Goal: Task Accomplishment & Management: Manage account settings

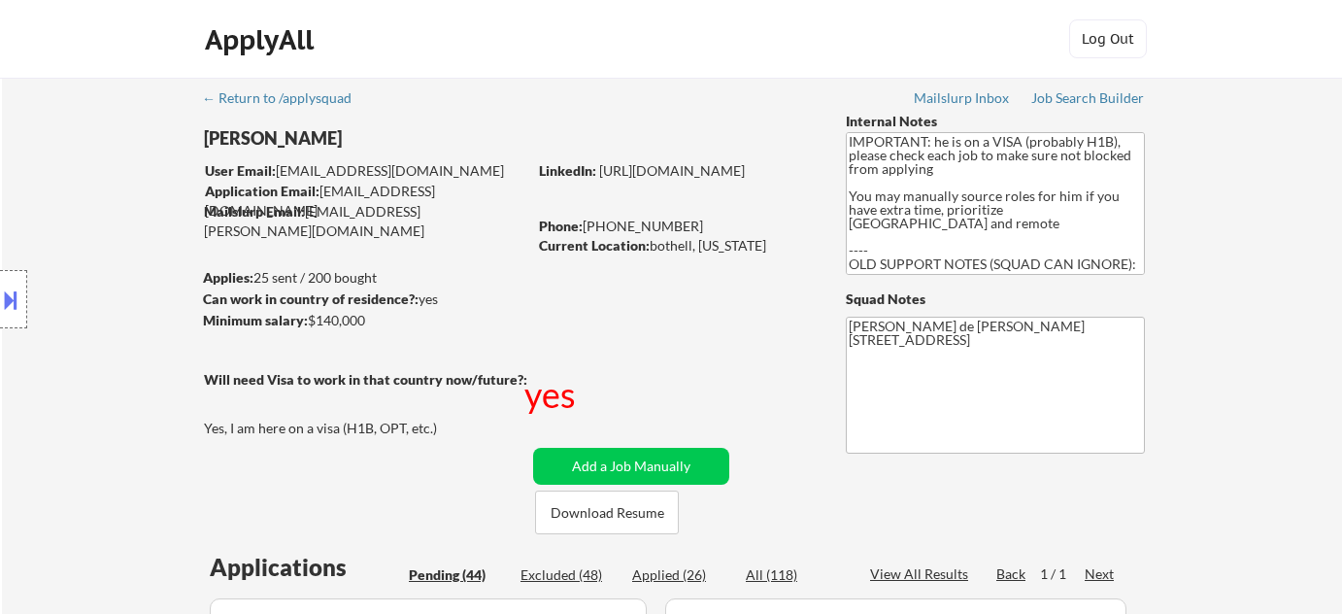
select select ""pending""
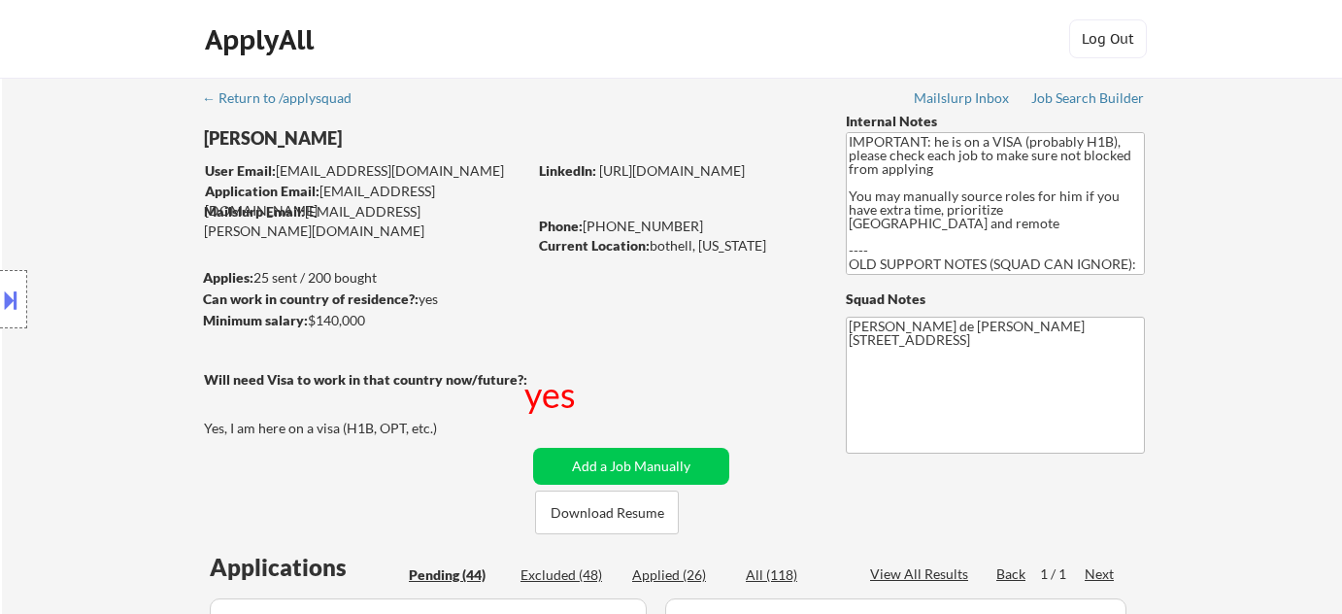
select select ""pending""
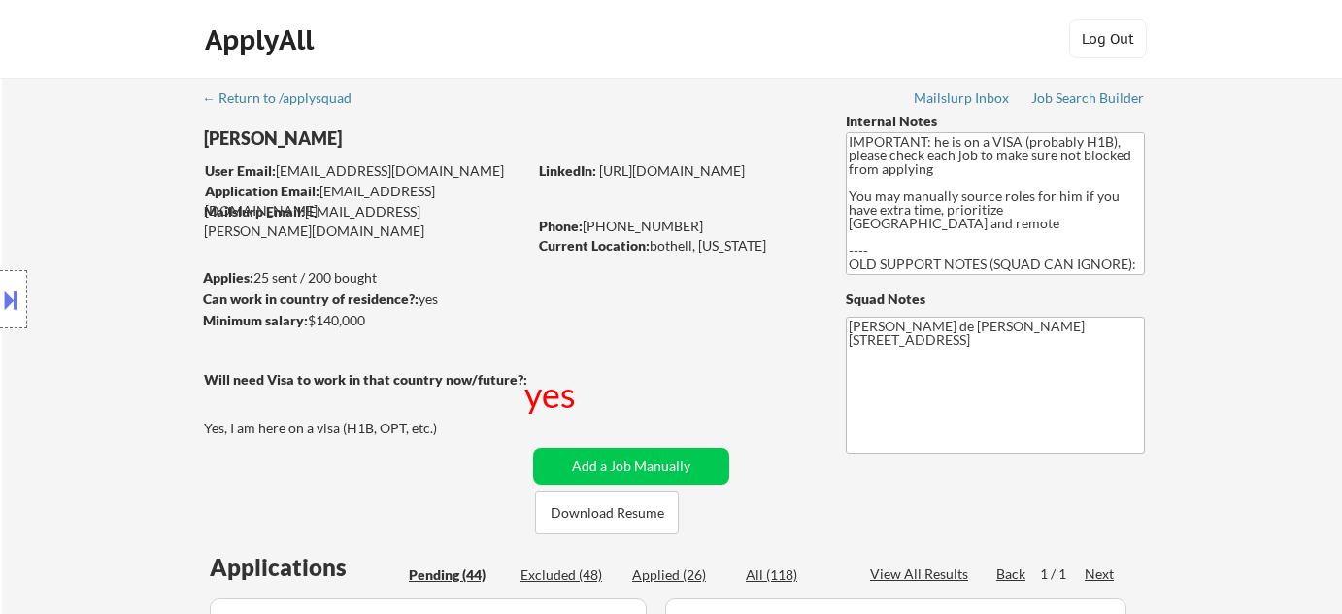
select select ""pending""
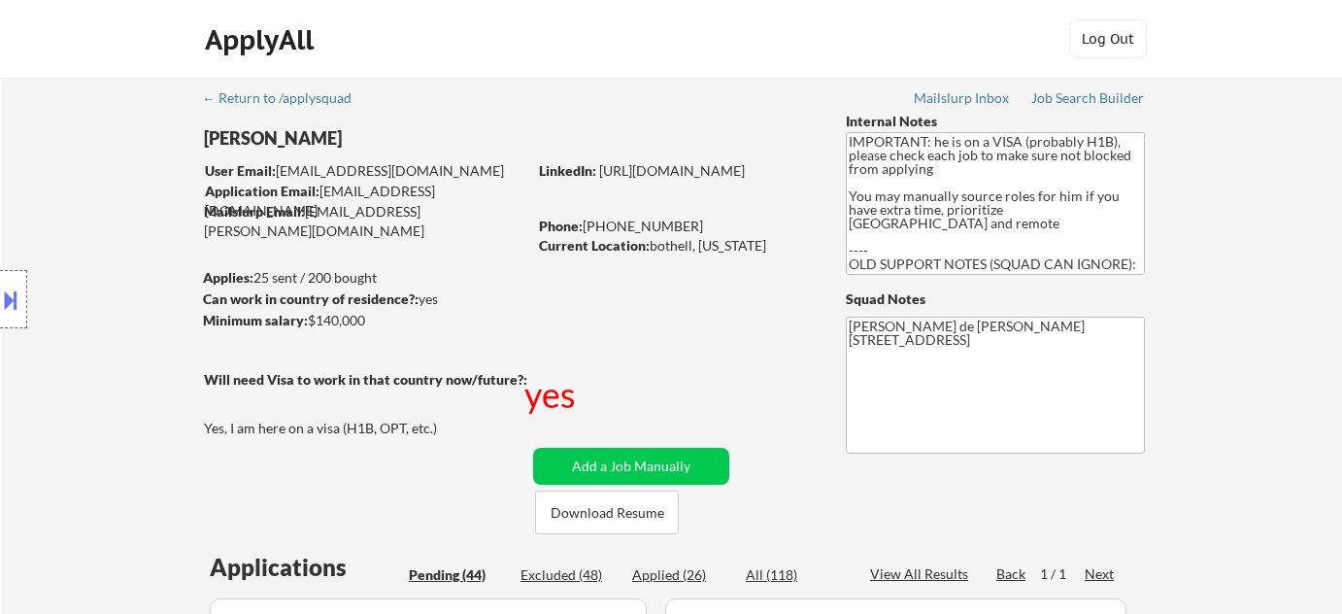
select select ""pending""
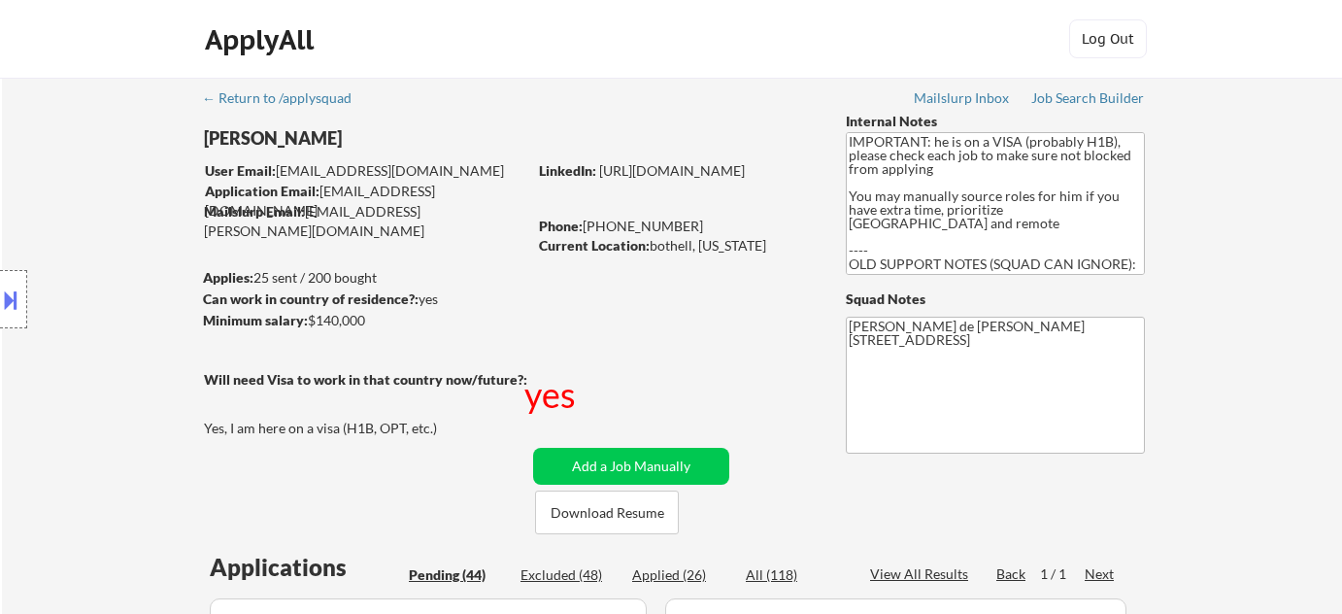
select select ""pending""
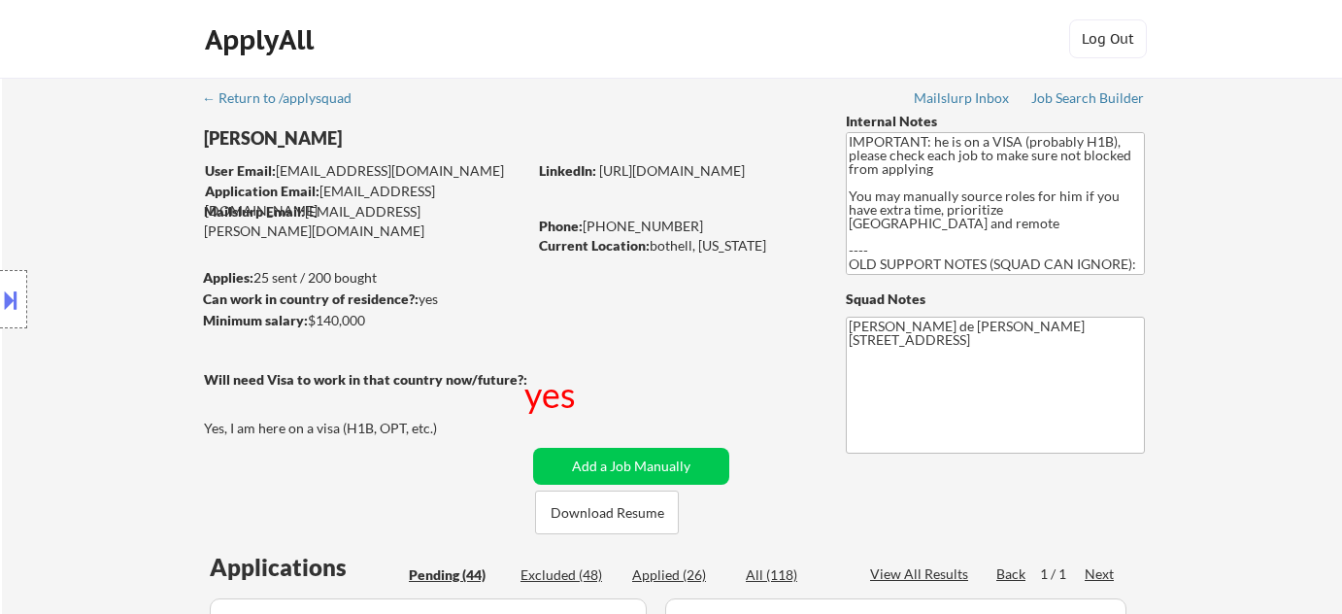
select select ""pending""
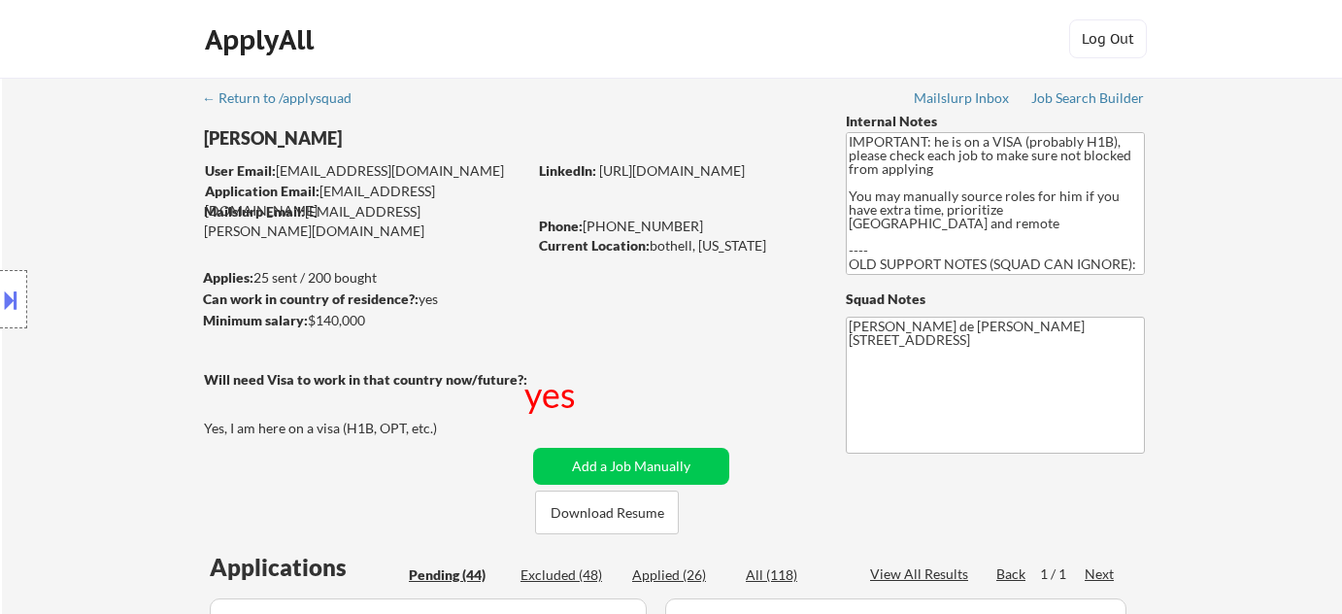
select select ""pending""
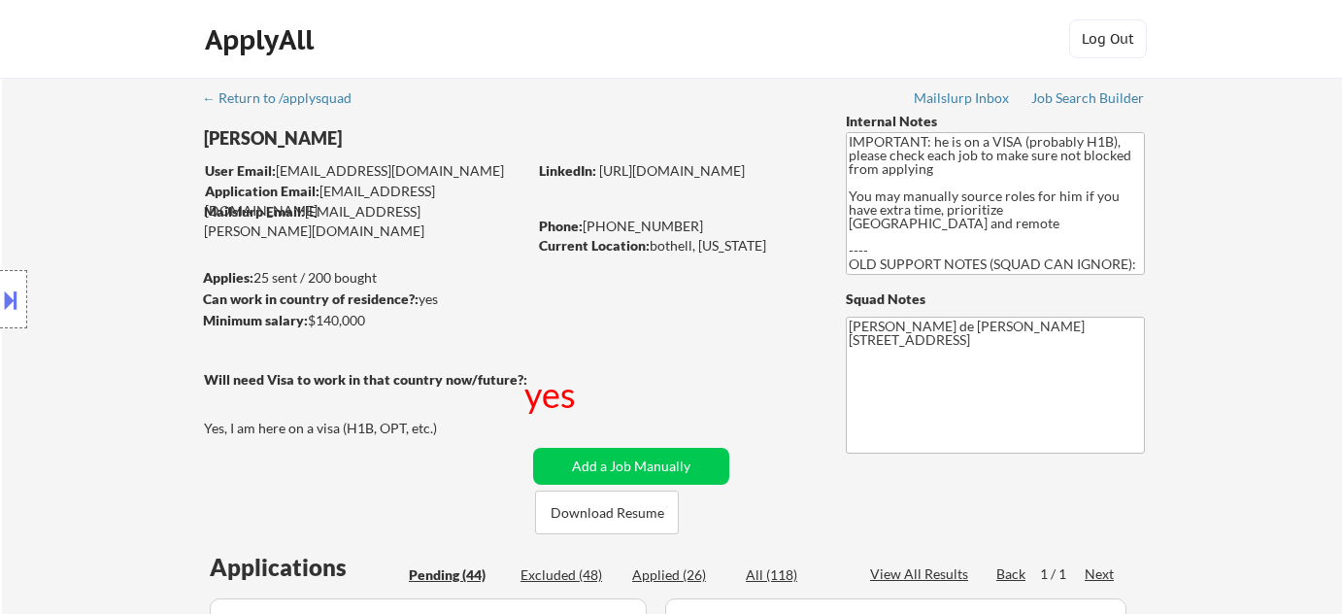
select select ""pending""
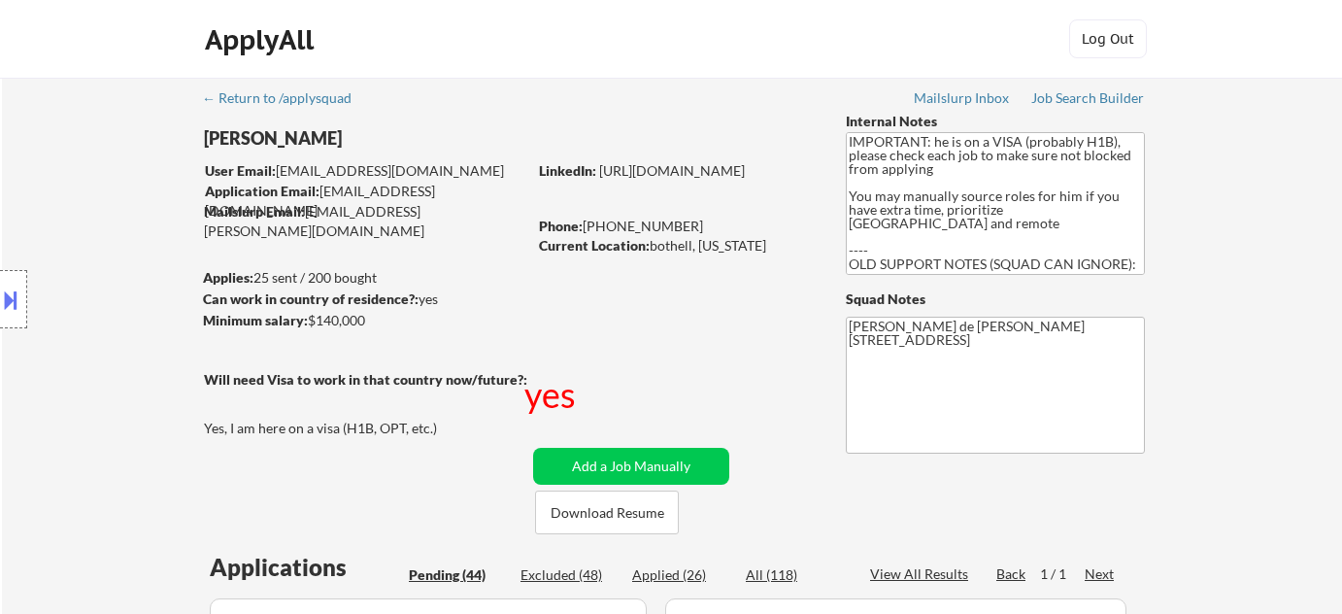
select select ""pending""
drag, startPoint x: 650, startPoint y: 249, endPoint x: 717, endPoint y: 248, distance: 67.0
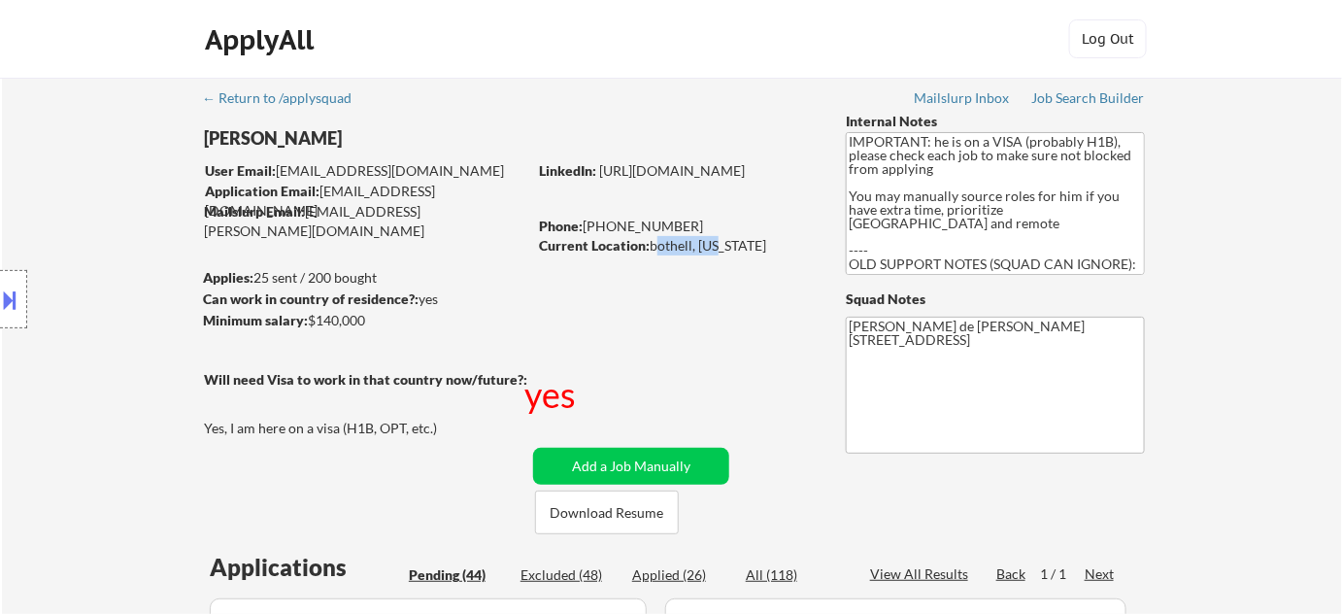
click at [717, 248] on div "Current Location: bothell, Washington" at bounding box center [676, 245] width 275 height 19
copy div "bothell, Wa"
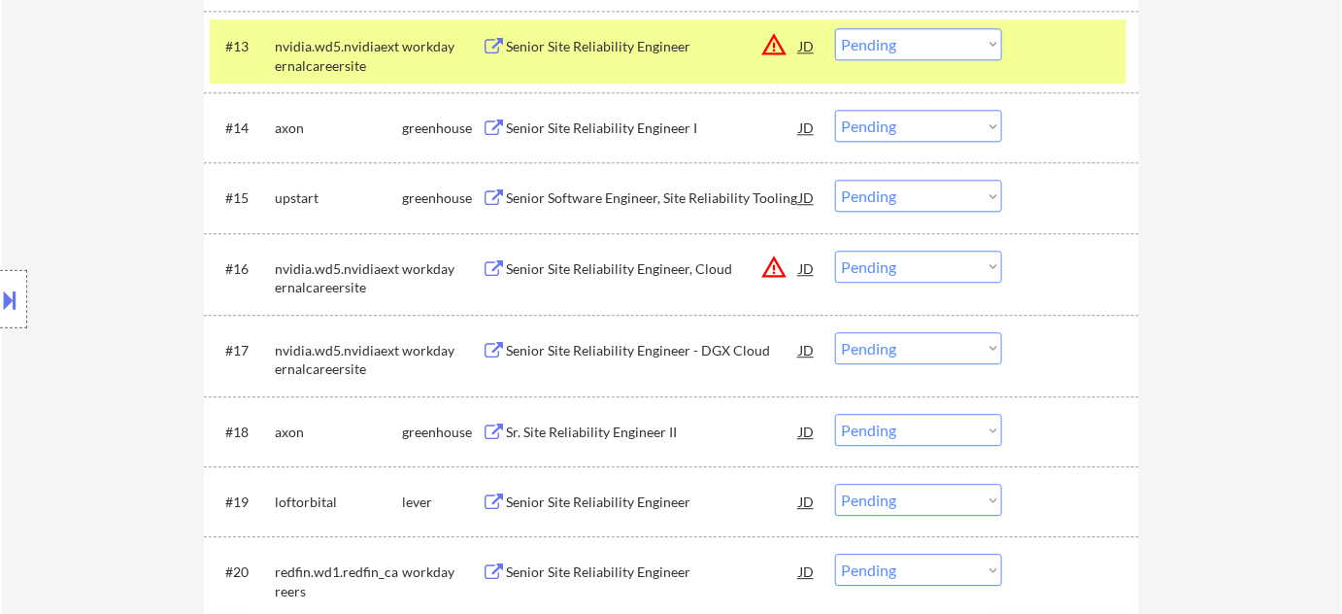
scroll to position [2087, 0]
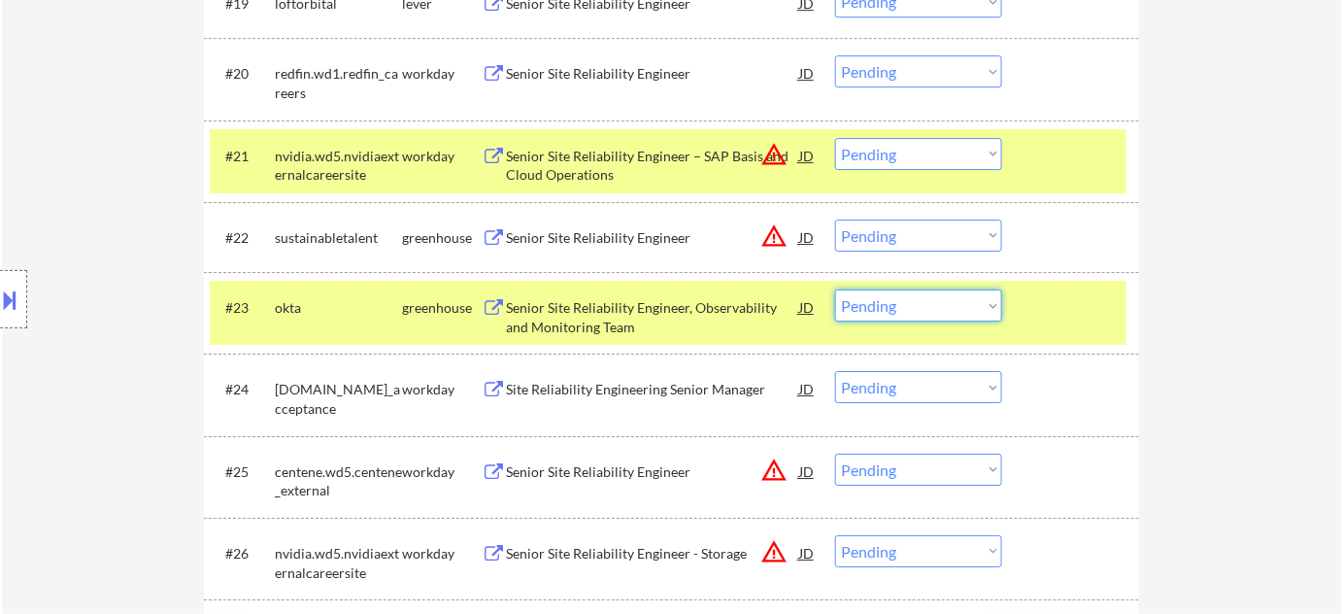
click at [900, 297] on select "Choose an option... Pending Applied Excluded (Questions) Excluded (Expired) Exc…" at bounding box center [918, 305] width 167 height 32
click at [835, 289] on select "Choose an option... Pending Applied Excluded (Questions) Excluded (Expired) Exc…" at bounding box center [918, 305] width 167 height 32
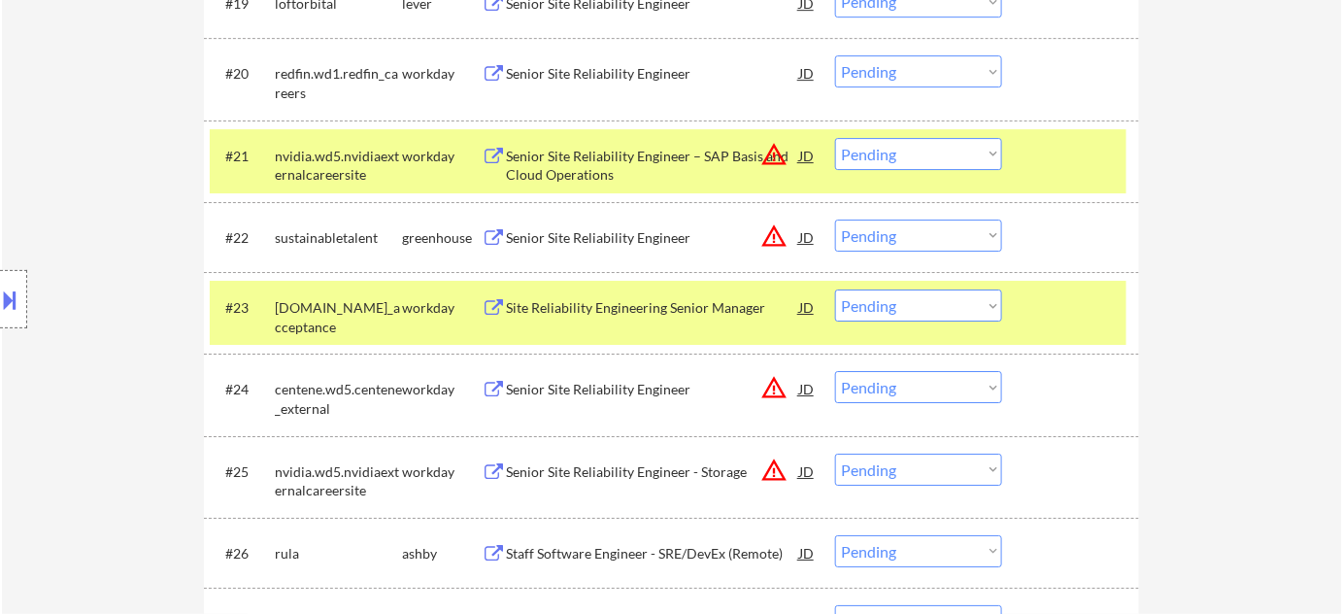
click at [652, 313] on div "Site Reliability Engineering Senior Manager" at bounding box center [652, 307] width 293 height 19
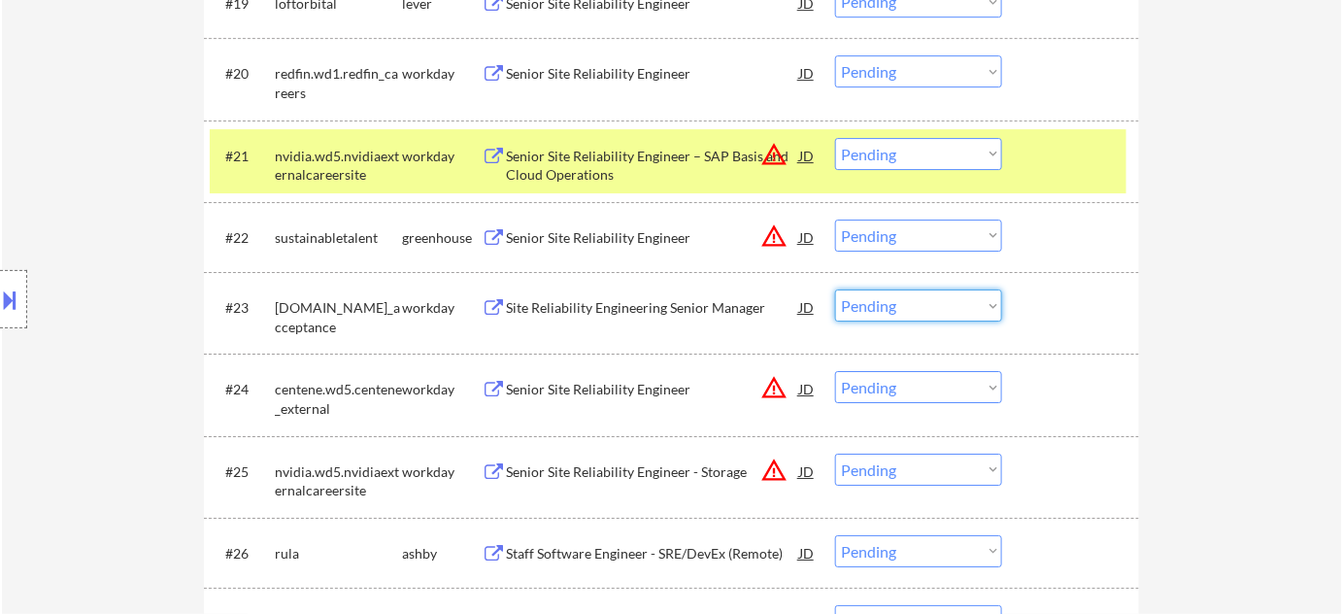
click at [888, 313] on select "Choose an option... Pending Applied Excluded (Questions) Excluded (Expired) Exc…" at bounding box center [918, 305] width 167 height 32
click at [835, 289] on select "Choose an option... Pending Applied Excluded (Questions) Excluded (Expired) Exc…" at bounding box center [918, 305] width 167 height 32
select select ""pending""
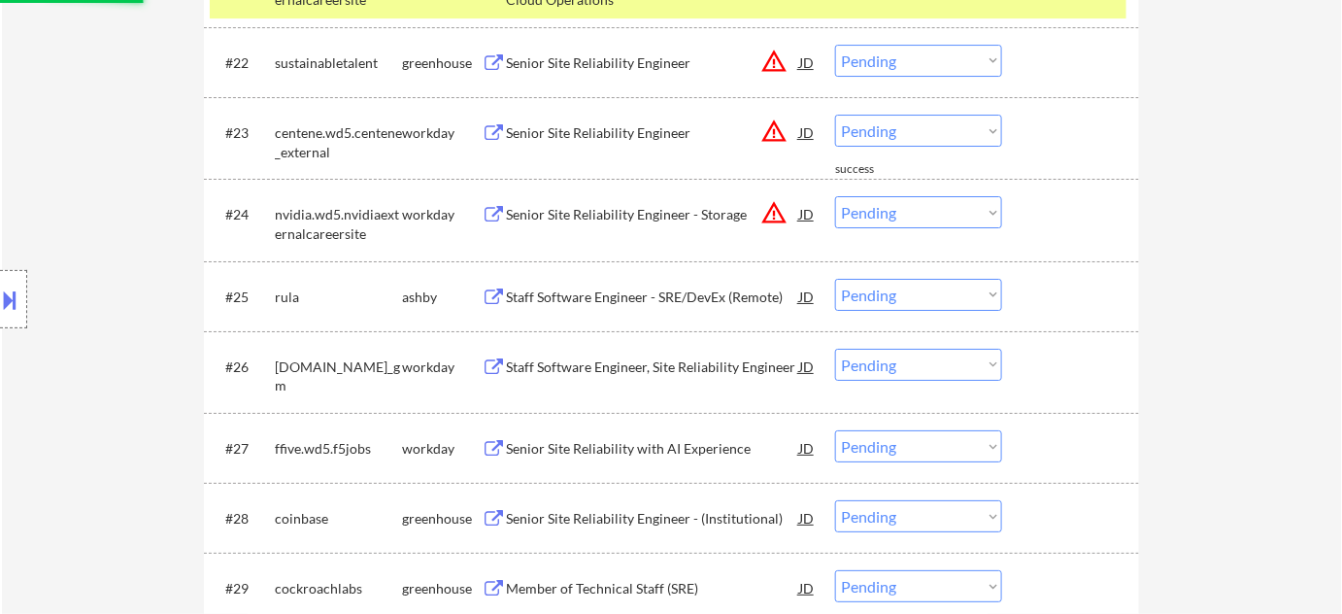
scroll to position [2263, 0]
click at [686, 291] on div "Staff Software Engineer - SRE/DevEx (Remote)" at bounding box center [652, 295] width 293 height 19
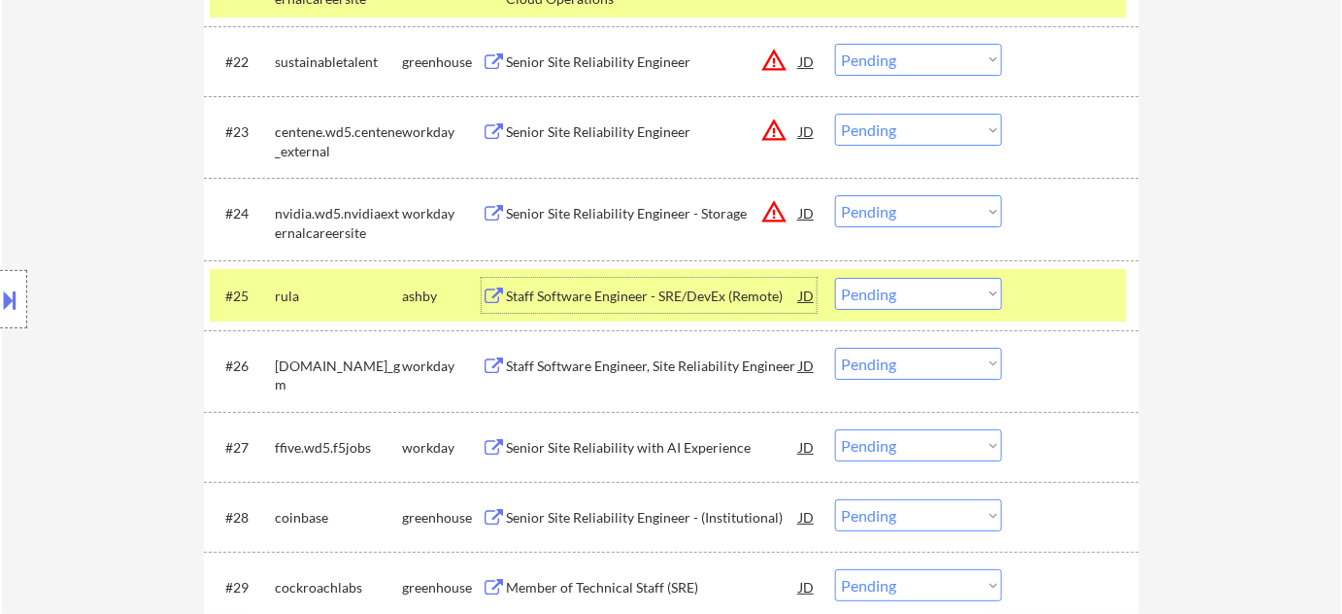
drag, startPoint x: 888, startPoint y: 288, endPoint x: 897, endPoint y: 305, distance: 19.2
click at [888, 288] on select "Choose an option... Pending Applied Excluded (Questions) Excluded (Expired) Exc…" at bounding box center [918, 294] width 167 height 32
click at [835, 278] on select "Choose an option... Pending Applied Excluded (Questions) Excluded (Expired) Exc…" at bounding box center [918, 294] width 167 height 32
select select ""pending""
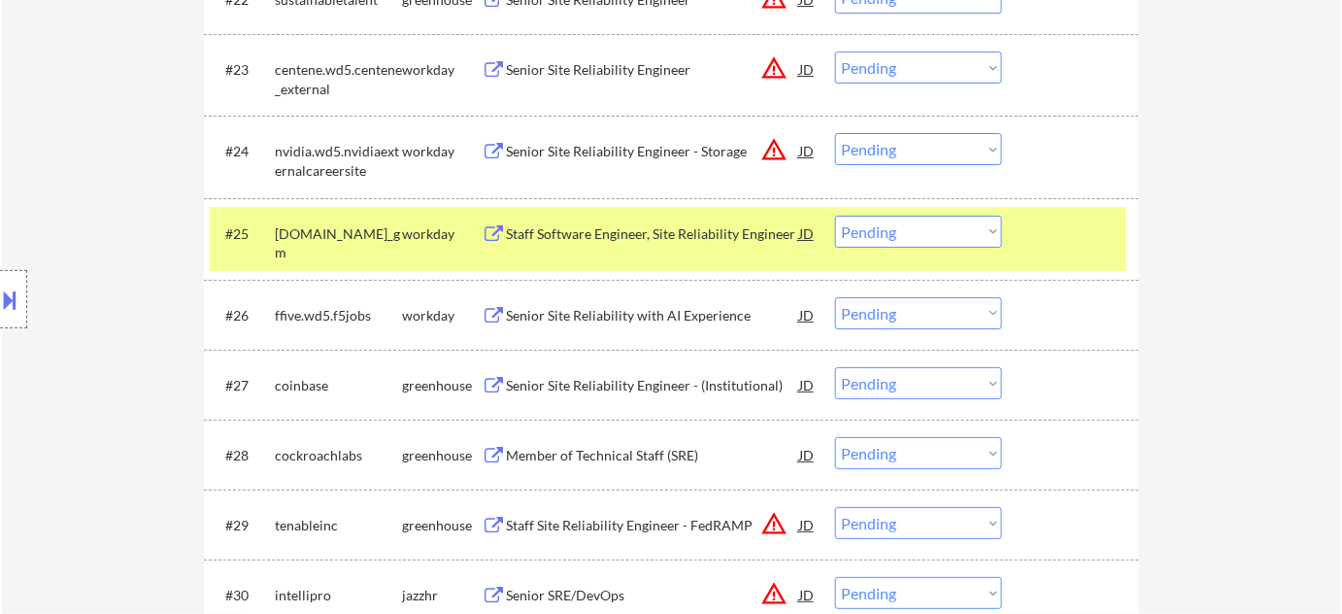
scroll to position [2351, 0]
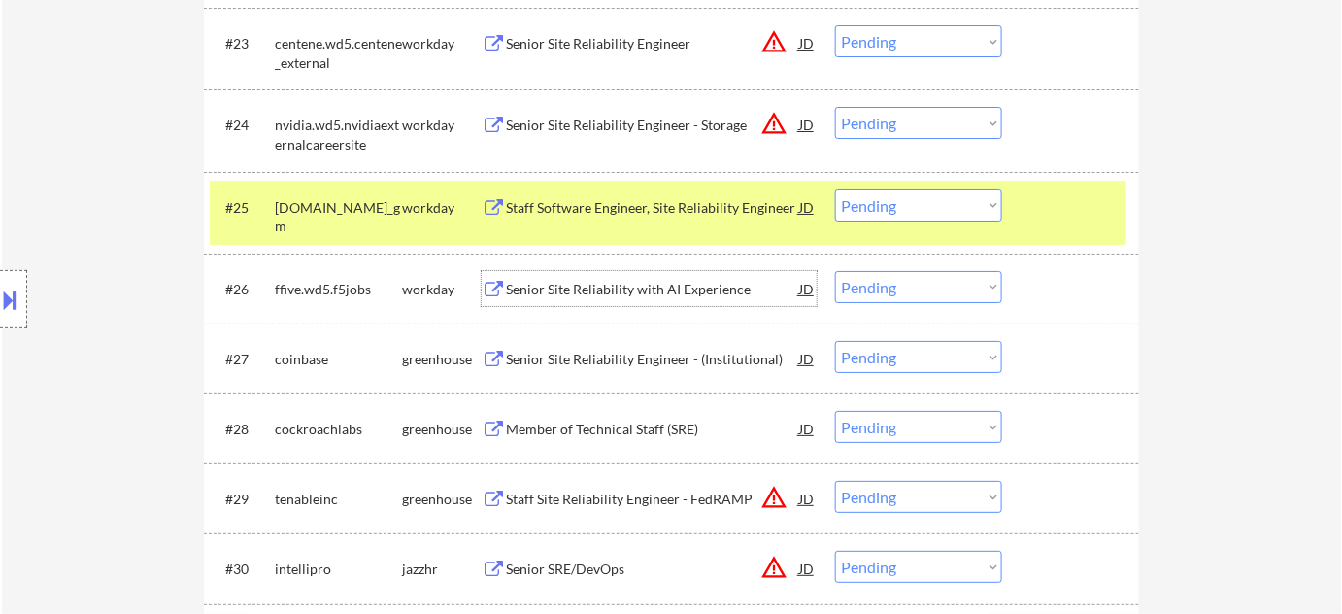
click at [629, 286] on div "Senior Site Reliability with AI Experience" at bounding box center [652, 289] width 293 height 19
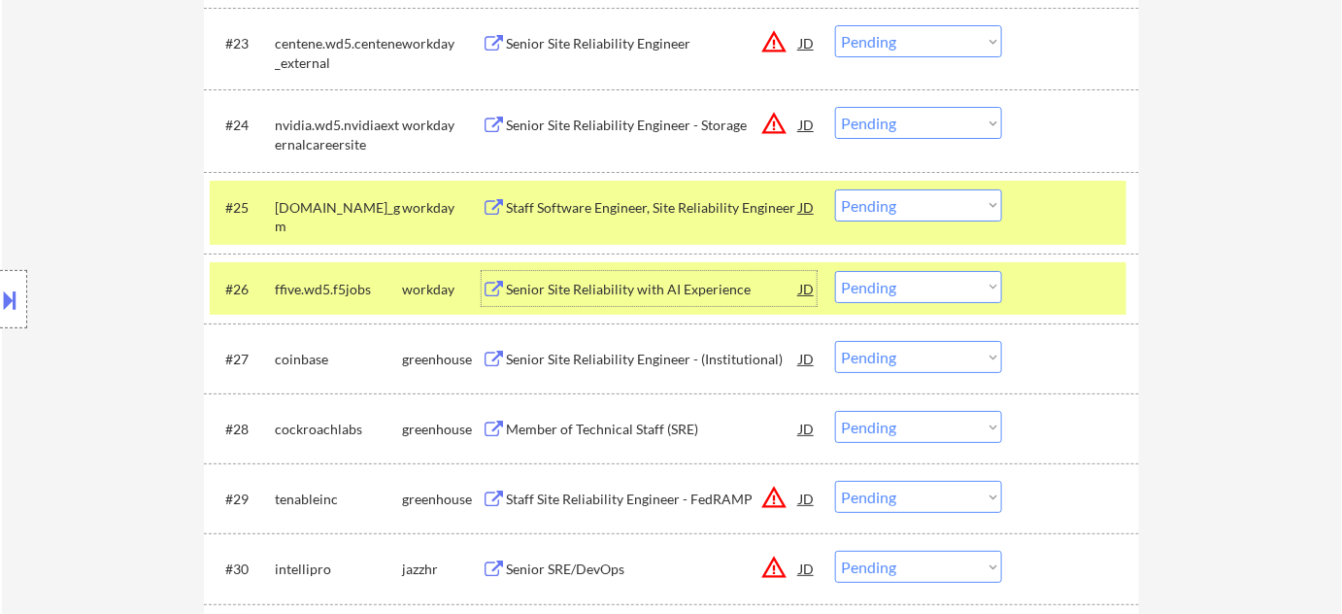
click at [890, 285] on select "Choose an option... Pending Applied Excluded (Questions) Excluded (Expired) Exc…" at bounding box center [918, 287] width 167 height 32
click at [835, 271] on select "Choose an option... Pending Applied Excluded (Questions) Excluded (Expired) Exc…" at bounding box center [918, 287] width 167 height 32
select select ""pending""
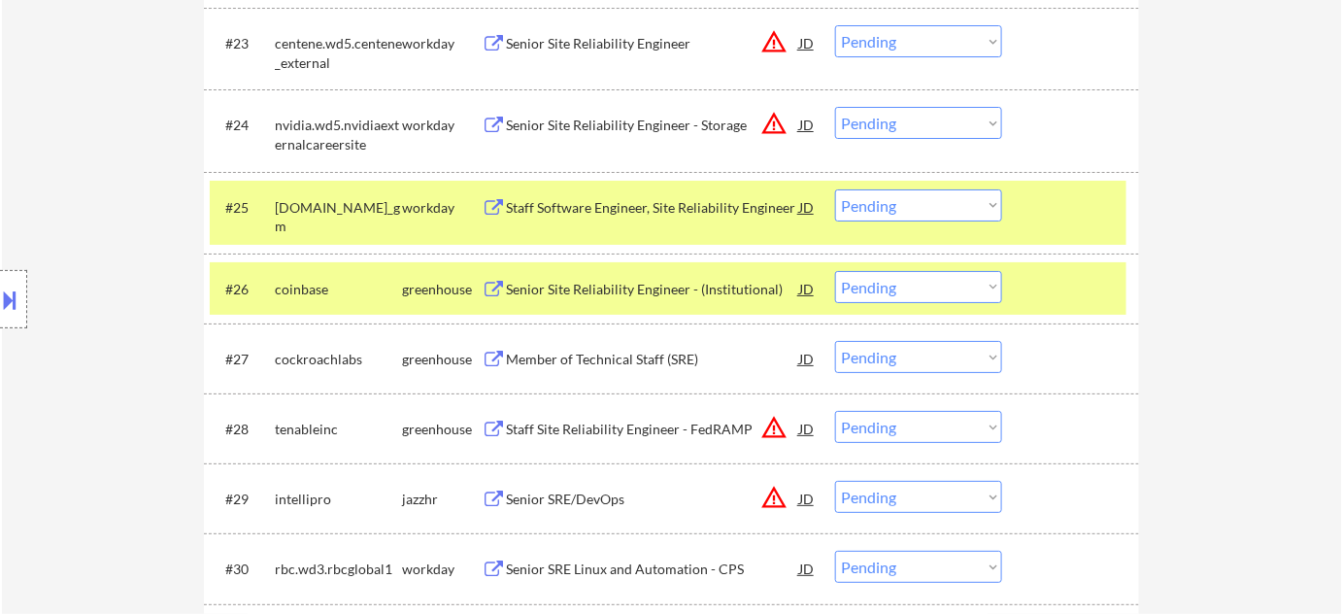
click at [636, 352] on div "Member of Technical Staff (SRE)" at bounding box center [652, 359] width 293 height 19
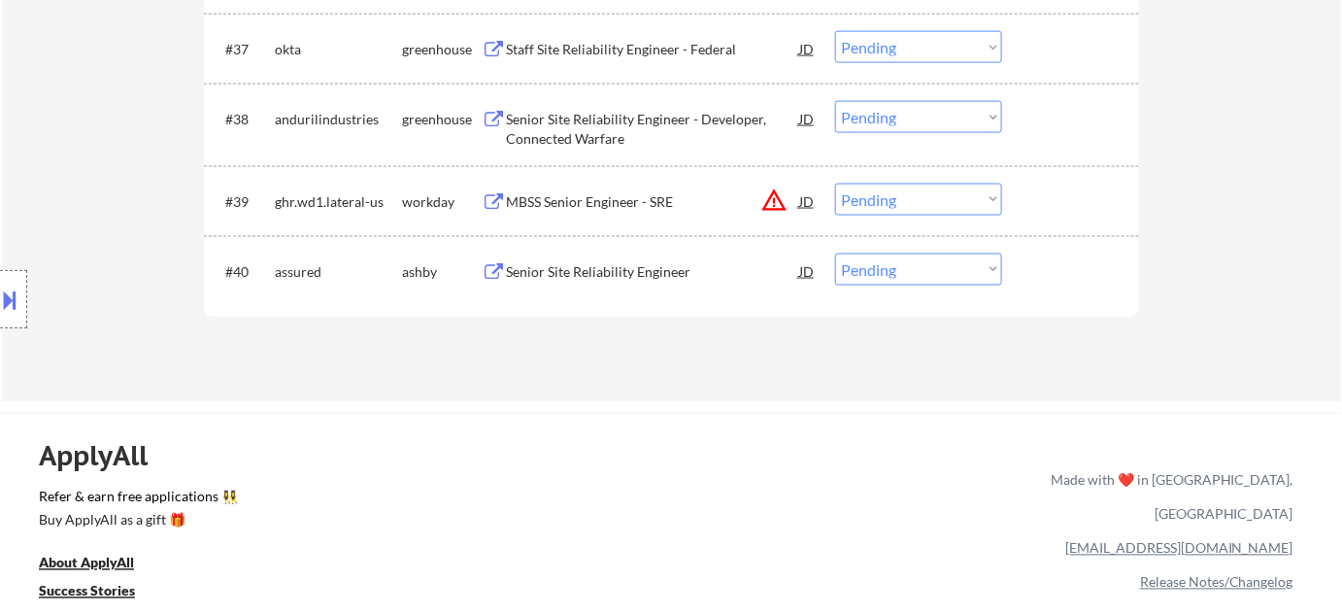
scroll to position [3322, 0]
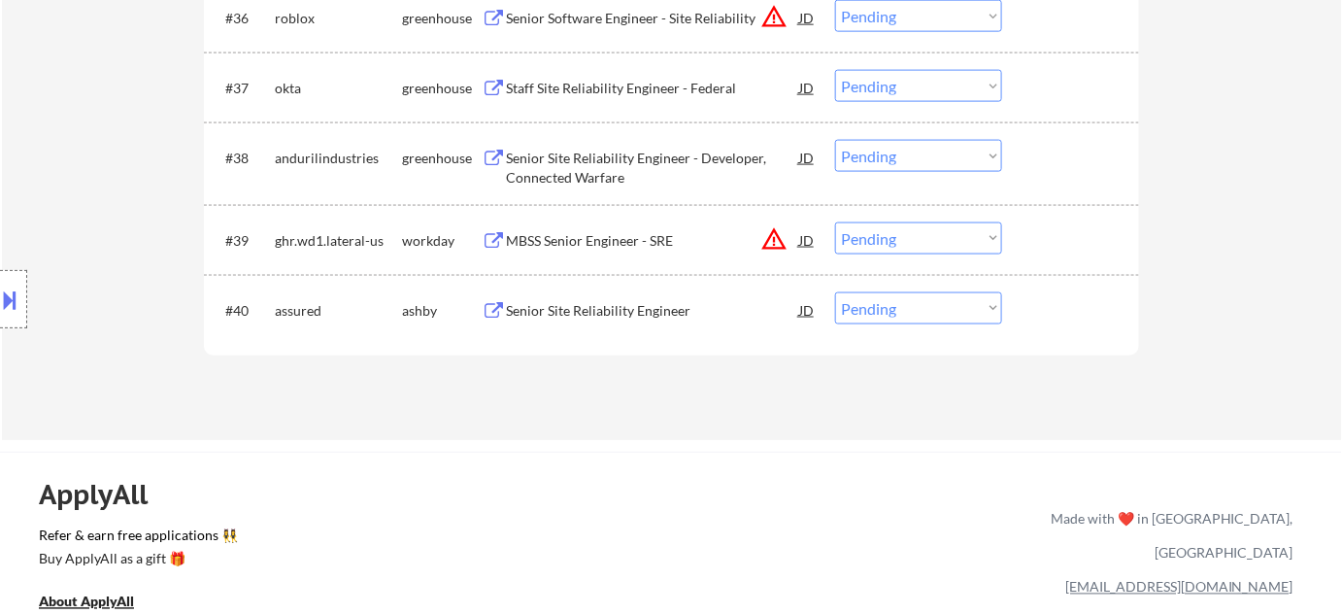
click at [587, 165] on div "Senior Site Reliability Engineer - Developer, Connected Warfare" at bounding box center [652, 168] width 293 height 38
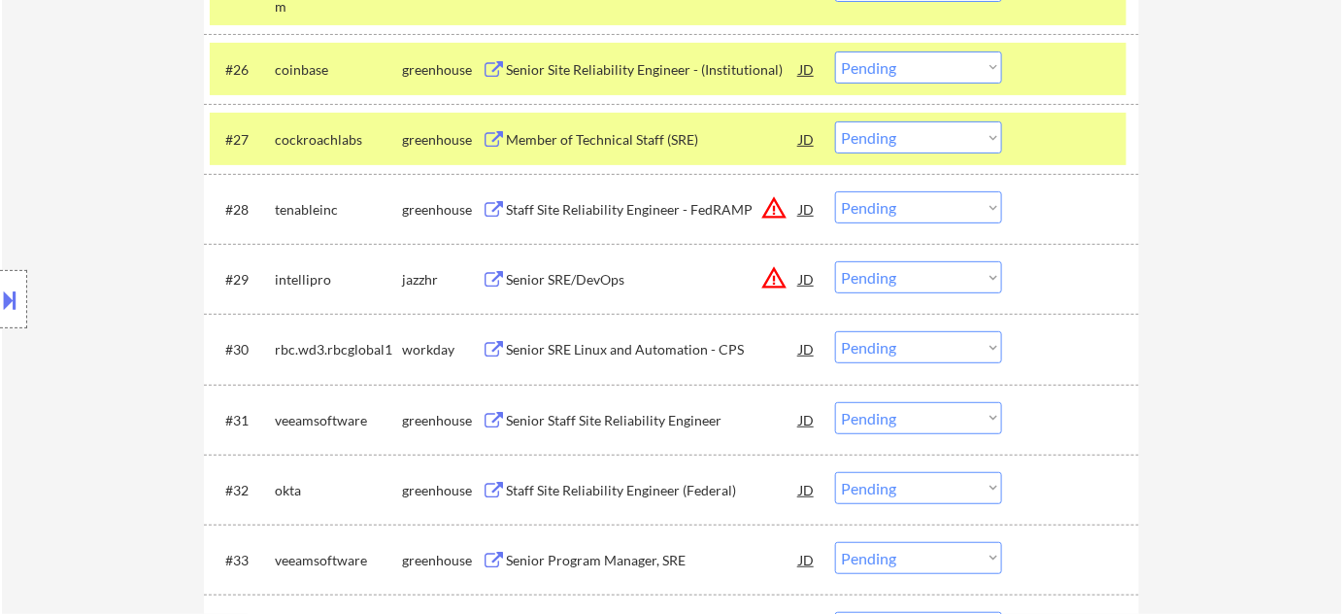
scroll to position [2528, 0]
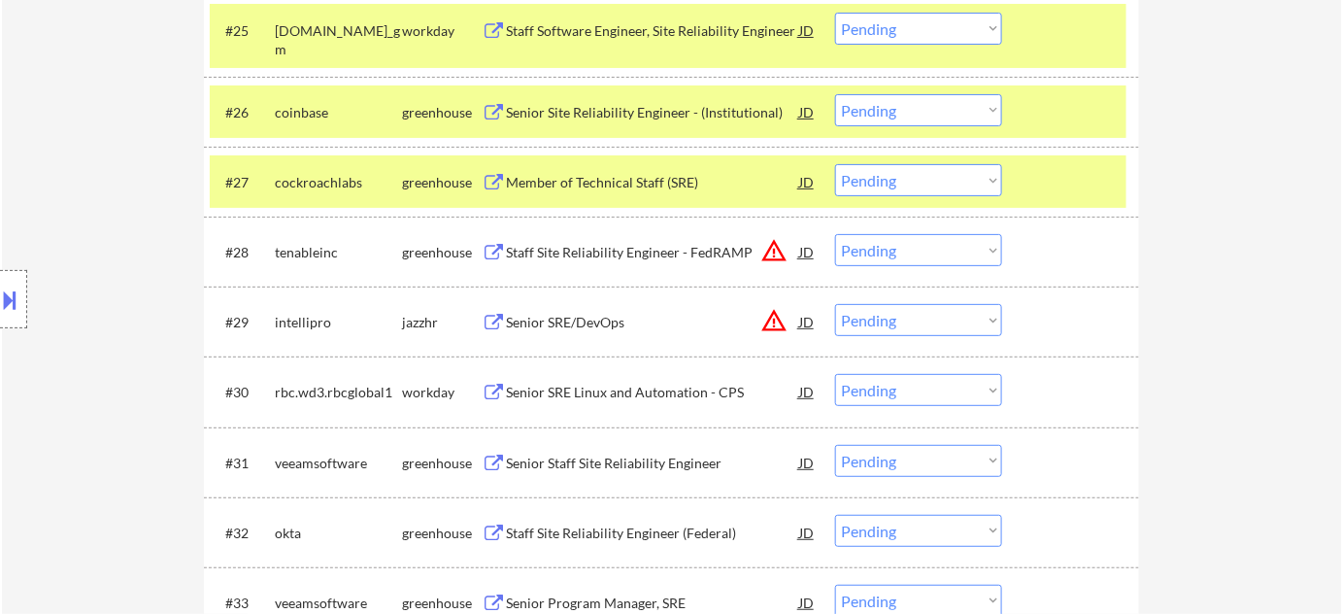
click at [916, 185] on select "Choose an option... Pending Applied Excluded (Questions) Excluded (Expired) Exc…" at bounding box center [918, 180] width 167 height 32
click at [835, 164] on select "Choose an option... Pending Applied Excluded (Questions) Excluded (Expired) Exc…" at bounding box center [918, 180] width 167 height 32
select select ""pending""
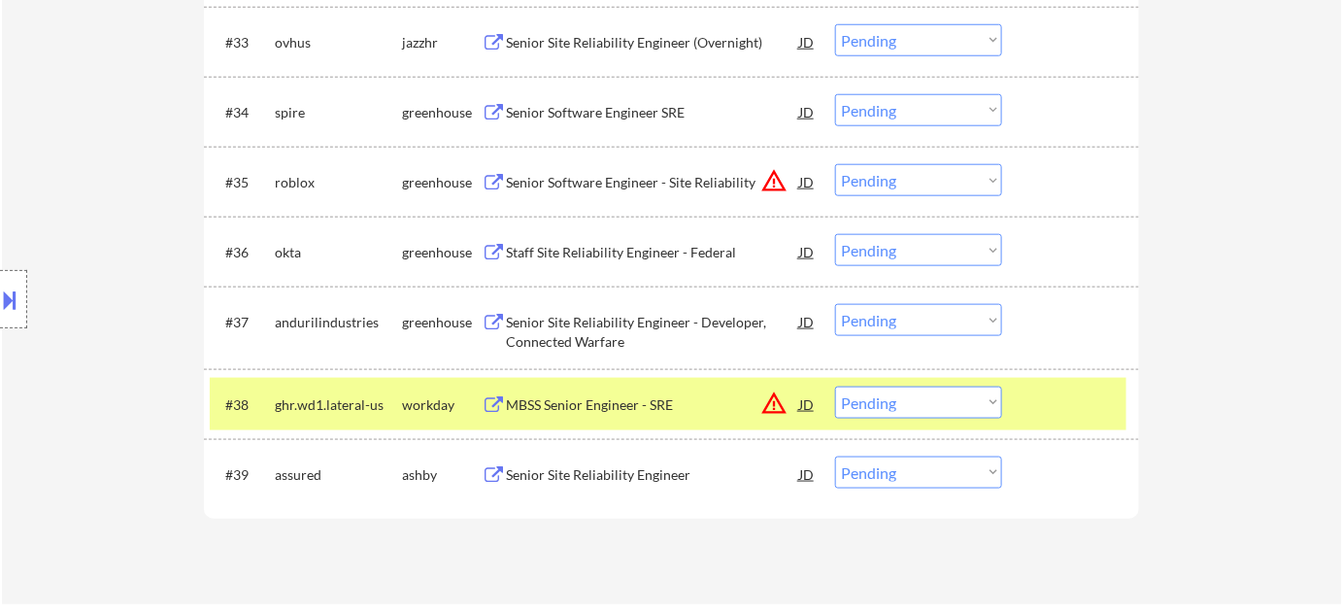
scroll to position [3234, 0]
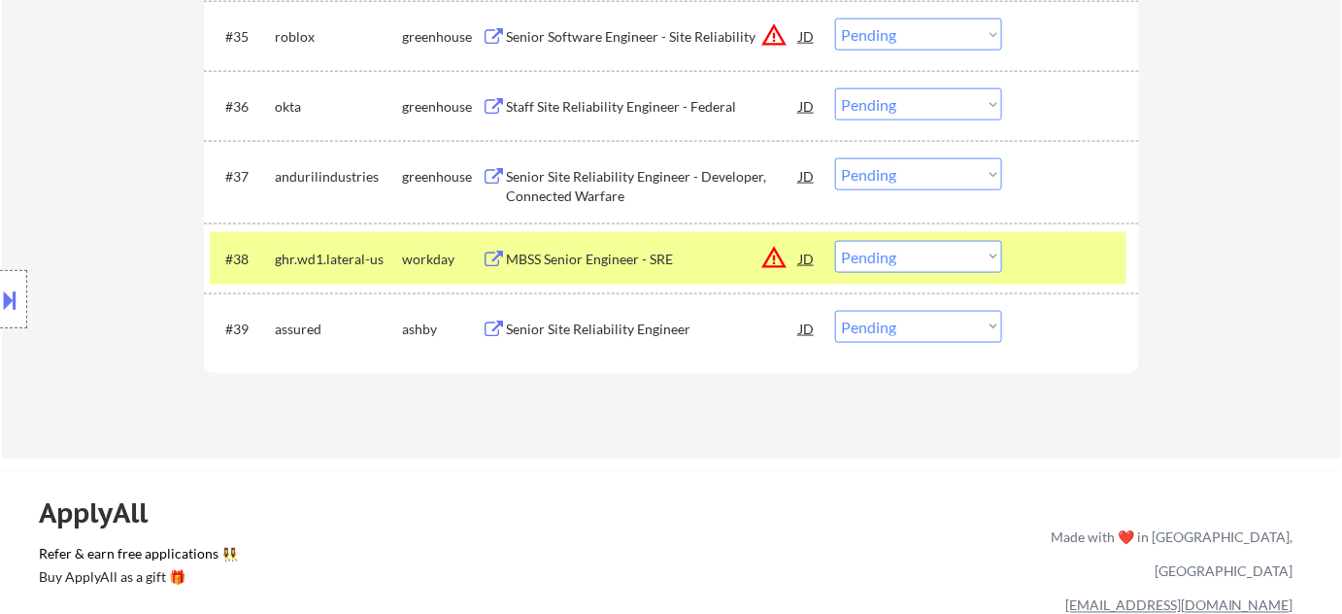
click at [917, 177] on select "Choose an option... Pending Applied Excluded (Questions) Excluded (Expired) Exc…" at bounding box center [918, 174] width 167 height 32
click at [835, 158] on select "Choose an option... Pending Applied Excluded (Questions) Excluded (Expired) Exc…" at bounding box center [918, 174] width 167 height 32
select select ""pending""
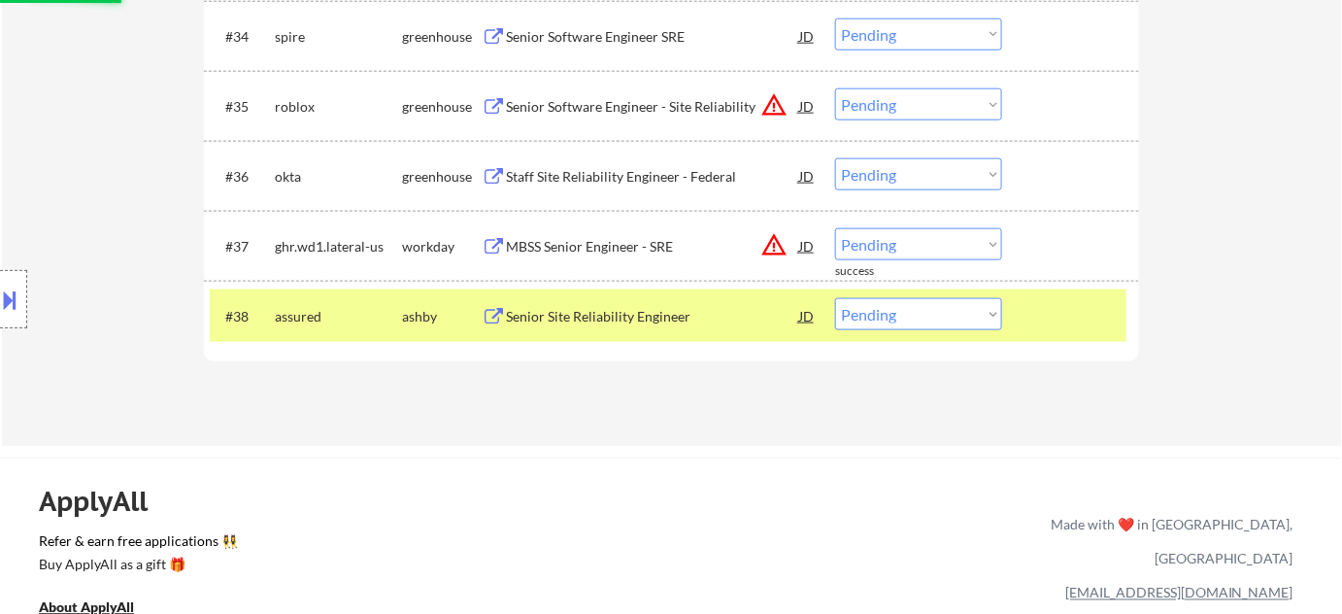
scroll to position [3058, 0]
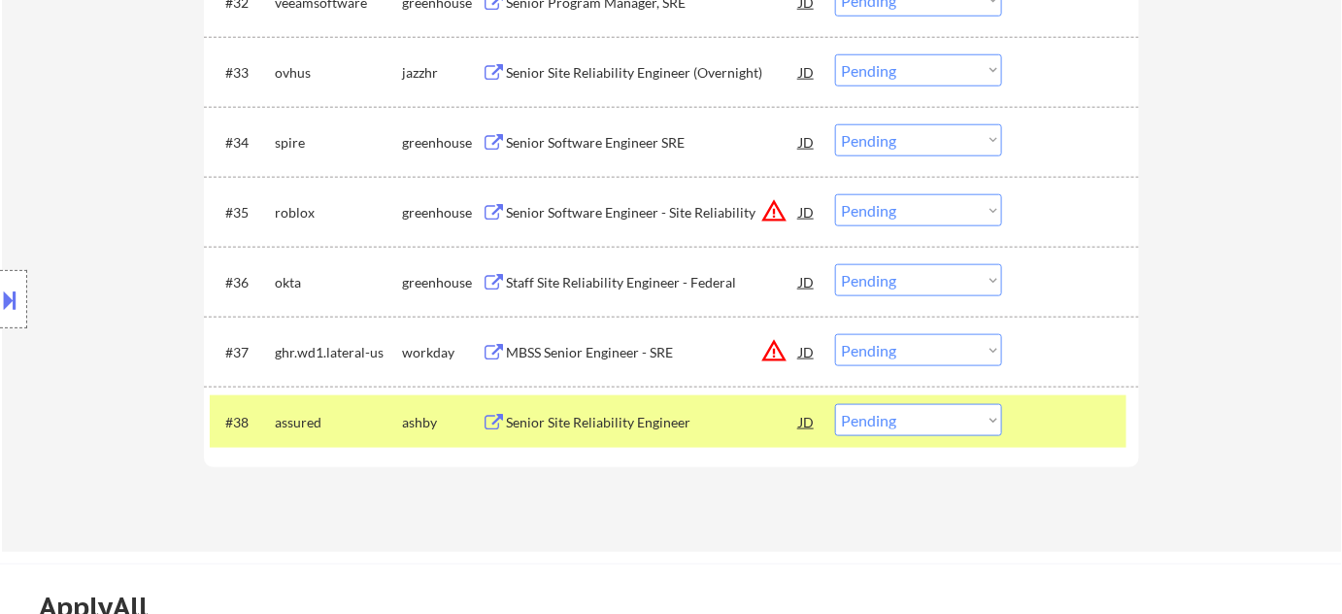
click at [634, 74] on div "Senior Site Reliability Engineer (Overnight)" at bounding box center [652, 72] width 293 height 19
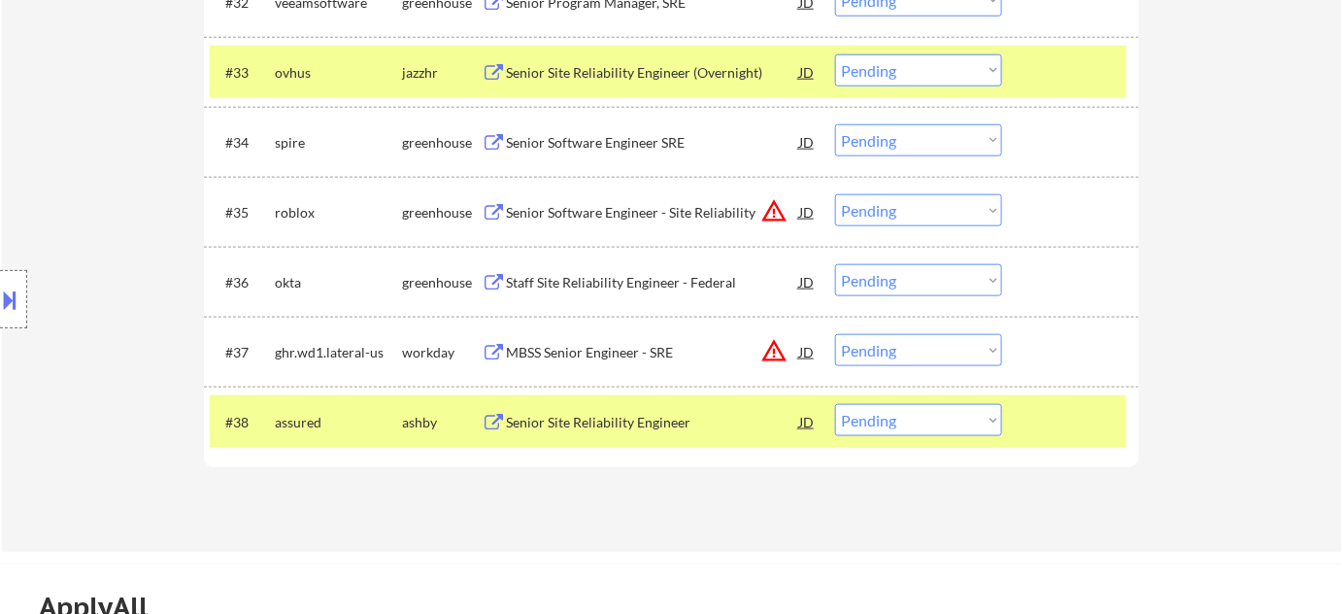
click at [5, 307] on button at bounding box center [10, 300] width 21 height 32
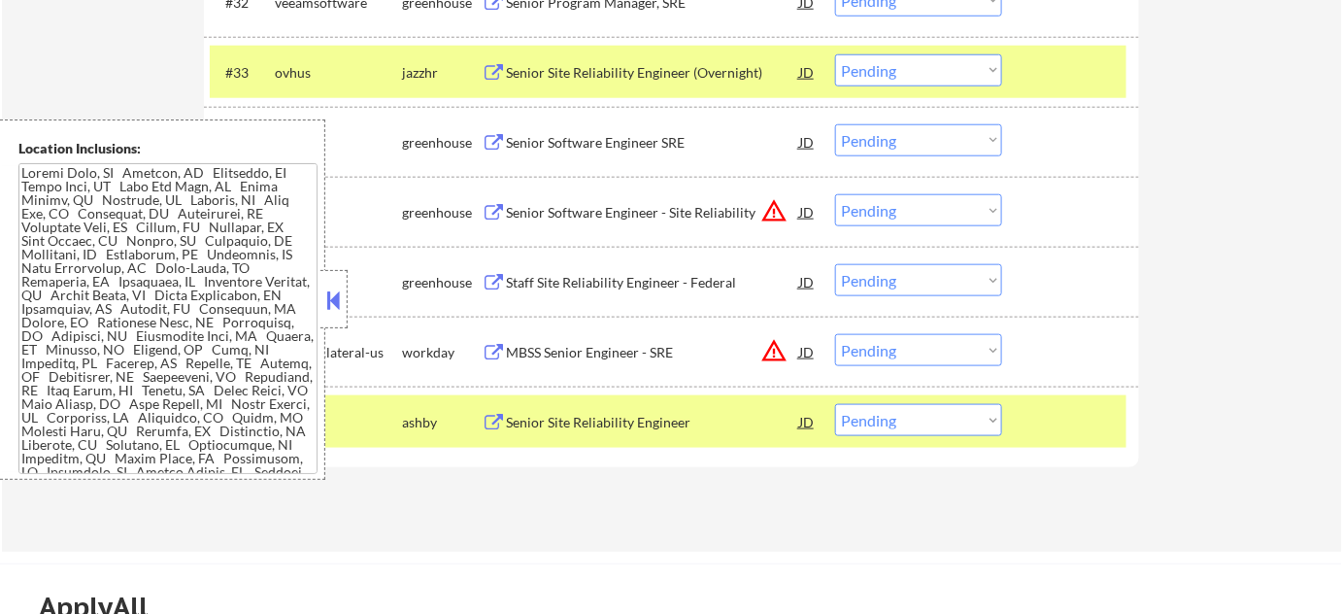
scroll to position [1784, 0]
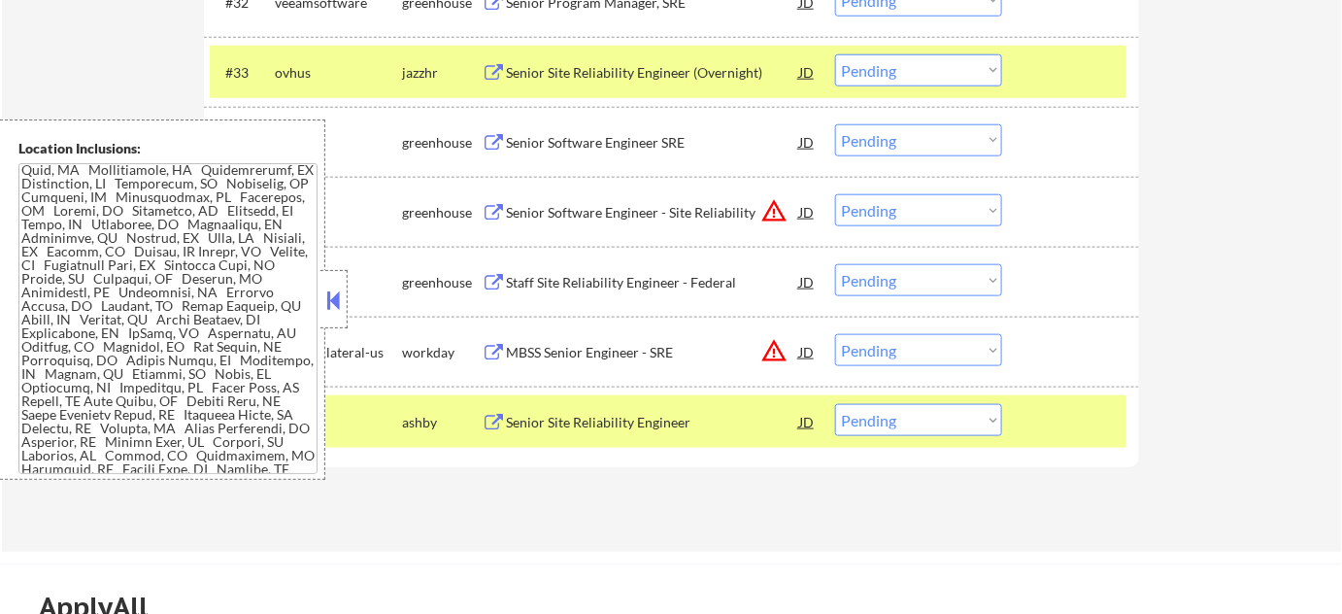
click at [334, 305] on button at bounding box center [333, 299] width 21 height 29
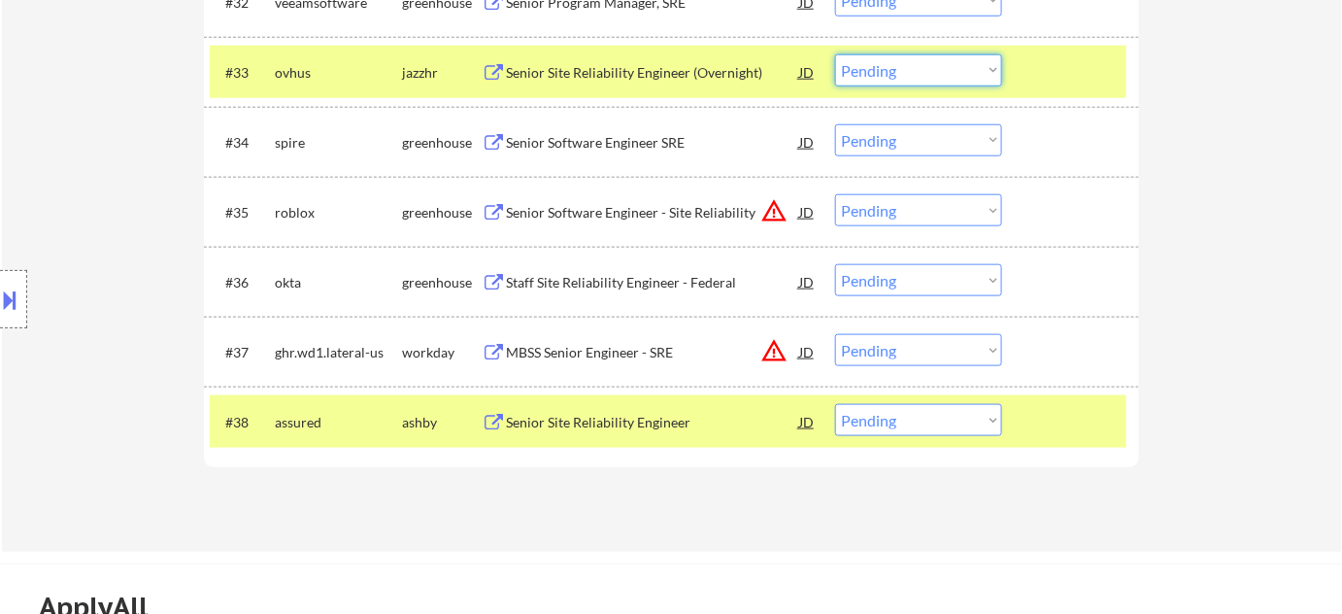
click at [905, 72] on select "Choose an option... Pending Applied Excluded (Questions) Excluded (Expired) Exc…" at bounding box center [918, 70] width 167 height 32
click at [835, 54] on select "Choose an option... Pending Applied Excluded (Questions) Excluded (Expired) Exc…" at bounding box center [918, 70] width 167 height 32
select select ""pending""
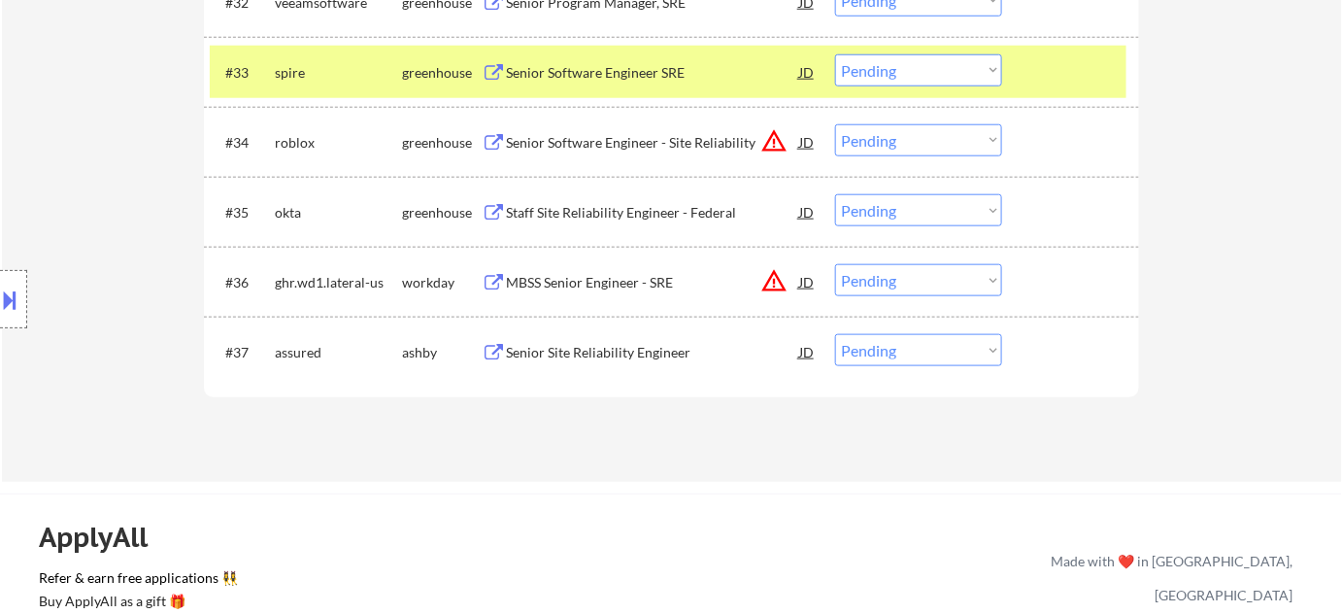
click at [556, 273] on div "MBSS Senior Engineer - SRE" at bounding box center [652, 282] width 293 height 19
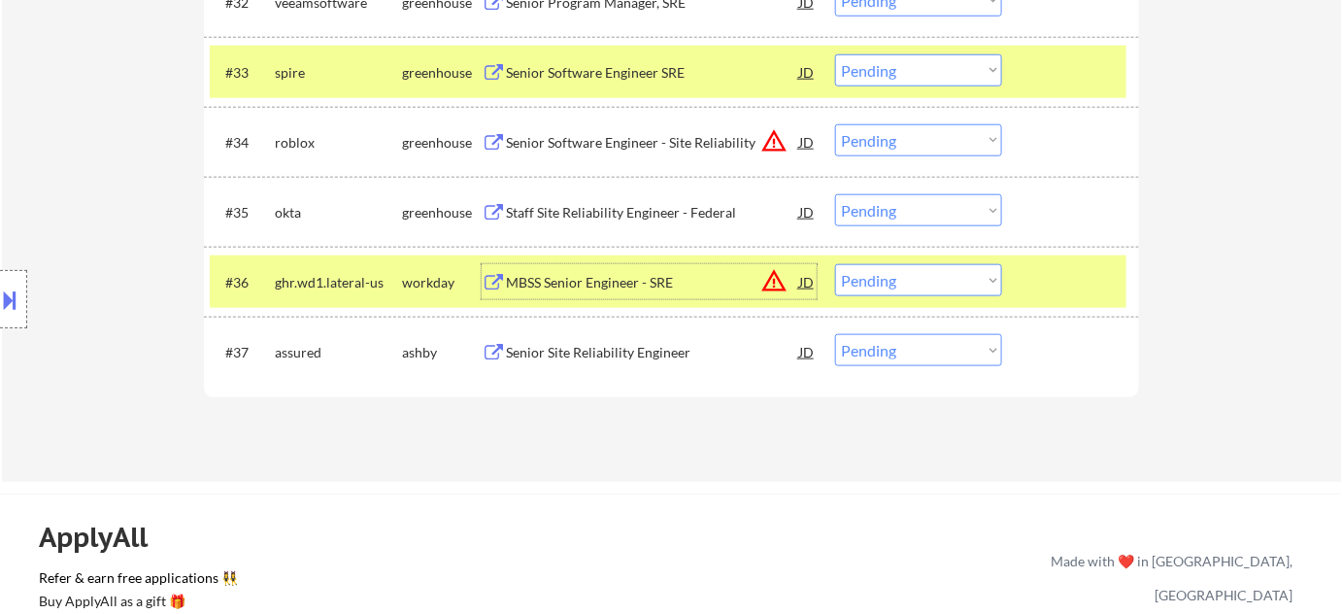
click at [920, 279] on select "Choose an option... Pending Applied Excluded (Questions) Excluded (Expired) Exc…" at bounding box center [918, 280] width 167 height 32
click at [835, 264] on select "Choose an option... Pending Applied Excluded (Questions) Excluded (Expired) Exc…" at bounding box center [918, 280] width 167 height 32
select select ""pending""
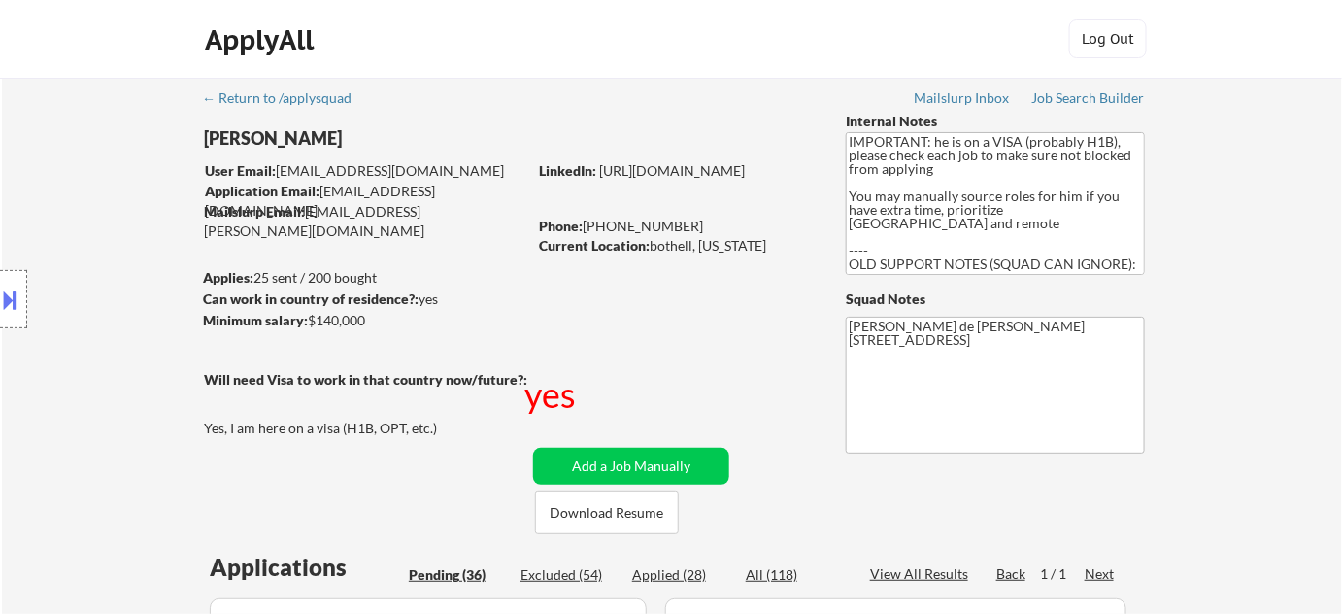
scroll to position [176, 0]
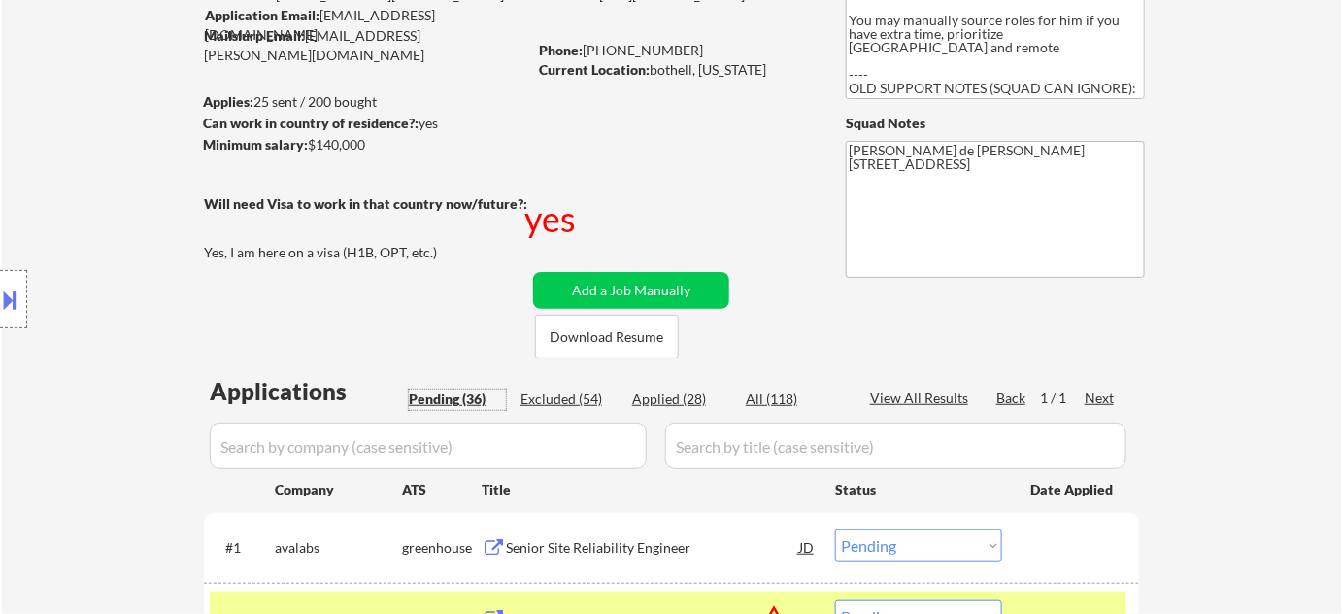
click at [458, 394] on div "Pending (36)" at bounding box center [457, 398] width 97 height 19
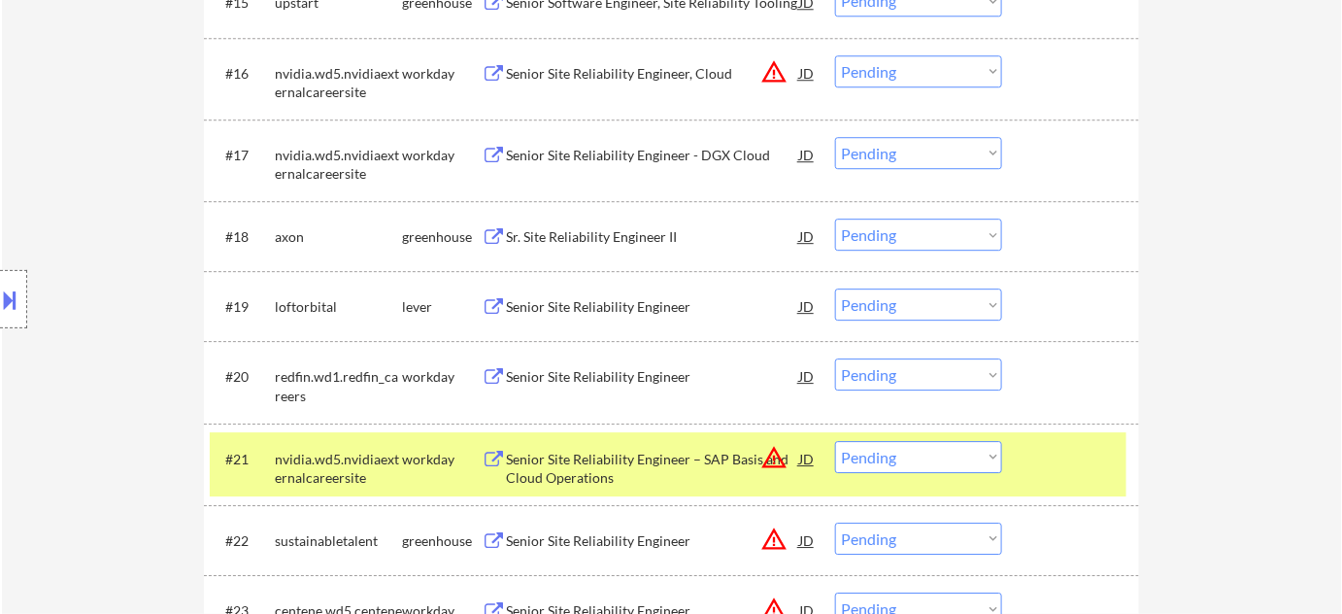
scroll to position [1942, 0]
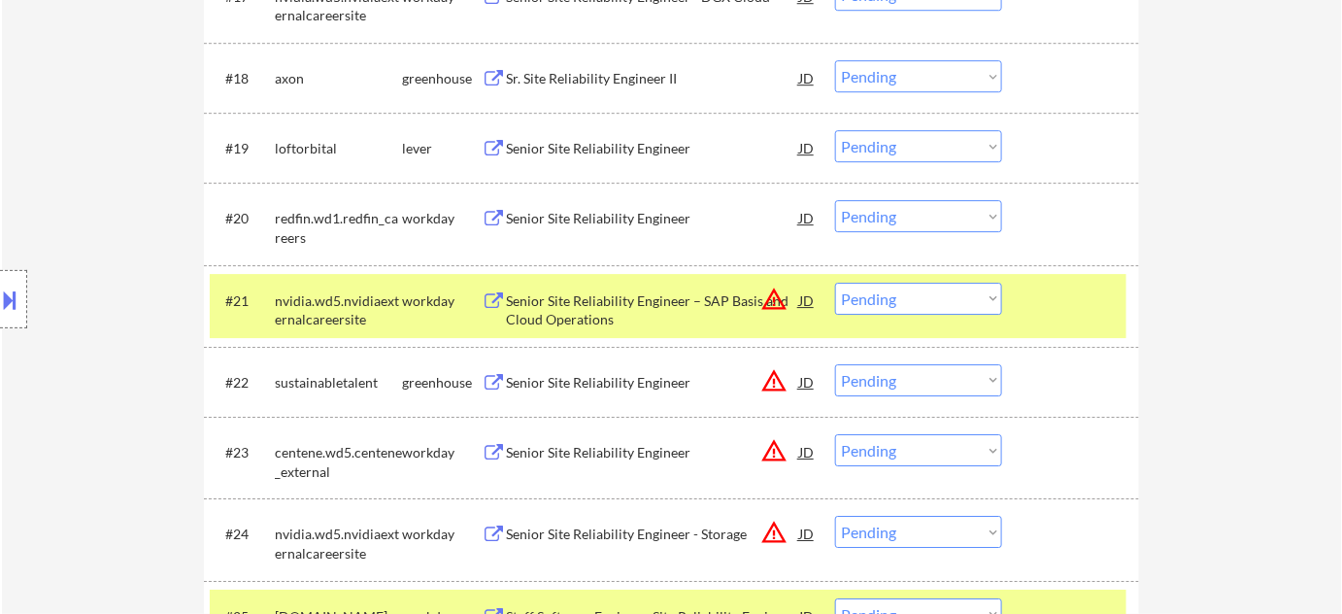
click at [563, 212] on div "Senior Site Reliability Engineer" at bounding box center [652, 218] width 293 height 19
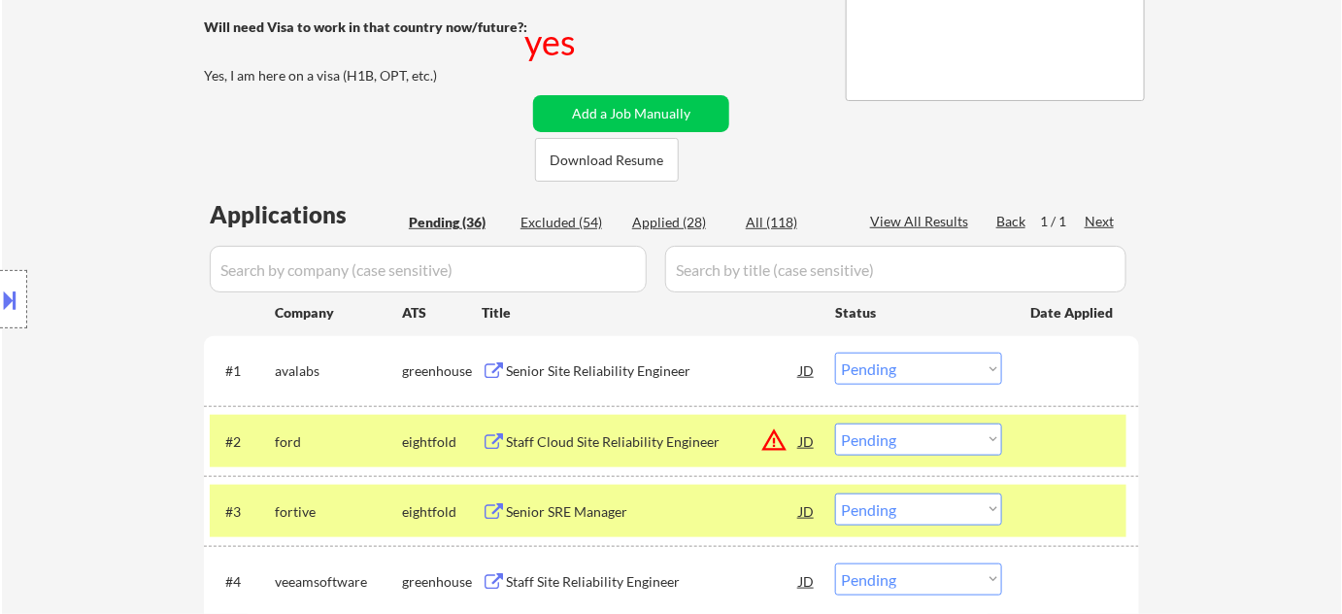
scroll to position [0, 0]
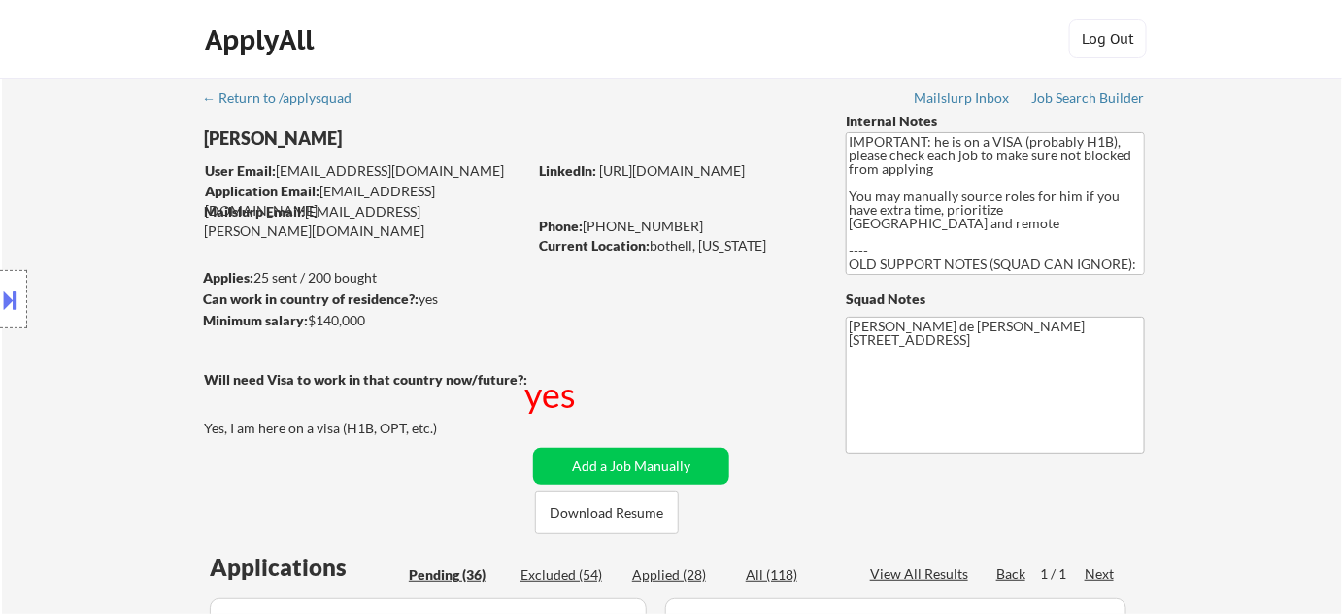
drag, startPoint x: 605, startPoint y: 219, endPoint x: 703, endPoint y: 227, distance: 98.4
click at [703, 227] on div "Phone: +1 425-614-8214" at bounding box center [676, 226] width 275 height 19
copy div "425-614-8214"
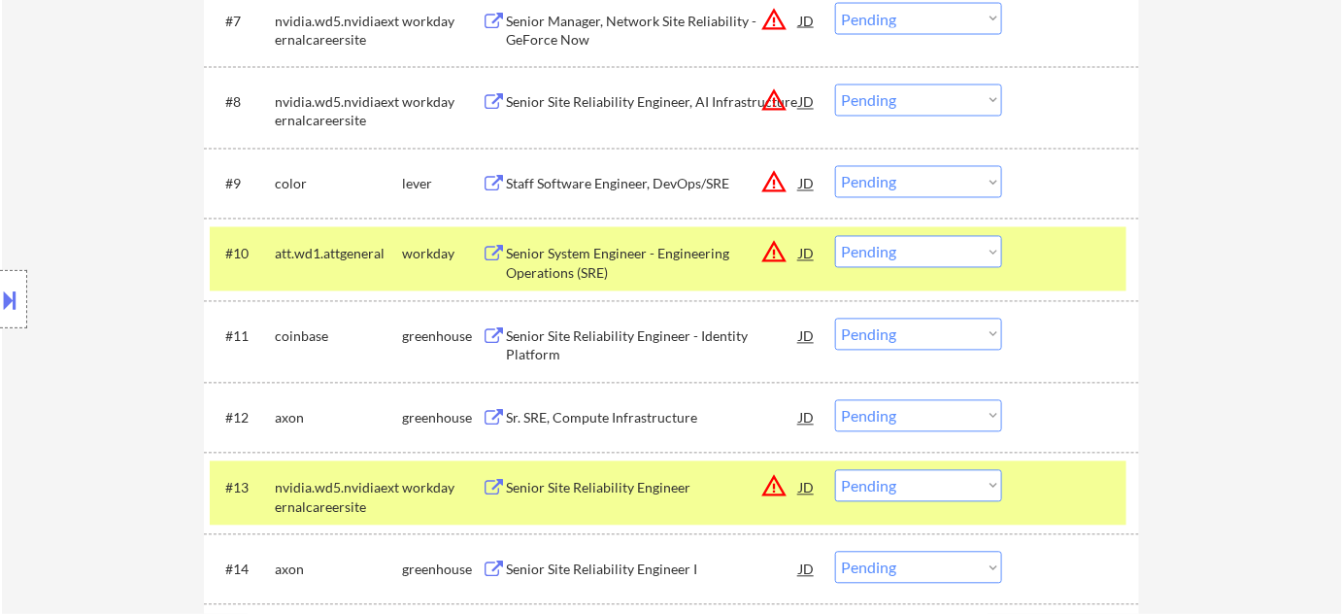
scroll to position [1853, 0]
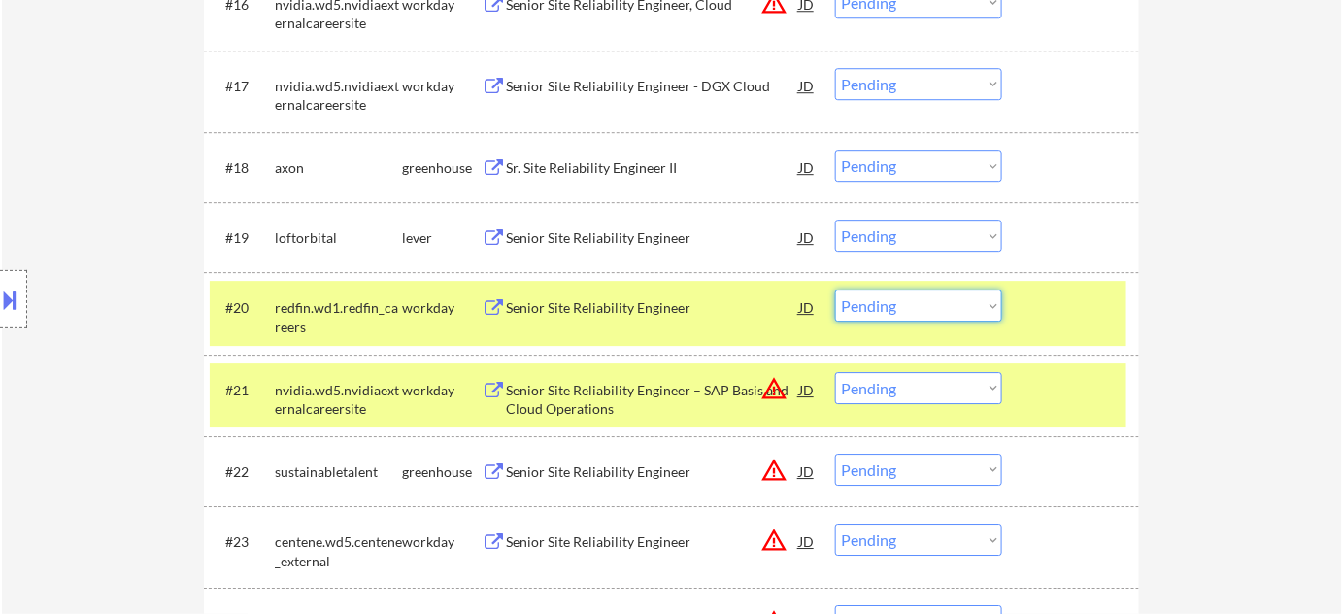
click at [895, 302] on select "Choose an option... Pending Applied Excluded (Questions) Excluded (Expired) Exc…" at bounding box center [918, 305] width 167 height 32
click at [835, 289] on select "Choose an option... Pending Applied Excluded (Questions) Excluded (Expired) Exc…" at bounding box center [918, 305] width 167 height 32
select select ""pending""
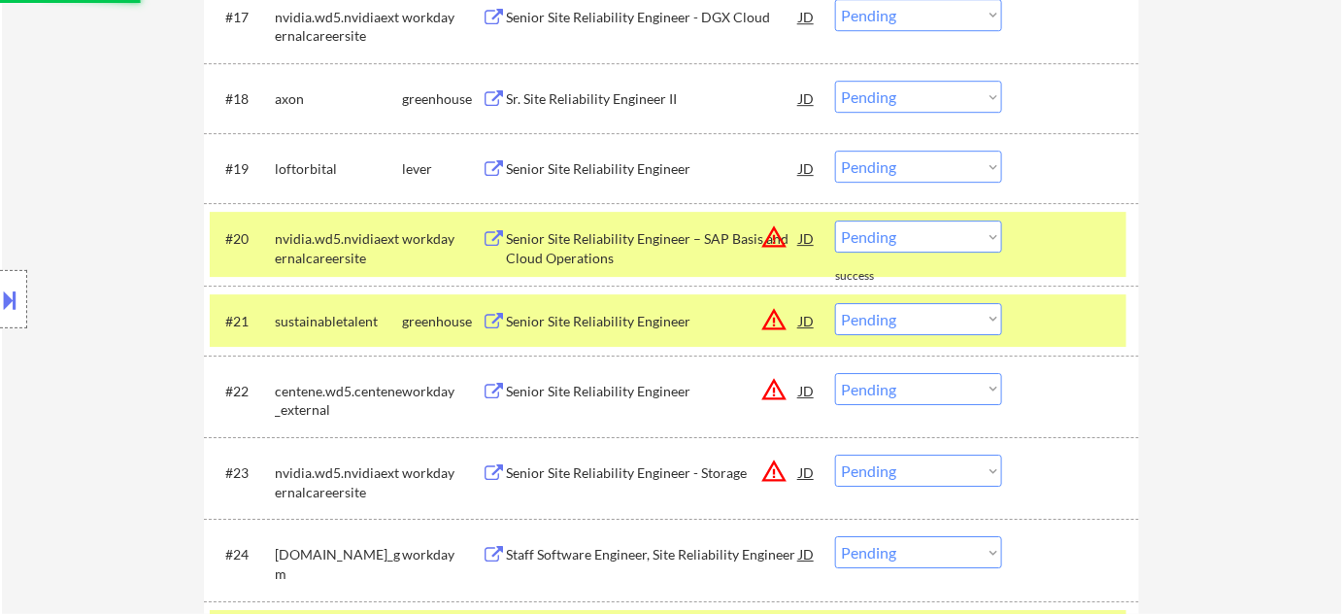
scroll to position [2029, 0]
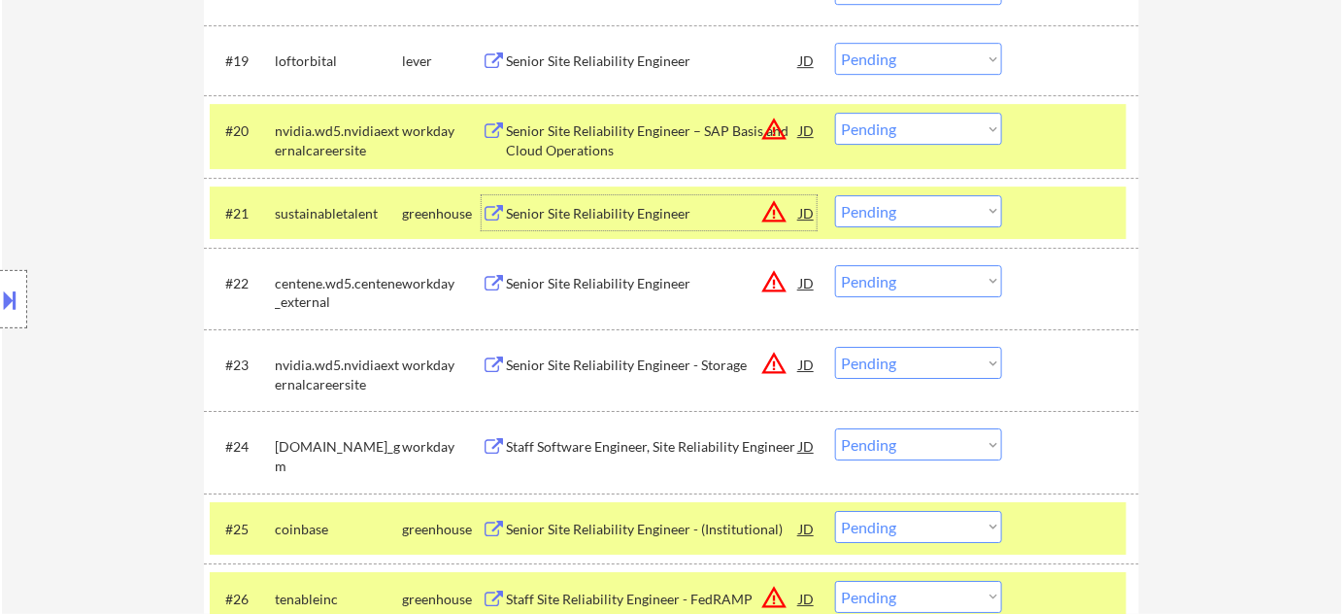
click at [627, 214] on div "Senior Site Reliability Engineer" at bounding box center [652, 213] width 293 height 19
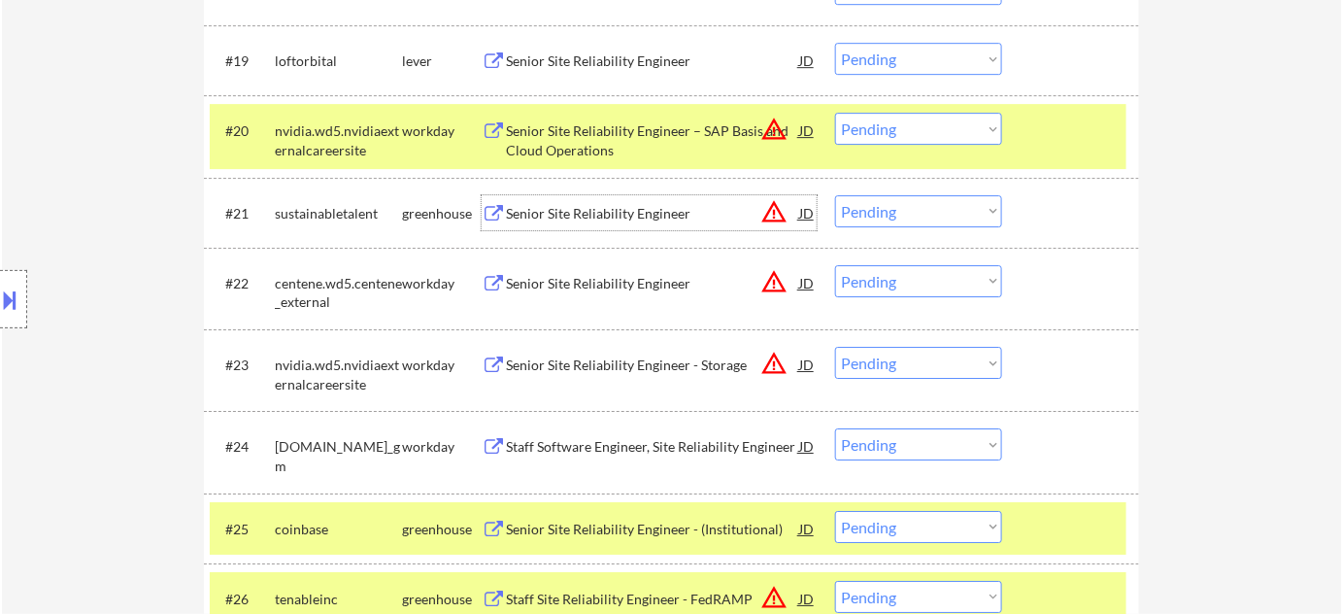
drag, startPoint x: 884, startPoint y: 205, endPoint x: 892, endPoint y: 221, distance: 18.7
click at [884, 205] on select "Choose an option... Pending Applied Excluded (Questions) Excluded (Expired) Exc…" at bounding box center [918, 211] width 167 height 32
click at [835, 195] on select "Choose an option... Pending Applied Excluded (Questions) Excluded (Expired) Exc…" at bounding box center [918, 211] width 167 height 32
click at [616, 283] on div "Senior Site Reliability Engineer" at bounding box center [652, 282] width 293 height 35
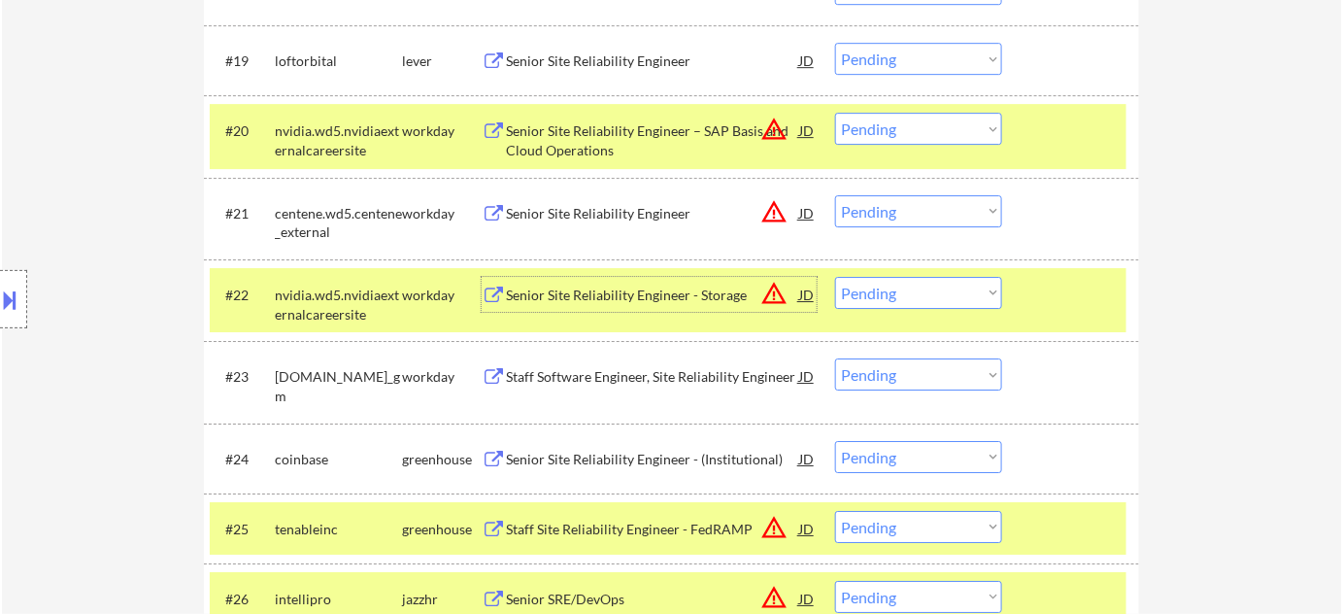
click at [621, 219] on div "Senior Site Reliability Engineer" at bounding box center [652, 213] width 293 height 19
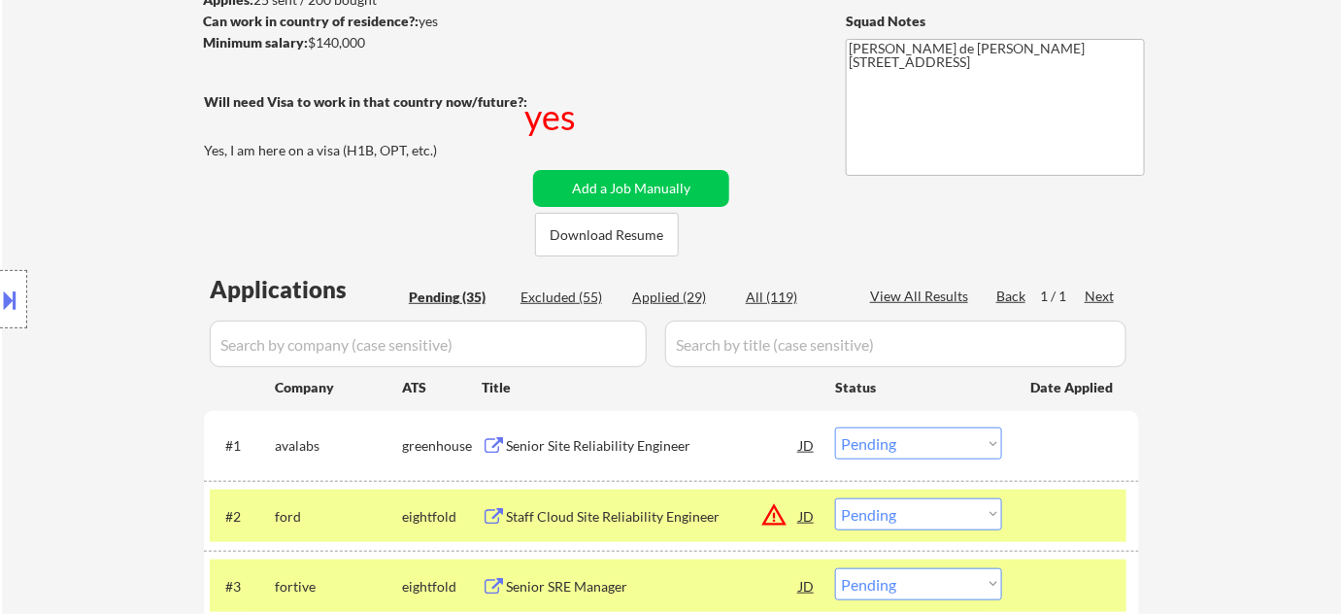
scroll to position [87, 0]
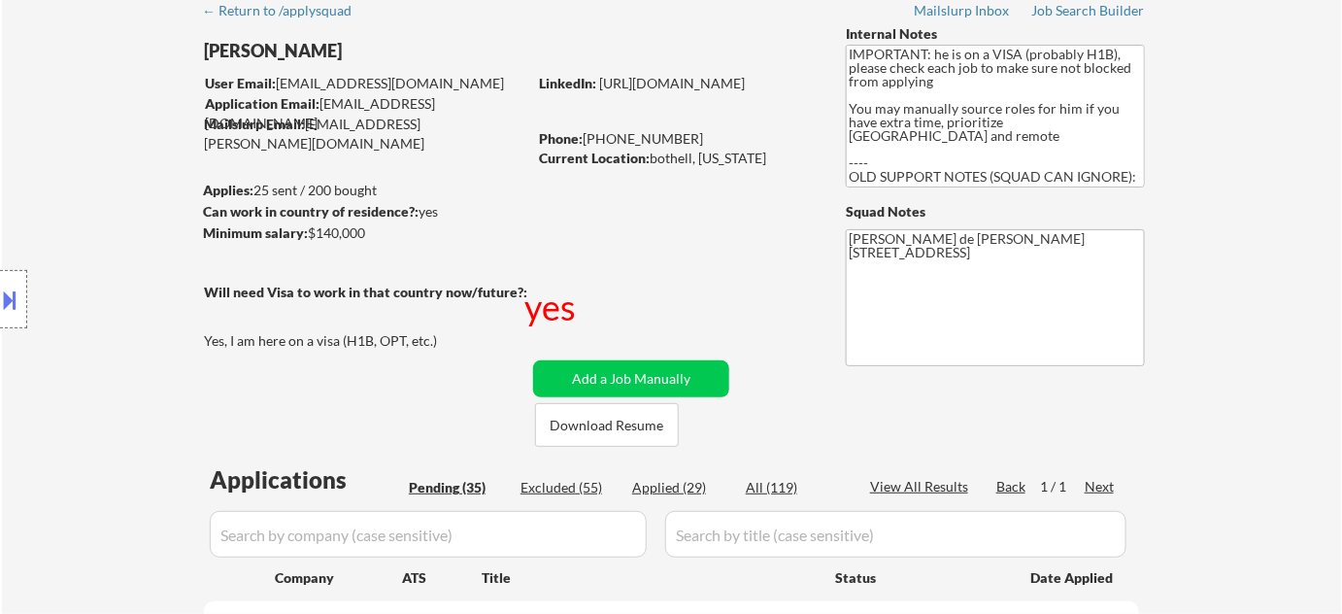
drag, startPoint x: 608, startPoint y: 136, endPoint x: 696, endPoint y: 131, distance: 88.5
click at [696, 131] on div "Phone: +1 425-614-8214" at bounding box center [676, 138] width 275 height 19
copy div "425-614-8214"
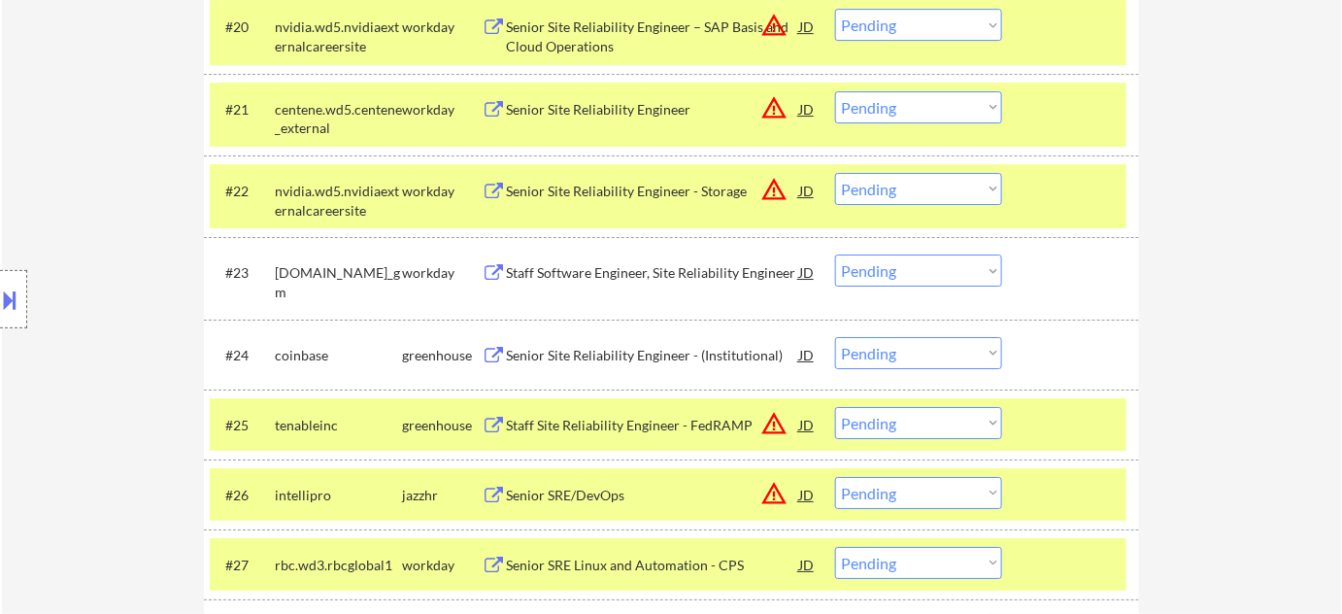
scroll to position [2118, 0]
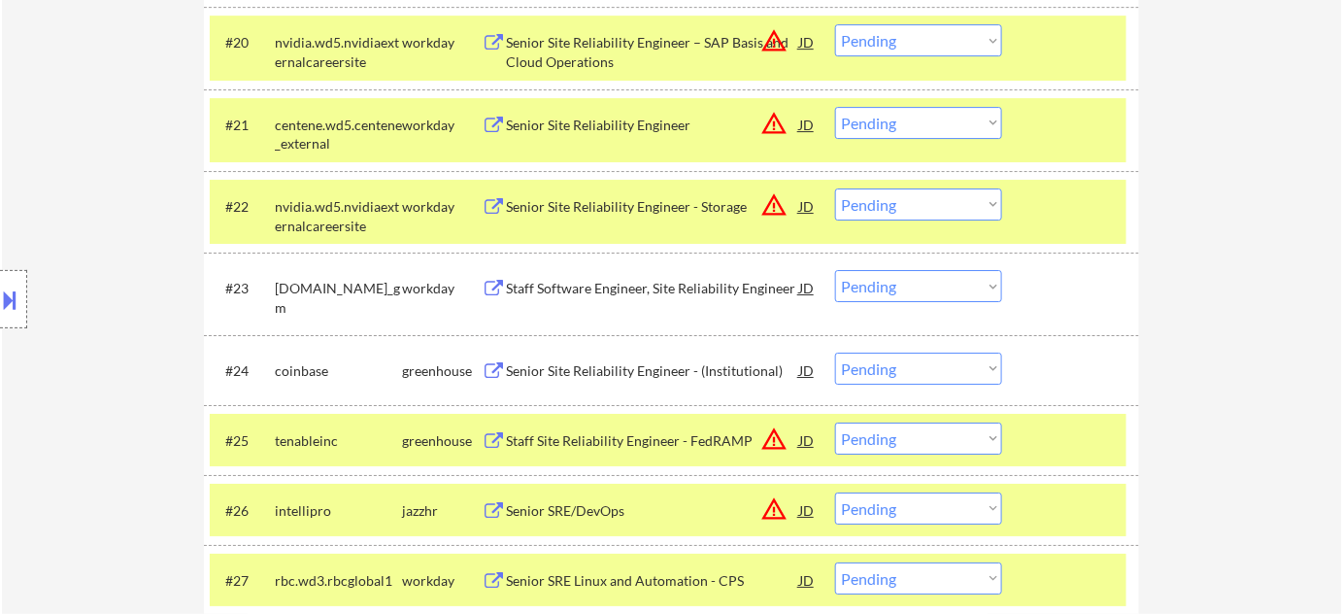
click at [878, 121] on select "Choose an option... Pending Applied Excluded (Questions) Excluded (Expired) Exc…" at bounding box center [918, 123] width 167 height 32
click at [835, 107] on select "Choose an option... Pending Applied Excluded (Questions) Excluded (Expired) Exc…" at bounding box center [918, 123] width 167 height 32
select select ""pending""
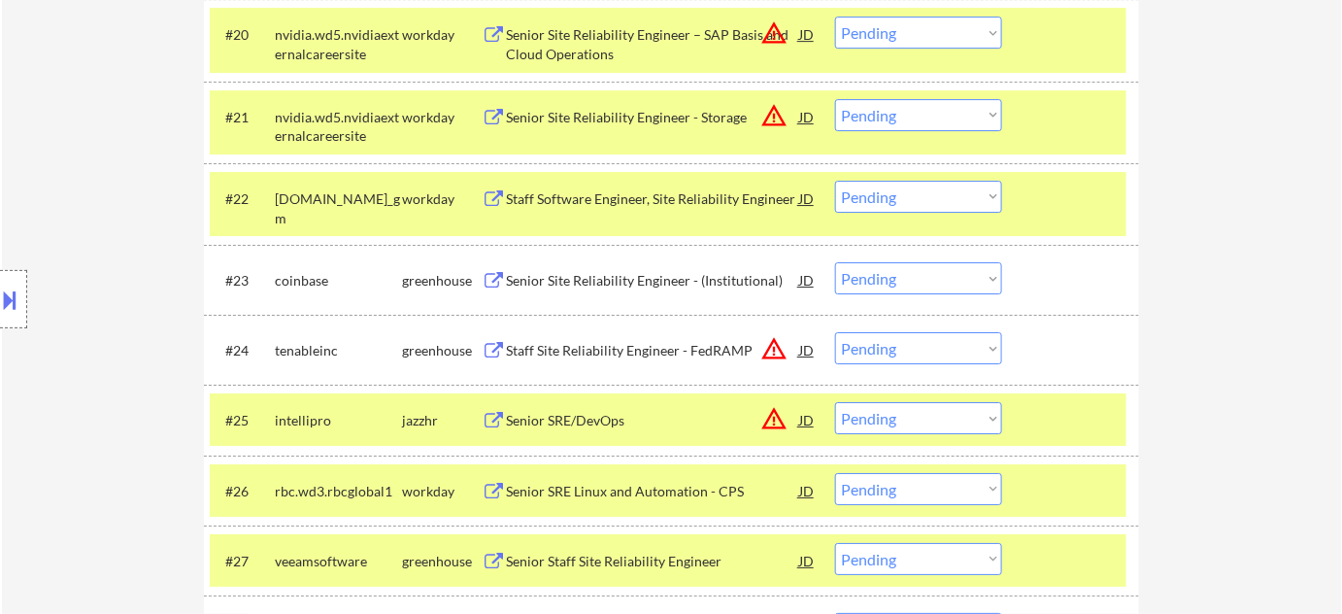
scroll to position [2294, 0]
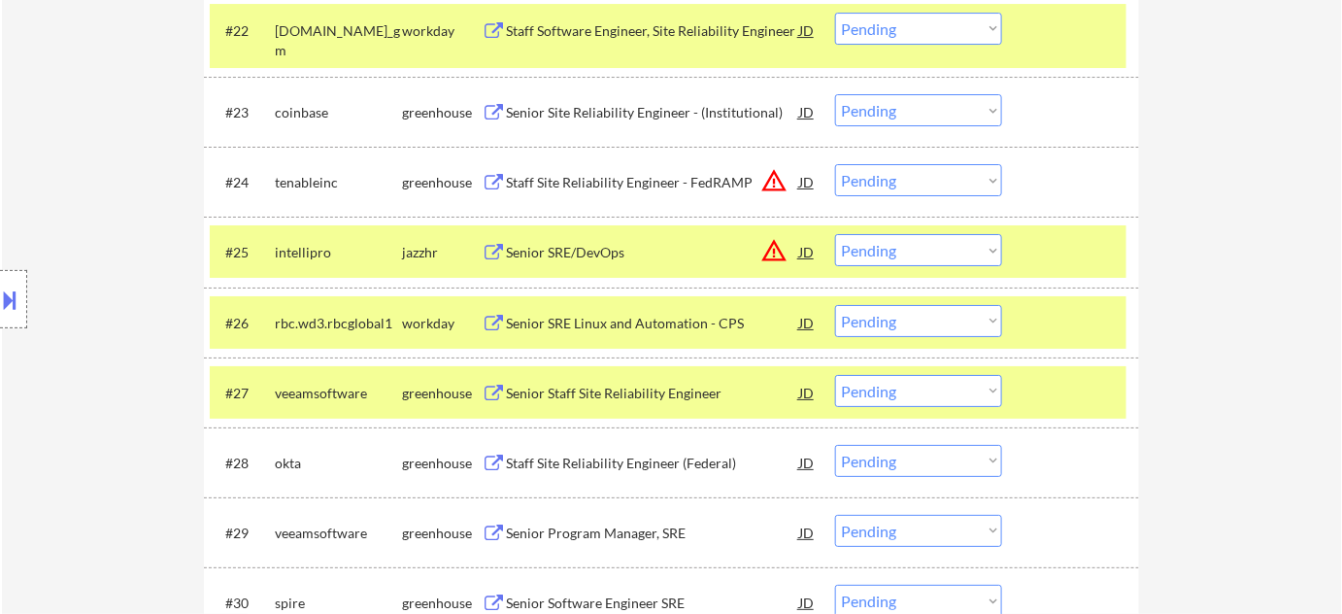
click at [680, 173] on div "Staff Site Reliability Engineer - FedRAMP" at bounding box center [652, 182] width 293 height 19
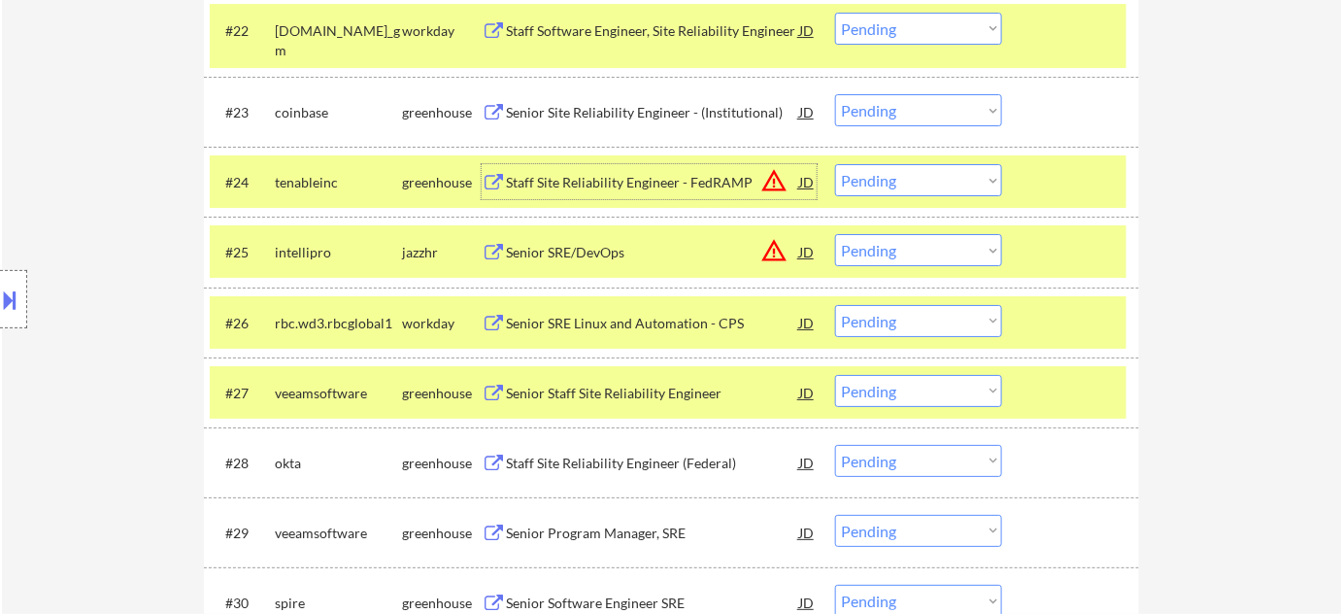
click at [881, 178] on select "Choose an option... Pending Applied Excluded (Questions) Excluded (Expired) Exc…" at bounding box center [918, 180] width 167 height 32
click at [835, 164] on select "Choose an option... Pending Applied Excluded (Questions) Excluded (Expired) Exc…" at bounding box center [918, 180] width 167 height 32
select select ""pending""
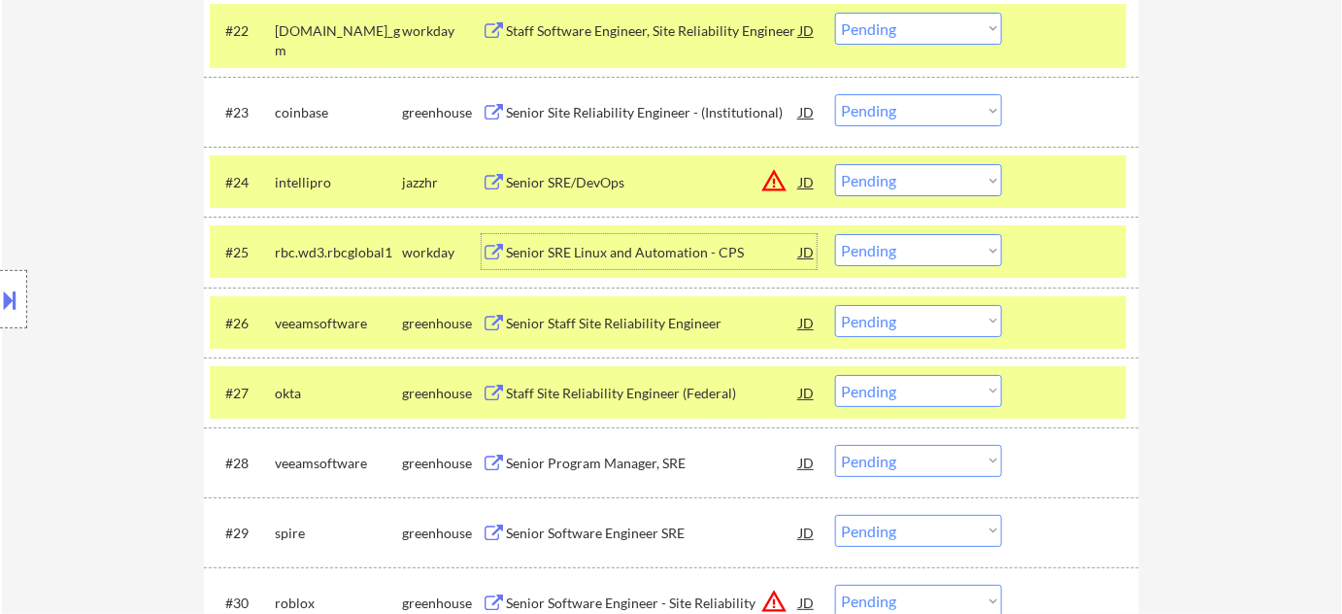
click at [610, 246] on div "Senior SRE Linux and Automation - CPS" at bounding box center [652, 252] width 293 height 19
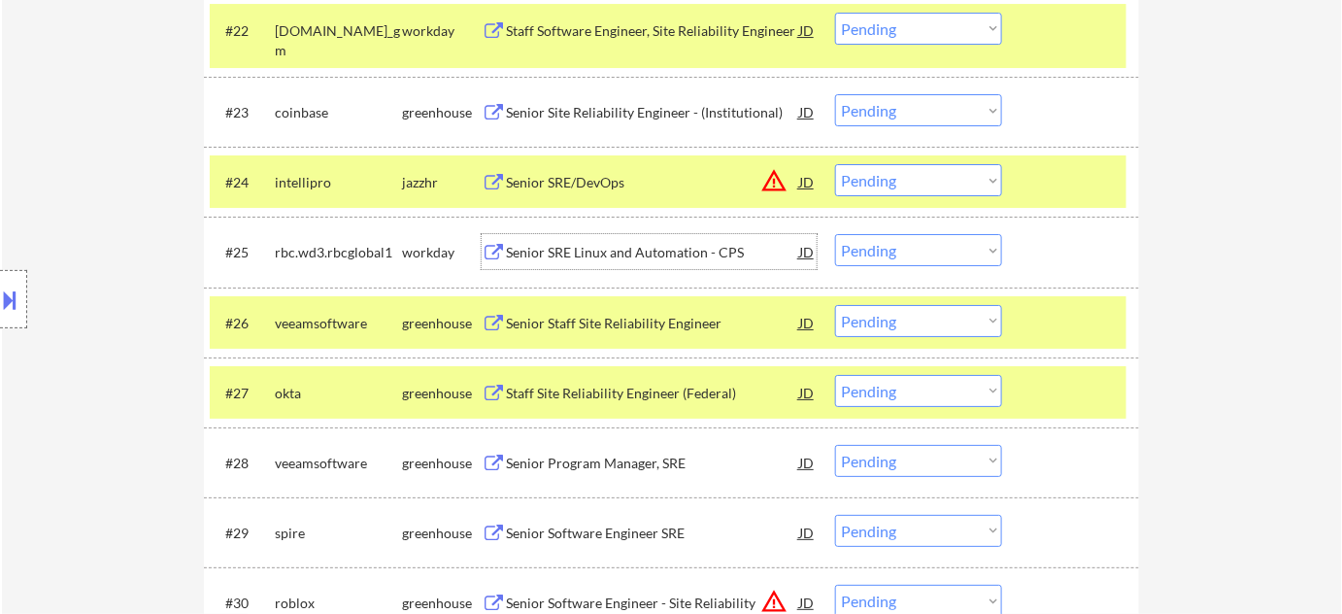
click at [887, 232] on div "#25 rbc.wd3.rbcglobal1 workday Senior SRE Linux and Automation - CPS JD warning…" at bounding box center [668, 251] width 917 height 52
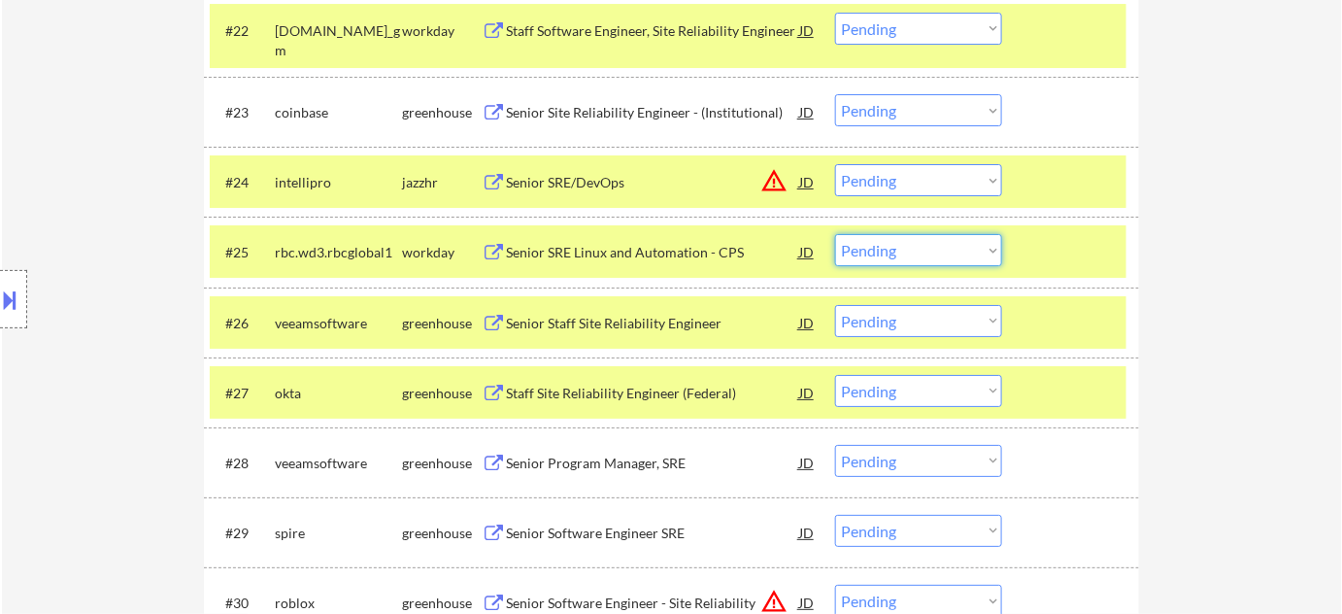
click at [890, 252] on select "Choose an option... Pending Applied Excluded (Questions) Excluded (Expired) Exc…" at bounding box center [918, 250] width 167 height 32
click at [835, 234] on select "Choose an option... Pending Applied Excluded (Questions) Excluded (Expired) Exc…" at bounding box center [918, 250] width 167 height 32
select select ""pending""
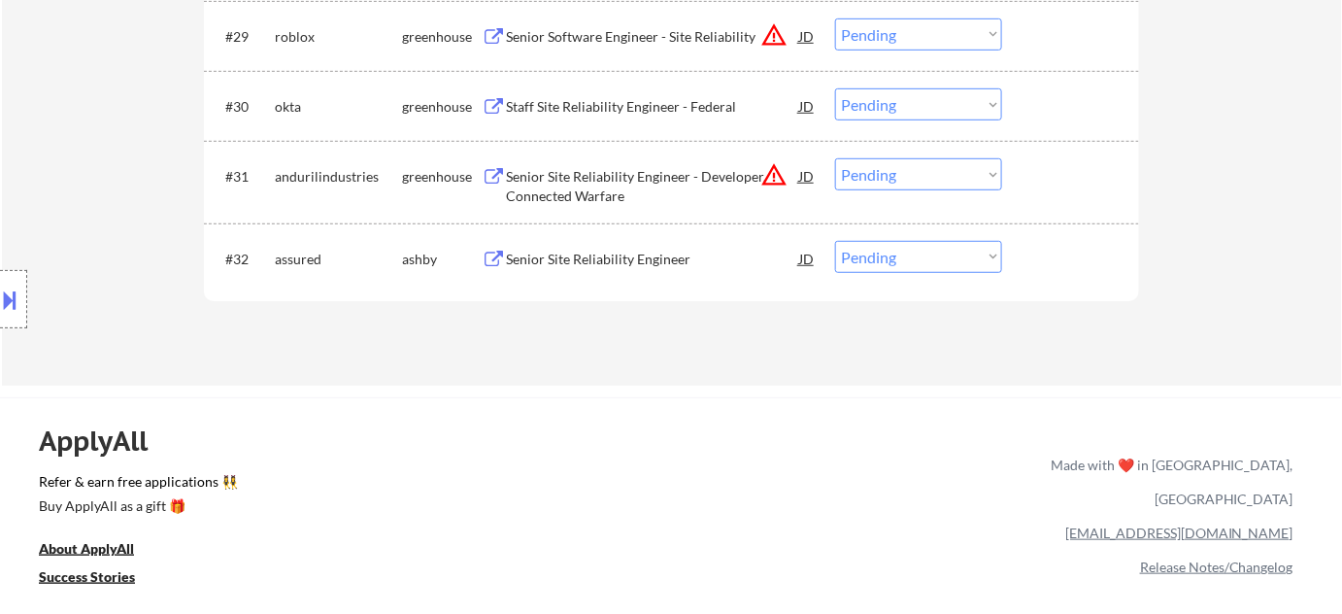
scroll to position [2824, 0]
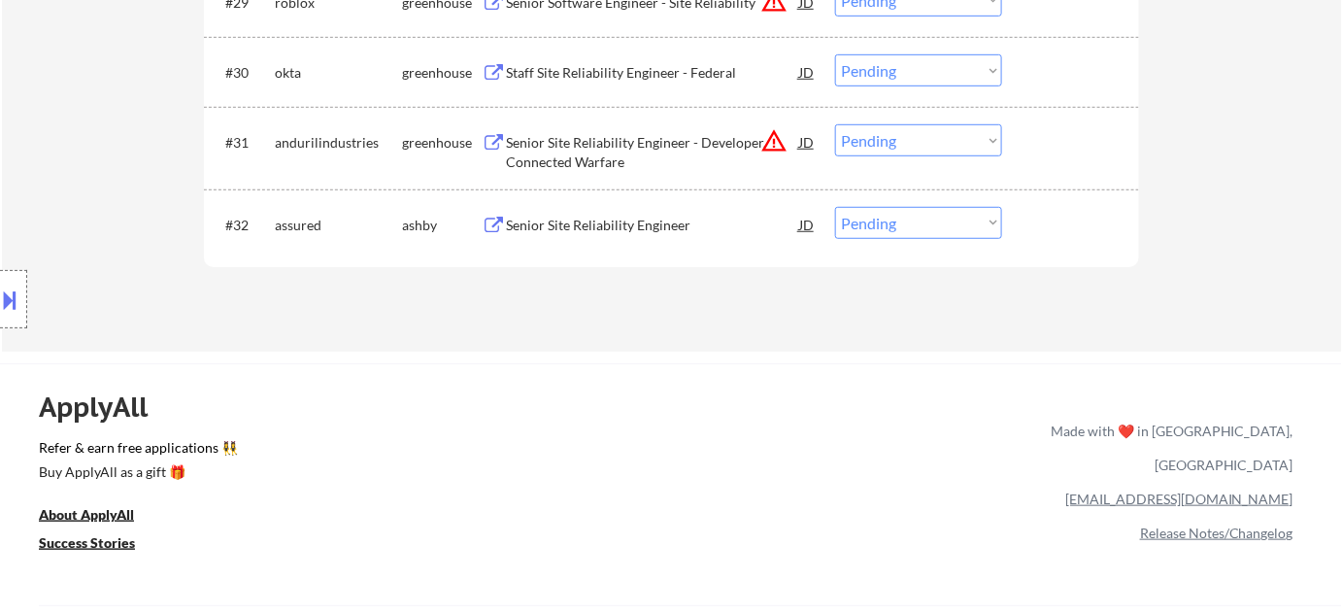
click at [629, 207] on div "Senior Site Reliability Engineer" at bounding box center [652, 224] width 293 height 35
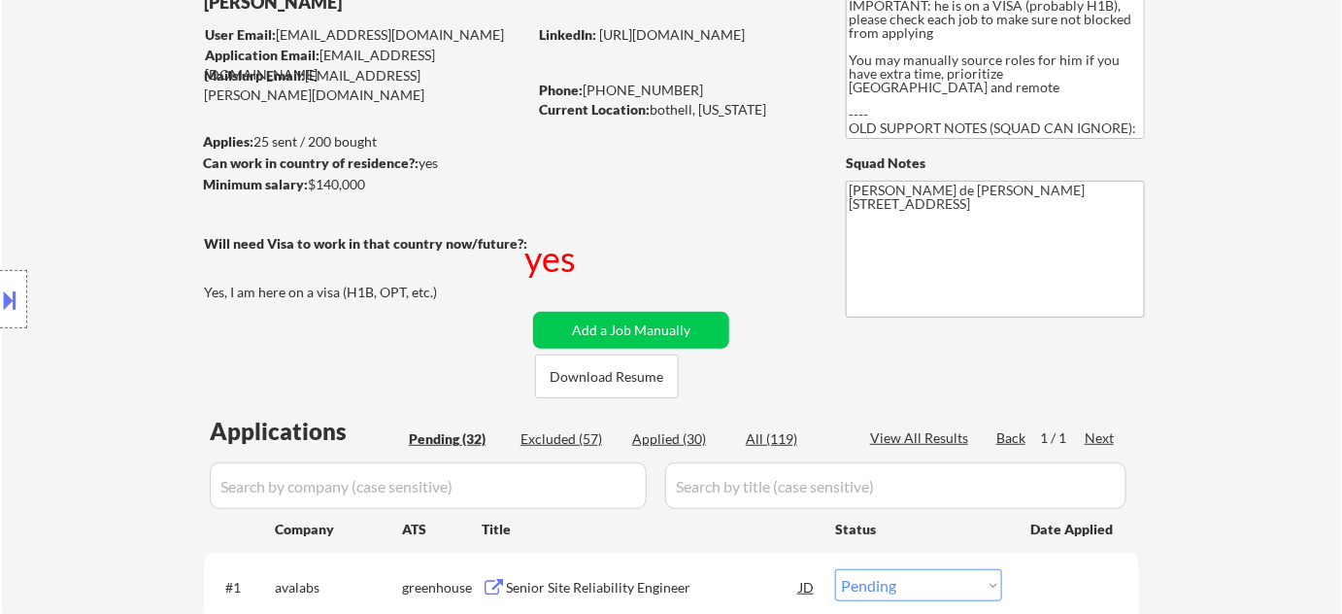
scroll to position [264, 0]
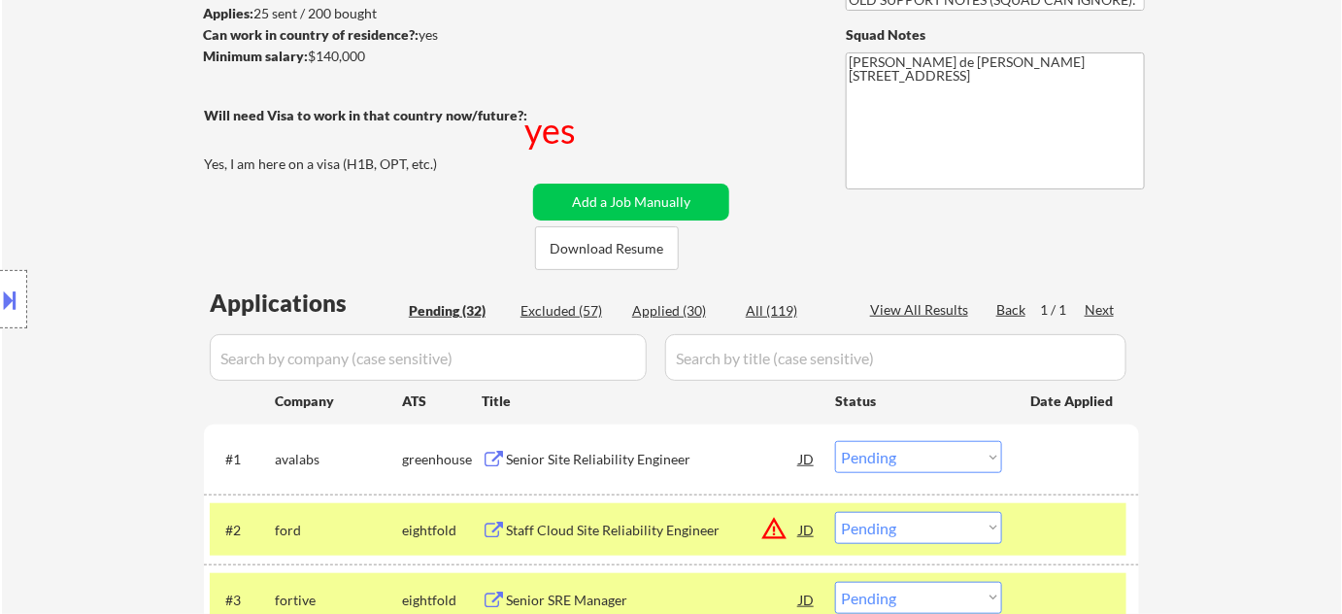
click at [676, 311] on div "Applied (30)" at bounding box center [680, 310] width 97 height 19
click at [606, 341] on input "input" at bounding box center [428, 357] width 437 height 47
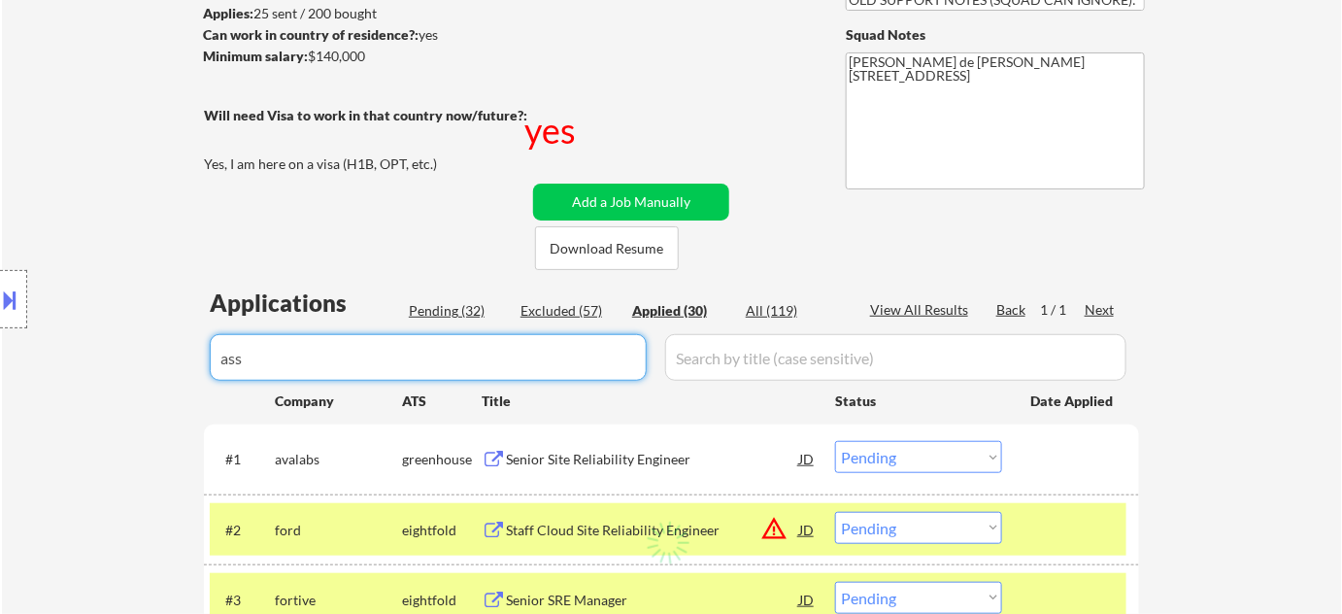
type input "assu"
select select ""applied""
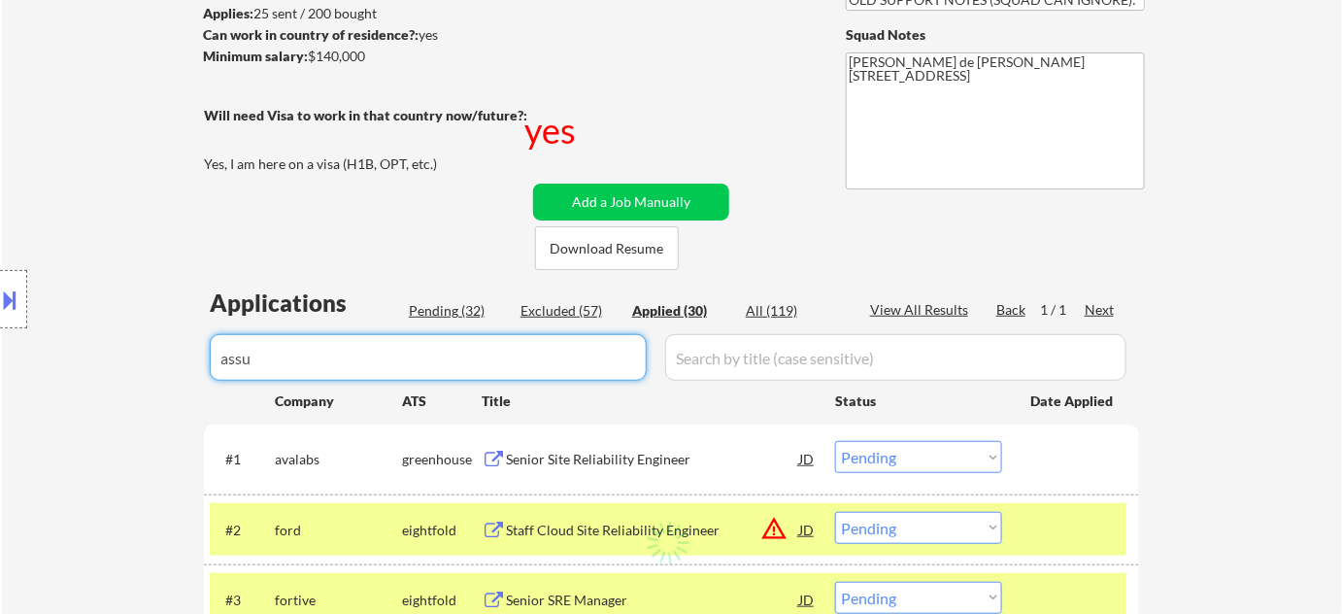
select select ""applied""
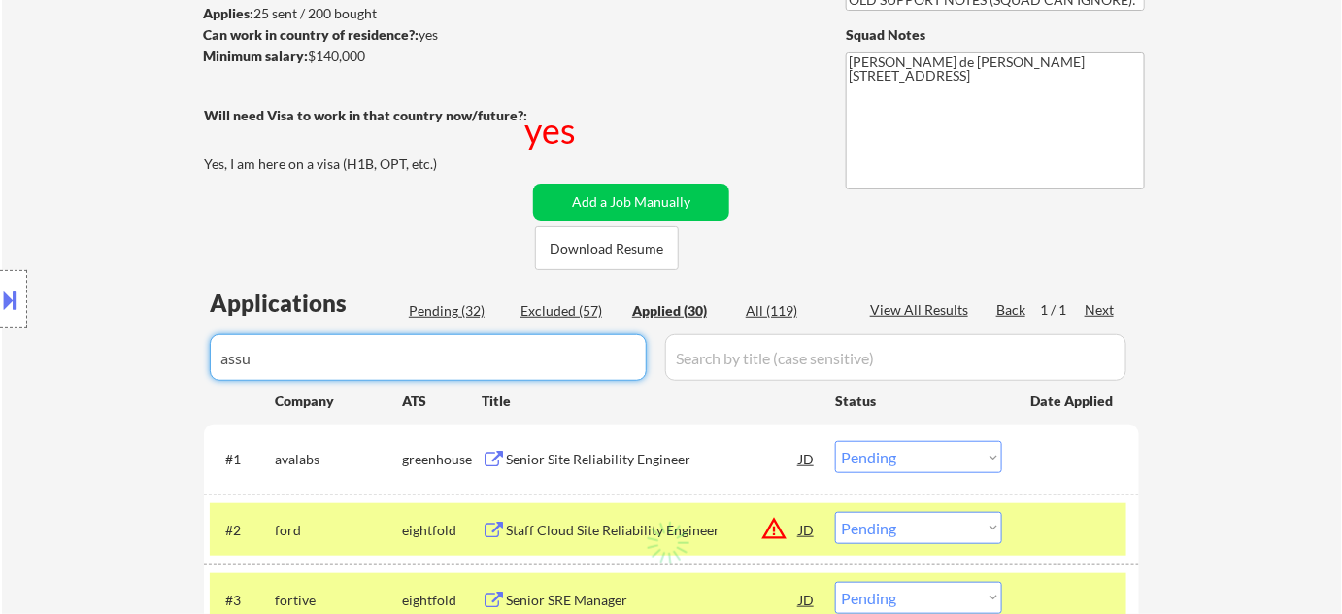
select select ""applied""
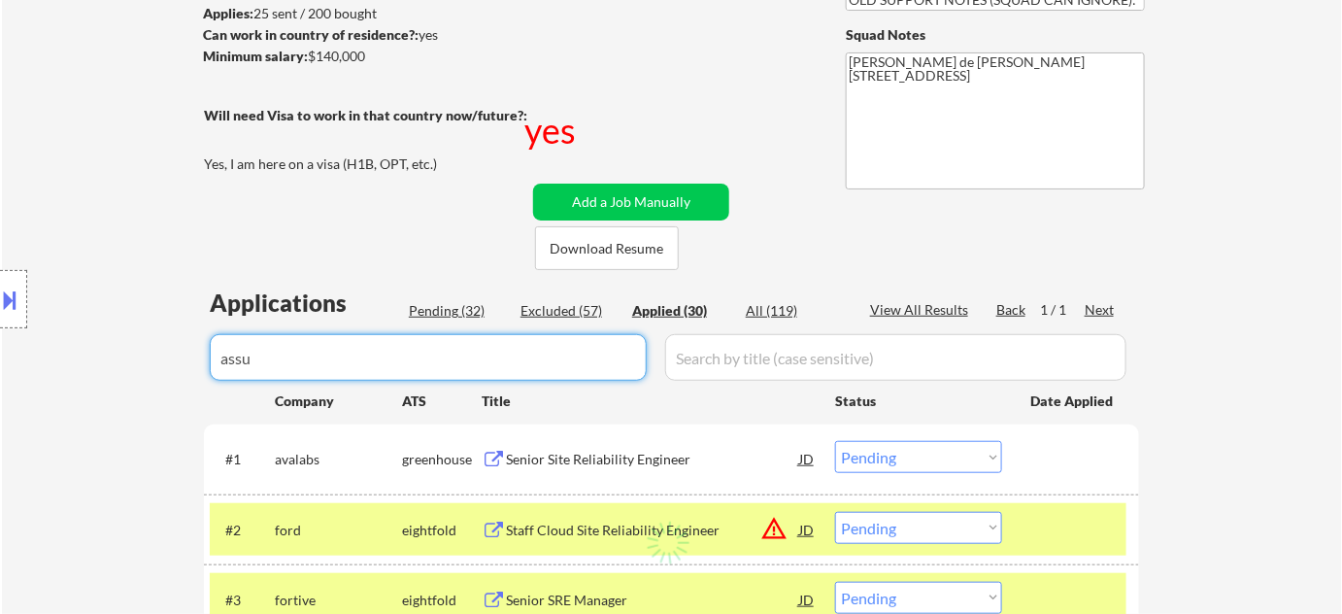
select select ""applied""
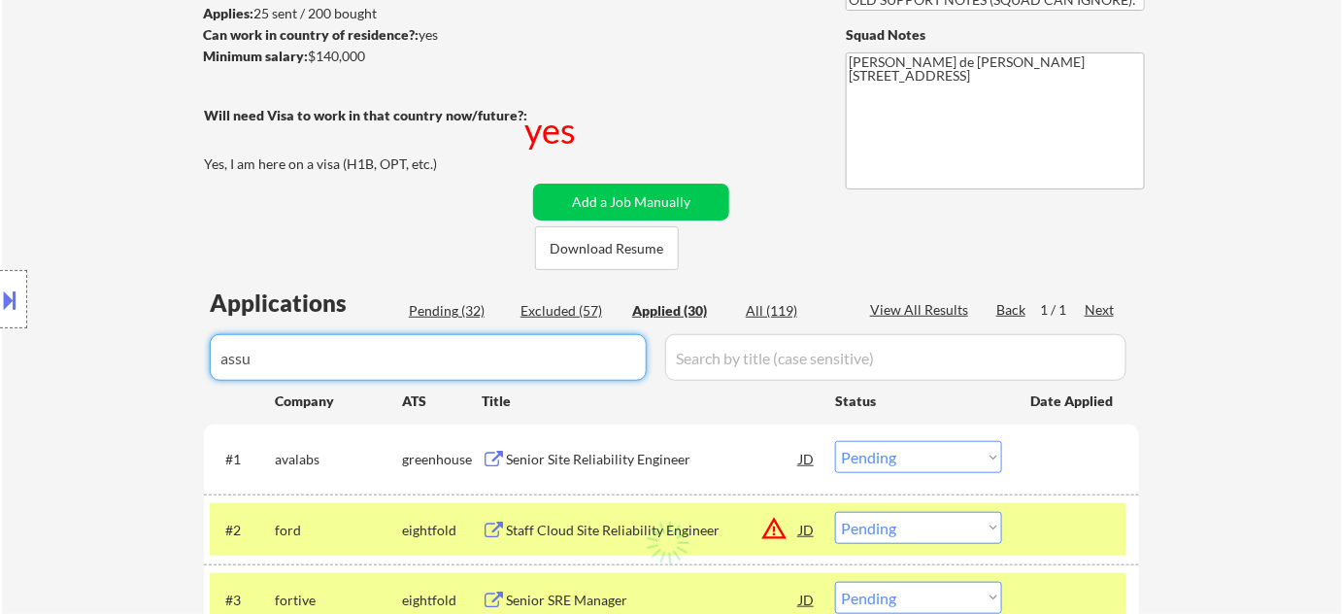
select select ""applied""
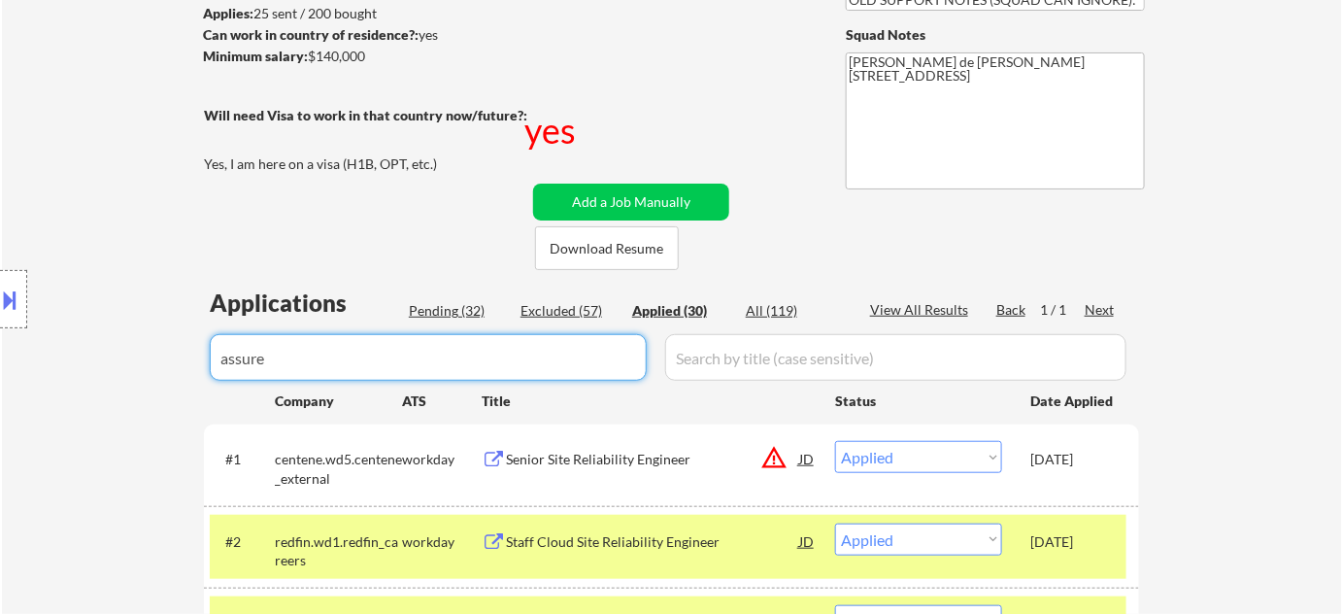
type input "assured"
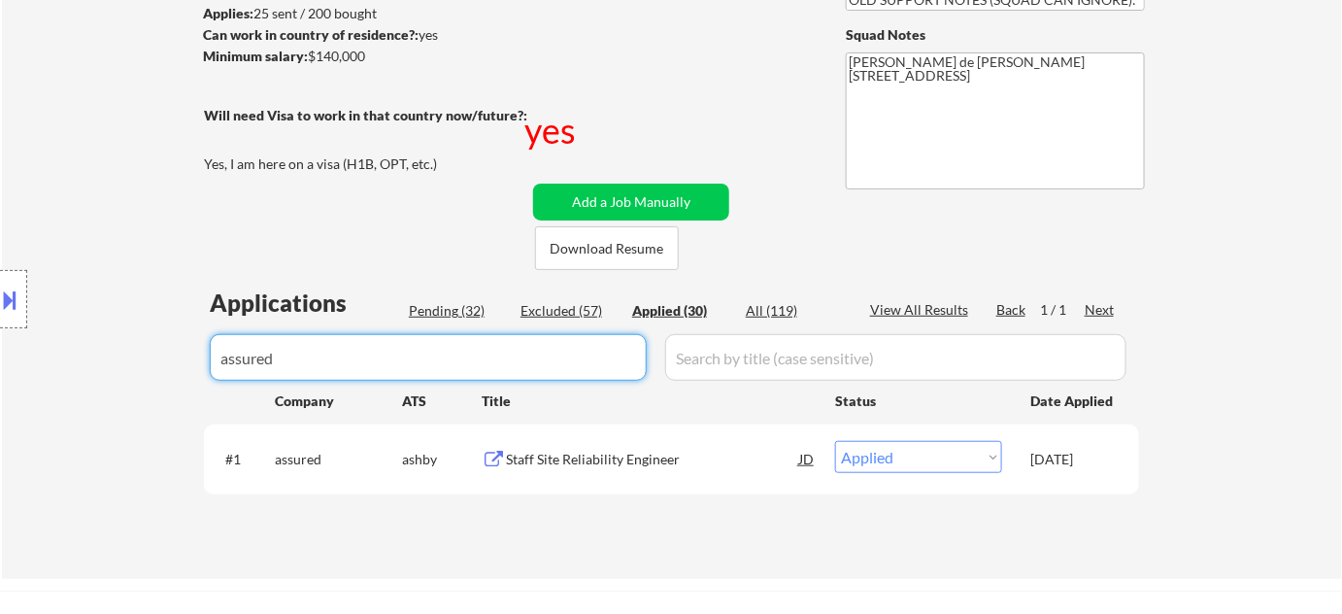
drag, startPoint x: 461, startPoint y: 357, endPoint x: 0, endPoint y: 350, distance: 461.3
click at [41, 350] on body "← Return to /applysquad Mailslurp Inbox Job Search Builder Vijay Koneru User Em…" at bounding box center [671, 43] width 1342 height 614
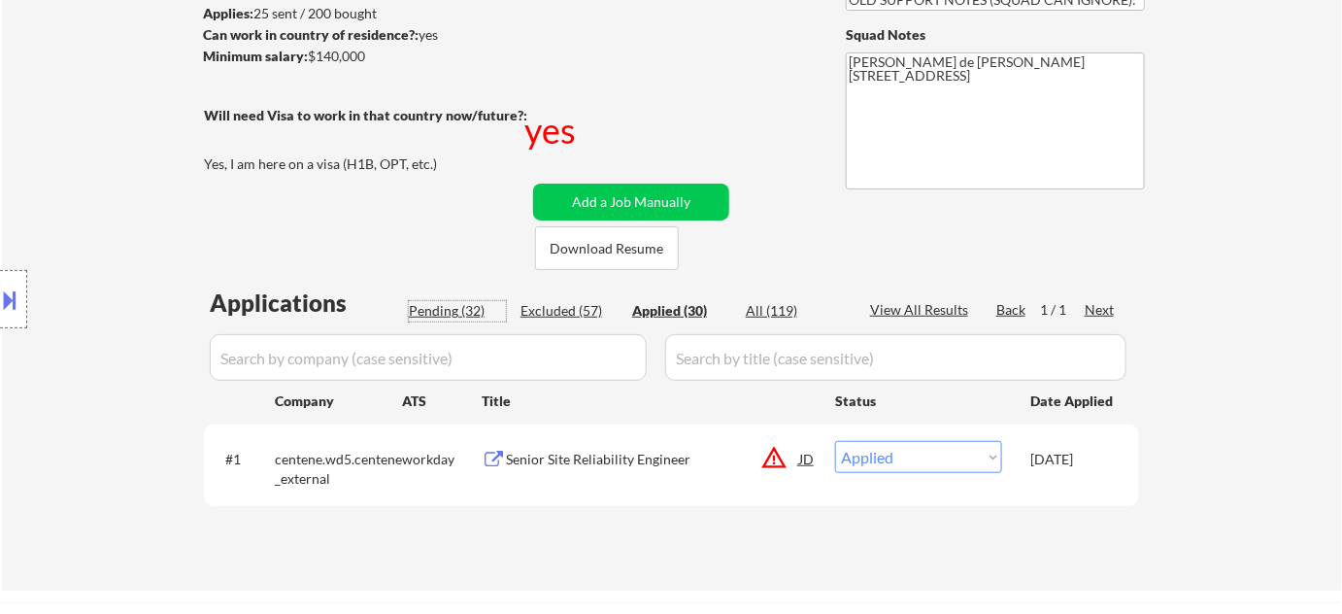
click at [457, 307] on div "Pending (32)" at bounding box center [457, 310] width 97 height 19
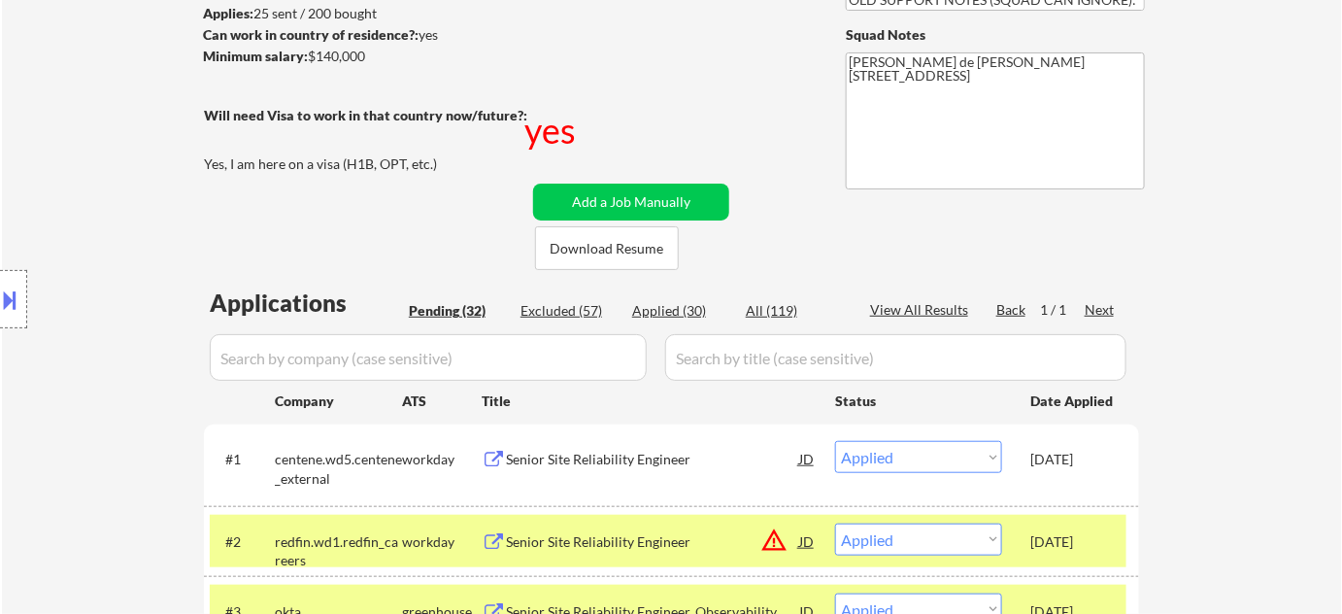
select select ""pending""
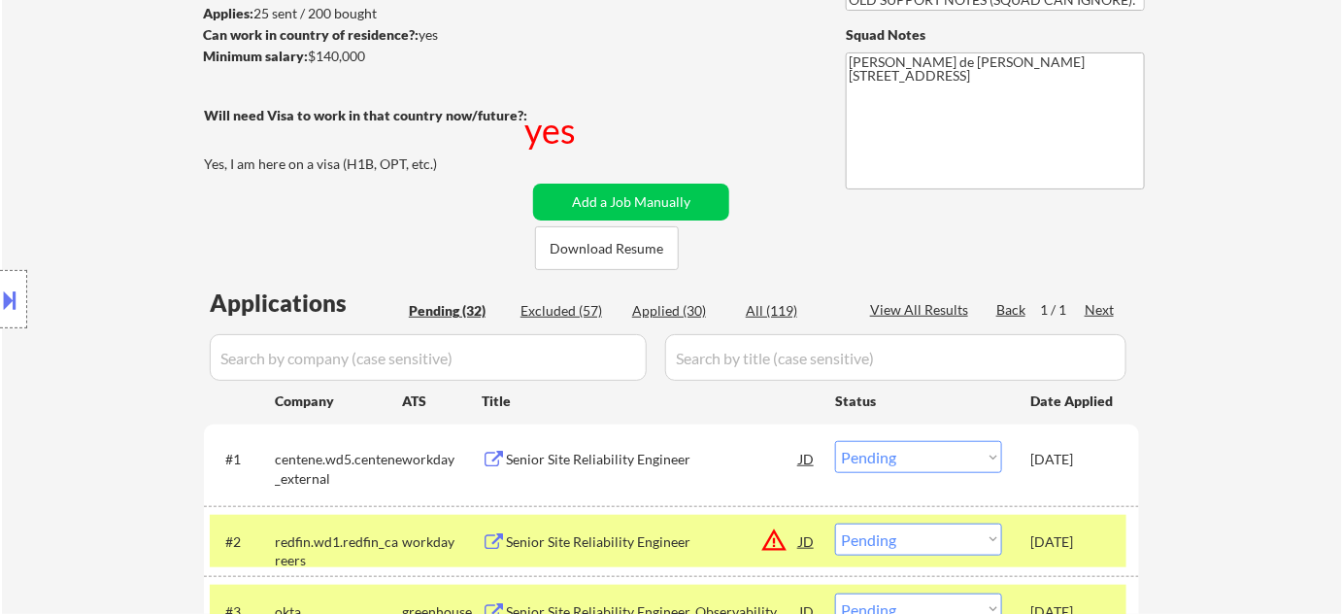
select select ""pending""
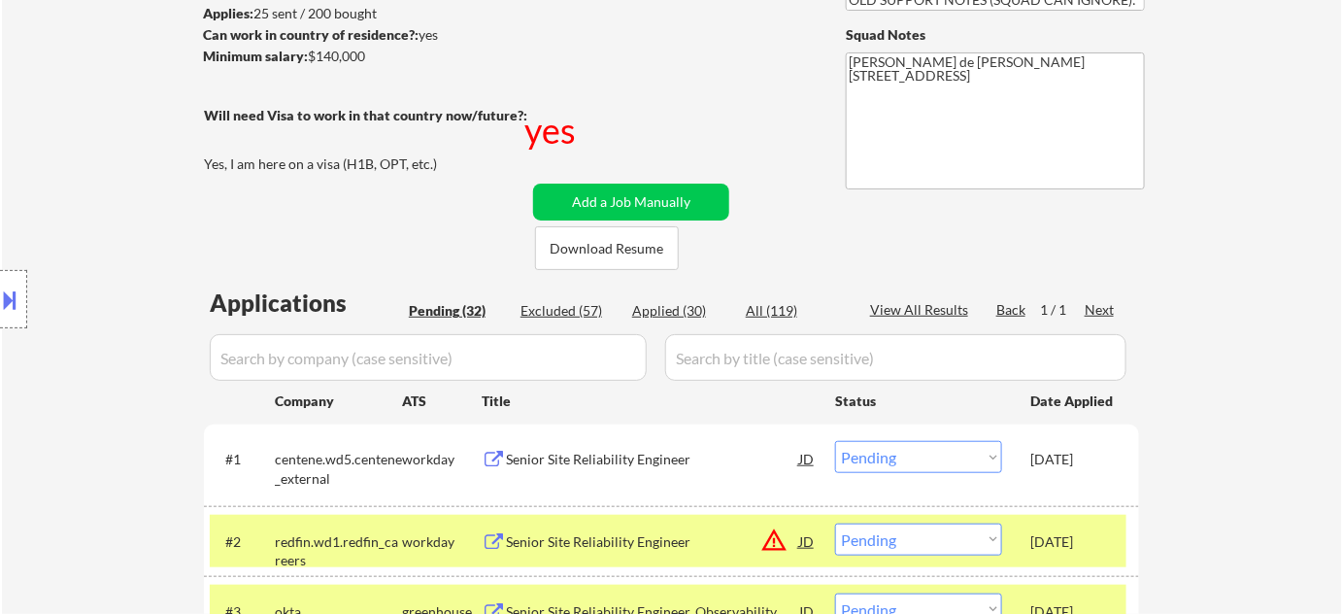
select select ""pending""
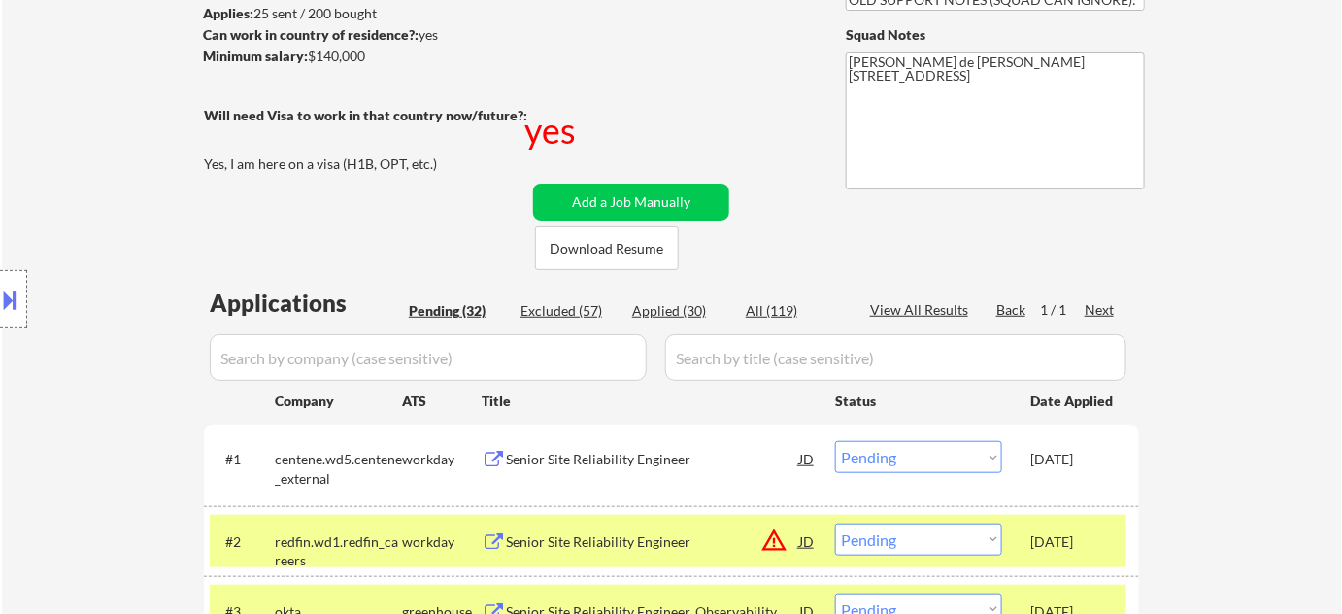
select select ""pending""
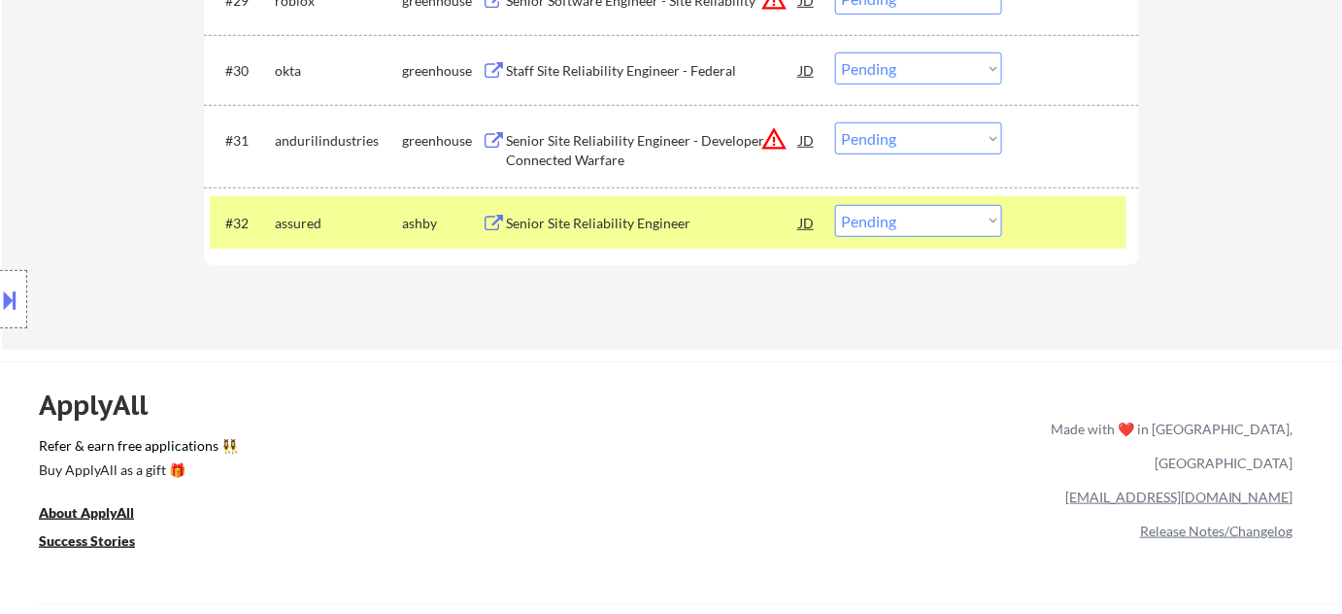
scroll to position [2825, 0]
click at [650, 212] on div "Senior Site Reliability Engineer" at bounding box center [652, 223] width 293 height 35
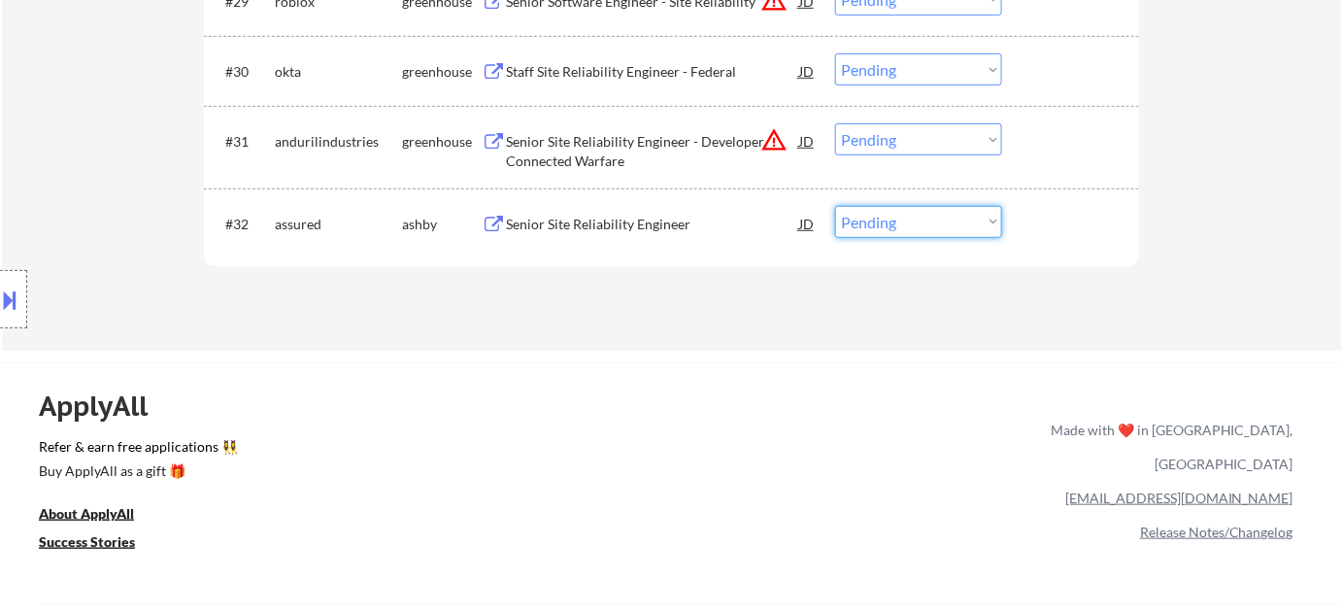
click at [875, 219] on select "Choose an option... Pending Applied Excluded (Questions) Excluded (Expired) Exc…" at bounding box center [918, 222] width 167 height 32
select select ""applied""
click at [835, 206] on select "Choose an option... Pending Applied Excluded (Questions) Excluded (Expired) Exc…" at bounding box center [918, 222] width 167 height 32
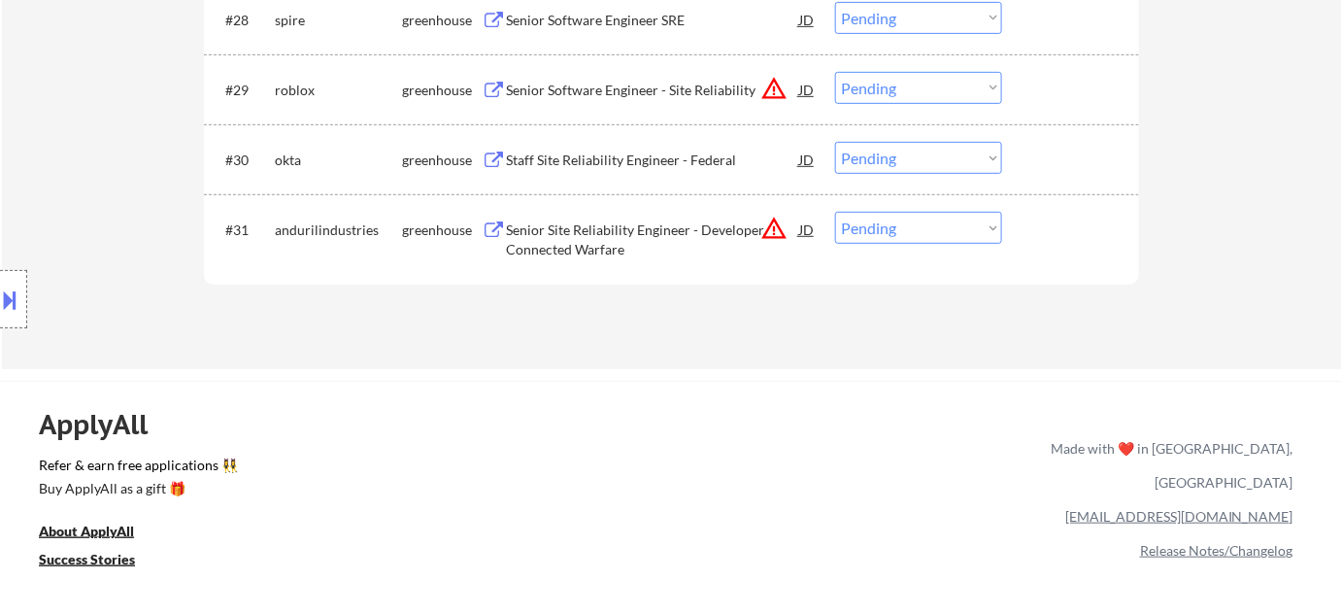
scroll to position [2648, 0]
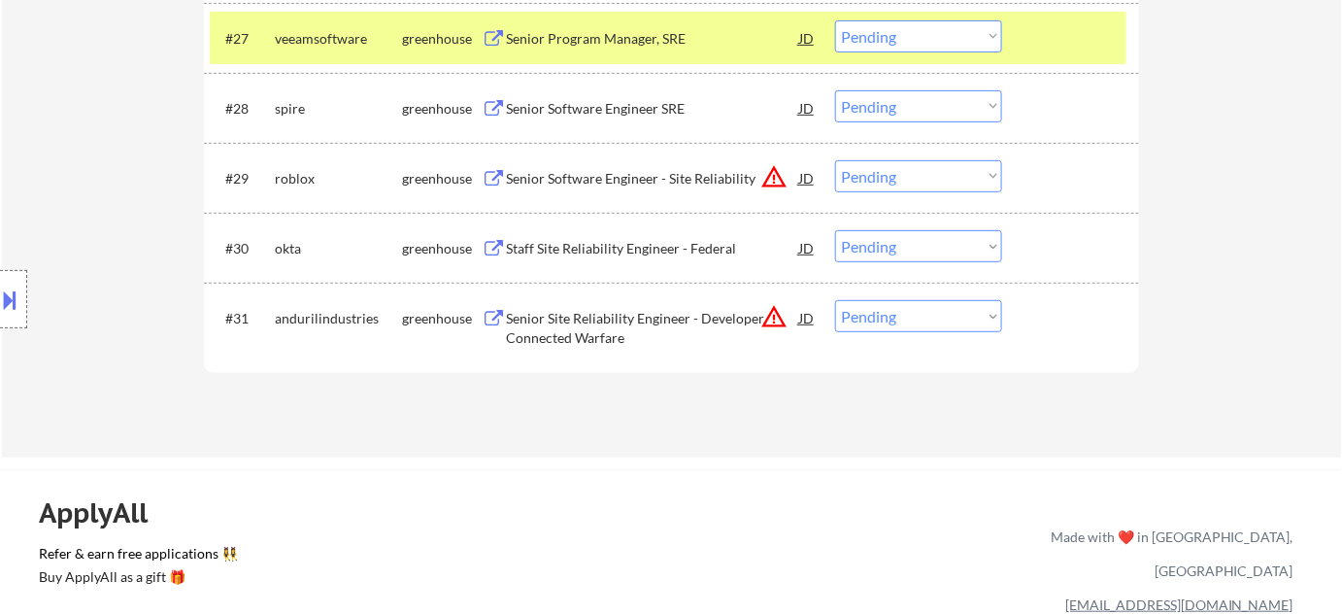
click at [587, 321] on div "Senior Site Reliability Engineer - Developer, Connected Warfare" at bounding box center [652, 328] width 293 height 38
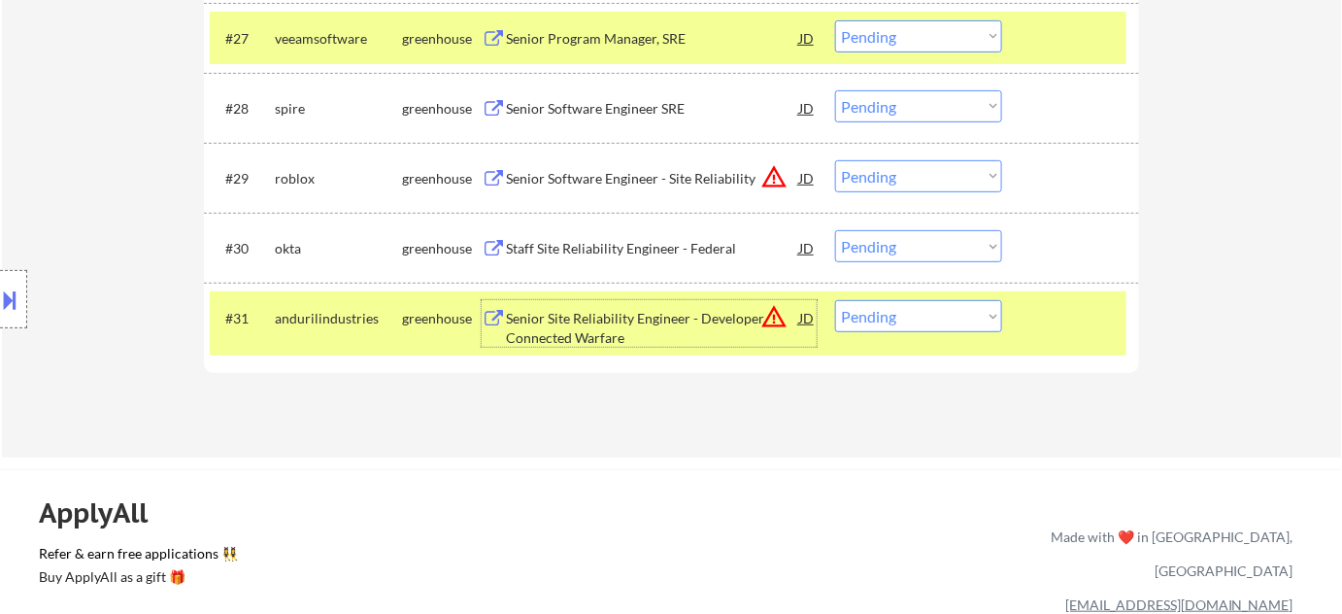
click at [914, 310] on select "Choose an option... Pending Applied Excluded (Questions) Excluded (Expired) Exc…" at bounding box center [918, 316] width 167 height 32
select select ""excluded__bad_match_""
click at [835, 300] on select "Choose an option... Pending Applied Excluded (Questions) Excluded (Expired) Exc…" at bounding box center [918, 316] width 167 height 32
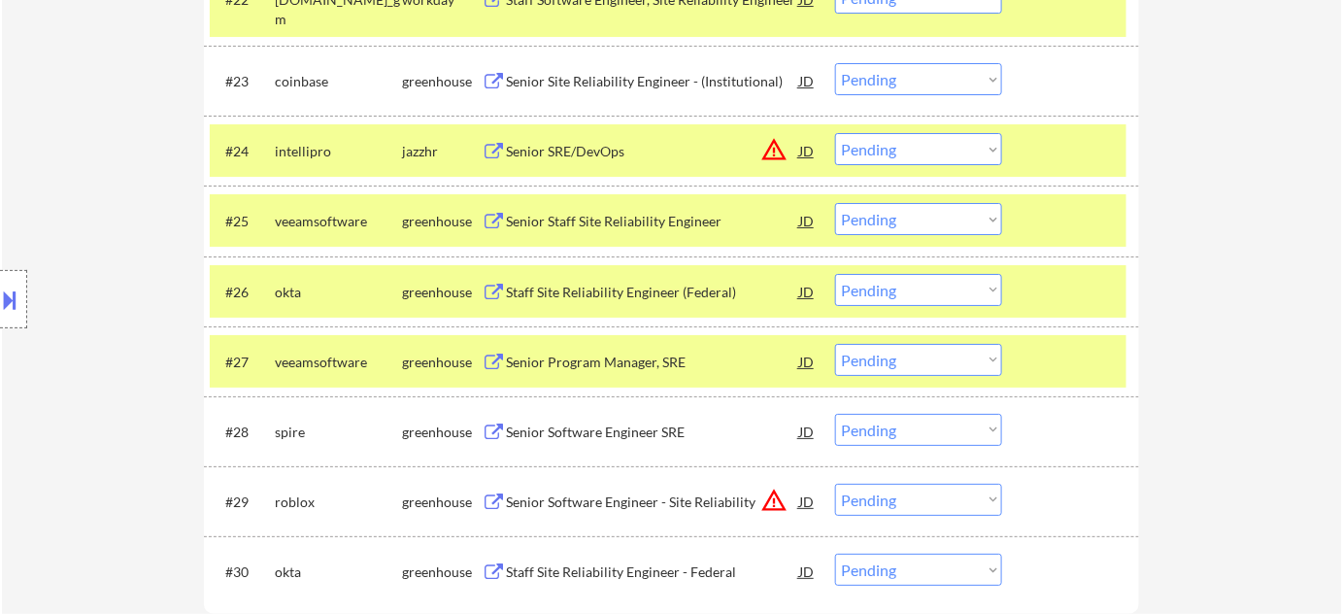
scroll to position [2295, 0]
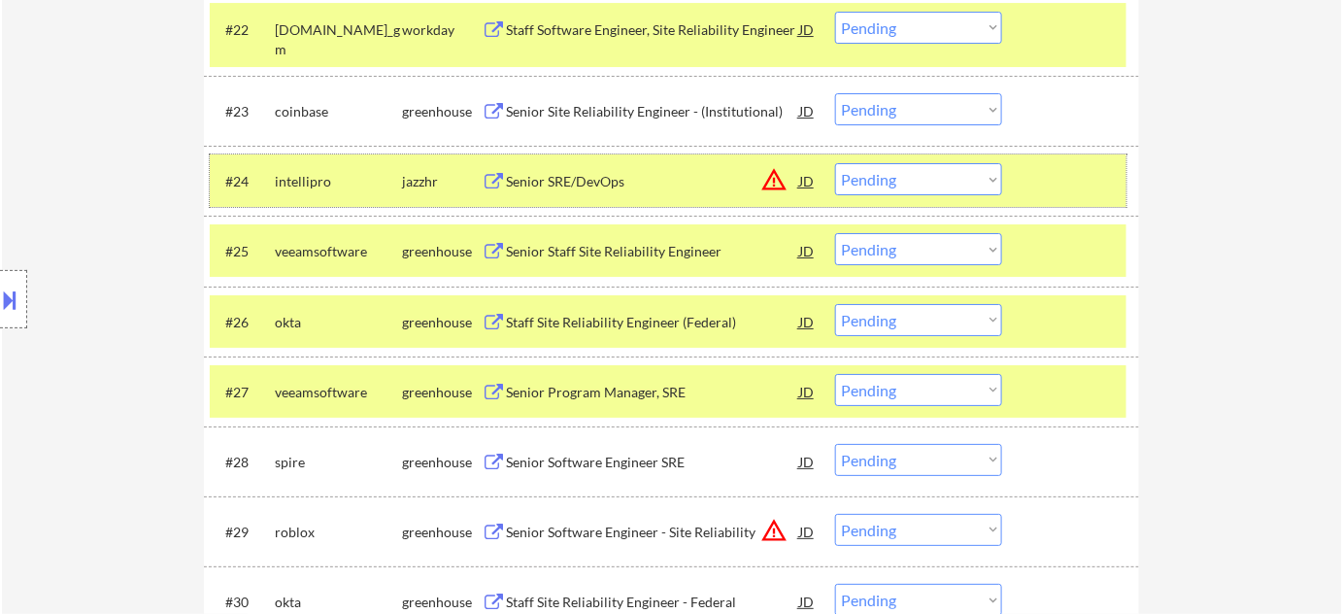
click at [603, 159] on div "#24 intellipro jazzhr Senior SRE/DevOps JD warning_amber Choose an option... Pe…" at bounding box center [668, 180] width 917 height 52
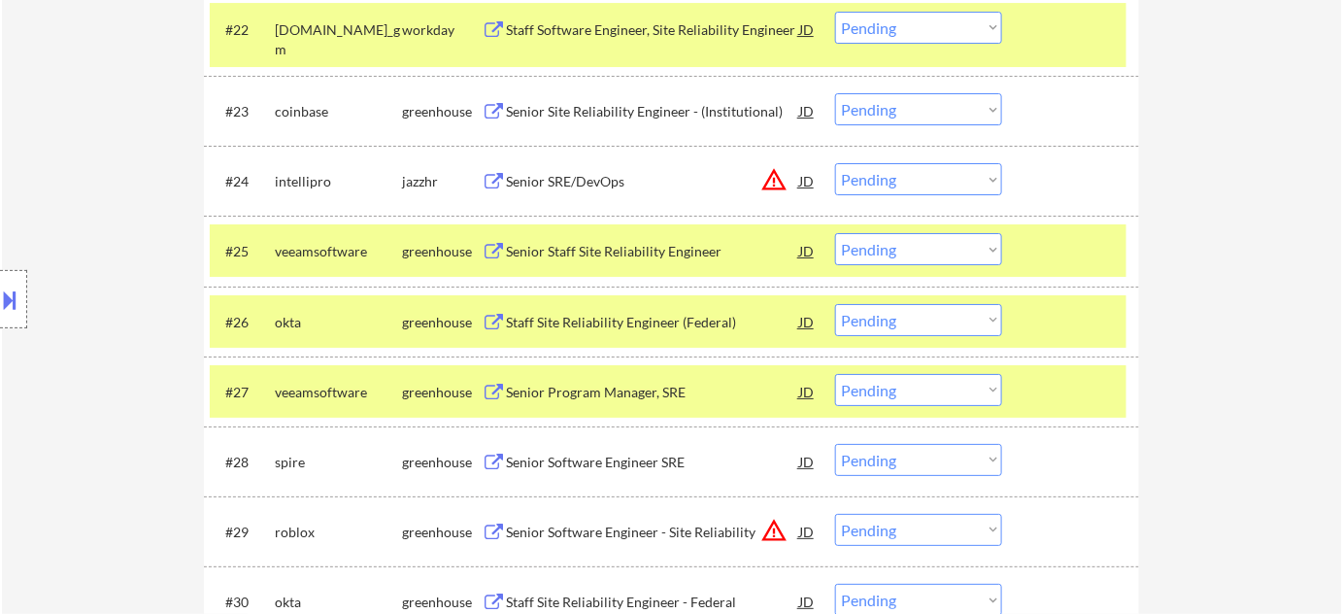
click at [584, 175] on div "Senior SRE/DevOps" at bounding box center [652, 181] width 293 height 19
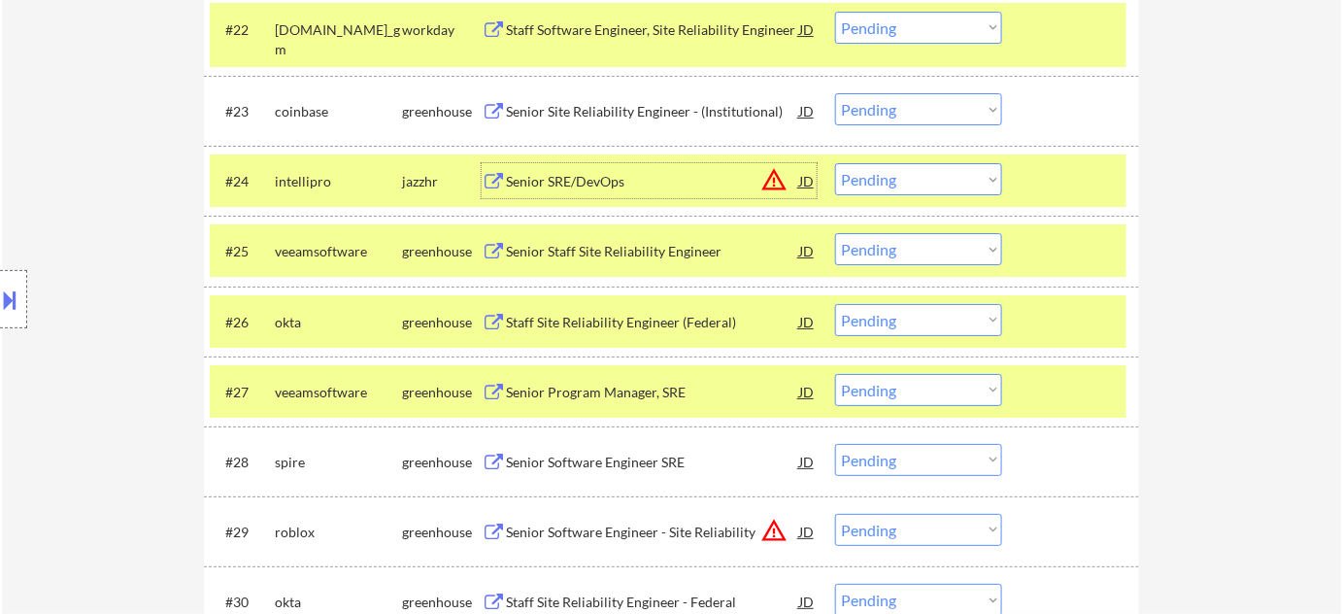
click at [6, 299] on button at bounding box center [10, 300] width 21 height 32
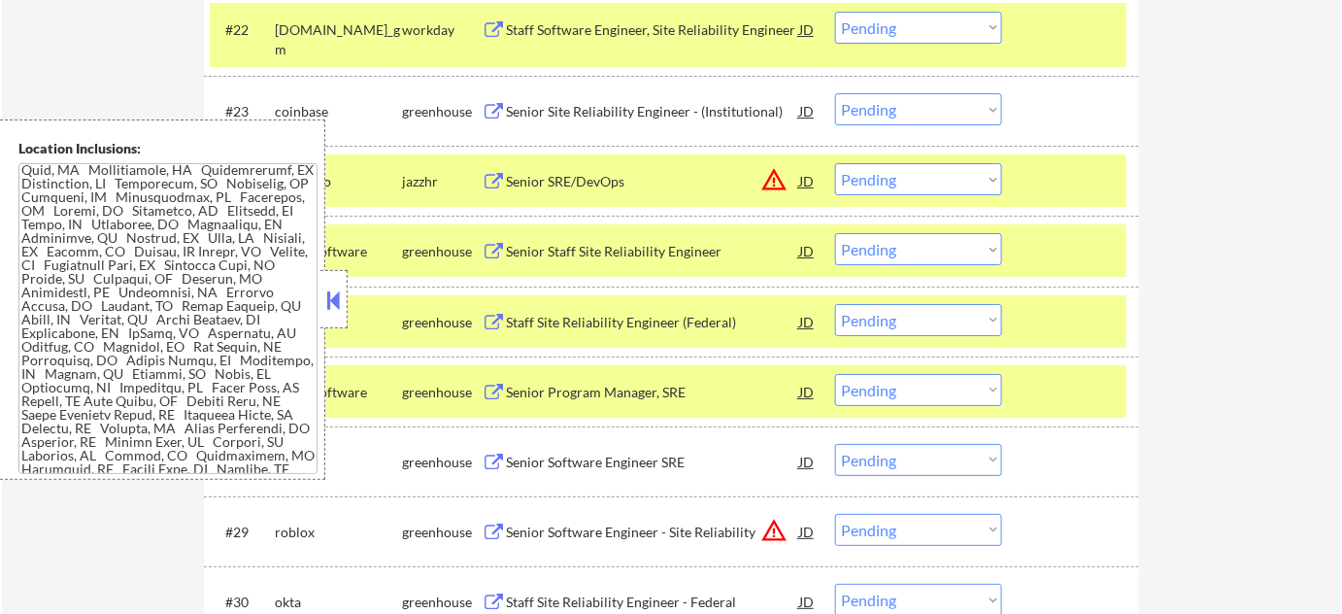
scroll to position [968, 0]
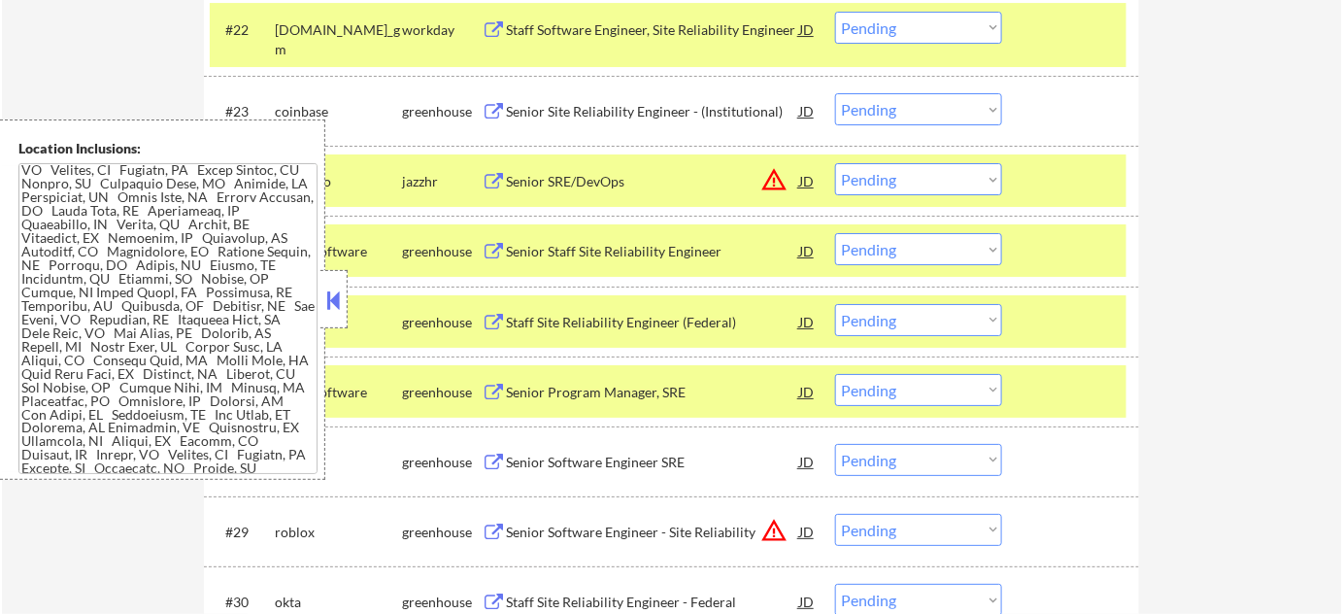
click at [333, 313] on button at bounding box center [333, 299] width 21 height 29
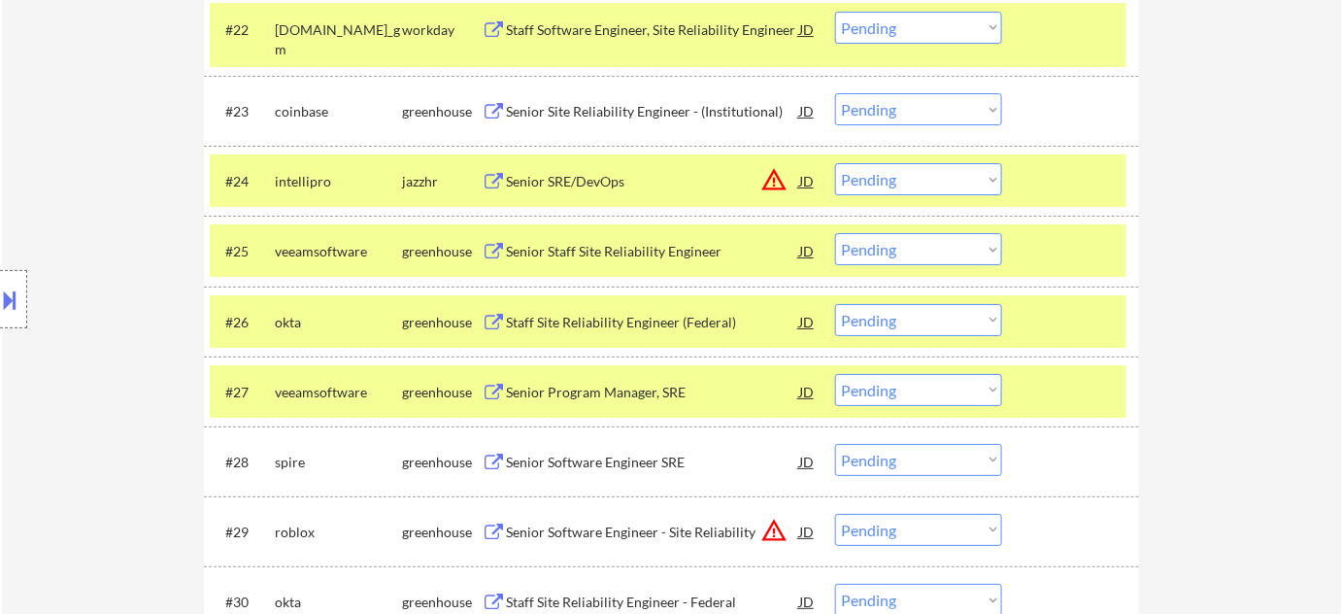
click at [895, 180] on select "Choose an option... Pending Applied Excluded (Questions) Excluded (Expired) Exc…" at bounding box center [918, 179] width 167 height 32
click at [835, 163] on select "Choose an option... Pending Applied Excluded (Questions) Excluded (Expired) Exc…" at bounding box center [918, 179] width 167 height 32
select select ""pending""
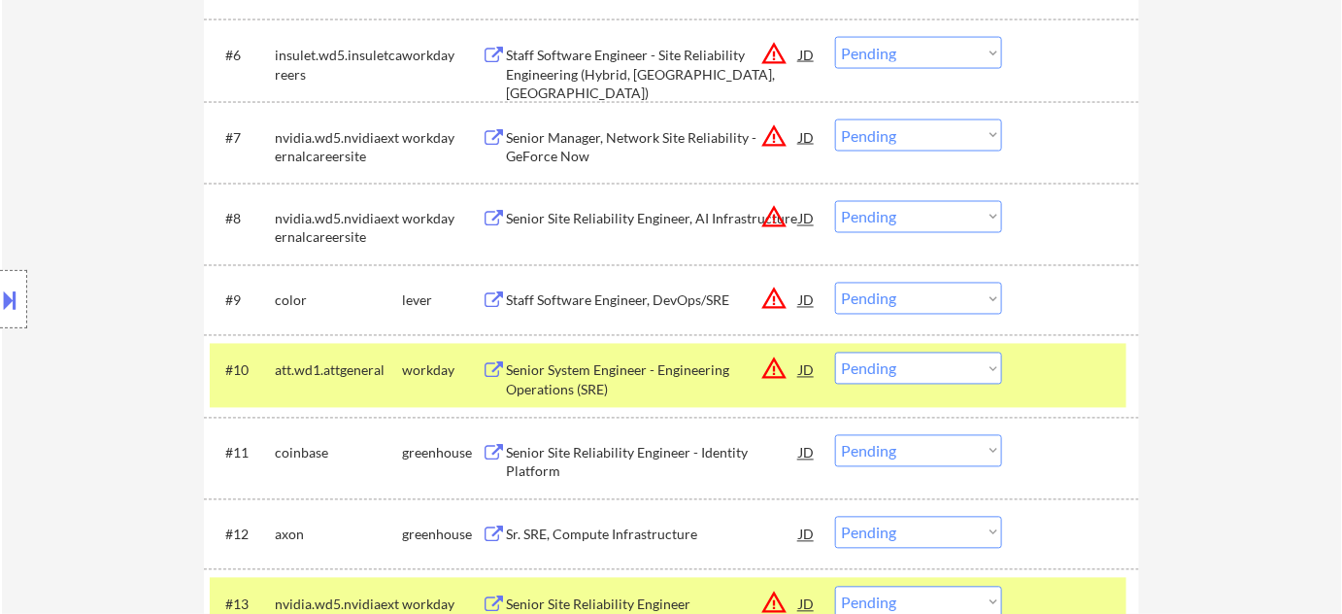
scroll to position [1058, 0]
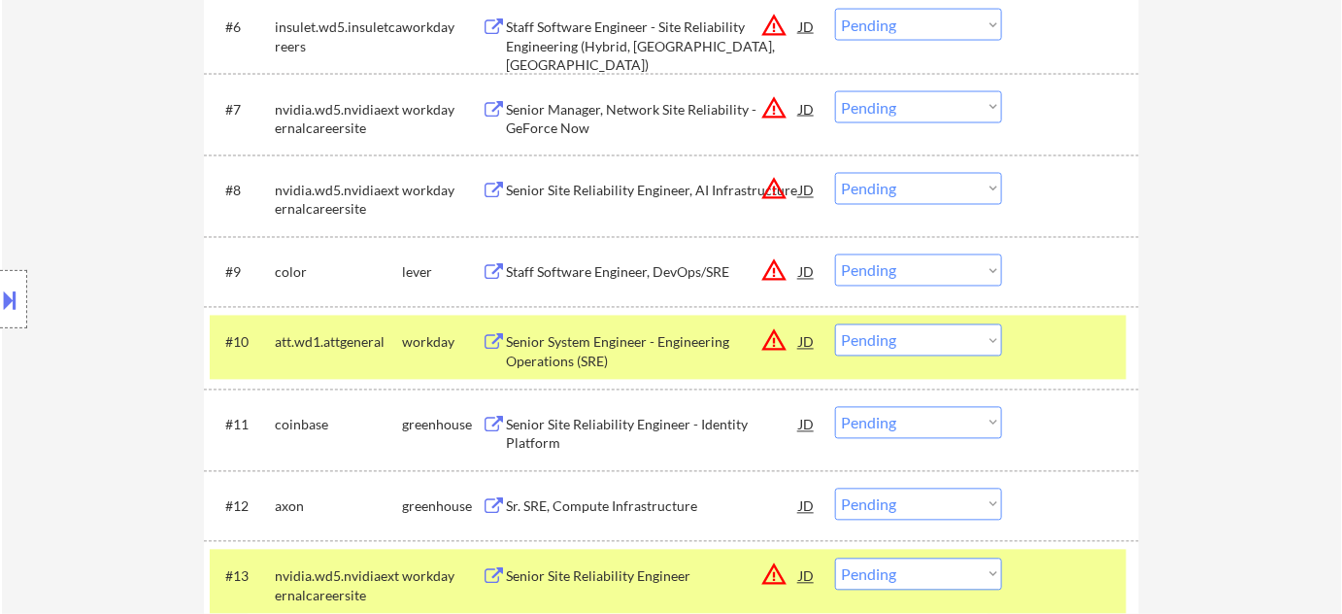
click at [691, 277] on div "Staff Software Engineer, DevOps/SRE" at bounding box center [652, 272] width 293 height 19
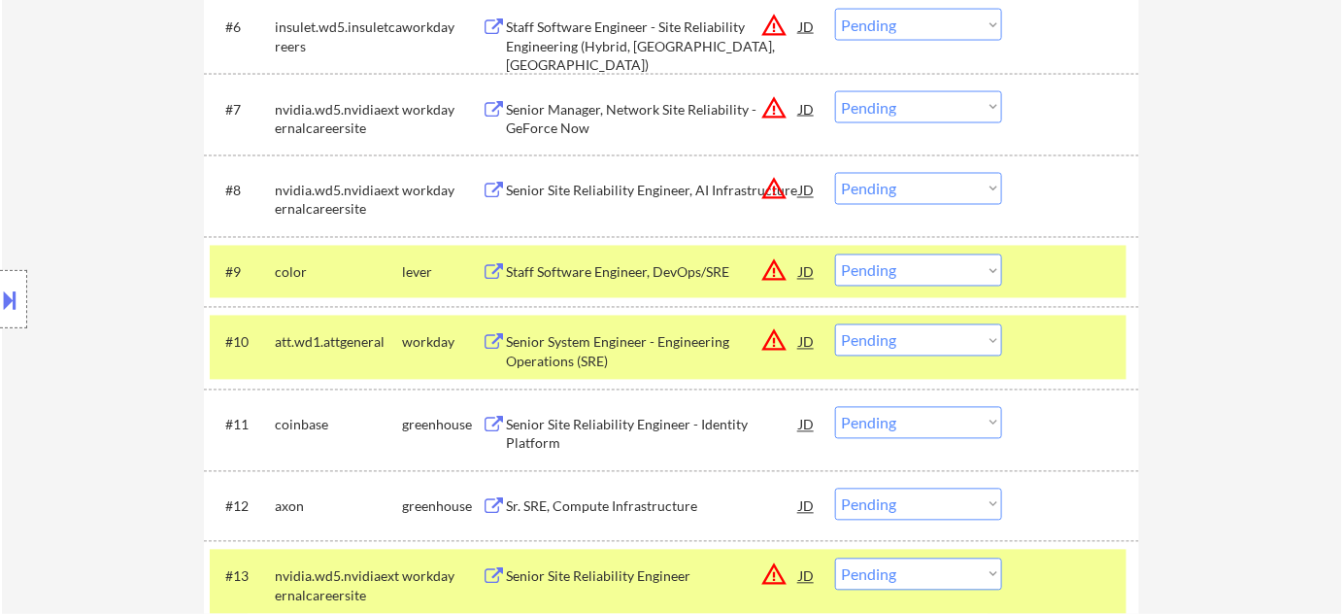
click at [0, 294] on button at bounding box center [10, 300] width 21 height 32
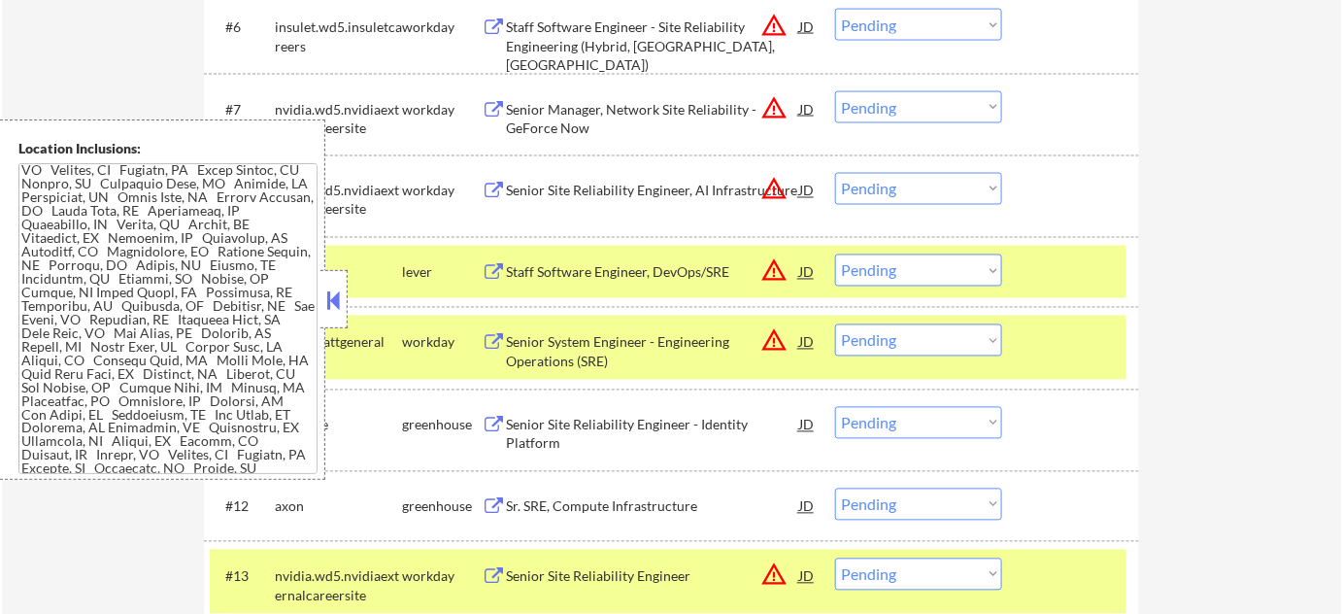
click at [330, 303] on button at bounding box center [333, 299] width 21 height 29
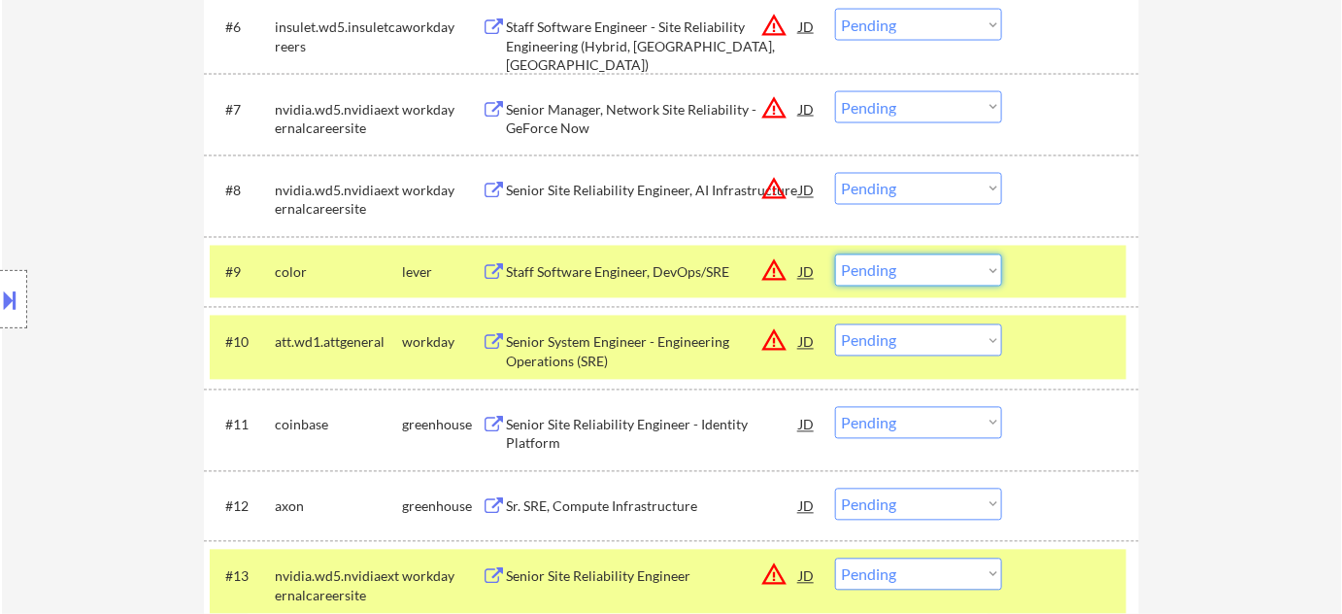
click at [915, 279] on select "Choose an option... Pending Applied Excluded (Questions) Excluded (Expired) Exc…" at bounding box center [918, 270] width 167 height 32
click at [886, 278] on select "Choose an option... Pending Applied Excluded (Questions) Excluded (Expired) Exc…" at bounding box center [918, 270] width 167 height 32
click at [835, 254] on select "Choose an option... Pending Applied Excluded (Questions) Excluded (Expired) Exc…" at bounding box center [918, 270] width 167 height 32
select select ""pending""
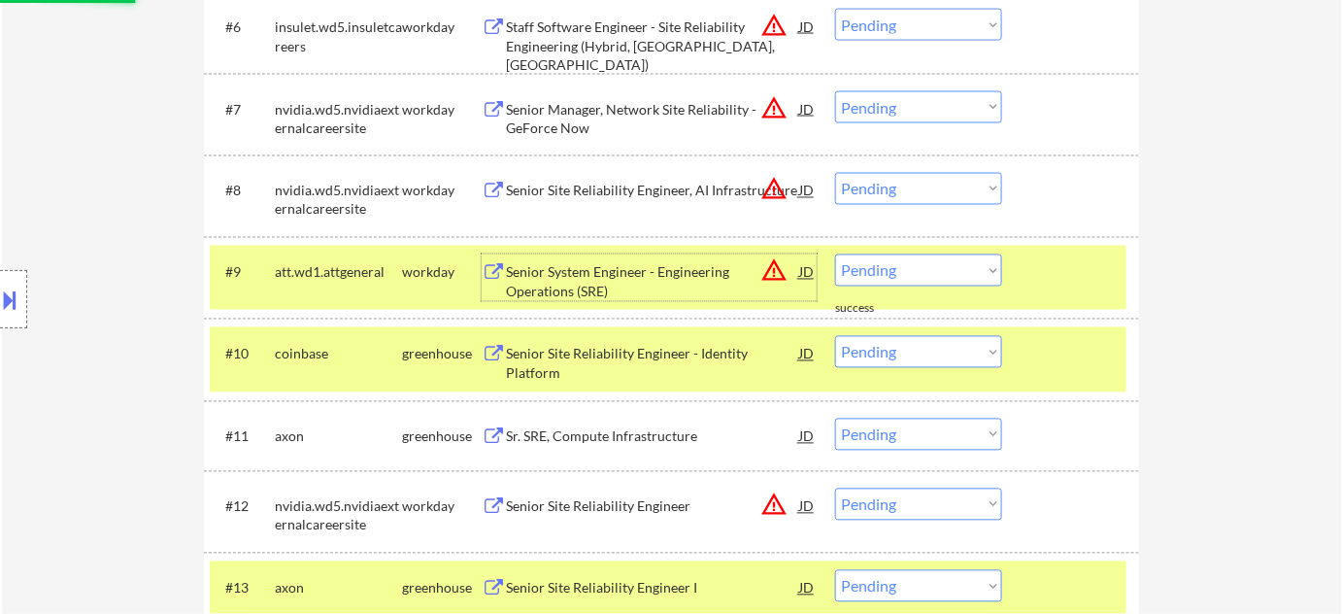
click at [615, 256] on div "Senior System Engineer - Engineering Operations (SRE)" at bounding box center [652, 277] width 293 height 47
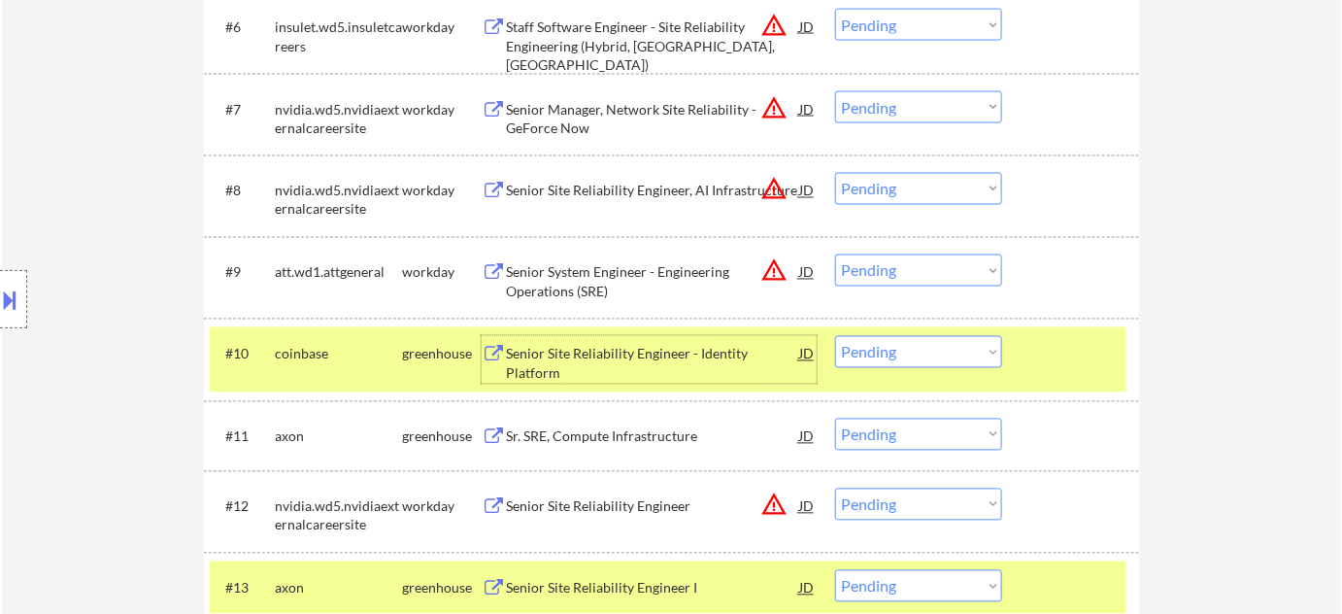
click at [563, 361] on div "Senior Site Reliability Engineer - Identity Platform" at bounding box center [652, 364] width 293 height 38
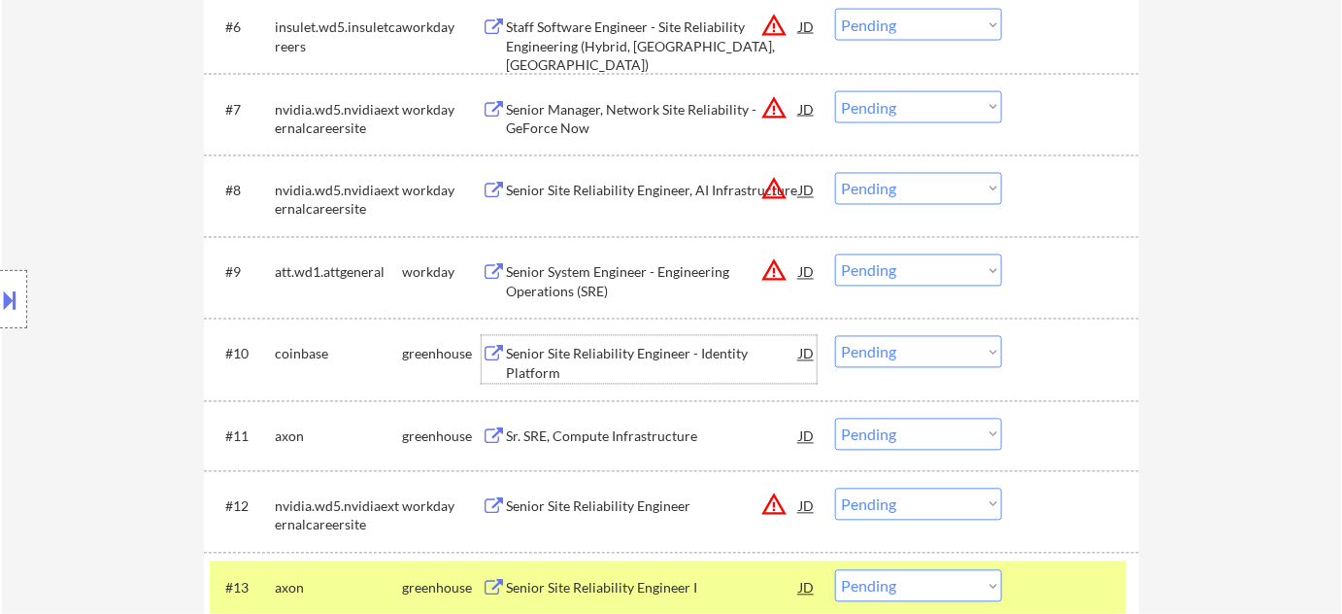
click at [883, 346] on select "Choose an option... Pending Applied Excluded (Questions) Excluded (Expired) Exc…" at bounding box center [918, 352] width 167 height 32
click at [835, 336] on select "Choose an option... Pending Applied Excluded (Questions) Excluded (Expired) Exc…" at bounding box center [918, 352] width 167 height 32
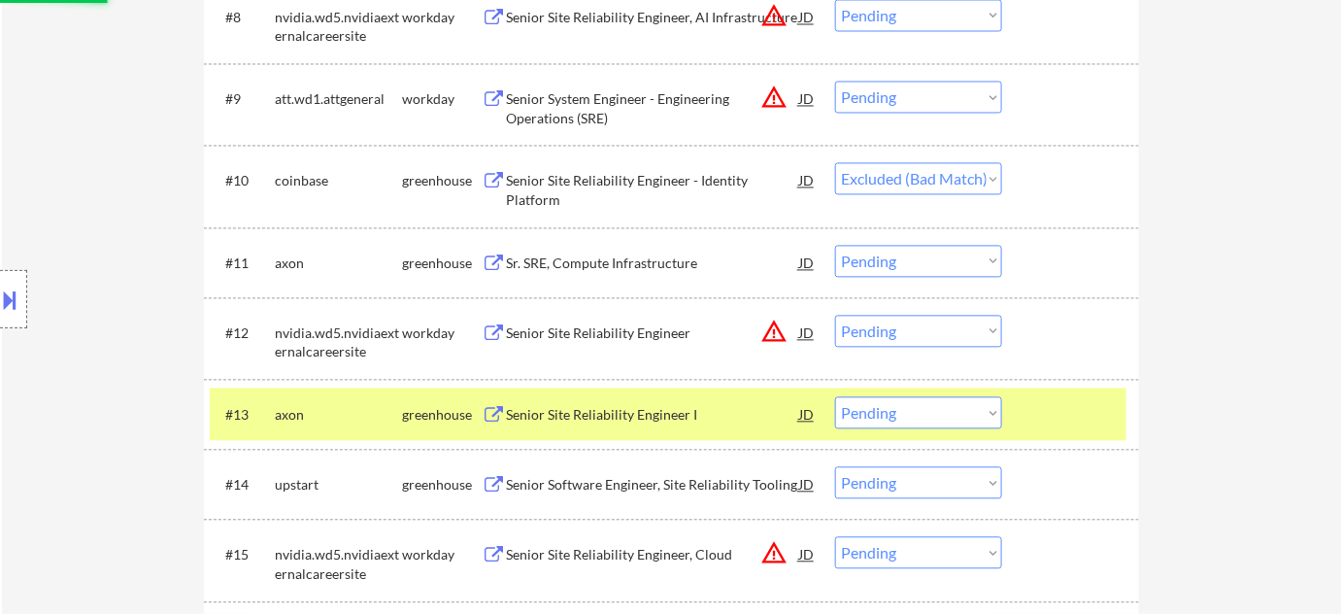
scroll to position [1235, 0]
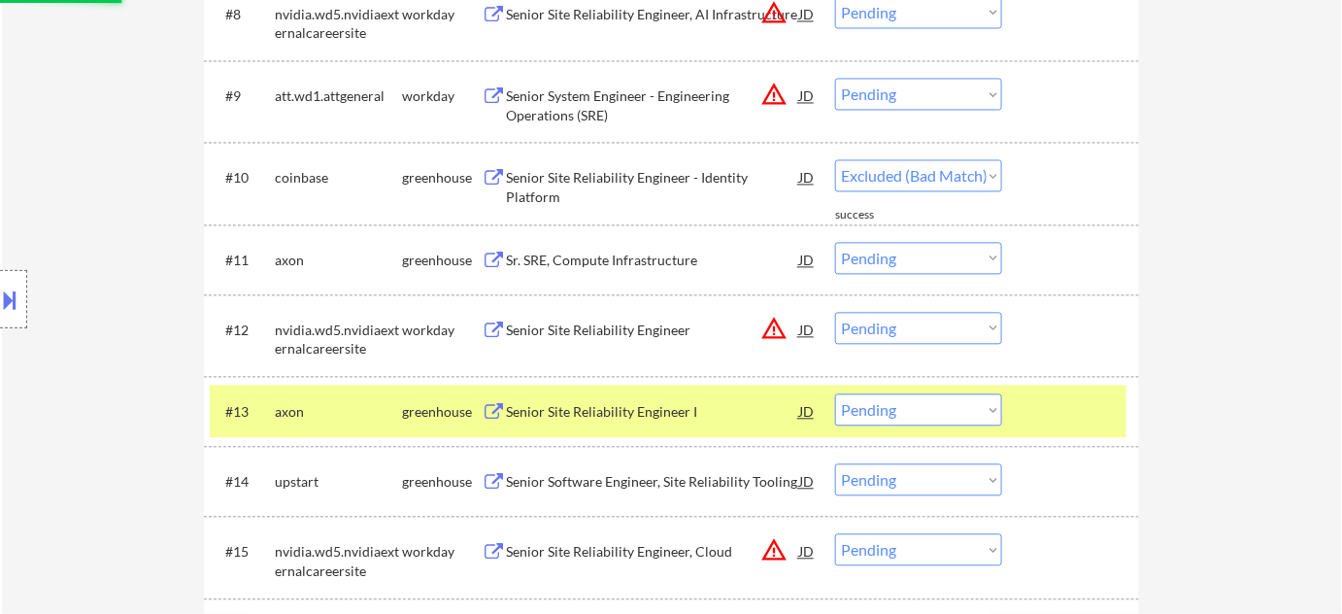
select select ""pending""
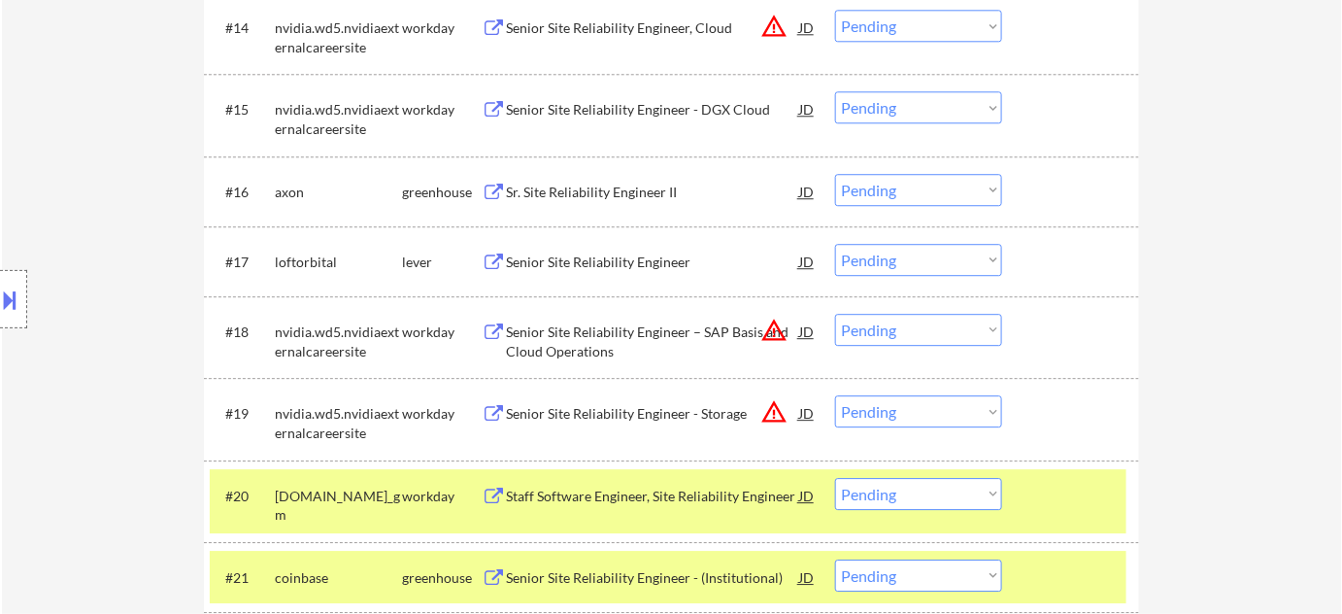
scroll to position [1854, 0]
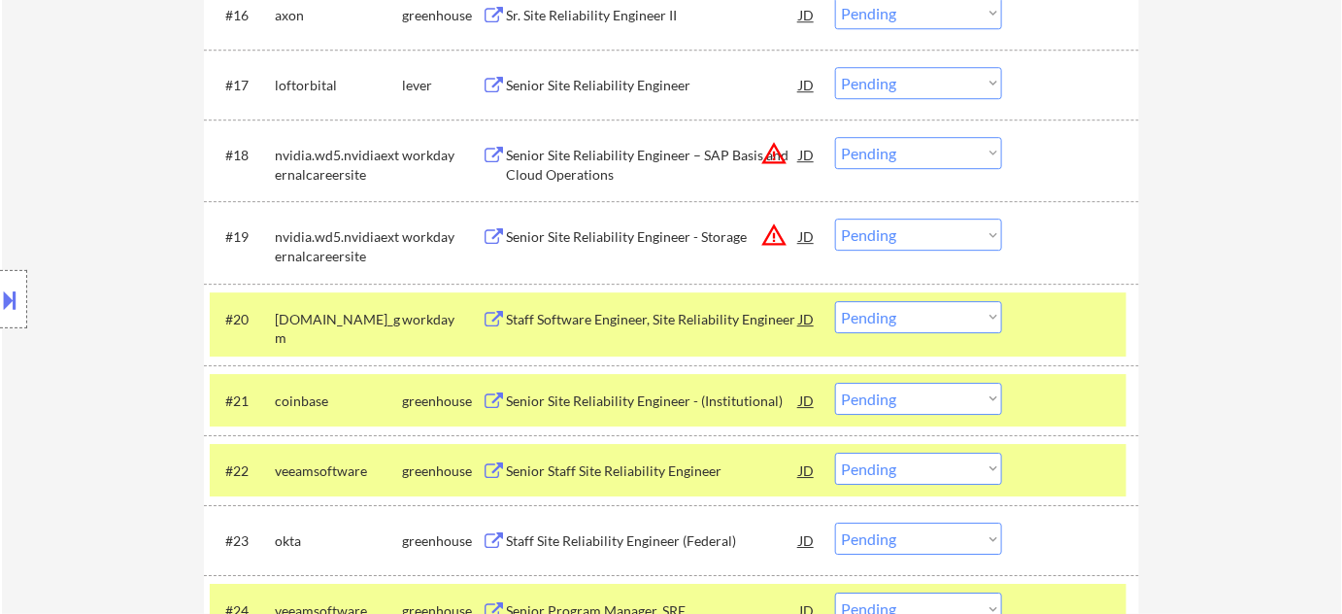
click at [670, 385] on div "Senior Site Reliability Engineer - (Institutional)" at bounding box center [652, 400] width 293 height 35
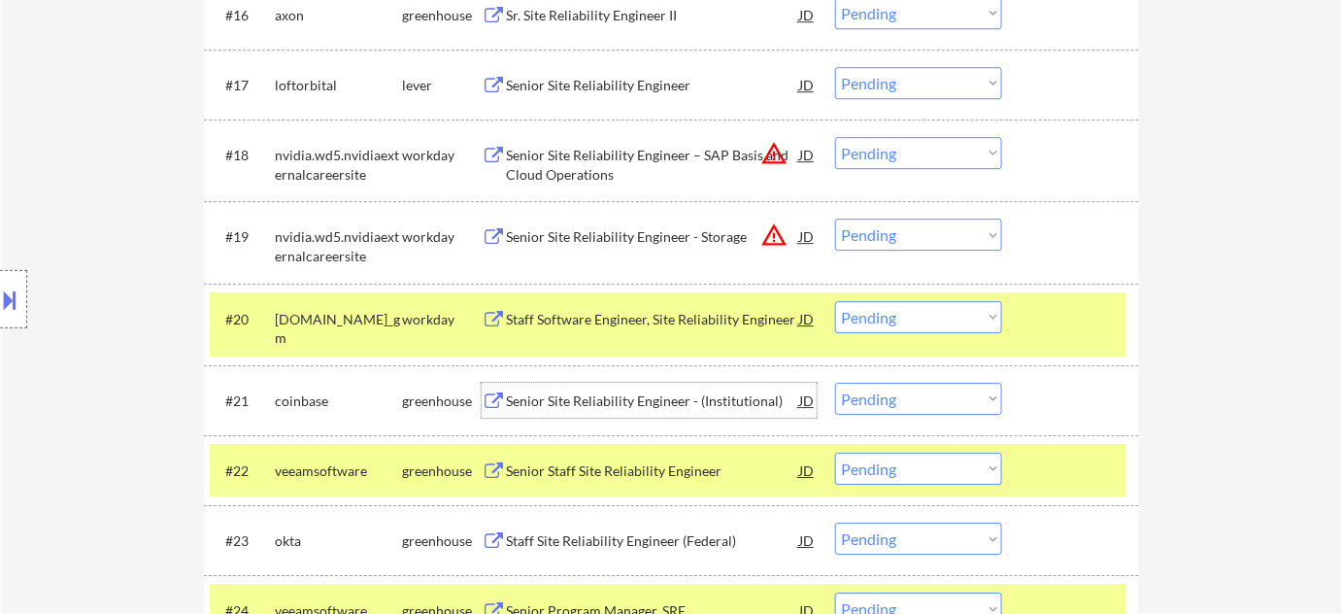
click at [904, 408] on select "Choose an option... Pending Applied Excluded (Questions) Excluded (Expired) Exc…" at bounding box center [918, 399] width 167 height 32
click at [835, 383] on select "Choose an option... Pending Applied Excluded (Questions) Excluded (Expired) Exc…" at bounding box center [918, 399] width 167 height 32
select select ""pending""
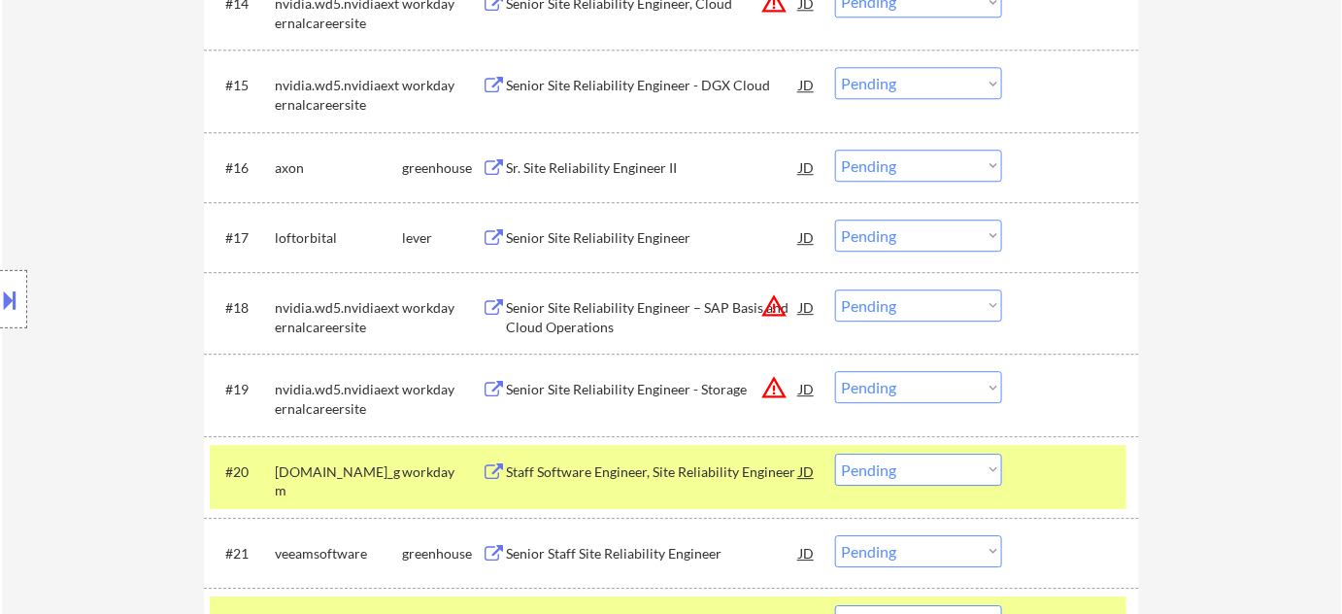
scroll to position [1589, 0]
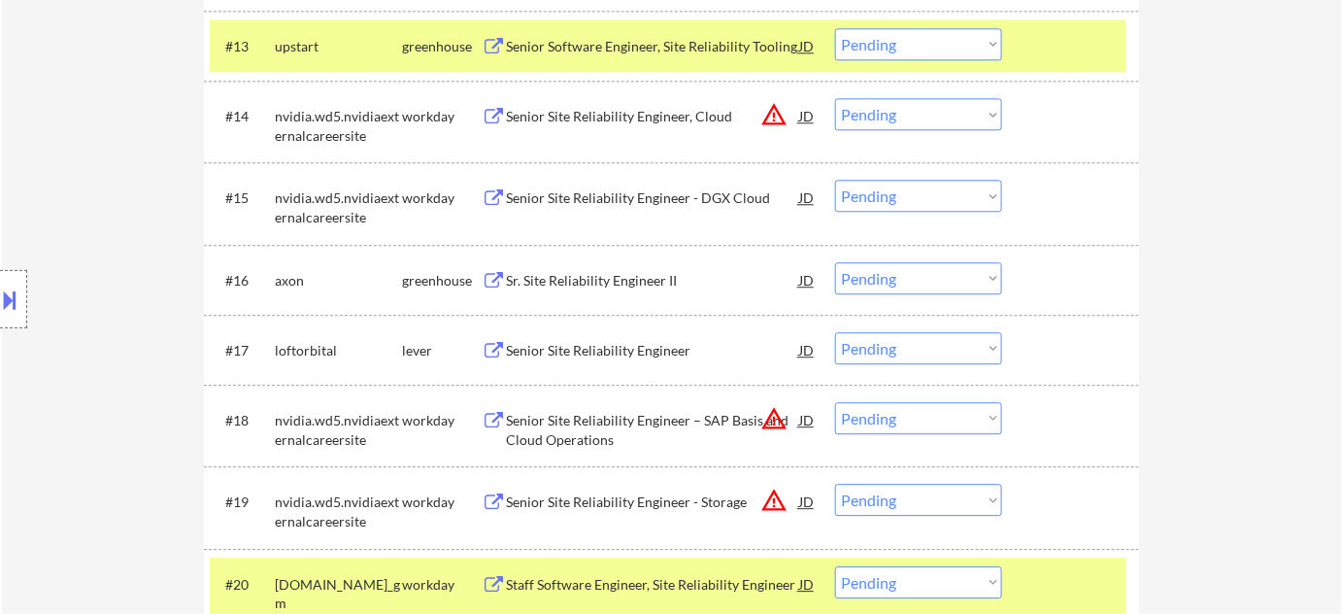
click at [606, 344] on div "Senior Site Reliability Engineer" at bounding box center [652, 350] width 293 height 19
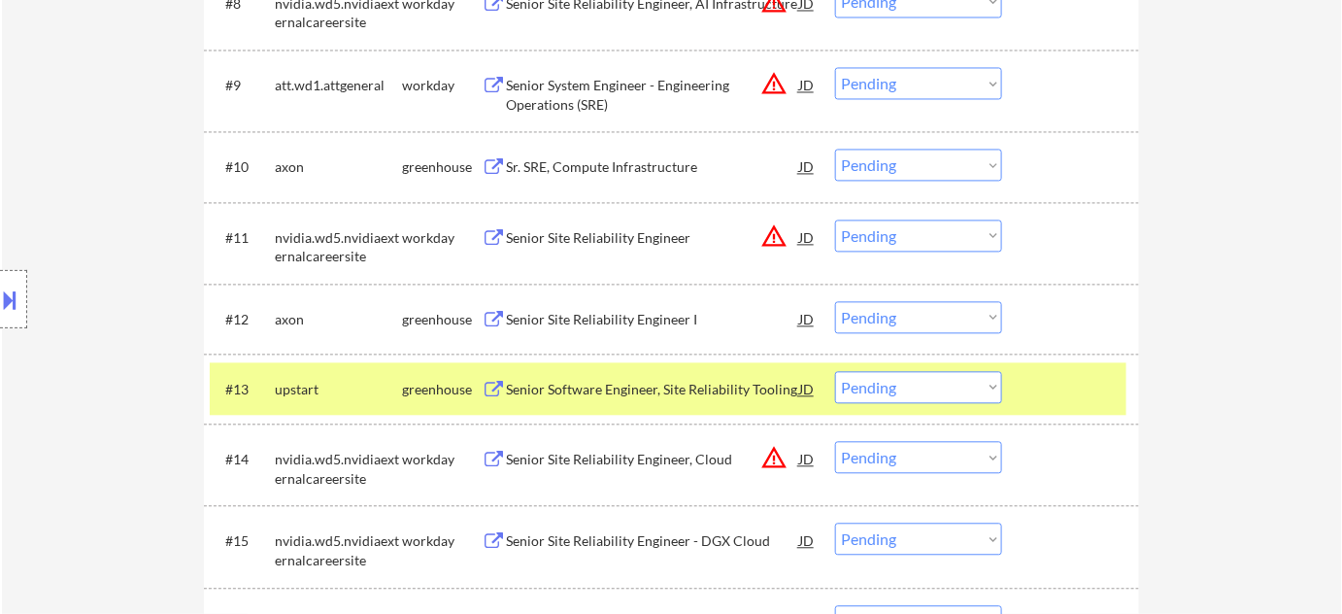
scroll to position [1058, 0]
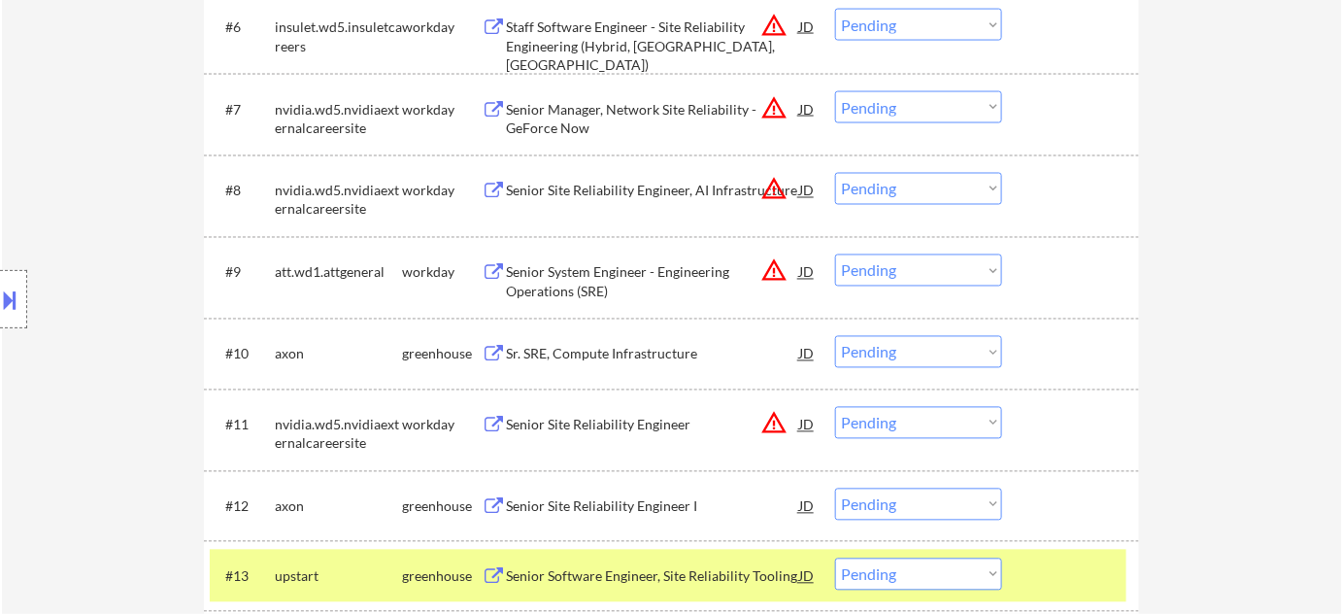
click at [589, 274] on div "Senior System Engineer - Engineering Operations (SRE)" at bounding box center [652, 282] width 293 height 38
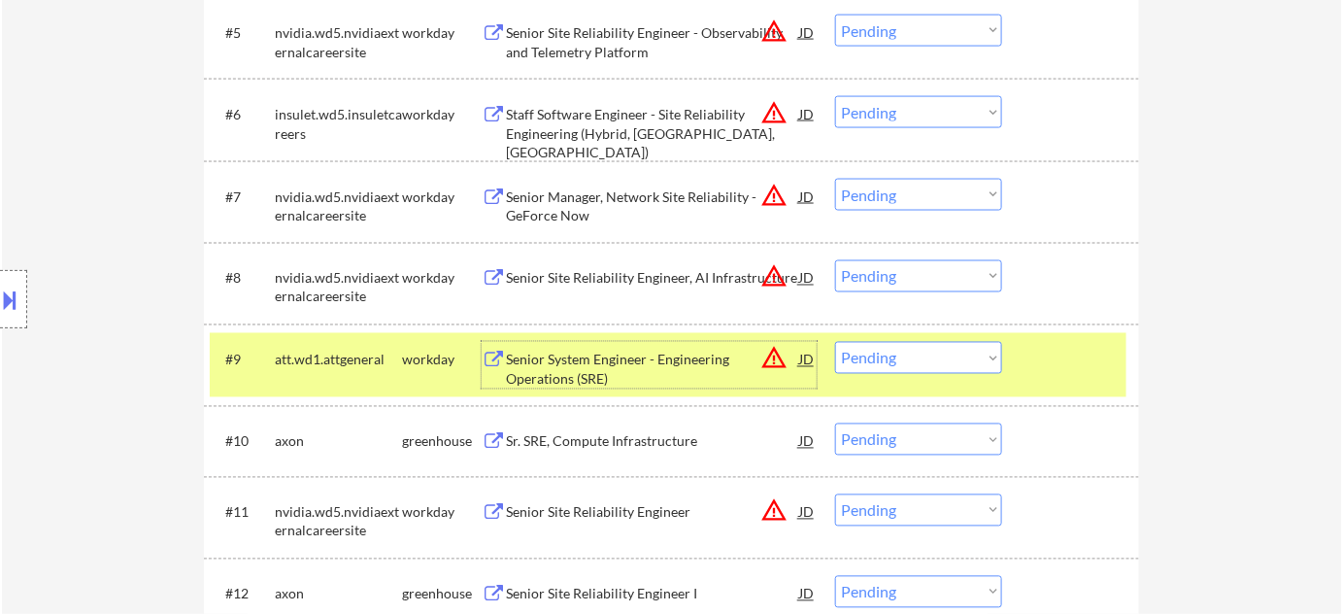
scroll to position [883, 0]
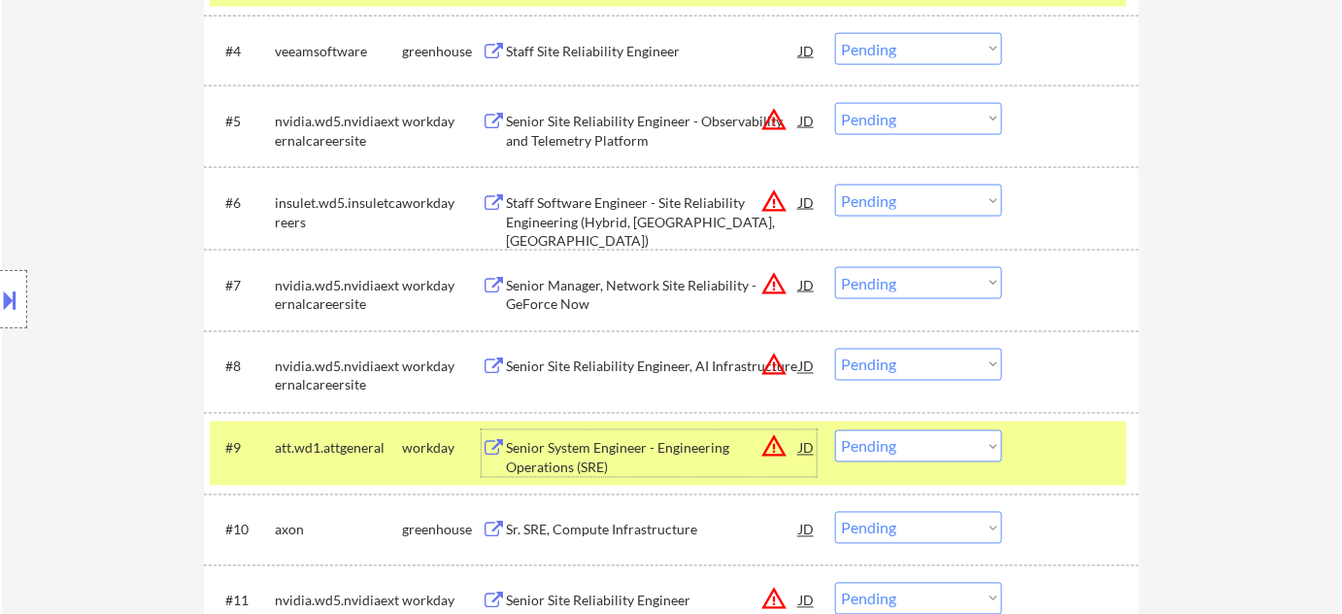
click at [602, 218] on div "Staff Software Engineer - Site Reliability Engineering (Hybrid, Acton, MA)" at bounding box center [652, 221] width 293 height 57
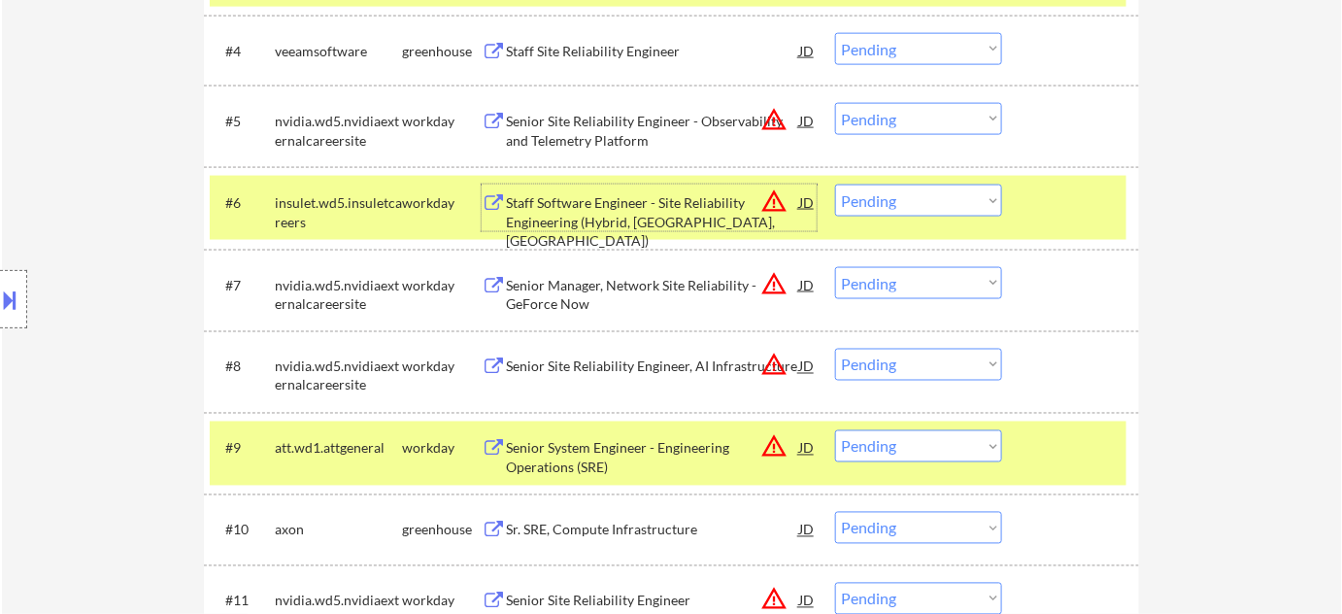
click at [864, 198] on select "Choose an option... Pending Applied Excluded (Questions) Excluded (Expired) Exc…" at bounding box center [918, 200] width 167 height 32
click at [835, 184] on select "Choose an option... Pending Applied Excluded (Questions) Excluded (Expired) Exc…" at bounding box center [918, 200] width 167 height 32
select select ""pending""
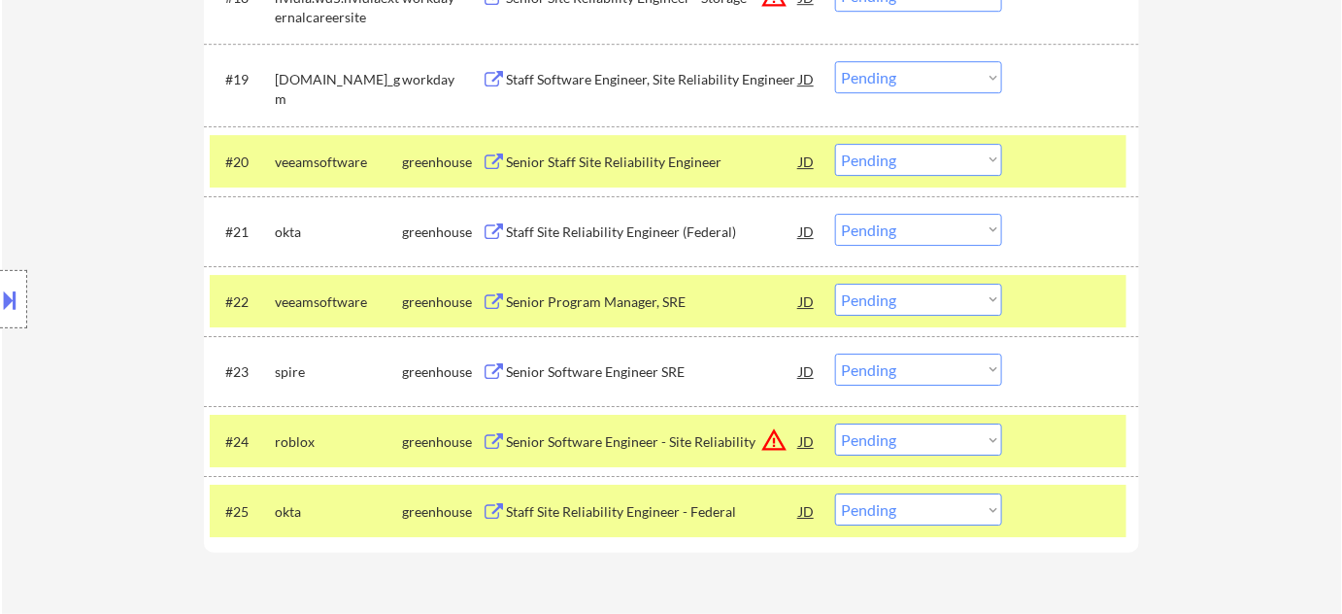
scroll to position [2029, 0]
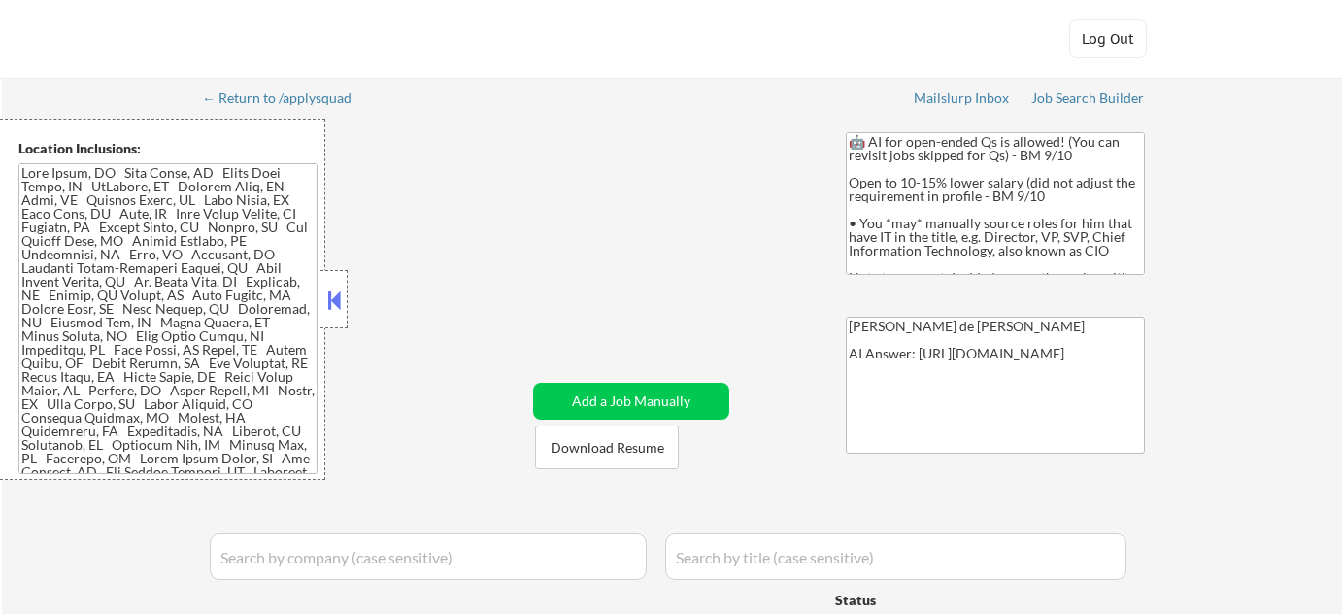
select select ""pending""
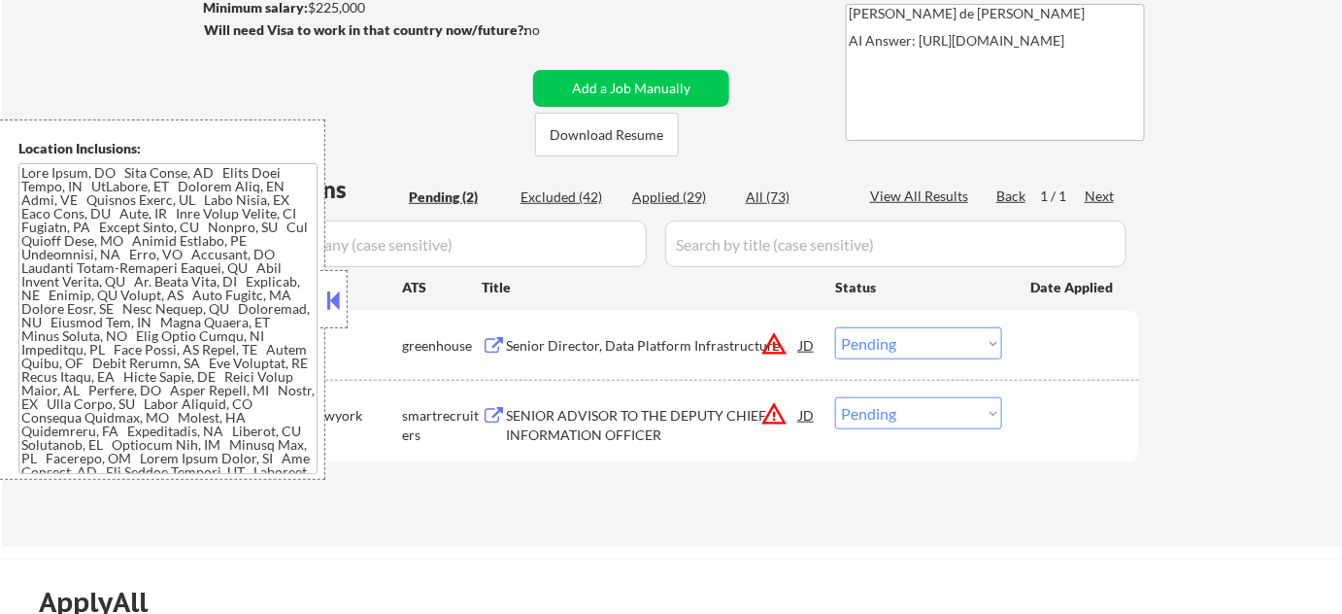
scroll to position [87, 0]
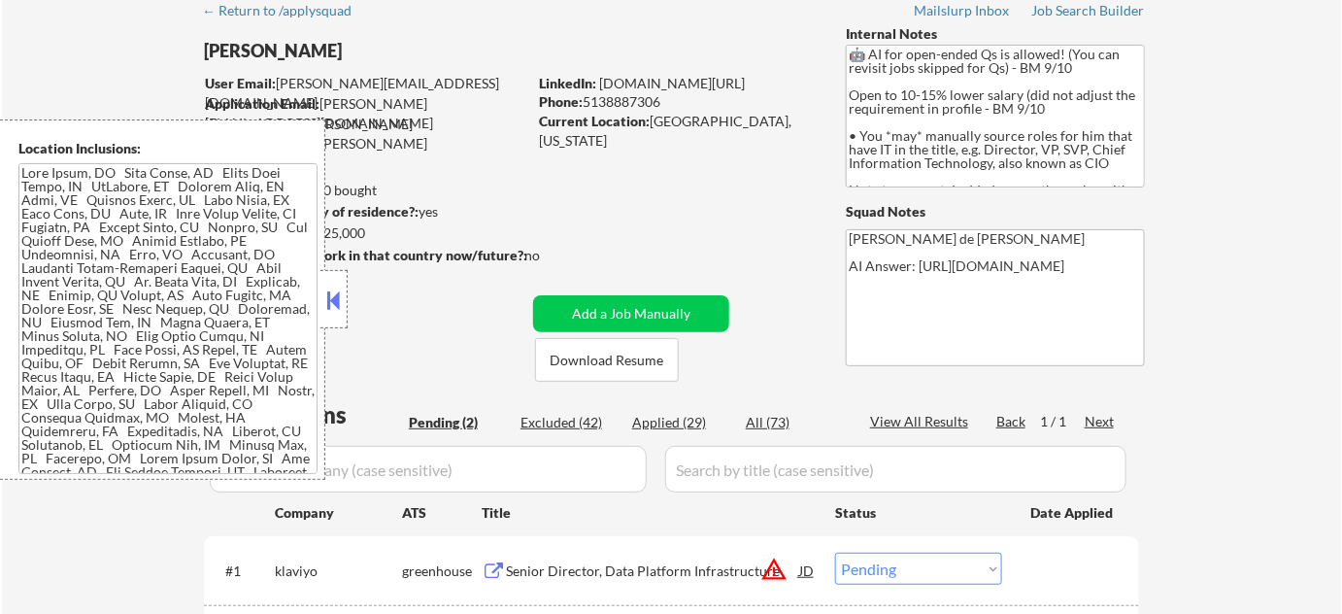
click at [340, 317] on div at bounding box center [333, 299] width 27 height 58
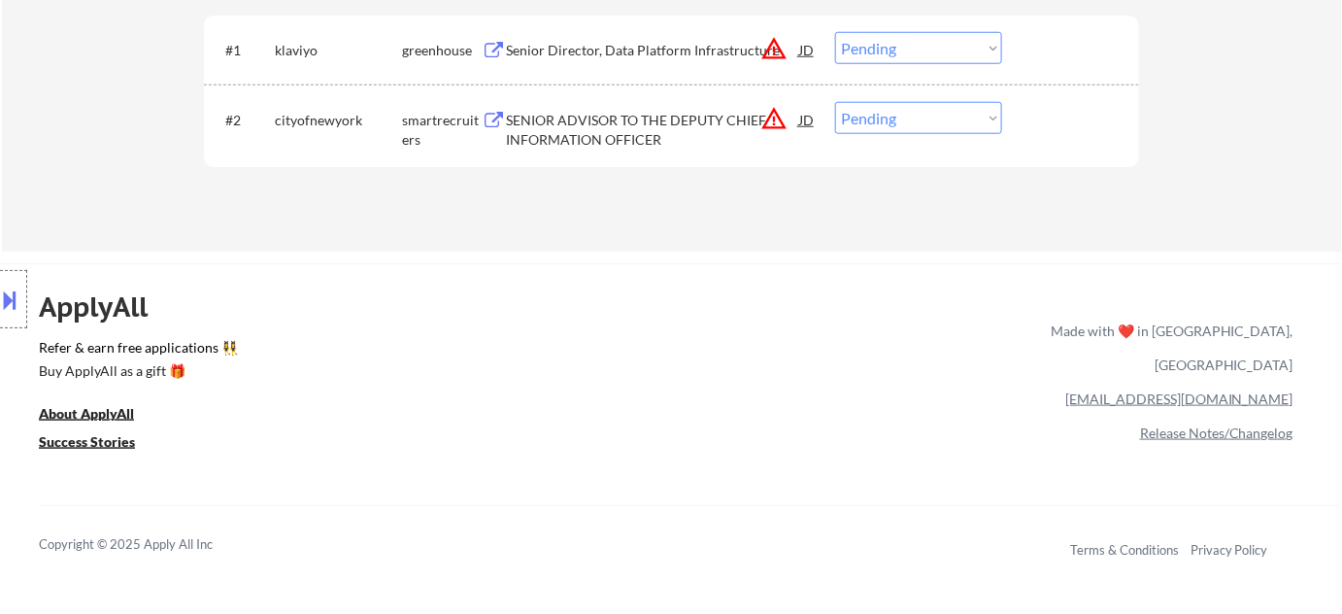
scroll to position [618, 0]
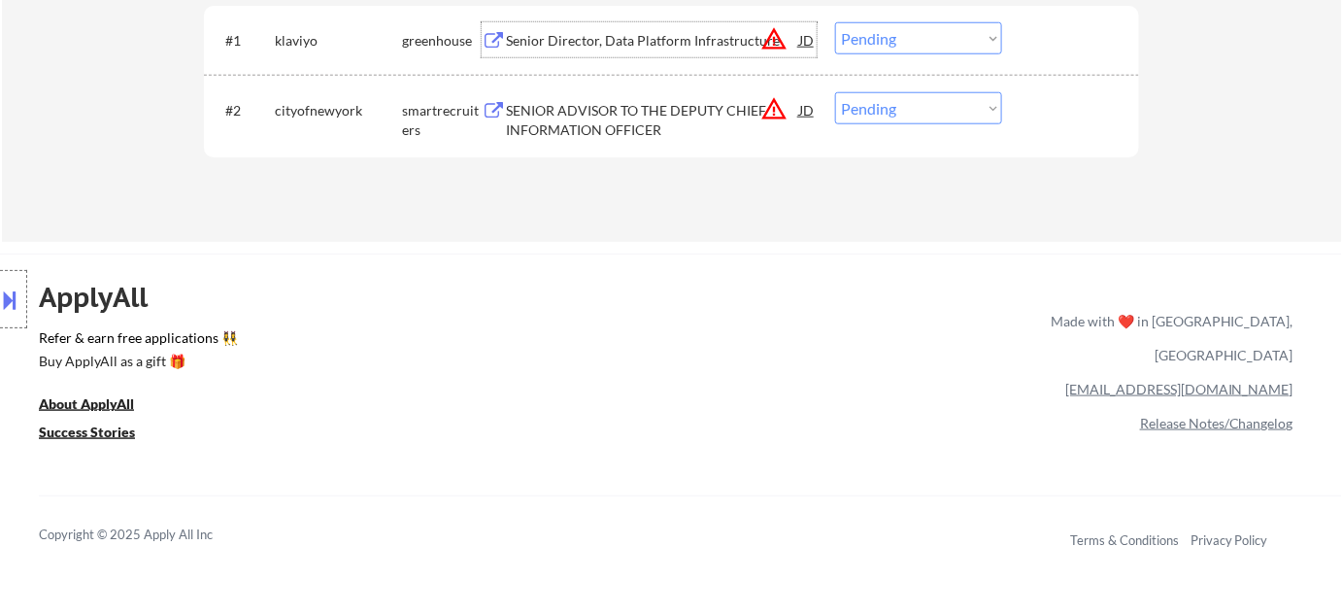
click at [665, 38] on div "Senior Director, Data Platform Infrastructure" at bounding box center [652, 40] width 293 height 19
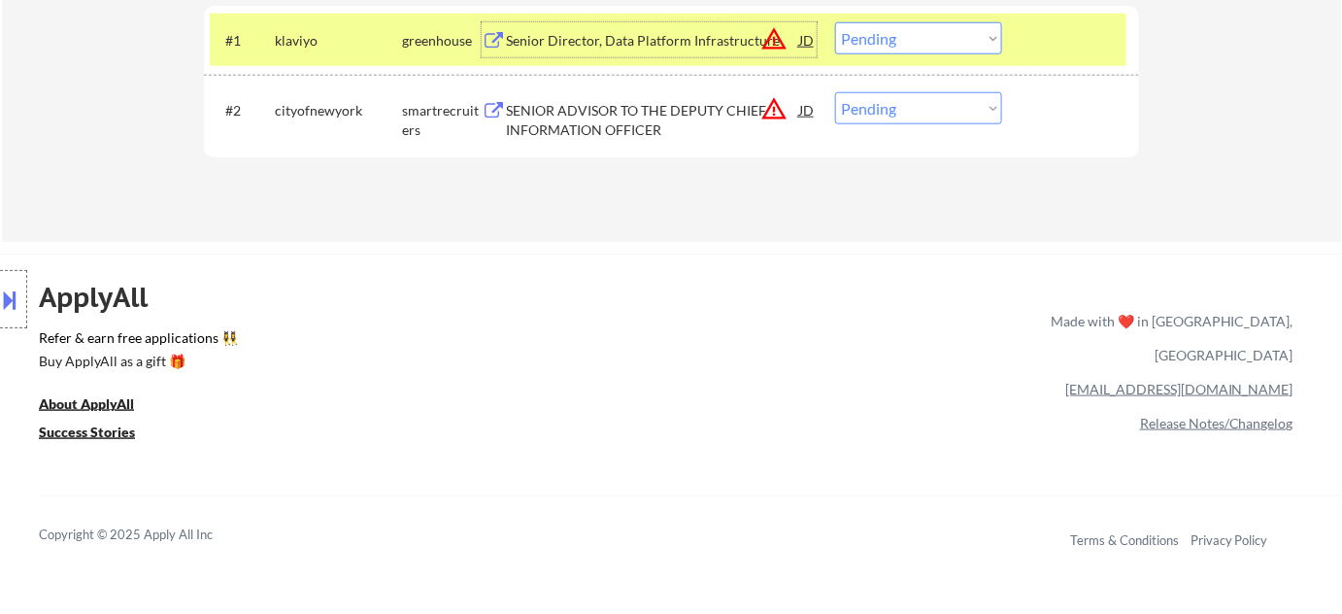
click at [602, 126] on div "SENIOR ADVISOR TO THE DEPUTY CHIEF INFORMATION OFFICER" at bounding box center [652, 120] width 293 height 38
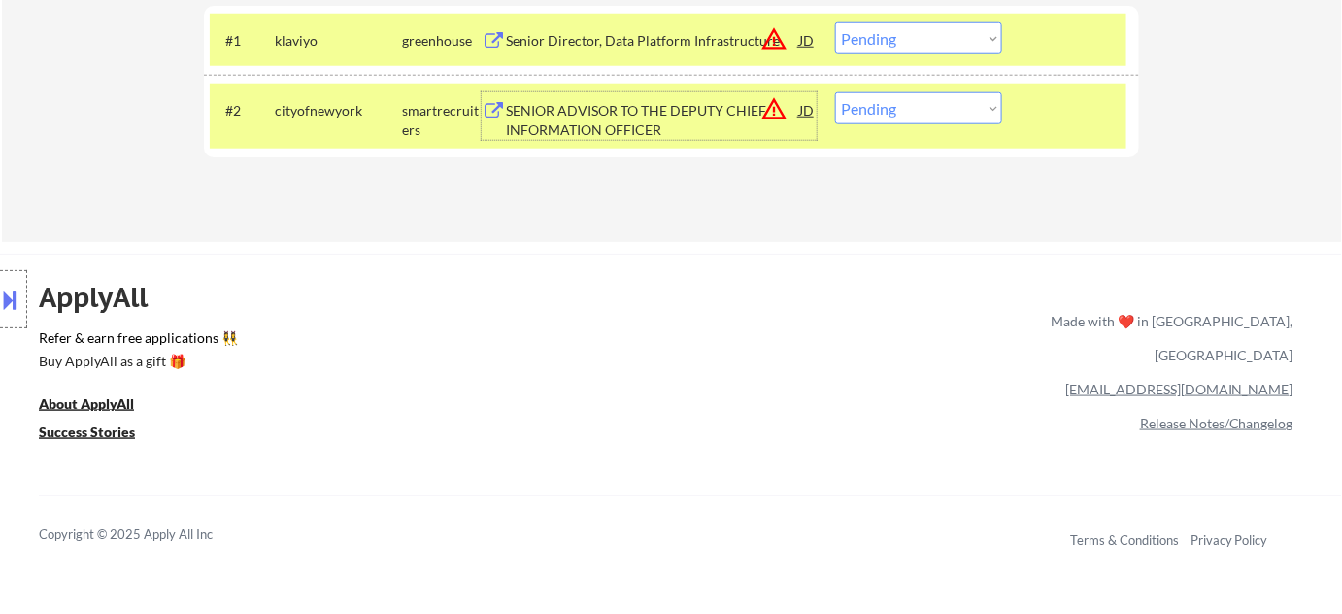
click at [948, 102] on select "Choose an option... Pending Applied Excluded (Questions) Excluded (Expired) Exc…" at bounding box center [918, 108] width 167 height 32
select select ""excluded__salary_""
click at [835, 92] on select "Choose an option... Pending Applied Excluded (Questions) Excluded (Expired) Exc…" at bounding box center [918, 108] width 167 height 32
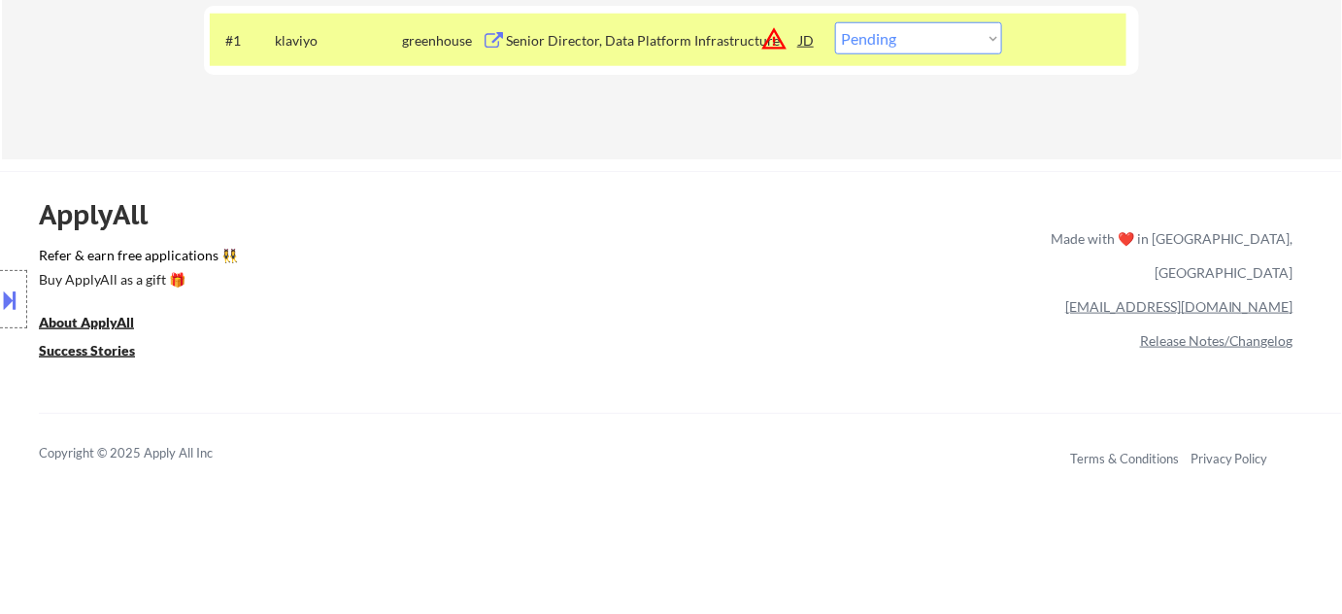
click at [0, 322] on div at bounding box center [13, 299] width 27 height 58
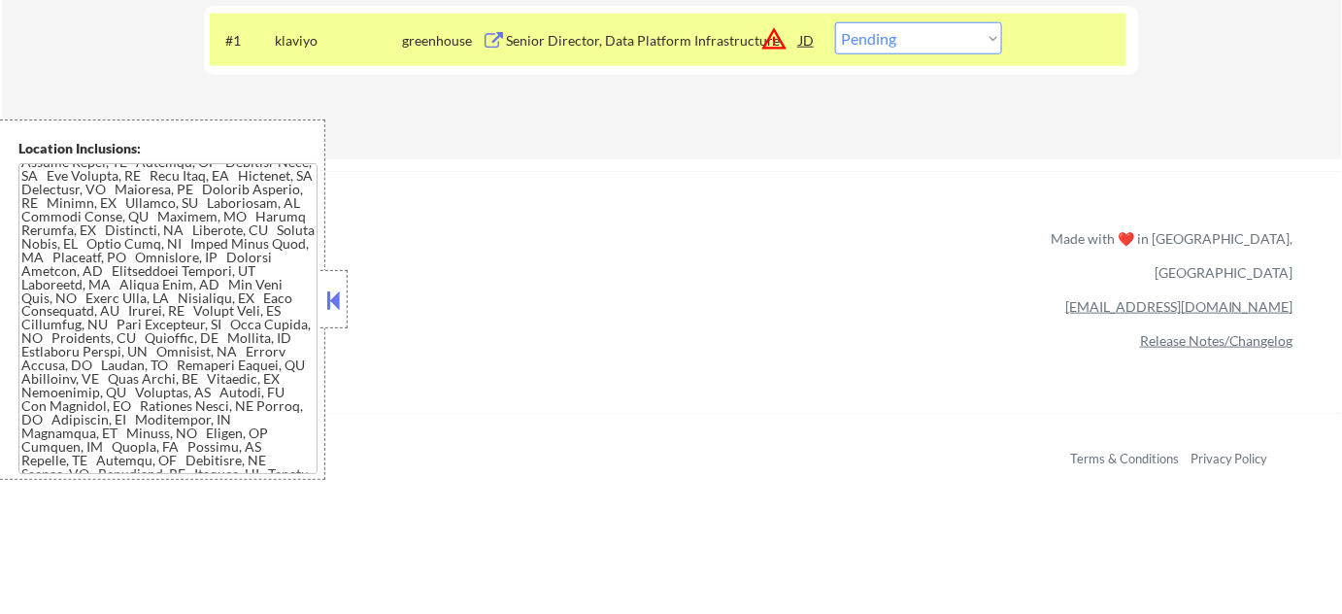
scroll to position [921, 0]
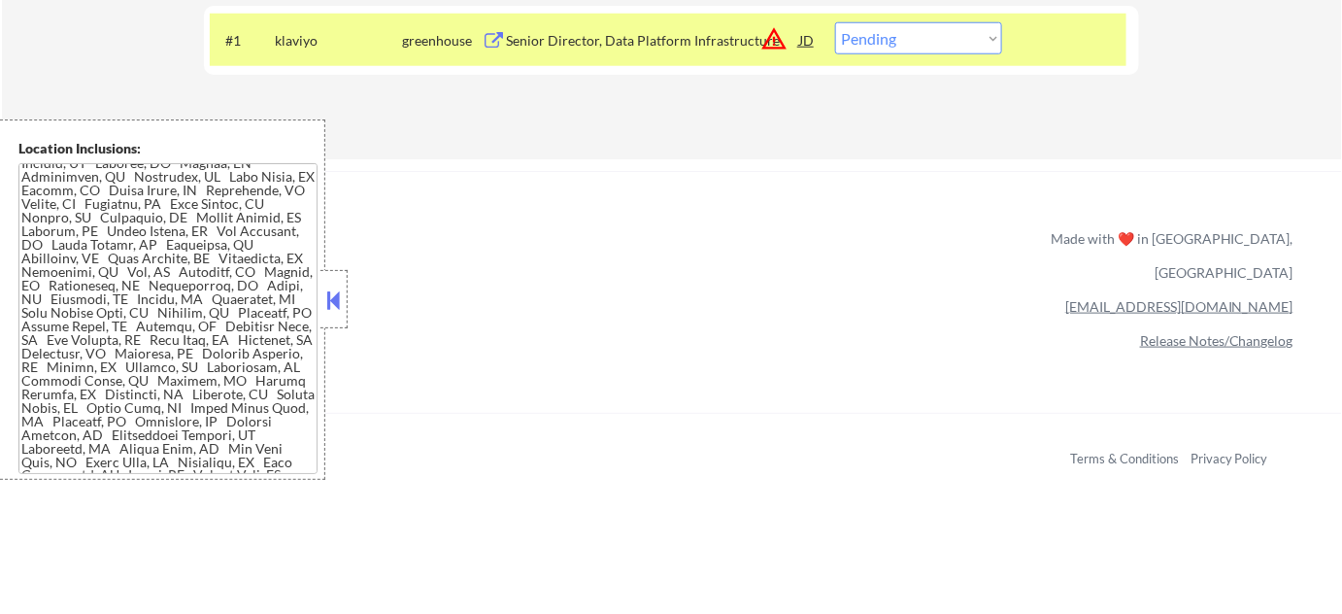
click at [330, 307] on button at bounding box center [333, 299] width 21 height 29
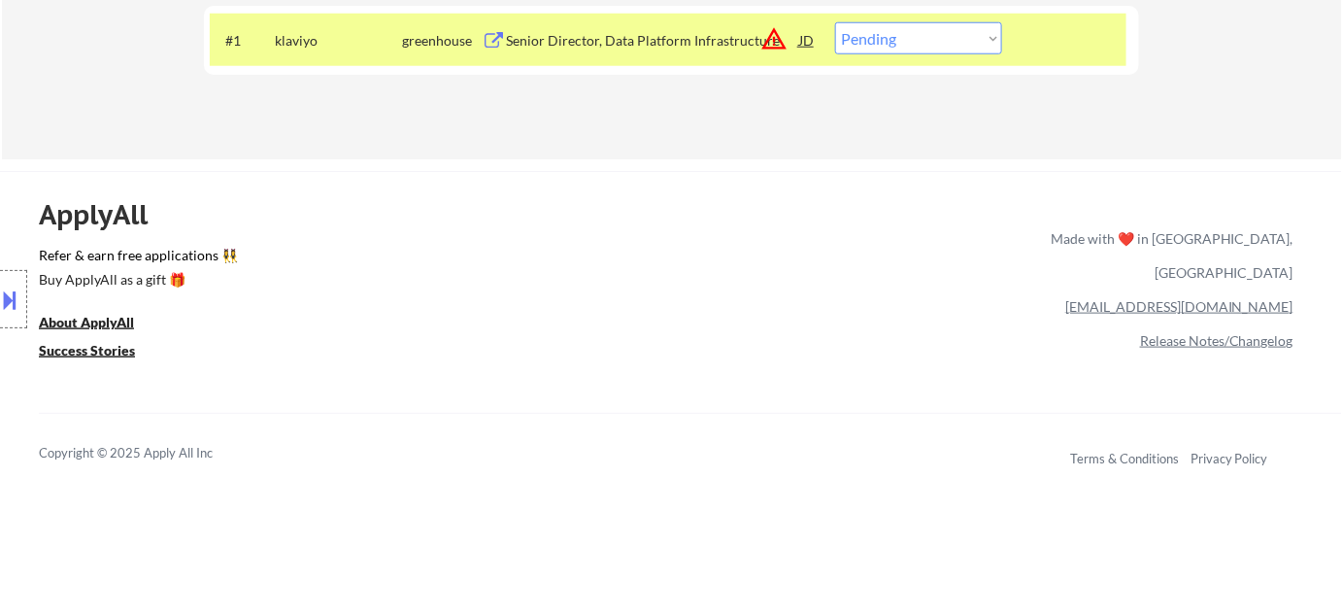
scroll to position [441, 0]
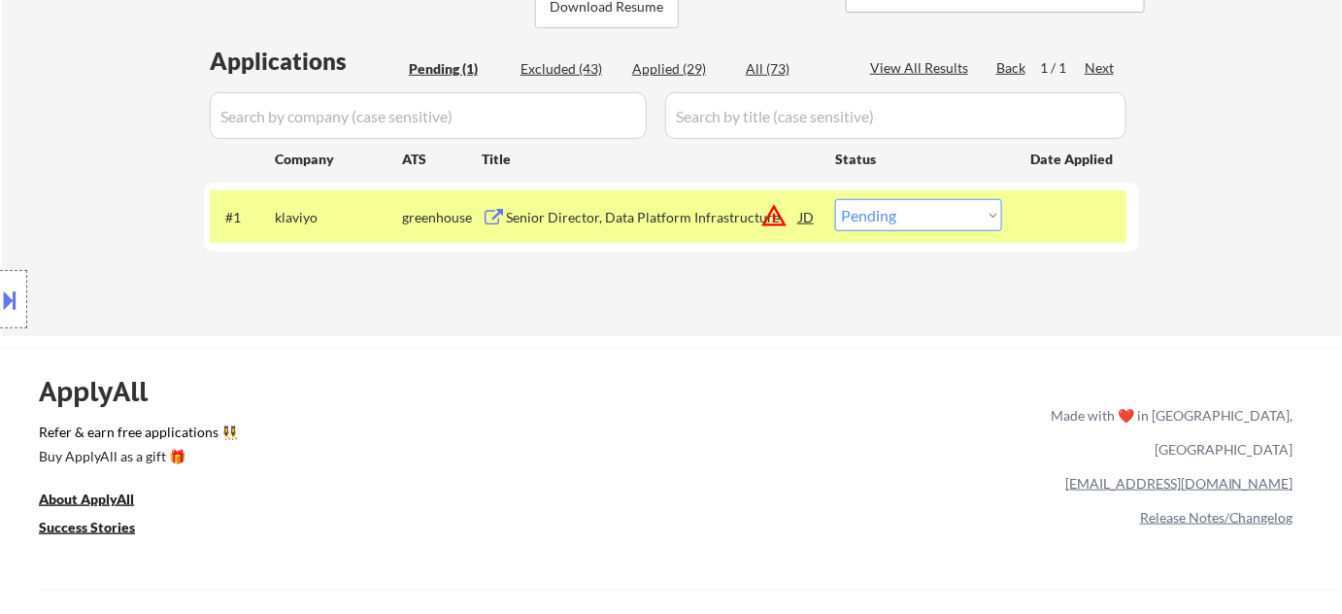
click at [785, 214] on button "warning_amber" at bounding box center [773, 215] width 27 height 27
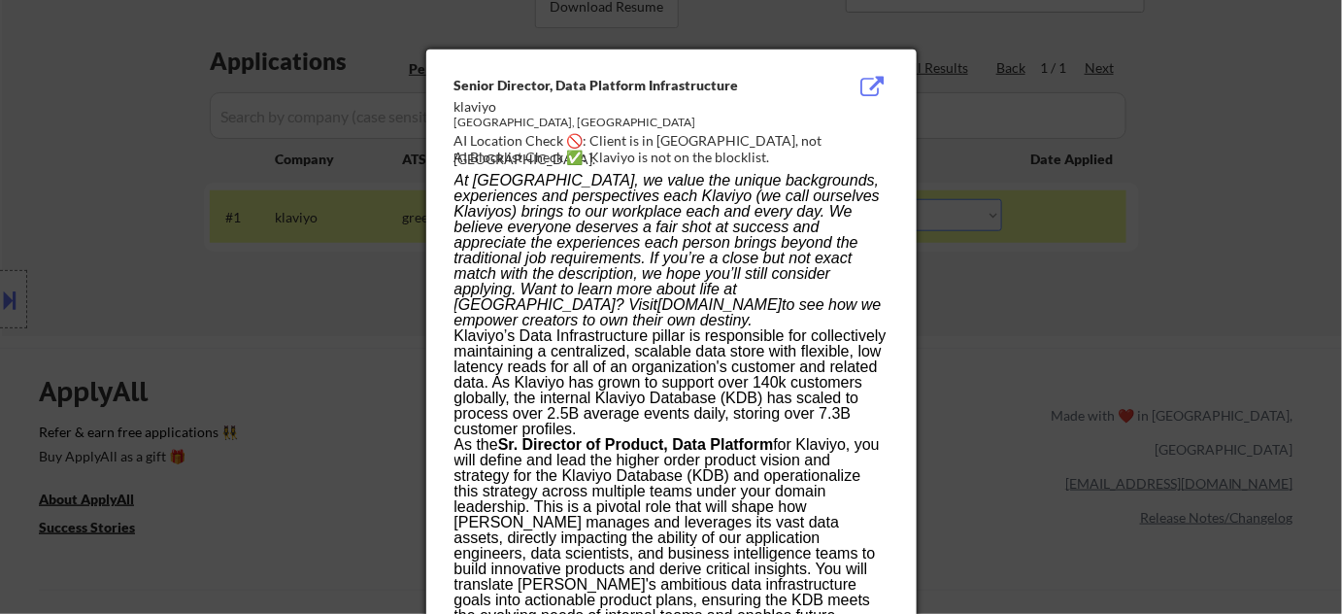
click at [1056, 398] on div at bounding box center [671, 307] width 1342 height 614
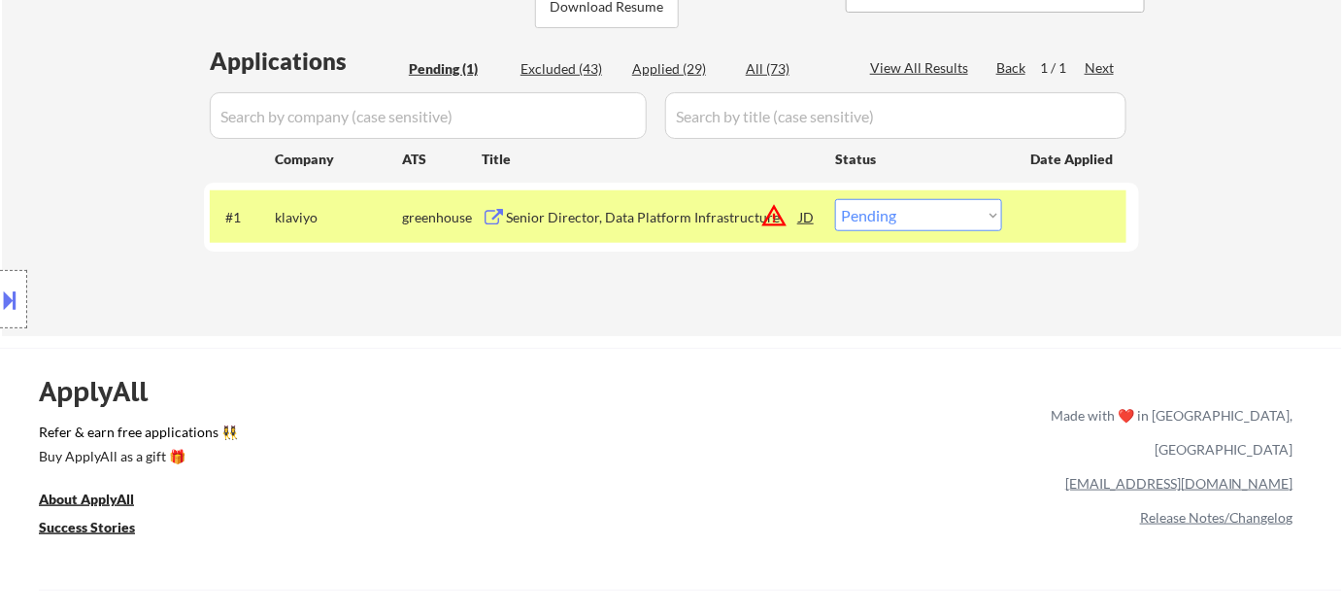
drag, startPoint x: 944, startPoint y: 204, endPoint x: 942, endPoint y: 219, distance: 15.7
click at [944, 204] on select "Choose an option... Pending Applied Excluded (Questions) Excluded (Expired) Exc…" at bounding box center [918, 215] width 167 height 32
select select ""excluded__bad_match_""
click at [835, 199] on select "Choose an option... Pending Applied Excluded (Questions) Excluded (Expired) Exc…" at bounding box center [918, 215] width 167 height 32
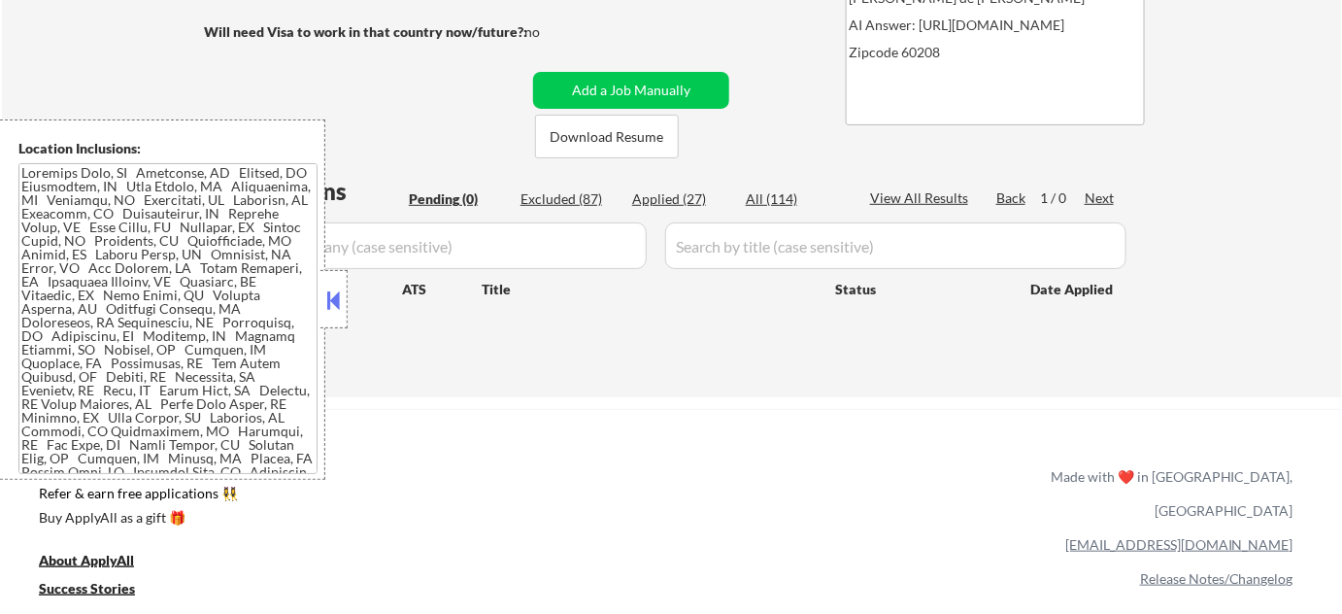
scroll to position [352, 0]
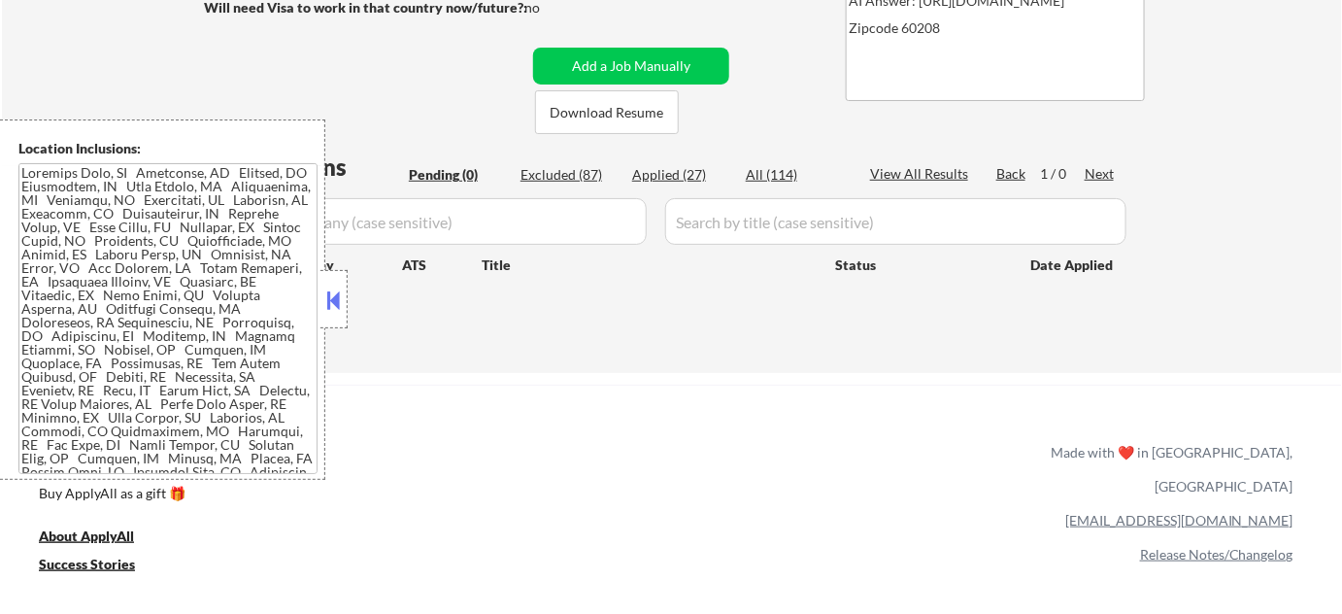
click at [692, 159] on div "Applications Pending (0) Excluded (87) Applied (27) All (114) View All Results …" at bounding box center [671, 243] width 935 height 185
click at [680, 176] on div "Applied (27)" at bounding box center [680, 174] width 97 height 19
select select ""applied""
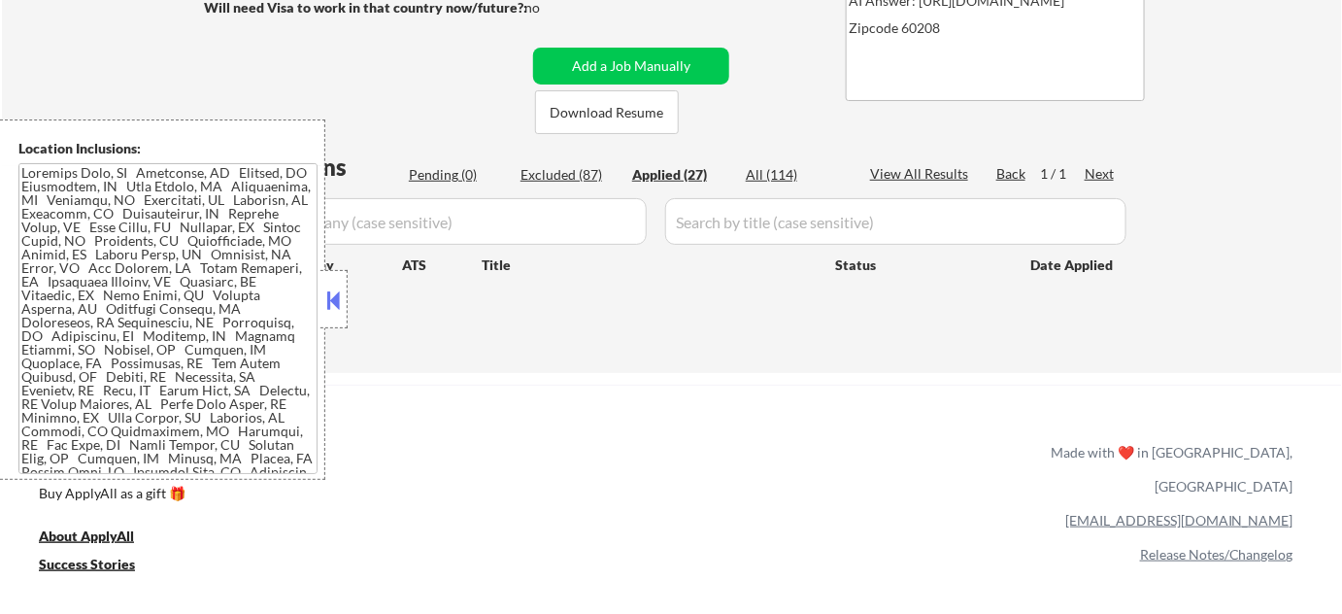
select select ""applied""
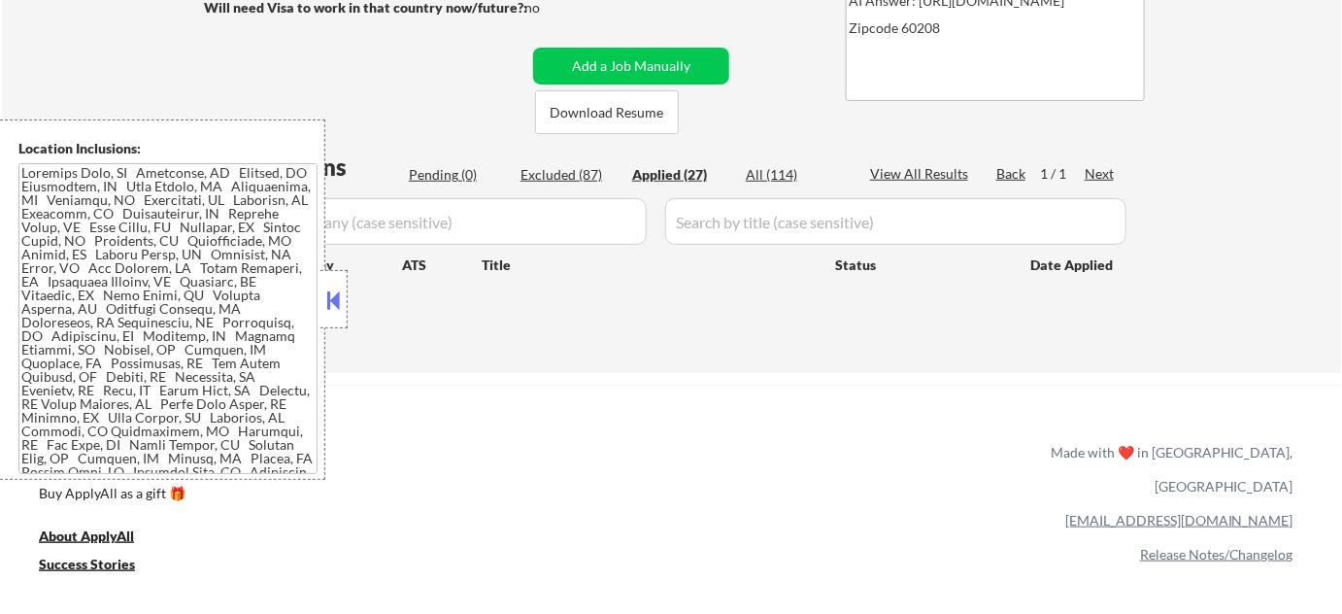
select select ""applied""
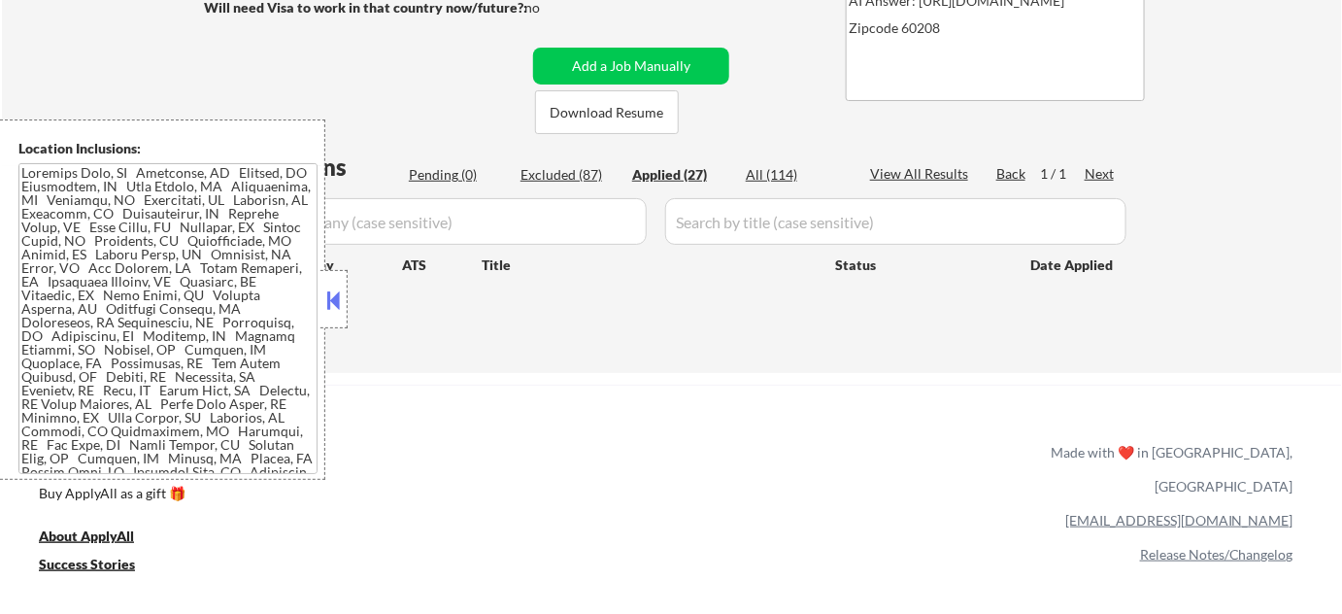
select select ""applied""
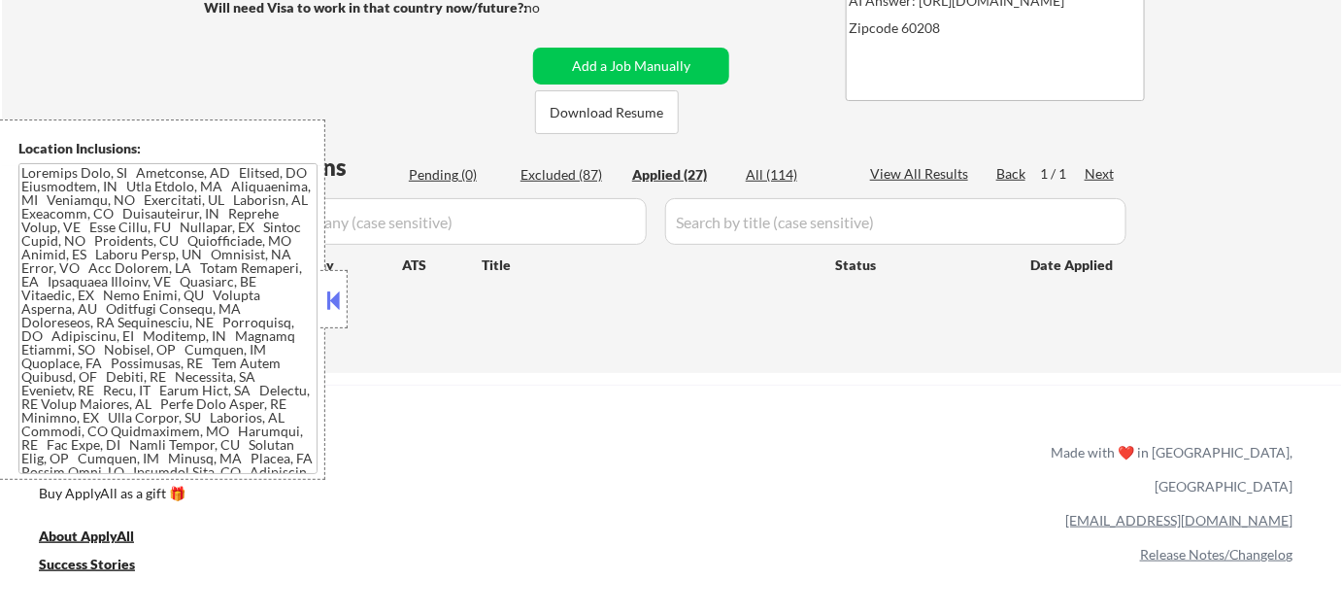
select select ""applied""
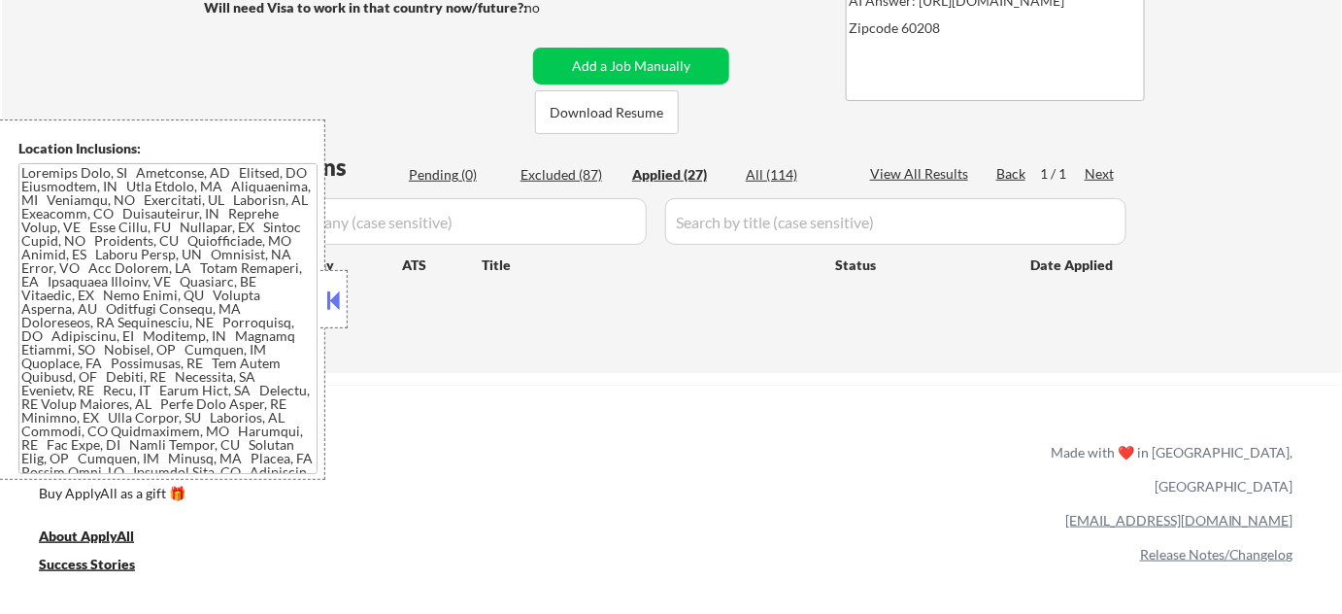
select select ""applied""
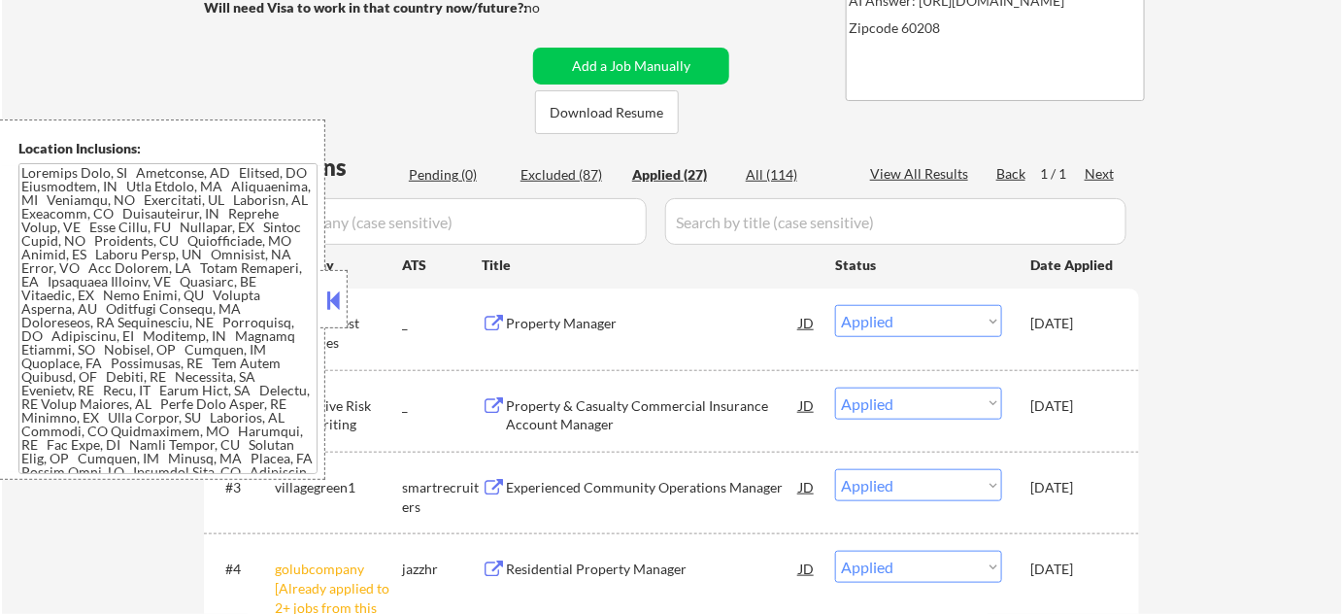
click at [327, 289] on button at bounding box center [333, 299] width 21 height 29
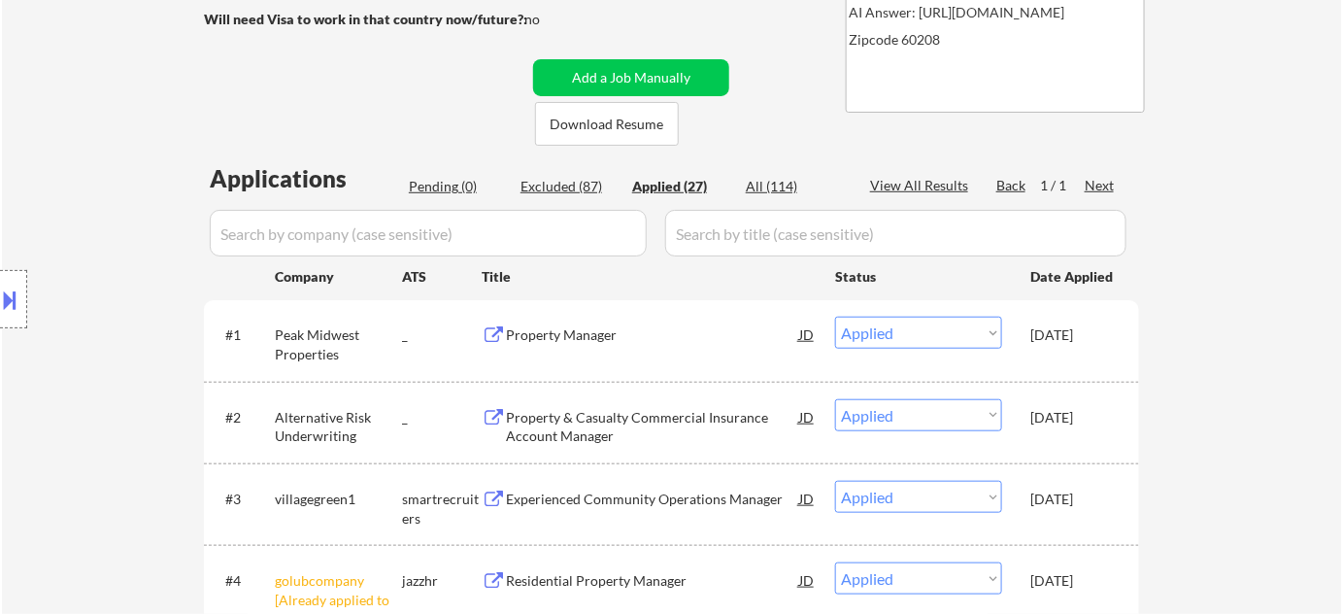
scroll to position [264, 0]
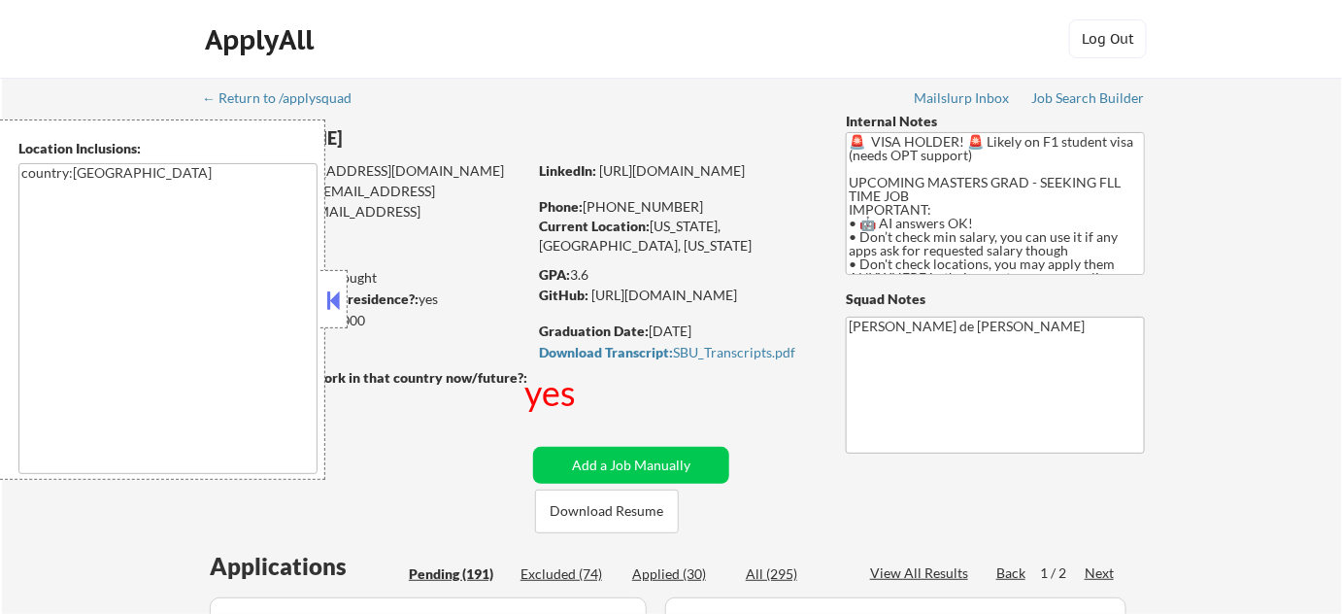
select select ""pending""
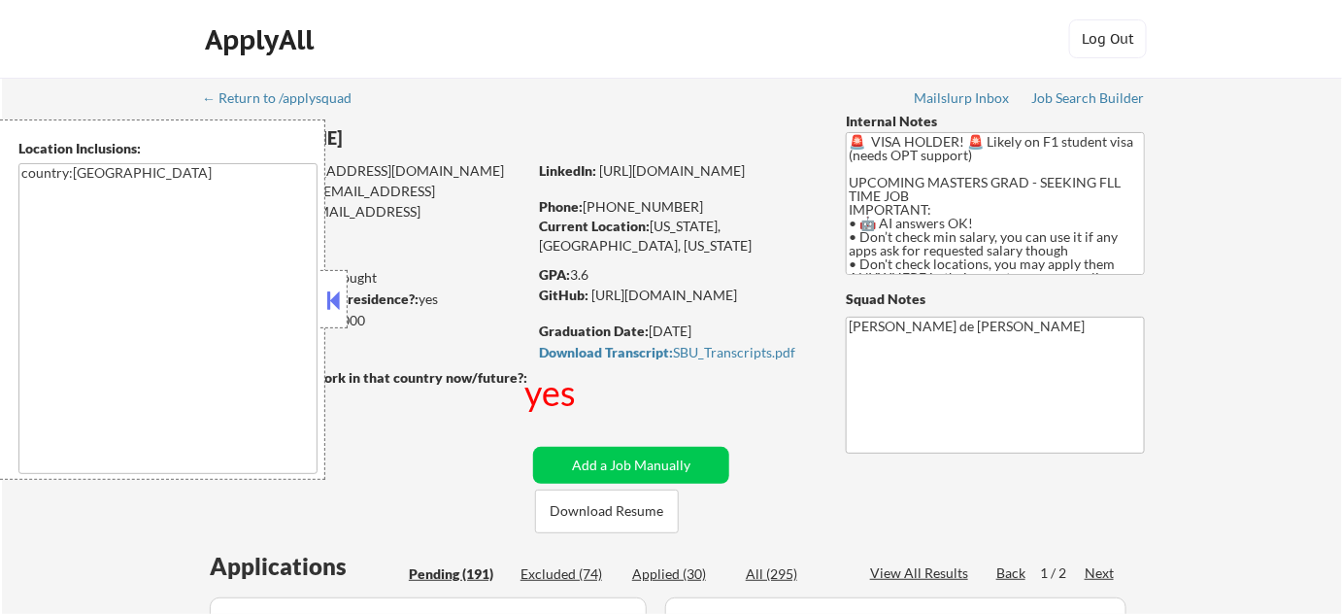
select select ""pending""
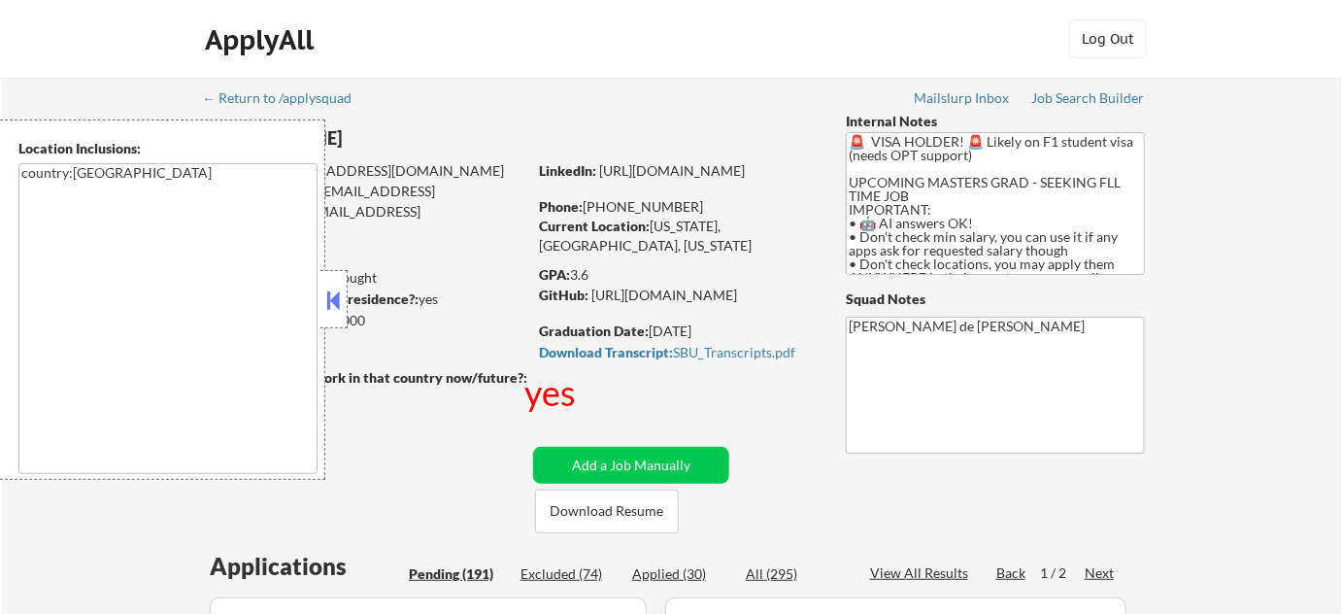
select select ""pending""
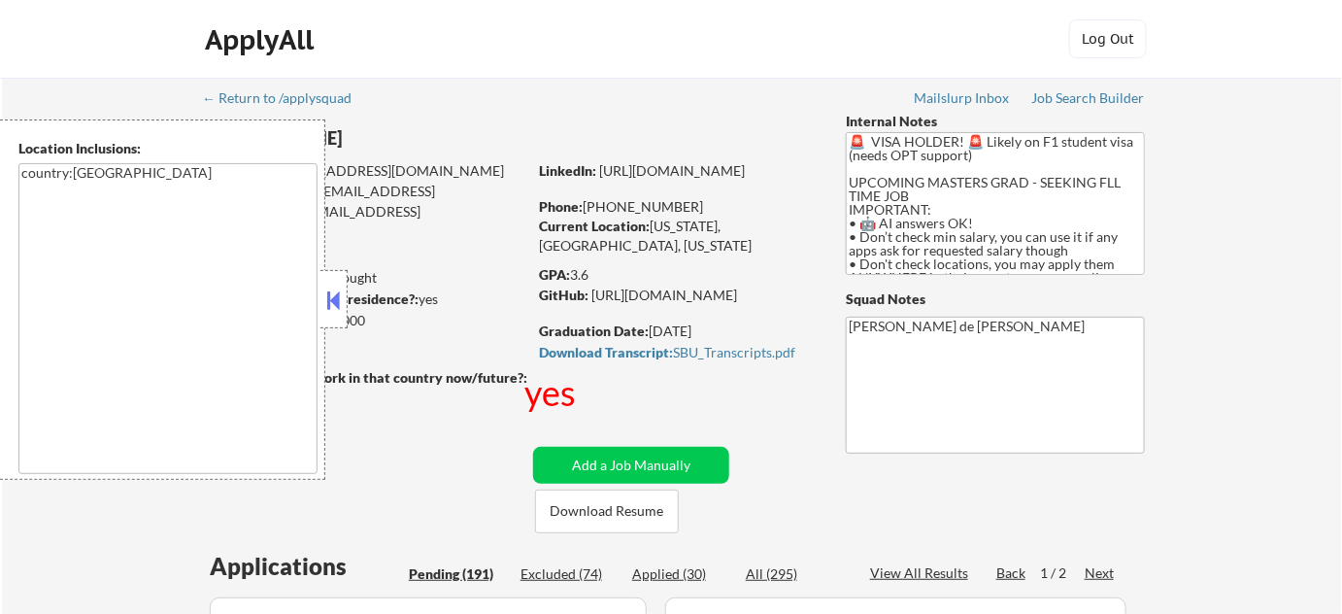
select select ""pending""
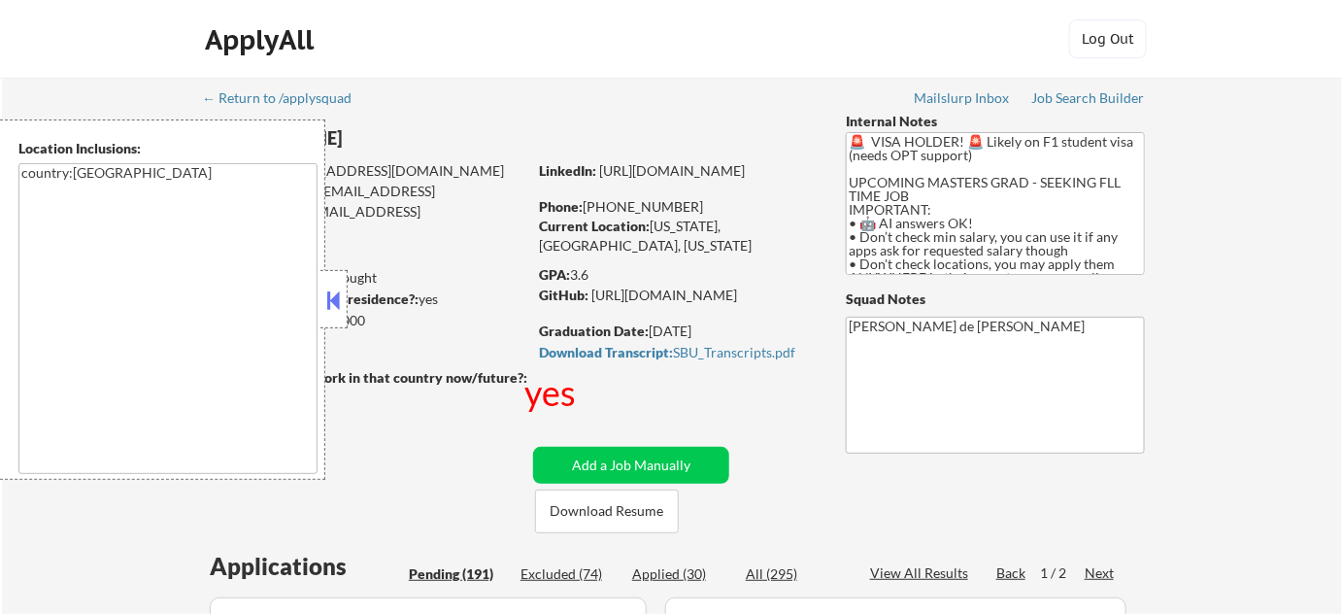
select select ""pending""
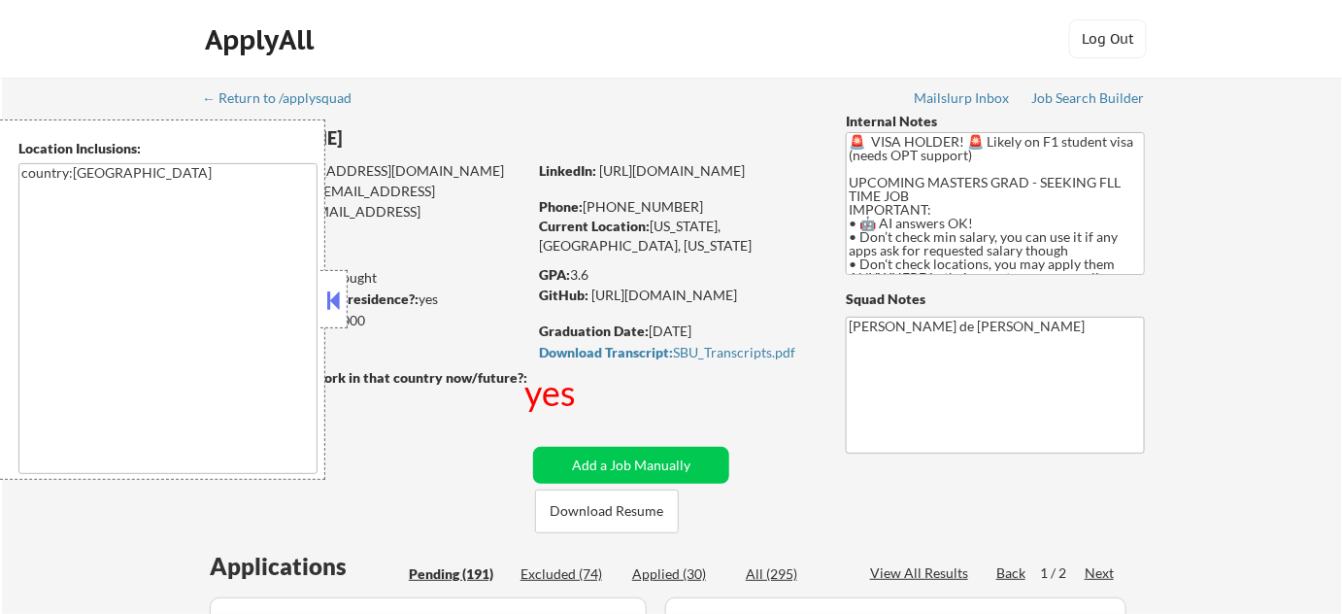
select select ""pending""
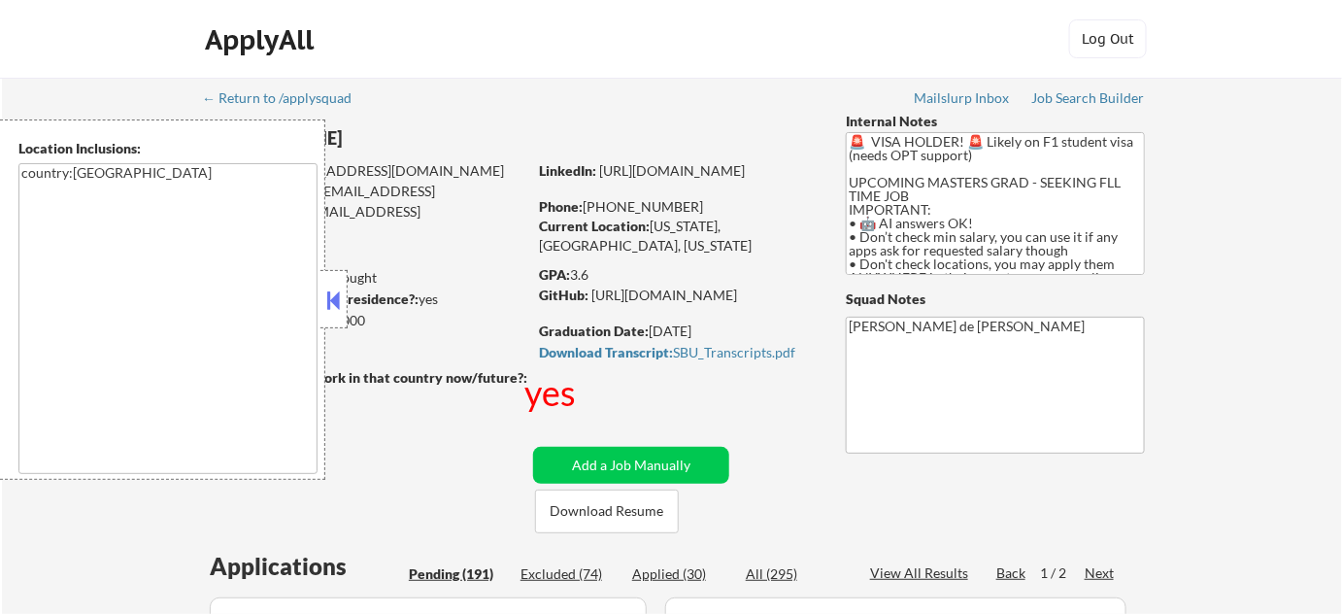
select select ""pending""
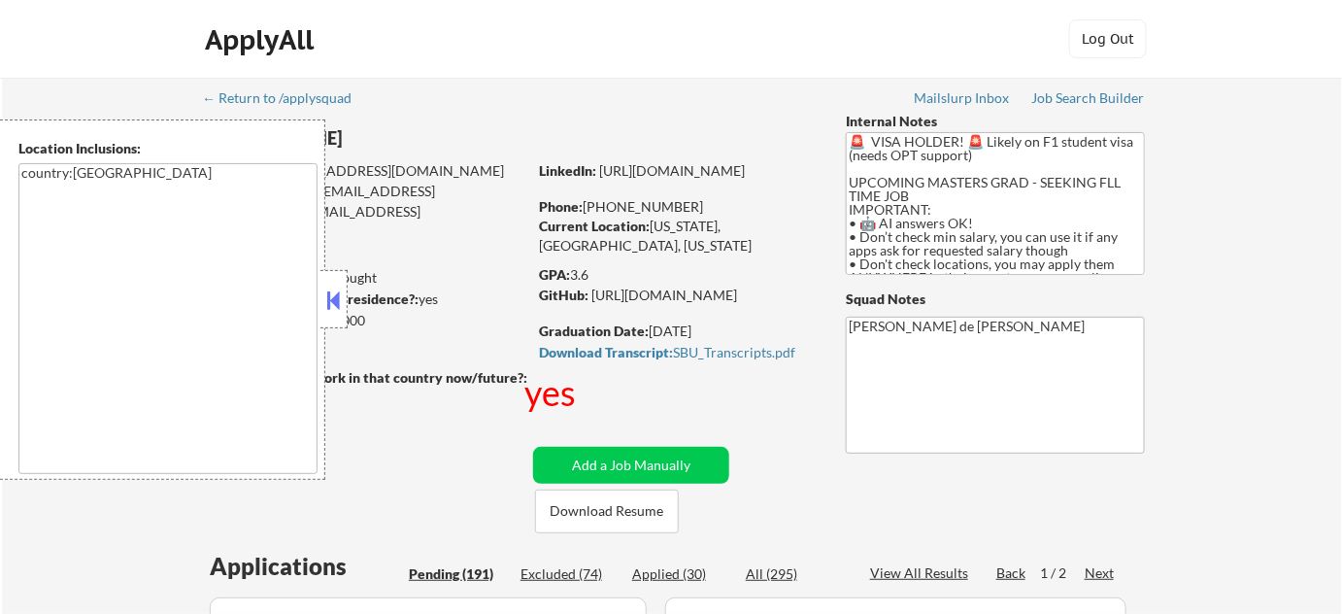
select select ""pending""
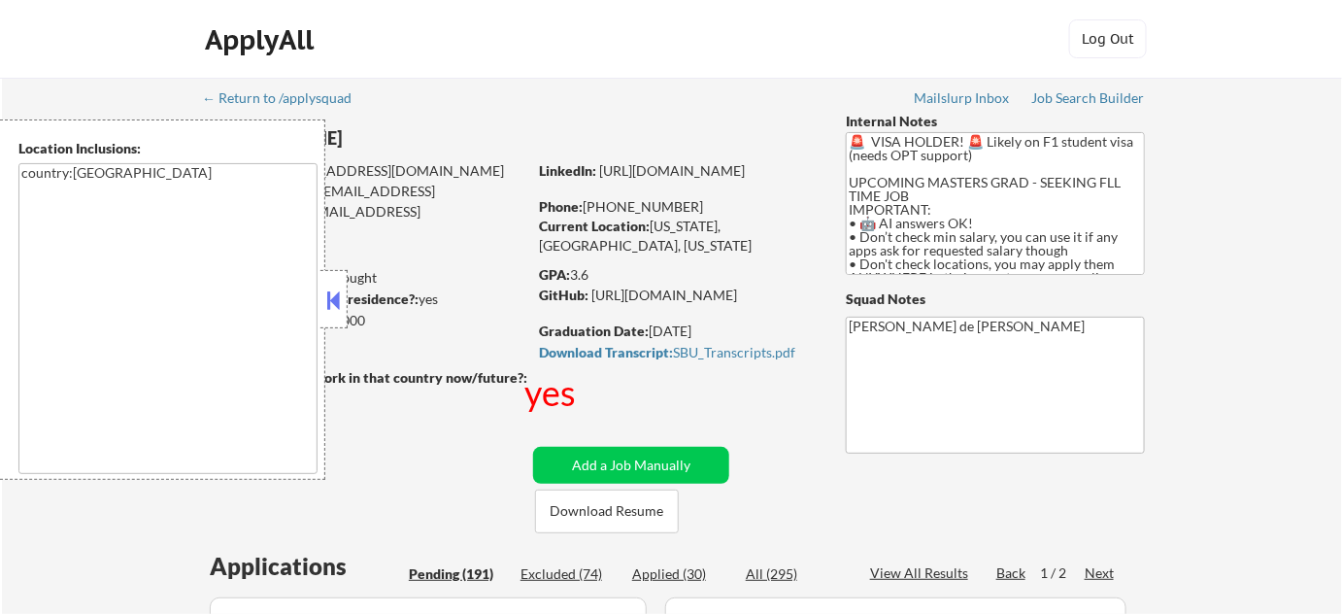
select select ""pending""
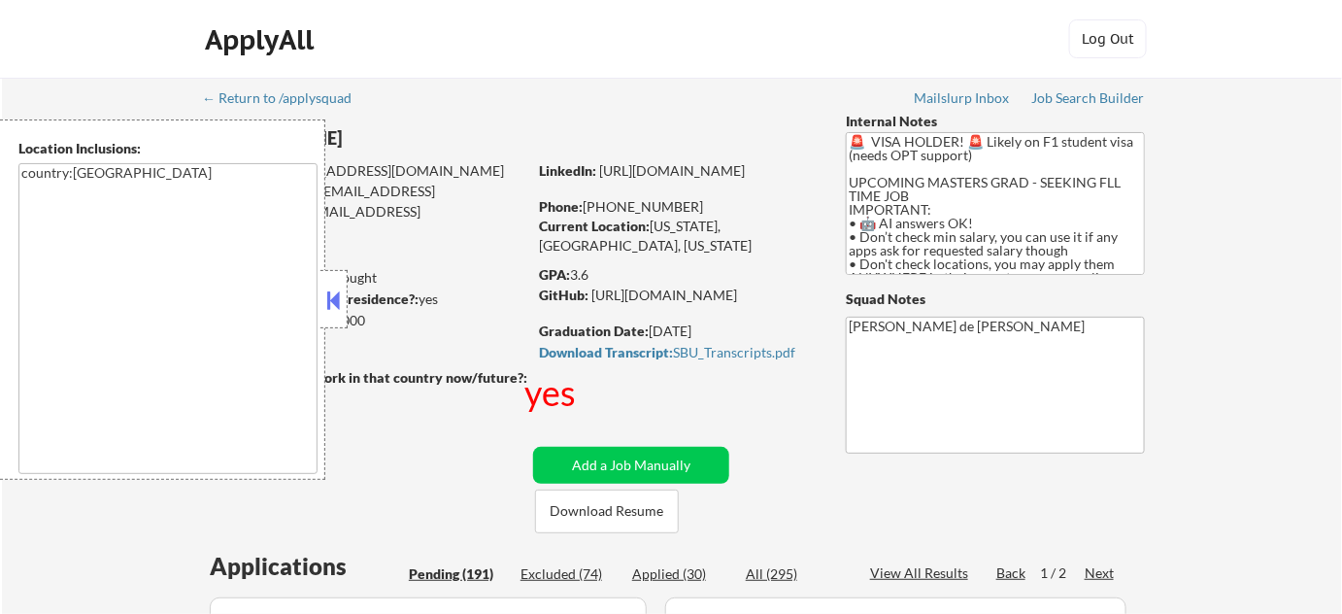
select select ""pending""
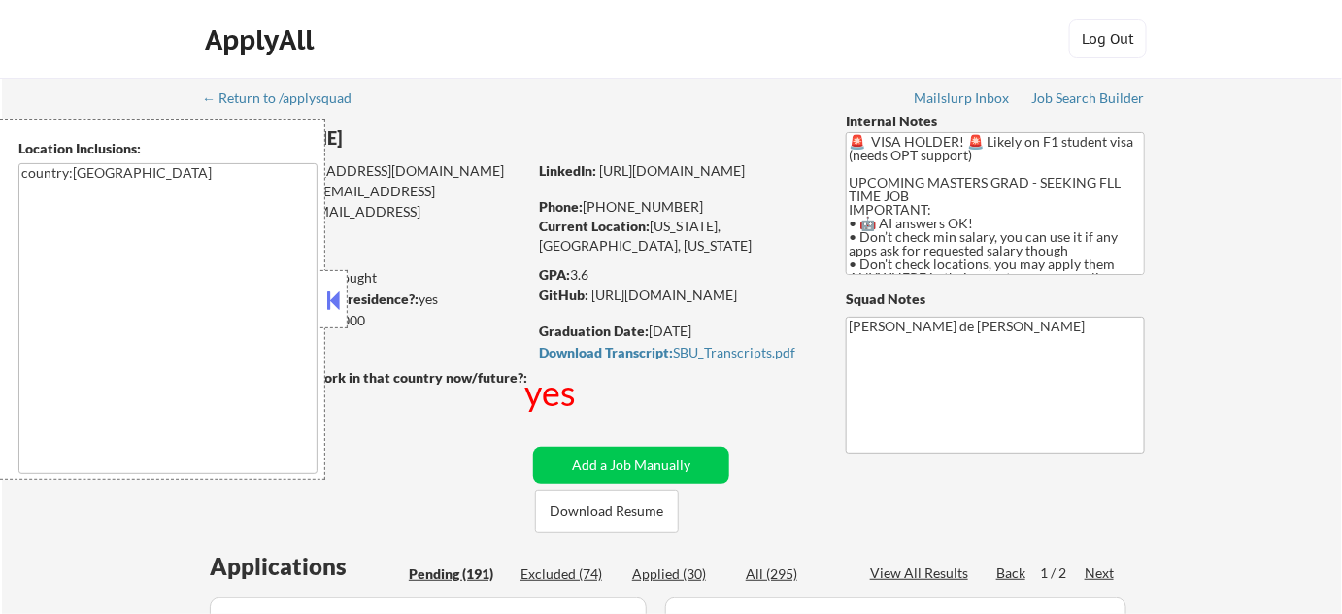
select select ""pending""
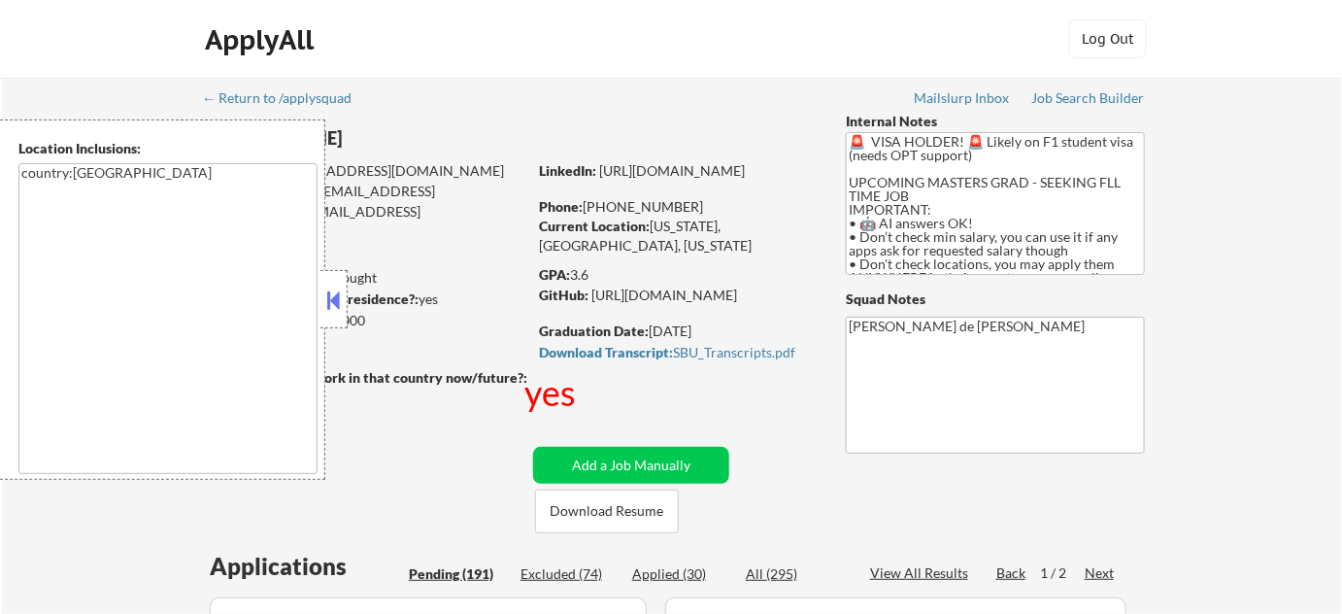
select select ""pending""
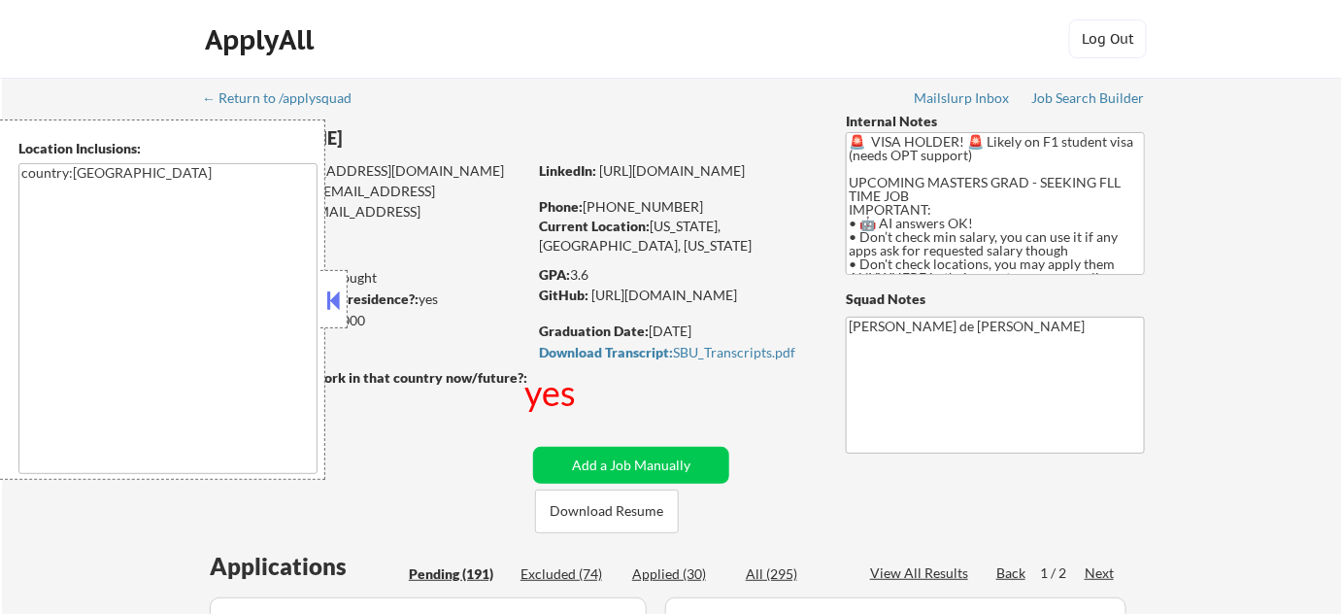
select select ""pending""
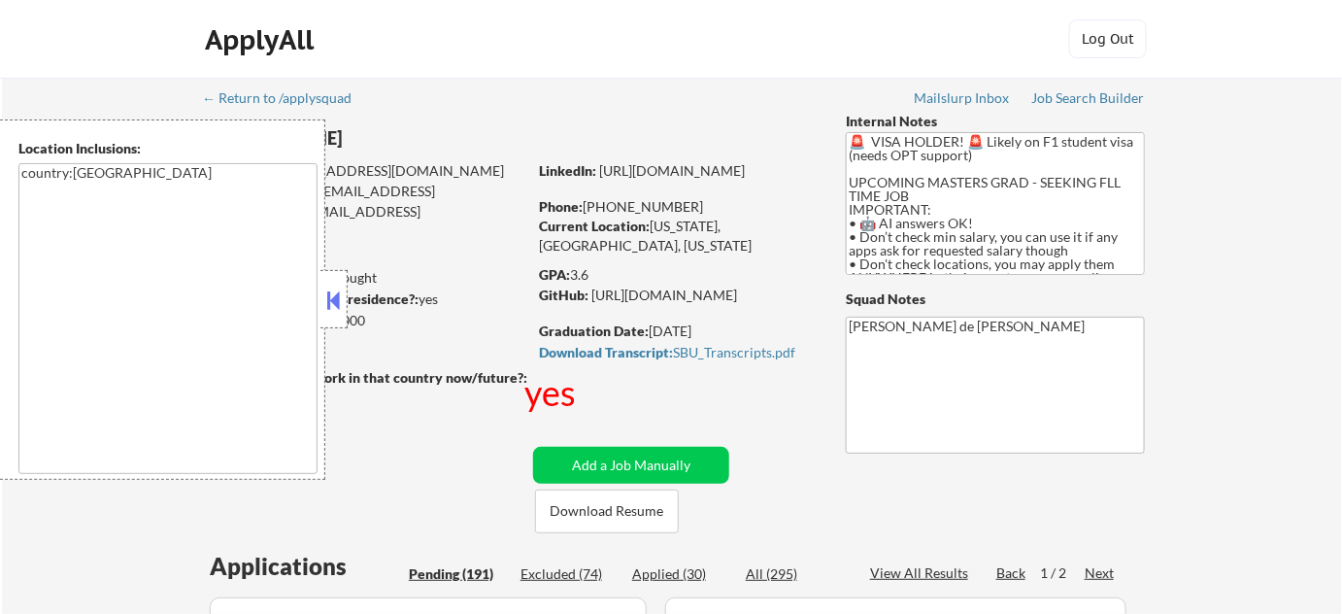
select select ""pending""
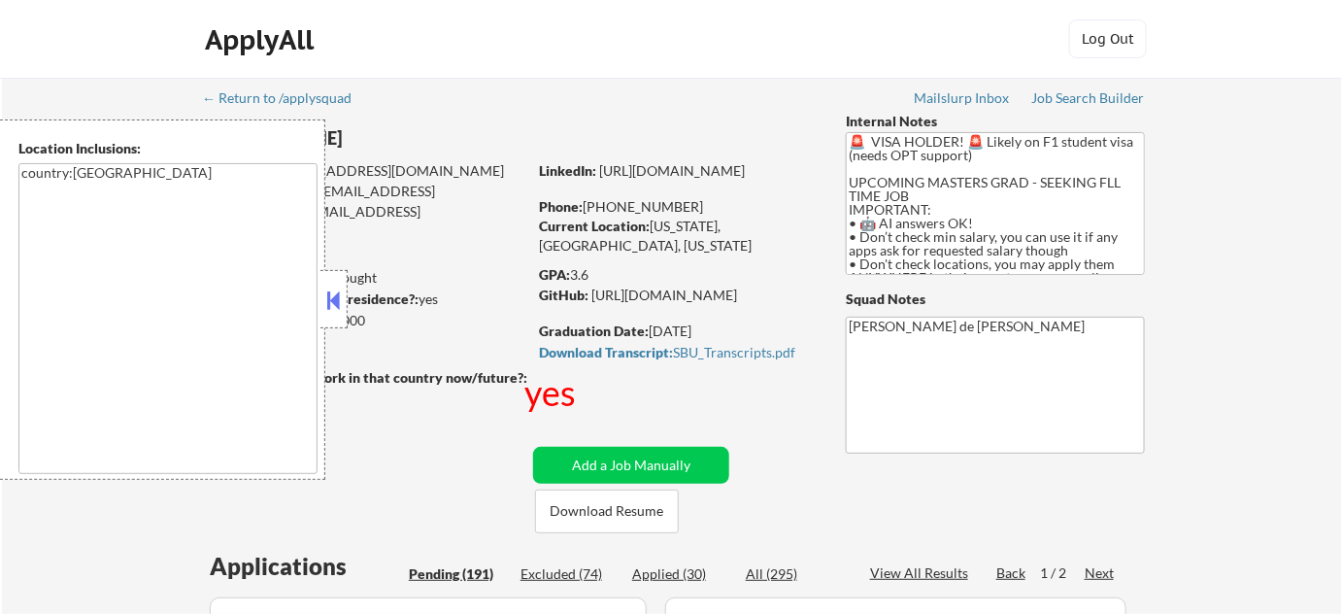
select select ""pending""
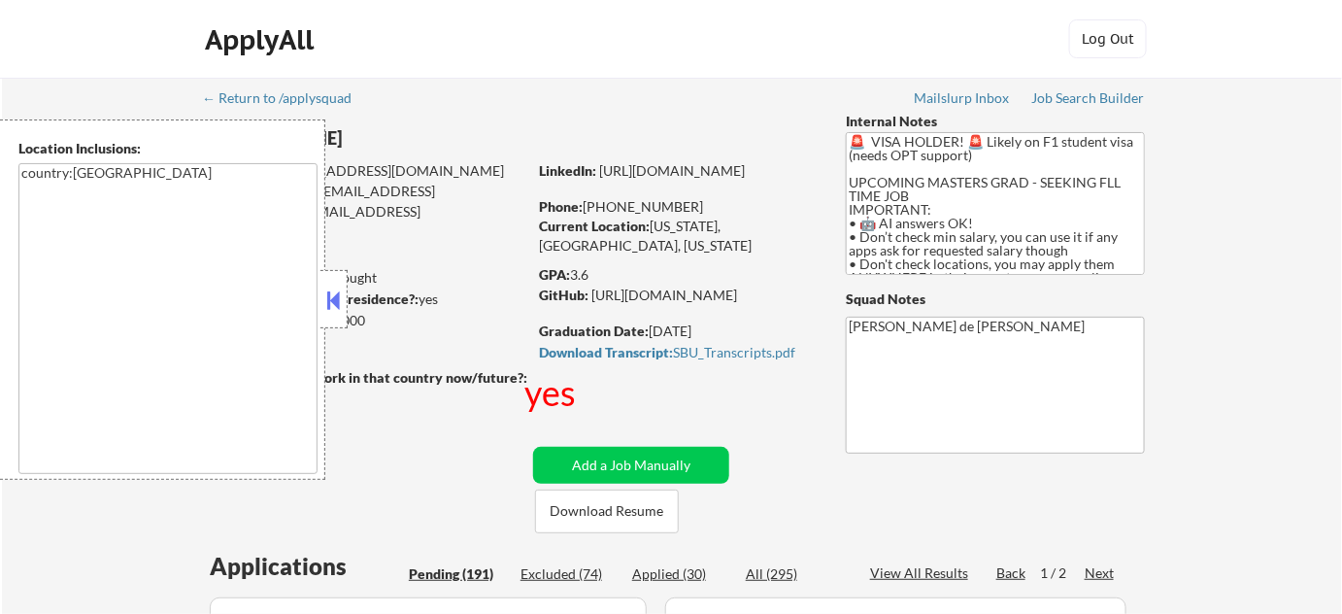
select select ""pending""
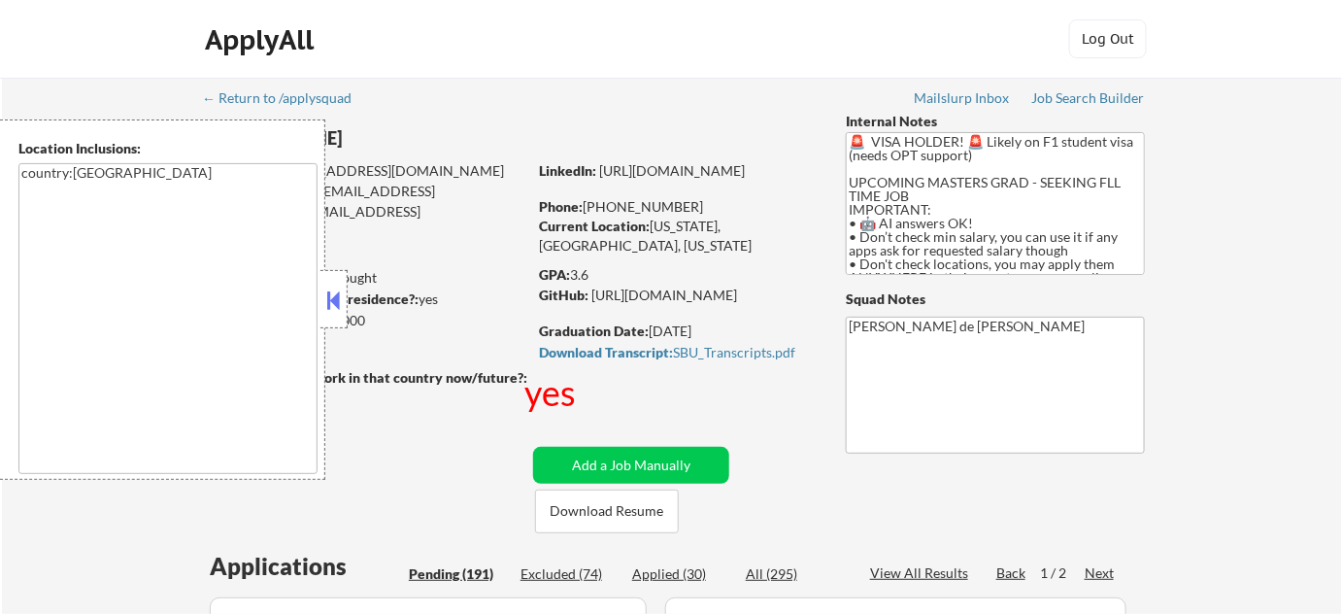
select select ""pending""
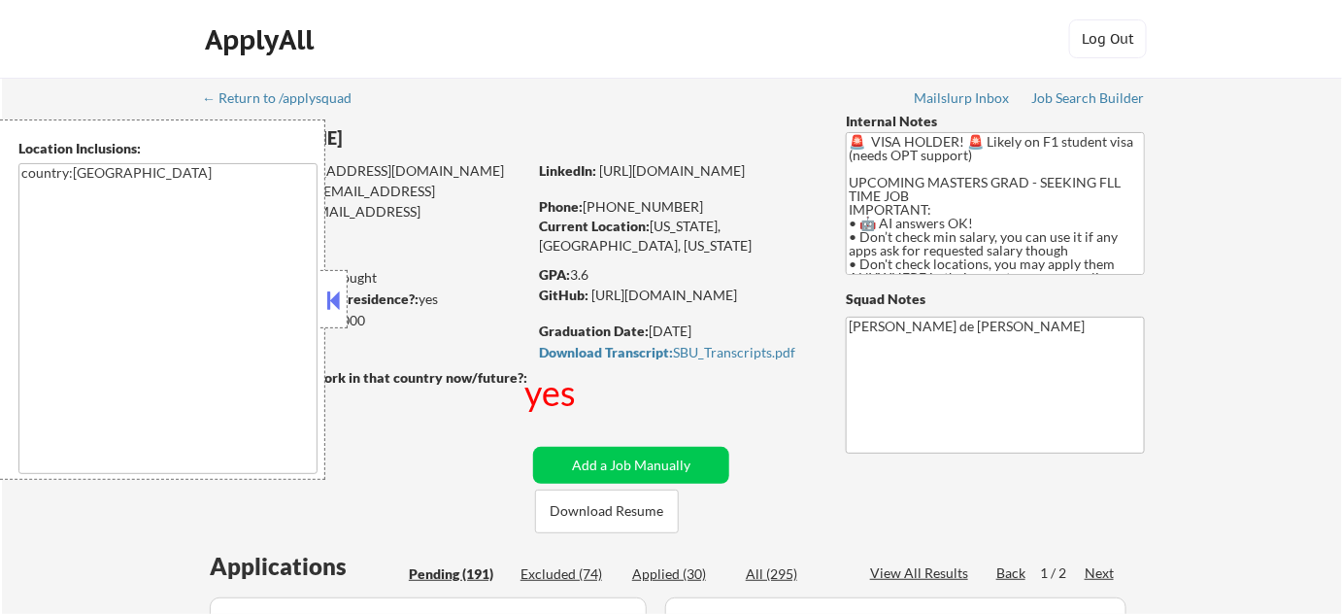
select select ""pending""
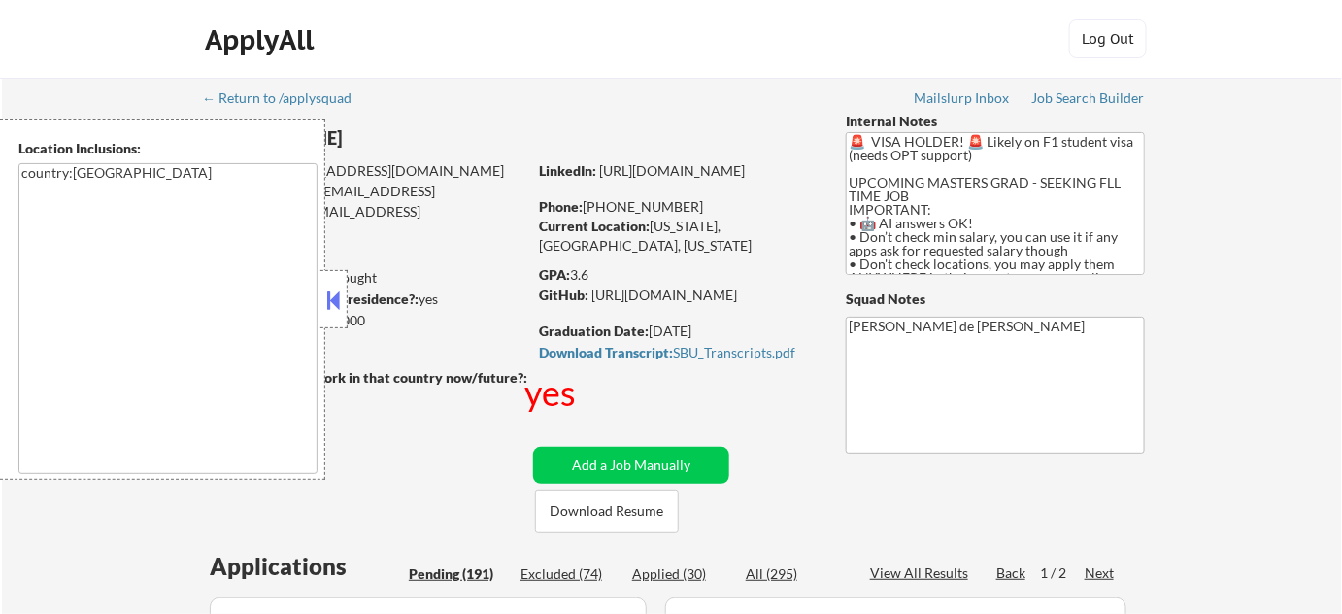
select select ""pending""
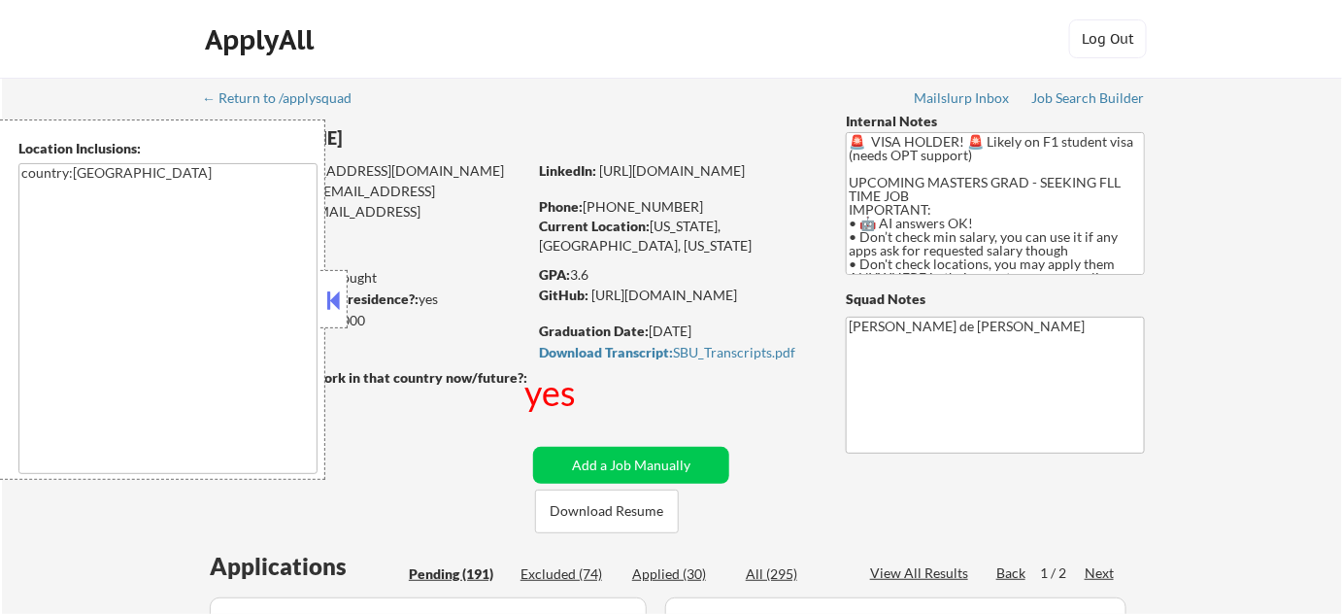
select select ""pending""
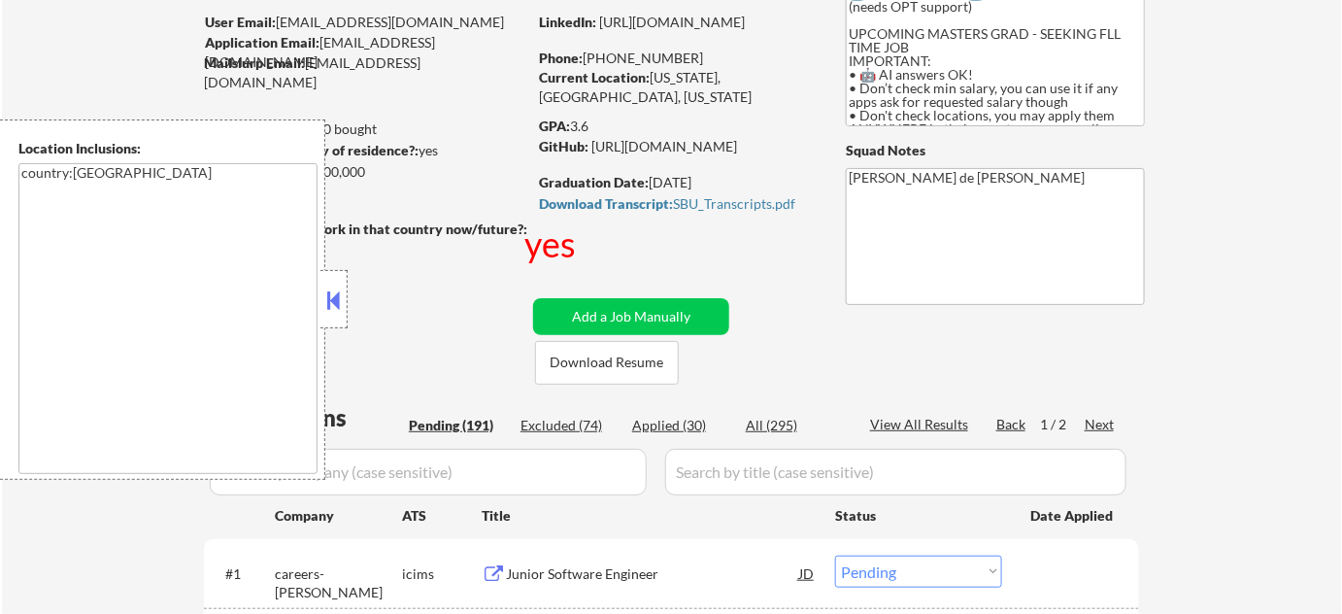
scroll to position [352, 0]
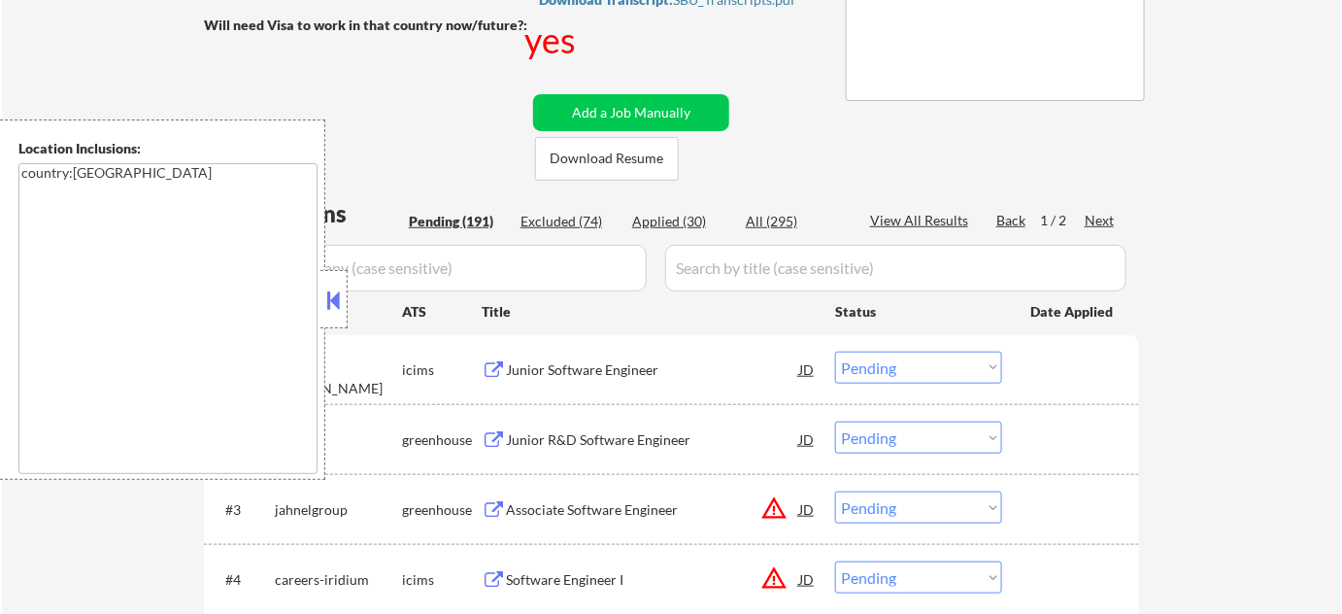
click at [336, 301] on button at bounding box center [333, 299] width 21 height 29
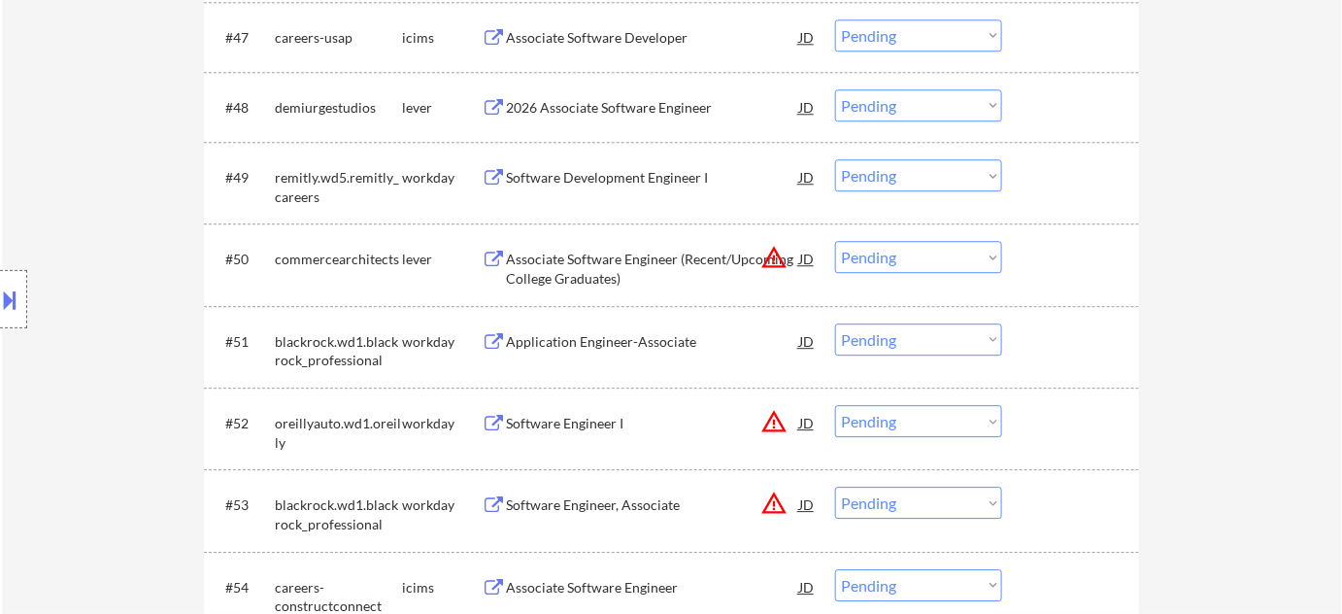
scroll to position [4148, 0]
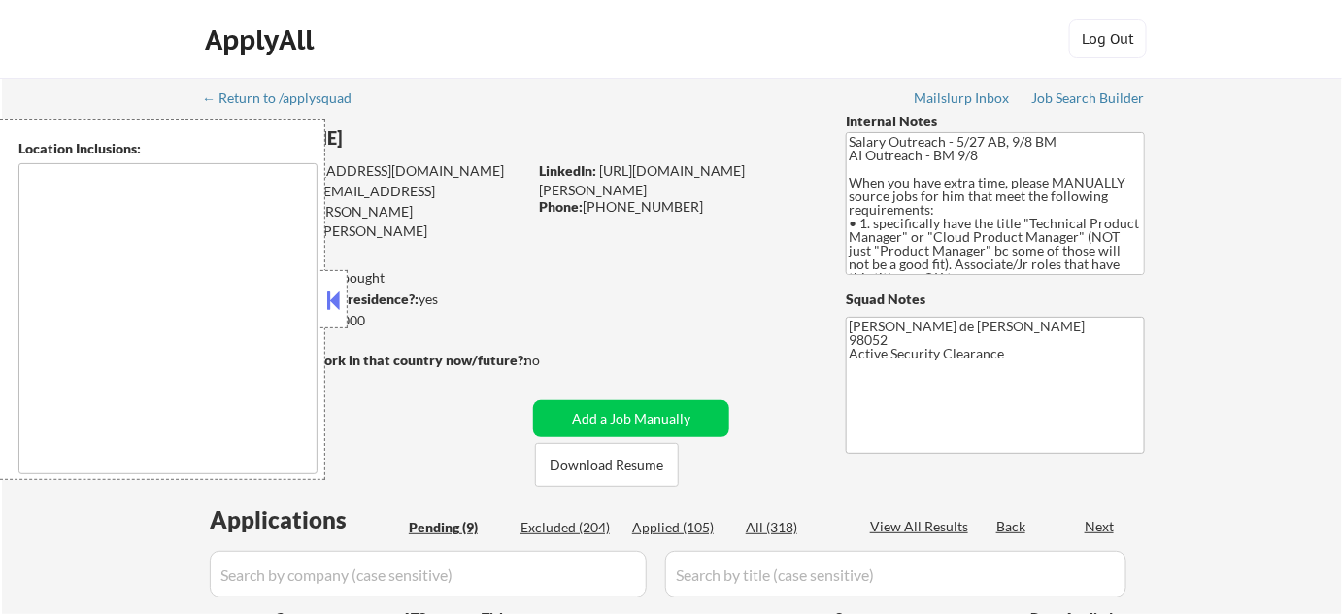
type textarea "[GEOGRAPHIC_DATA], [GEOGRAPHIC_DATA] [GEOGRAPHIC_DATA], [GEOGRAPHIC_DATA] [GEOG…"
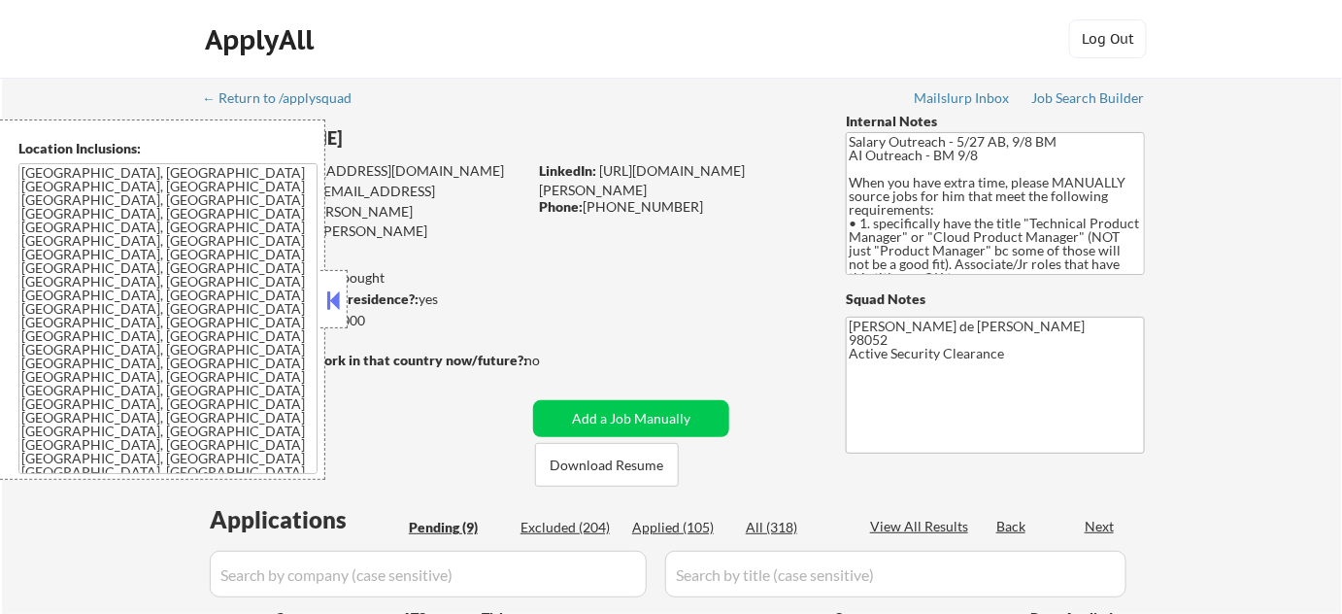
select select ""pending""
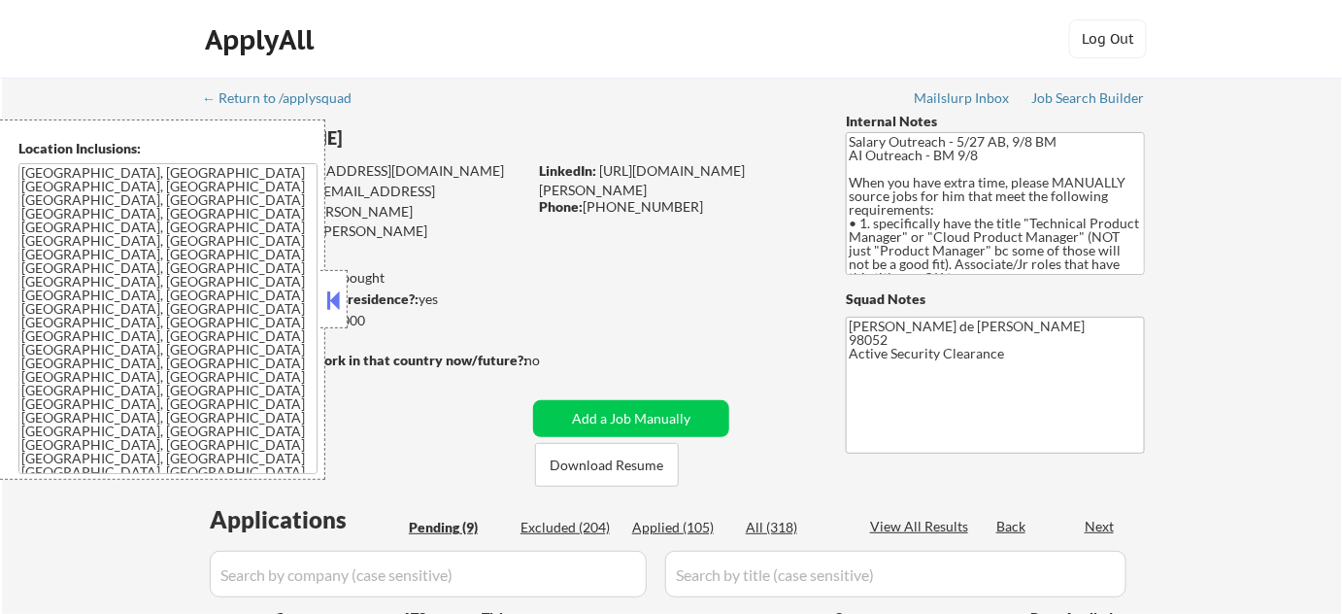
select select ""pending""
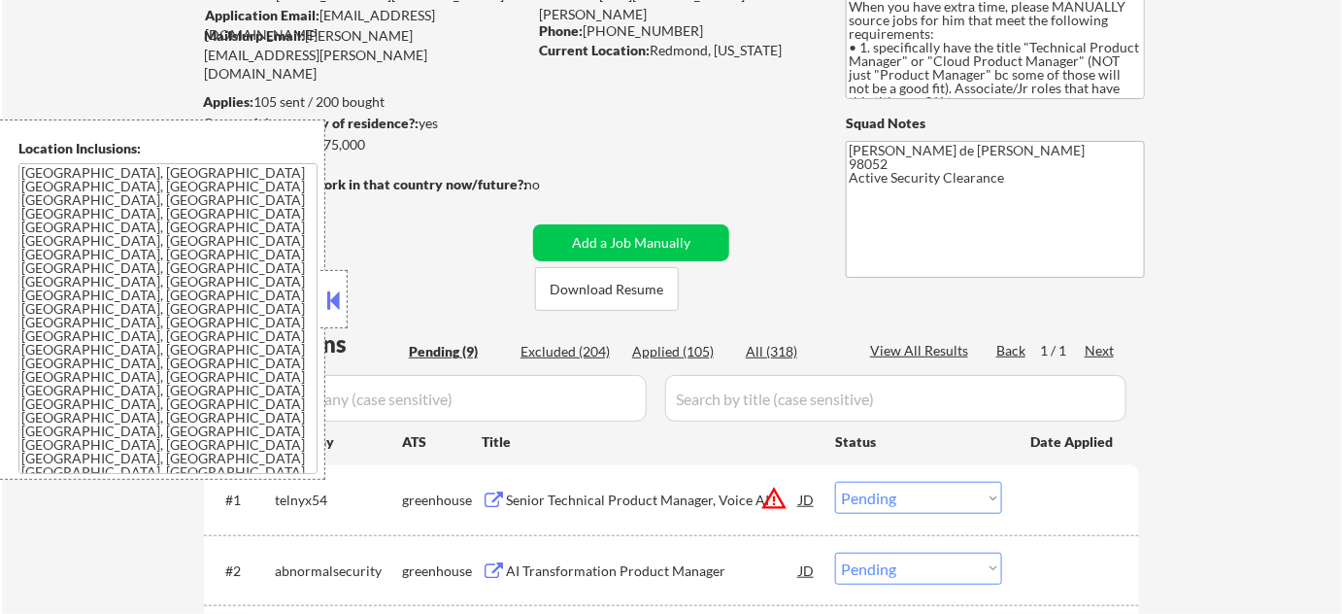
click at [329, 285] on button at bounding box center [333, 299] width 21 height 29
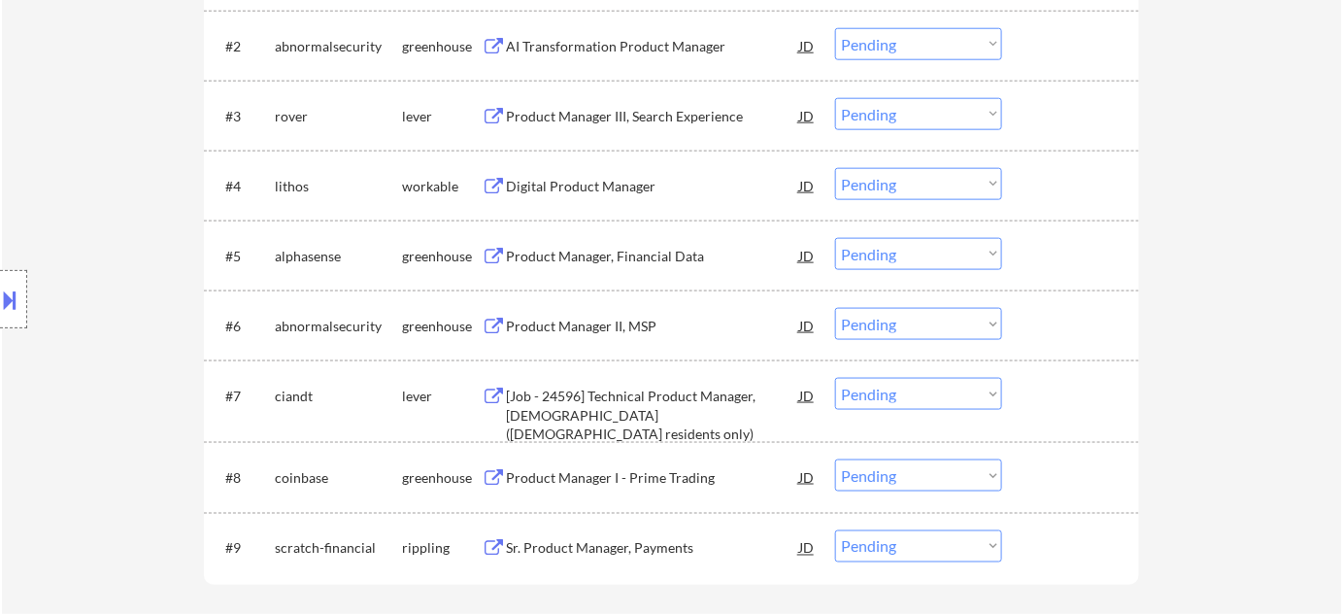
scroll to position [706, 0]
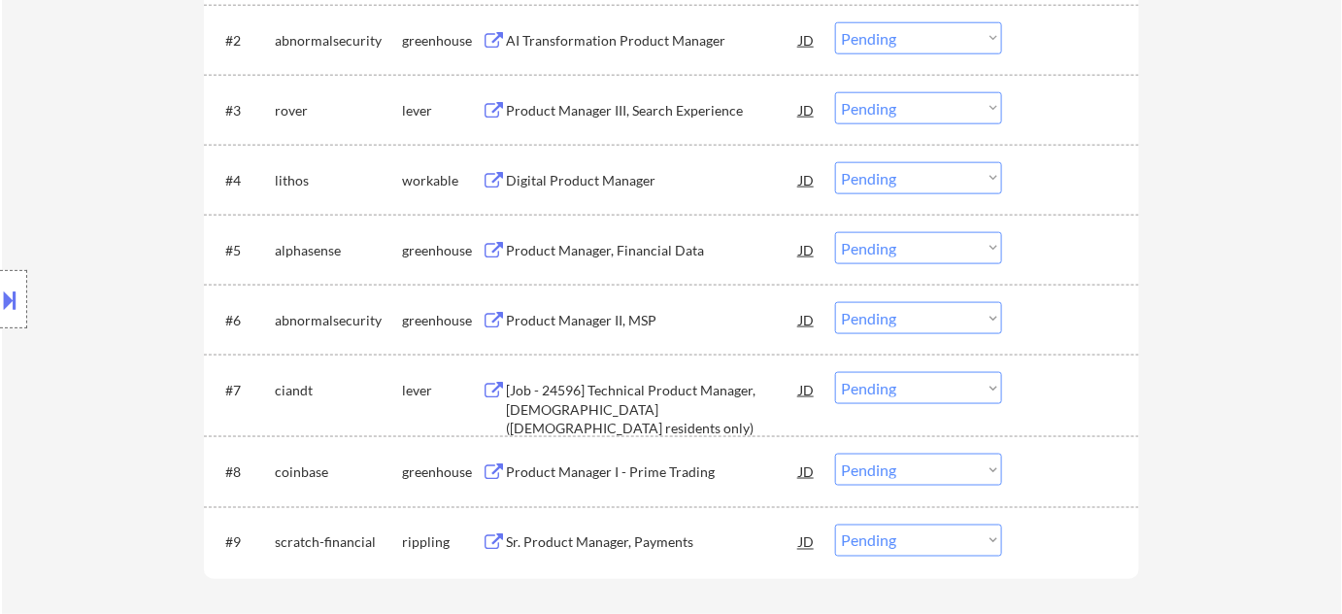
click at [594, 411] on div "[Job - 24596] Technical Product Manager, USA (US residents only)" at bounding box center [652, 409] width 293 height 57
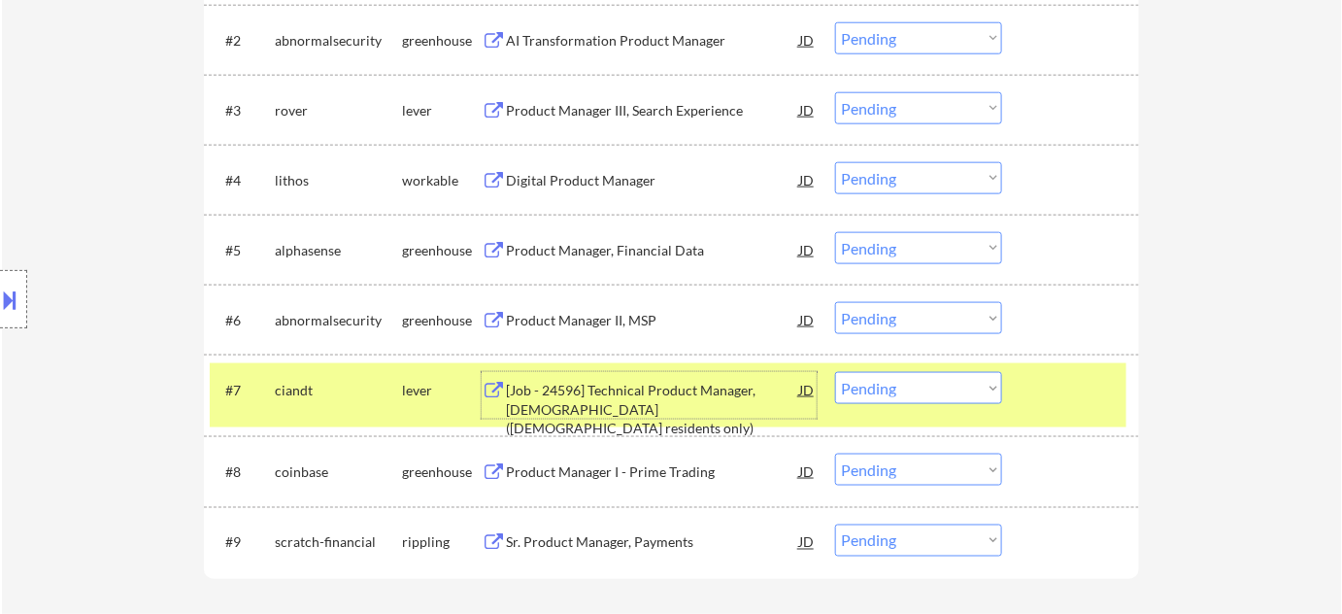
click at [989, 387] on select "Choose an option... Pending Applied Excluded (Questions) Excluded (Expired) Exc…" at bounding box center [918, 388] width 167 height 32
click at [835, 372] on select "Choose an option... Pending Applied Excluded (Questions) Excluded (Expired) Exc…" at bounding box center [918, 388] width 167 height 32
select select ""pending""
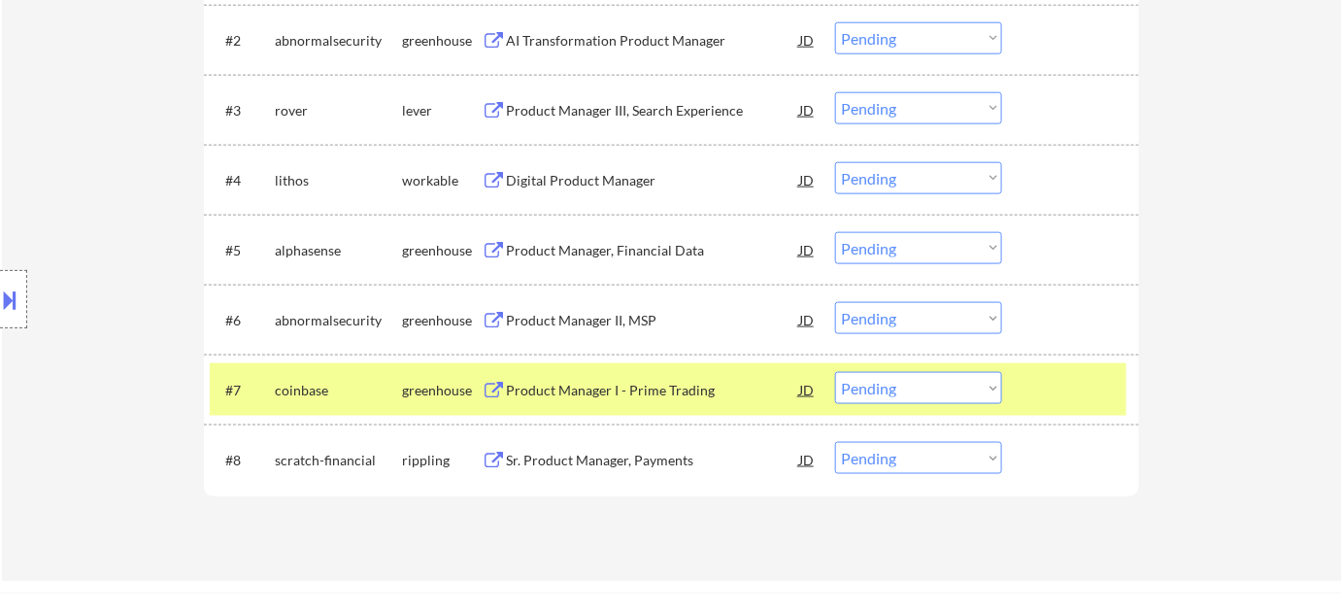
click at [631, 467] on div "Sr. Product Manager, Payments" at bounding box center [652, 460] width 293 height 19
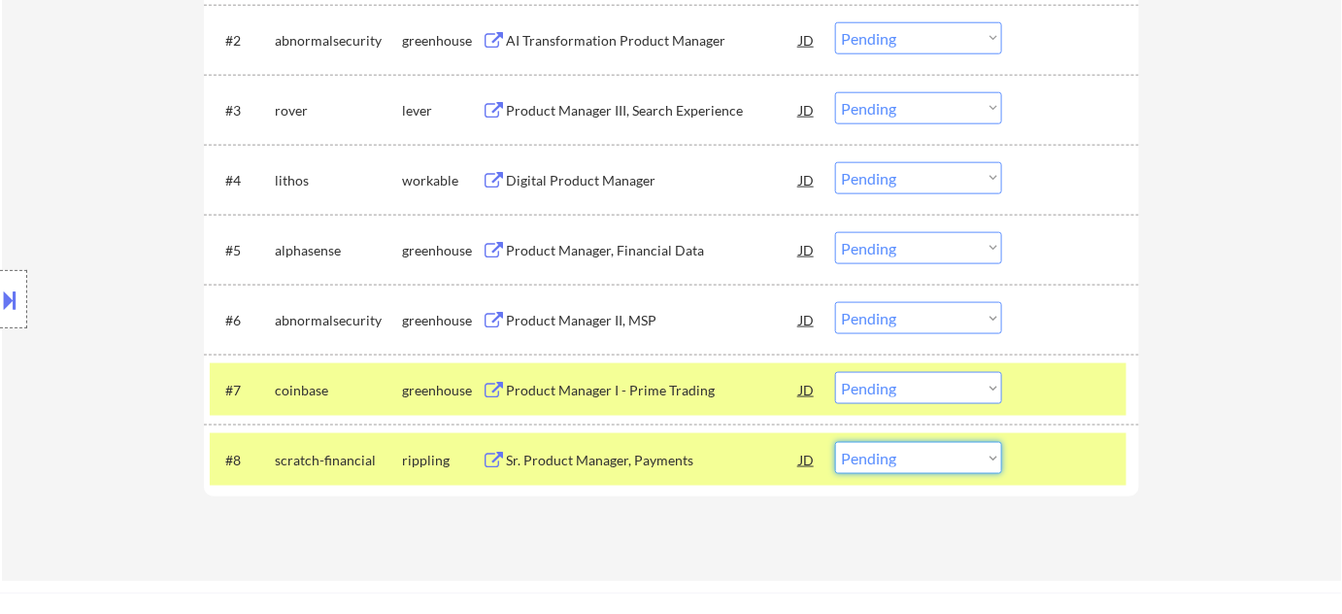
click at [908, 447] on select "Choose an option... Pending Applied Excluded (Questions) Excluded (Expired) Exc…" at bounding box center [918, 458] width 167 height 32
select select ""excluded__salary_""
click at [835, 442] on select "Choose an option... Pending Applied Excluded (Questions) Excluded (Expired) Exc…" at bounding box center [918, 458] width 167 height 32
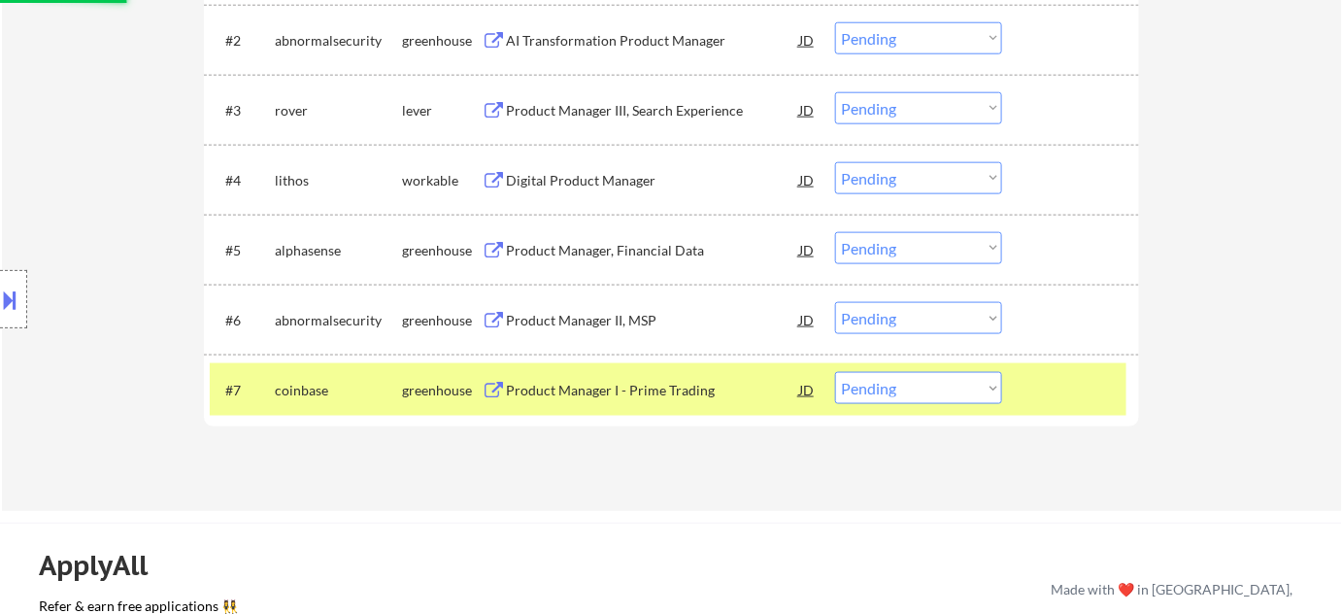
click at [552, 251] on div "Product Manager, Financial Data" at bounding box center [652, 250] width 293 height 19
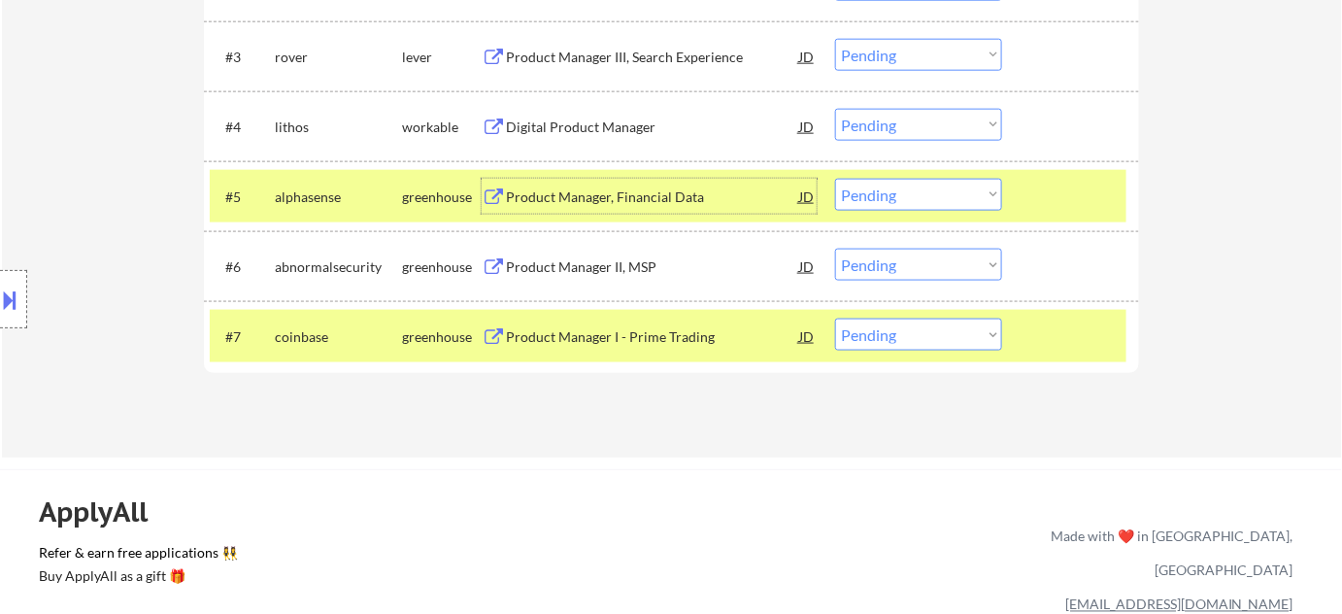
scroll to position [794, 0]
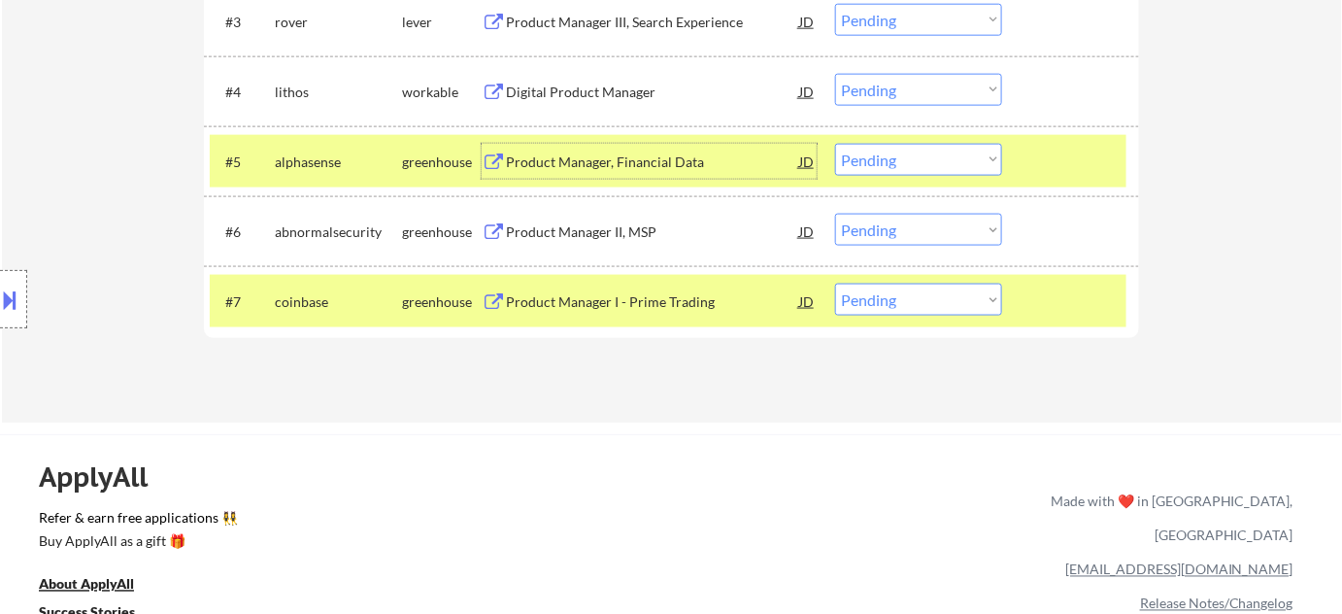
click at [911, 166] on select "Choose an option... Pending Applied Excluded (Questions) Excluded (Expired) Exc…" at bounding box center [918, 160] width 167 height 32
click at [835, 144] on select "Choose an option... Pending Applied Excluded (Questions) Excluded (Expired) Exc…" at bounding box center [918, 160] width 167 height 32
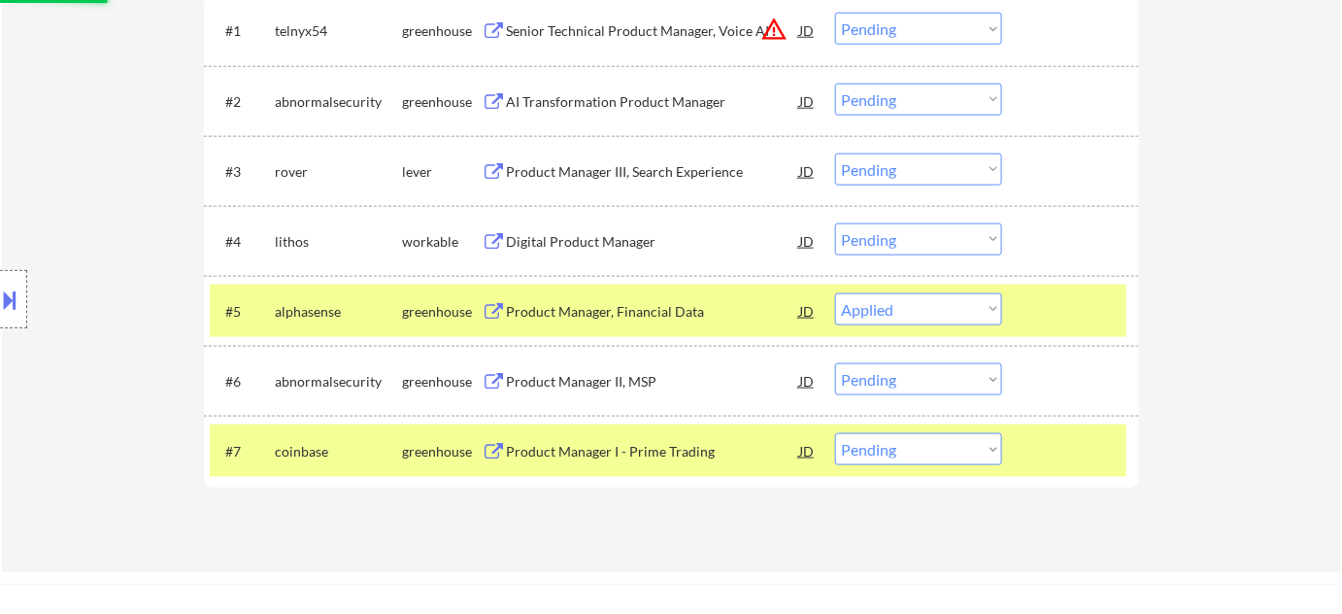
scroll to position [618, 0]
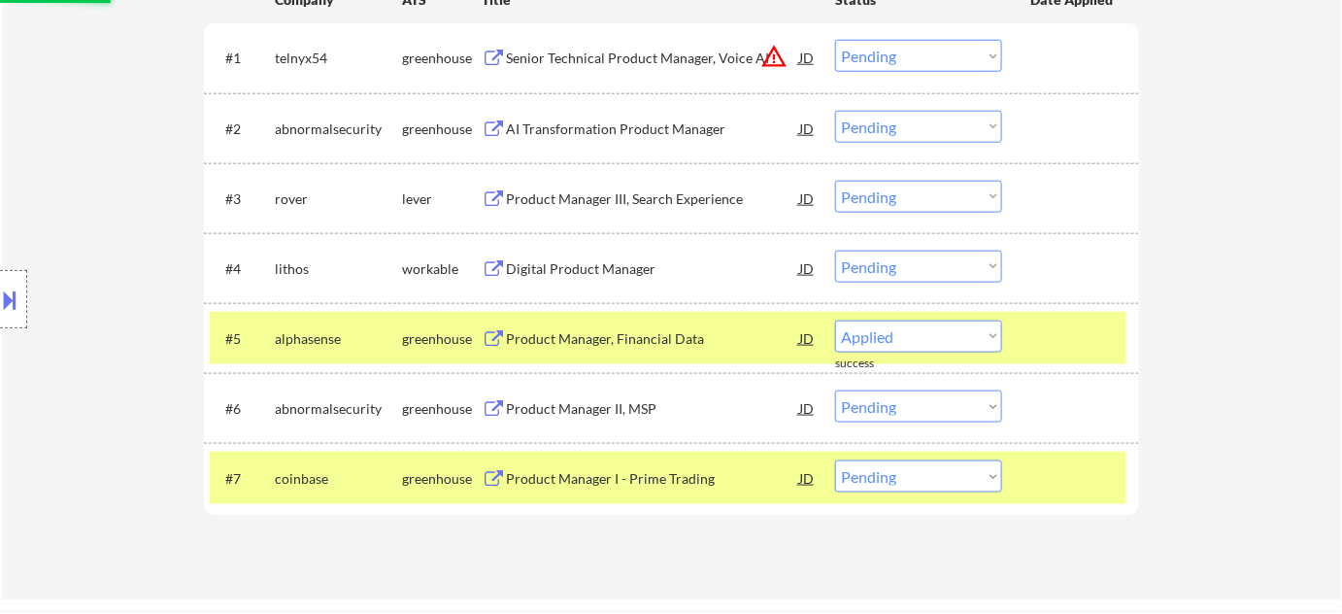
select select ""pending""
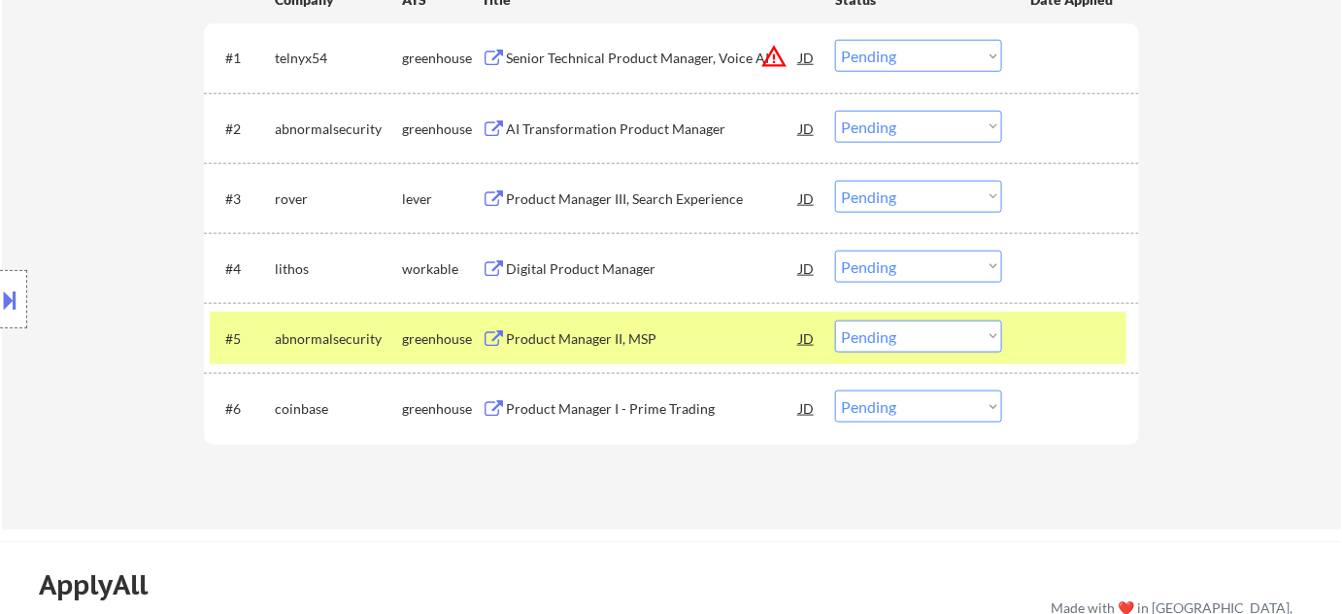
click at [606, 200] on div "Product Manager III, Search Experience" at bounding box center [652, 198] width 293 height 19
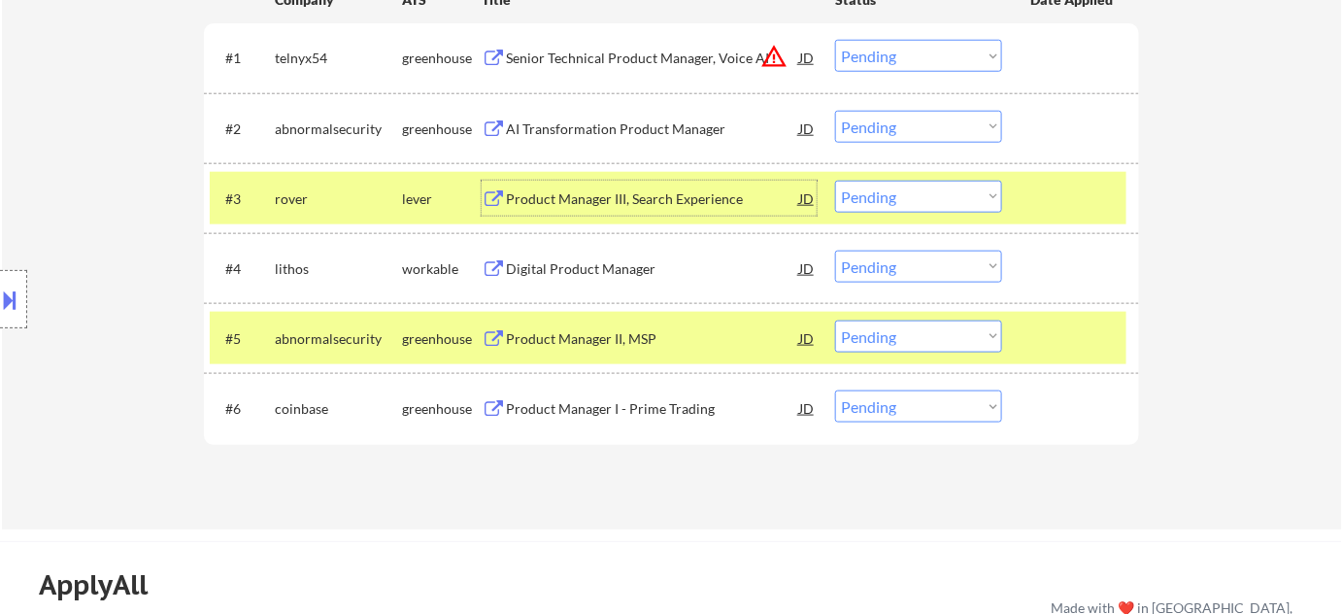
click at [894, 207] on select "Choose an option... Pending Applied Excluded (Questions) Excluded (Expired) Exc…" at bounding box center [918, 197] width 167 height 32
click at [835, 181] on select "Choose an option... Pending Applied Excluded (Questions) Excluded (Expired) Exc…" at bounding box center [918, 197] width 167 height 32
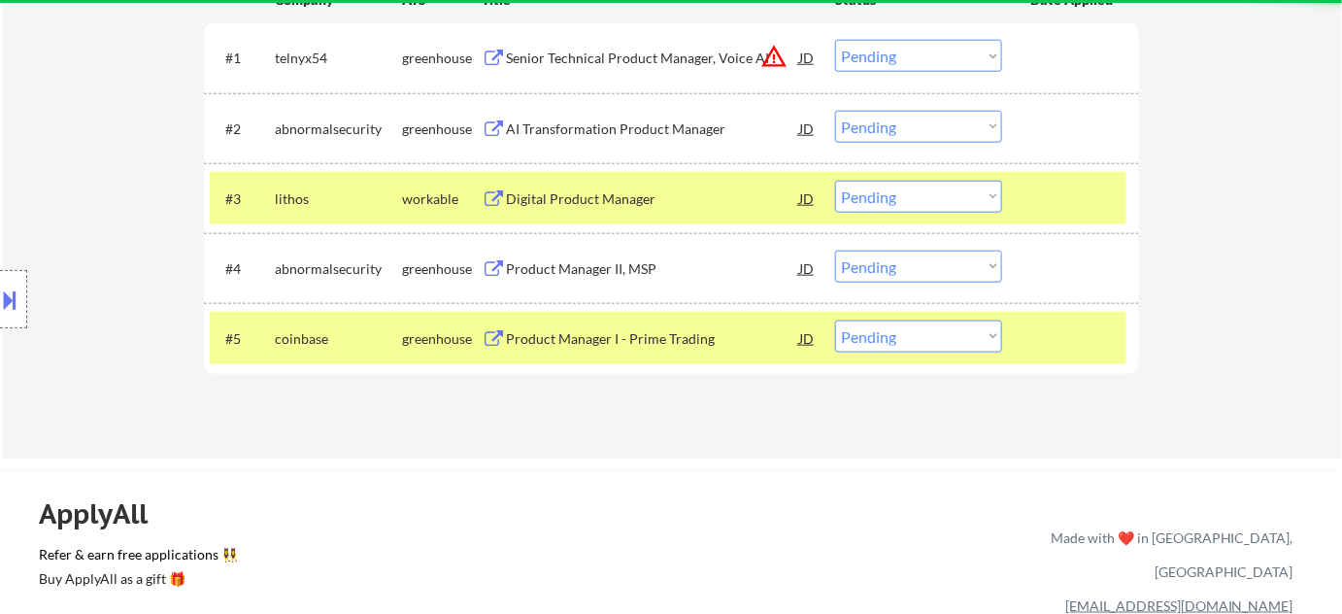
click at [603, 193] on div "Digital Product Manager" at bounding box center [652, 198] width 293 height 19
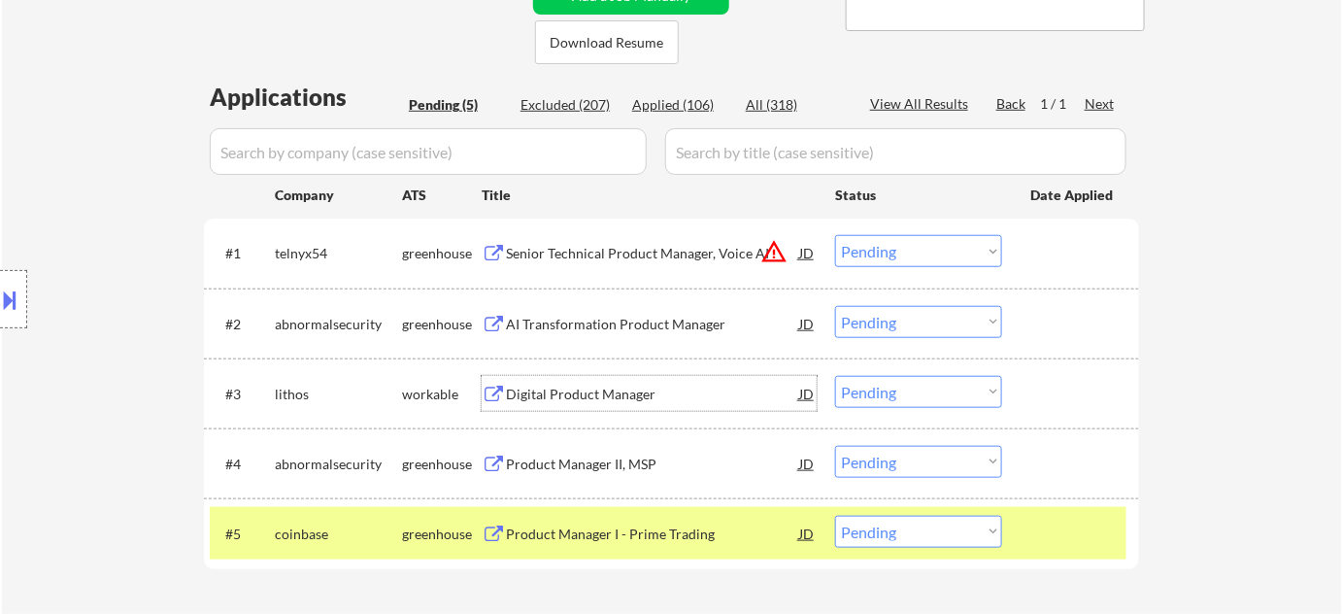
scroll to position [529, 0]
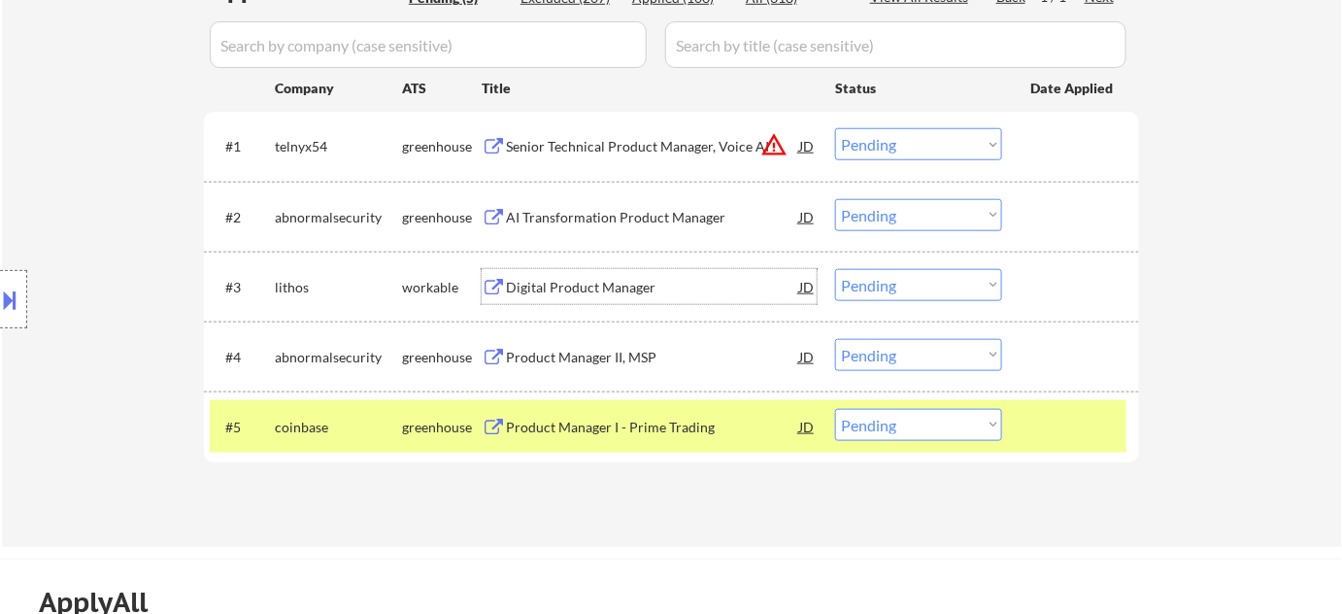
click at [937, 291] on select "Choose an option... Pending Applied Excluded (Questions) Excluded (Expired) Exc…" at bounding box center [918, 285] width 167 height 32
click at [835, 269] on select "Choose an option... Pending Applied Excluded (Questions) Excluded (Expired) Exc…" at bounding box center [918, 285] width 167 height 32
select select ""pending""
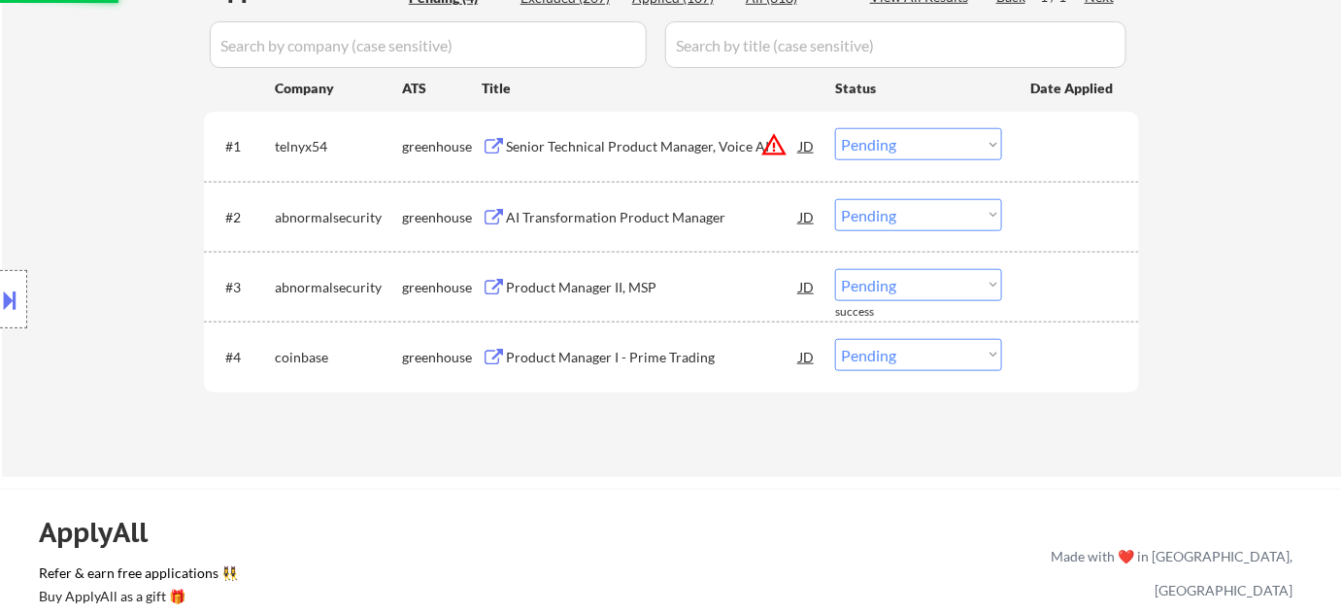
click at [653, 209] on div "AI Transformation Product Manager" at bounding box center [652, 217] width 293 height 19
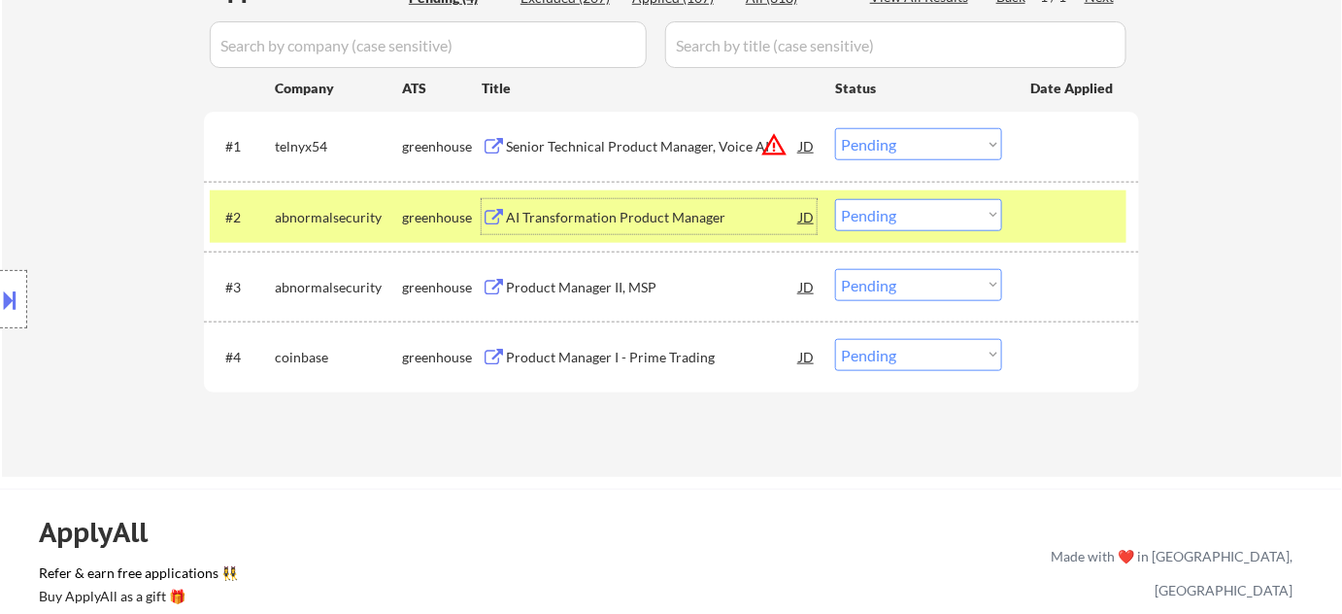
click at [898, 222] on select "Choose an option... Pending Applied Excluded (Questions) Excluded (Expired) Exc…" at bounding box center [918, 215] width 167 height 32
click at [835, 199] on select "Choose an option... Pending Applied Excluded (Questions) Excluded (Expired) Exc…" at bounding box center [918, 215] width 167 height 32
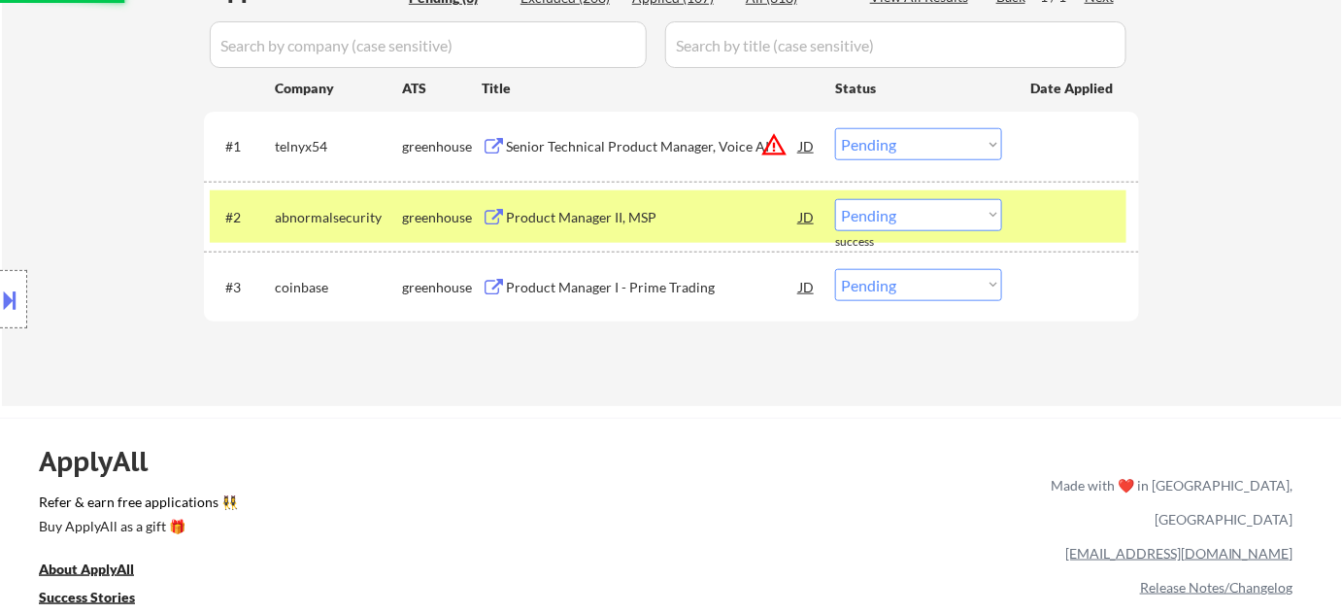
click at [618, 214] on div "Product Manager II, MSP" at bounding box center [652, 217] width 293 height 19
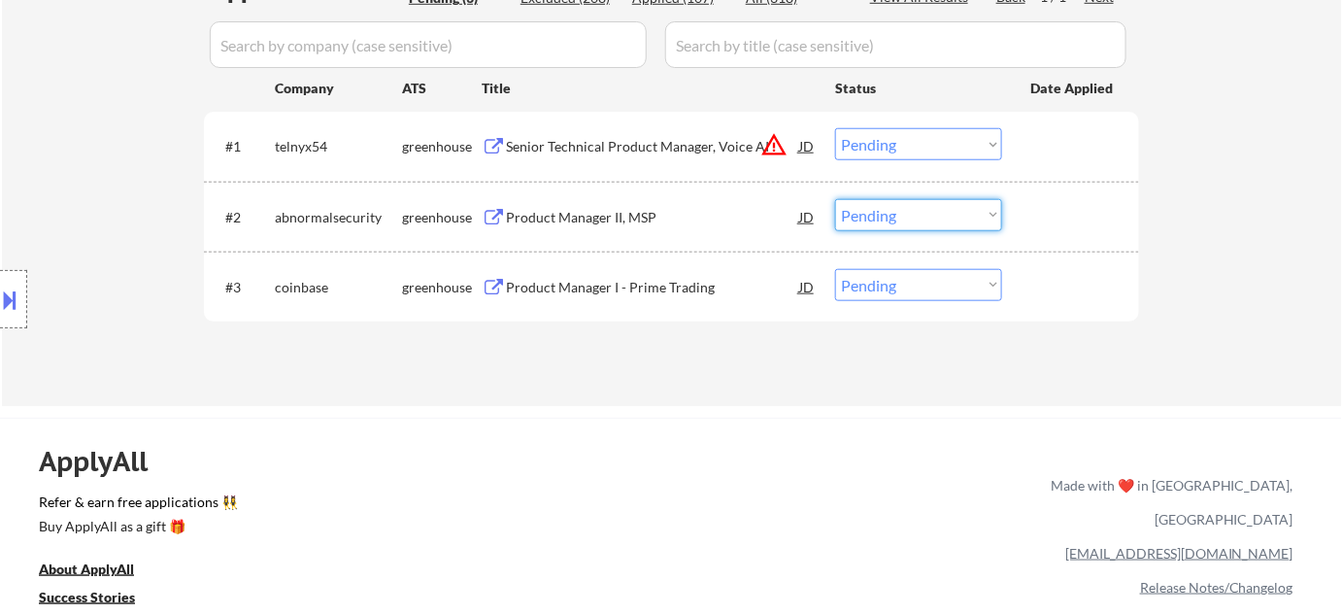
drag, startPoint x: 888, startPoint y: 212, endPoint x: 898, endPoint y: 227, distance: 18.3
click at [888, 212] on select "Choose an option... Pending Applied Excluded (Questions) Excluded (Expired) Exc…" at bounding box center [918, 215] width 167 height 32
click at [835, 199] on select "Choose an option... Pending Applied Excluded (Questions) Excluded (Expired) Exc…" at bounding box center [918, 215] width 167 height 32
click at [610, 285] on div "Product Manager I - Prime Trading" at bounding box center [652, 287] width 293 height 19
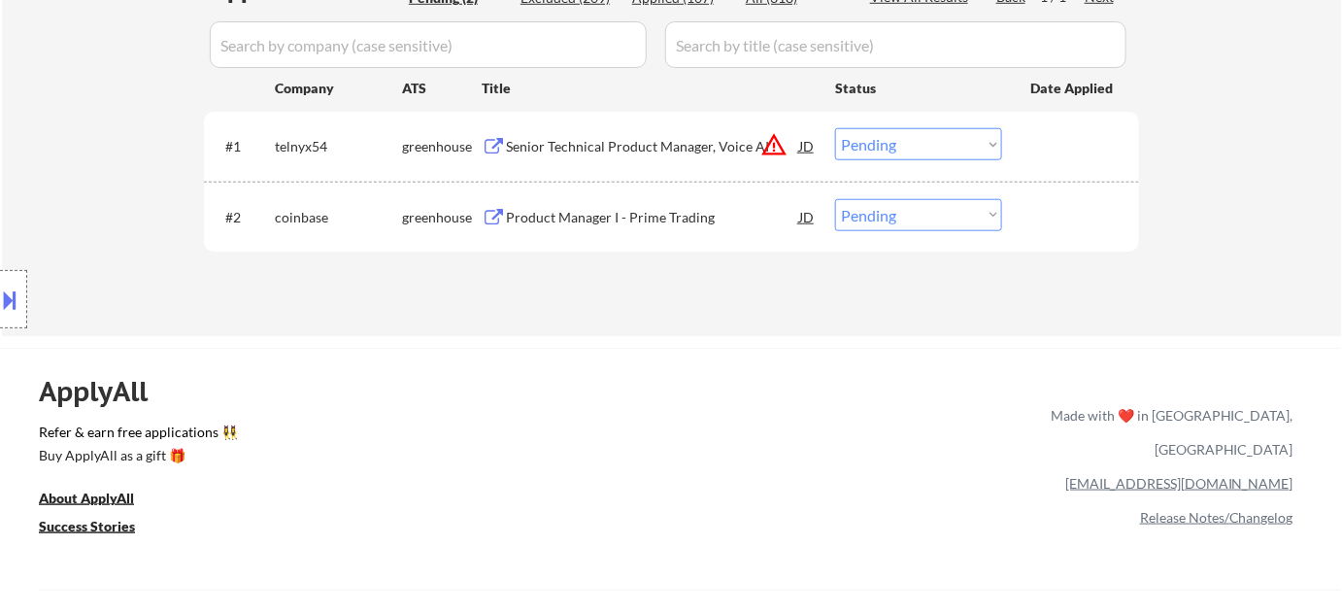
click at [931, 204] on select "Choose an option... Pending Applied Excluded (Questions) Excluded (Expired) Exc…" at bounding box center [918, 215] width 167 height 32
select select ""excluded__salary_""
click at [835, 199] on select "Choose an option... Pending Applied Excluded (Questions) Excluded (Expired) Exc…" at bounding box center [918, 215] width 167 height 32
click at [777, 138] on button "warning_amber" at bounding box center [773, 144] width 27 height 27
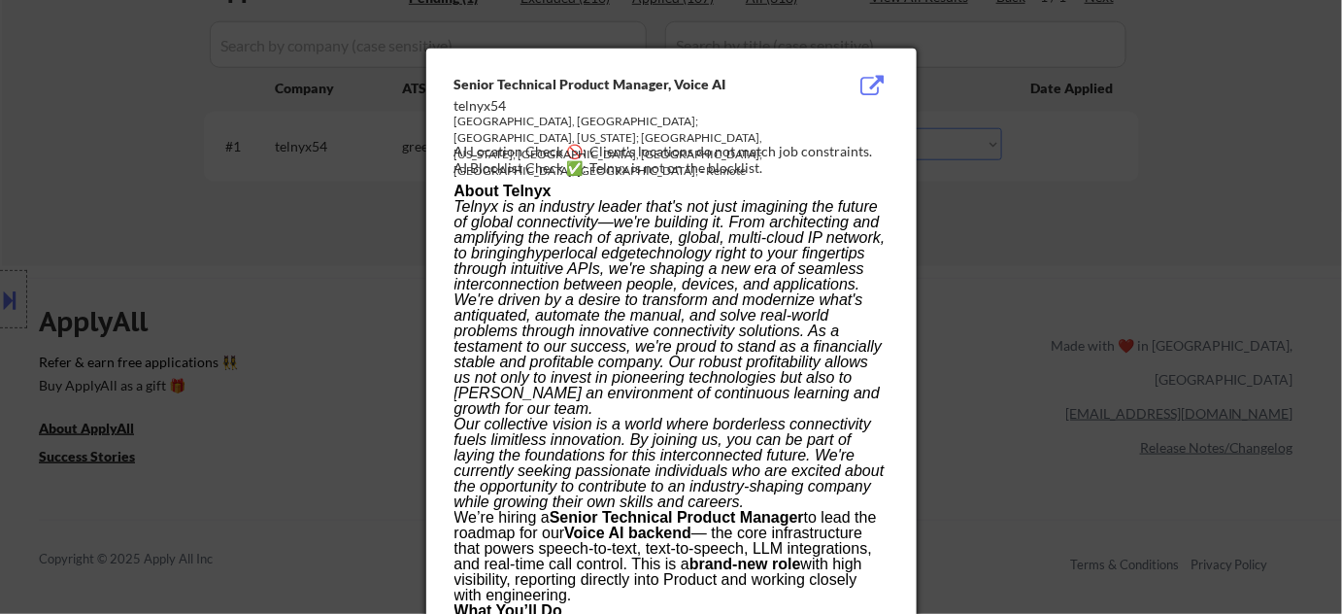
click at [1110, 336] on div at bounding box center [671, 307] width 1342 height 614
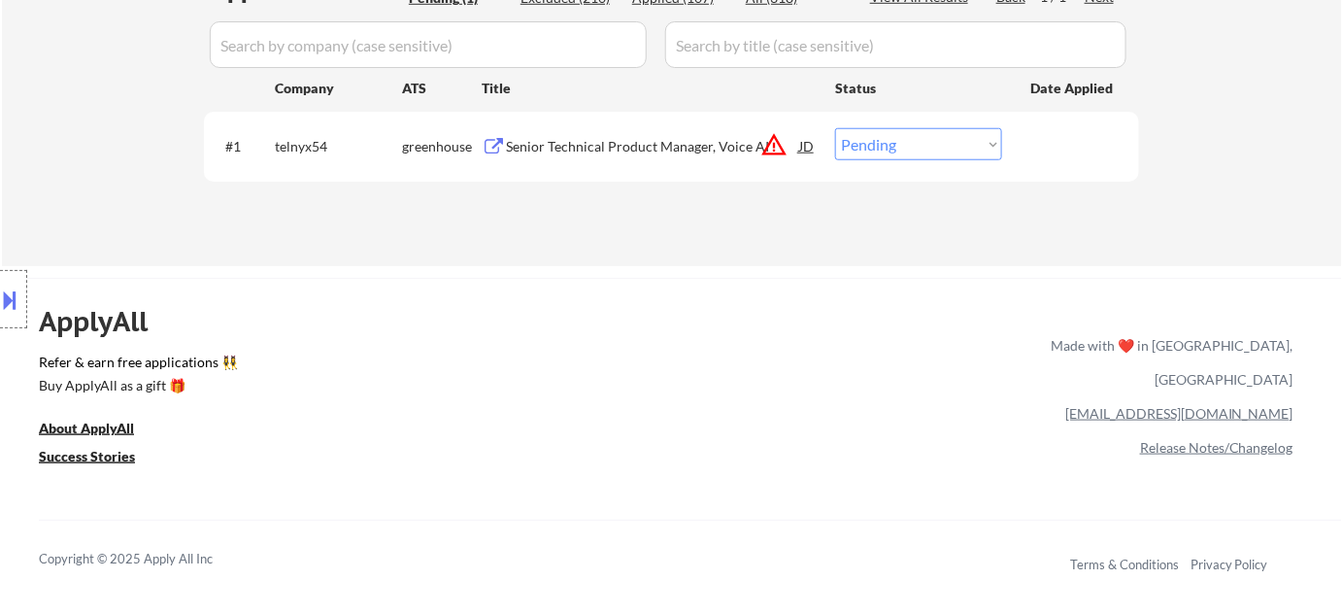
click at [989, 147] on select "Choose an option... Pending Applied Excluded (Questions) Excluded (Expired) Exc…" at bounding box center [918, 144] width 167 height 32
select select ""excluded__location_""
click at [835, 128] on select "Choose an option... Pending Applied Excluded (Questions) Excluded (Expired) Exc…" at bounding box center [918, 144] width 167 height 32
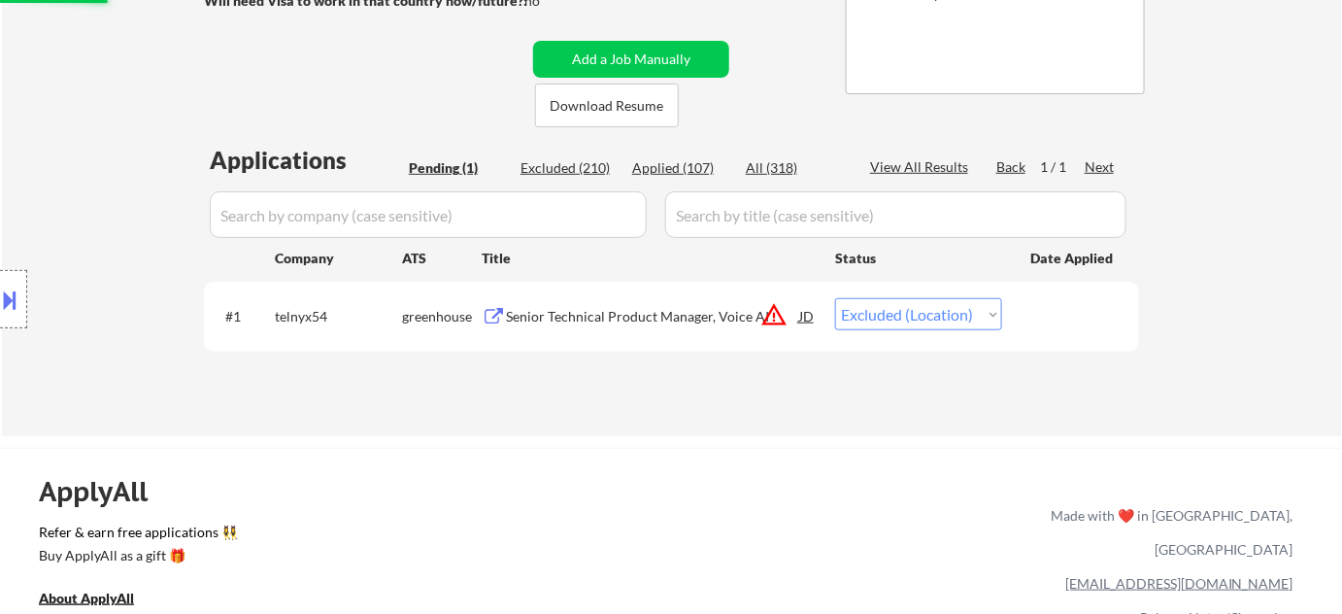
scroll to position [352, 0]
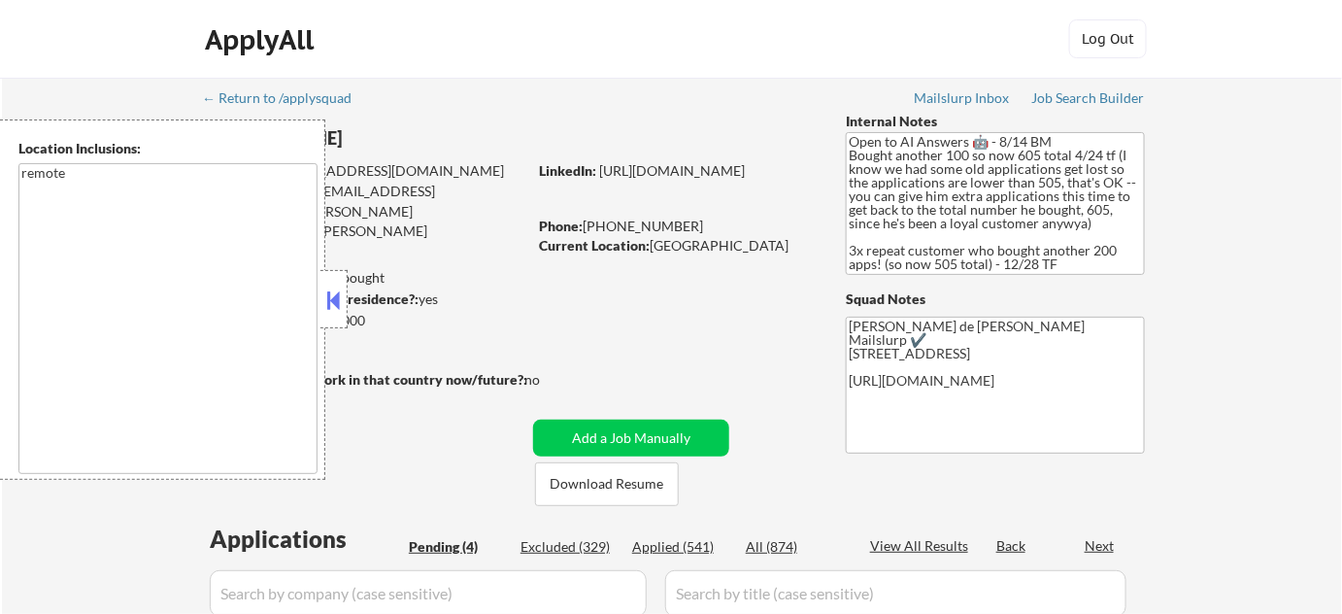
select select ""pending""
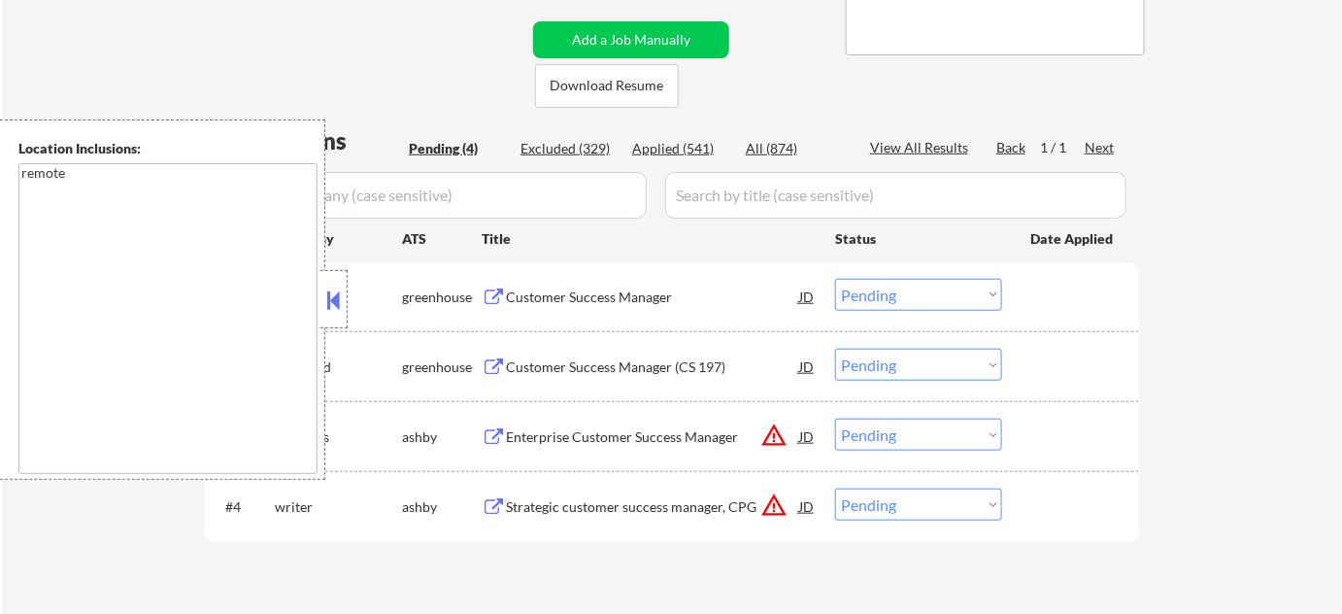
scroll to position [706, 0]
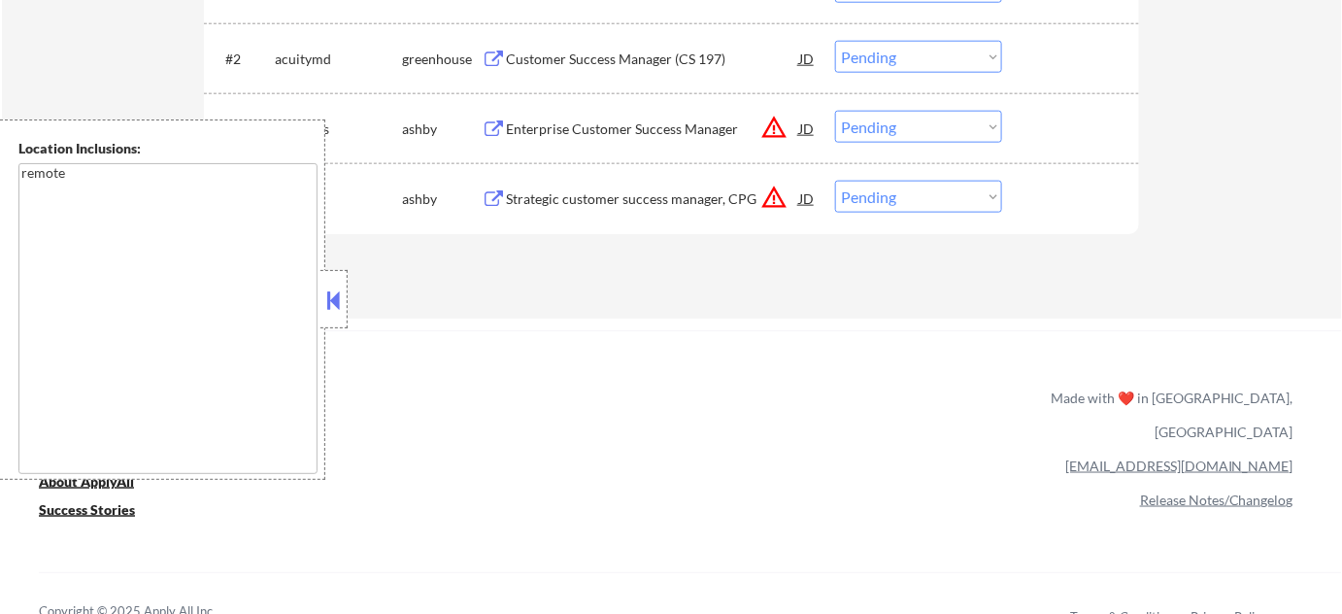
click at [347, 318] on div at bounding box center [333, 299] width 27 height 58
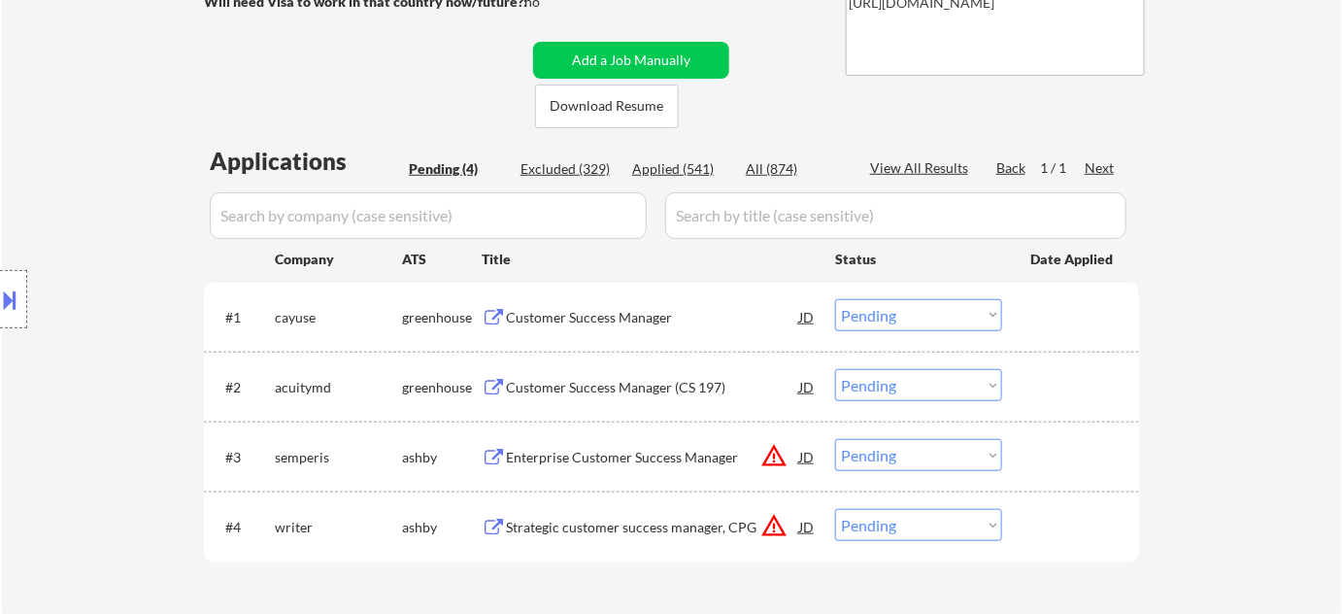
scroll to position [352, 0]
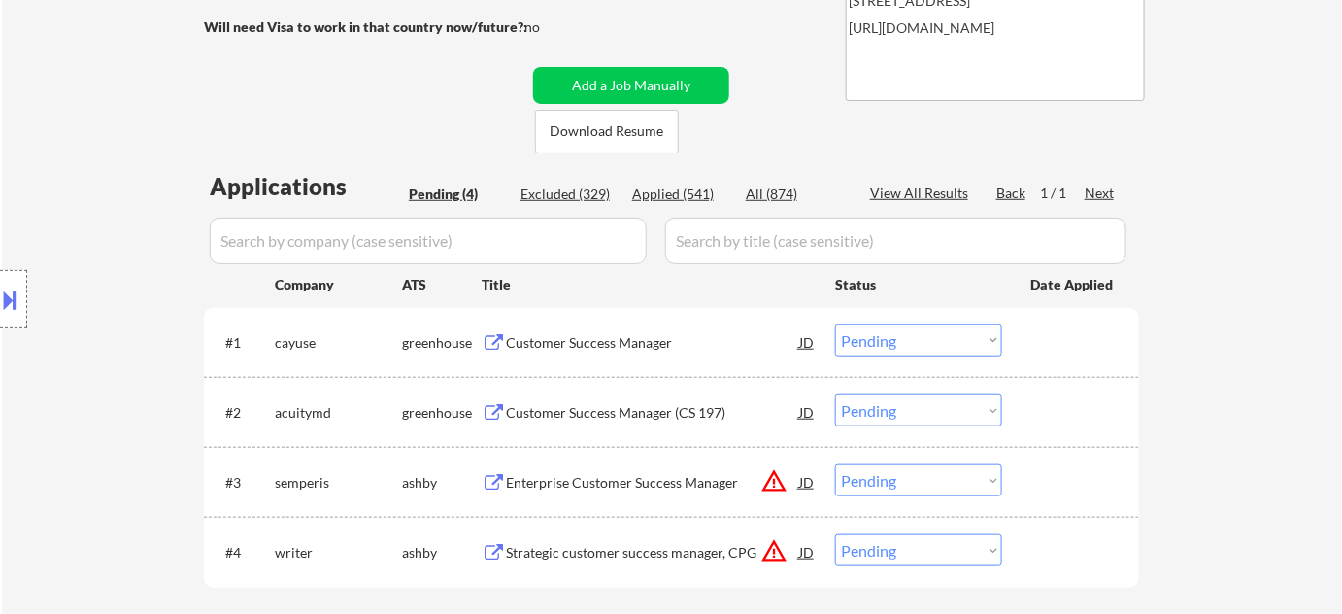
click at [556, 338] on div "Customer Success Manager" at bounding box center [652, 342] width 293 height 19
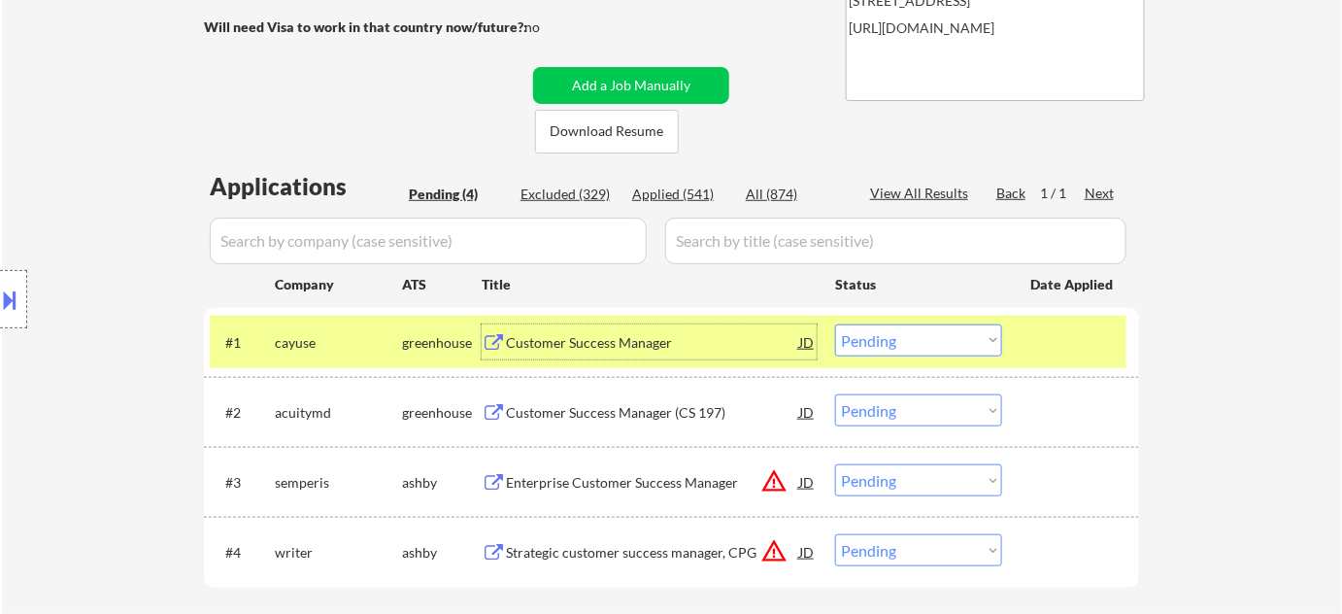
click at [856, 337] on select "Choose an option... Pending Applied Excluded (Questions) Excluded (Expired) Exc…" at bounding box center [918, 340] width 167 height 32
click at [835, 324] on select "Choose an option... Pending Applied Excluded (Questions) Excluded (Expired) Exc…" at bounding box center [918, 340] width 167 height 32
click at [629, 413] on div "Customer Success Manager (CS 197)" at bounding box center [652, 412] width 293 height 19
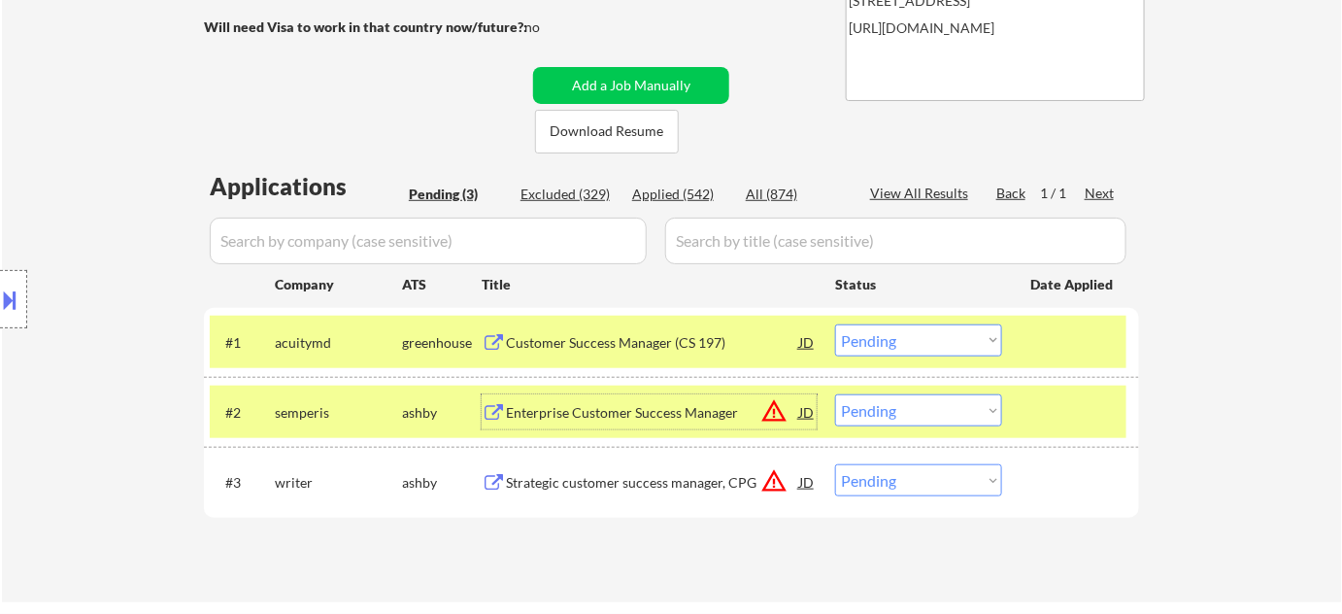
click at [896, 340] on select "Choose an option... Pending Applied Excluded (Questions) Excluded (Expired) Exc…" at bounding box center [918, 340] width 167 height 32
click at [835, 324] on select "Choose an option... Pending Applied Excluded (Questions) Excluded (Expired) Exc…" at bounding box center [918, 340] width 167 height 32
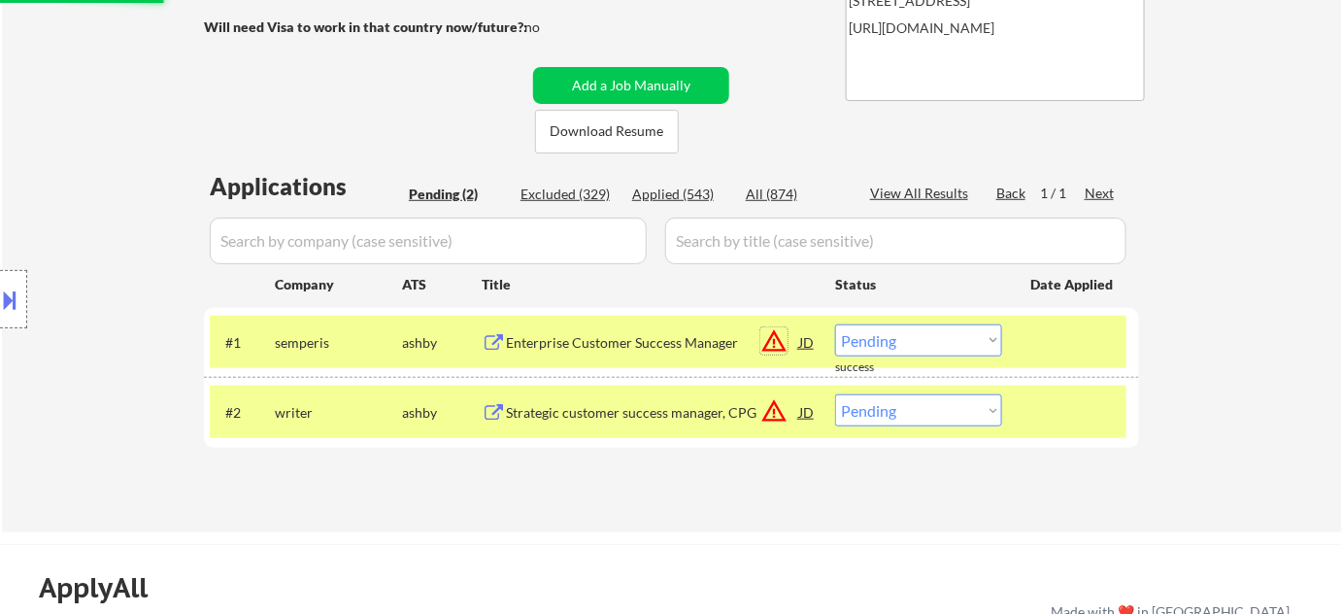
click at [775, 333] on button "warning_amber" at bounding box center [773, 340] width 27 height 27
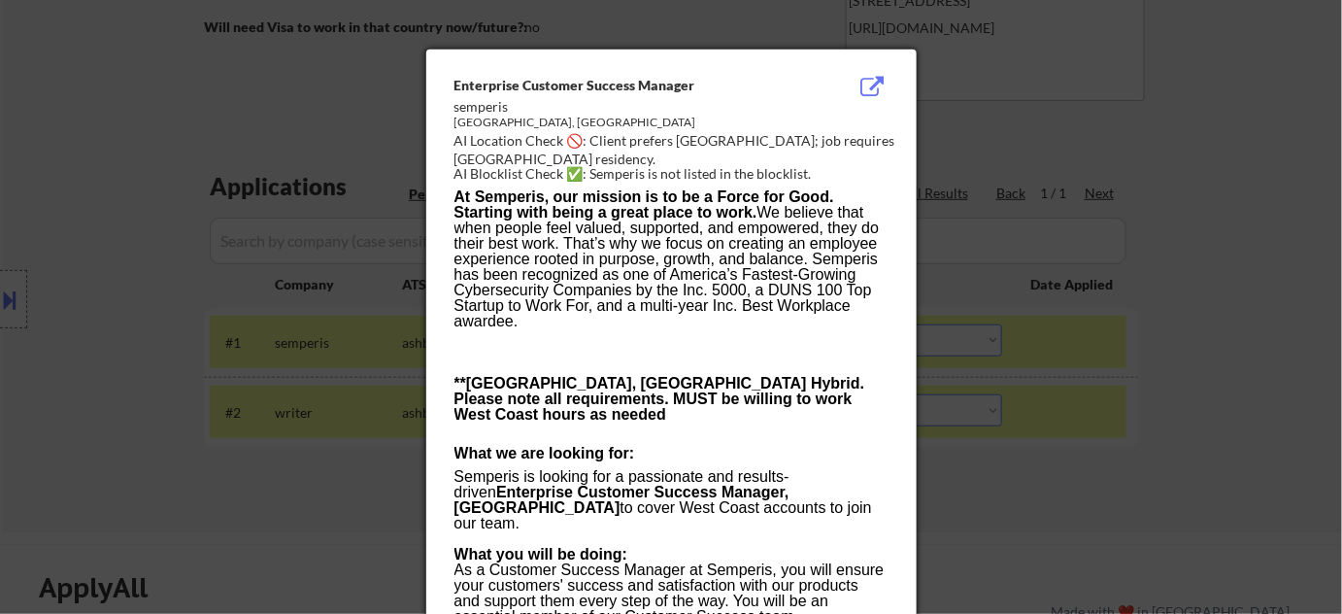
click at [170, 410] on div at bounding box center [671, 307] width 1342 height 614
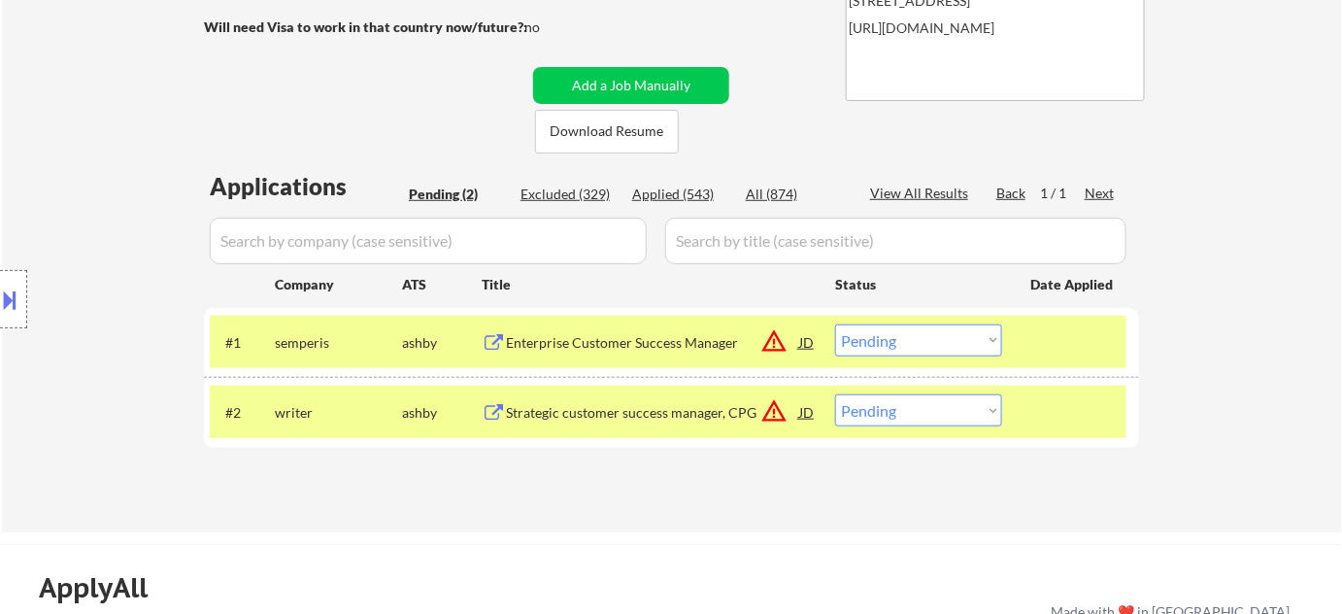
click at [890, 324] on select "Choose an option... Pending Applied Excluded (Questions) Excluded (Expired) Exc…" at bounding box center [918, 340] width 167 height 32
click at [835, 324] on select "Choose an option... Pending Applied Excluded (Questions) Excluded (Expired) Exc…" at bounding box center [918, 340] width 167 height 32
click at [774, 406] on button "warning_amber" at bounding box center [773, 410] width 27 height 27
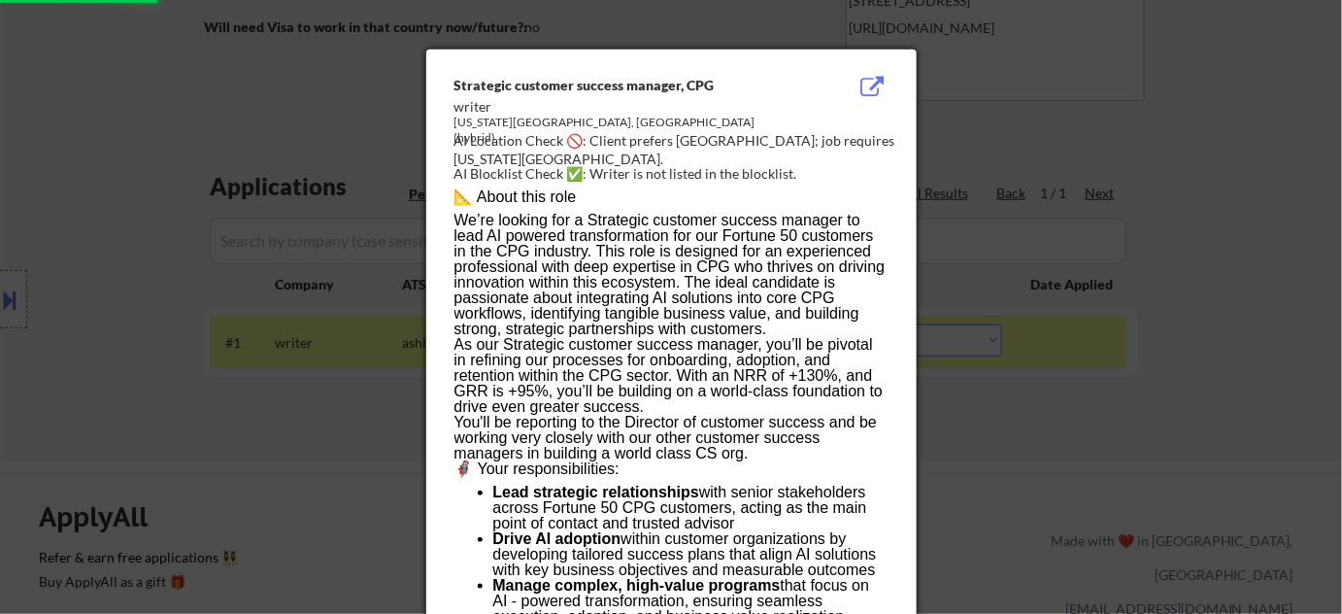
click at [1067, 439] on div at bounding box center [671, 307] width 1342 height 614
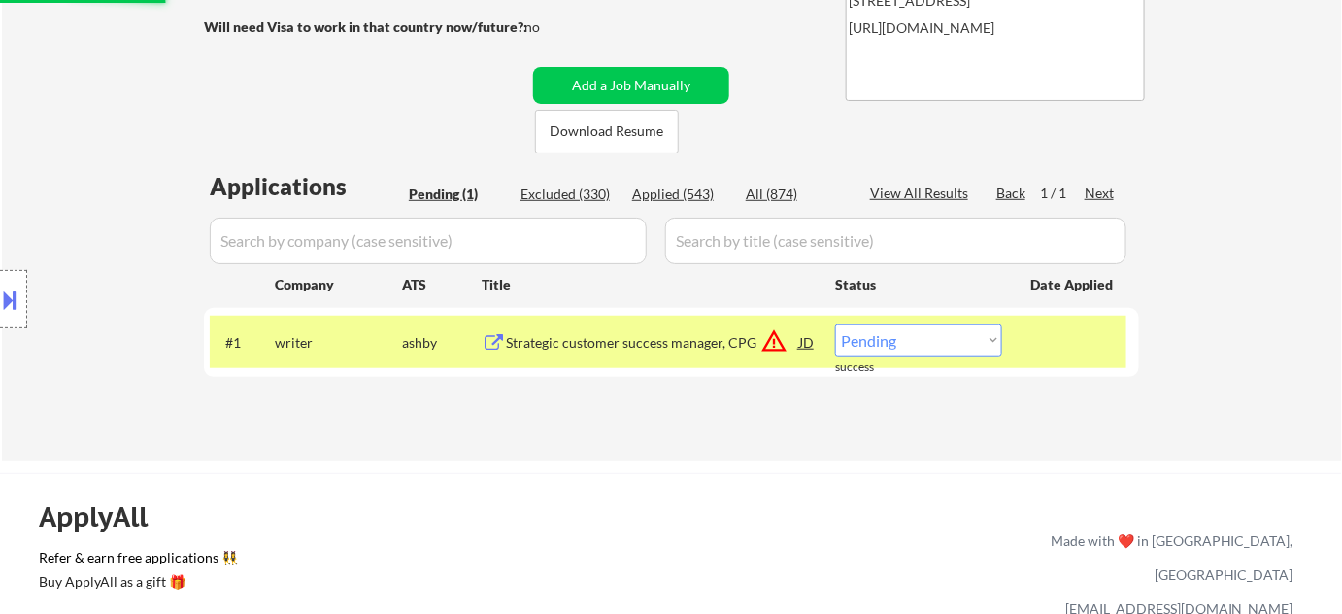
click at [937, 335] on select "Choose an option... Pending Applied Excluded (Questions) Excluded (Expired) Exc…" at bounding box center [918, 340] width 167 height 32
select select ""excluded__location_""
click at [835, 324] on select "Choose an option... Pending Applied Excluded (Questions) Excluded (Expired) Exc…" at bounding box center [918, 340] width 167 height 32
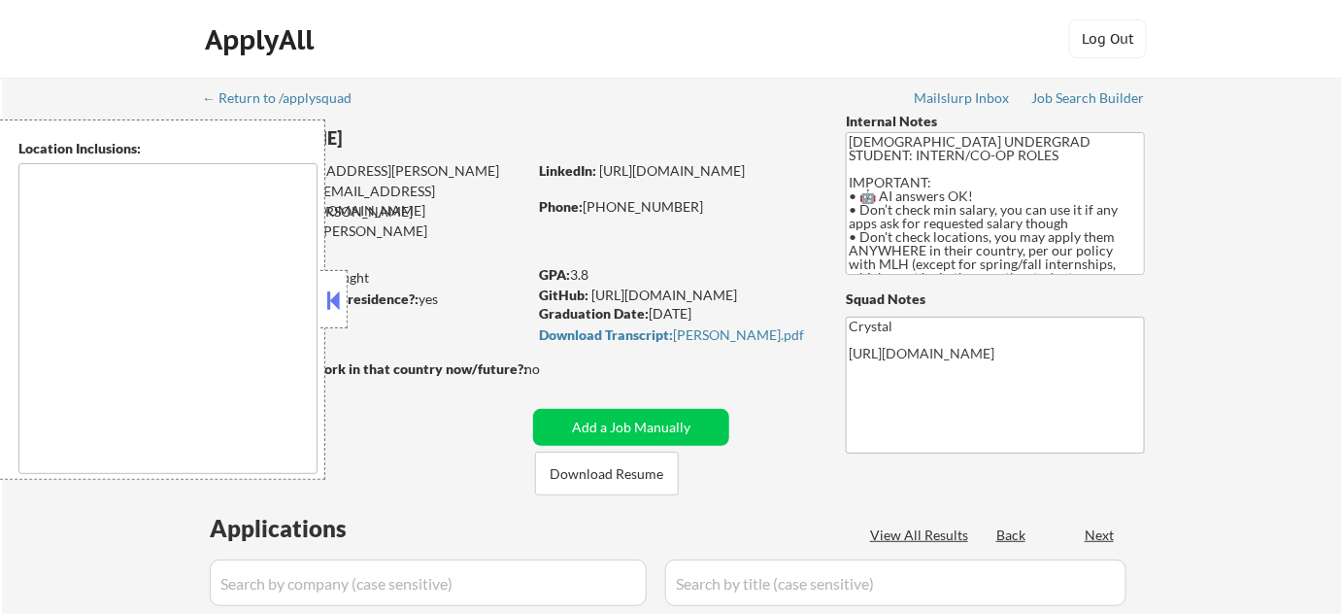
type textarea "country:[GEOGRAPHIC_DATA]"
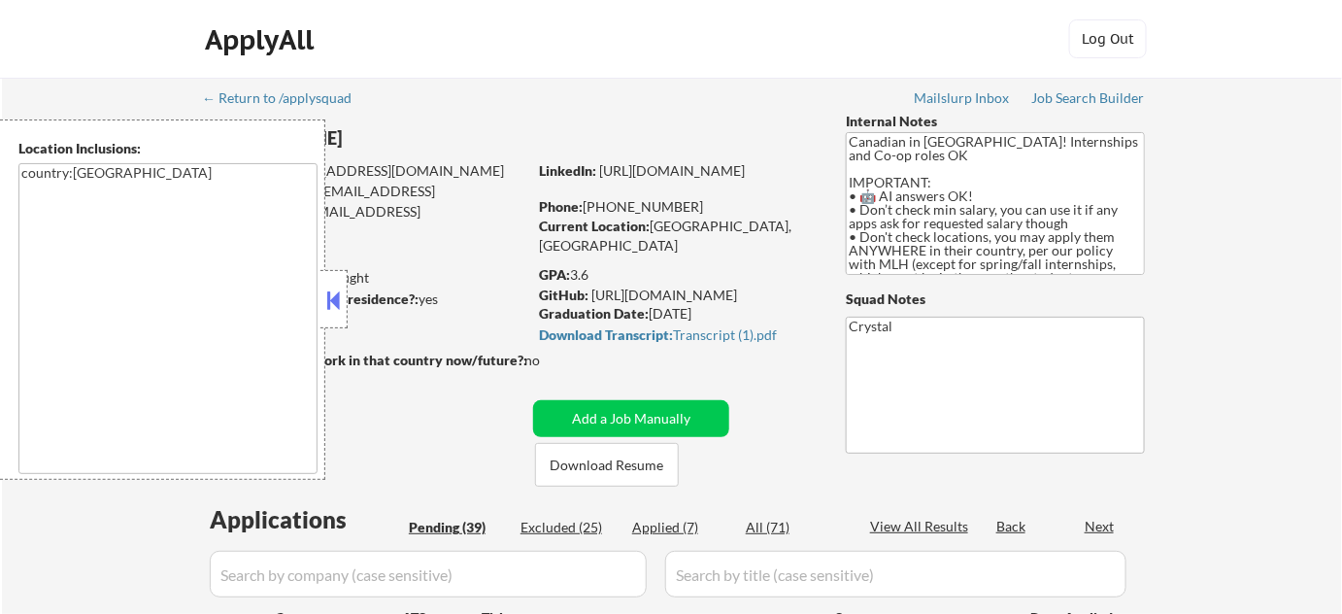
select select ""pending""
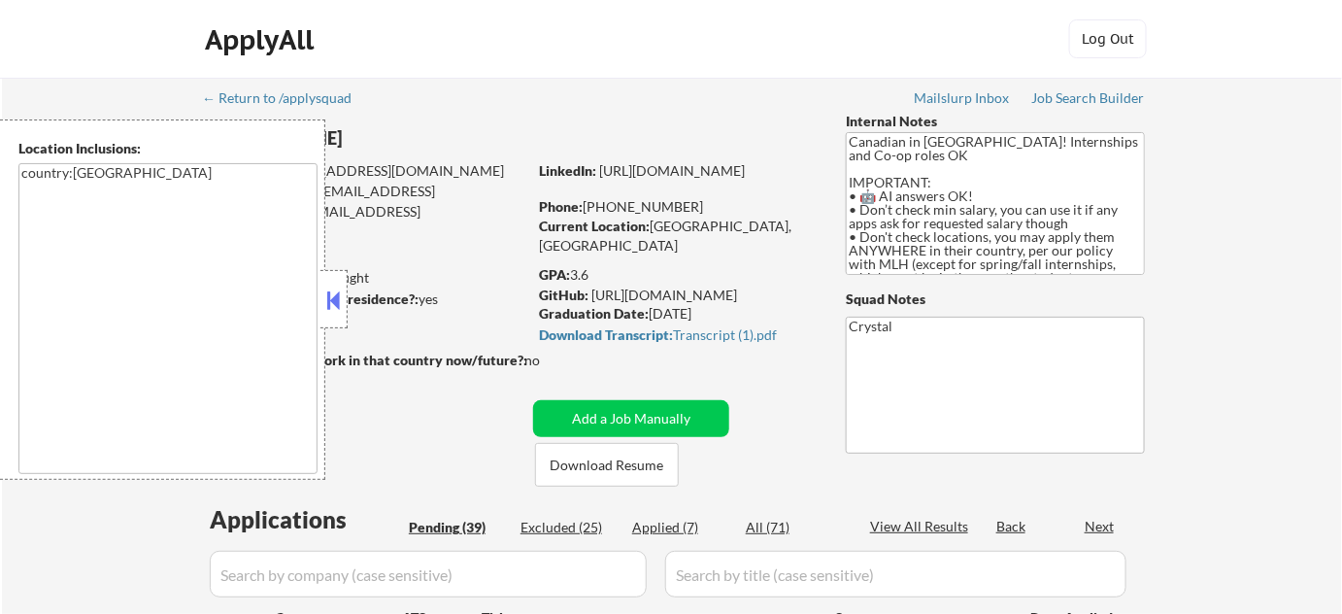
select select ""pending""
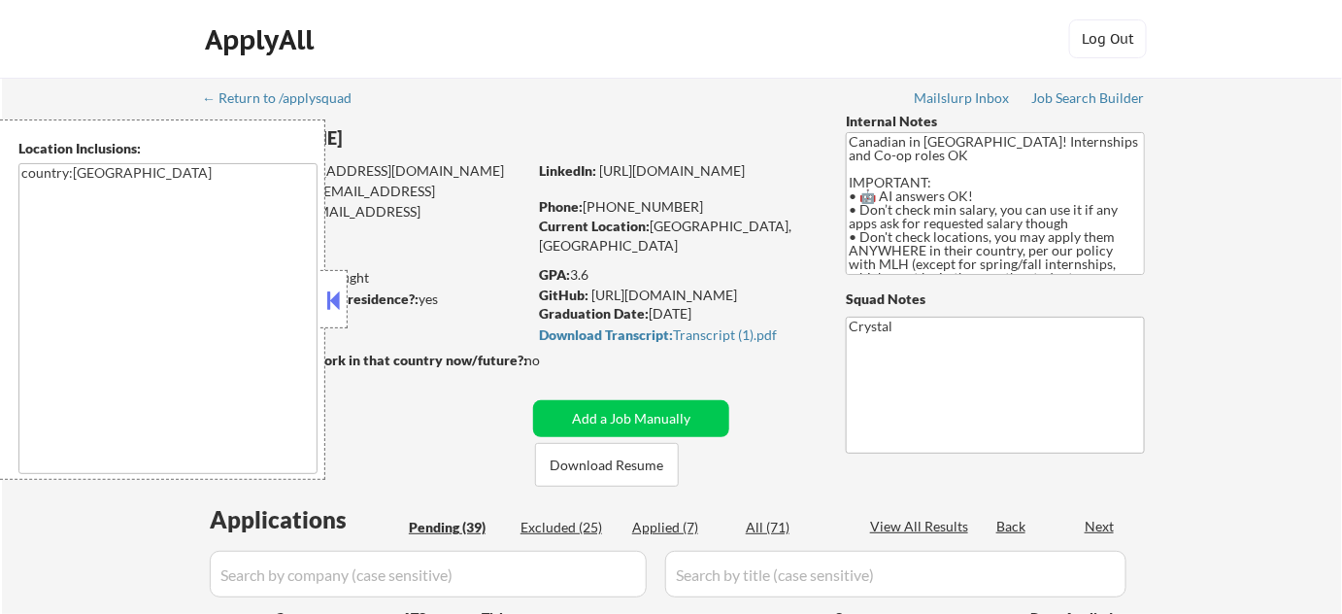
select select ""pending""
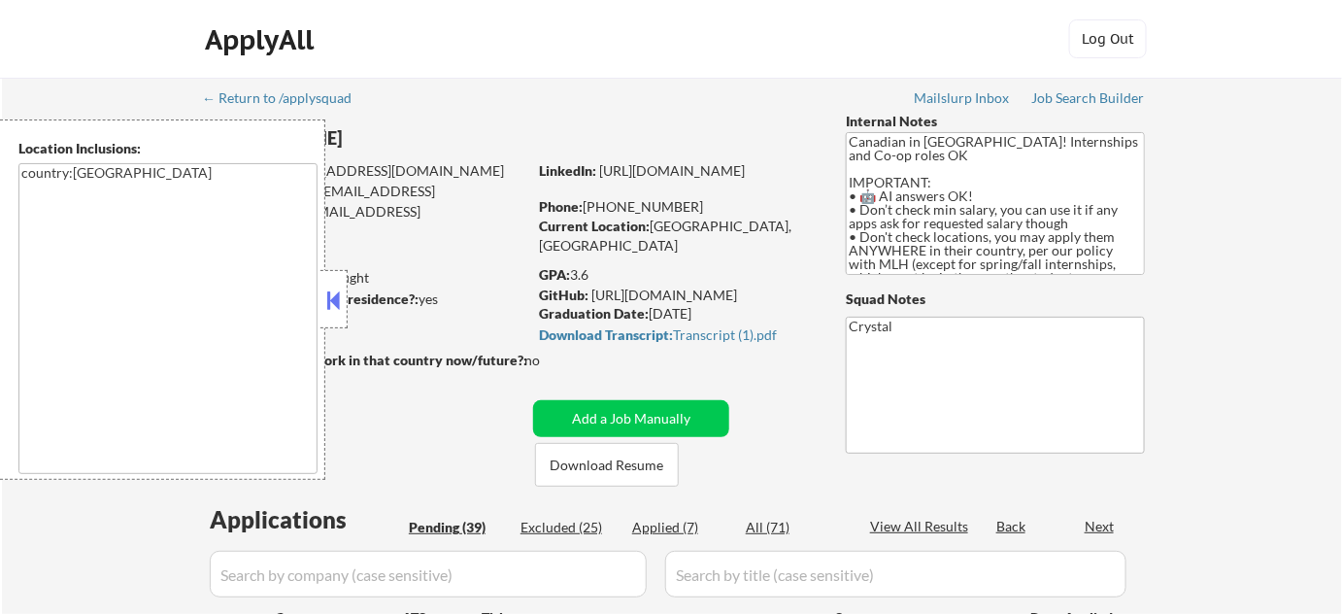
select select ""pending""
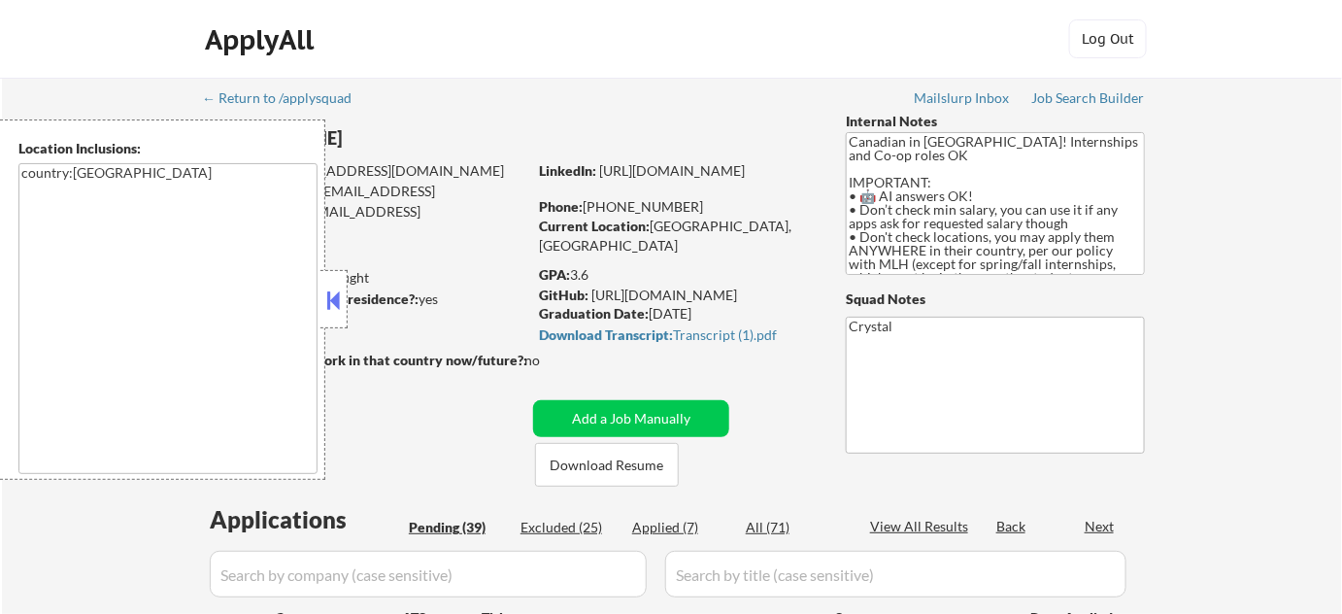
select select ""pending""
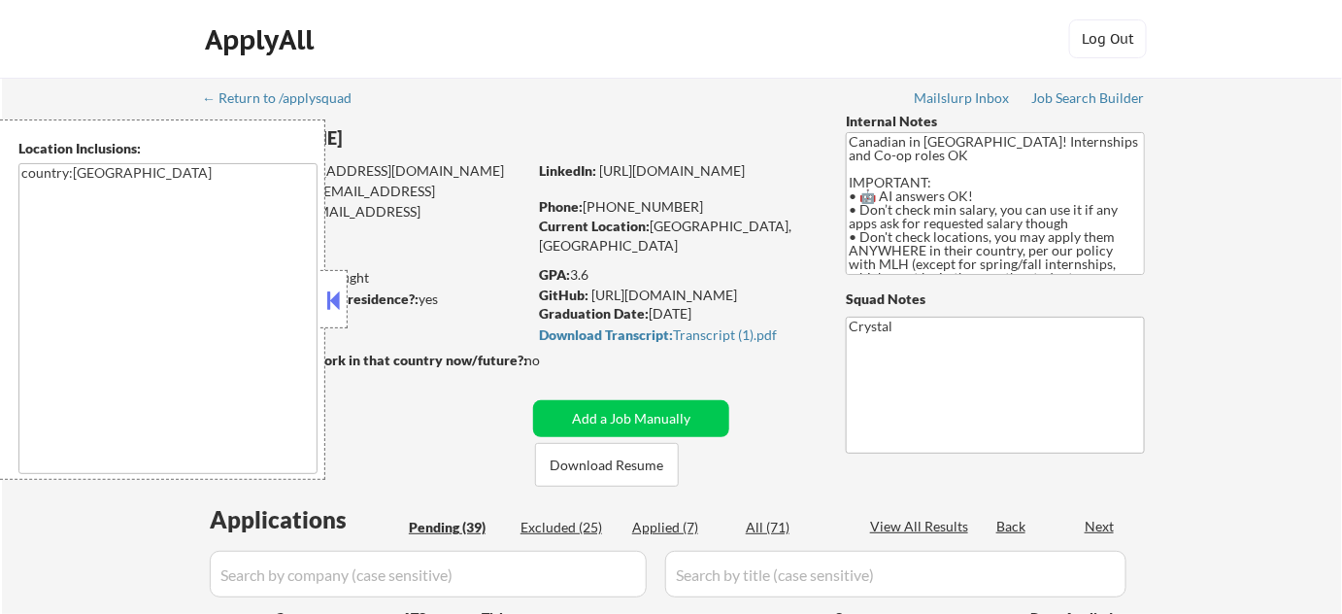
select select ""pending""
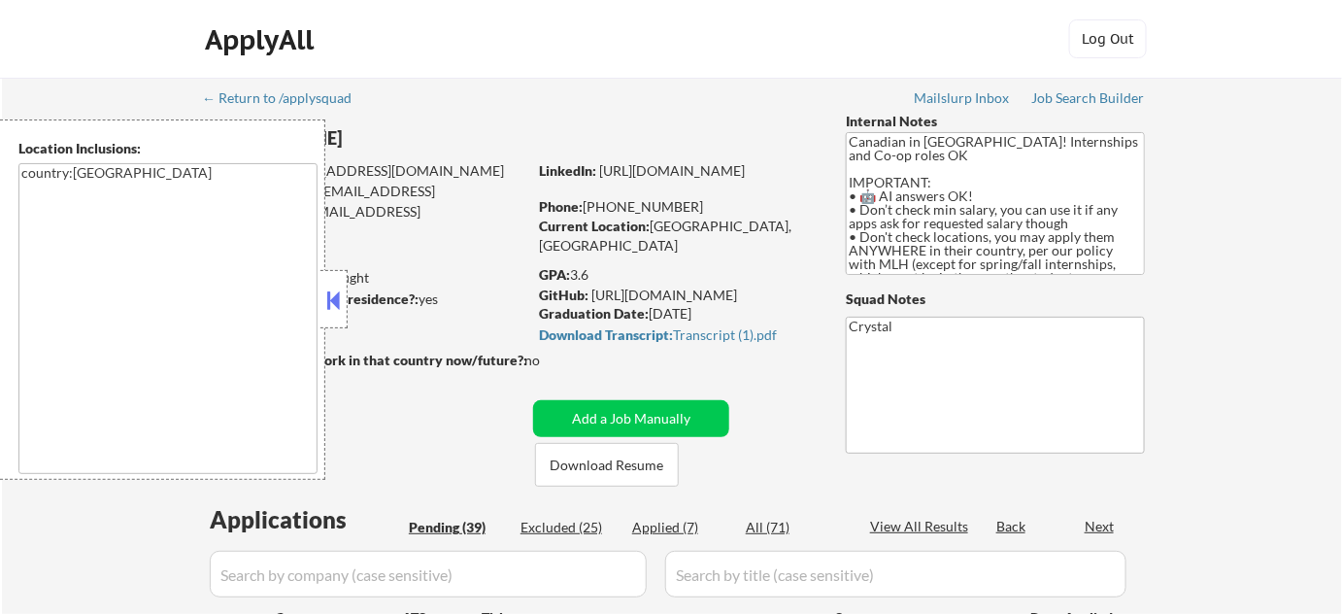
select select ""pending""
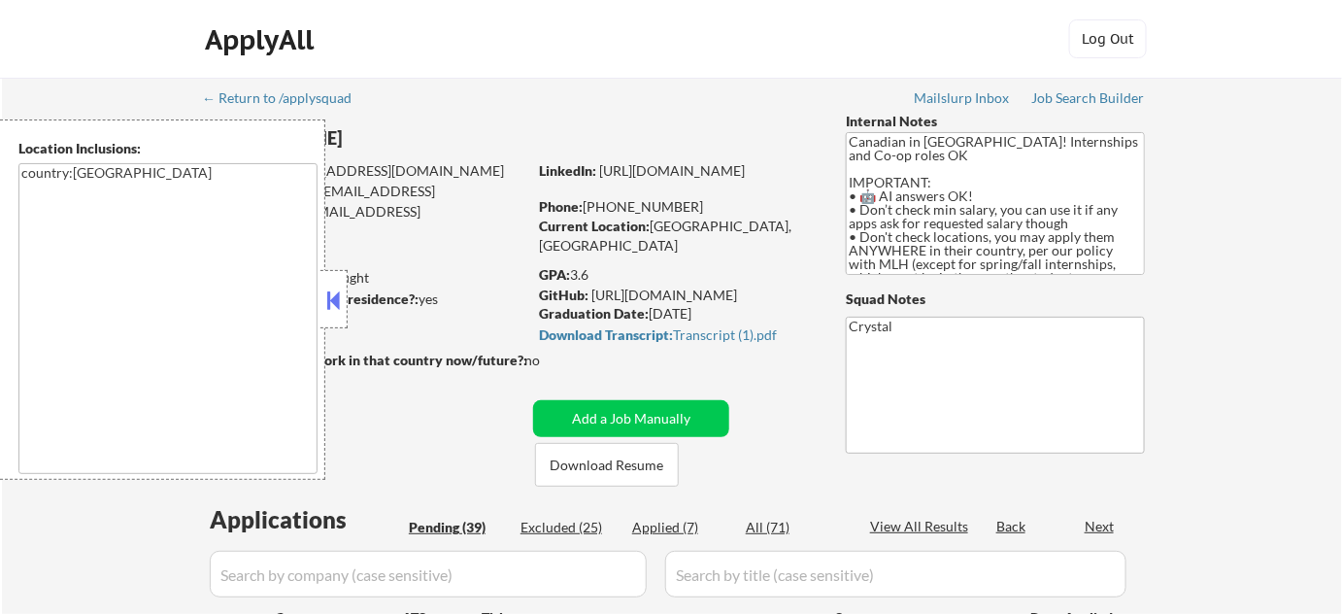
select select ""pending""
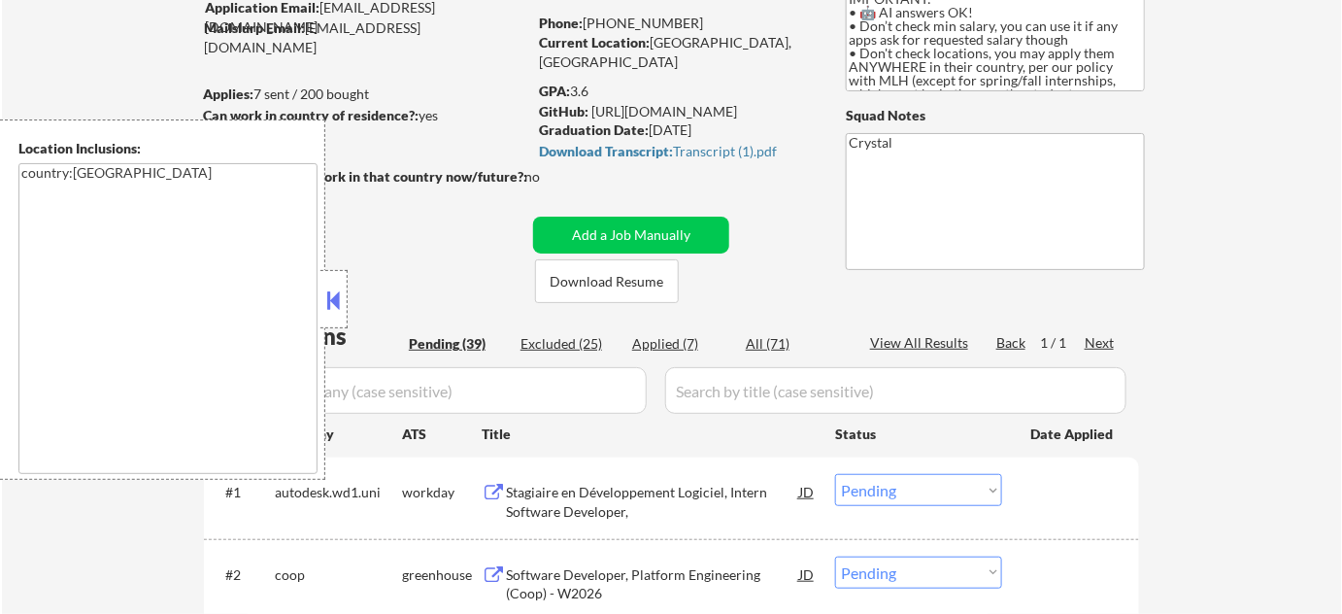
scroll to position [176, 0]
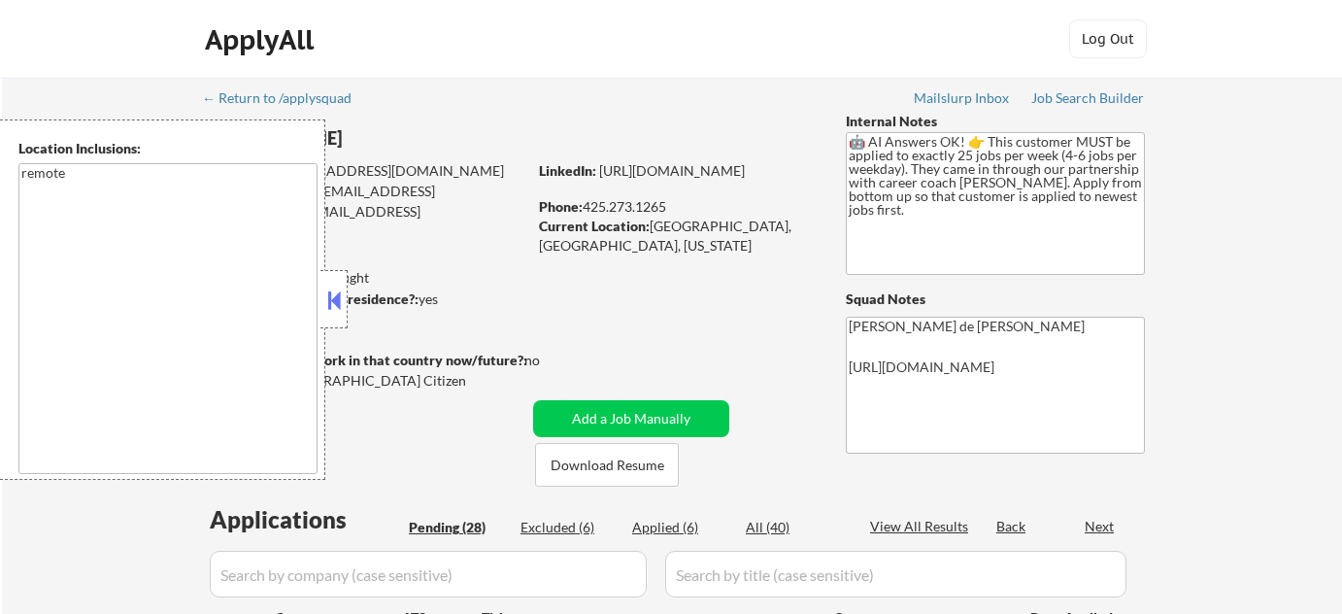
select select ""pending""
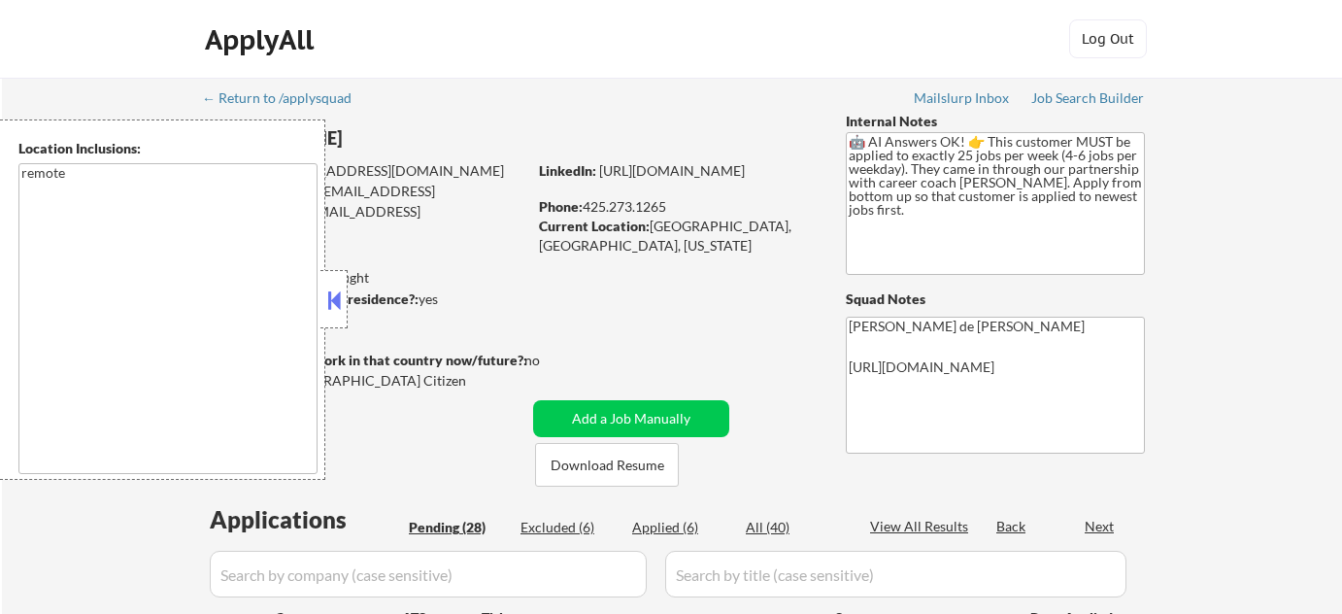
select select ""pending""
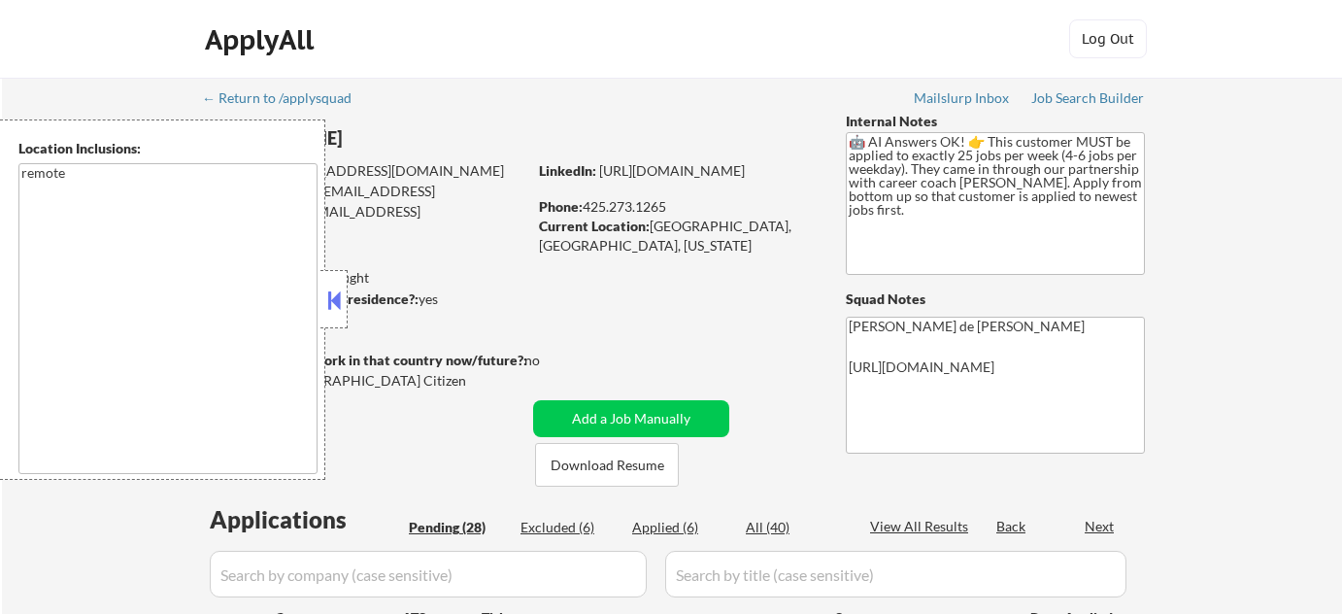
select select ""pending""
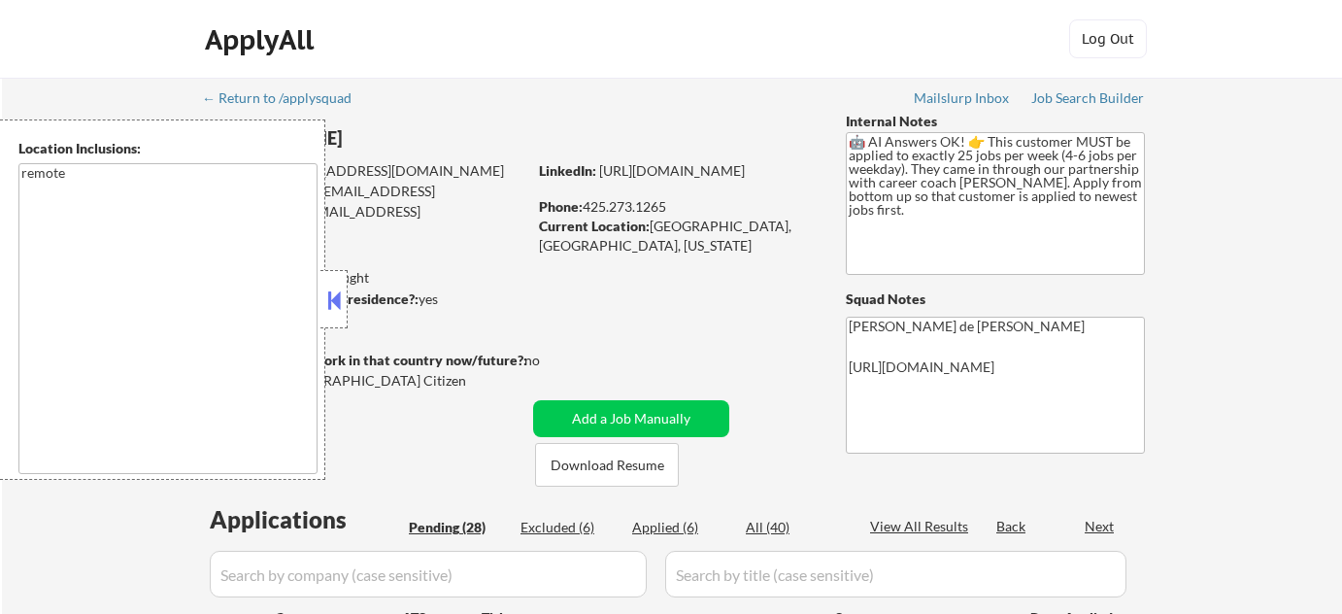
select select ""pending""
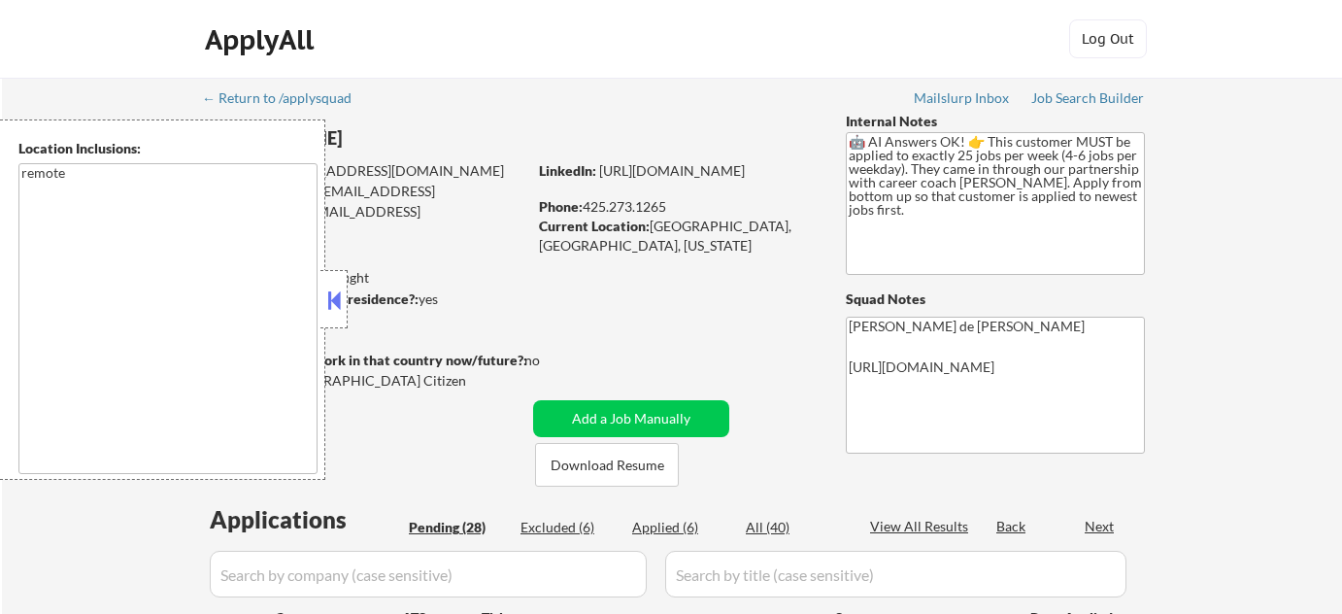
select select ""pending""
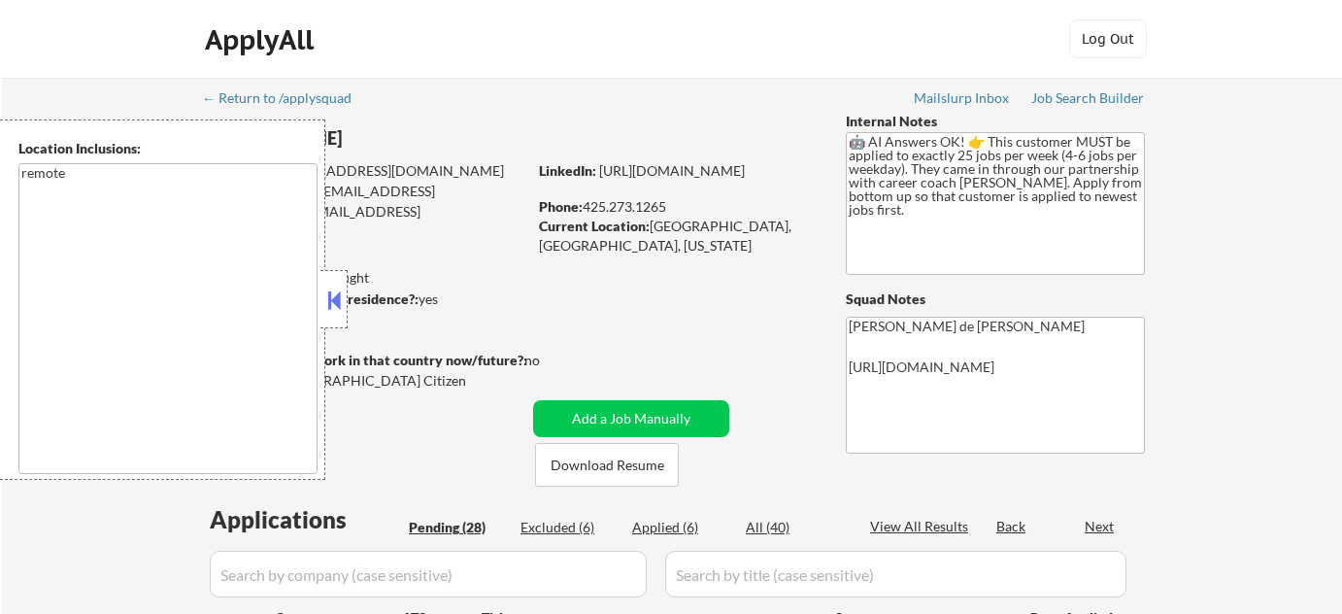
select select ""pending""
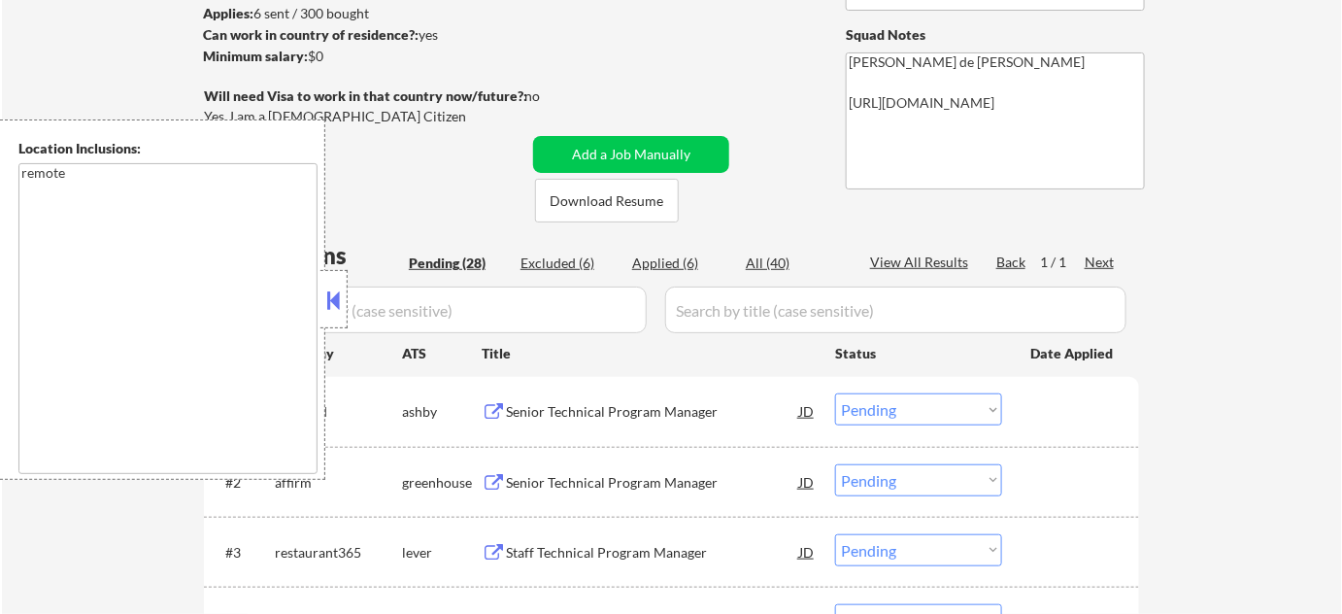
click at [336, 305] on button at bounding box center [333, 299] width 21 height 29
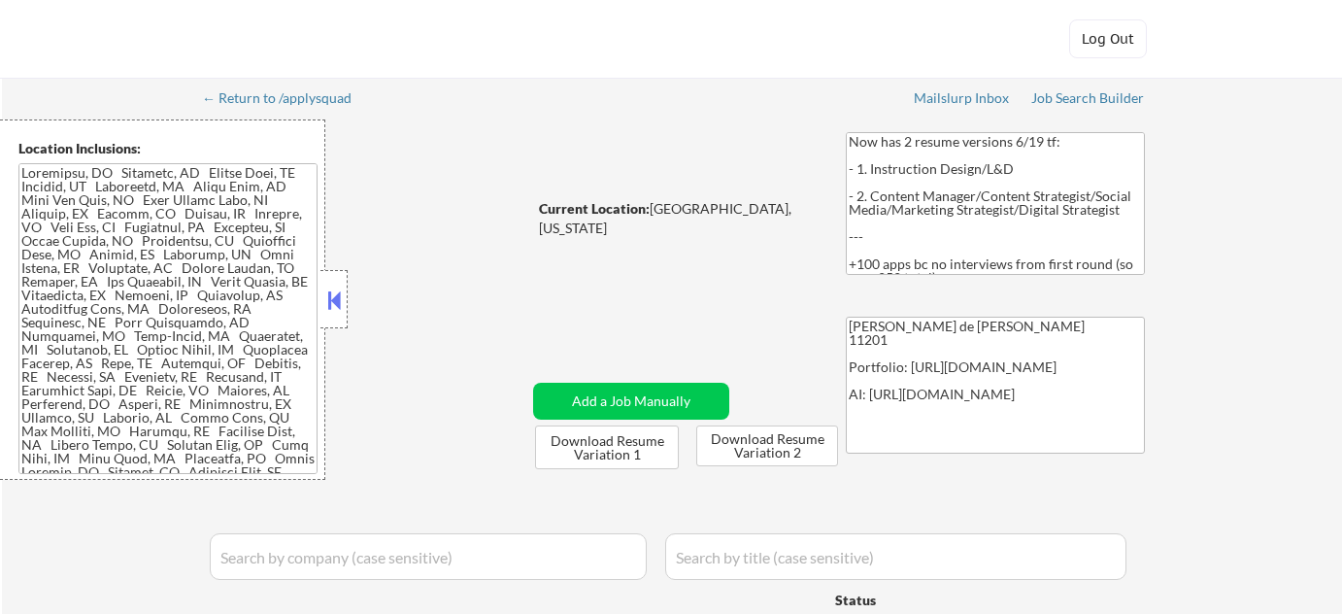
select select ""pending""
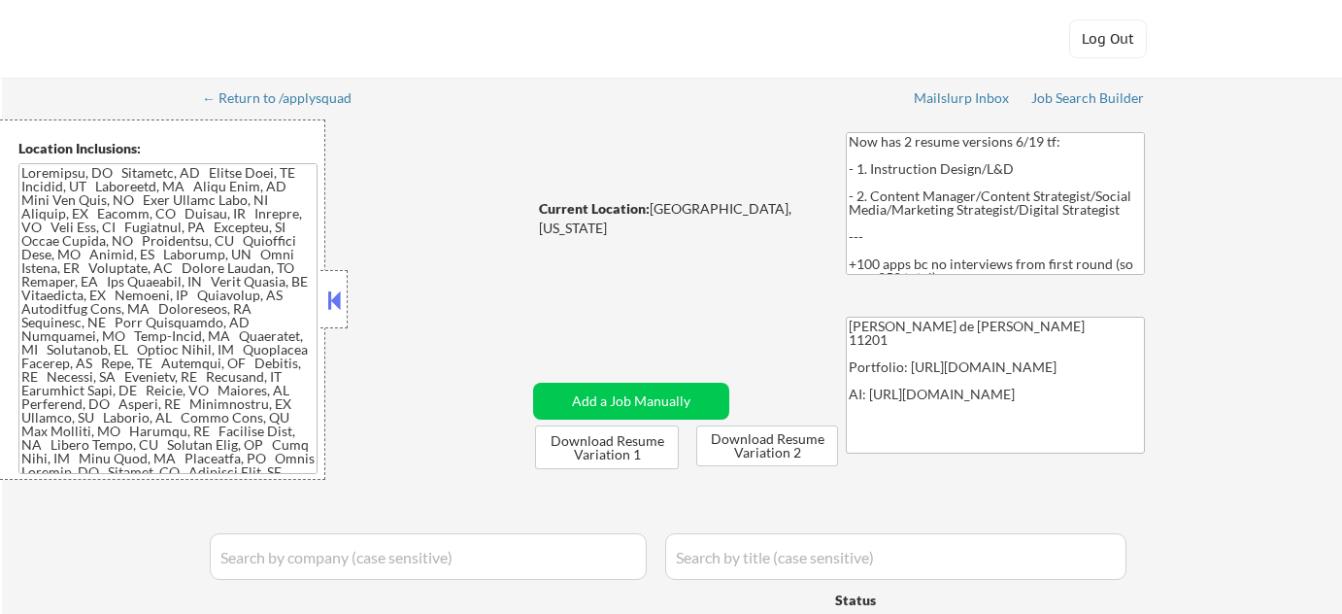
select select ""pending""
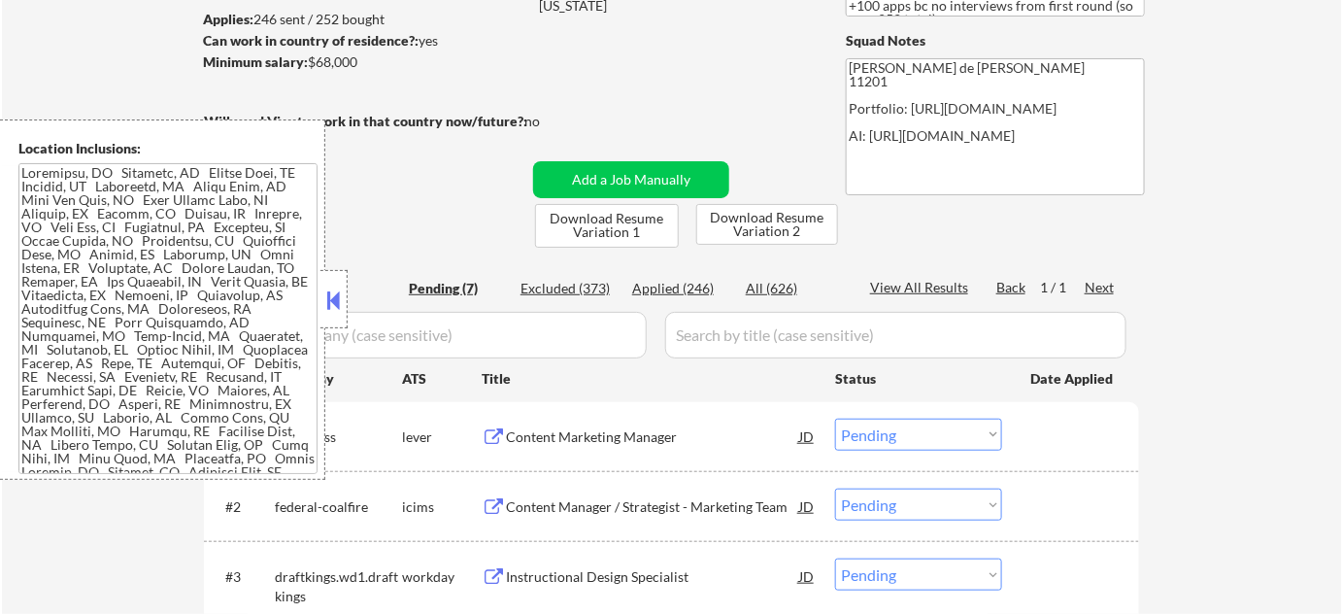
scroll to position [264, 0]
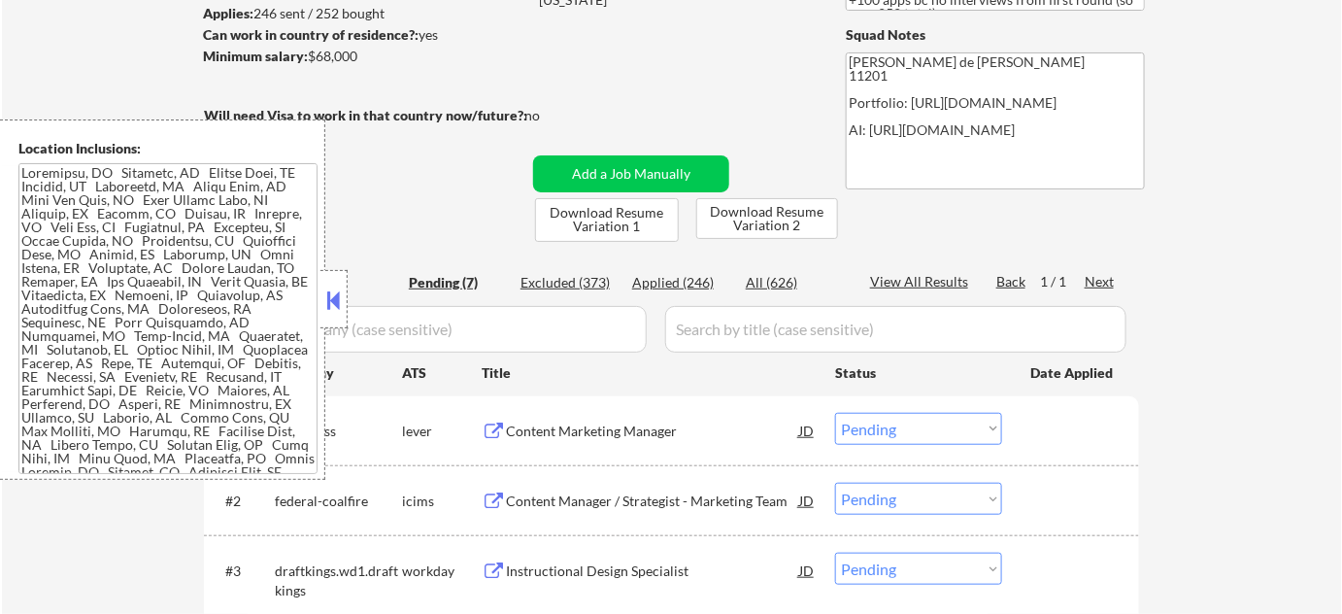
click at [339, 301] on button at bounding box center [333, 299] width 21 height 29
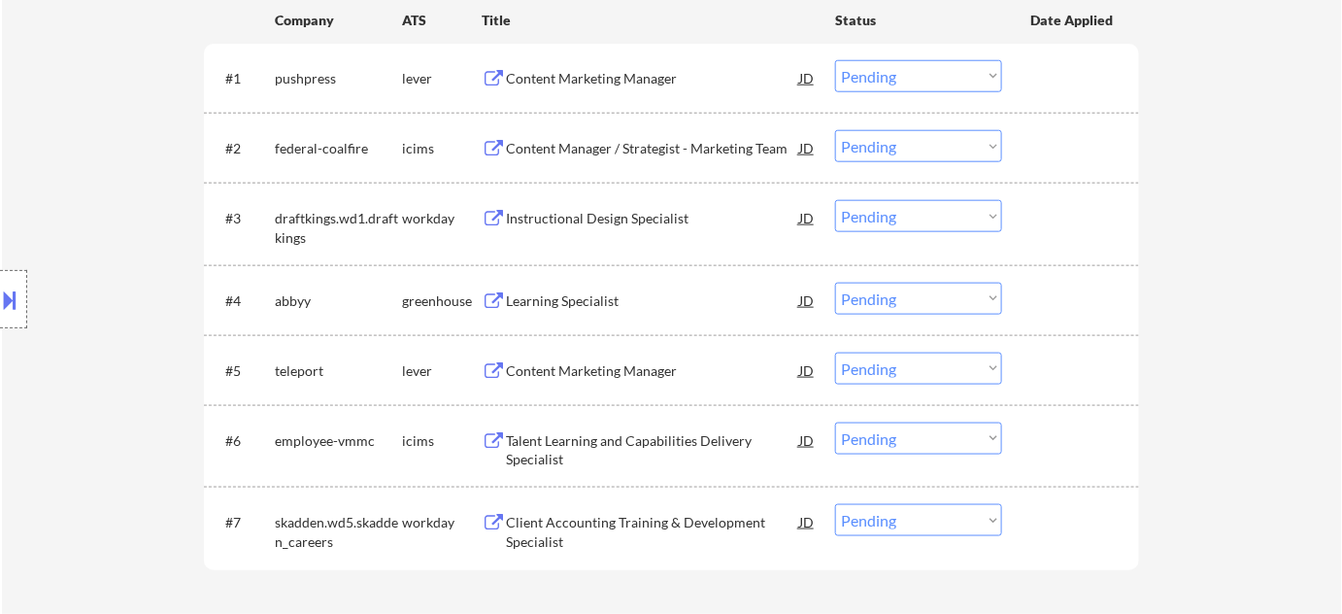
scroll to position [618, 0]
click at [557, 70] on div "Content Marketing Manager" at bounding box center [652, 77] width 293 height 19
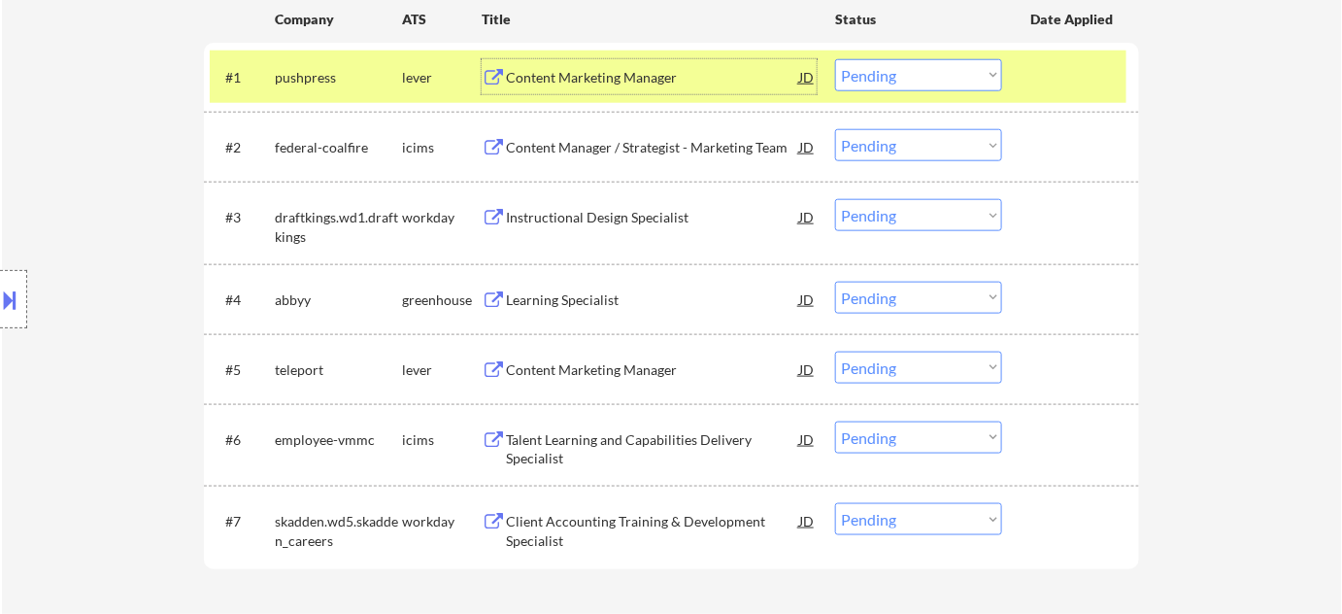
click at [598, 360] on div "Content Marketing Manager" at bounding box center [652, 369] width 293 height 19
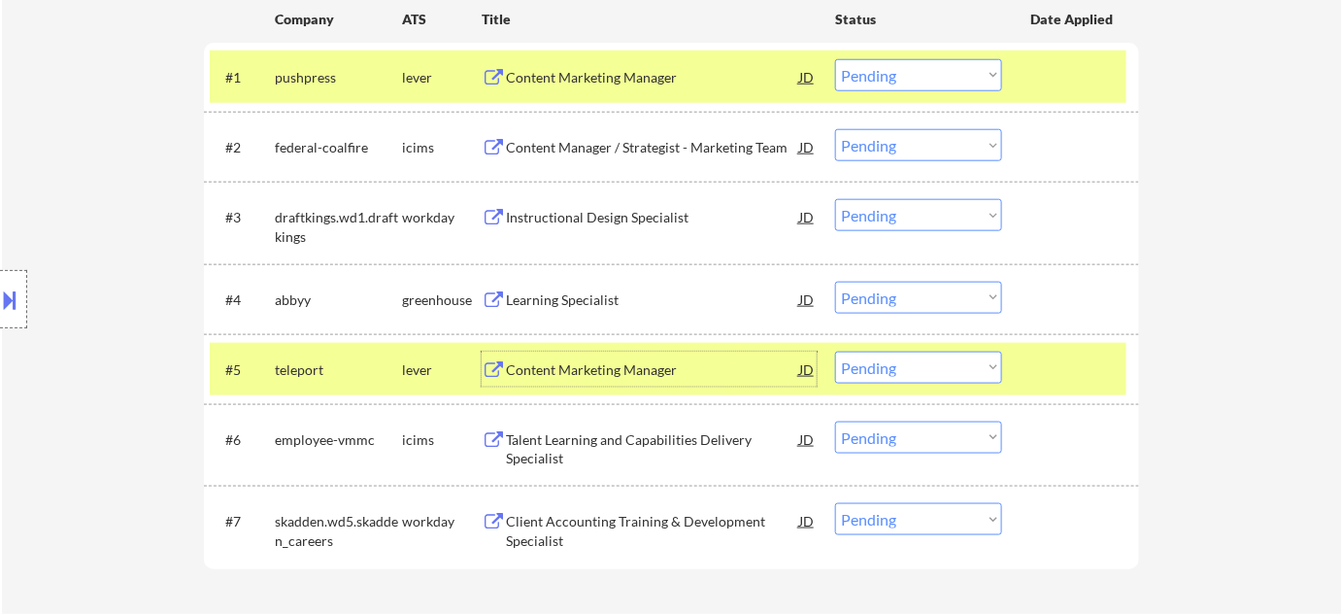
click at [897, 73] on select "Choose an option... Pending Applied Excluded (Questions) Excluded (Expired) Exc…" at bounding box center [918, 75] width 167 height 32
click at [835, 59] on select "Choose an option... Pending Applied Excluded (Questions) Excluded (Expired) Exc…" at bounding box center [918, 75] width 167 height 32
select select ""pending""
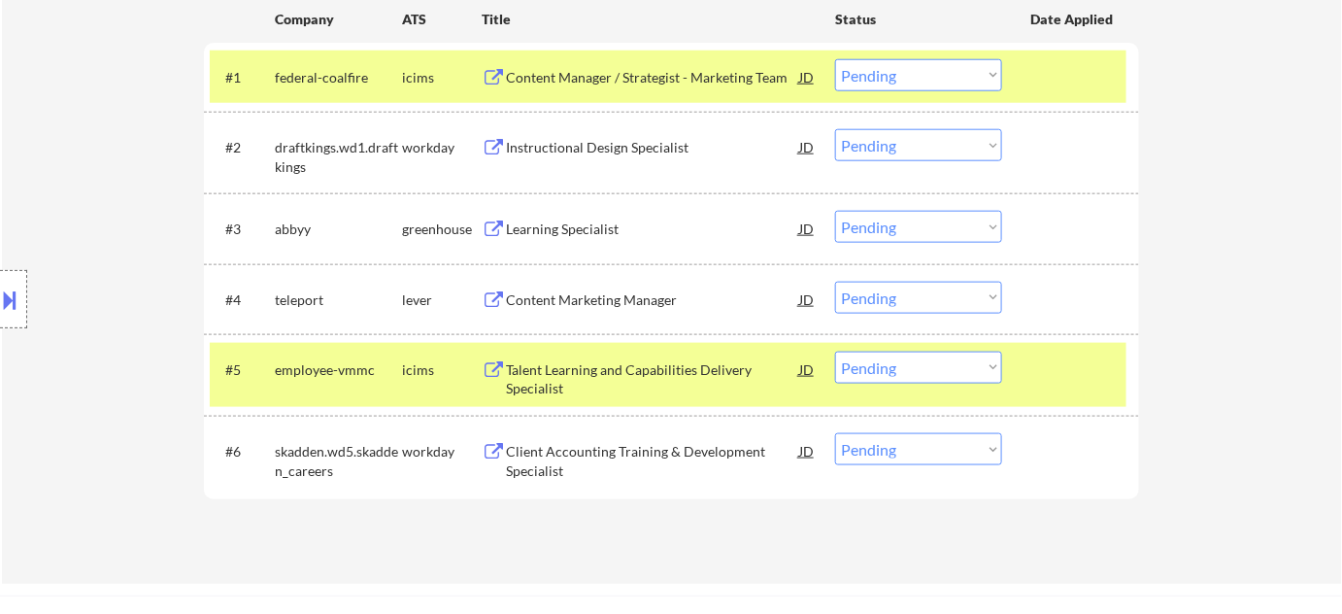
drag, startPoint x: 881, startPoint y: 295, endPoint x: 883, endPoint y: 305, distance: 9.9
click at [881, 295] on select "Choose an option... Pending Applied Excluded (Questions) Excluded (Expired) Exc…" at bounding box center [918, 298] width 167 height 32
click at [835, 282] on select "Choose an option... Pending Applied Excluded (Questions) Excluded (Expired) Exc…" at bounding box center [918, 298] width 167 height 32
select select ""pending""
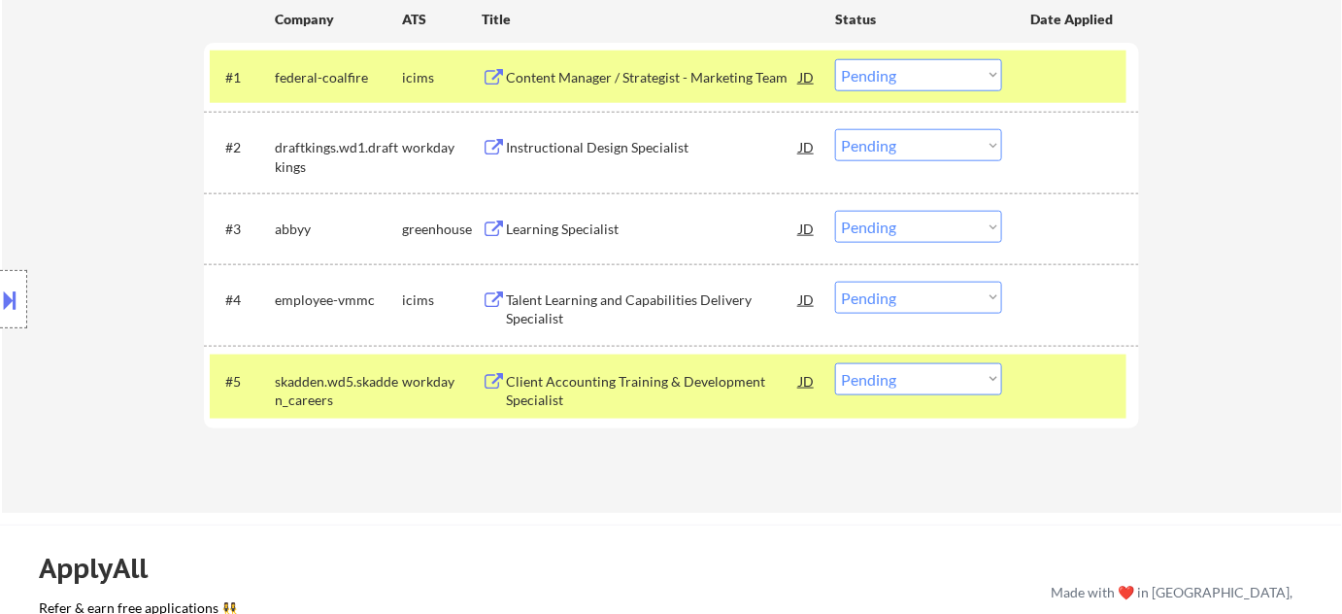
click at [635, 74] on div "Content Manager / Strategist - Marketing Team" at bounding box center [652, 77] width 293 height 19
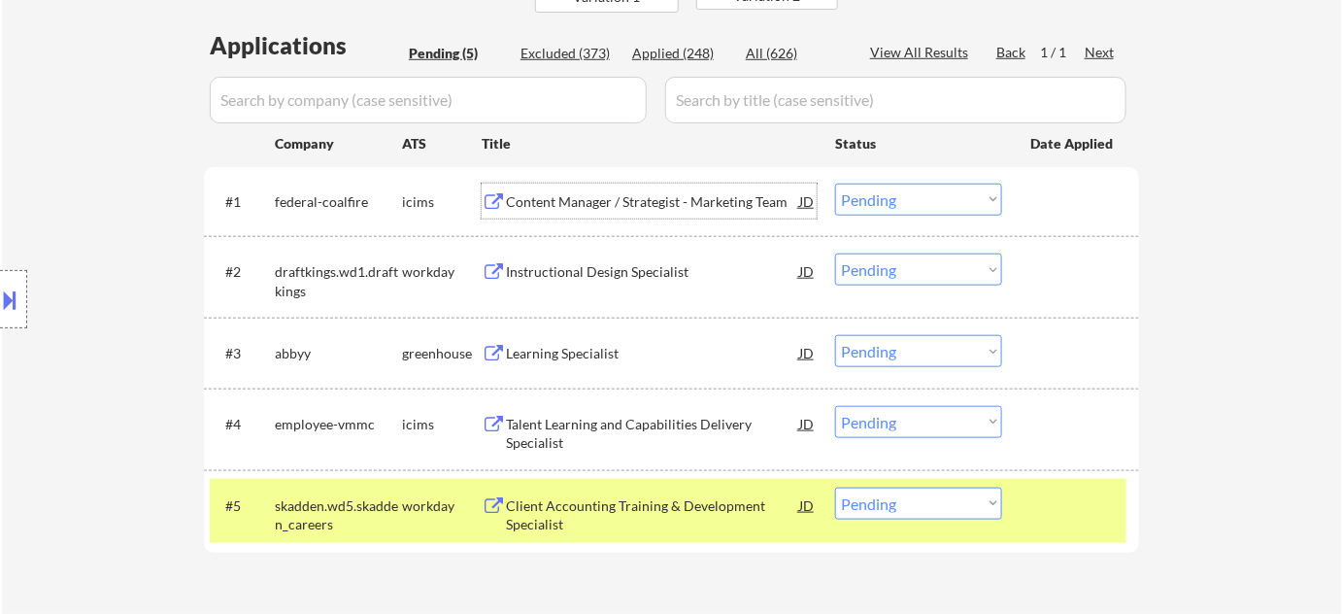
scroll to position [529, 0]
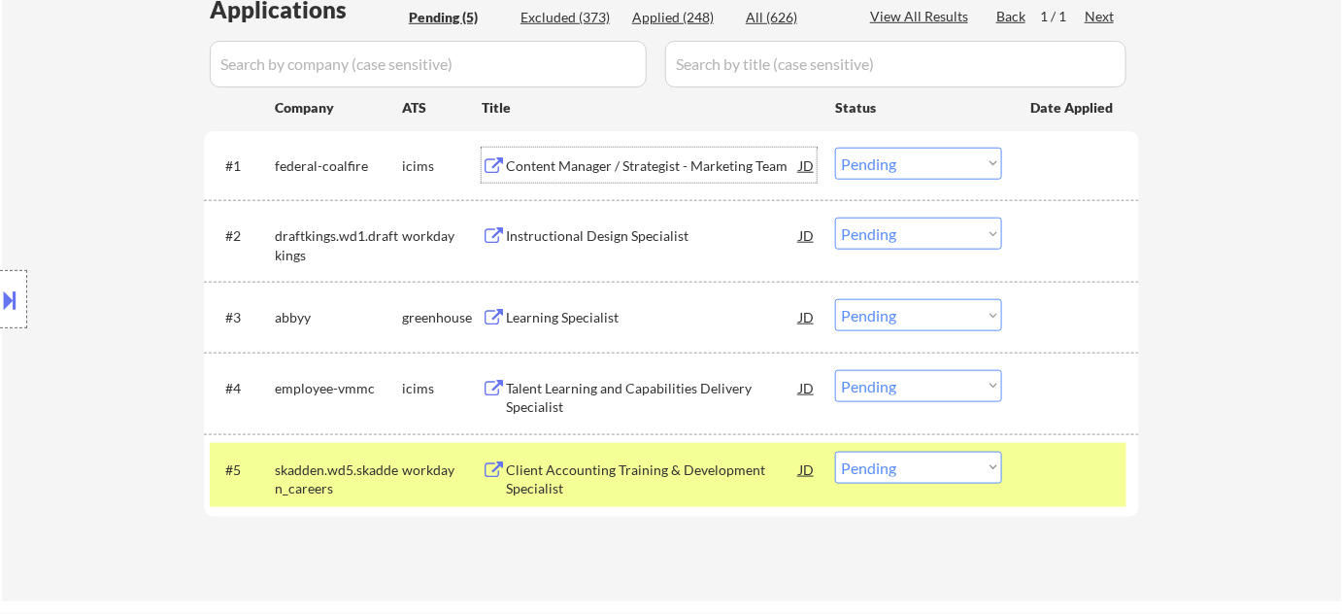
click at [957, 164] on select "Choose an option... Pending Applied Excluded (Questions) Excluded (Expired) Exc…" at bounding box center [918, 164] width 167 height 32
click at [835, 148] on select "Choose an option... Pending Applied Excluded (Questions) Excluded (Expired) Exc…" at bounding box center [918, 164] width 167 height 32
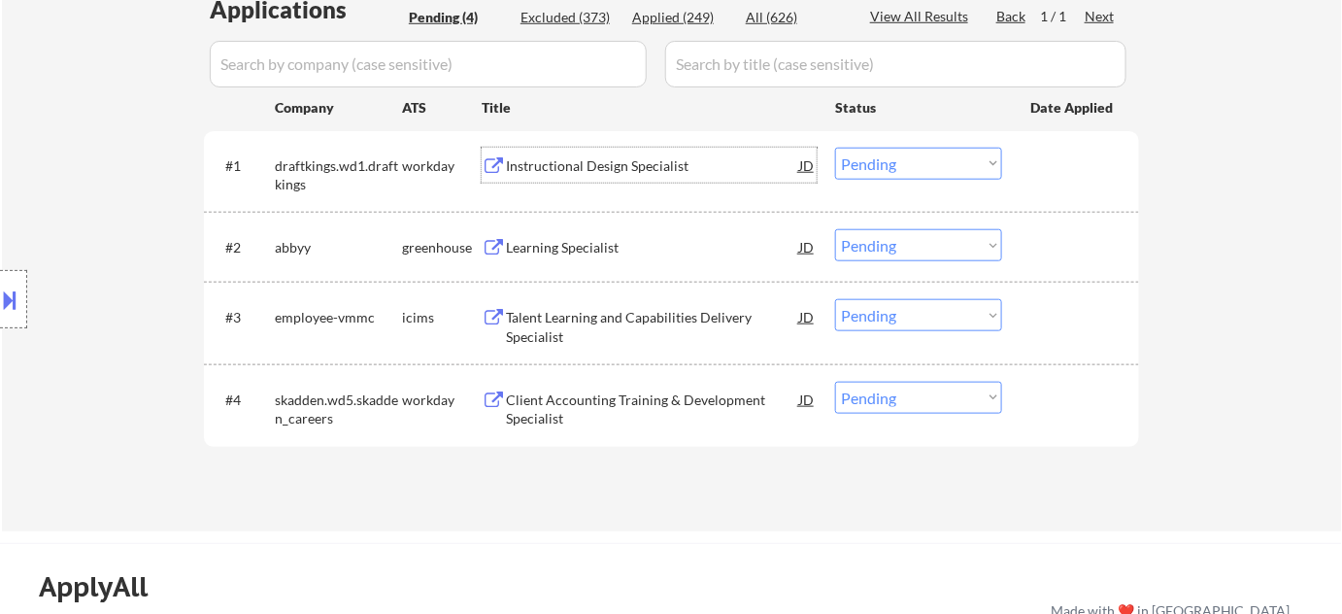
click at [580, 154] on div "Instructional Design Specialist" at bounding box center [652, 165] width 293 height 35
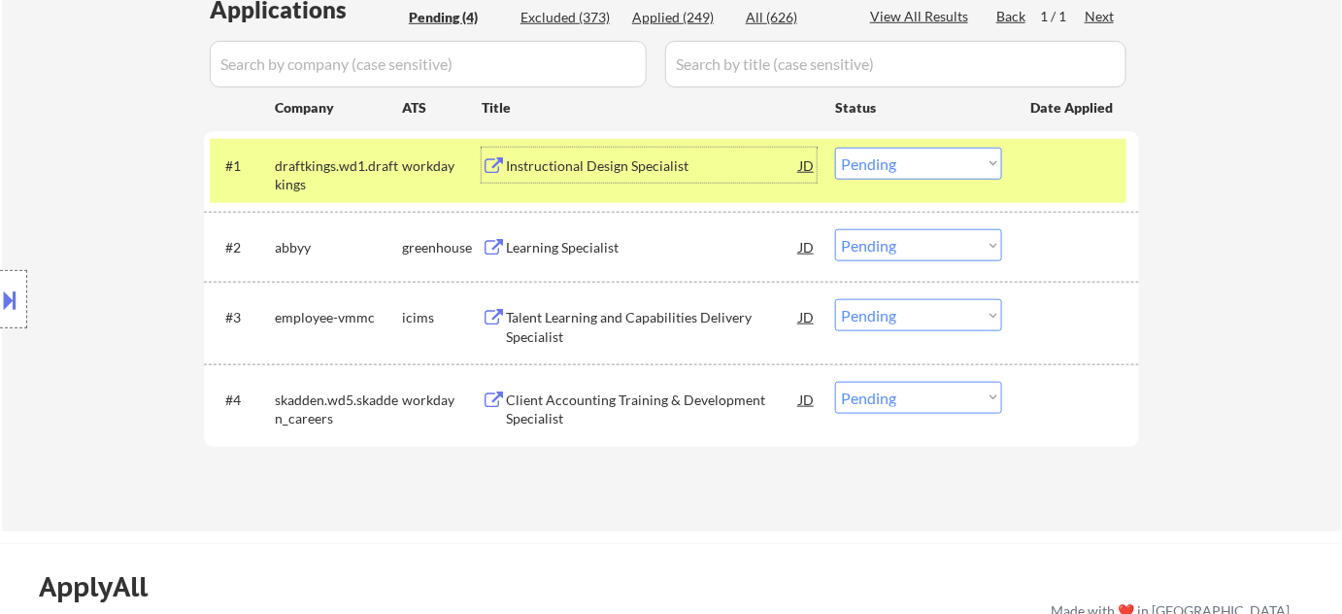
click at [845, 160] on select "Choose an option... Pending Applied Excluded (Questions) Excluded (Expired) Exc…" at bounding box center [918, 164] width 167 height 32
click at [835, 148] on select "Choose an option... Pending Applied Excluded (Questions) Excluded (Expired) Exc…" at bounding box center [918, 164] width 167 height 32
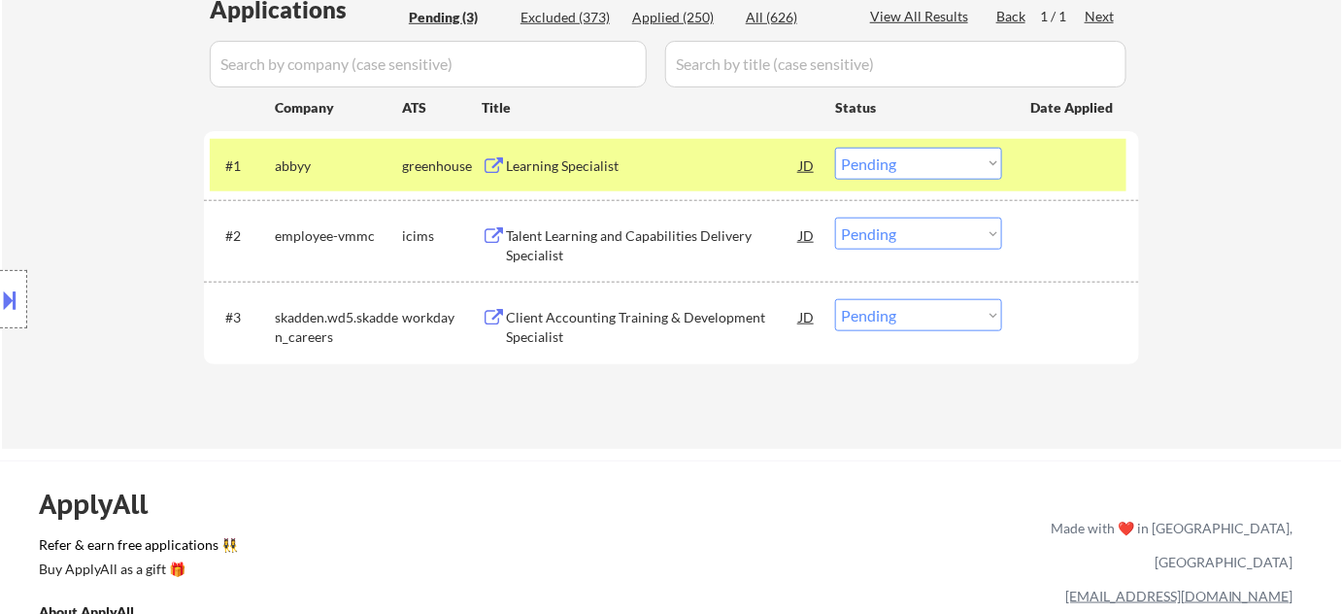
click at [560, 159] on div "Learning Specialist" at bounding box center [652, 165] width 293 height 19
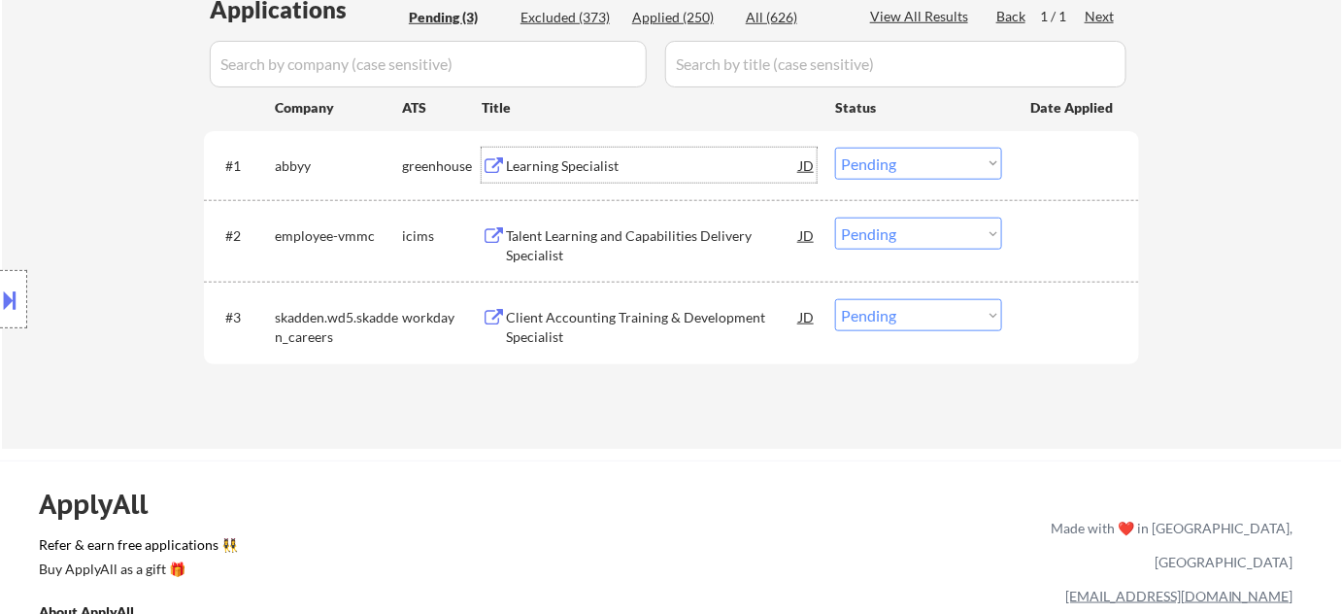
drag, startPoint x: 855, startPoint y: 154, endPoint x: 867, endPoint y: 170, distance: 19.4
click at [855, 154] on select "Choose an option... Pending Applied Excluded (Questions) Excluded (Expired) Exc…" at bounding box center [918, 164] width 167 height 32
click at [835, 148] on select "Choose an option... Pending Applied Excluded (Questions) Excluded (Expired) Exc…" at bounding box center [918, 164] width 167 height 32
click at [623, 238] on div "Talent Learning and Capabilities Delivery Specialist" at bounding box center [652, 245] width 293 height 38
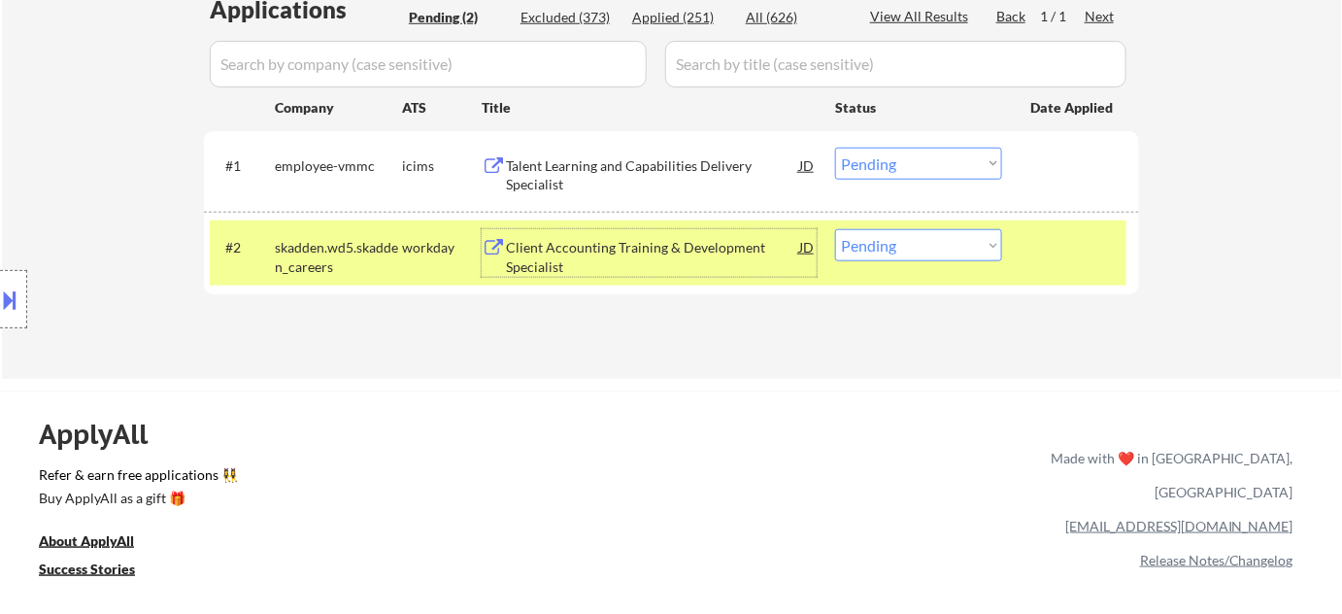
click at [948, 167] on select "Choose an option... Pending Applied Excluded (Questions) Excluded (Expired) Exc…" at bounding box center [918, 164] width 167 height 32
click at [835, 148] on select "Choose an option... Pending Applied Excluded (Questions) Excluded (Expired) Exc…" at bounding box center [918, 164] width 167 height 32
click at [572, 256] on div "Client Accounting Training & Development Specialist" at bounding box center [652, 257] width 293 height 38
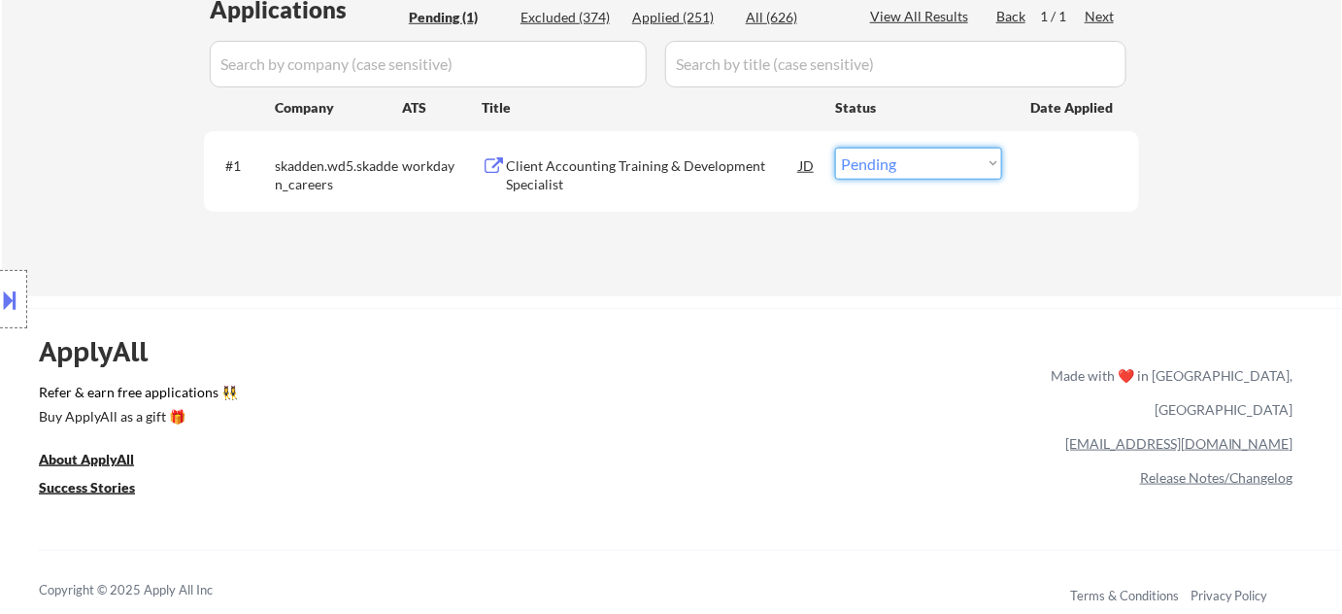
click at [902, 149] on select "Choose an option... Pending Applied Excluded (Questions) Excluded (Expired) Exc…" at bounding box center [918, 164] width 167 height 32
select select ""excluded__bad_match_""
click at [835, 148] on select "Choose an option... Pending Applied Excluded (Questions) Excluded (Expired) Exc…" at bounding box center [918, 164] width 167 height 32
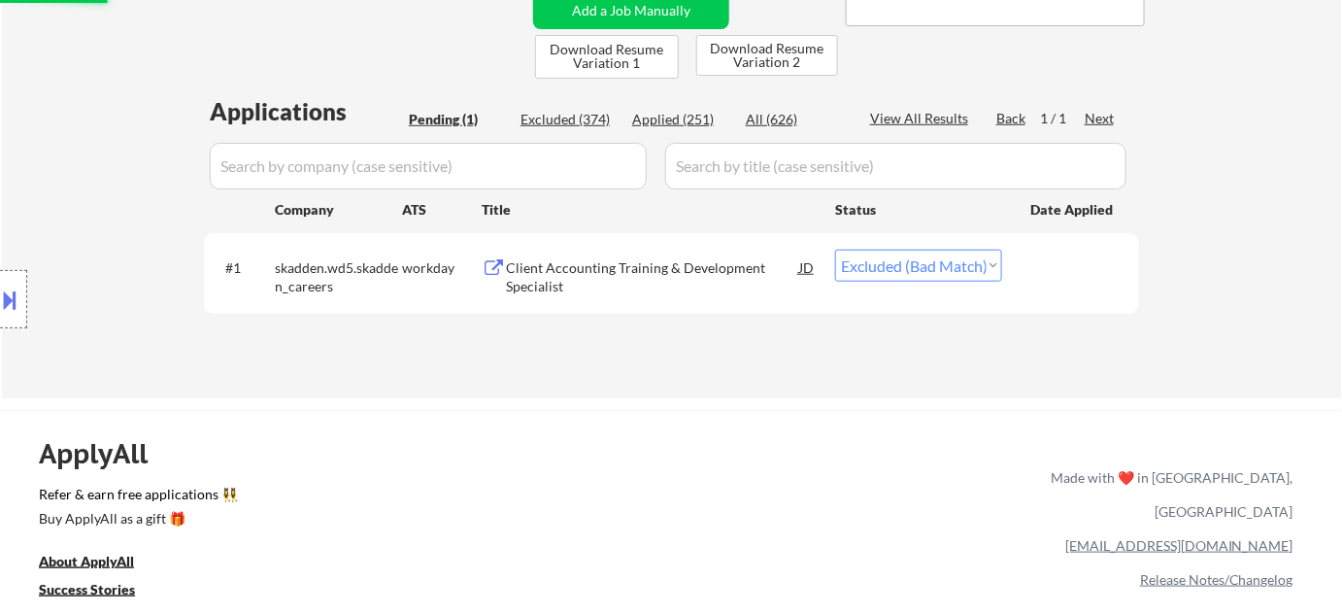
scroll to position [264, 0]
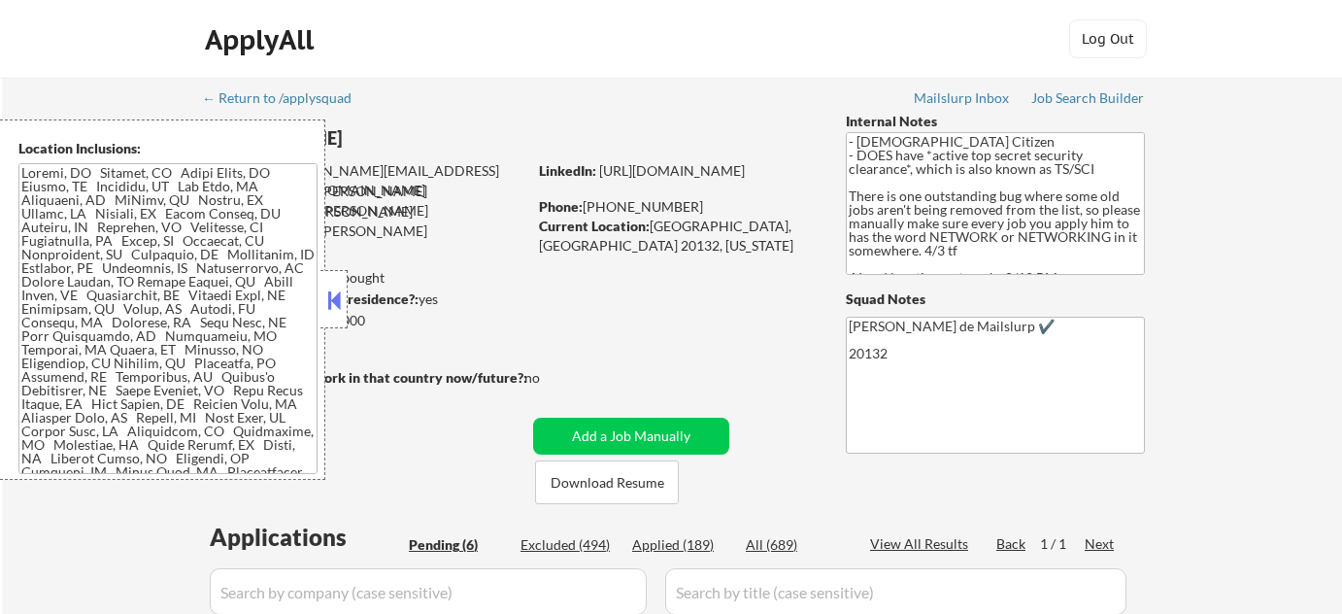
select select ""pending""
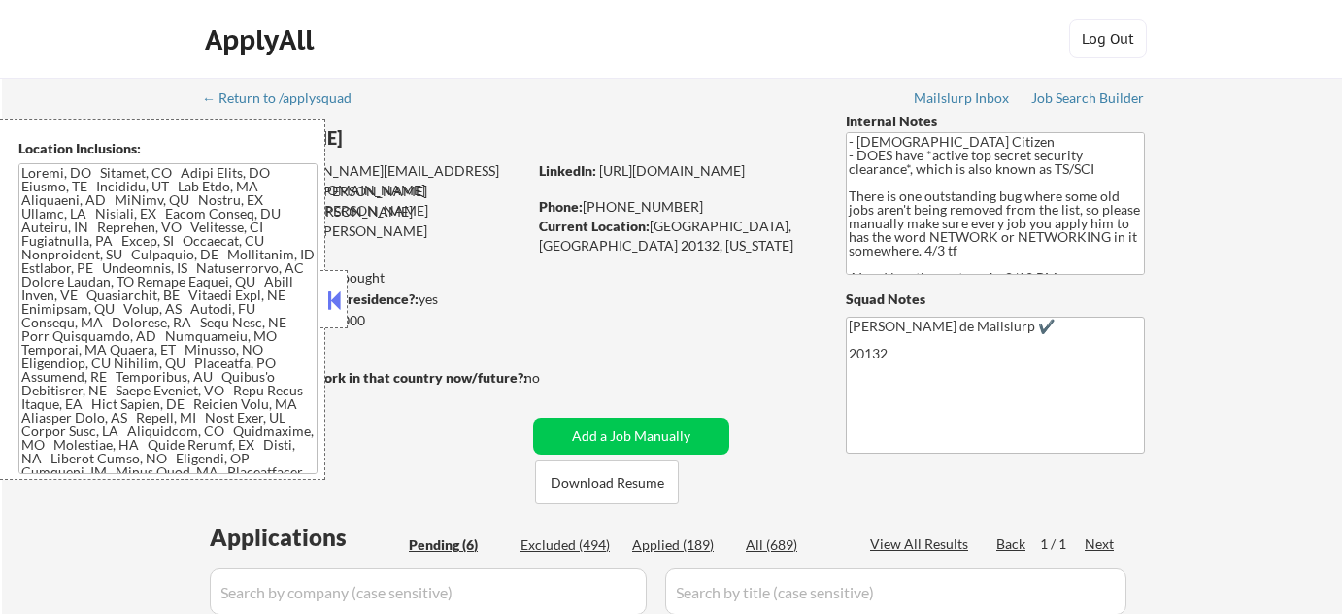
select select ""pending""
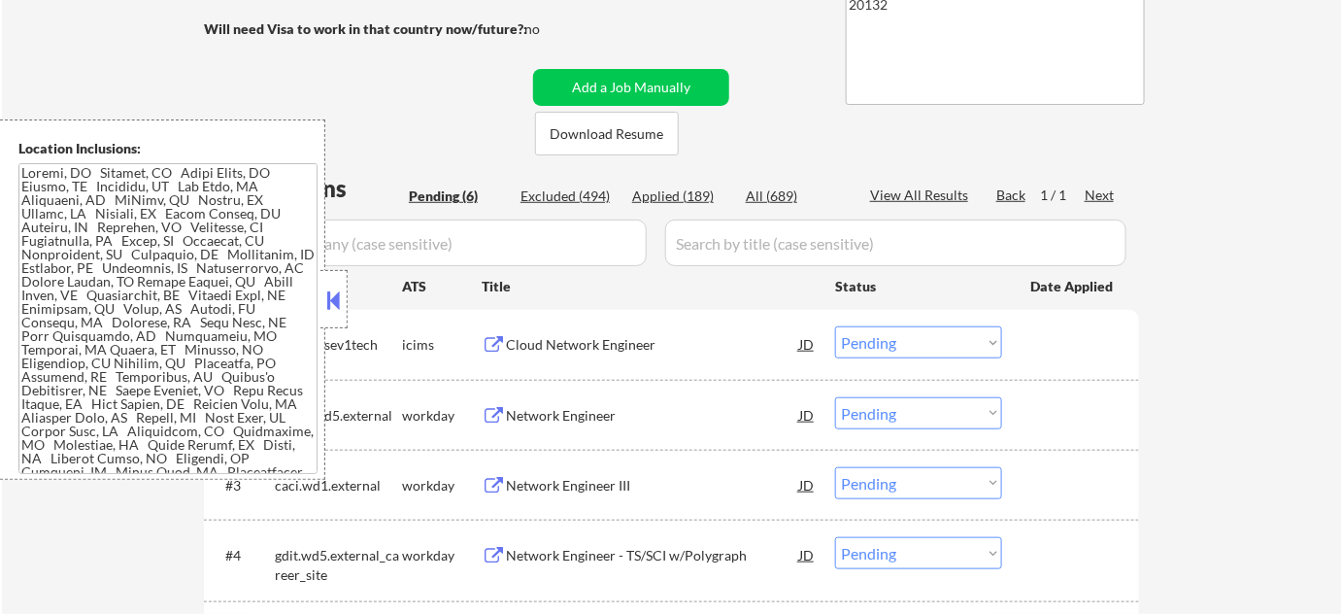
scroll to position [352, 0]
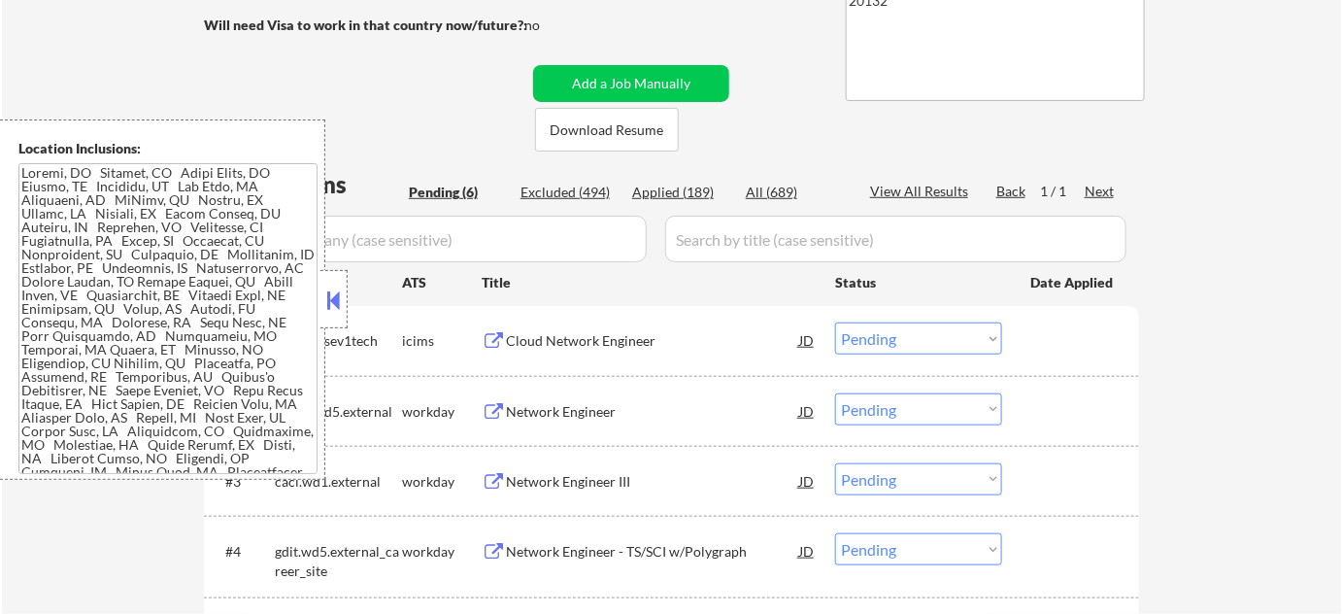
click at [323, 296] on button at bounding box center [333, 299] width 21 height 29
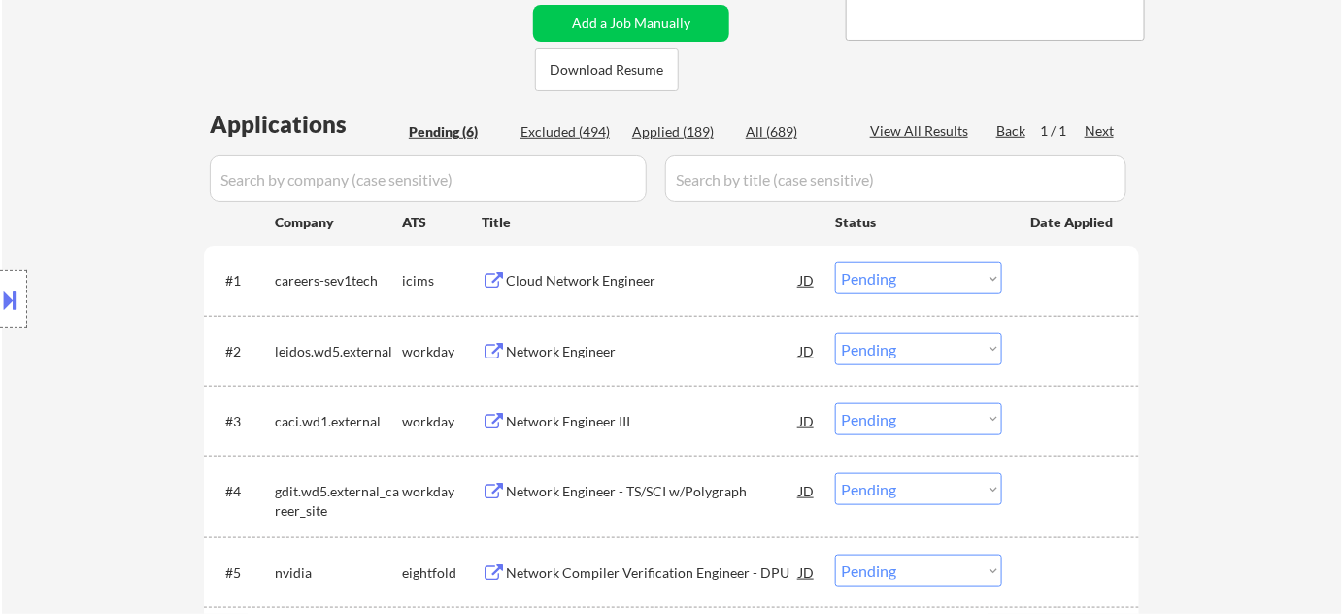
scroll to position [529, 0]
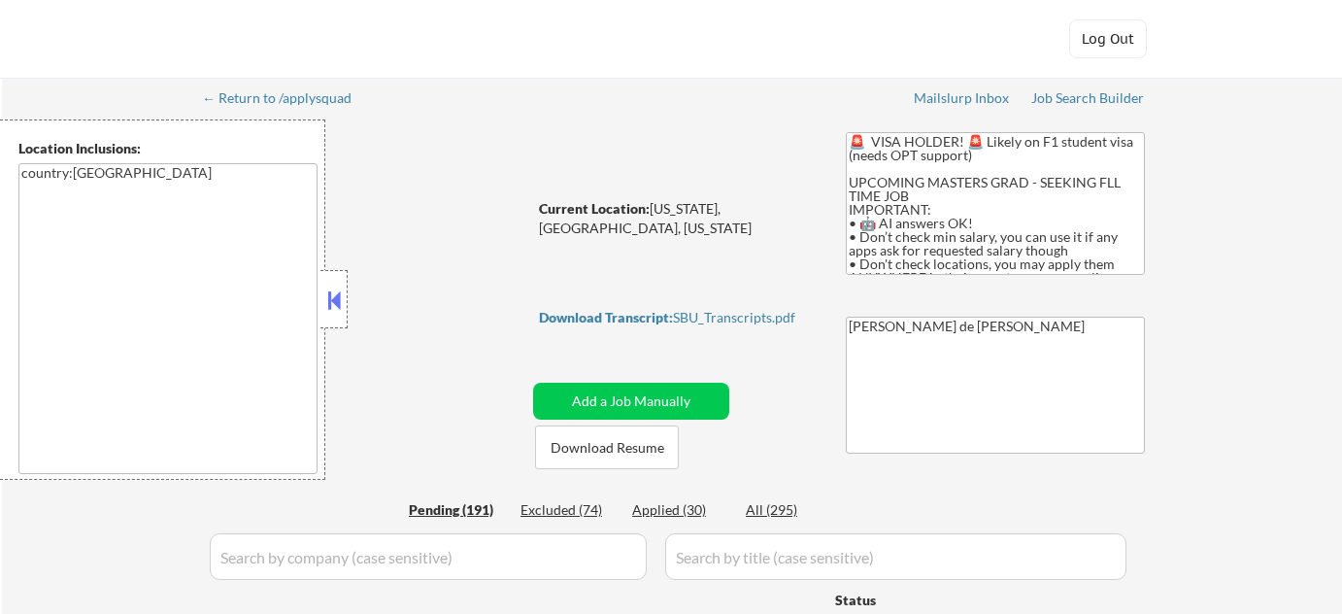
select select ""pending""
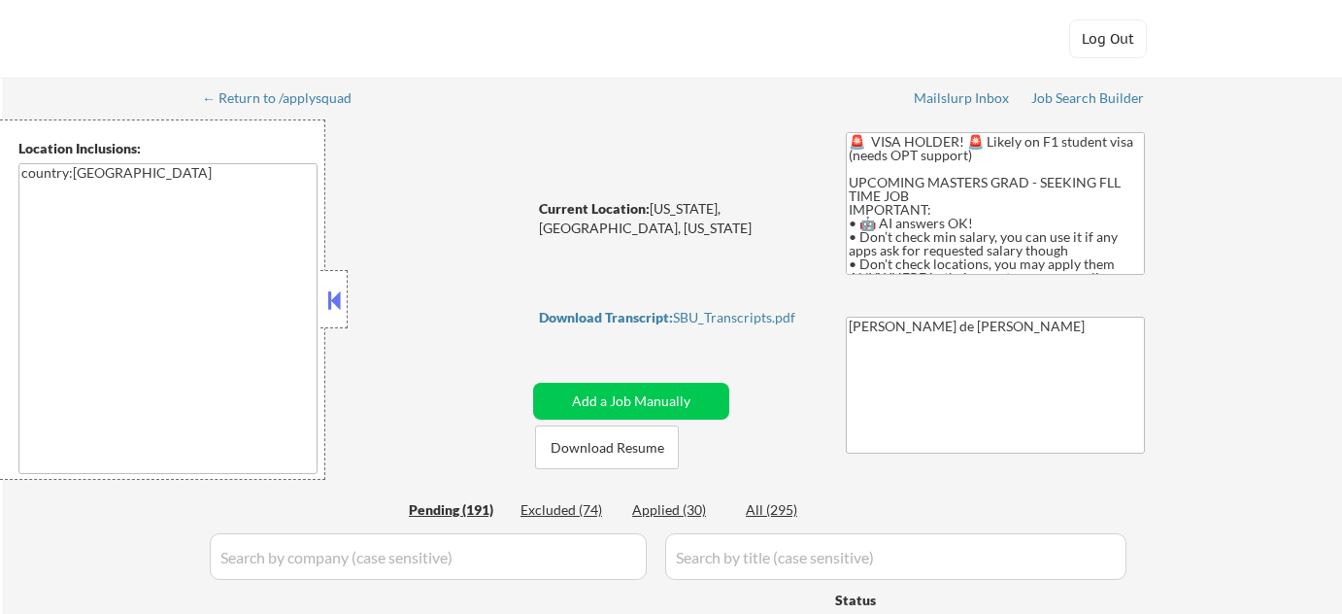
select select ""pending""
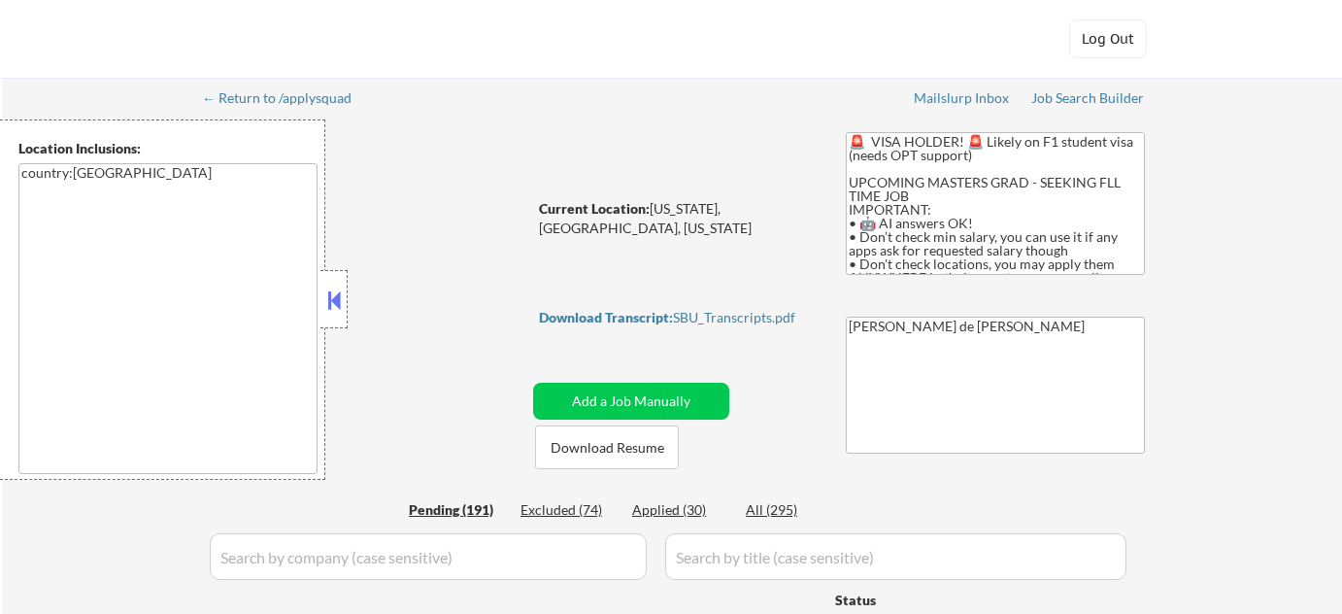
select select ""pending""
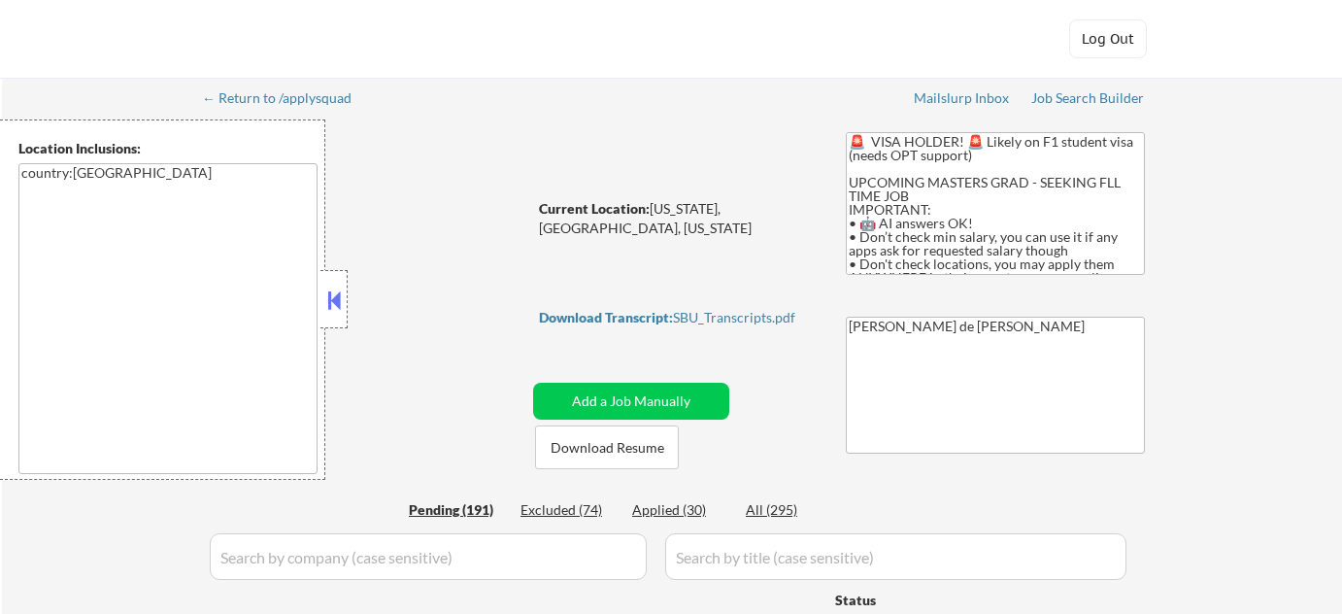
select select ""pending""
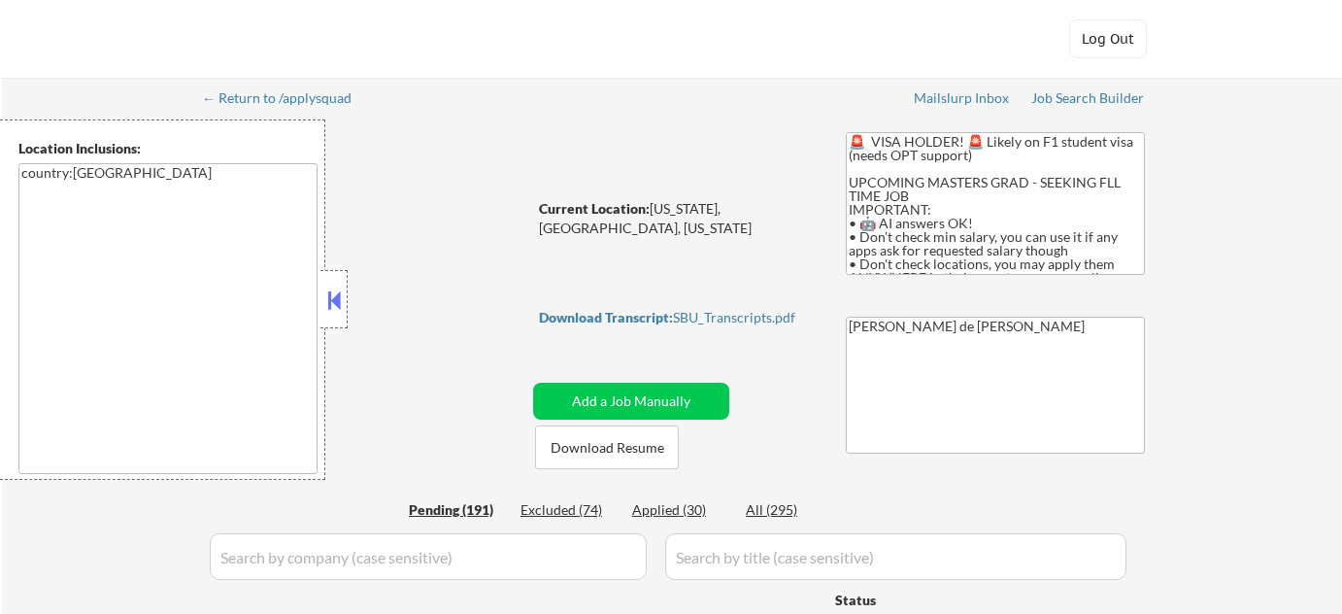
select select ""pending""
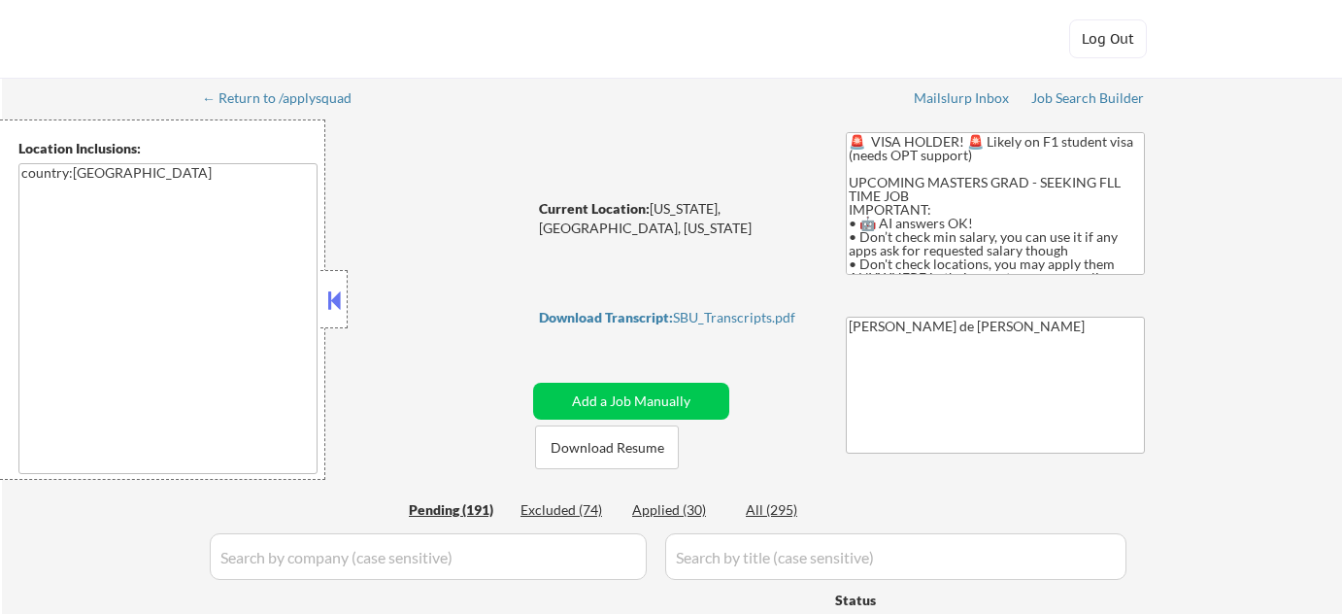
select select ""pending""
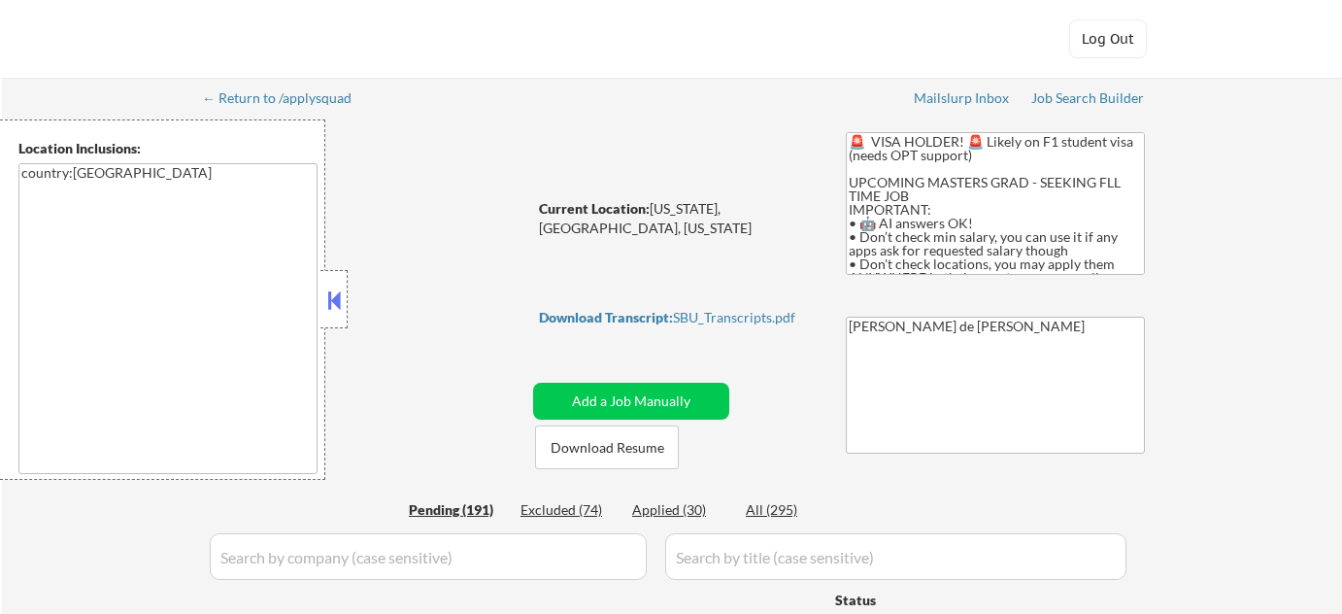
select select ""pending""
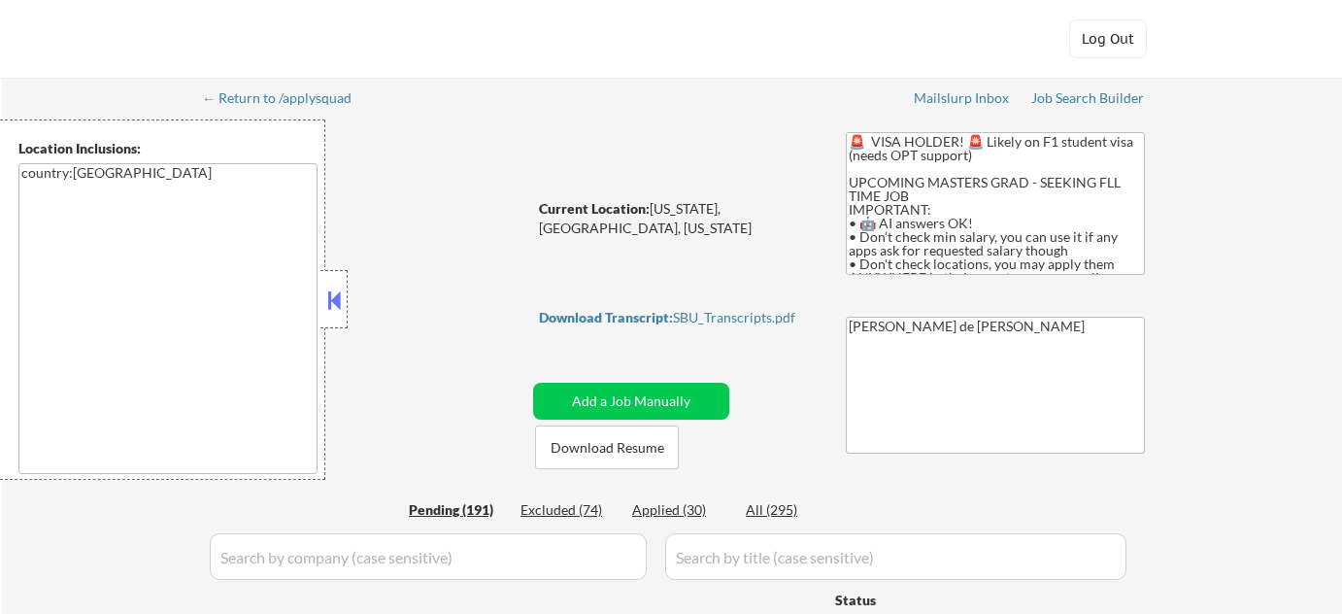
select select ""pending""
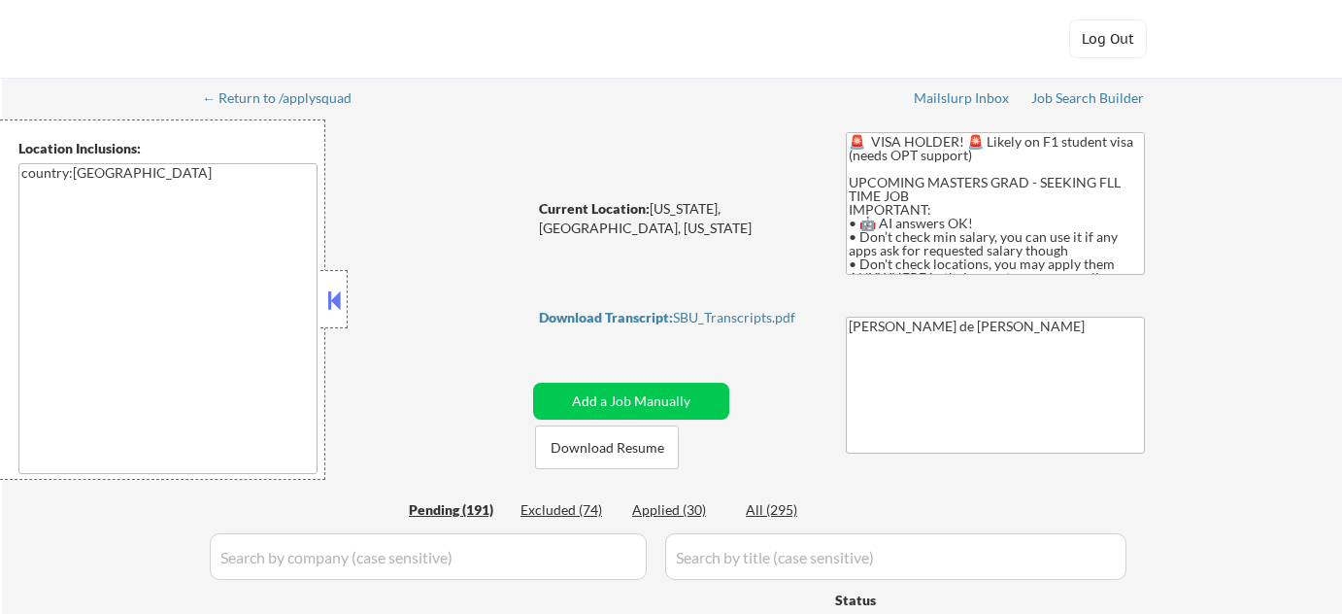
select select ""pending""
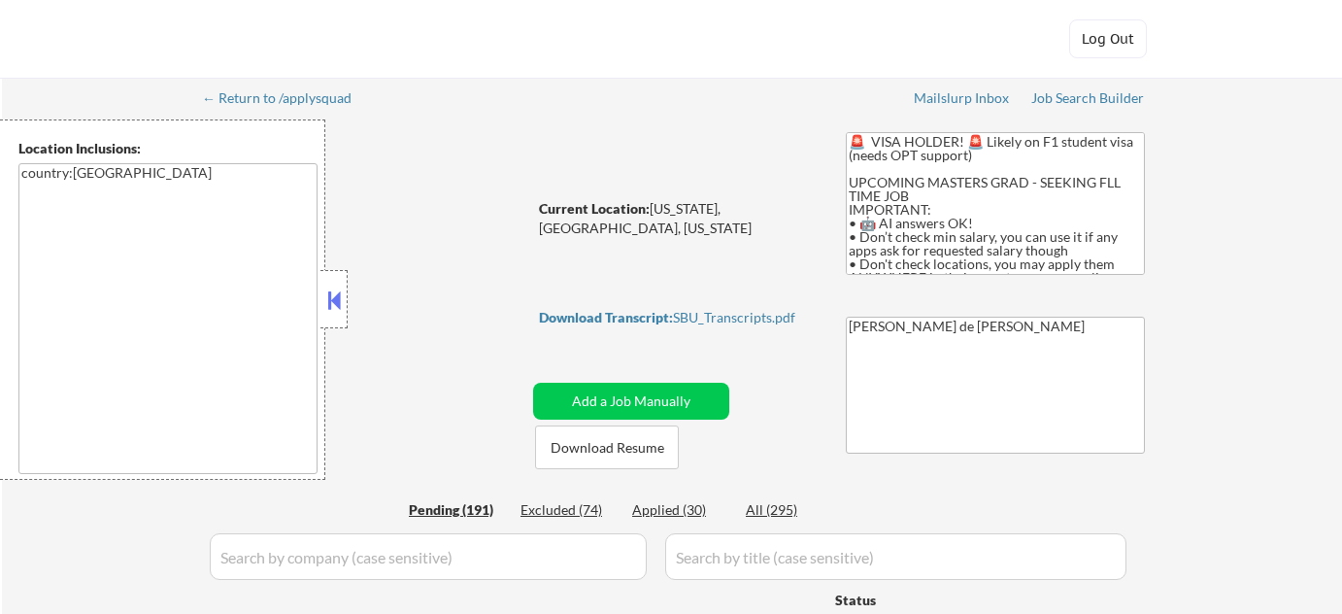
select select ""pending""
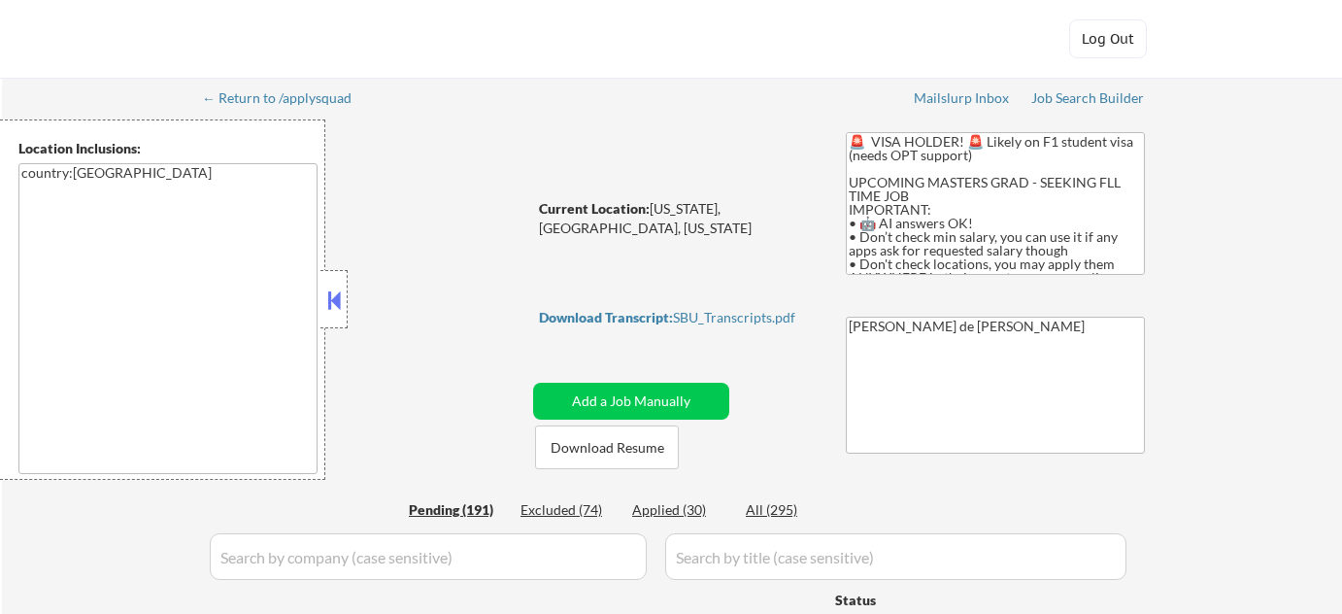
select select ""pending""
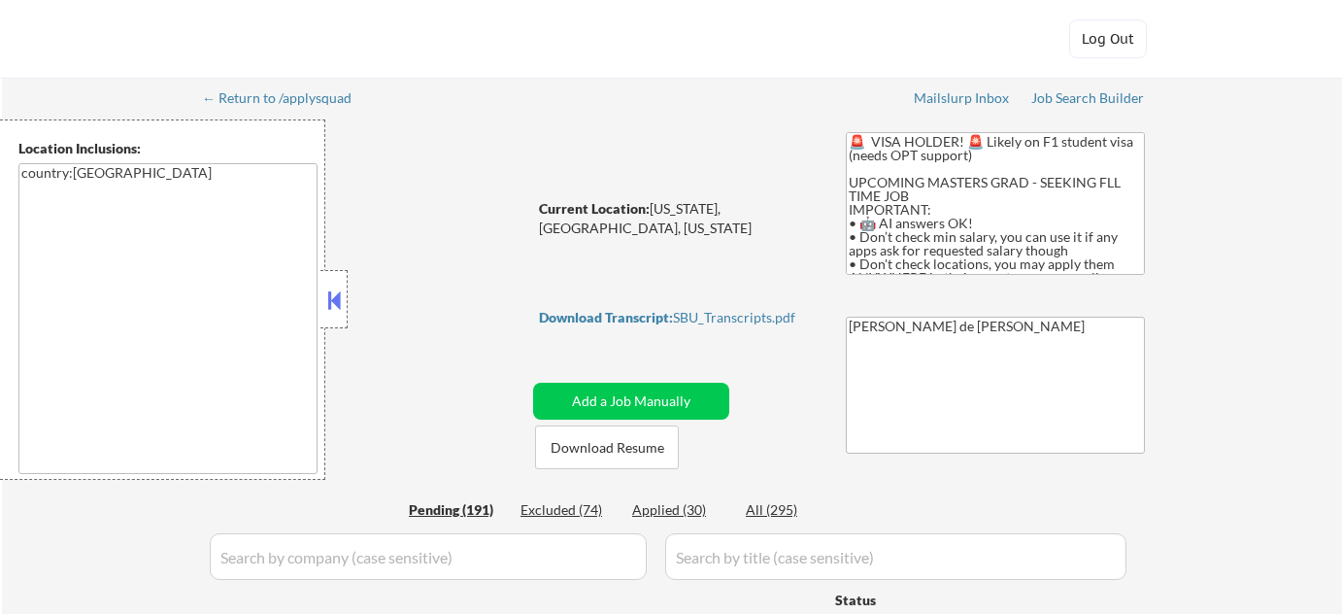
select select ""pending""
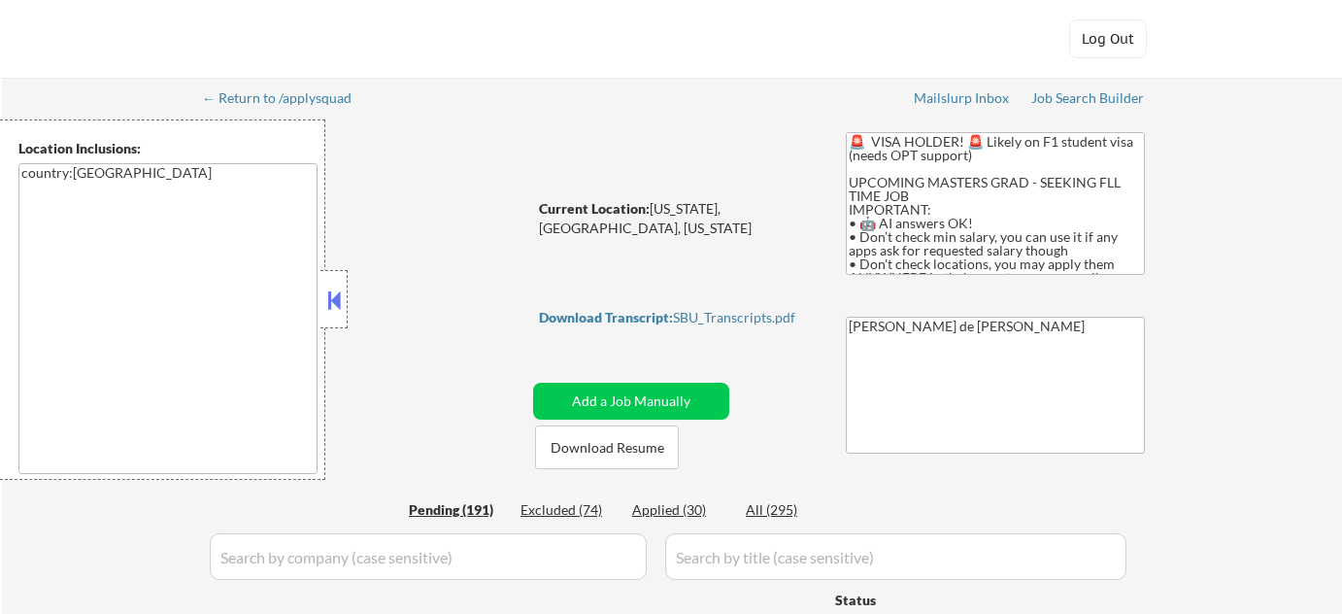
select select ""pending""
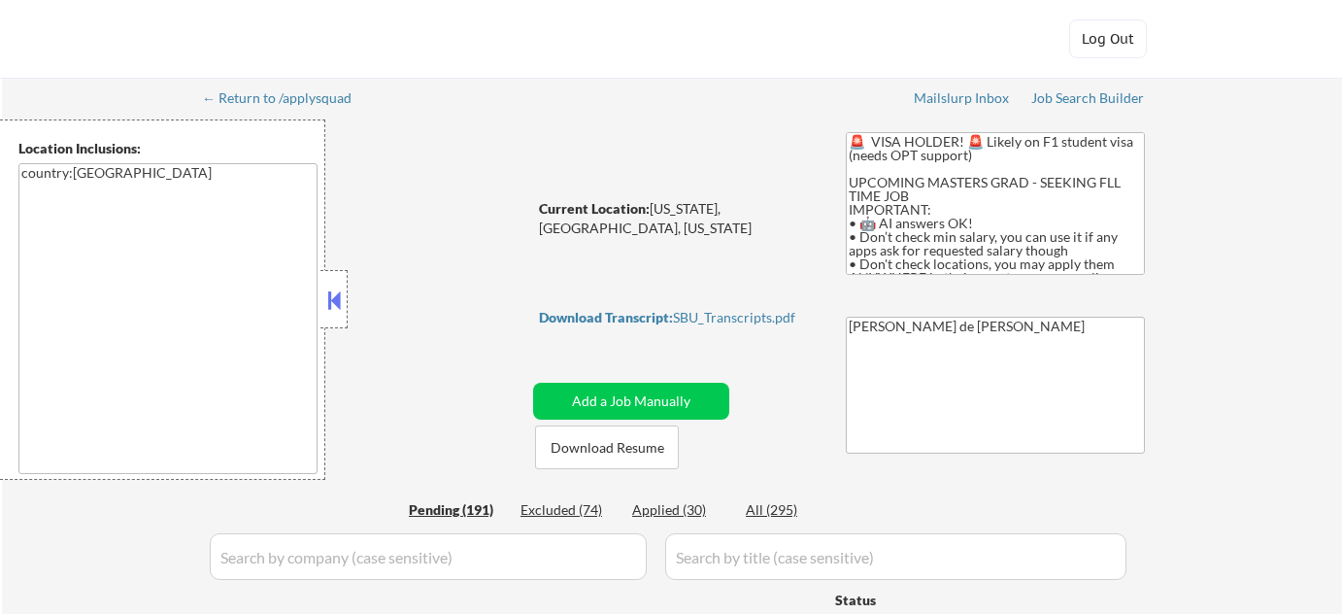
select select ""pending""
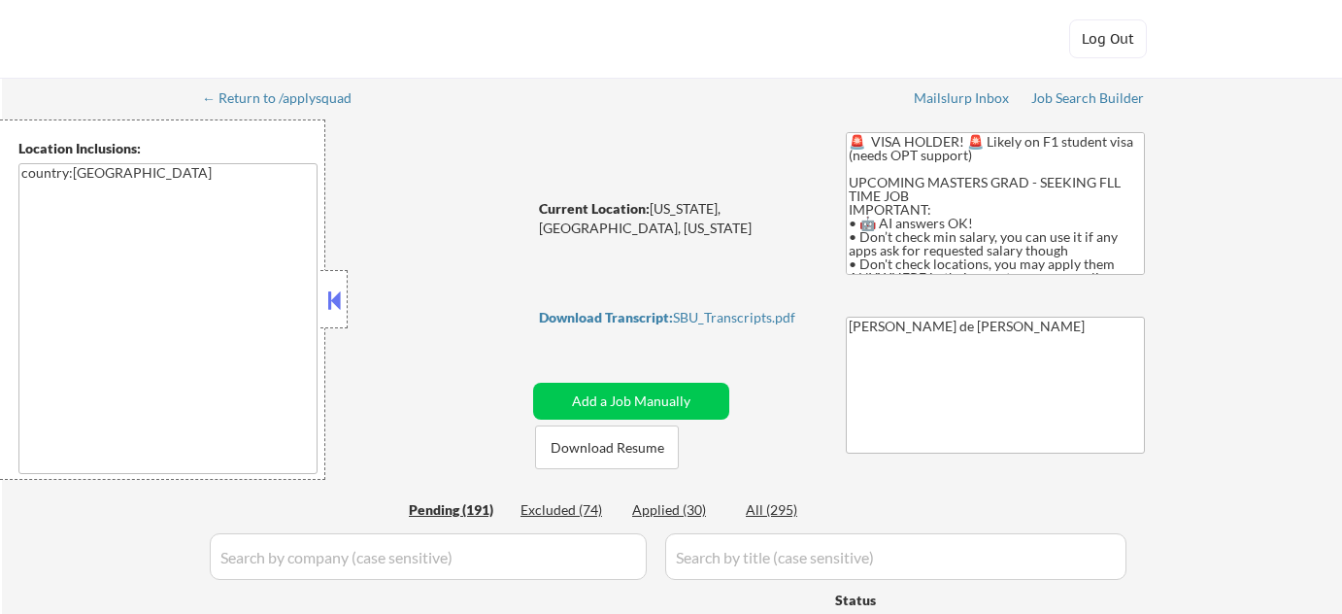
select select ""pending""
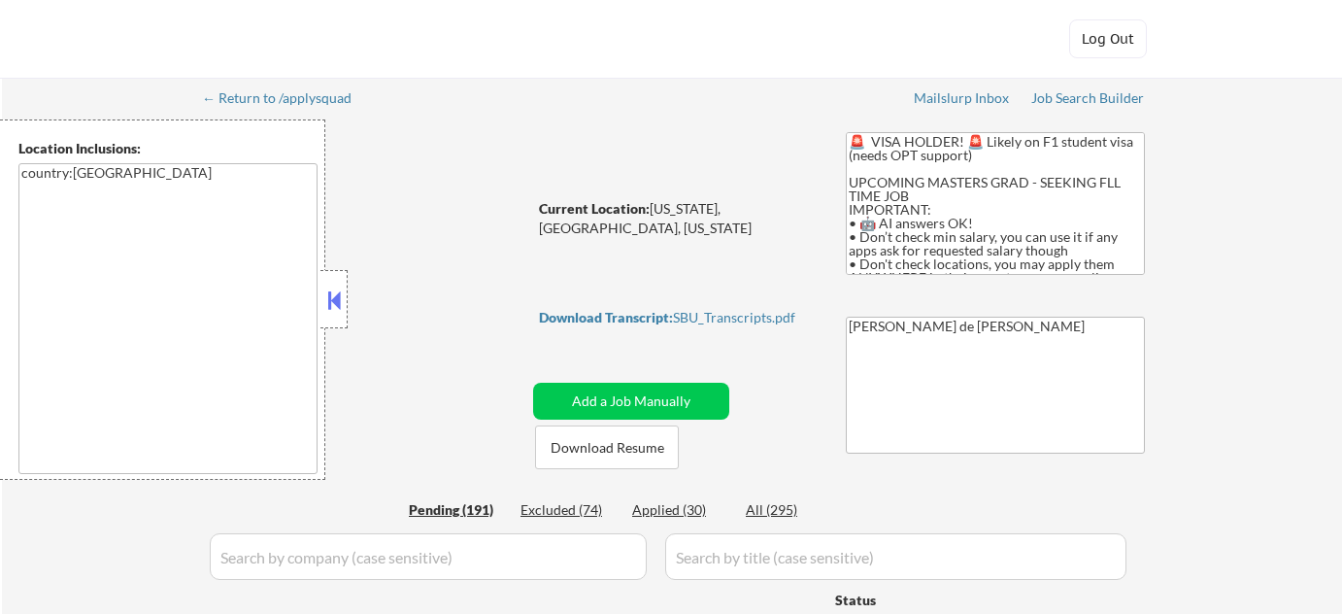
select select ""pending""
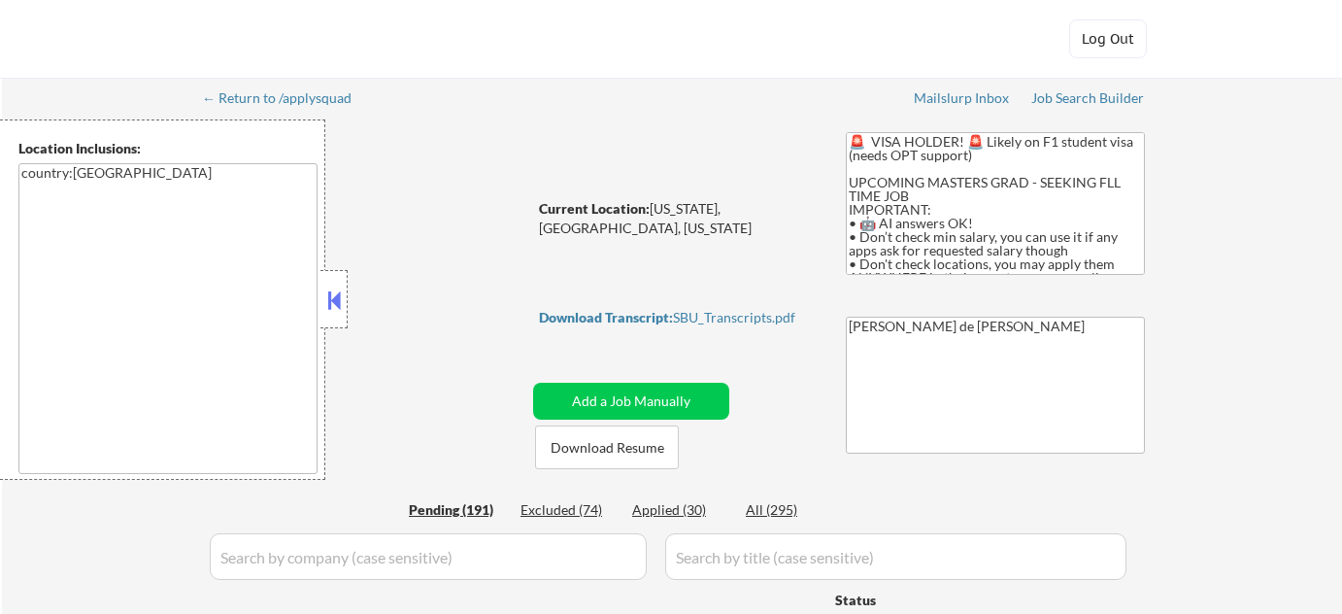
select select ""pending""
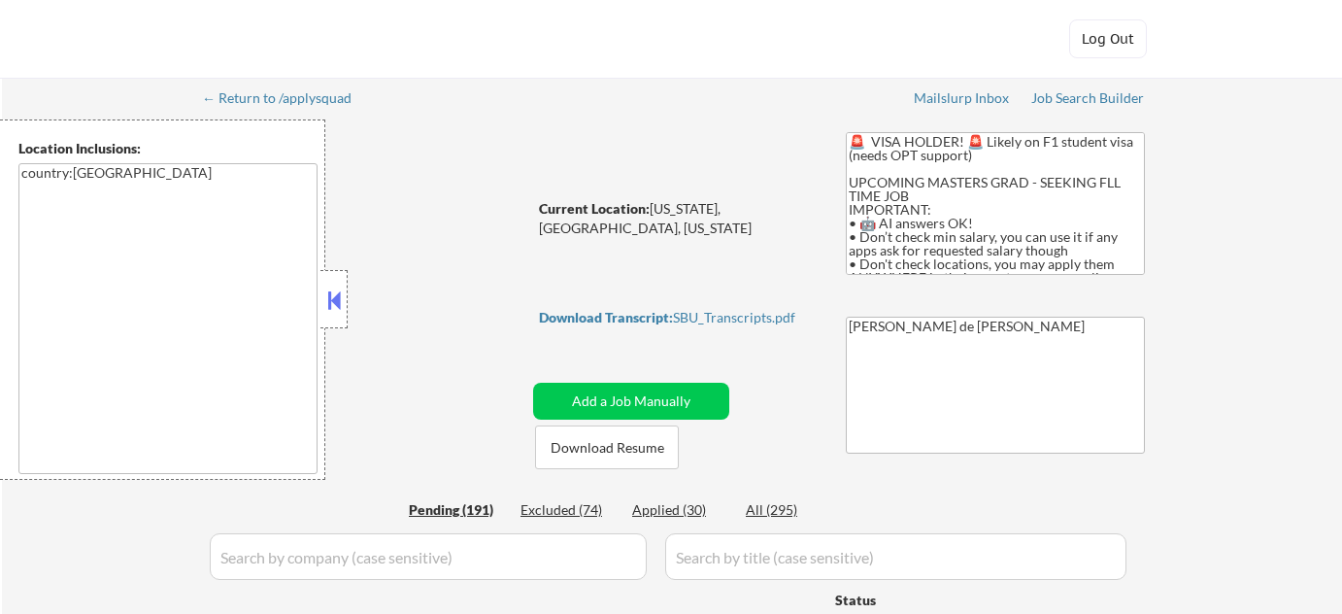
select select ""pending""
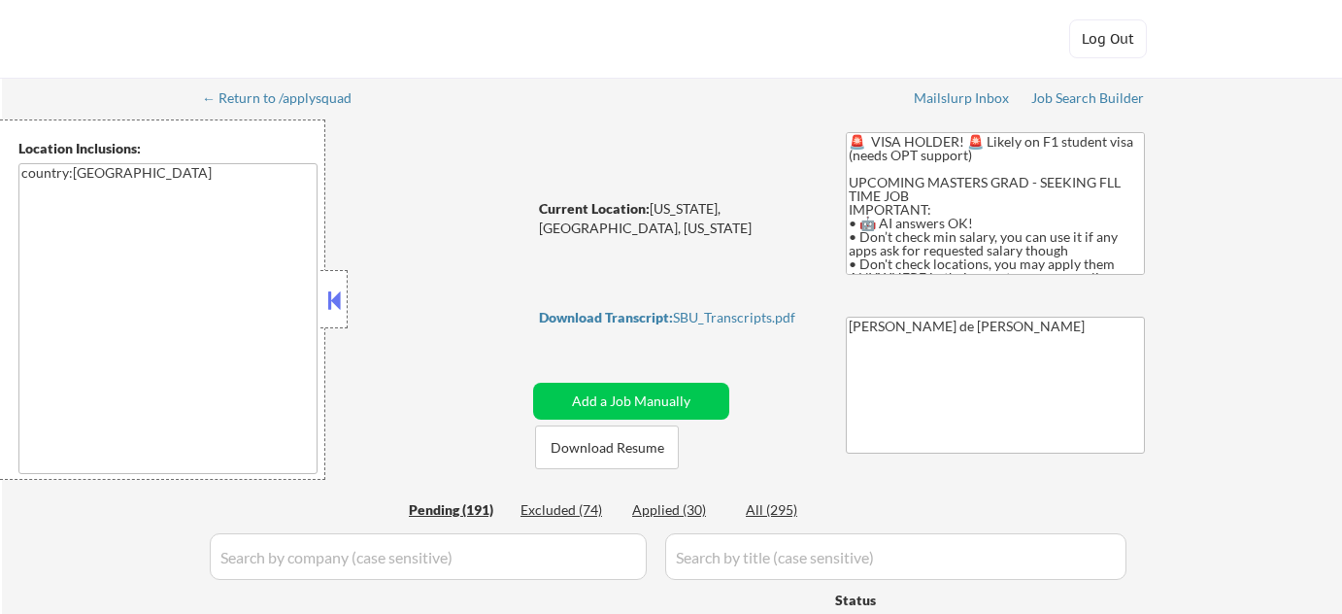
select select ""pending""
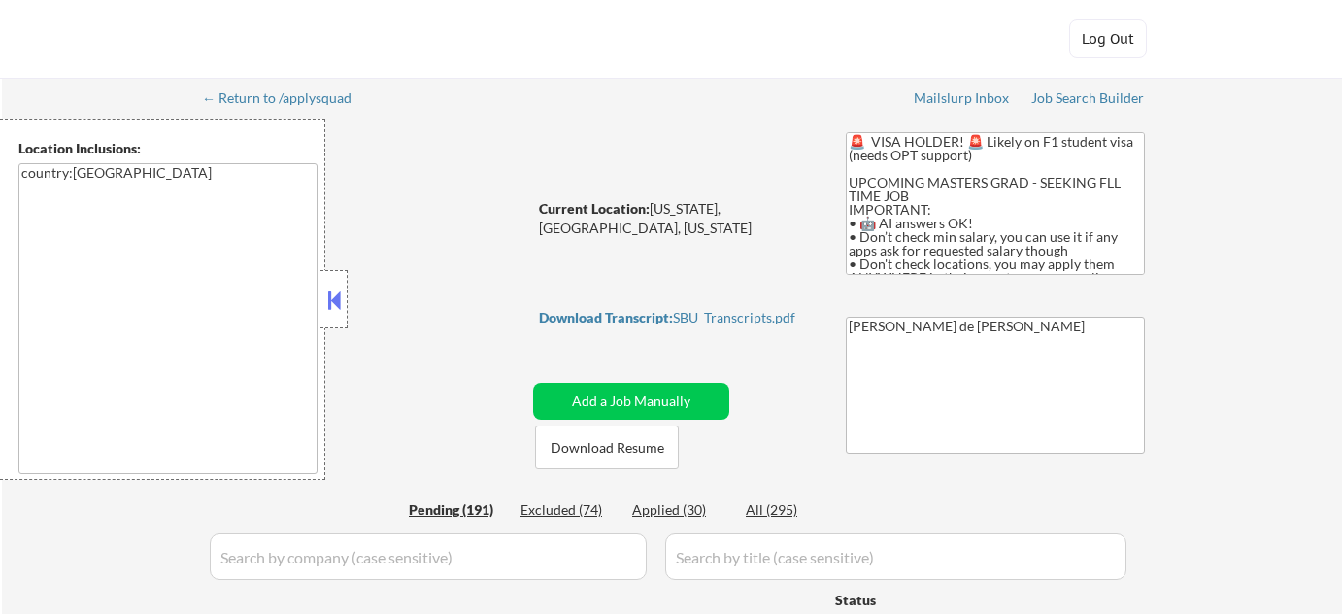
select select ""pending""
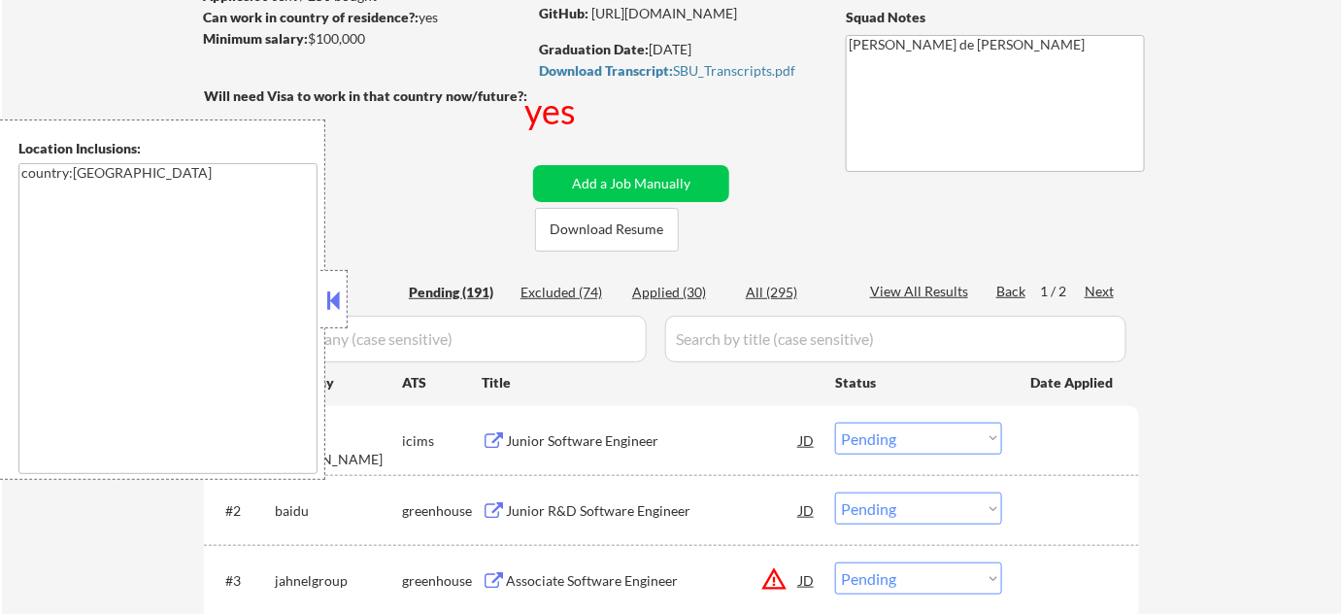
scroll to position [529, 0]
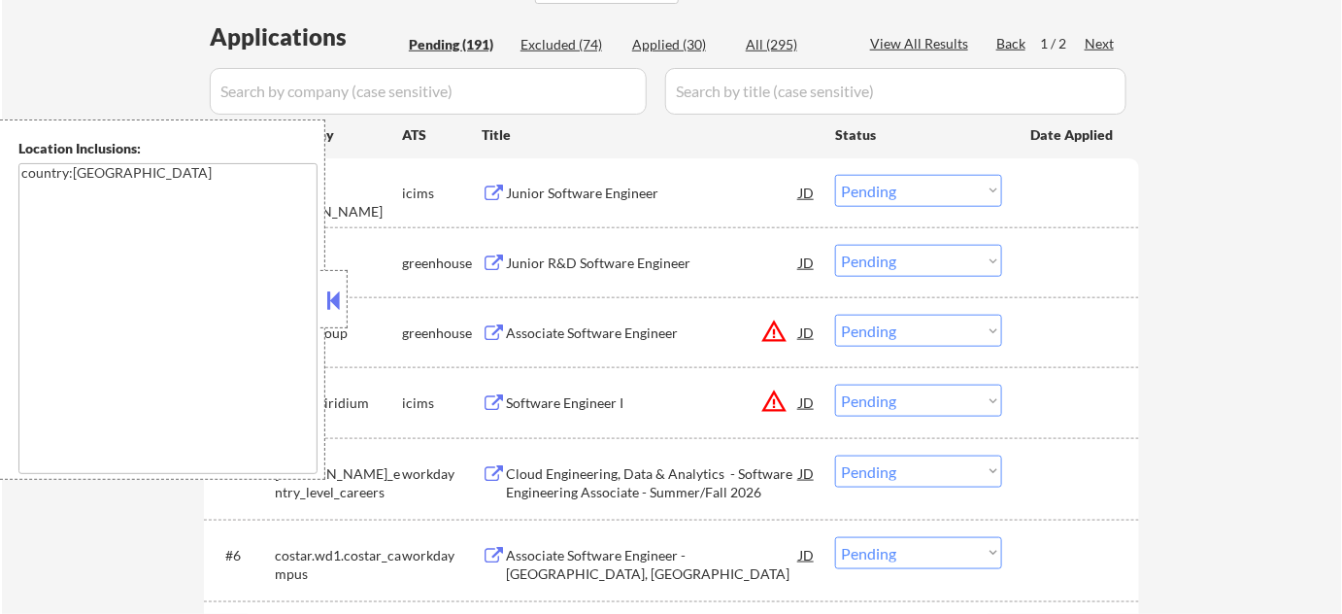
click at [325, 291] on button at bounding box center [333, 299] width 21 height 29
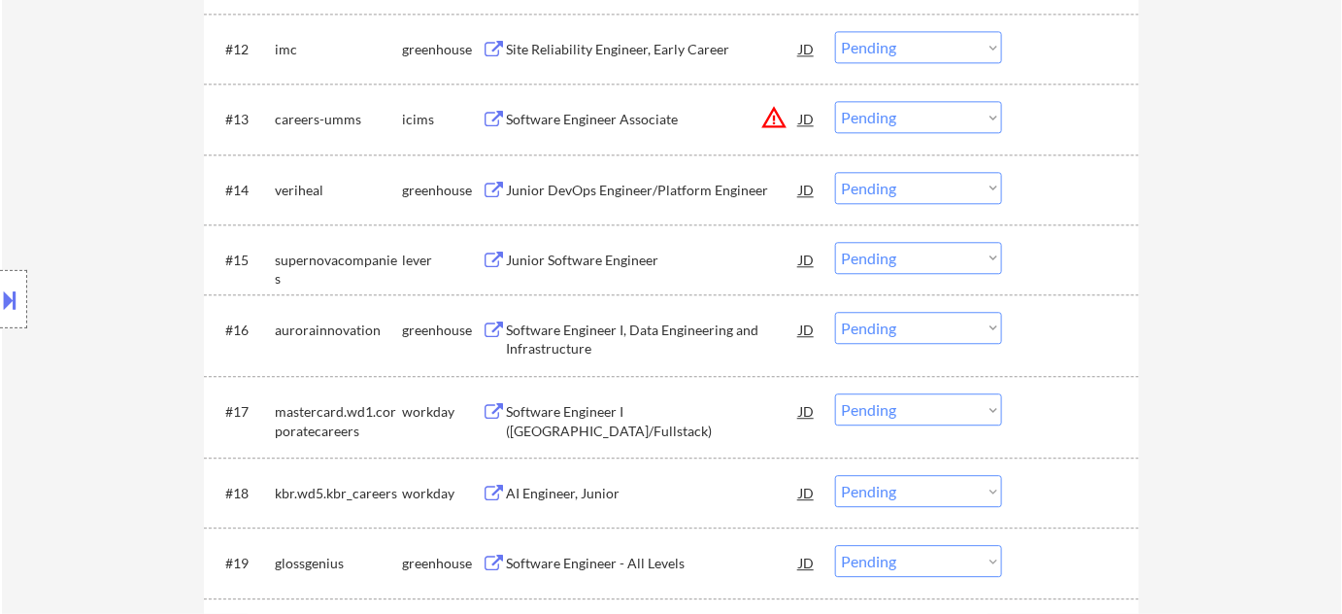
scroll to position [1500, 0]
click at [671, 188] on div "Junior DevOps Engineer/Platform Engineer" at bounding box center [652, 192] width 293 height 19
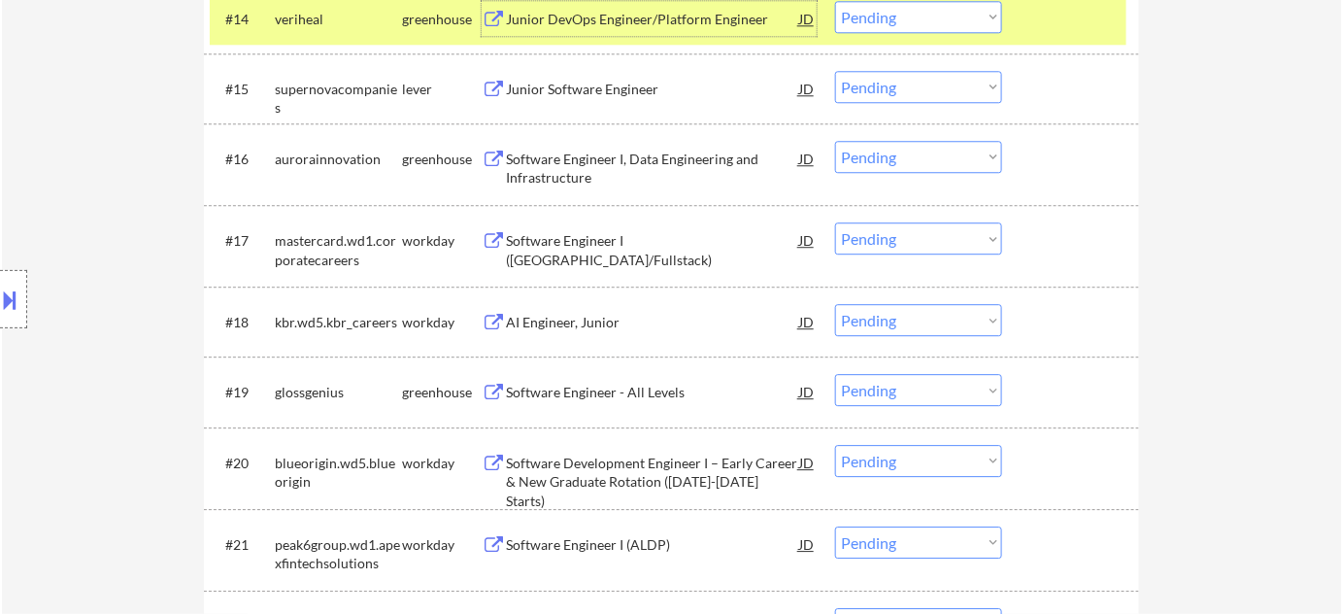
scroll to position [1677, 0]
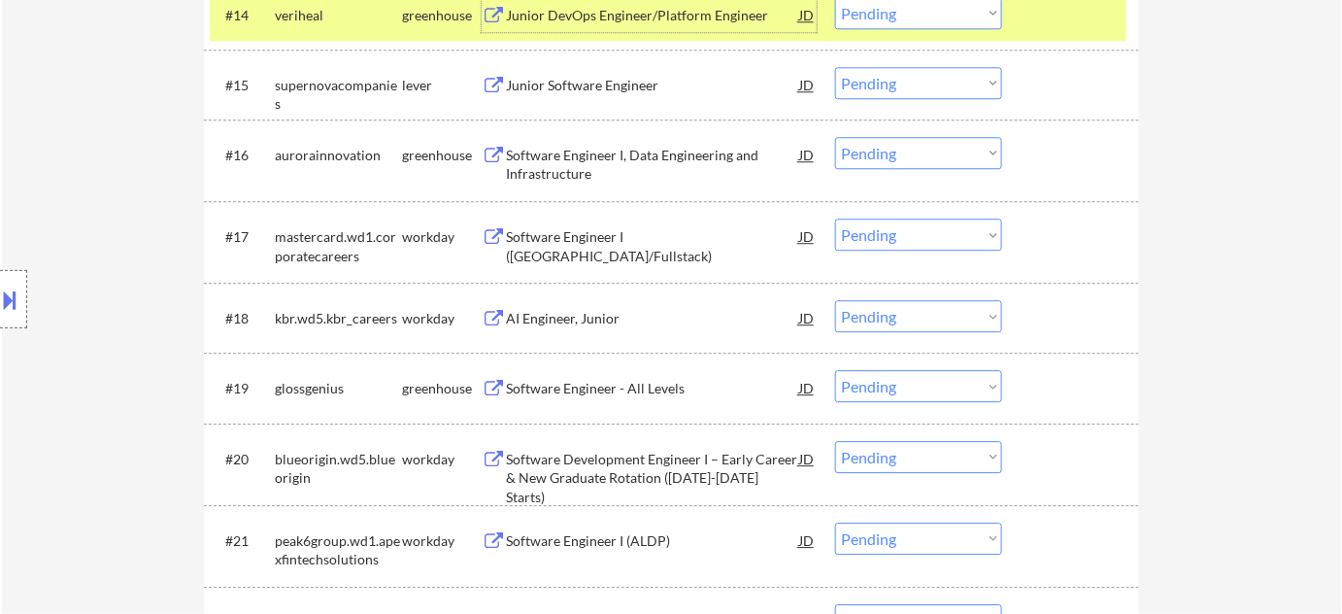
click at [679, 238] on div "Software Engineer I (Java/Fullstack)" at bounding box center [652, 246] width 293 height 38
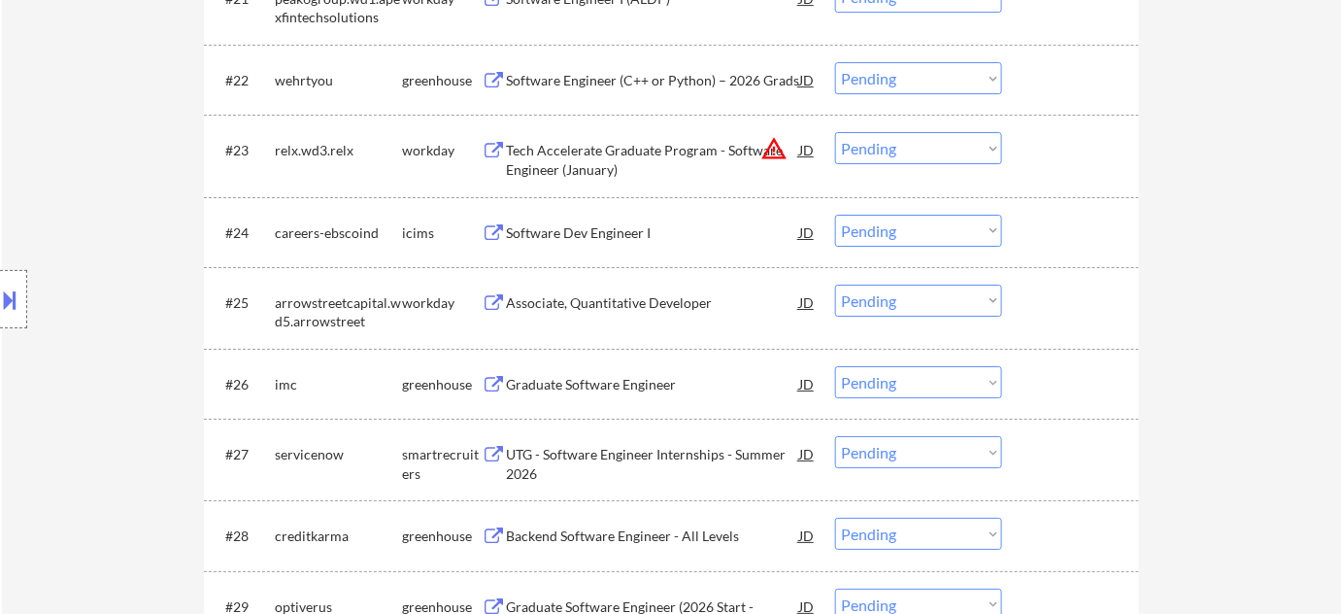
scroll to position [2383, 0]
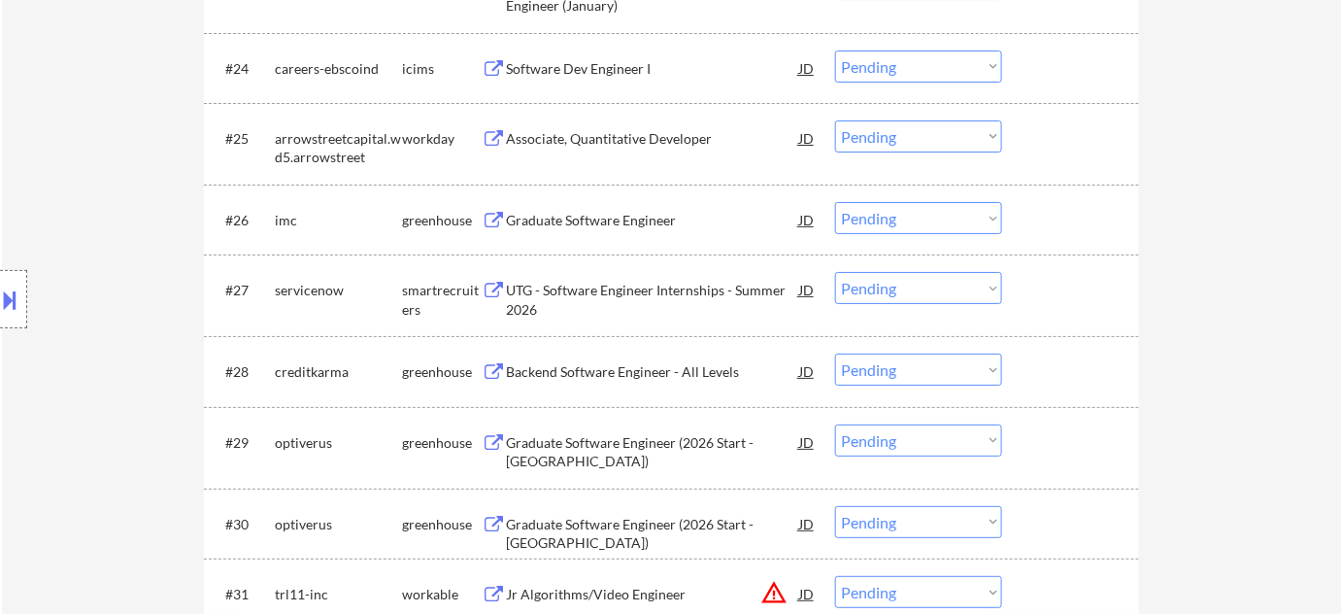
click at [589, 440] on div "Graduate Software Engineer (2026 Start - Chicago)" at bounding box center [652, 452] width 293 height 38
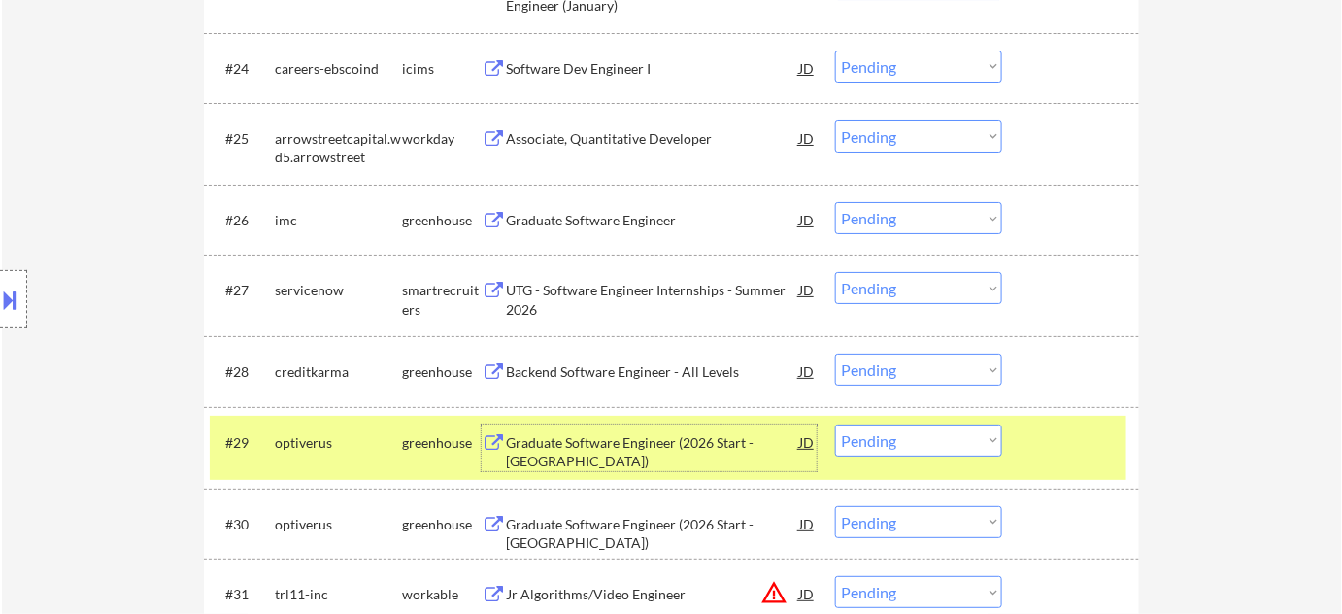
click at [903, 444] on select "Choose an option... Pending Applied Excluded (Questions) Excluded (Expired) Exc…" at bounding box center [918, 440] width 167 height 32
click at [835, 424] on select "Choose an option... Pending Applied Excluded (Questions) Excluded (Expired) Exc…" at bounding box center [918, 440] width 167 height 32
select select ""pending""
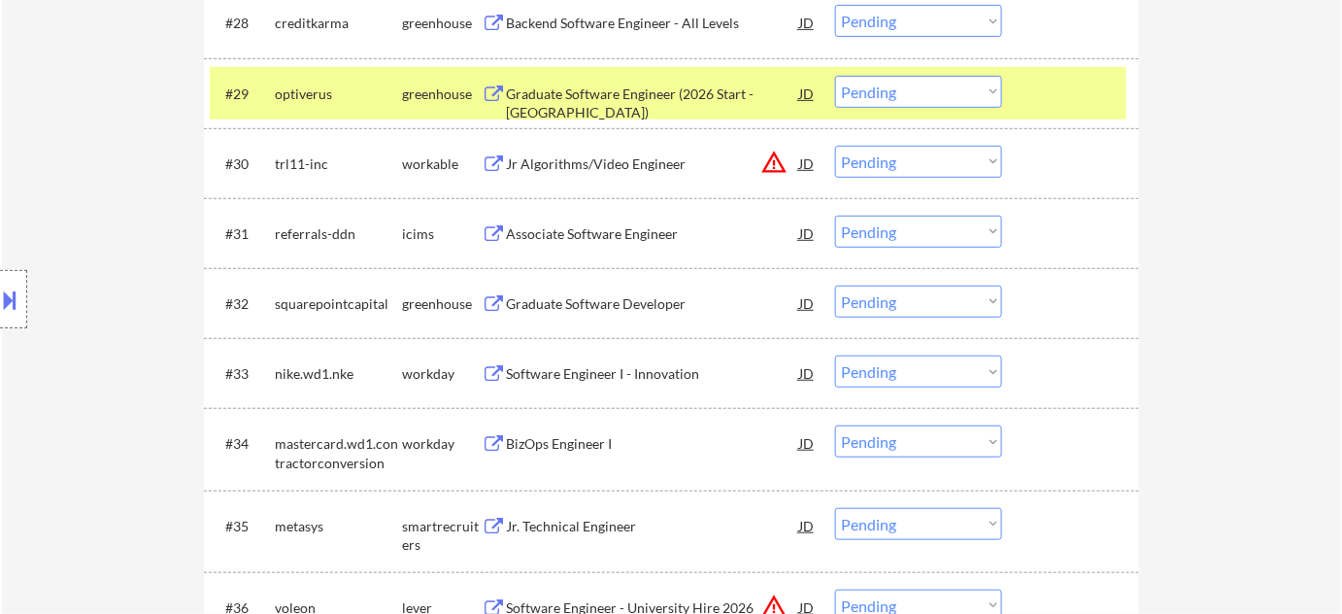
scroll to position [2736, 0]
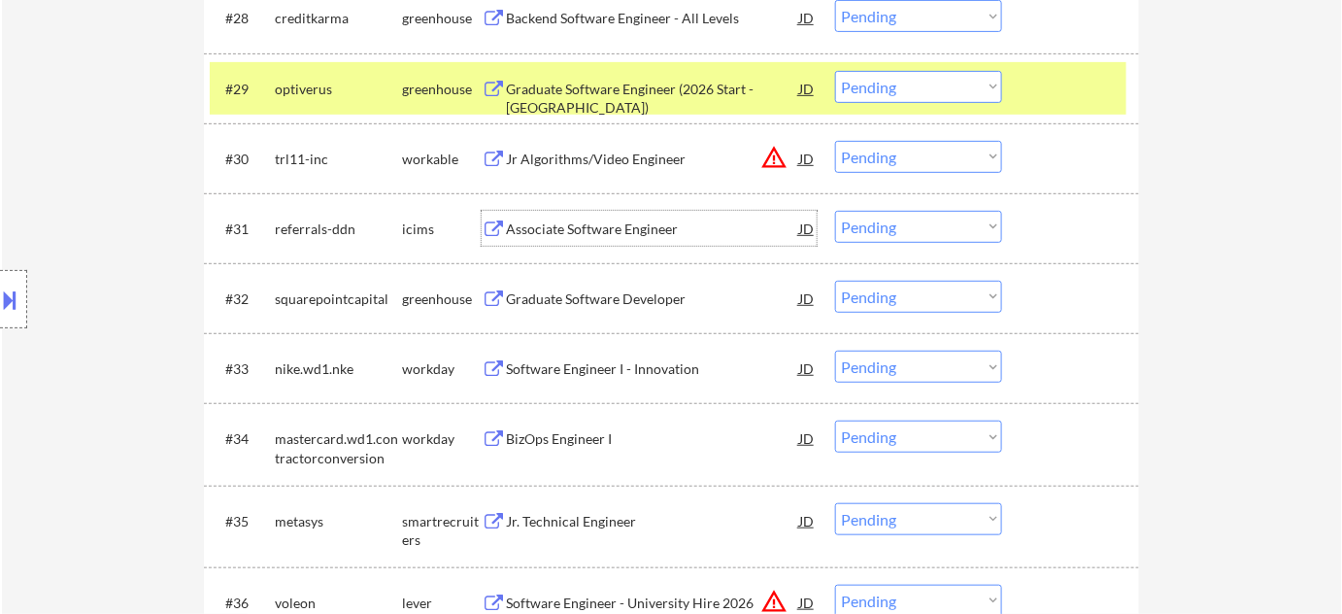
click at [575, 226] on div "Associate Software Engineer" at bounding box center [652, 228] width 293 height 19
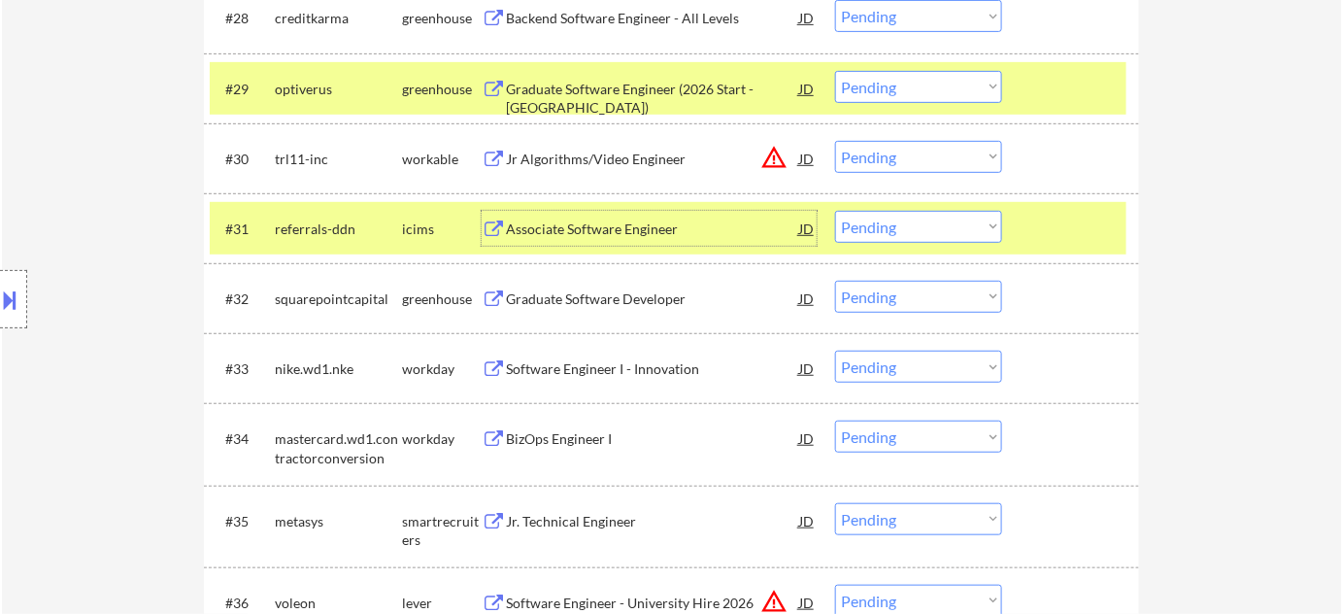
drag, startPoint x: 916, startPoint y: 227, endPoint x: 921, endPoint y: 237, distance: 10.9
click at [916, 227] on select "Choose an option... Pending Applied Excluded (Questions) Excluded (Expired) Exc…" at bounding box center [918, 227] width 167 height 32
click at [835, 211] on select "Choose an option... Pending Applied Excluded (Questions) Excluded (Expired) Exc…" at bounding box center [918, 227] width 167 height 32
select select ""pending""
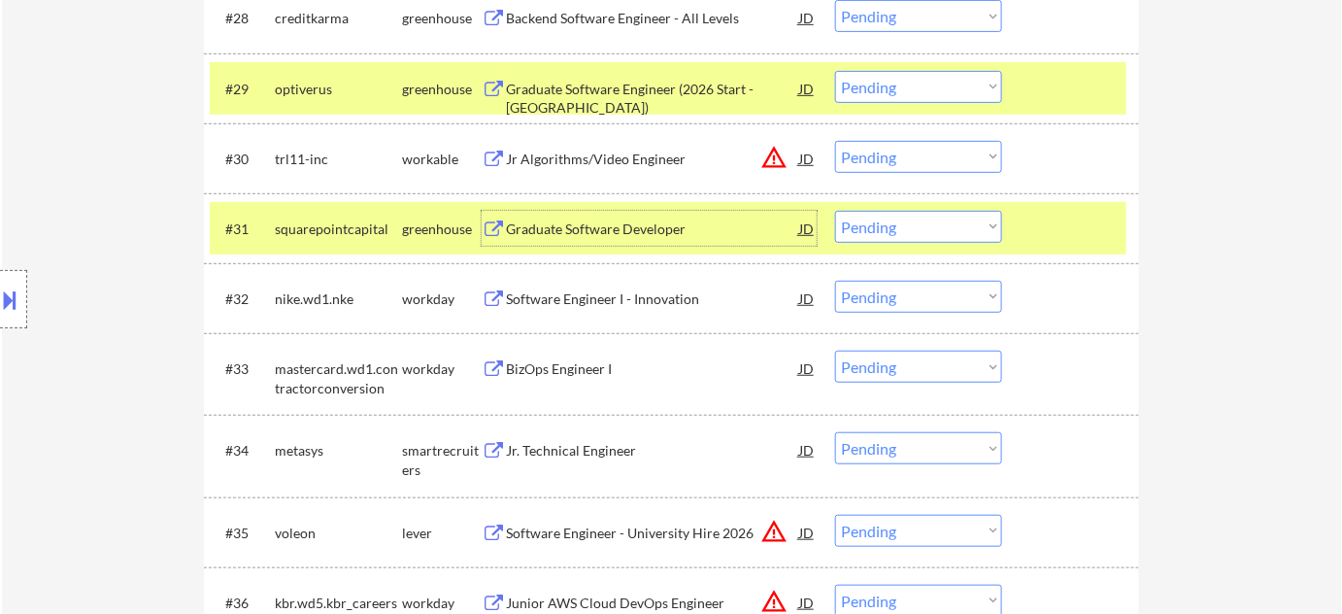
click at [600, 228] on div "Graduate Software Developer" at bounding box center [652, 228] width 293 height 19
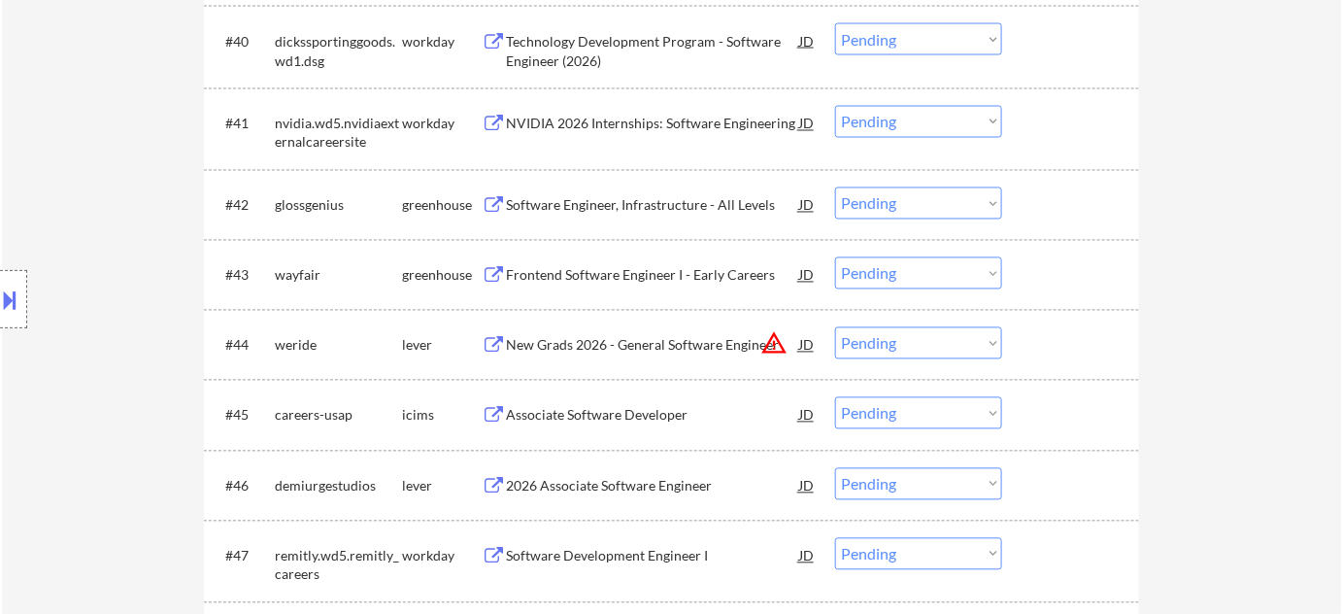
scroll to position [3619, 0]
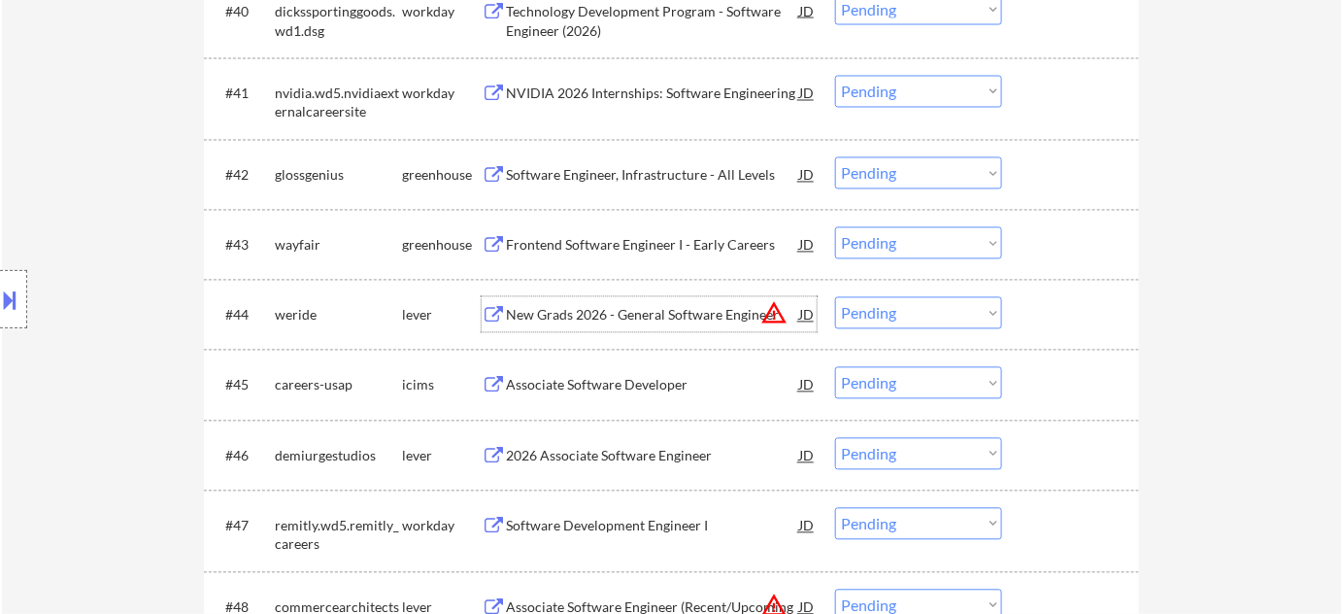
click at [723, 310] on div "New Grads 2026 - General Software Engineer" at bounding box center [652, 315] width 293 height 19
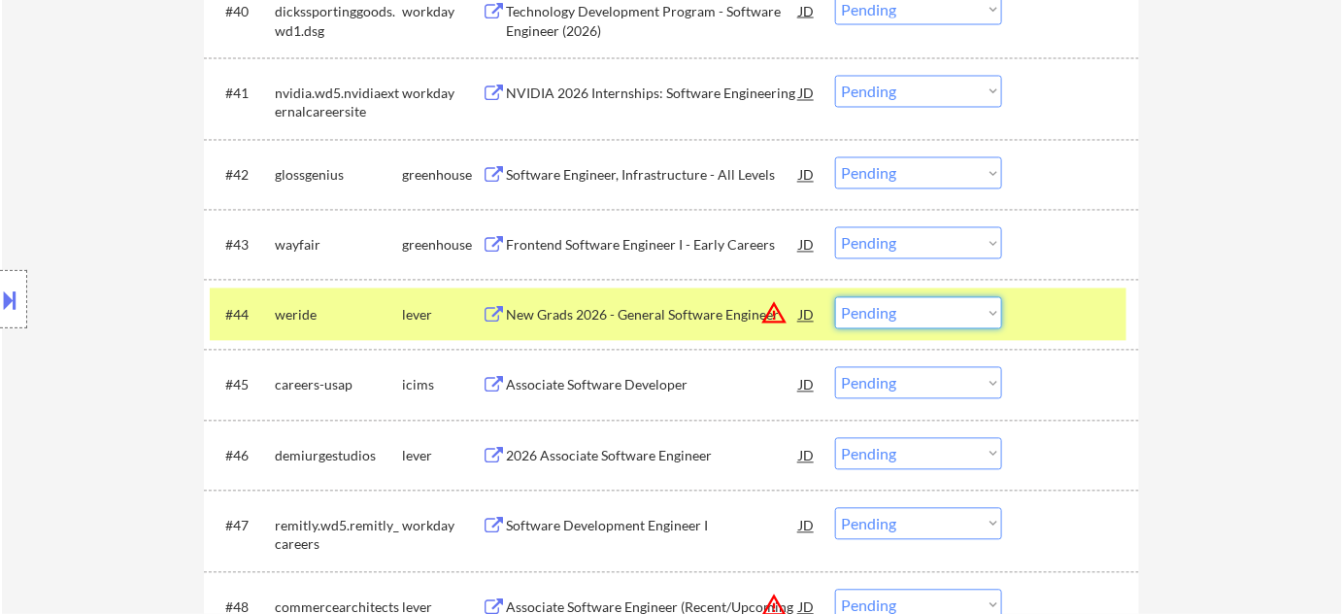
click at [888, 323] on select "Choose an option... Pending Applied Excluded (Questions) Excluded (Expired) Exc…" at bounding box center [918, 313] width 167 height 32
click at [835, 297] on select "Choose an option... Pending Applied Excluded (Questions) Excluded (Expired) Exc…" at bounding box center [918, 313] width 167 height 32
select select ""pending""
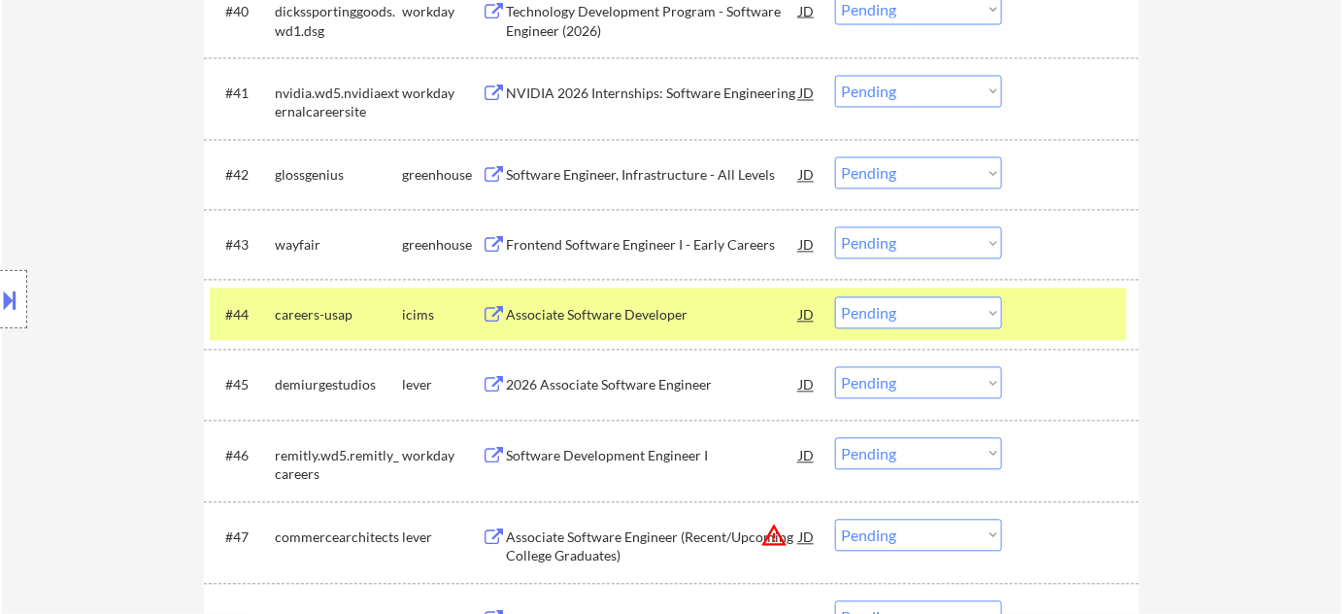
click at [607, 386] on div "2026 Associate Software Engineer" at bounding box center [652, 385] width 293 height 19
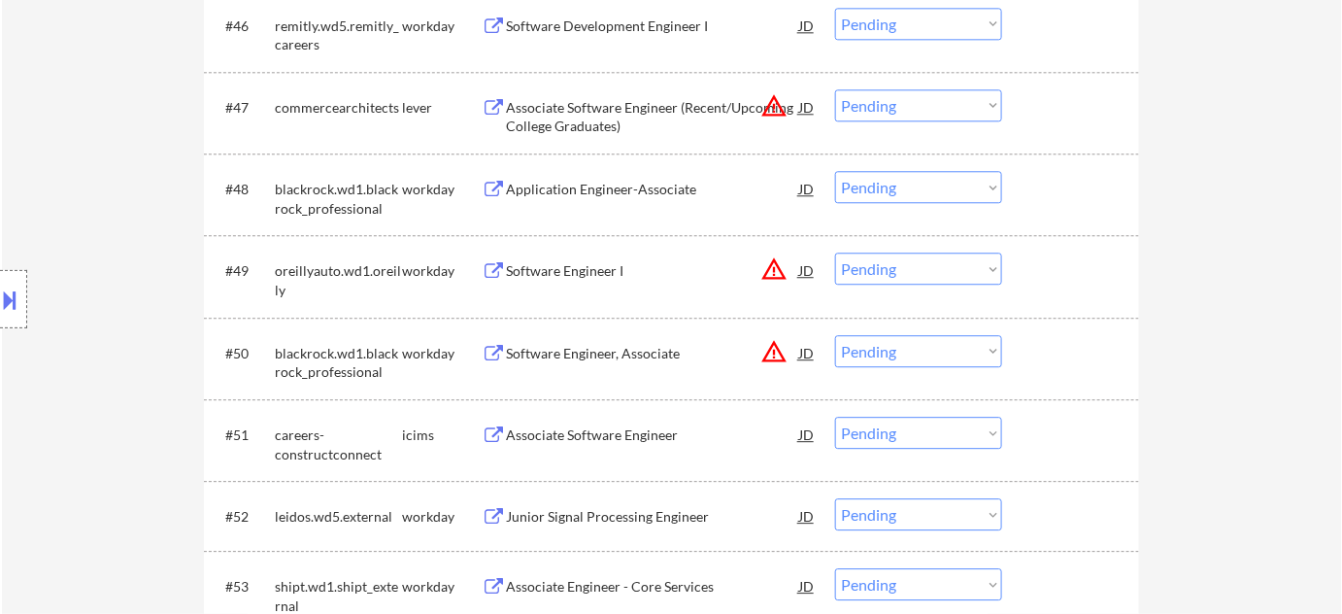
scroll to position [4060, 0]
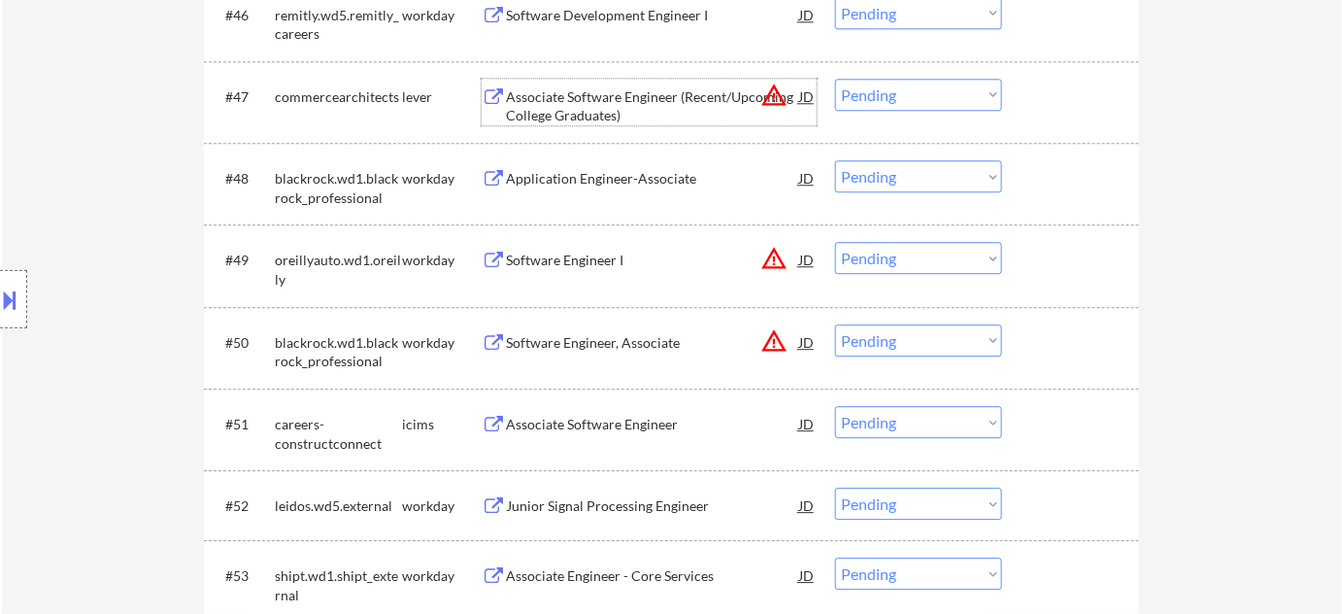
click at [596, 108] on div "Associate Software Engineer (Recent/Upcoming College Graduates)" at bounding box center [652, 106] width 293 height 38
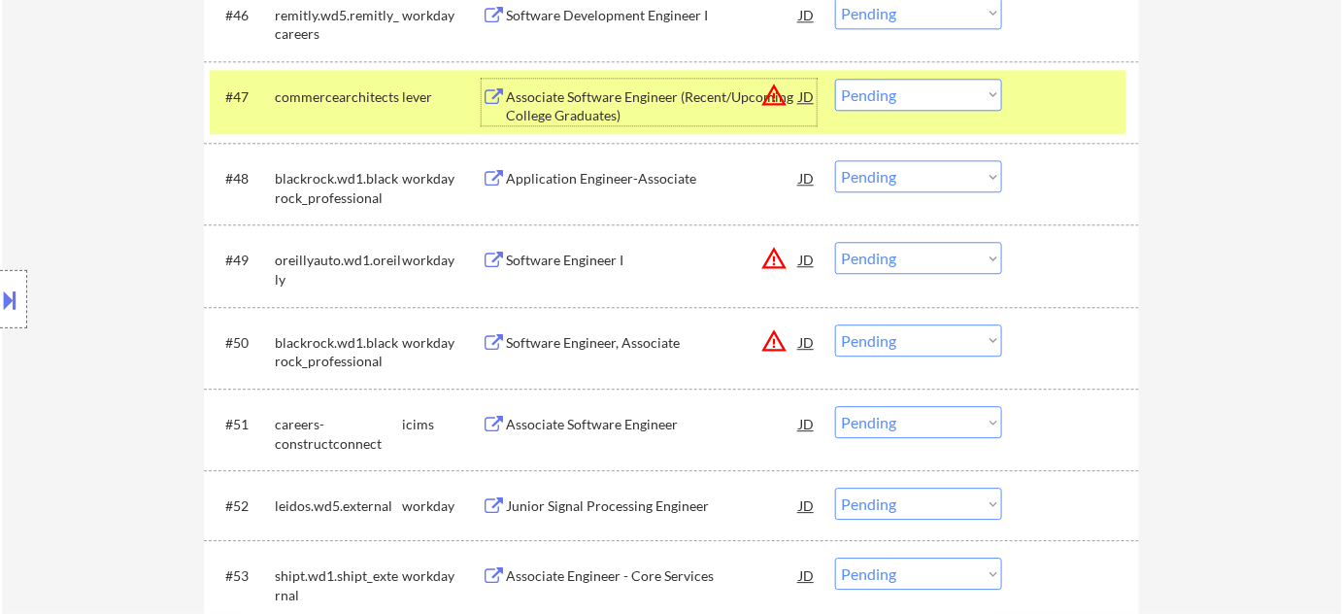
click at [960, 71] on div "#47 commercearchitects lever Associate Software Engineer (Recent/Upcoming Colle…" at bounding box center [668, 102] width 917 height 64
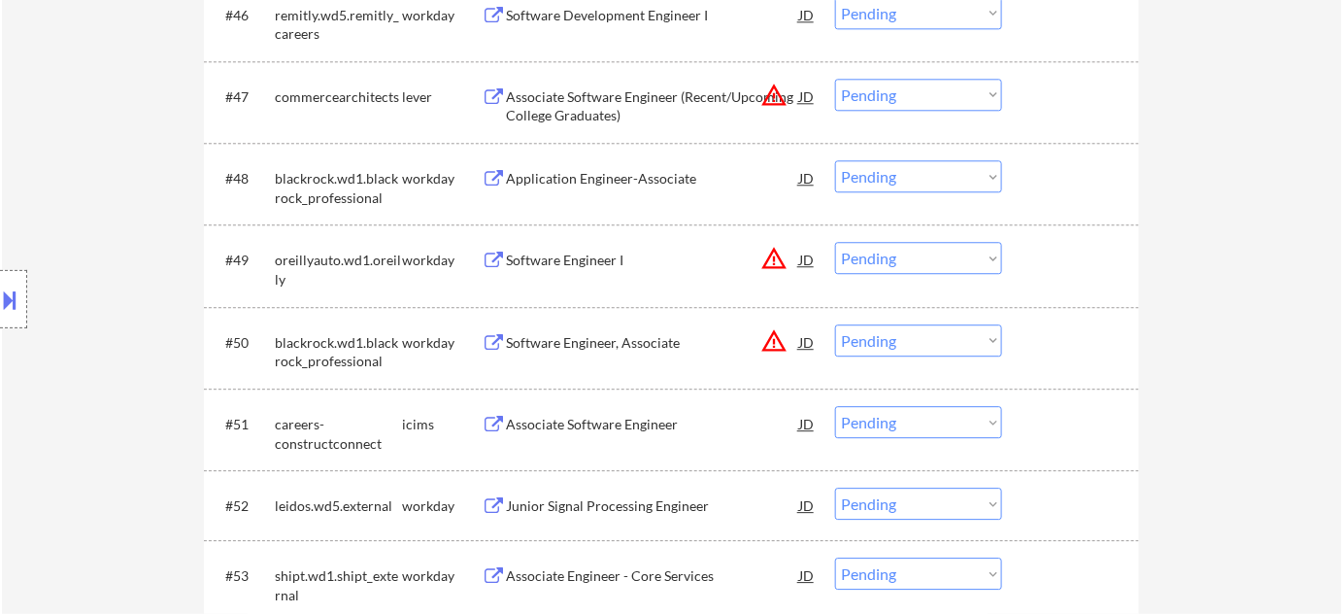
click at [953, 89] on select "Choose an option... Pending Applied Excluded (Questions) Excluded (Expired) Exc…" at bounding box center [918, 95] width 167 height 32
click at [835, 79] on select "Choose an option... Pending Applied Excluded (Questions) Excluded (Expired) Exc…" at bounding box center [918, 95] width 167 height 32
select select ""pending""
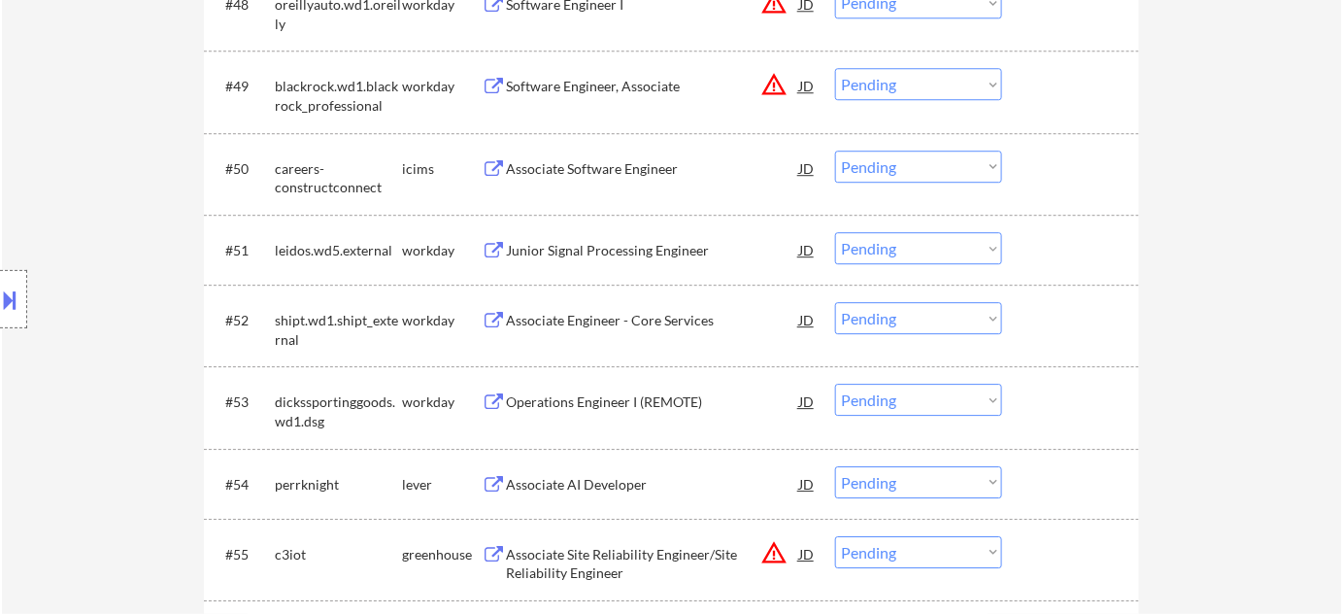
scroll to position [4237, 0]
click at [627, 322] on div "Associate Engineer - Core Services" at bounding box center [652, 317] width 293 height 19
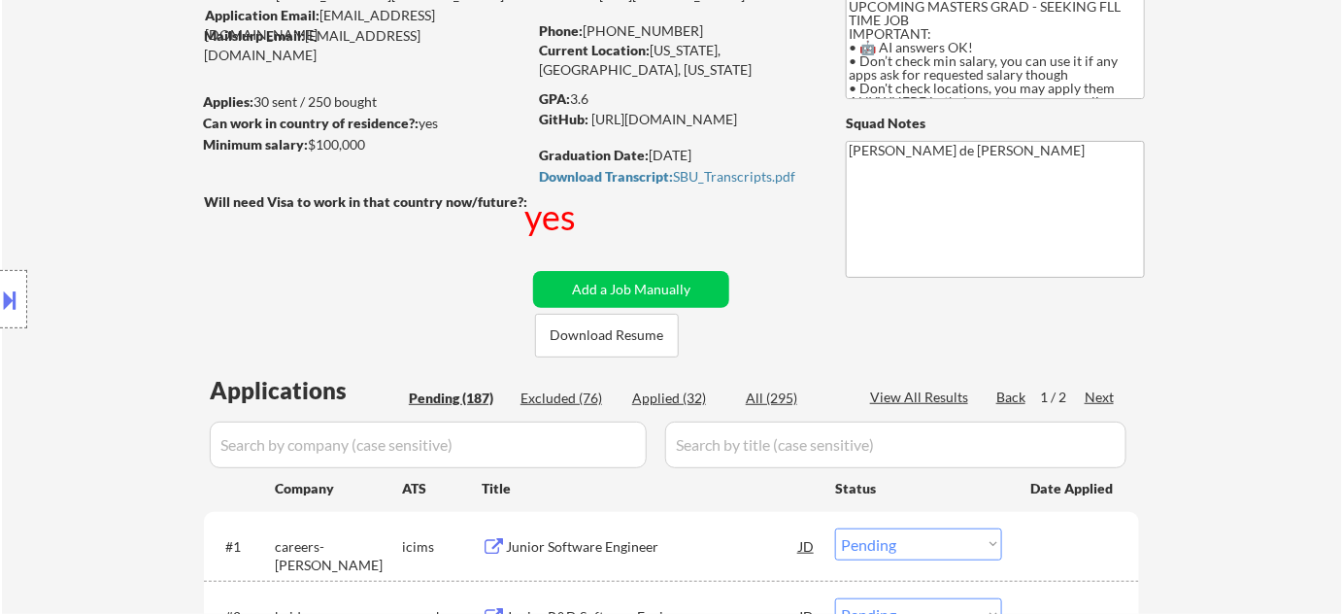
scroll to position [0, 0]
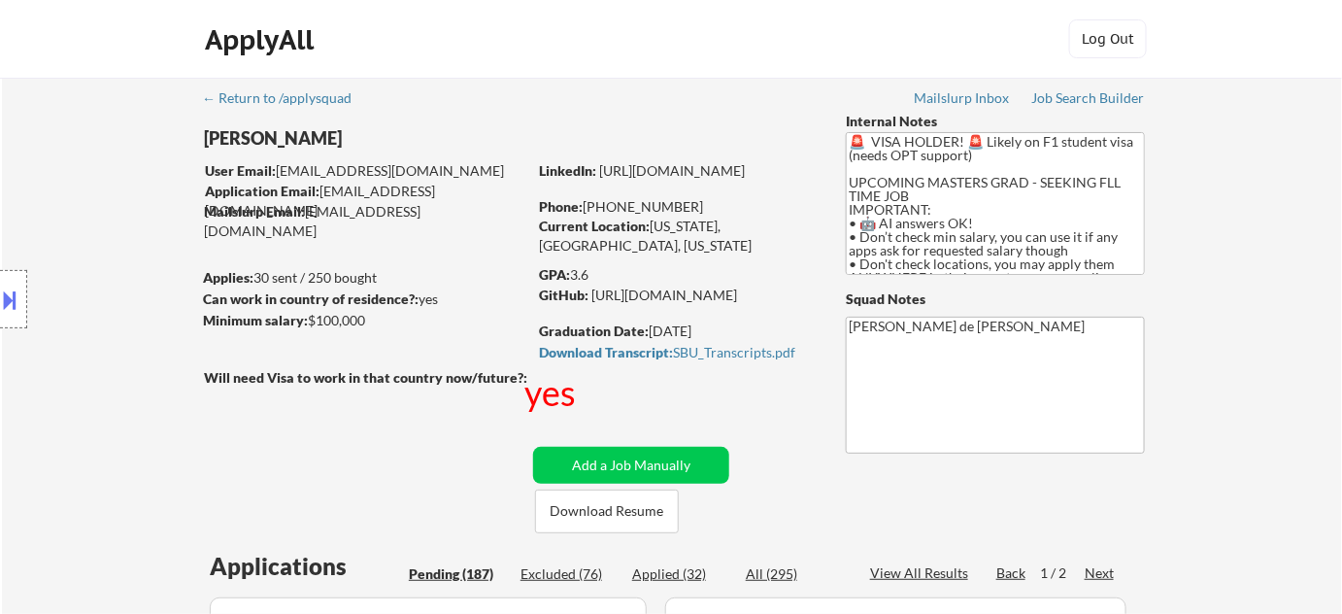
drag, startPoint x: 605, startPoint y: 202, endPoint x: 700, endPoint y: 208, distance: 95.3
click at [700, 208] on div "Phone: +1 516-434-1033" at bounding box center [676, 206] width 275 height 19
copy div "516-434-1033"
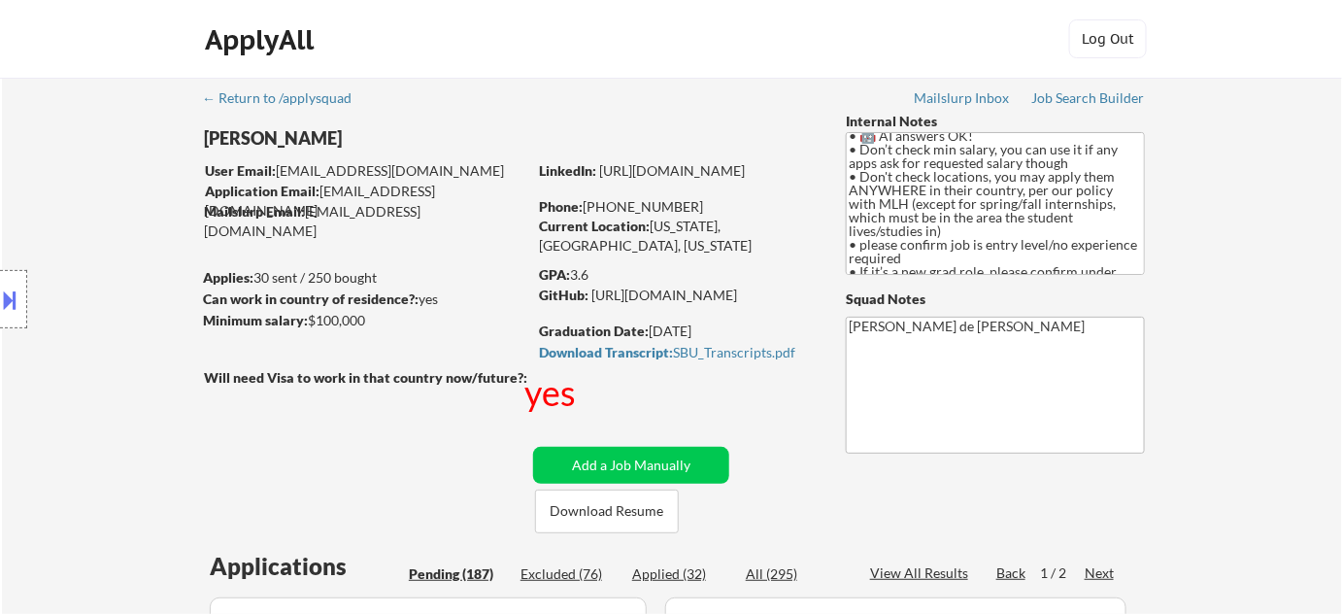
scroll to position [4246, 0]
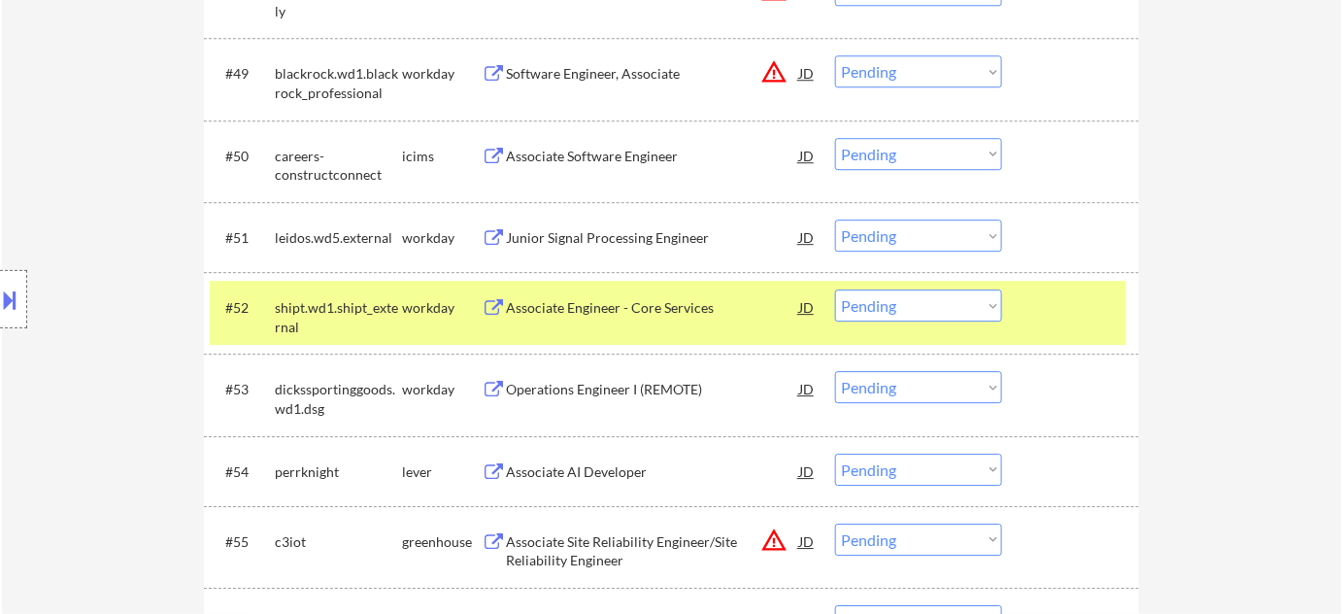
click at [926, 310] on select "Choose an option... Pending Applied Excluded (Questions) Excluded (Expired) Exc…" at bounding box center [918, 305] width 167 height 32
click at [835, 289] on select "Choose an option... Pending Applied Excluded (Questions) Excluded (Expired) Exc…" at bounding box center [918, 305] width 167 height 32
select select ""pending""
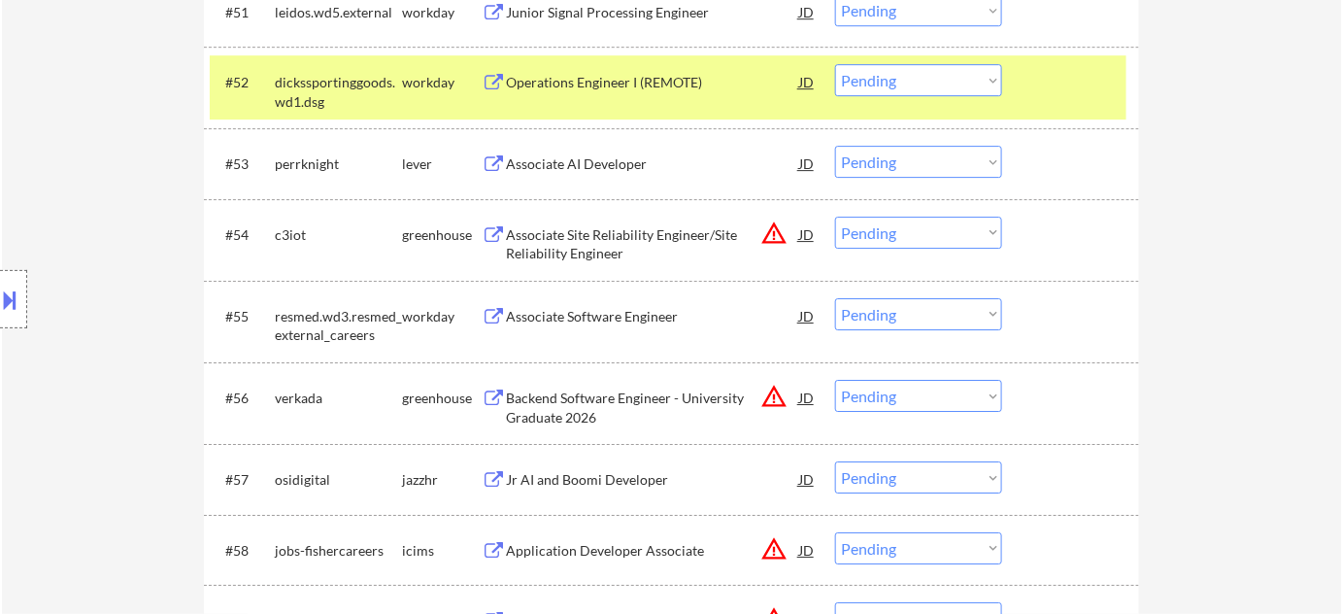
scroll to position [4511, 0]
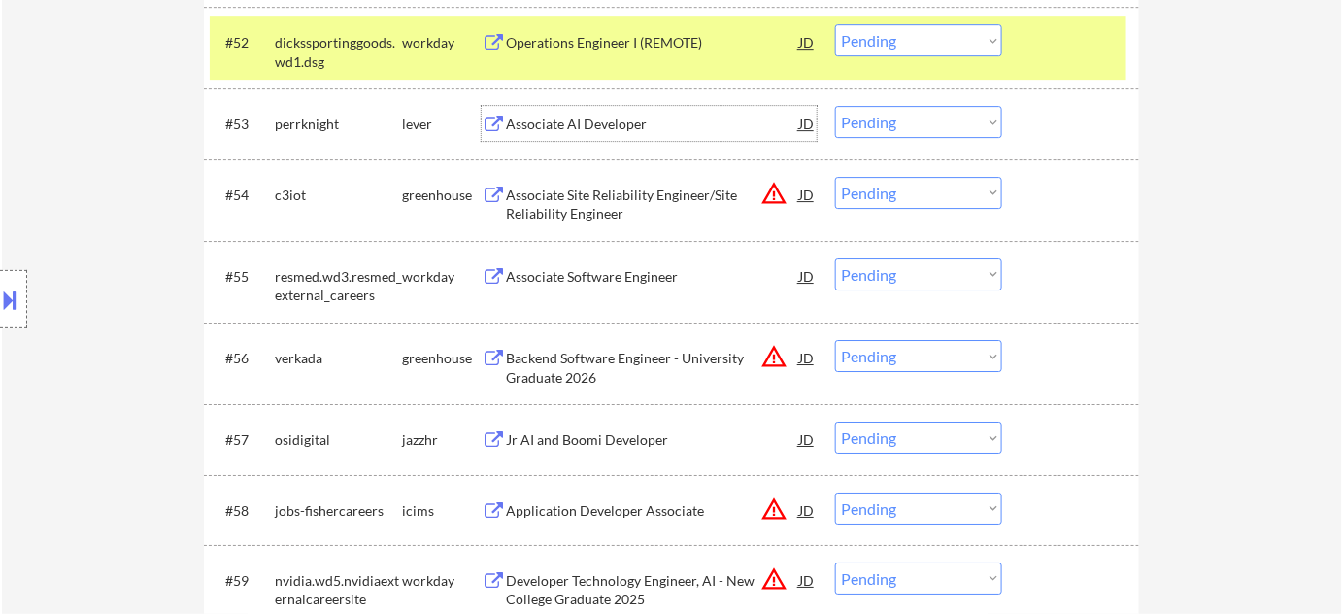
click at [592, 122] on div "Associate AI Developer" at bounding box center [652, 124] width 293 height 19
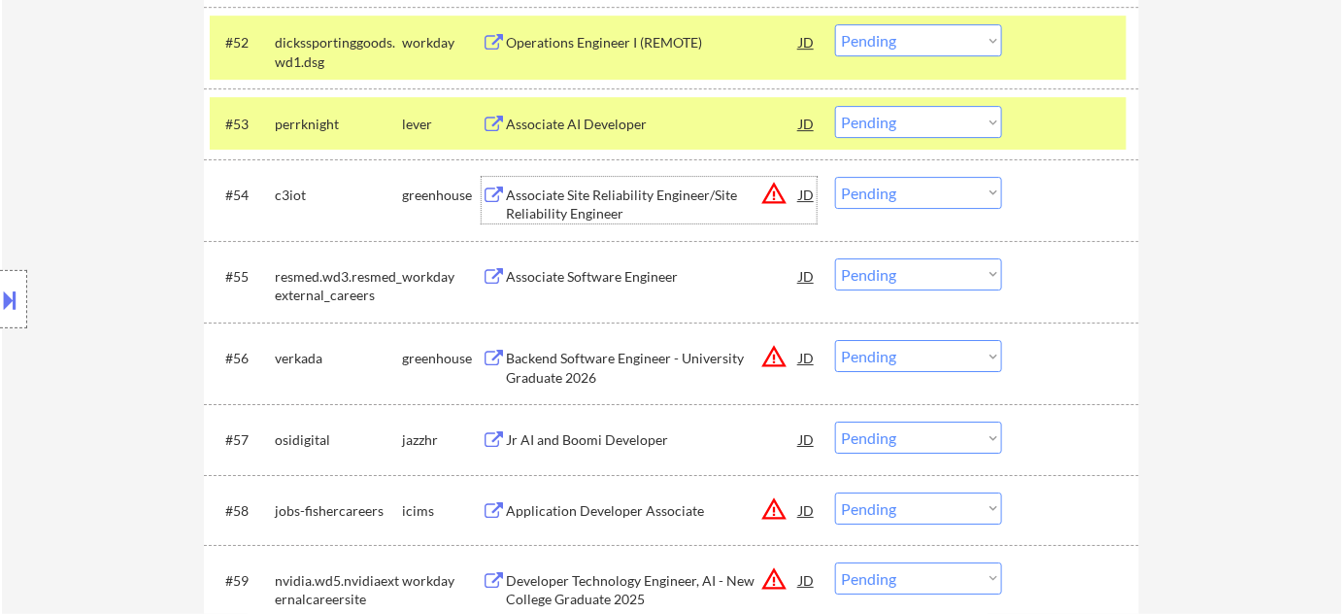
click at [552, 200] on div "Associate Site Reliability Engineer/Site Reliability Engineer" at bounding box center [652, 204] width 293 height 38
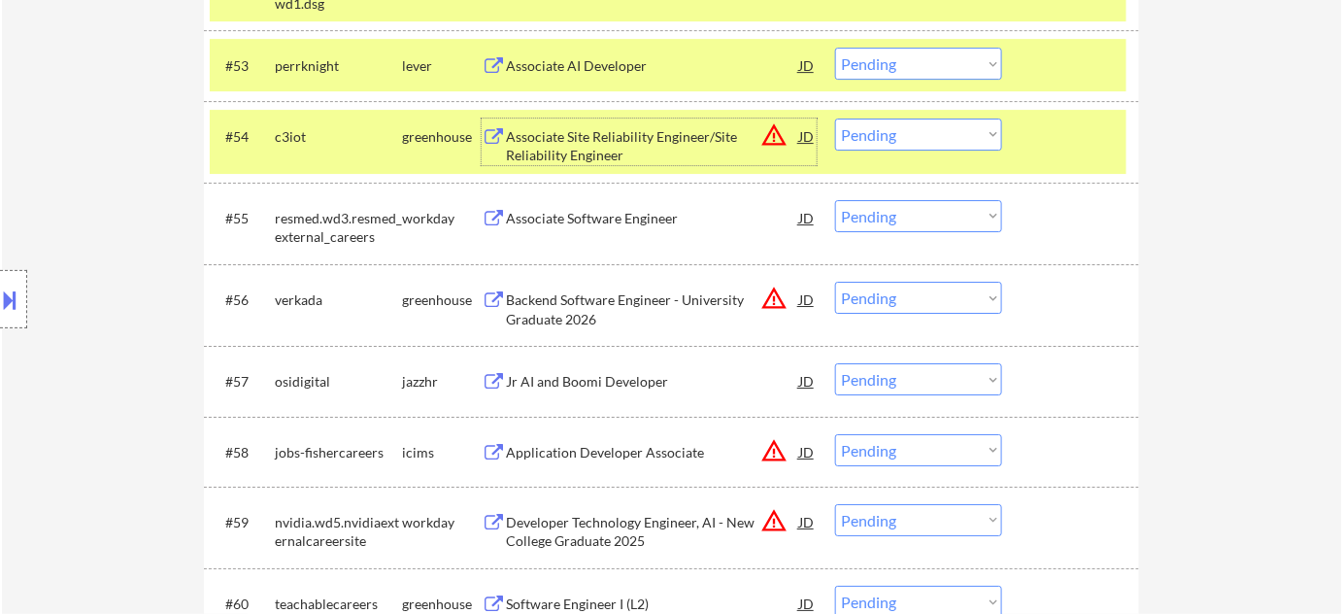
scroll to position [4600, 0]
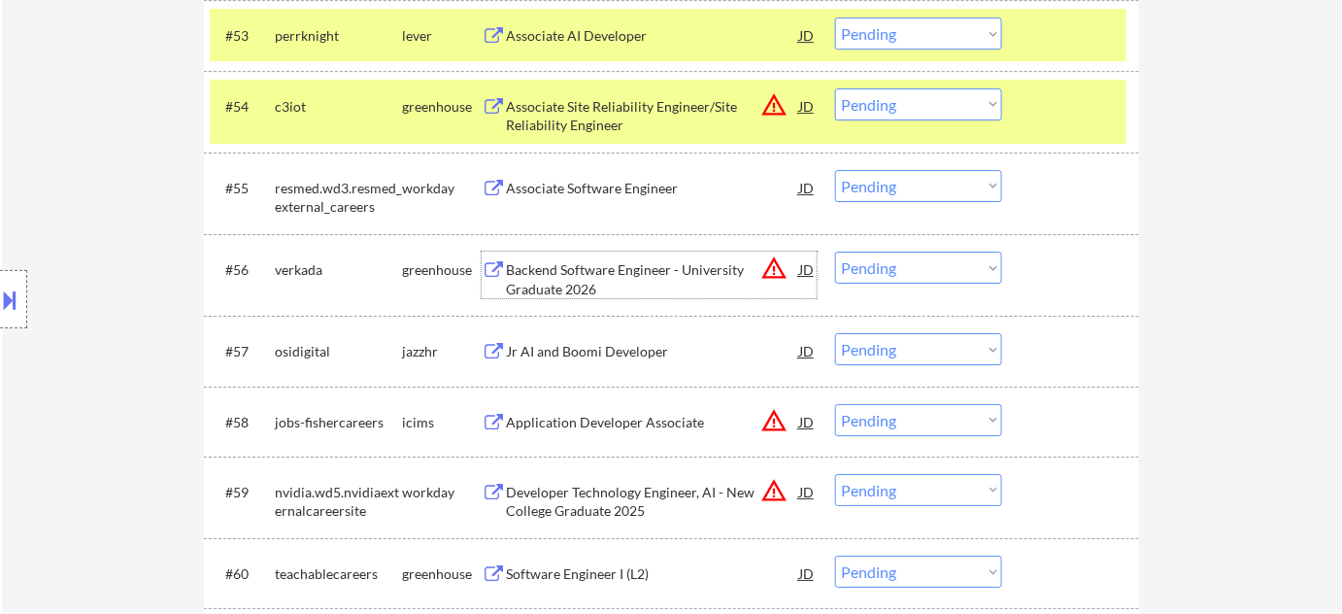
click at [570, 271] on div "Backend Software Engineer - University Graduate 2026" at bounding box center [652, 279] width 293 height 38
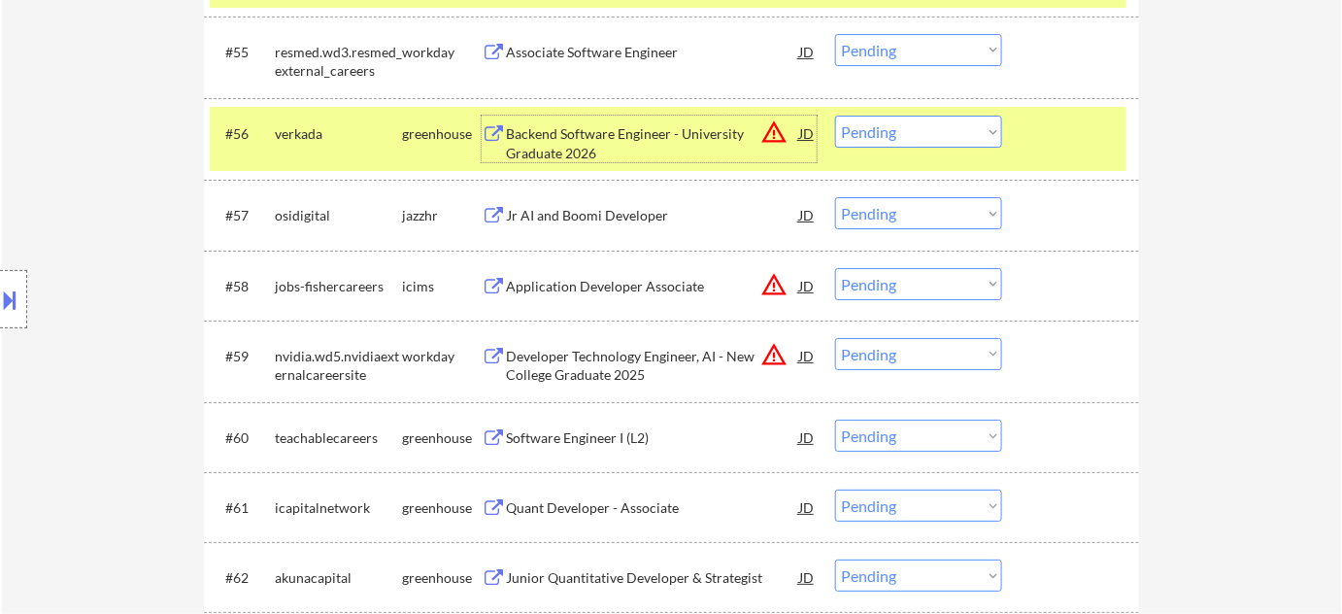
scroll to position [4777, 0]
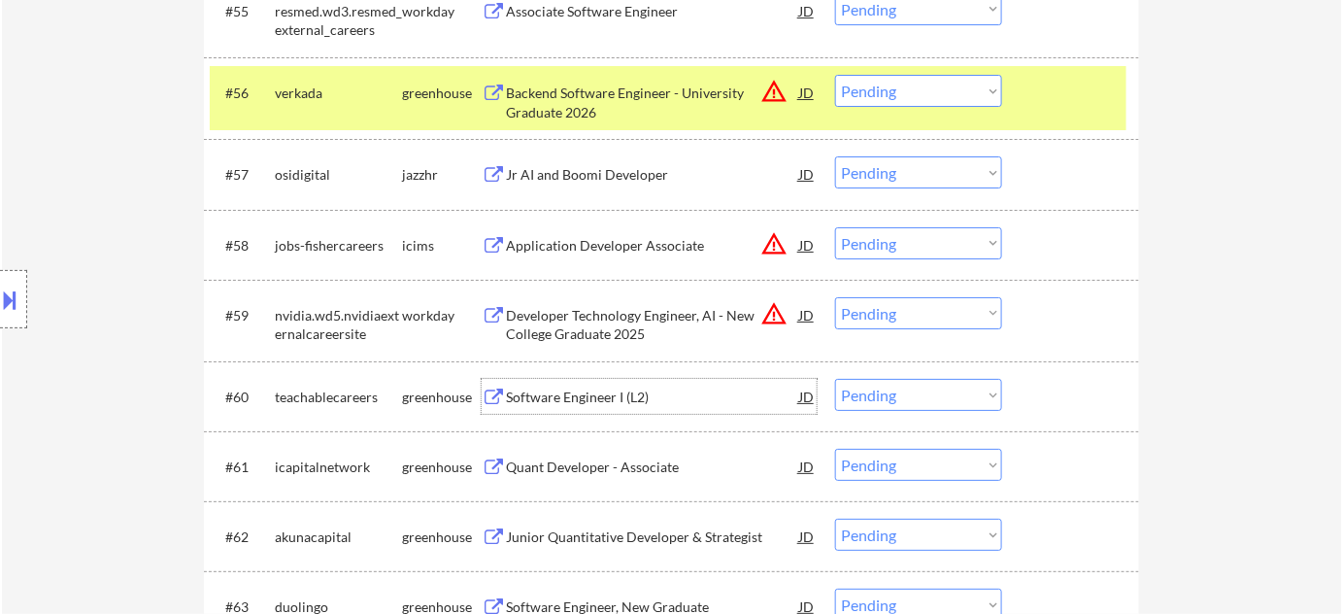
click at [620, 401] on div "Software Engineer I (L2)" at bounding box center [652, 396] width 293 height 19
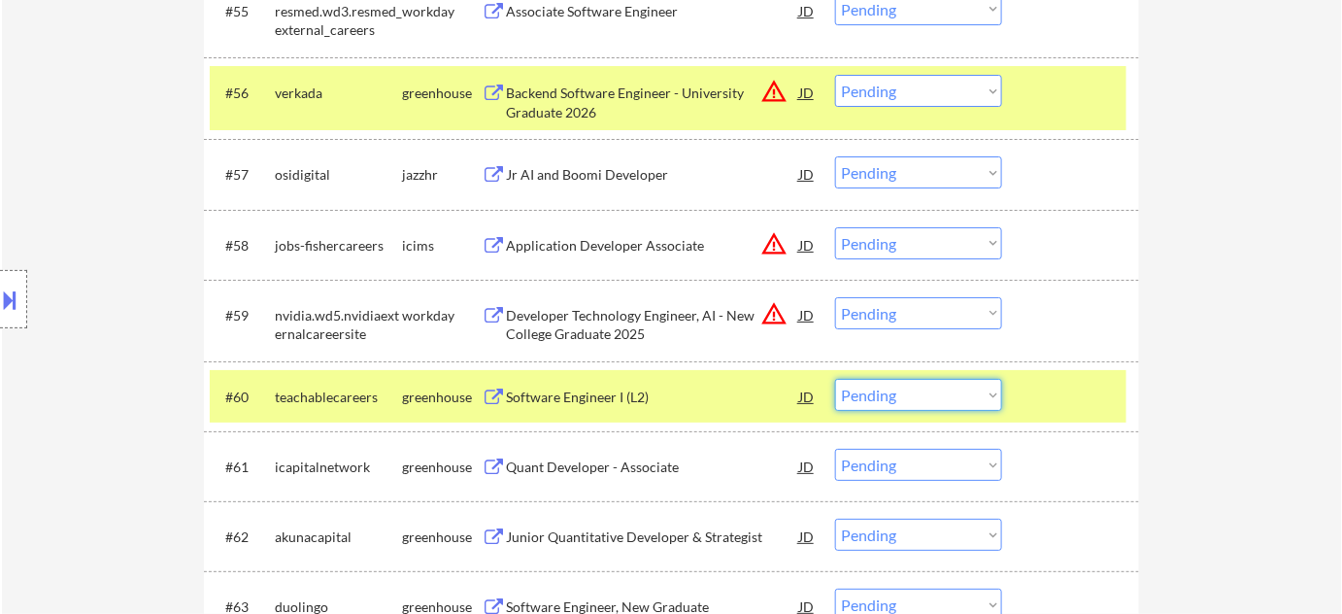
drag, startPoint x: 932, startPoint y: 397, endPoint x: 940, endPoint y: 411, distance: 15.7
click at [932, 397] on select "Choose an option... Pending Applied Excluded (Questions) Excluded (Expired) Exc…" at bounding box center [918, 395] width 167 height 32
click at [835, 379] on select "Choose an option... Pending Applied Excluded (Questions) Excluded (Expired) Exc…" at bounding box center [918, 395] width 167 height 32
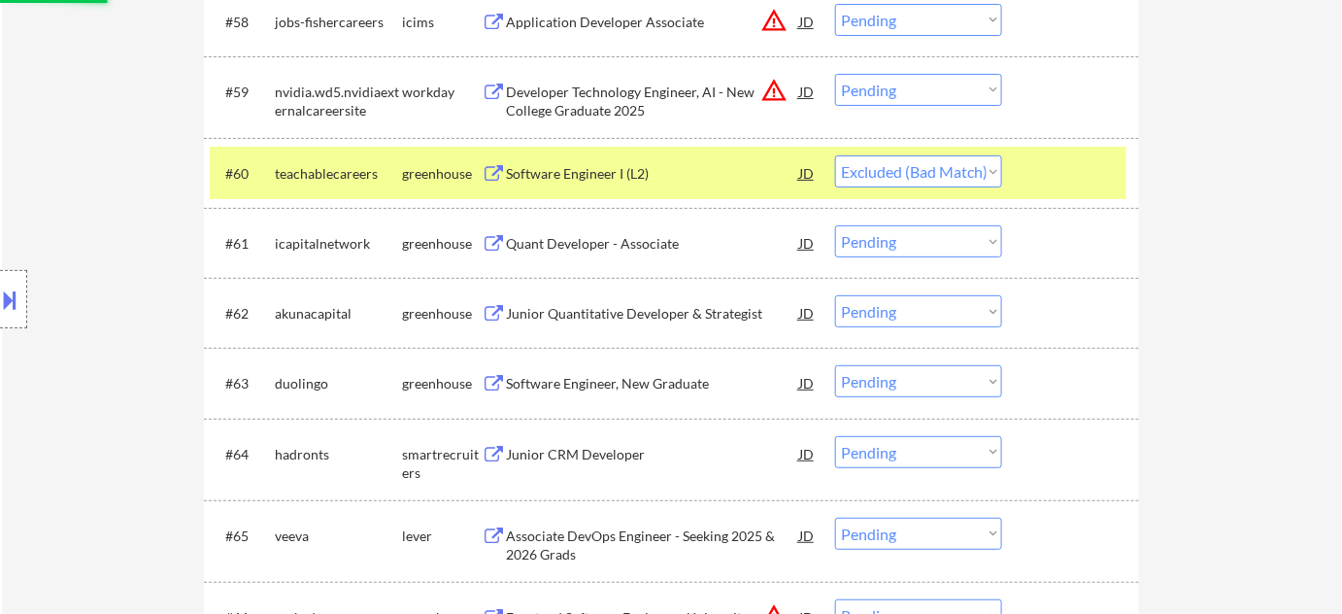
scroll to position [5042, 0]
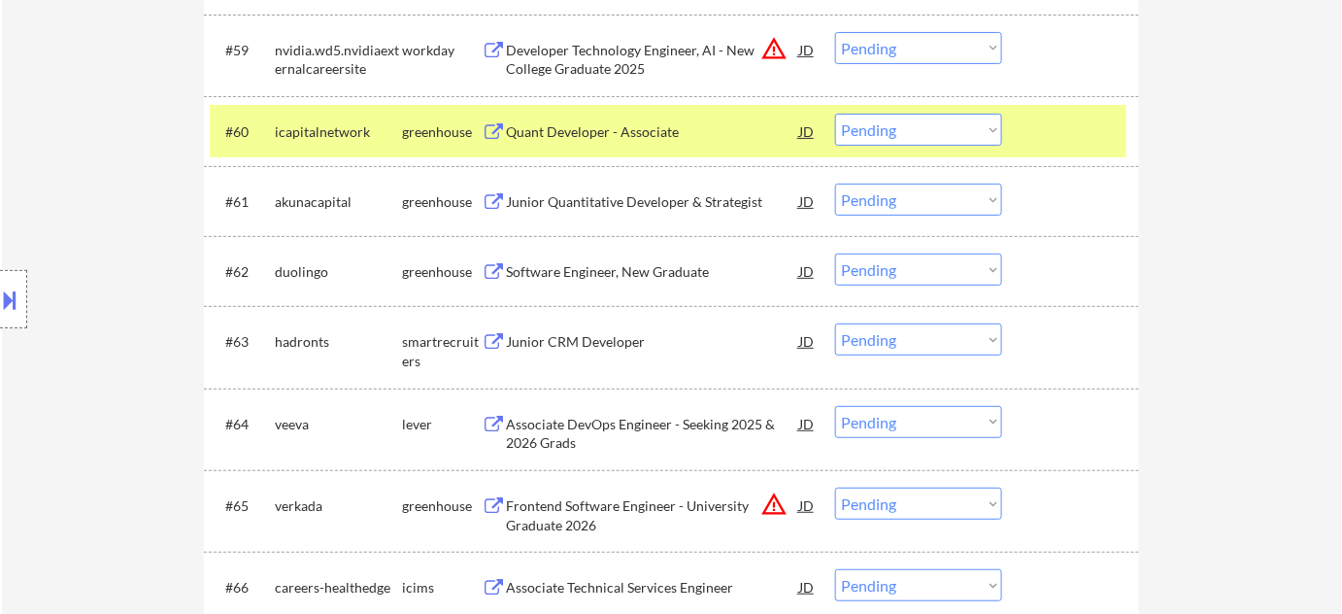
click at [597, 125] on div "Quant Developer - Associate" at bounding box center [652, 131] width 293 height 19
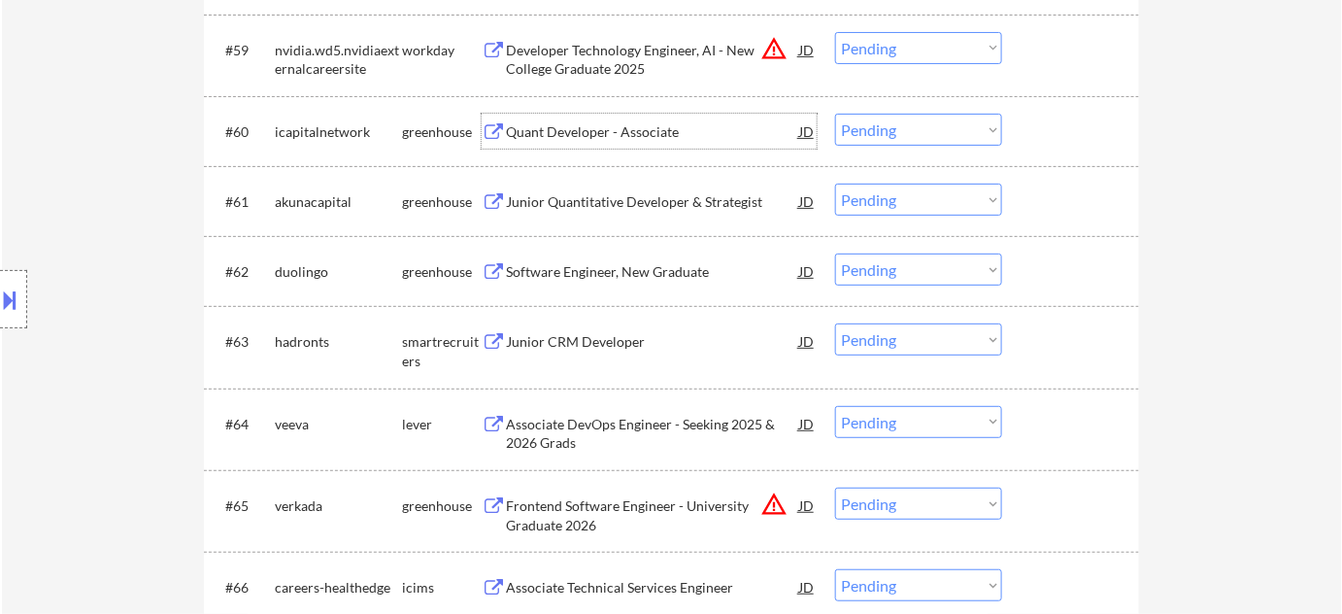
click at [912, 142] on select "Choose an option... Pending Applied Excluded (Questions) Excluded (Expired) Exc…" at bounding box center [918, 130] width 167 height 32
click at [835, 114] on select "Choose an option... Pending Applied Excluded (Questions) Excluded (Expired) Exc…" at bounding box center [918, 130] width 167 height 32
select select ""pending""
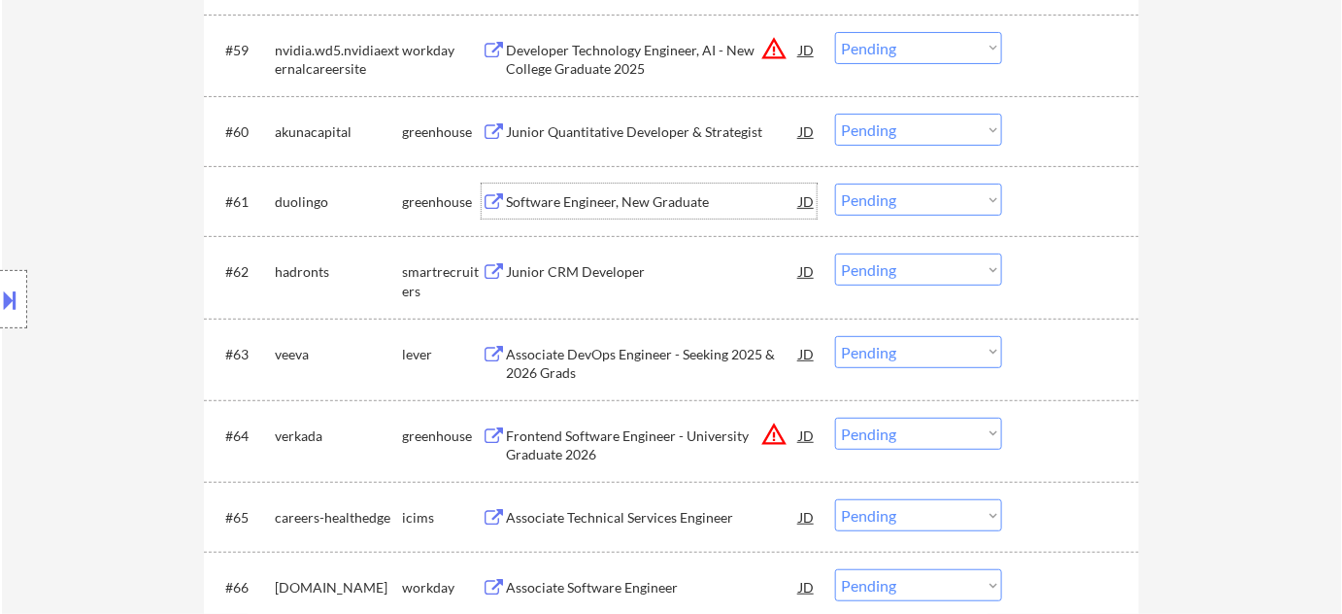
click at [575, 196] on div "Software Engineer, New Graduate" at bounding box center [652, 201] width 293 height 19
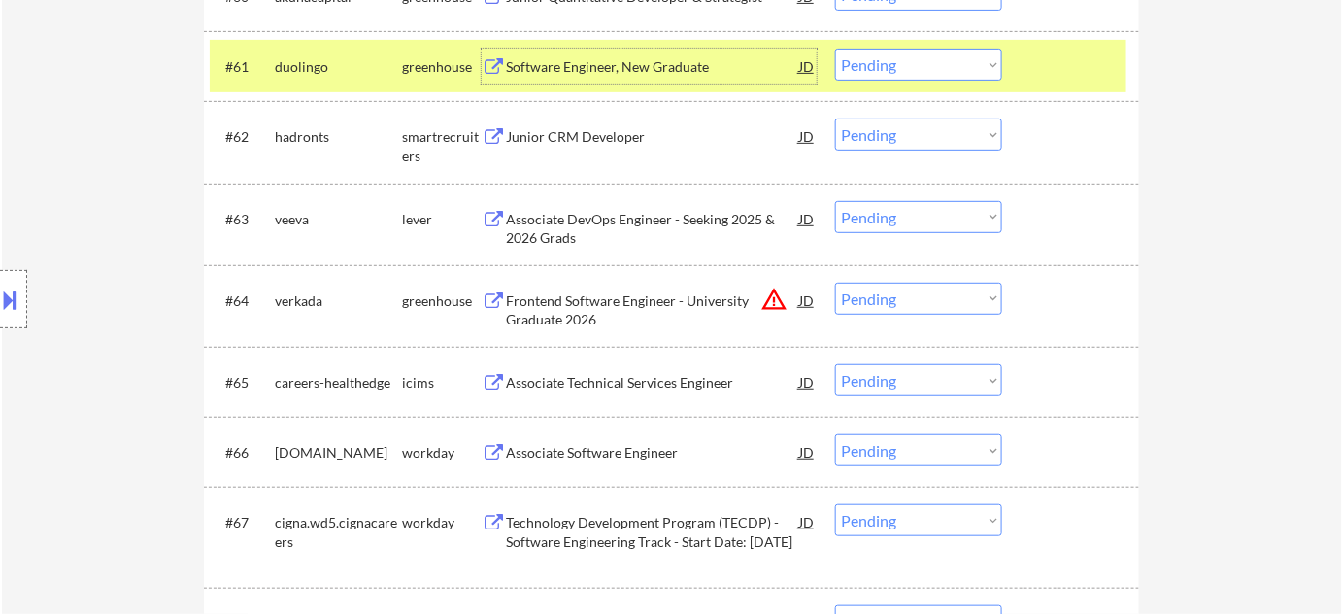
scroll to position [5217, 0]
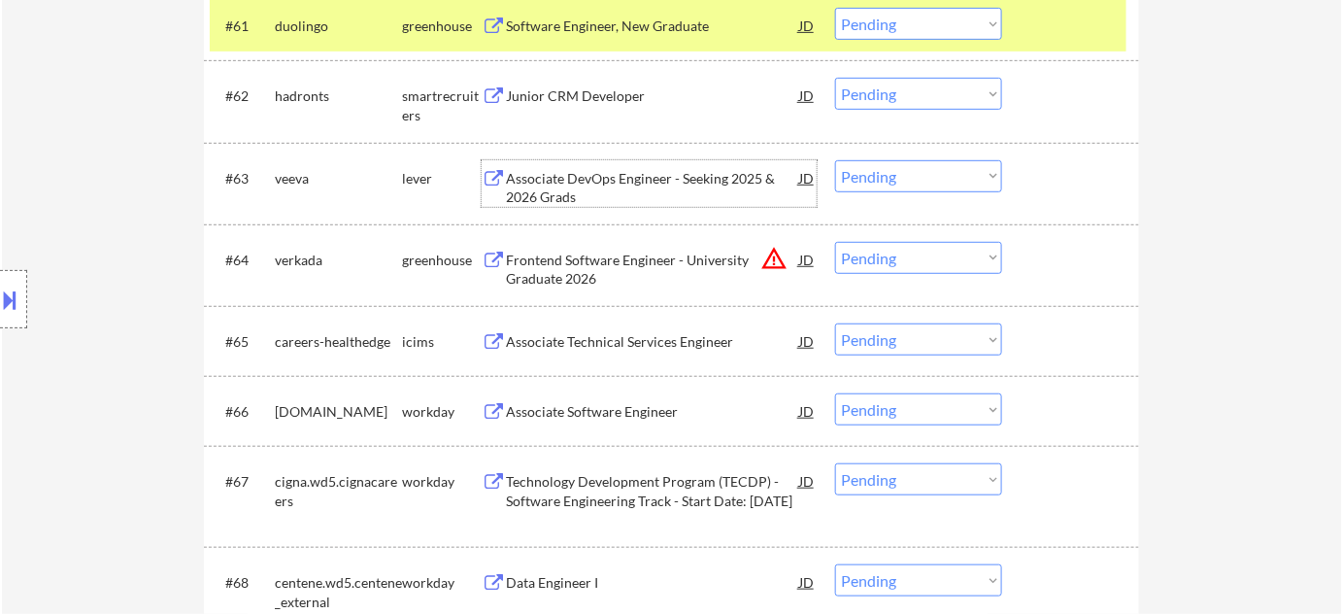
click at [533, 182] on div "Associate DevOps Engineer - Seeking 2025 & 2026 Grads" at bounding box center [652, 188] width 293 height 38
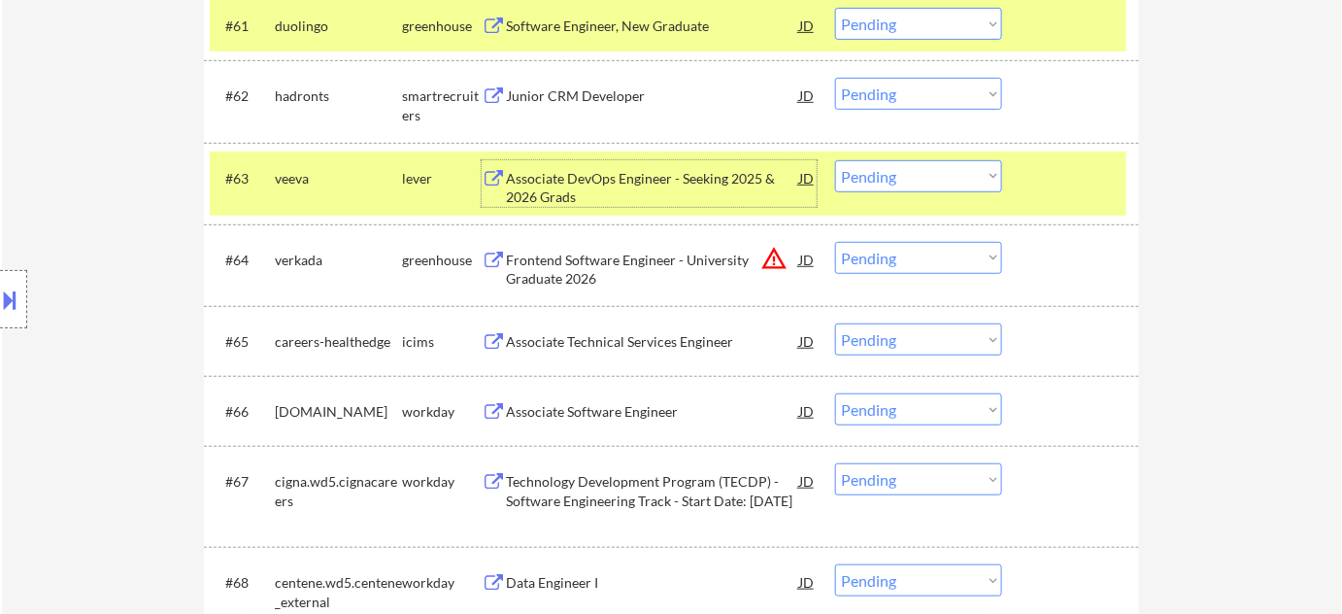
click at [942, 173] on select "Choose an option... Pending Applied Excluded (Questions) Excluded (Expired) Exc…" at bounding box center [918, 176] width 167 height 32
click at [835, 160] on select "Choose an option... Pending Applied Excluded (Questions) Excluded (Expired) Exc…" at bounding box center [918, 176] width 167 height 32
select select ""pending""
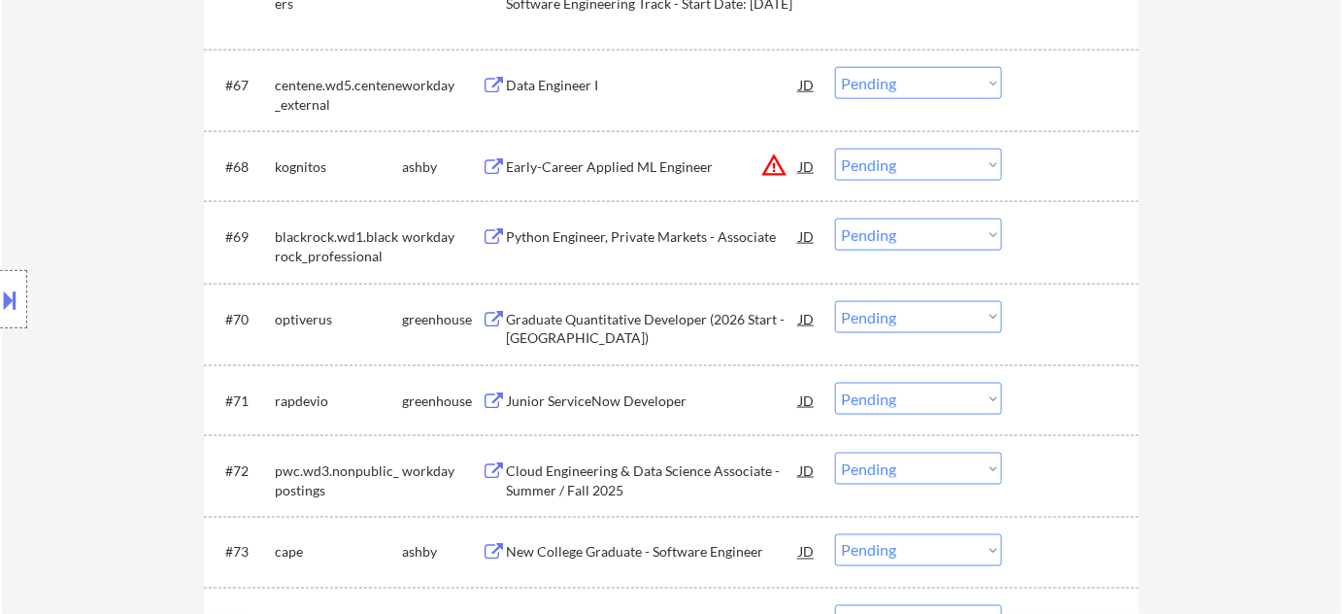
scroll to position [5659, 0]
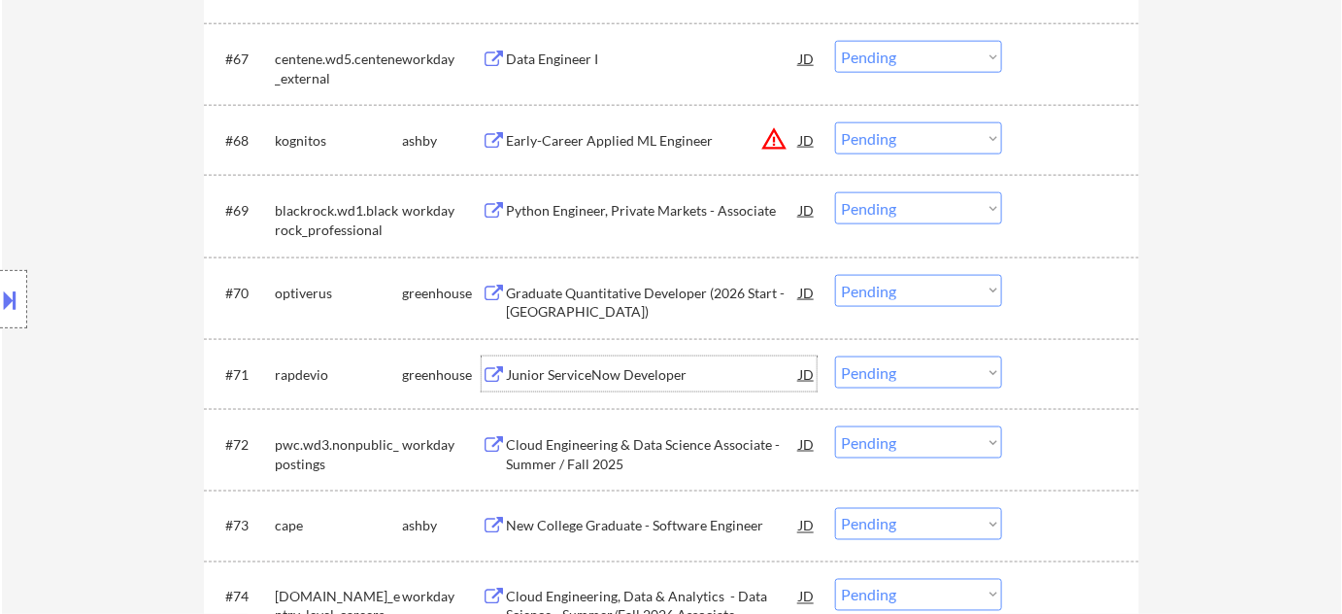
click at [626, 375] on div "Junior ServiceNow Developer" at bounding box center [652, 374] width 293 height 19
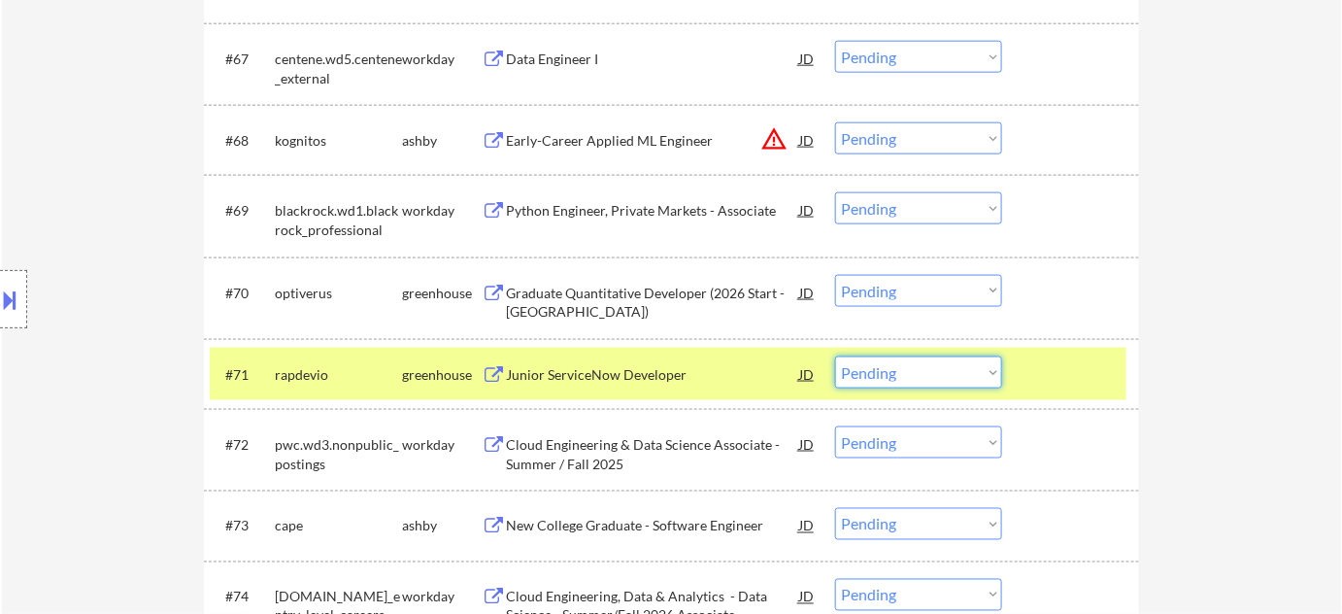
drag, startPoint x: 935, startPoint y: 361, endPoint x: 940, endPoint y: 370, distance: 10.0
click at [935, 361] on select "Choose an option... Pending Applied Excluded (Questions) Excluded (Expired) Exc…" at bounding box center [918, 372] width 167 height 32
click at [835, 356] on select "Choose an option... Pending Applied Excluded (Questions) Excluded (Expired) Exc…" at bounding box center [918, 372] width 167 height 32
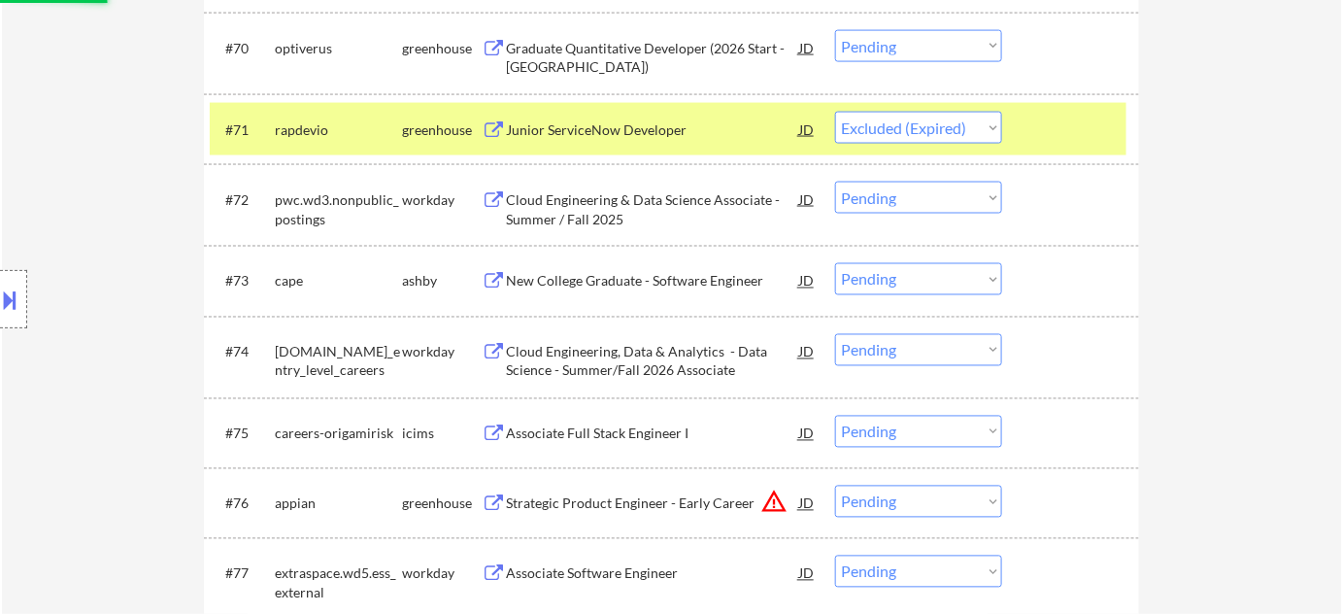
scroll to position [5924, 0]
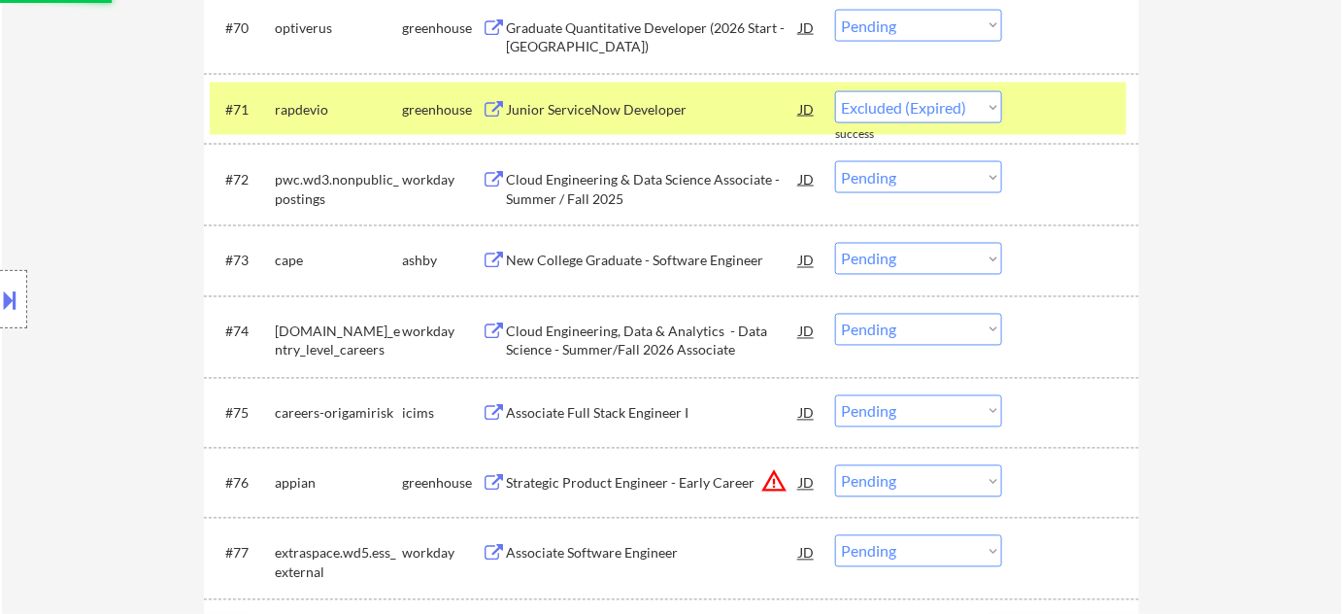
select select ""pending""
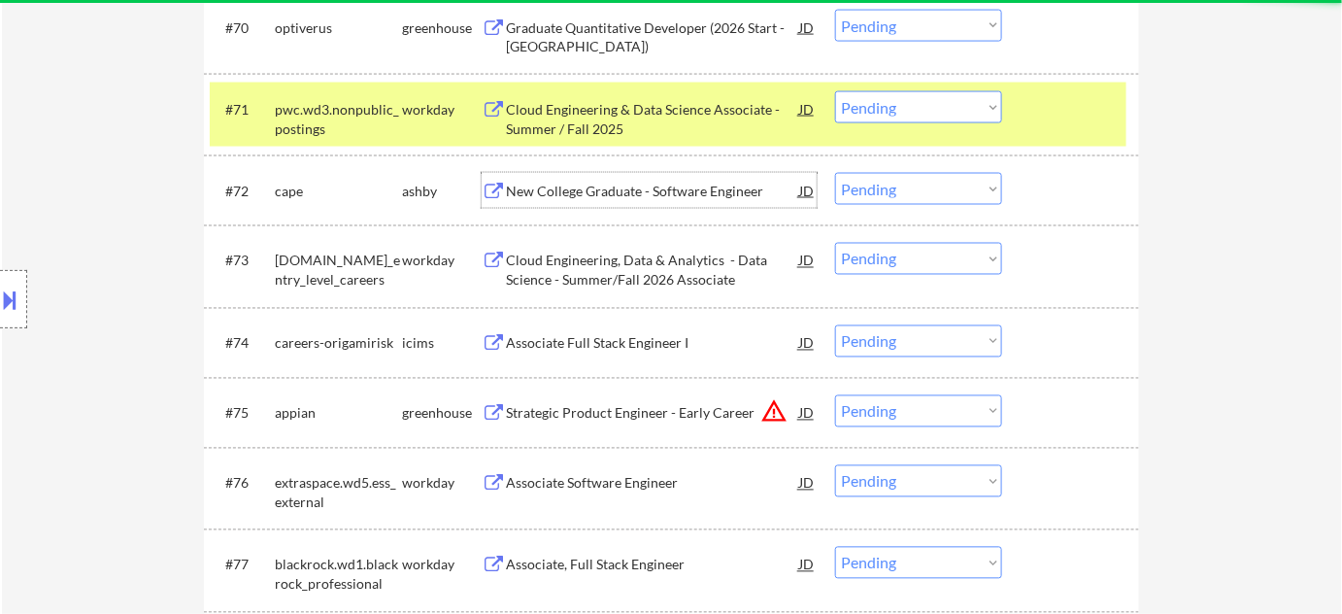
click at [587, 196] on div "New College Graduate - Software Engineer" at bounding box center [652, 191] width 293 height 19
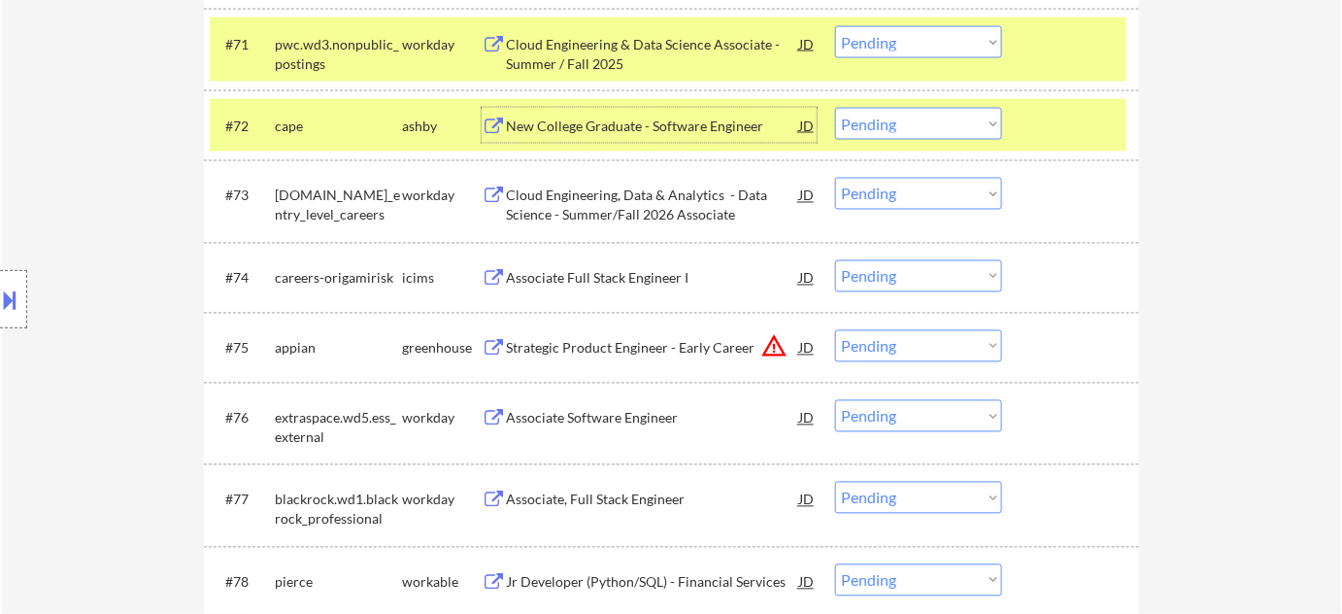
scroll to position [6100, 0]
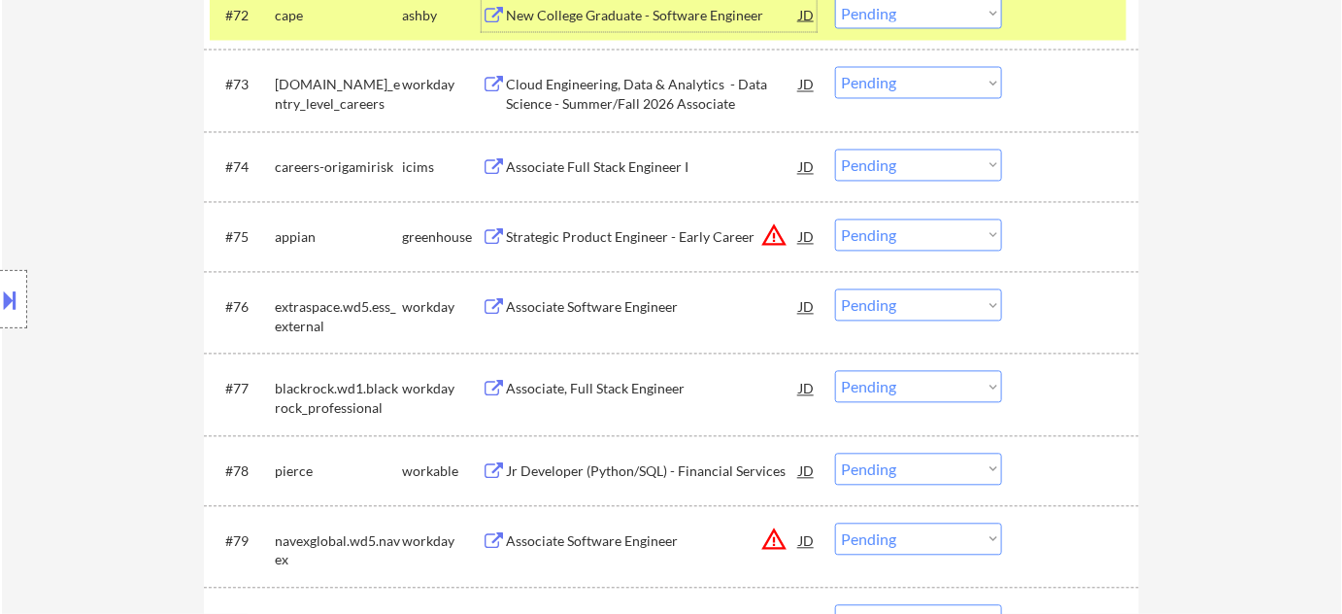
click at [608, 473] on div "Jr Developer (Python/SQL) - Financial Services" at bounding box center [652, 471] width 293 height 19
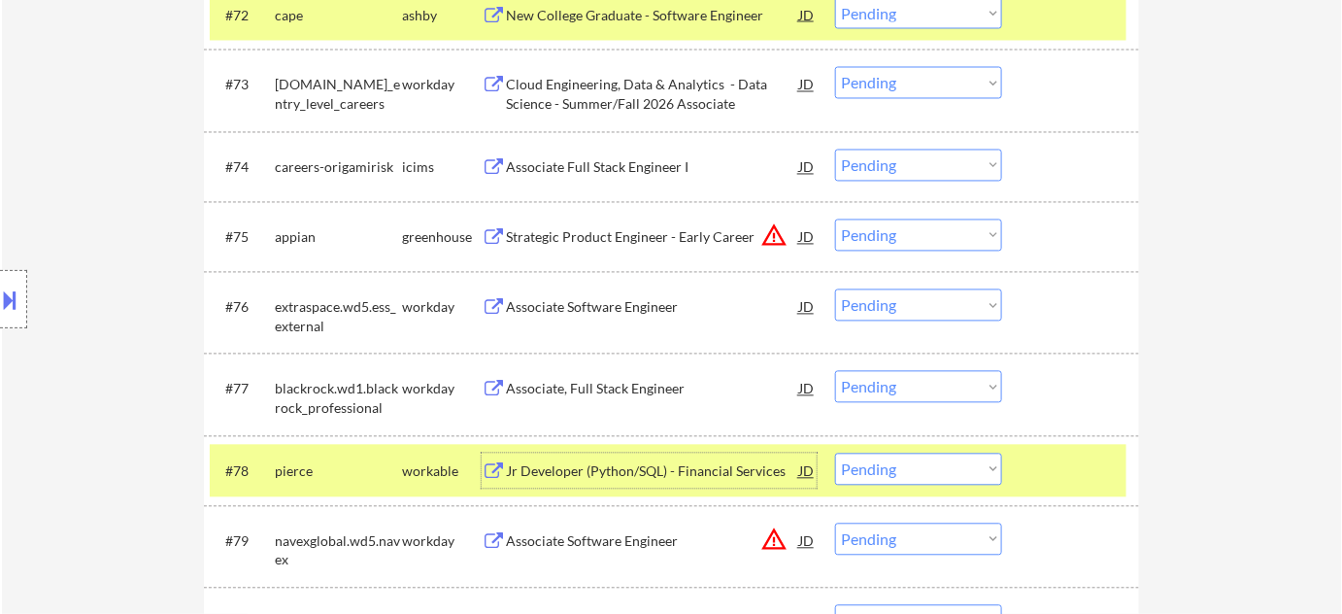
drag, startPoint x: 895, startPoint y: 468, endPoint x: 895, endPoint y: 454, distance: 13.6
click at [895, 468] on select "Choose an option... Pending Applied Excluded (Questions) Excluded (Expired) Exc…" at bounding box center [918, 469] width 167 height 32
click at [835, 453] on select "Choose an option... Pending Applied Excluded (Questions) Excluded (Expired) Exc…" at bounding box center [918, 469] width 167 height 32
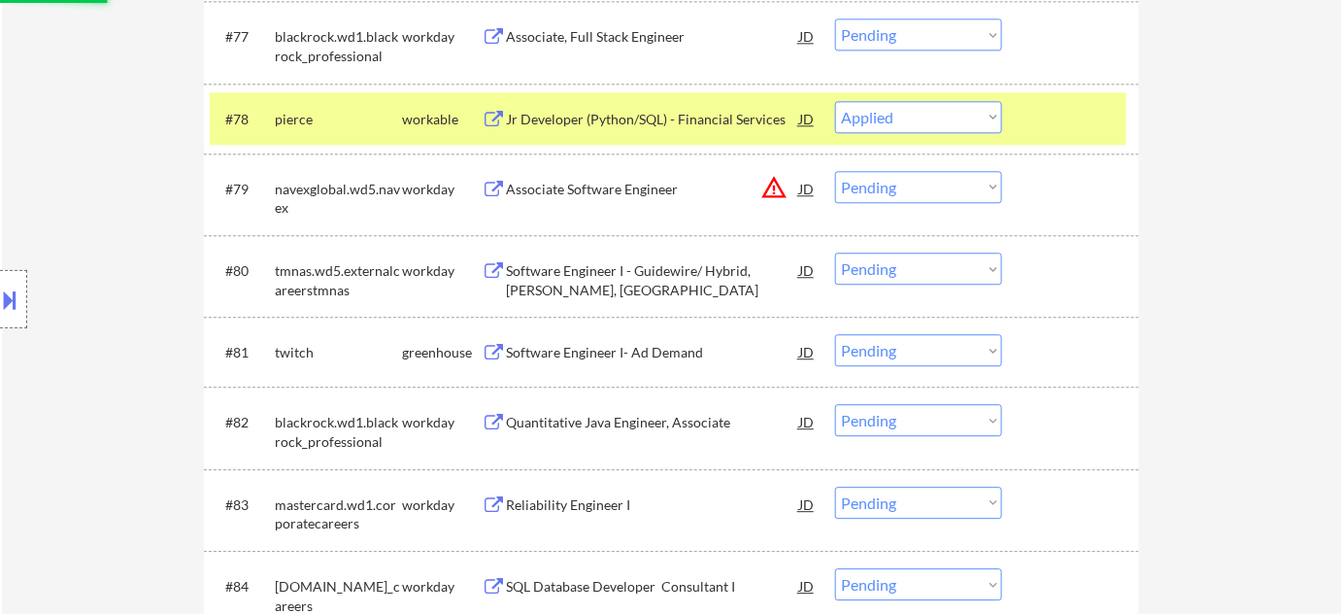
scroll to position [6453, 0]
select select ""pending""
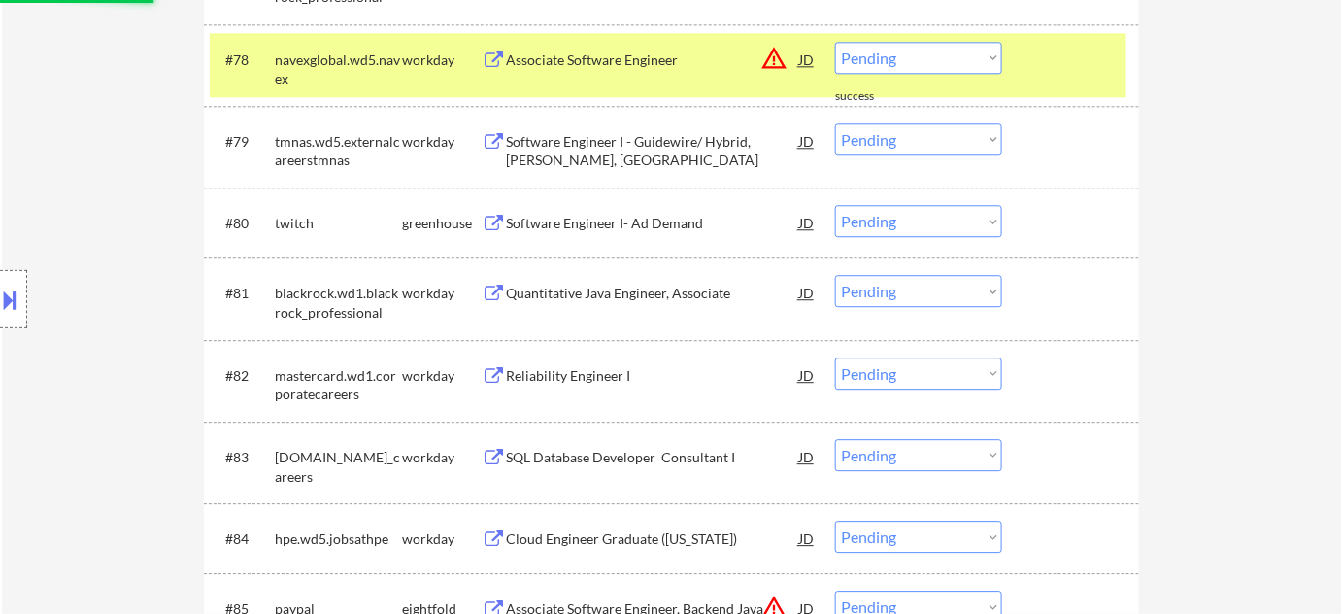
scroll to position [6542, 0]
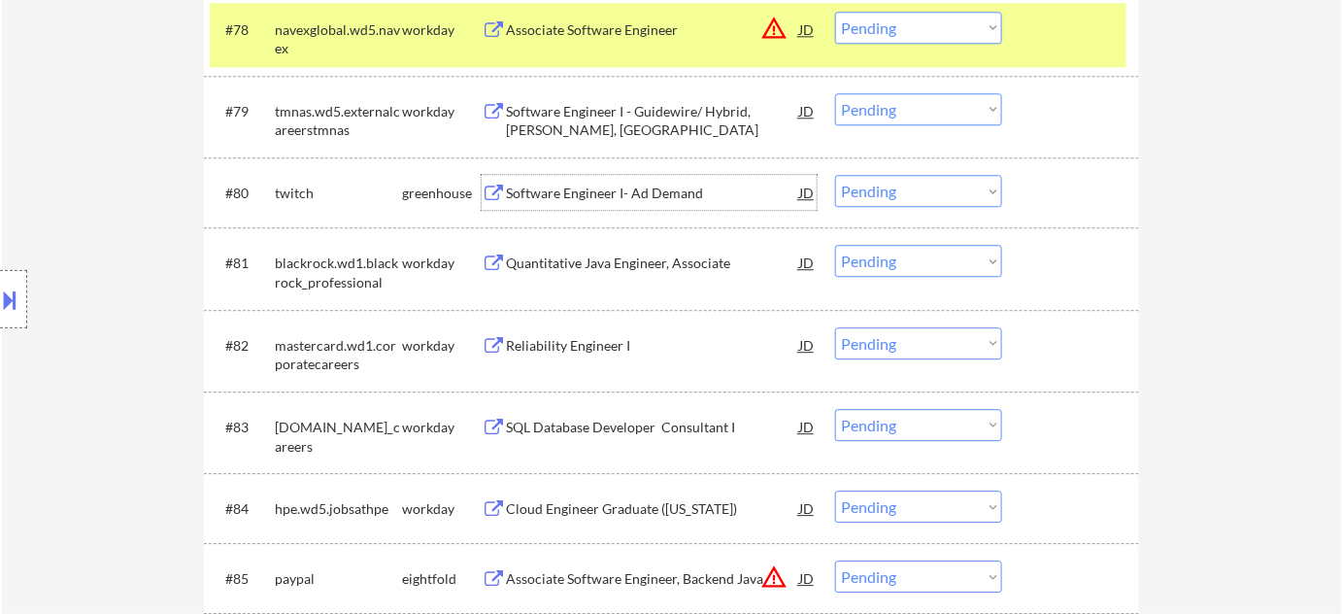
click at [630, 192] on div "Software Engineer I- Ad Demand" at bounding box center [652, 193] width 293 height 19
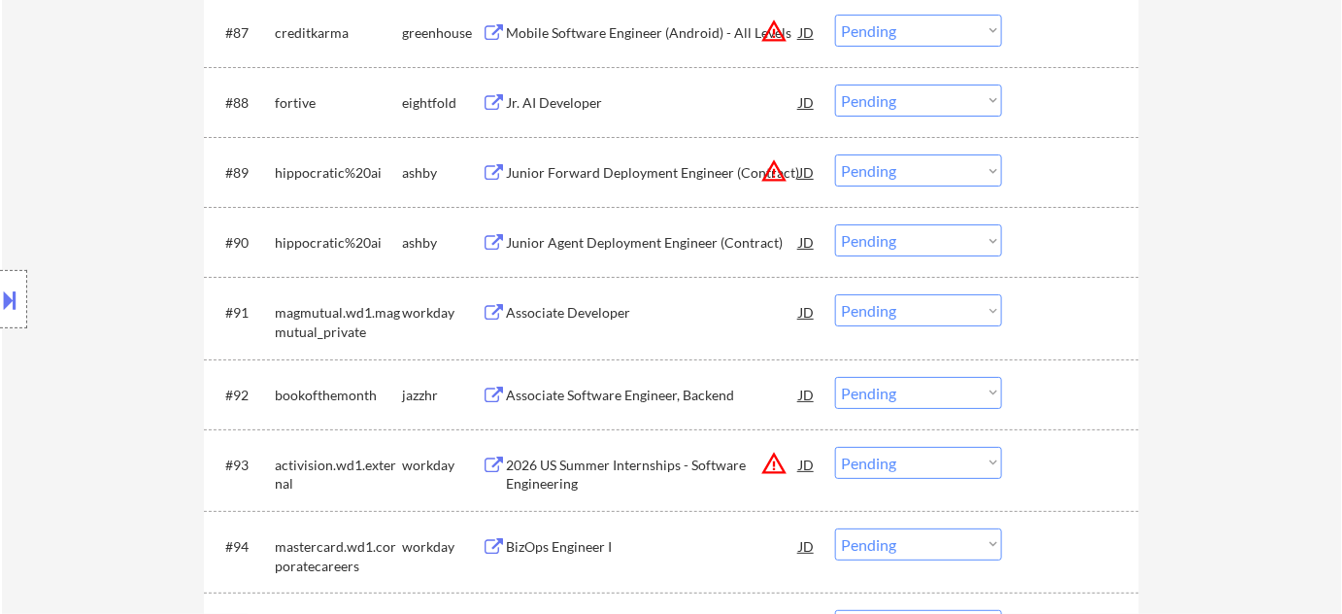
scroll to position [7248, 0]
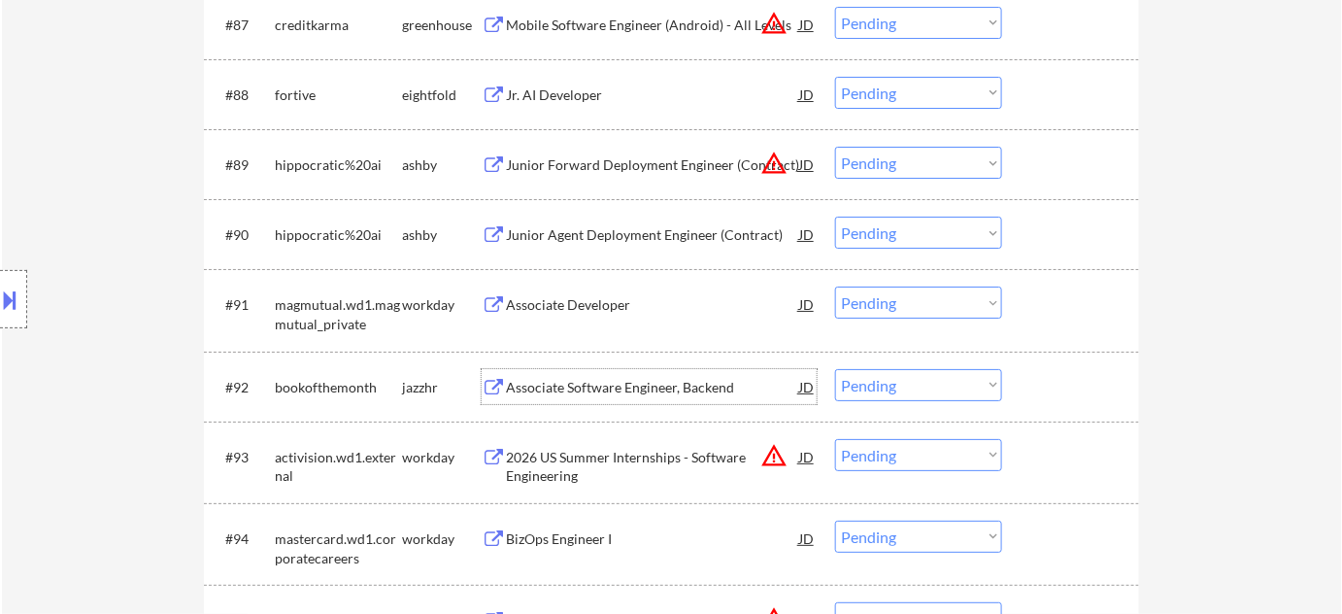
click at [623, 382] on div "Associate Software Engineer, Backend" at bounding box center [652, 387] width 293 height 19
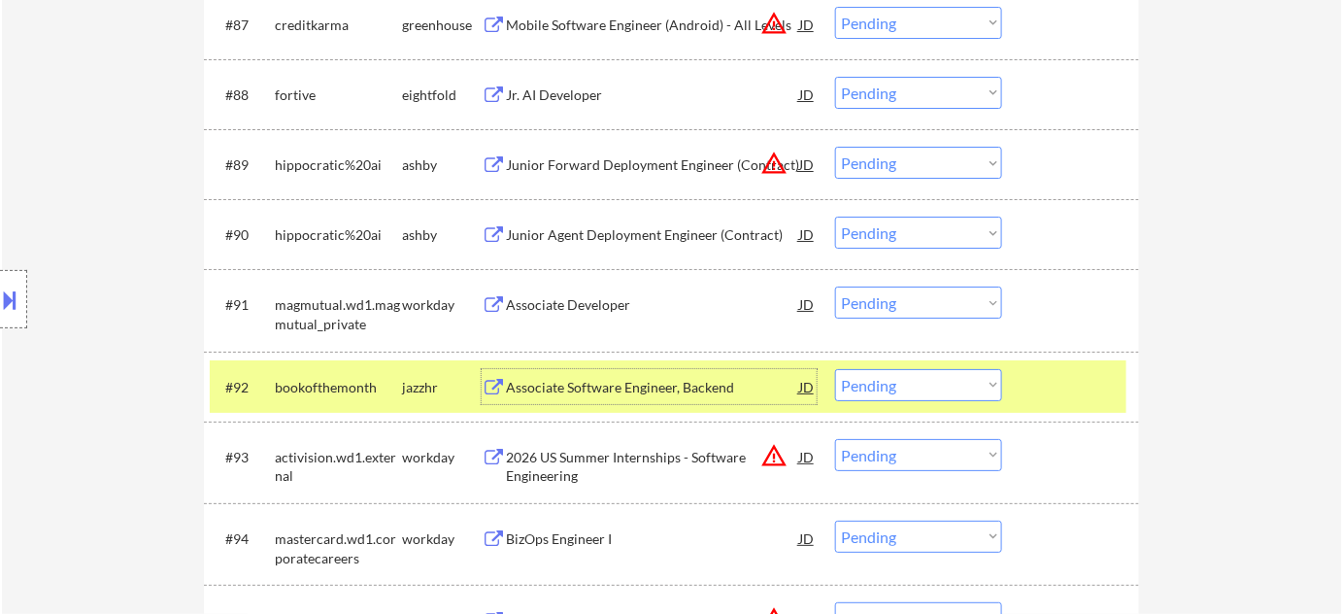
click at [917, 400] on div "#92 bookofthemonth jazzhr Associate Software Engineer, Backend JD warning_amber…" at bounding box center [668, 386] width 917 height 52
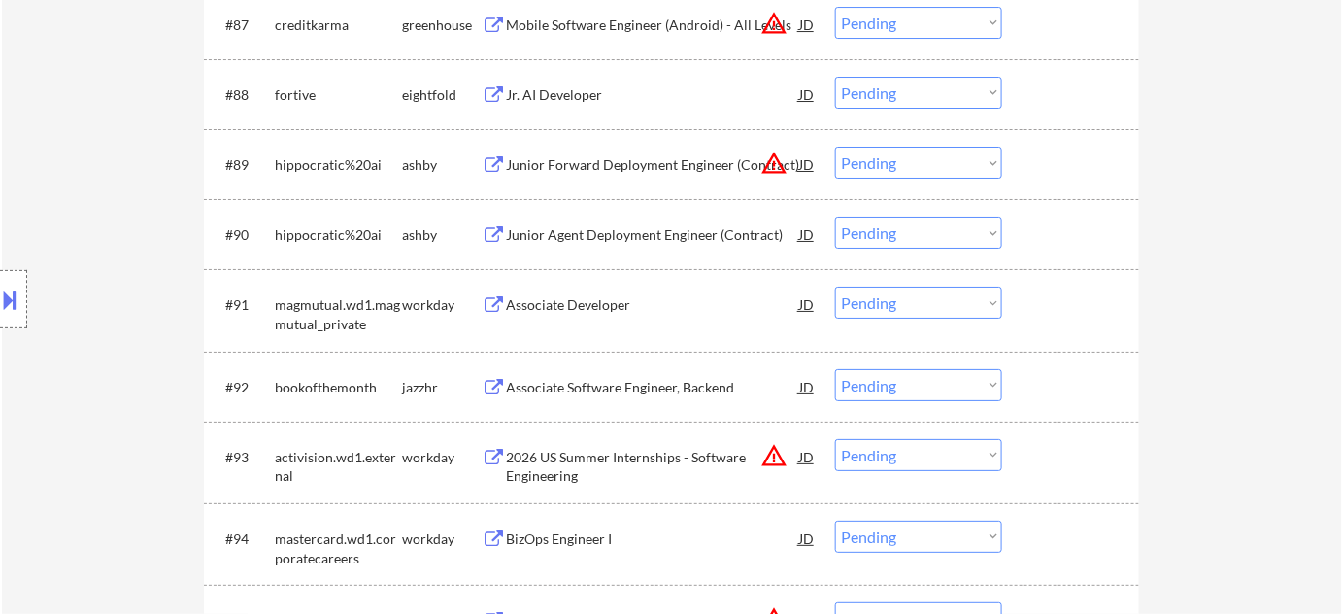
click at [921, 382] on select "Choose an option... Pending Applied Excluded (Questions) Excluded (Expired) Exc…" at bounding box center [918, 385] width 167 height 32
click at [835, 369] on select "Choose an option... Pending Applied Excluded (Questions) Excluded (Expired) Exc…" at bounding box center [918, 385] width 167 height 32
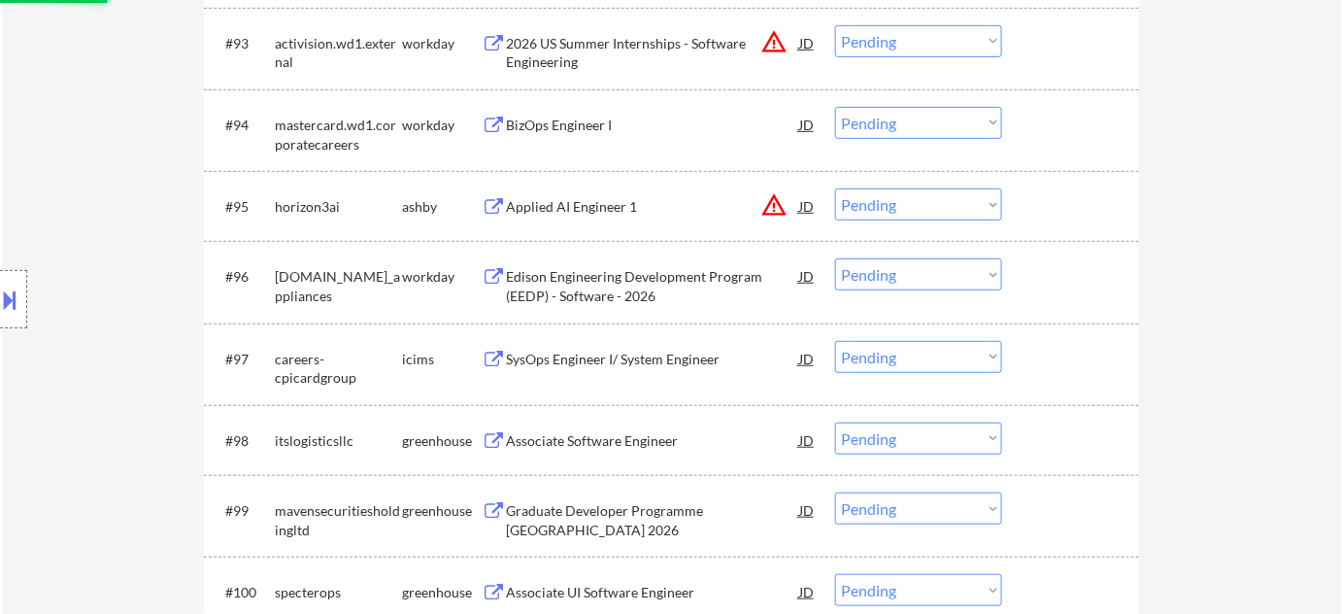
scroll to position [7690, 0]
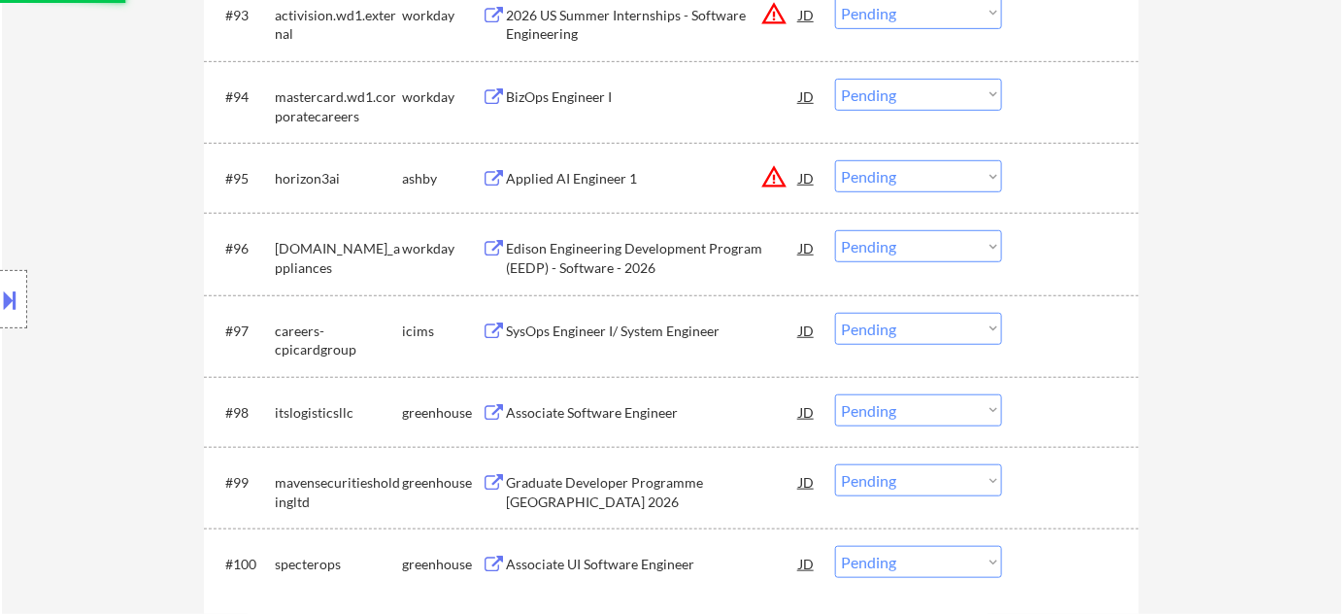
select select ""pending""
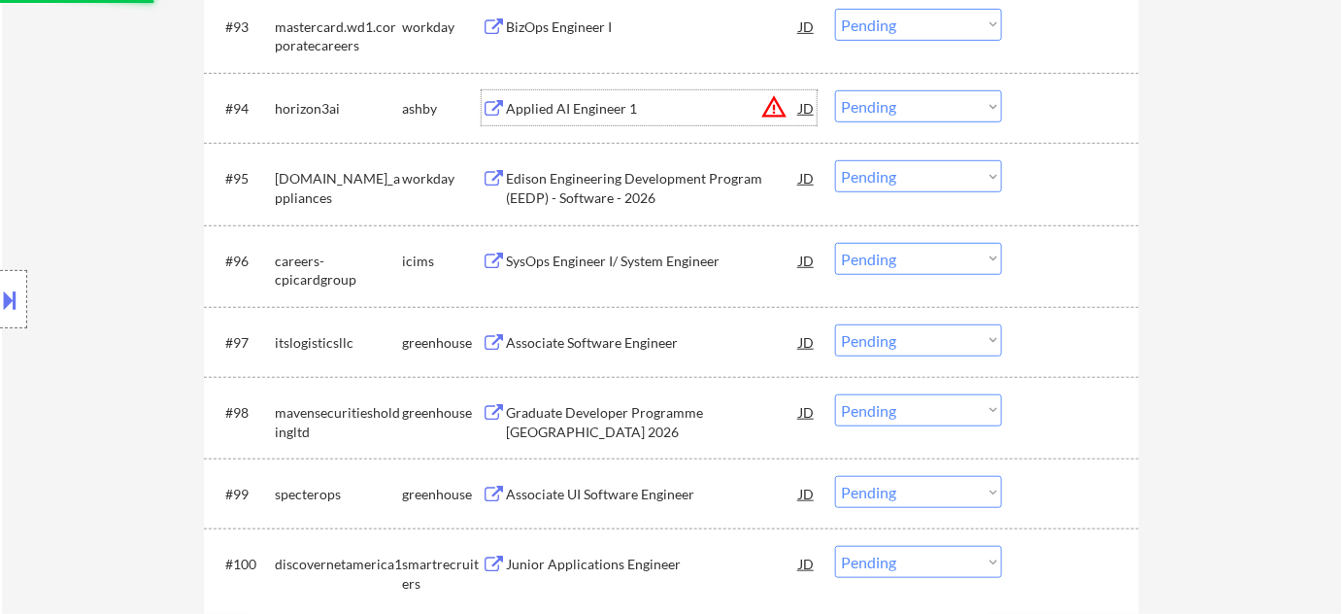
click at [546, 99] on div "Applied AI Engineer 1" at bounding box center [652, 108] width 293 height 19
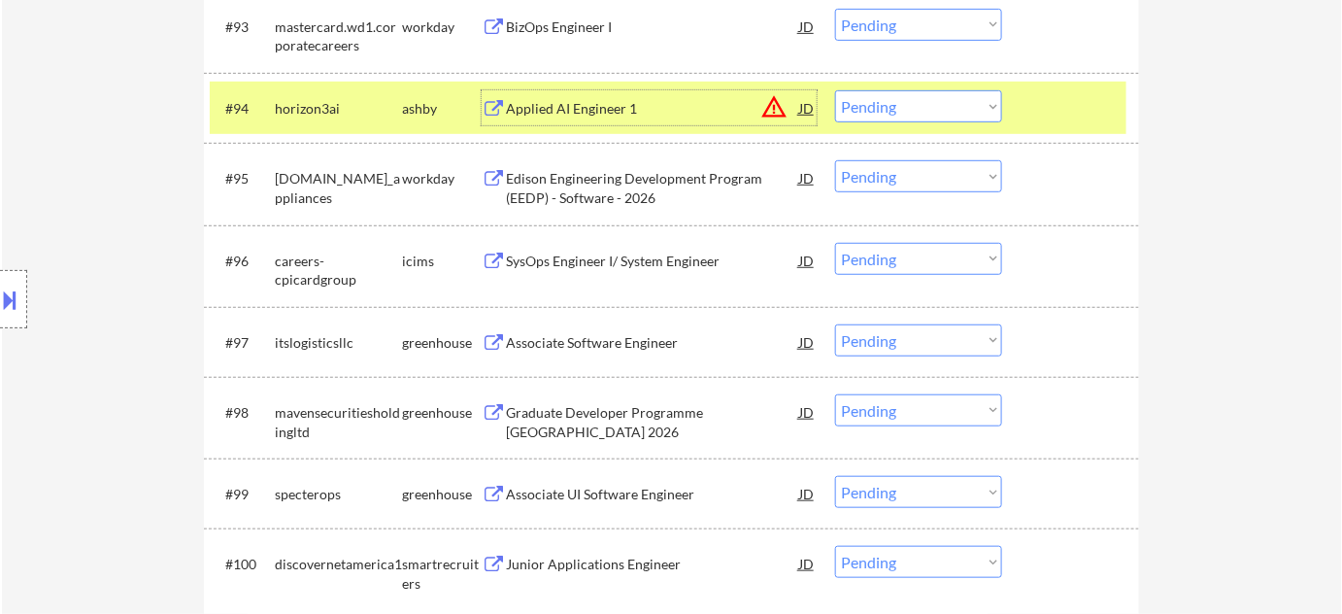
drag, startPoint x: 915, startPoint y: 100, endPoint x: 920, endPoint y: 118, distance: 19.1
click at [915, 100] on select "Choose an option... Pending Applied Excluded (Questions) Excluded (Expired) Exc…" at bounding box center [918, 106] width 167 height 32
click at [835, 90] on select "Choose an option... Pending Applied Excluded (Questions) Excluded (Expired) Exc…" at bounding box center [918, 106] width 167 height 32
select select ""pending""
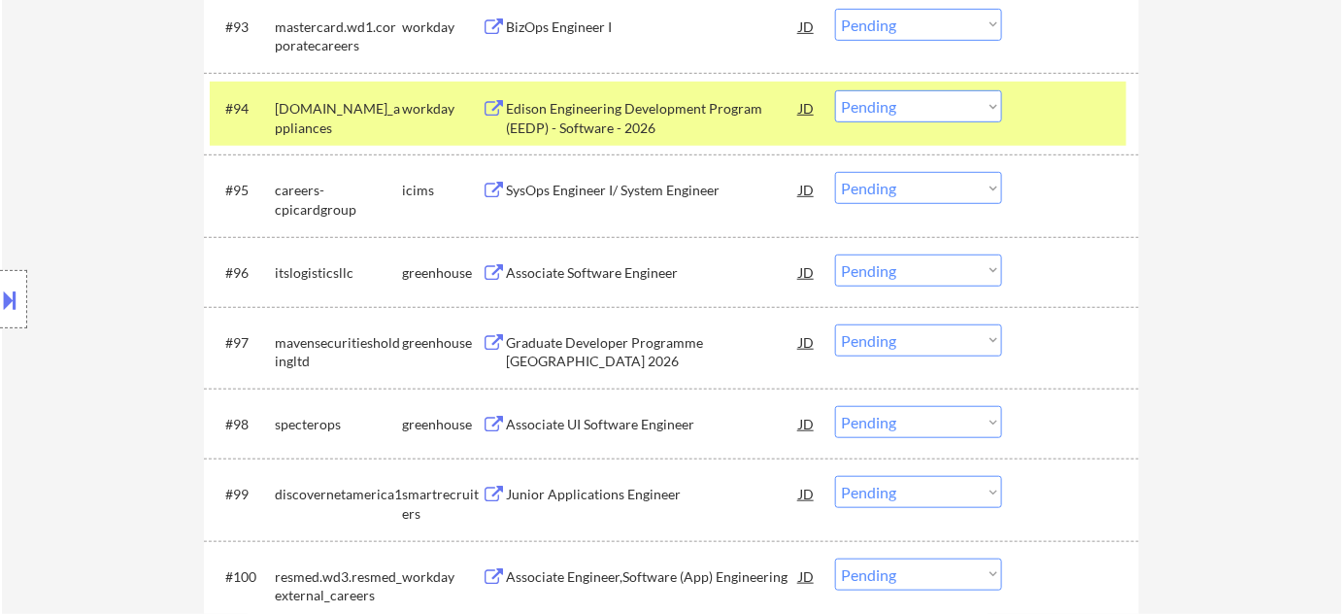
click at [631, 267] on div "Associate Software Engineer" at bounding box center [652, 272] width 293 height 19
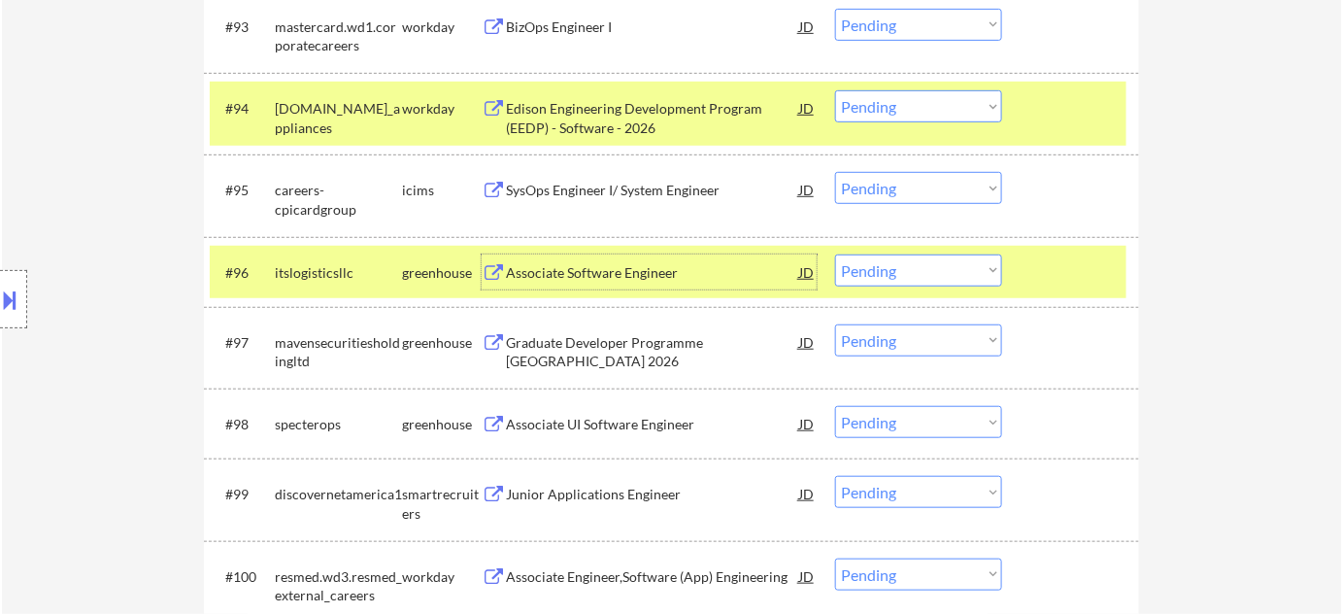
click at [890, 263] on select "Choose an option... Pending Applied Excluded (Questions) Excluded (Expired) Exc…" at bounding box center [918, 270] width 167 height 32
click at [835, 254] on select "Choose an option... Pending Applied Excluded (Questions) Excluded (Expired) Exc…" at bounding box center [918, 270] width 167 height 32
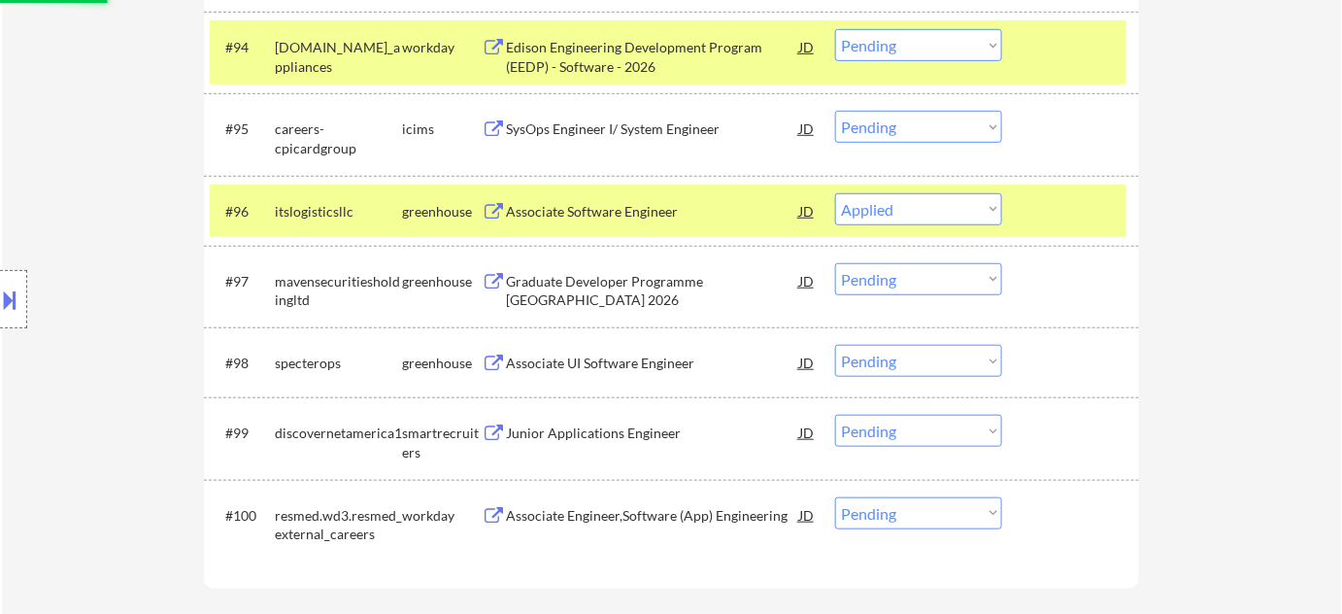
scroll to position [7866, 0]
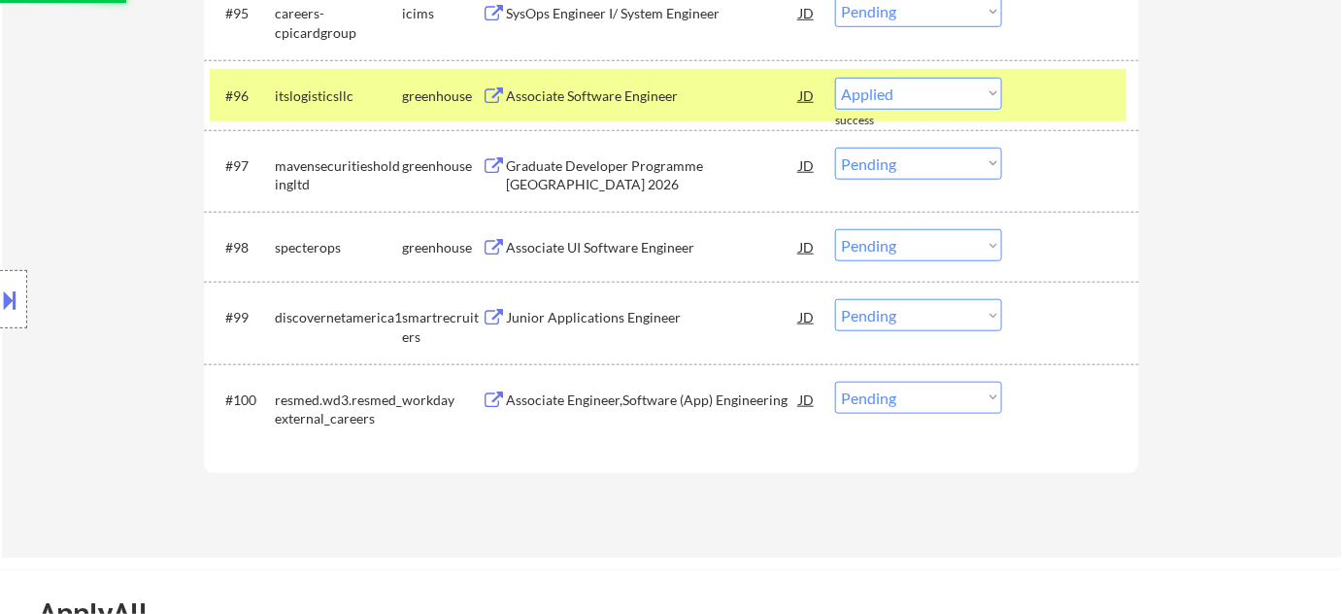
select select ""pending""
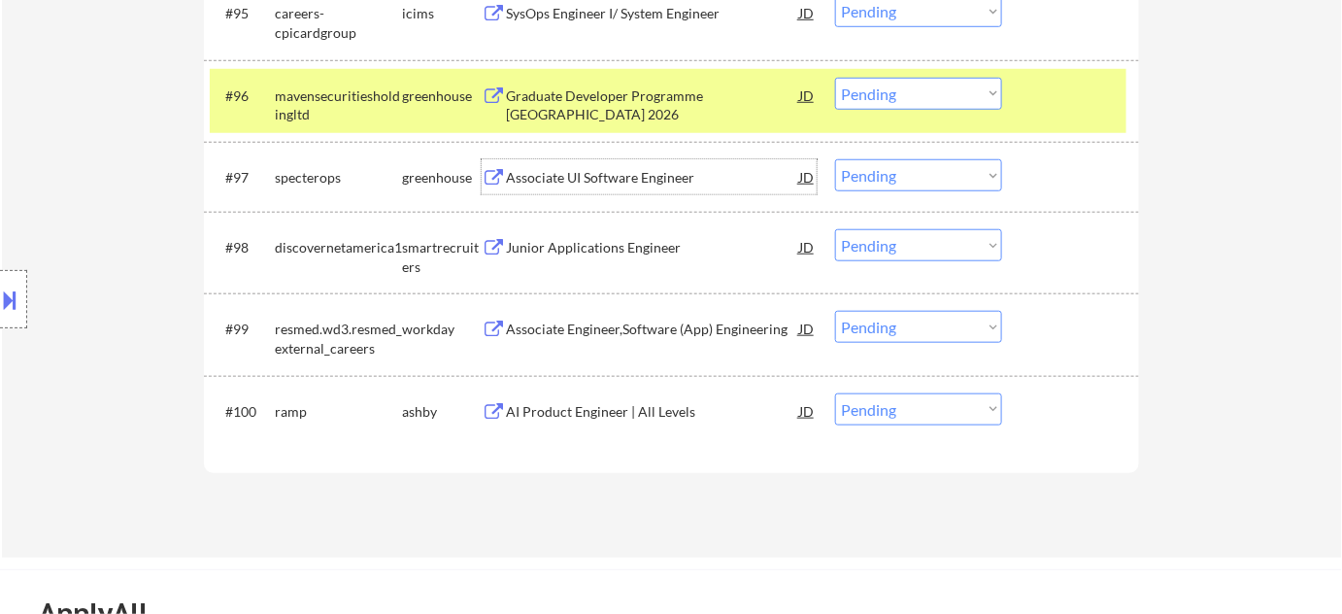
click at [631, 168] on div "Associate UI Software Engineer" at bounding box center [652, 177] width 293 height 19
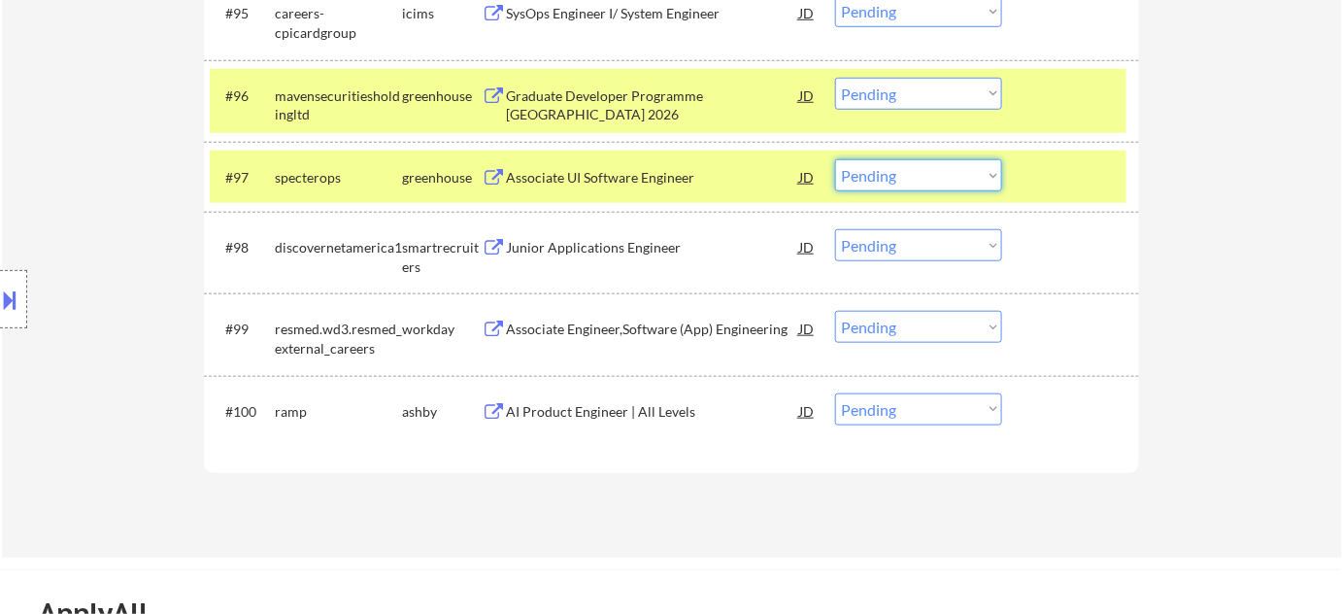
click at [901, 184] on select "Choose an option... Pending Applied Excluded (Questions) Excluded (Expired) Exc…" at bounding box center [918, 175] width 167 height 32
click at [835, 159] on select "Choose an option... Pending Applied Excluded (Questions) Excluded (Expired) Exc…" at bounding box center [918, 175] width 167 height 32
select select ""pending""
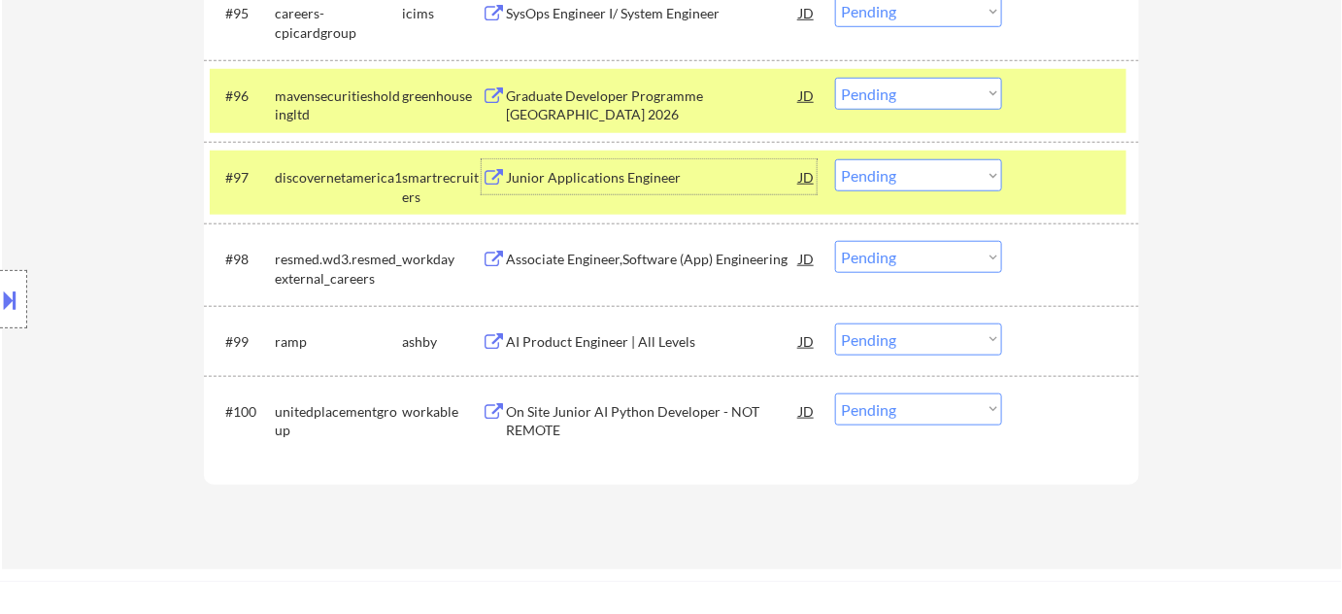
click at [598, 188] on div "Junior Applications Engineer" at bounding box center [652, 176] width 293 height 35
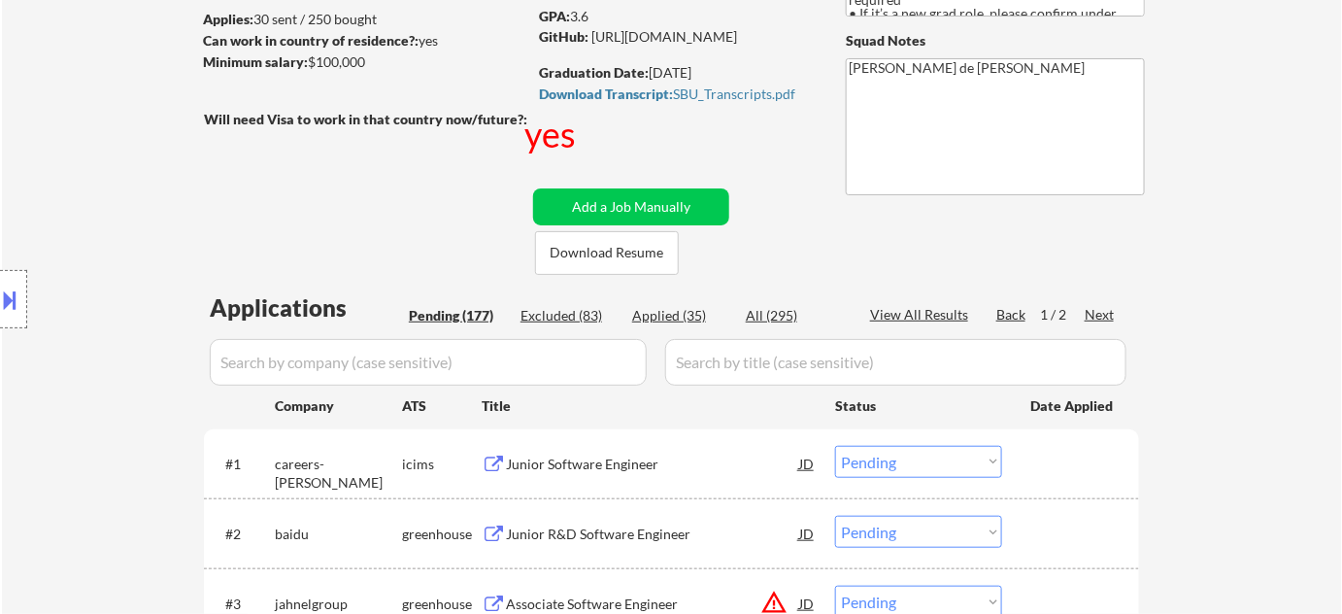
scroll to position [352, 0]
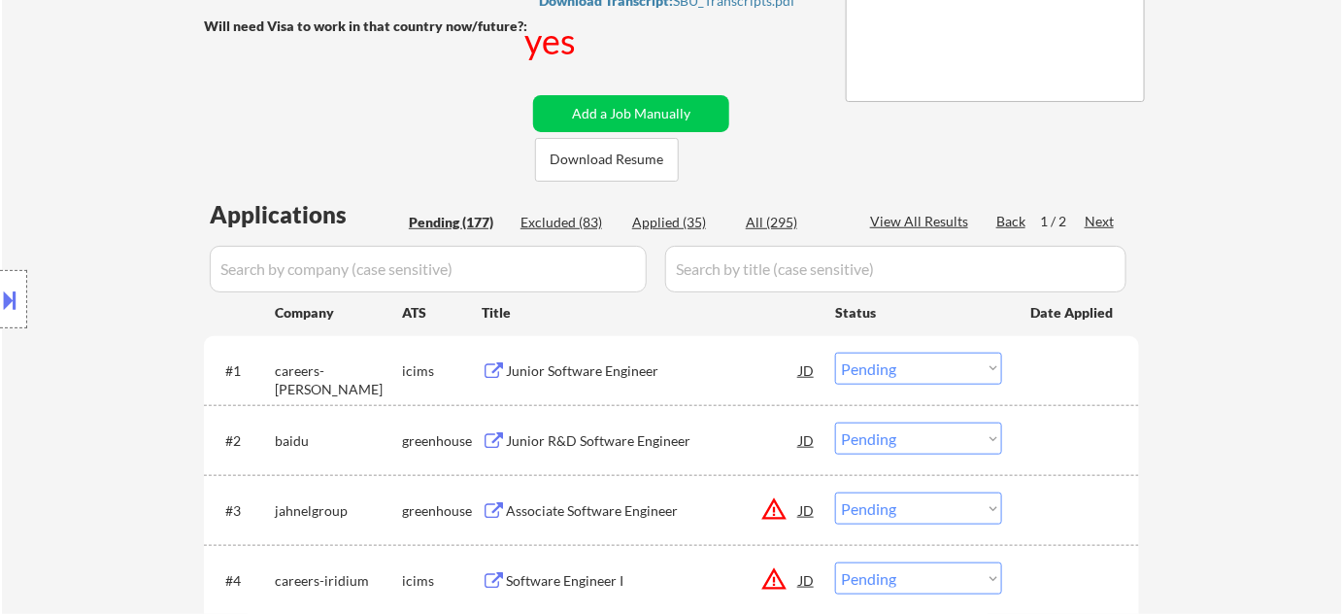
click at [1095, 214] on div "Next" at bounding box center [1100, 221] width 31 height 19
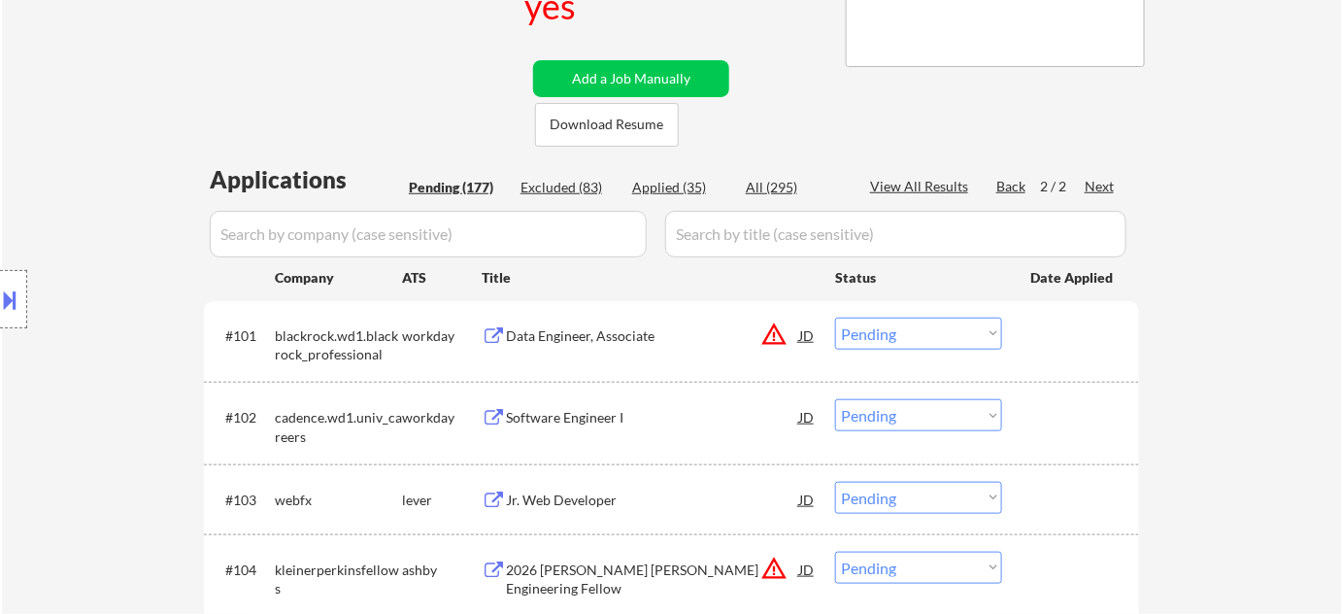
scroll to position [440, 0]
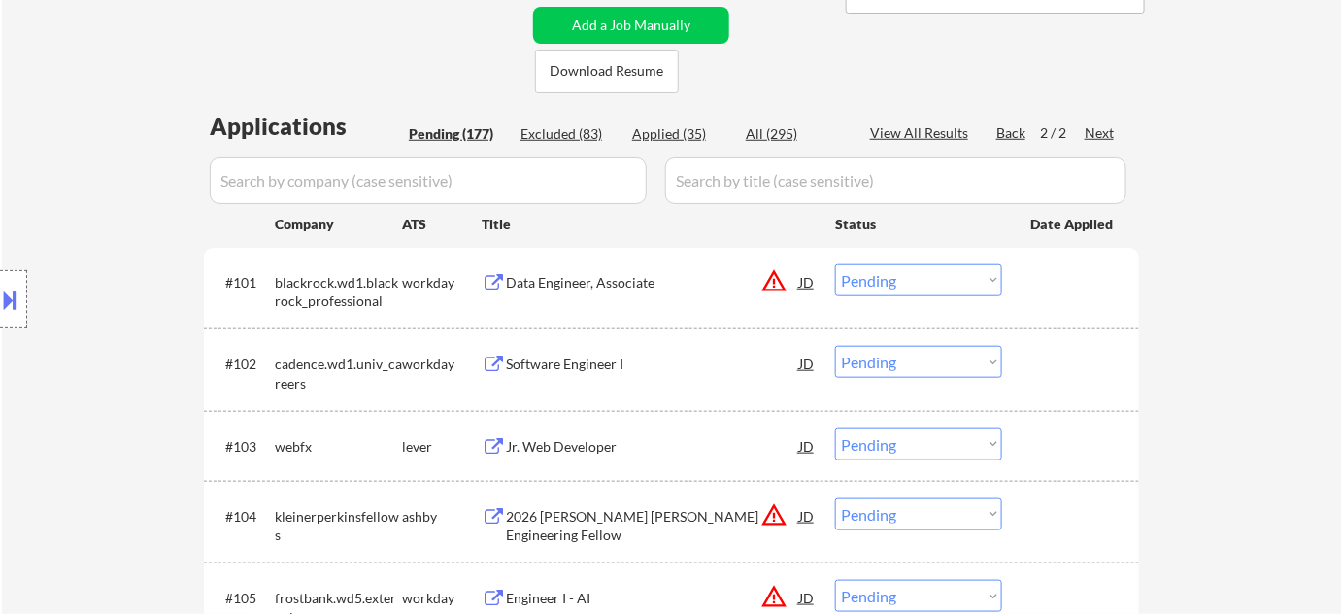
click at [598, 442] on div "Jr. Web Developer" at bounding box center [652, 446] width 293 height 19
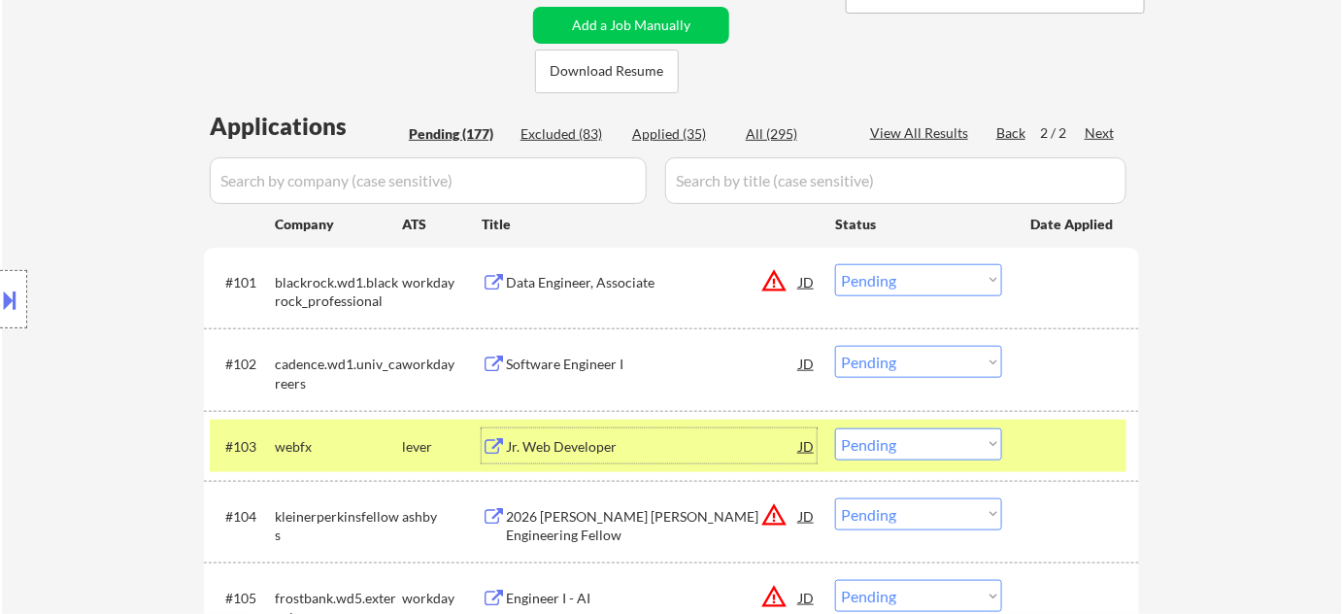
click at [962, 428] on select "Choose an option... Pending Applied Excluded (Questions) Excluded (Expired) Exc…" at bounding box center [918, 444] width 167 height 32
click at [948, 447] on select "Choose an option... Pending Applied Excluded (Questions) Excluded (Expired) Exc…" at bounding box center [918, 444] width 167 height 32
click at [835, 428] on select "Choose an option... Pending Applied Excluded (Questions) Excluded (Expired) Exc…" at bounding box center [918, 444] width 167 height 32
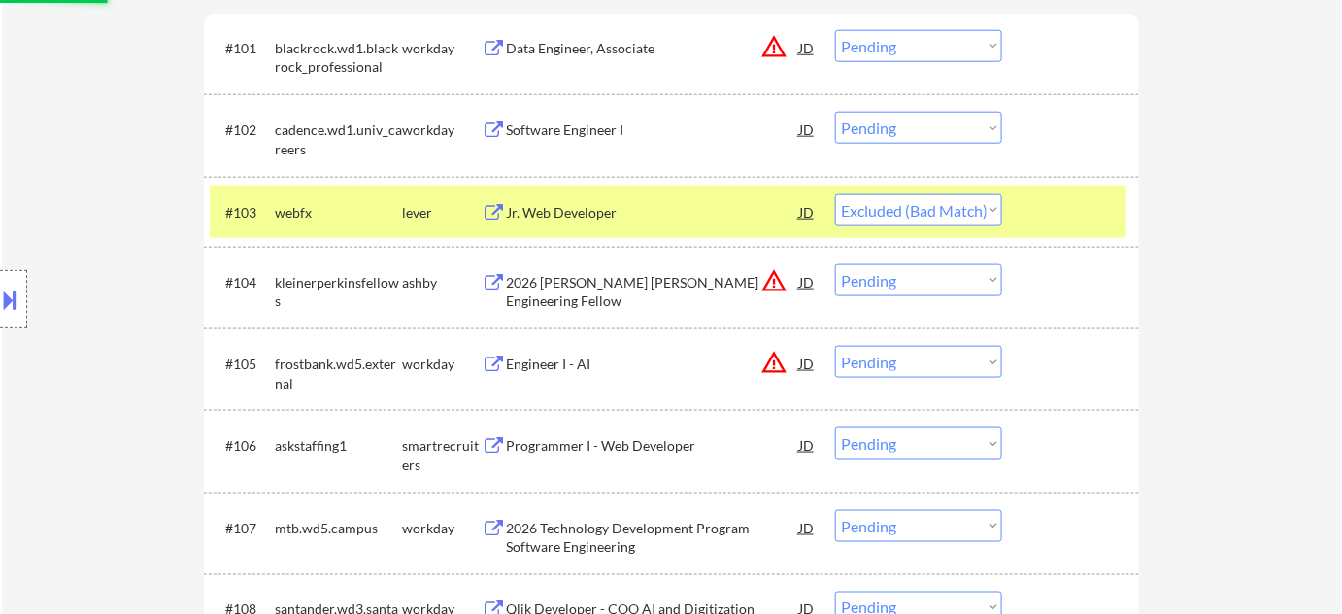
scroll to position [882, 0]
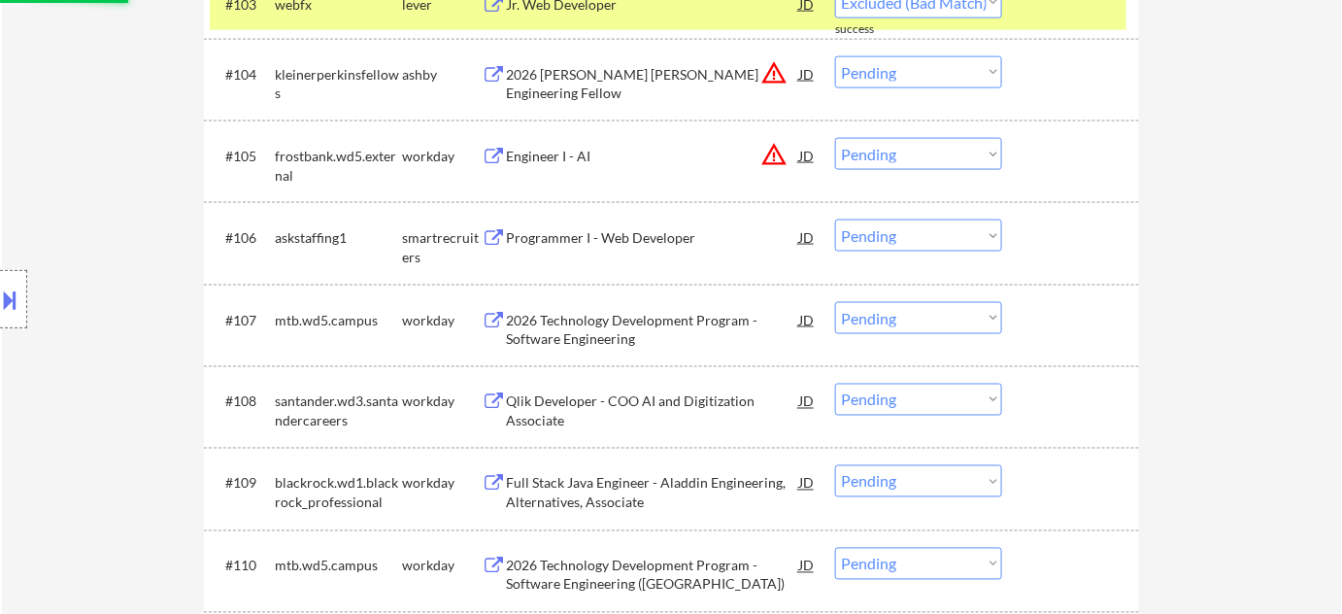
select select ""pending""
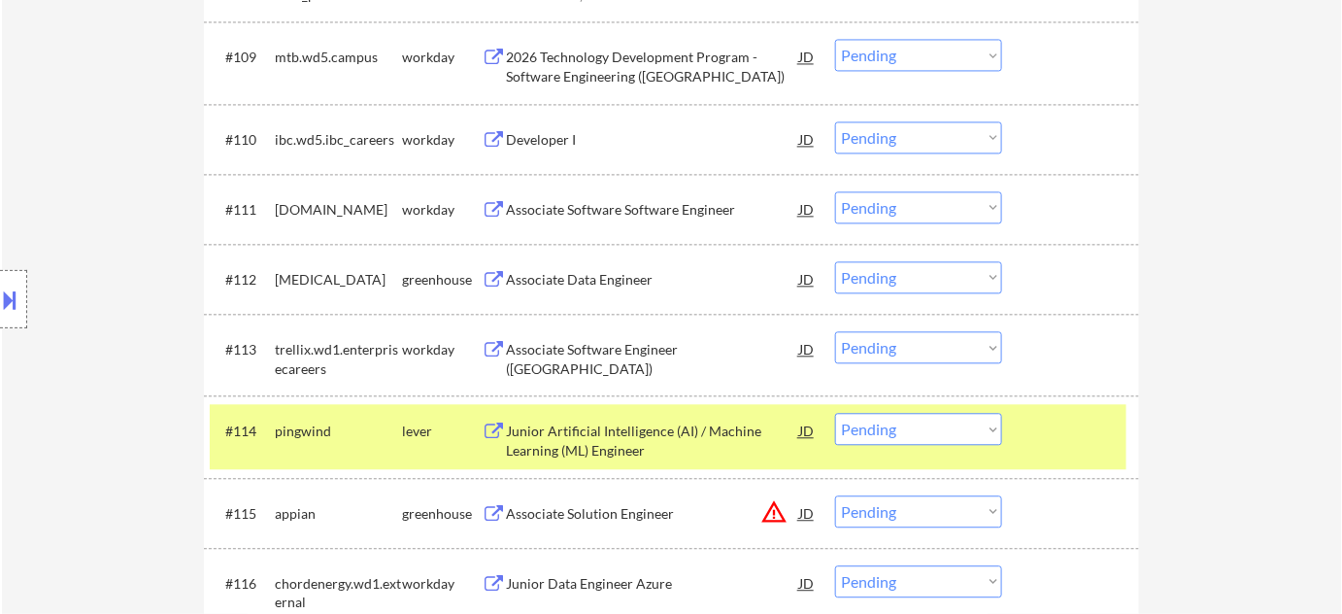
scroll to position [1323, 0]
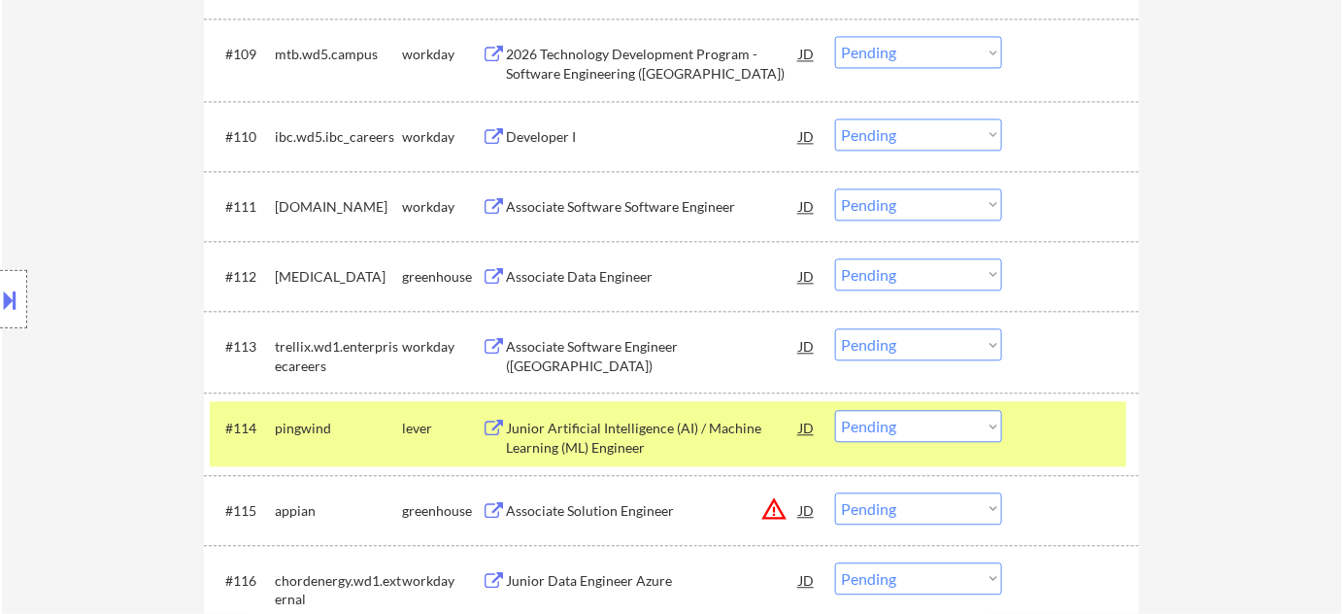
click at [606, 282] on div "Associate Data Engineer" at bounding box center [652, 276] width 293 height 19
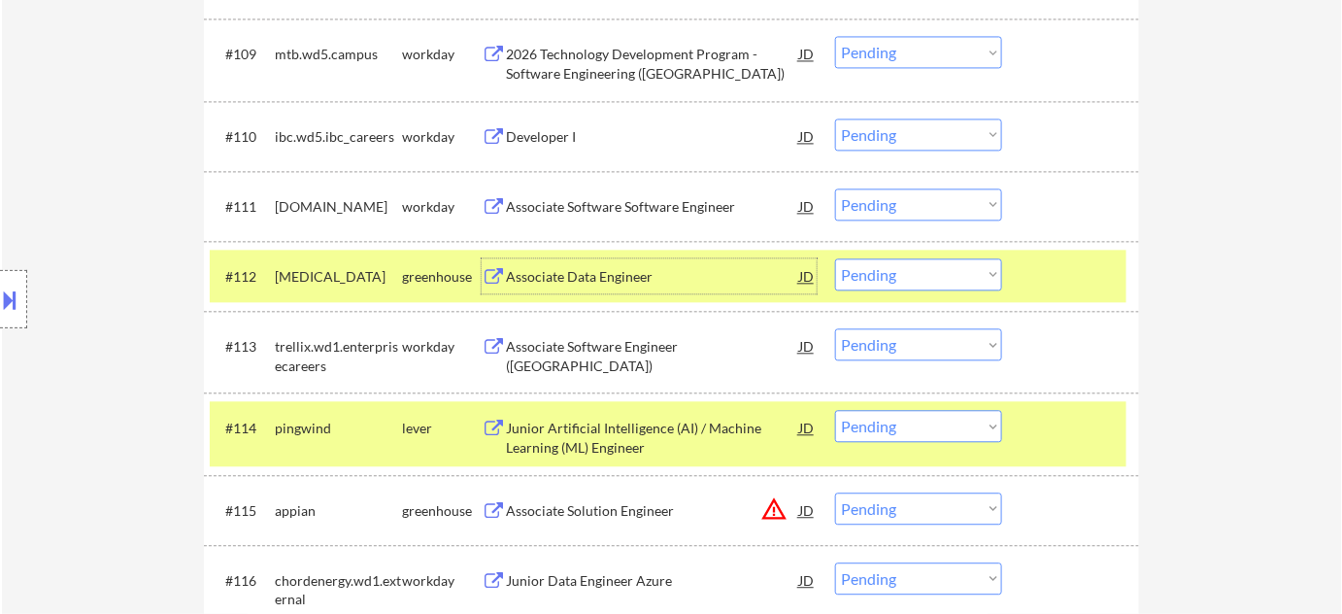
click at [916, 278] on select "Choose an option... Pending Applied Excluded (Questions) Excluded (Expired) Exc…" at bounding box center [918, 274] width 167 height 32
click at [835, 258] on select "Choose an option... Pending Applied Excluded (Questions) Excluded (Expired) Exc…" at bounding box center [918, 274] width 167 height 32
select select ""pending""
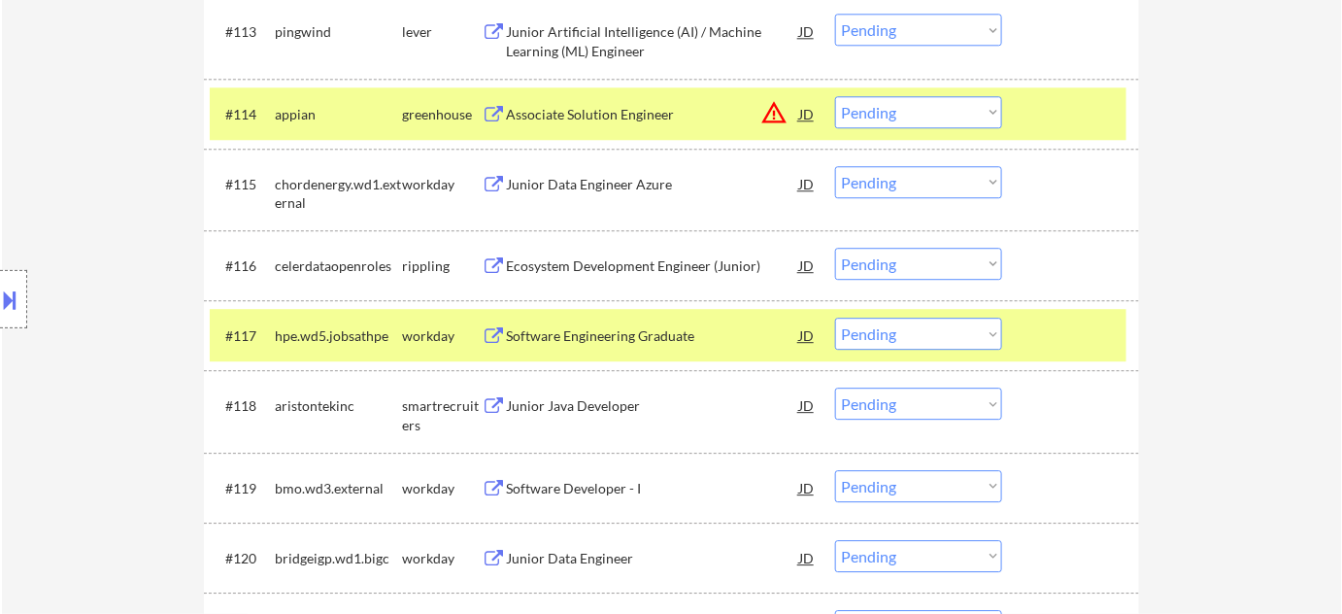
scroll to position [1676, 0]
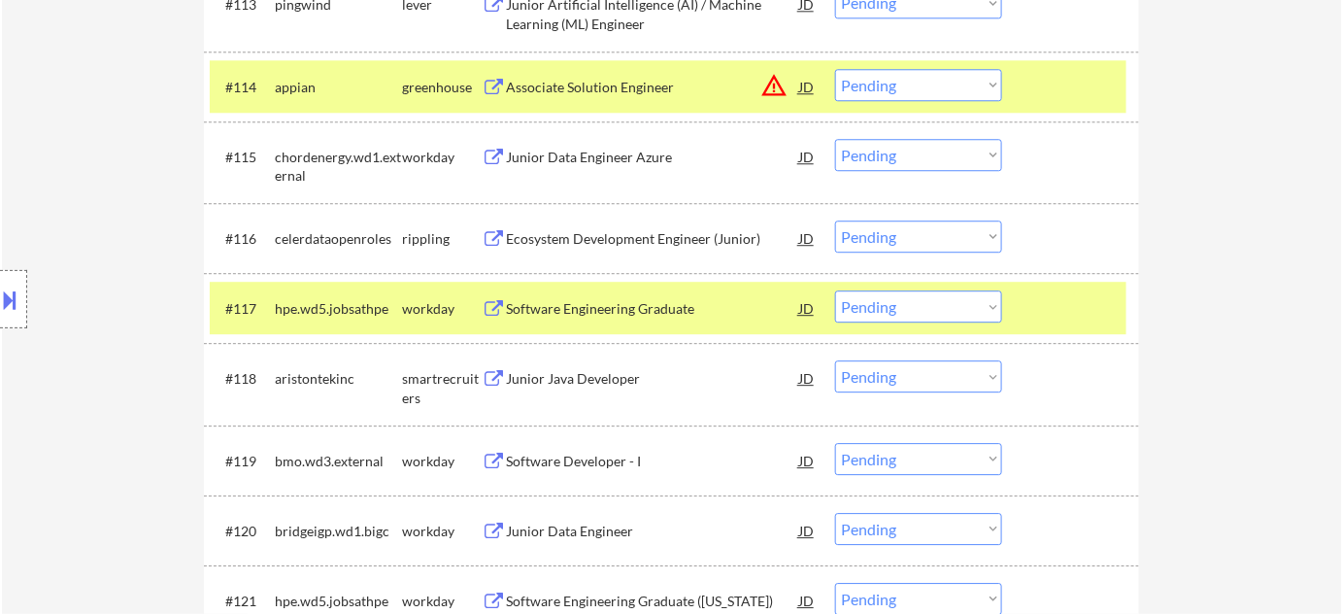
click at [590, 380] on div "Junior Java Developer" at bounding box center [652, 378] width 293 height 19
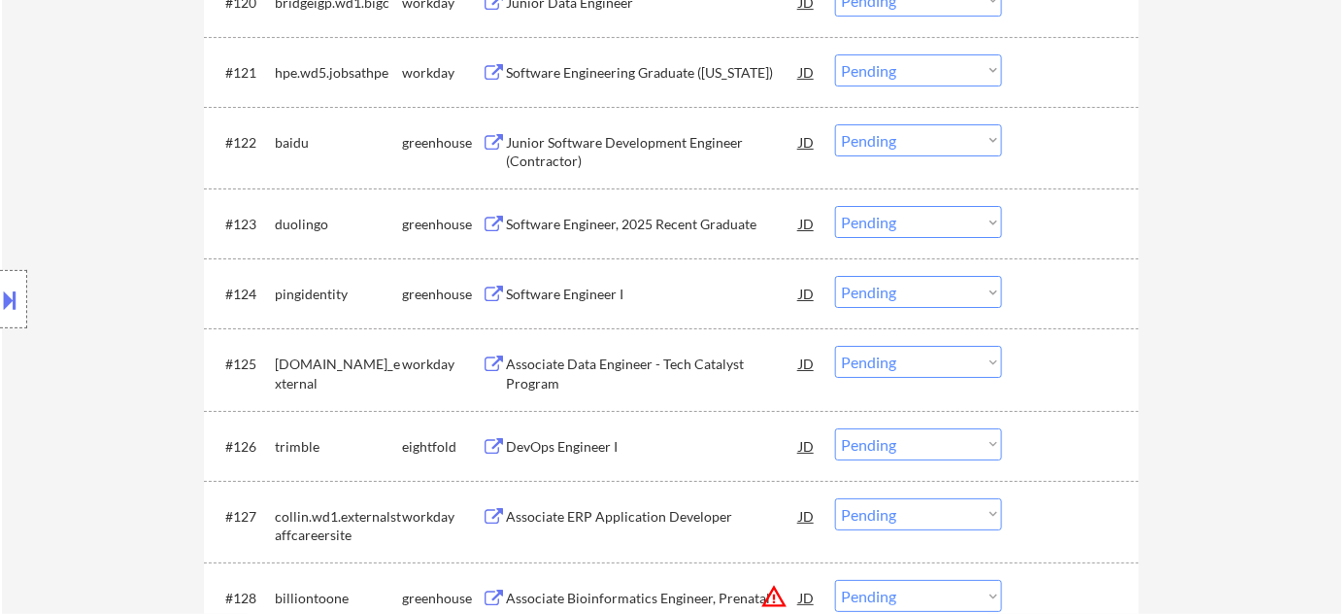
scroll to position [2206, 0]
click at [619, 300] on div "Software Engineer I" at bounding box center [652, 292] width 293 height 19
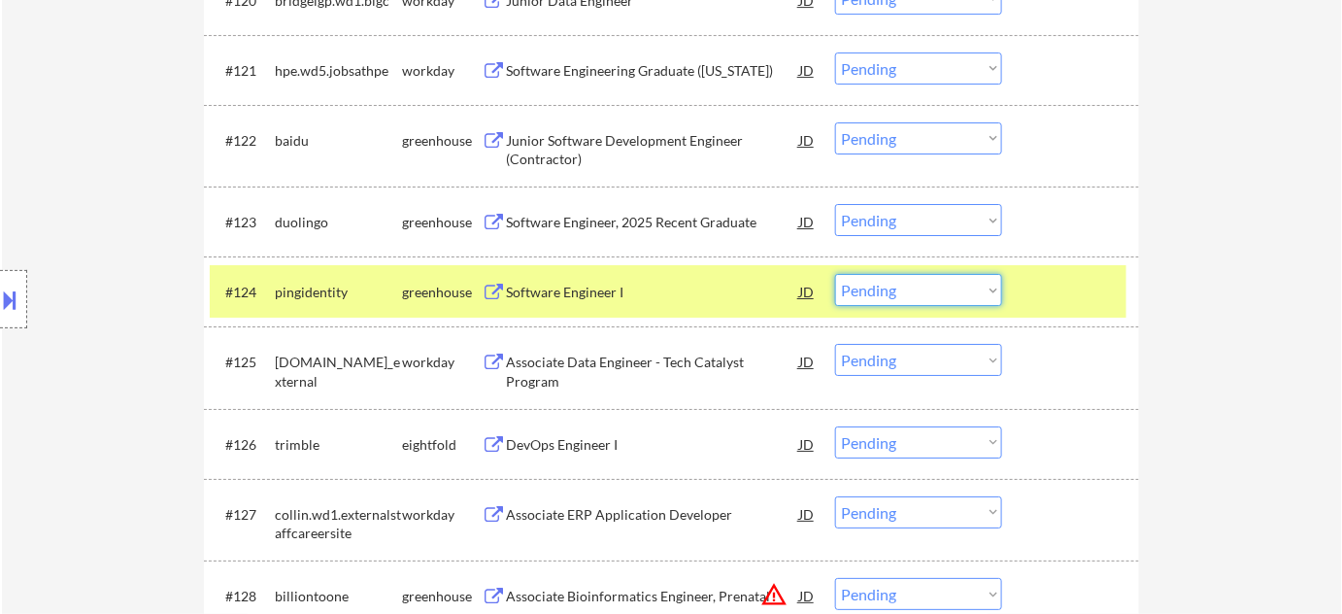
click at [909, 299] on select "Choose an option... Pending Applied Excluded (Questions) Excluded (Expired) Exc…" at bounding box center [918, 290] width 167 height 32
click at [835, 274] on select "Choose an option... Pending Applied Excluded (Questions) Excluded (Expired) Exc…" at bounding box center [918, 290] width 167 height 32
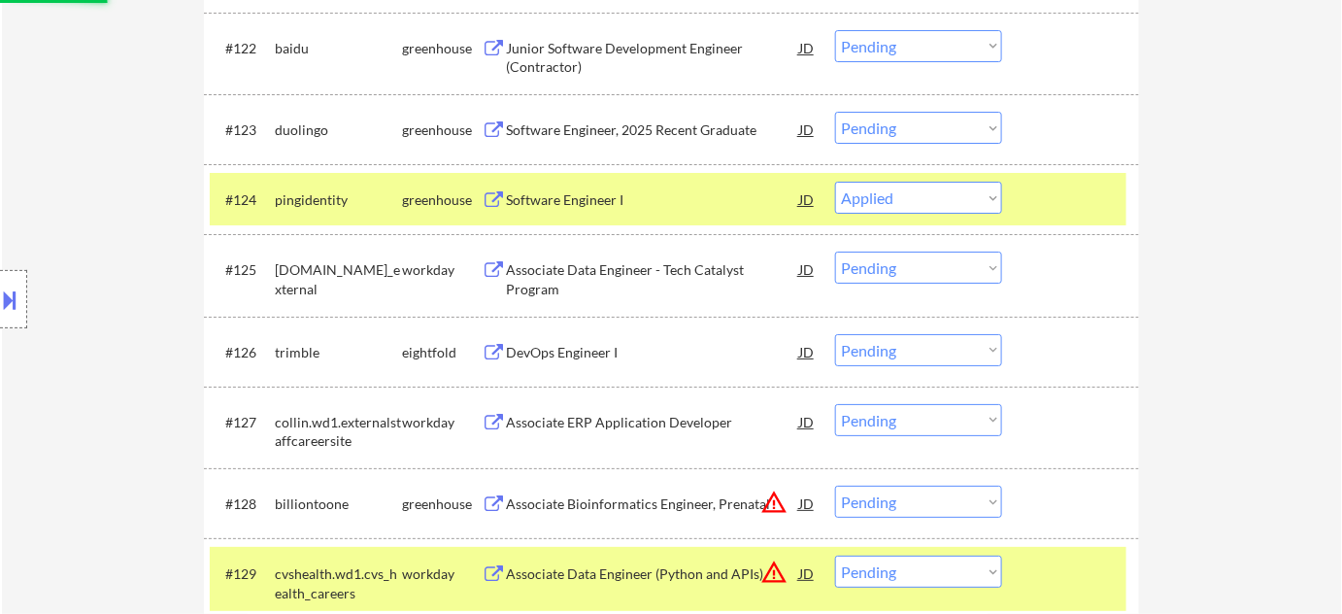
scroll to position [2382, 0]
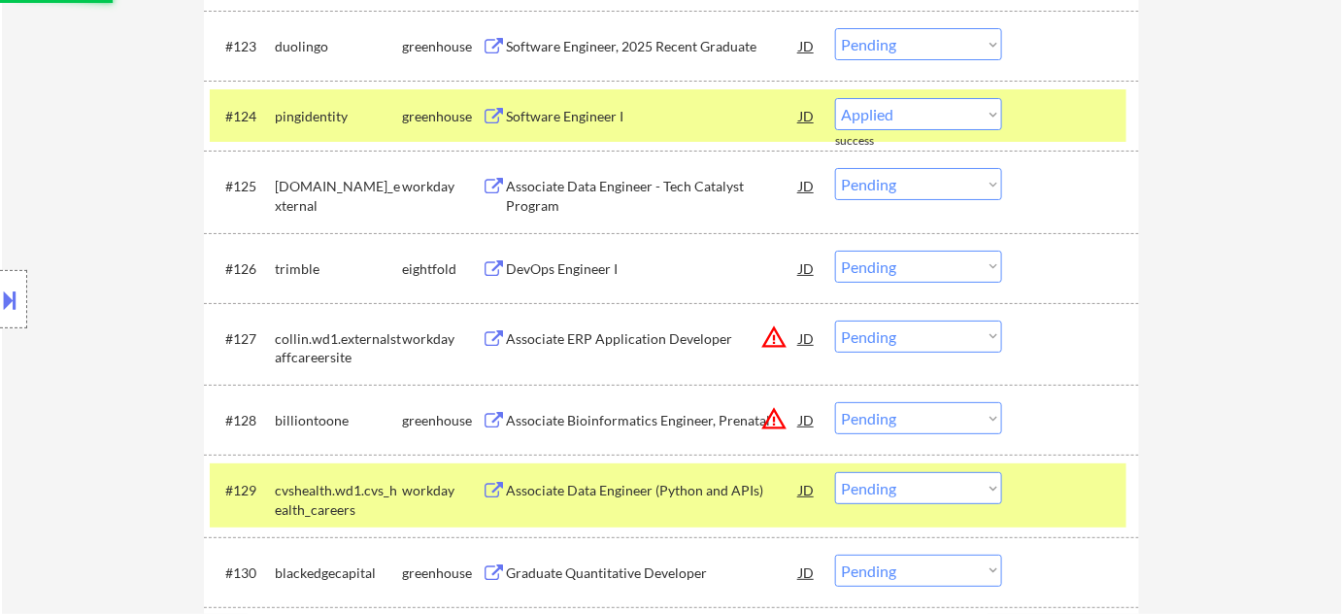
select select ""pending""
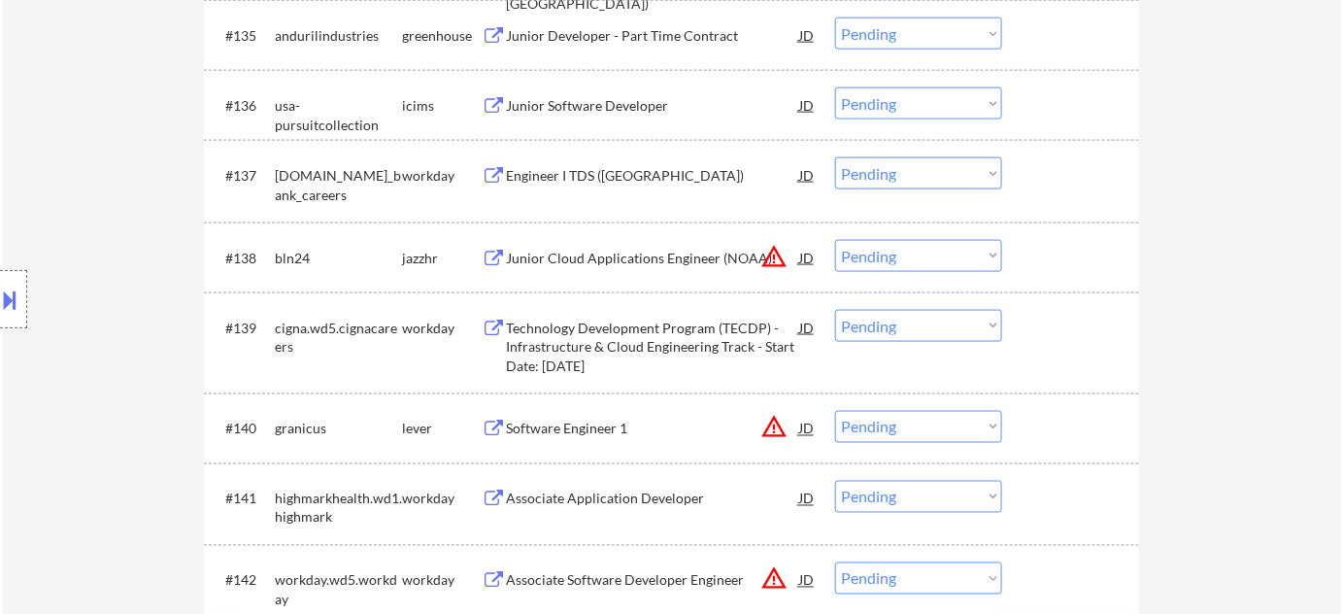
scroll to position [3353, 0]
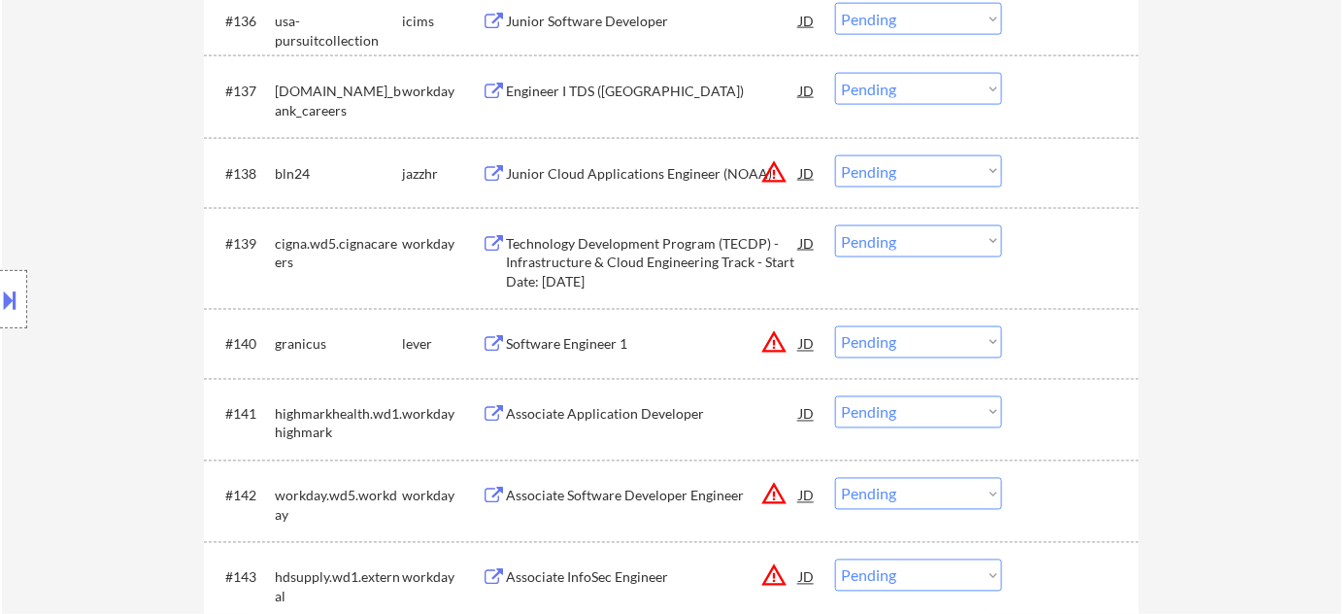
click at [611, 349] on div "Software Engineer 1" at bounding box center [652, 344] width 293 height 19
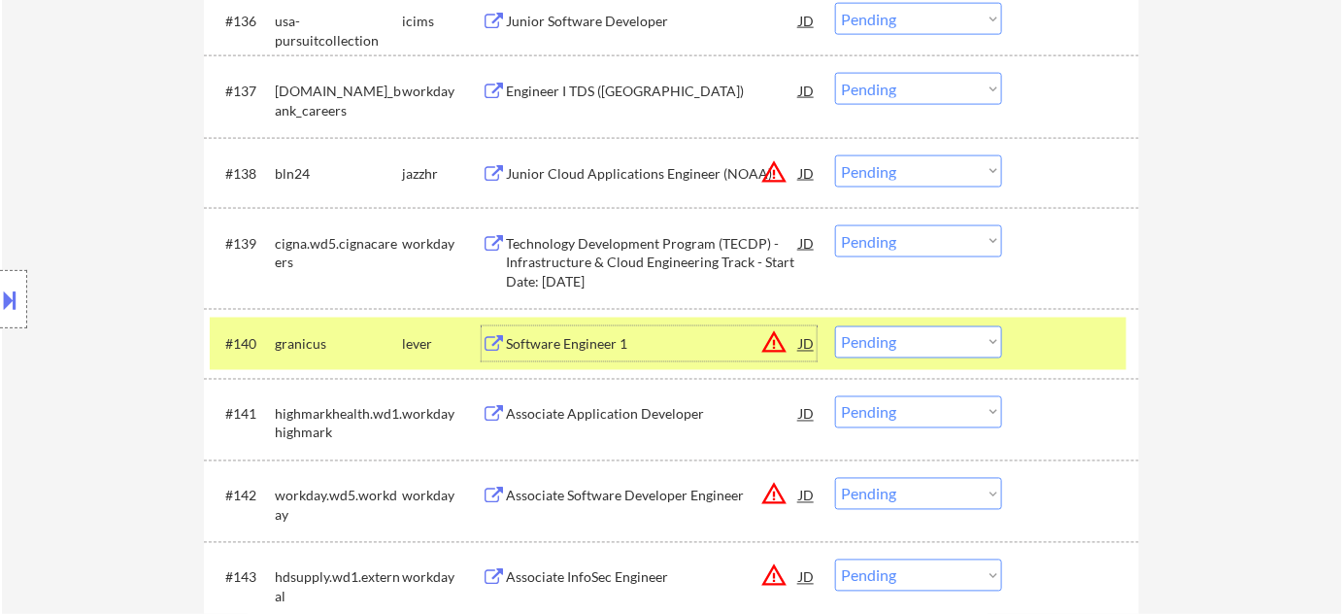
drag, startPoint x: 891, startPoint y: 339, endPoint x: 901, endPoint y: 346, distance: 11.9
click at [891, 339] on select "Choose an option... Pending Applied Excluded (Questions) Excluded (Expired) Exc…" at bounding box center [918, 342] width 167 height 32
click at [835, 326] on select "Choose an option... Pending Applied Excluded (Questions) Excluded (Expired) Exc…" at bounding box center [918, 342] width 167 height 32
select select ""pending""
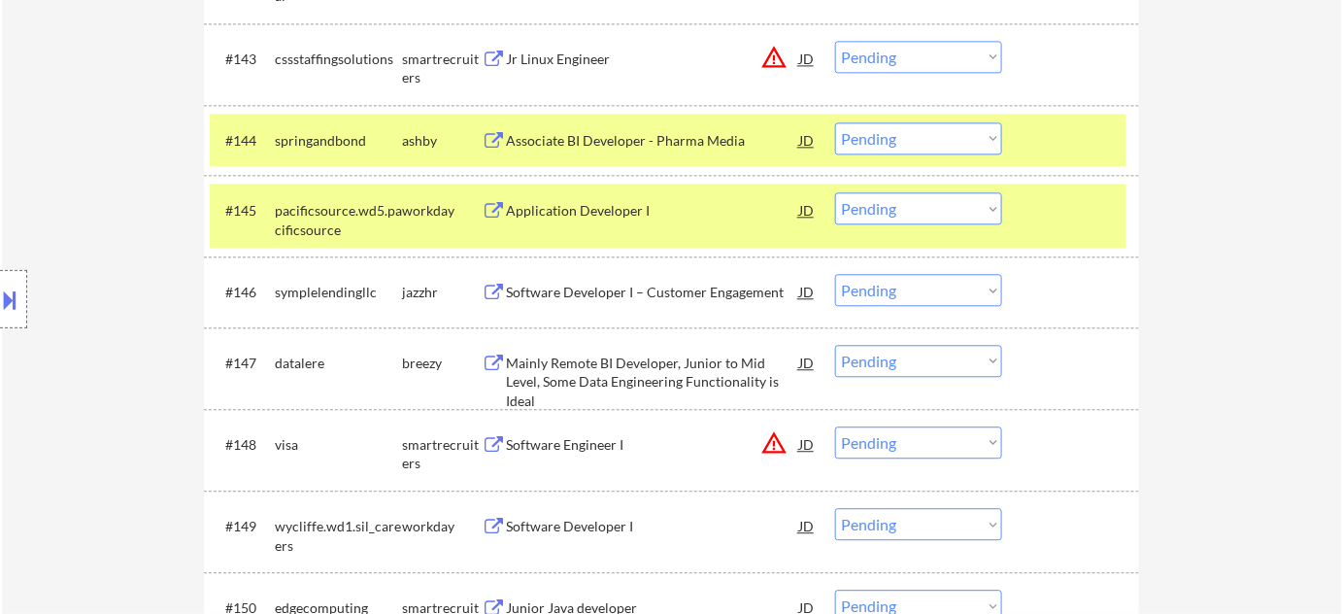
scroll to position [3883, 0]
click at [701, 296] on div "Software Developer I – Customer Engagement" at bounding box center [652, 293] width 293 height 19
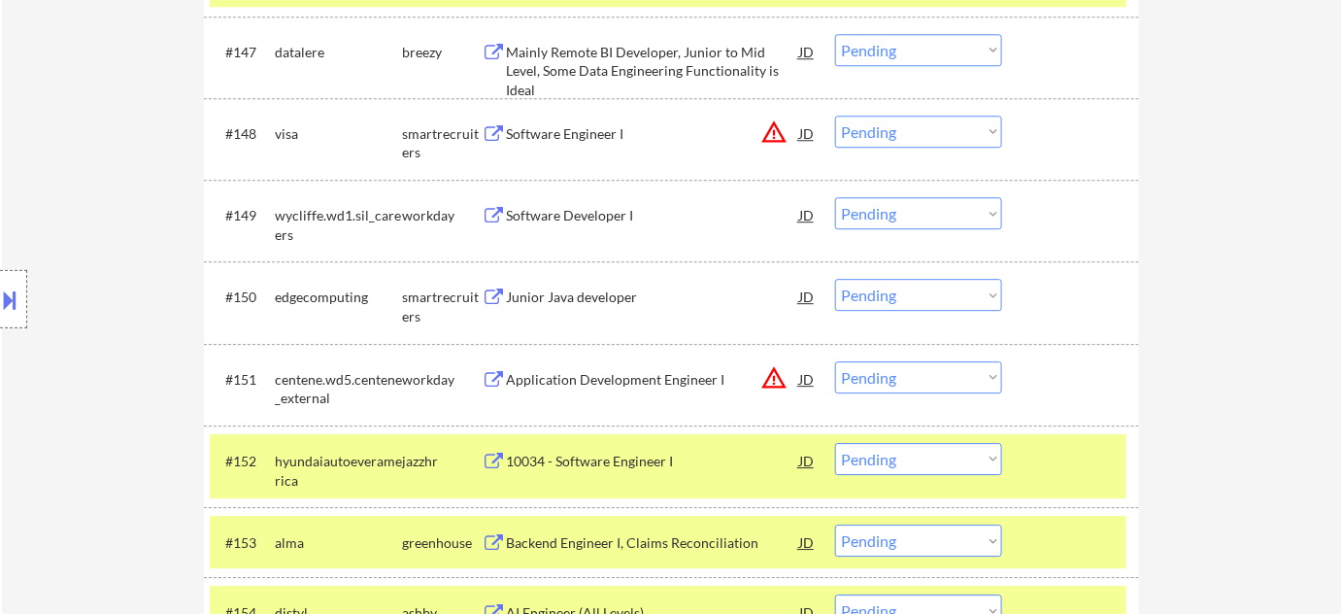
scroll to position [4236, 0]
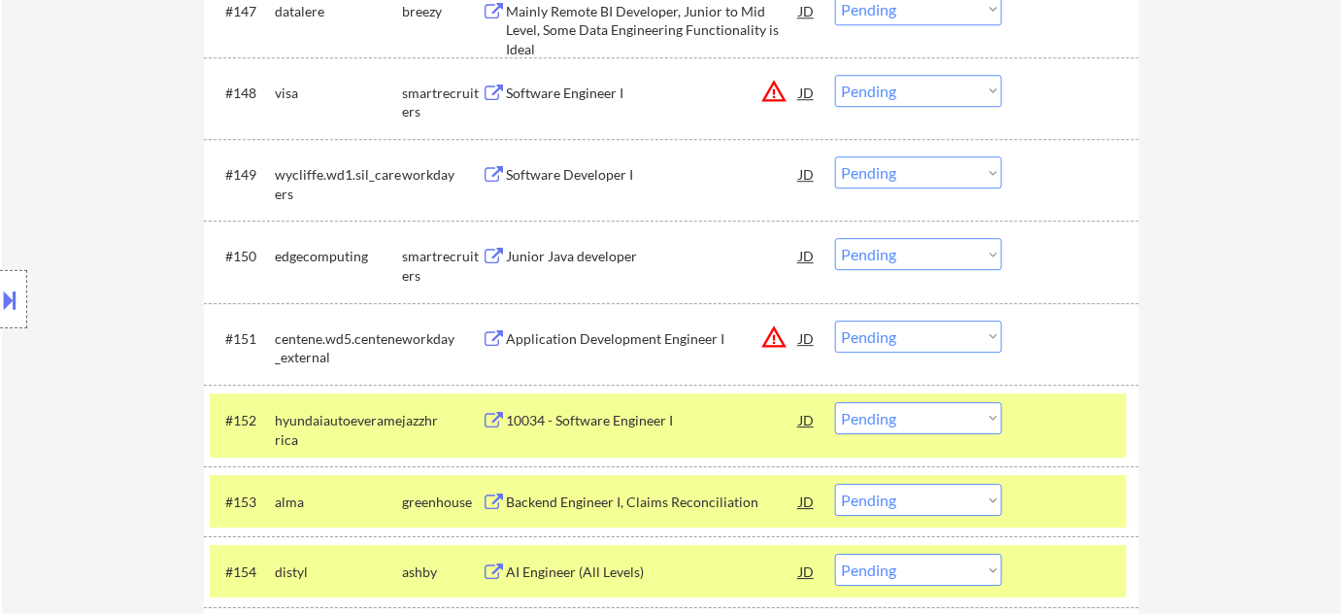
click at [600, 252] on div "Junior Java developer" at bounding box center [652, 256] width 293 height 19
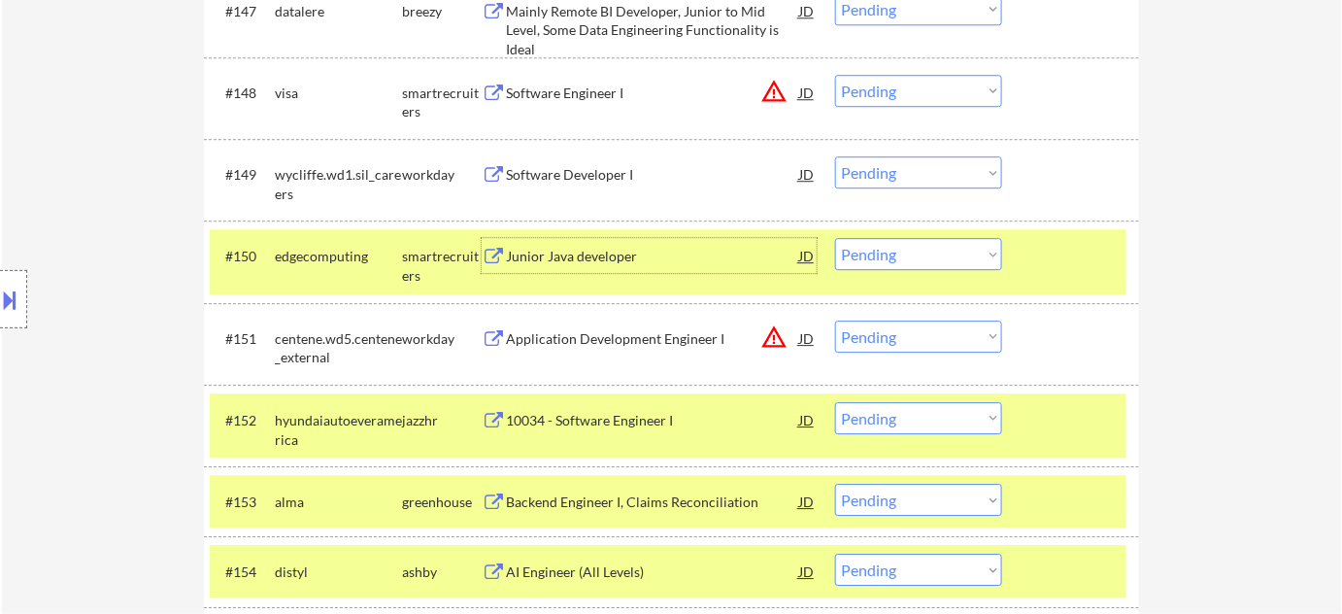
click at [899, 245] on select "Choose an option... Pending Applied Excluded (Questions) Excluded (Expired) Exc…" at bounding box center [918, 254] width 167 height 32
click at [835, 238] on select "Choose an option... Pending Applied Excluded (Questions) Excluded (Expired) Exc…" at bounding box center [918, 254] width 167 height 32
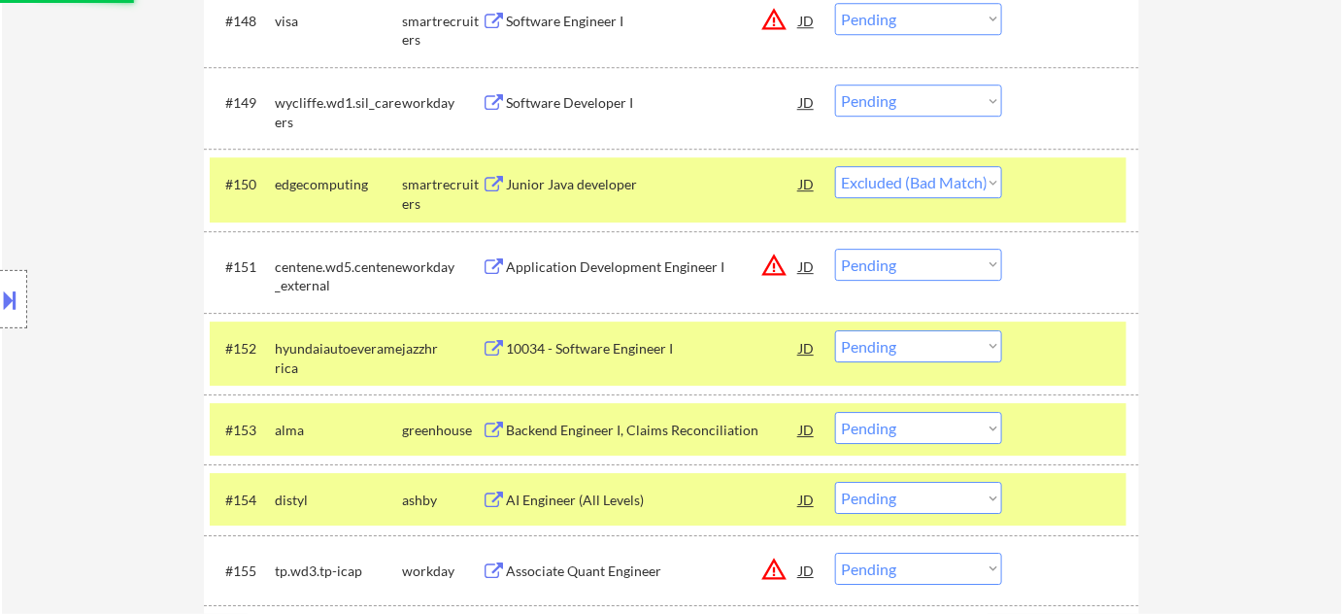
scroll to position [4412, 0]
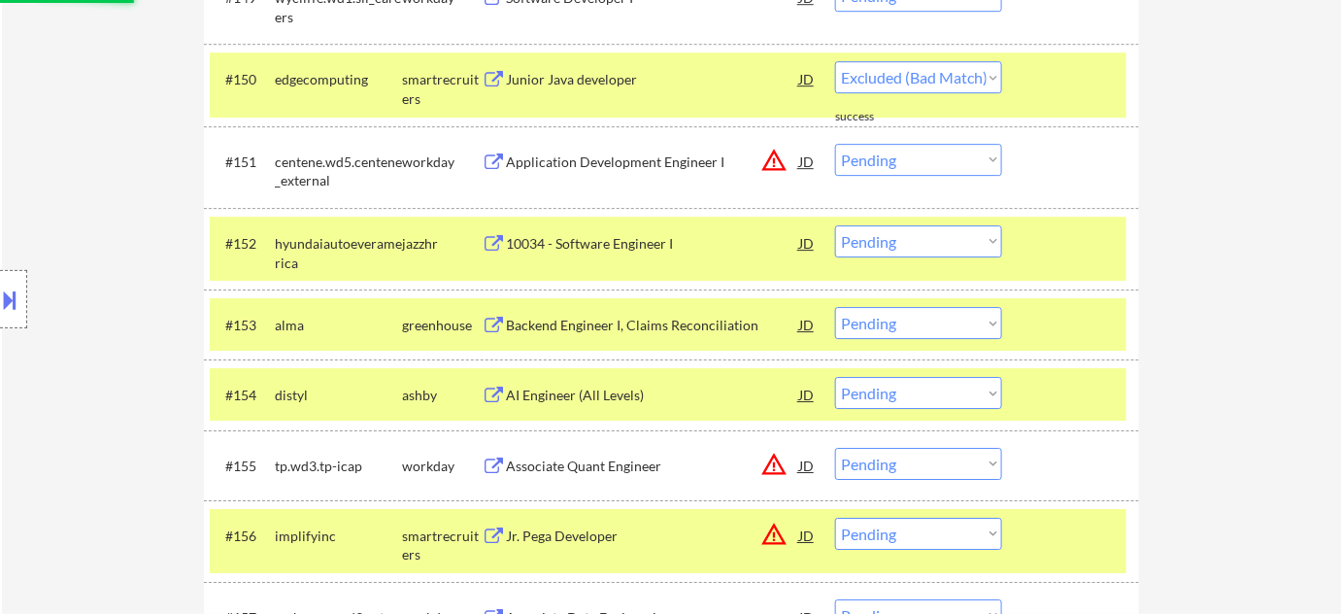
select select ""pending""
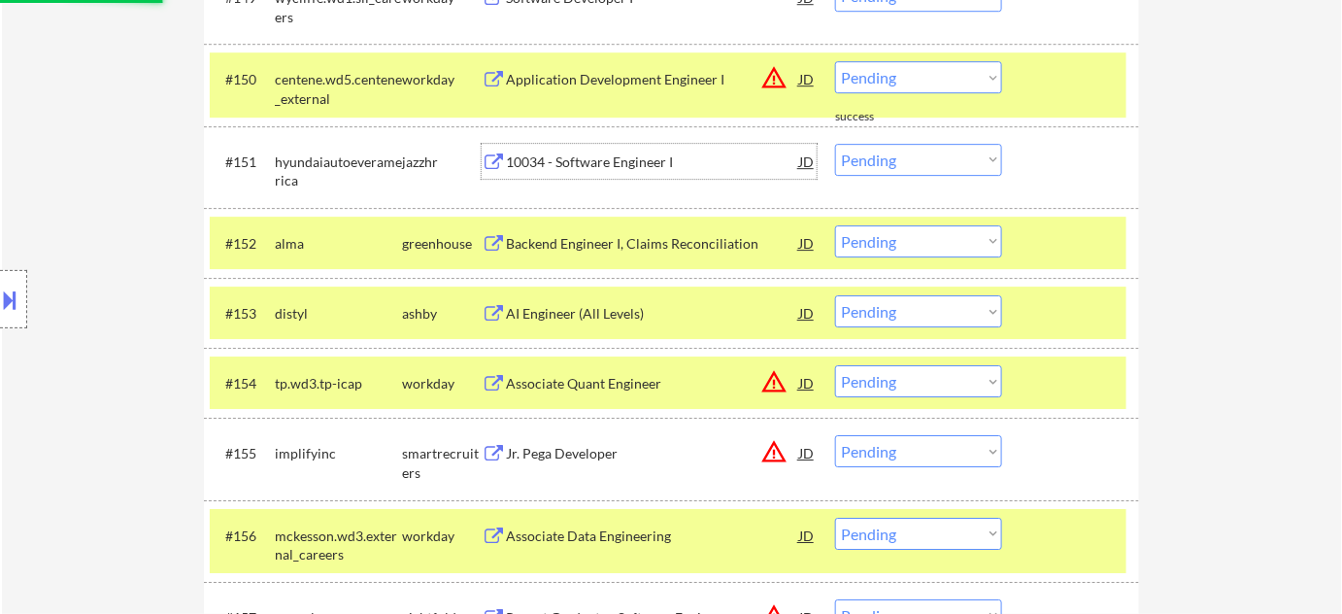
click at [626, 154] on div "10034 - Software Engineer I" at bounding box center [652, 161] width 293 height 19
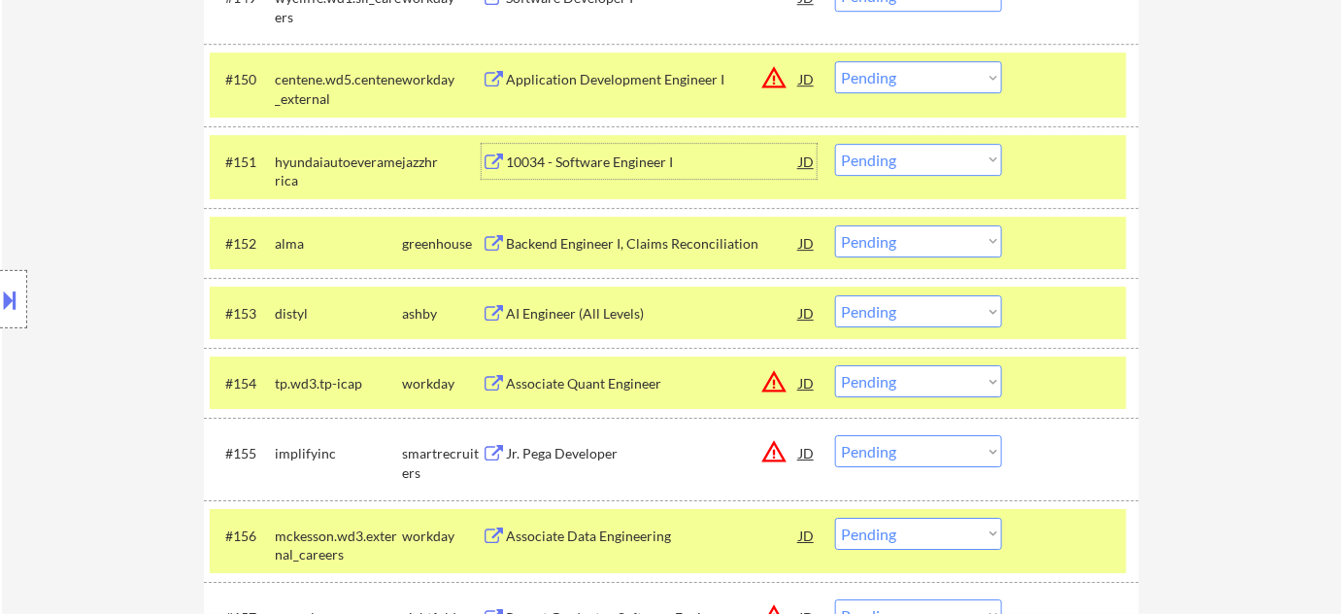
click at [905, 158] on select "Choose an option... Pending Applied Excluded (Questions) Excluded (Expired) Exc…" at bounding box center [918, 160] width 167 height 32
click at [835, 144] on select "Choose an option... Pending Applied Excluded (Questions) Excluded (Expired) Exc…" at bounding box center [918, 160] width 167 height 32
select select ""pending""
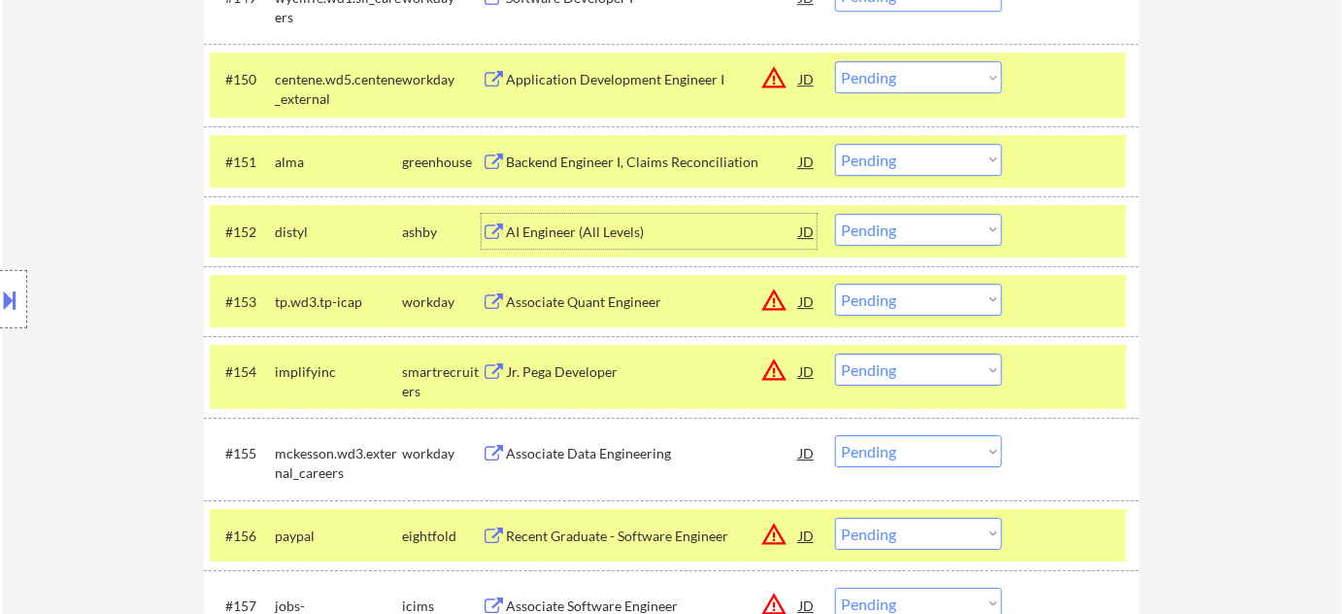
click at [603, 219] on div "AI Engineer (All Levels)" at bounding box center [652, 231] width 293 height 35
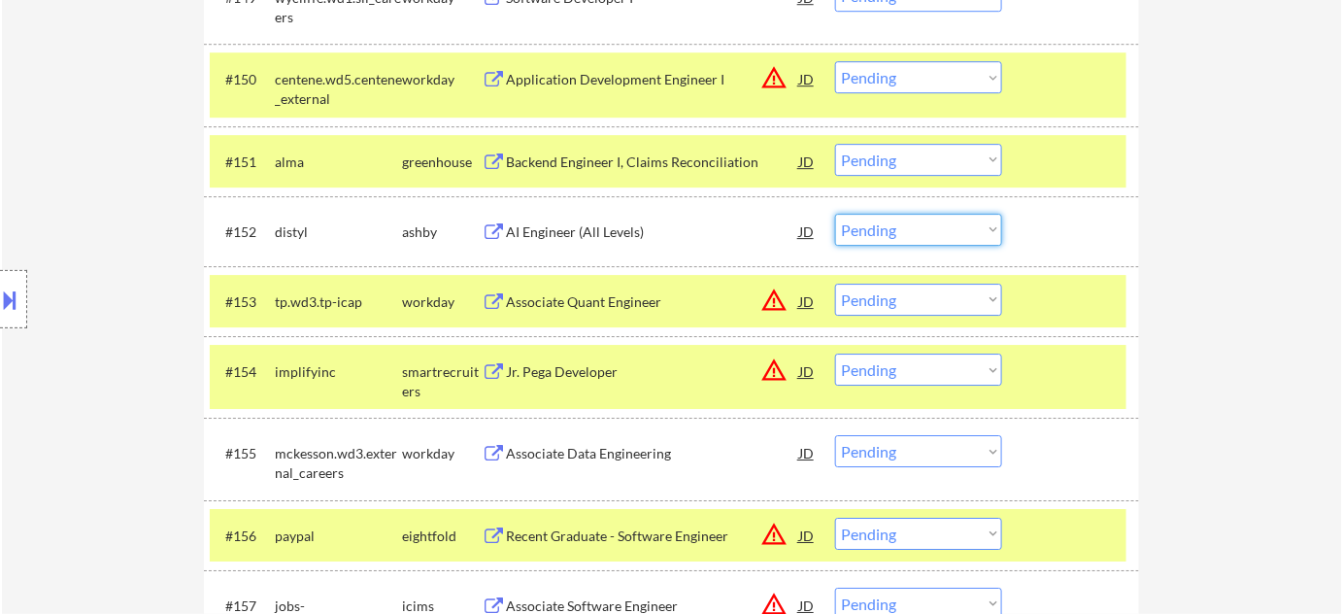
click at [939, 216] on select "Choose an option... Pending Applied Excluded (Questions) Excluded (Expired) Exc…" at bounding box center [918, 230] width 167 height 32
click at [835, 214] on select "Choose an option... Pending Applied Excluded (Questions) Excluded (Expired) Exc…" at bounding box center [918, 230] width 167 height 32
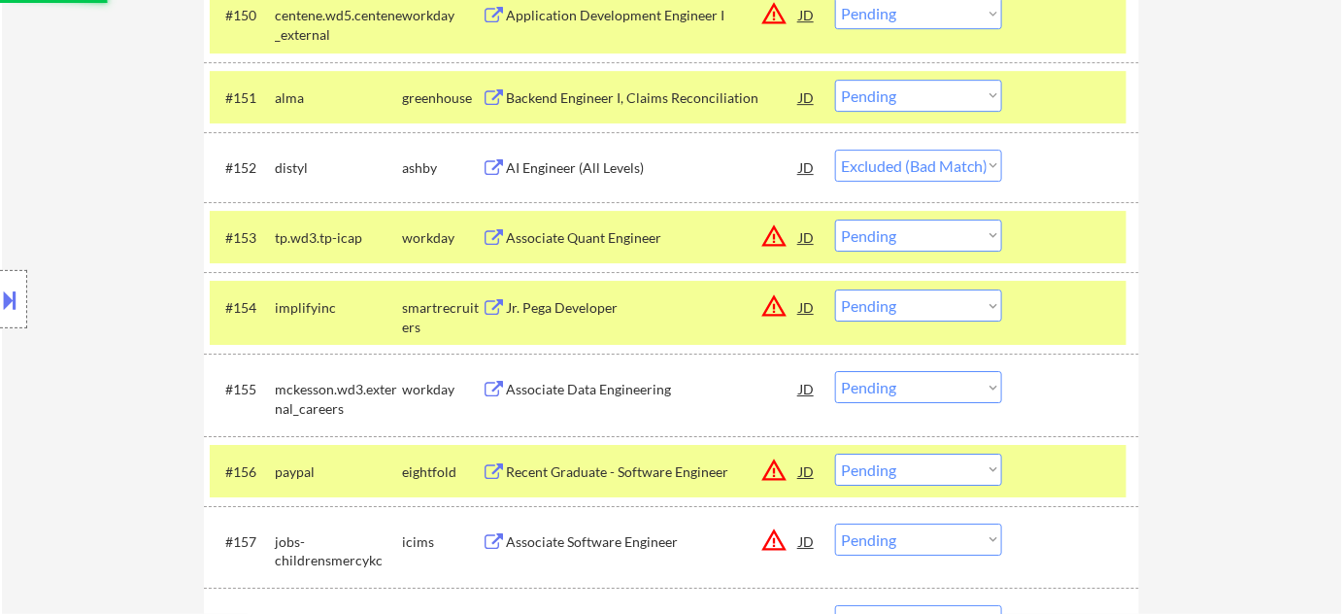
scroll to position [4677, 0]
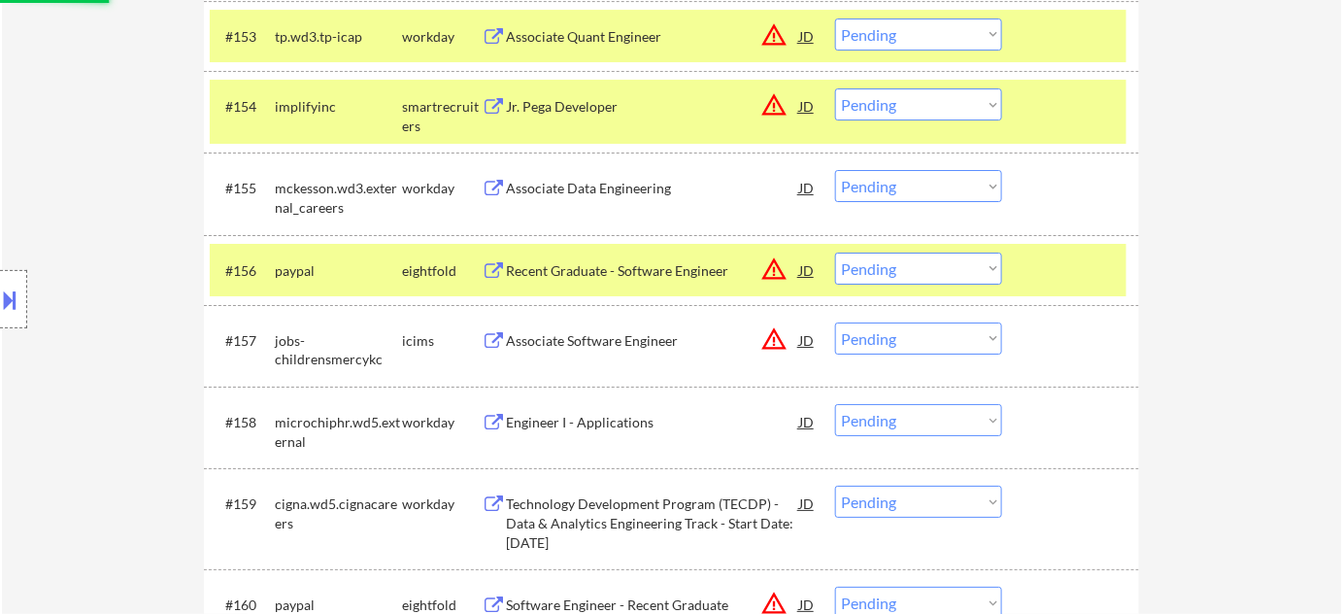
select select ""pending""
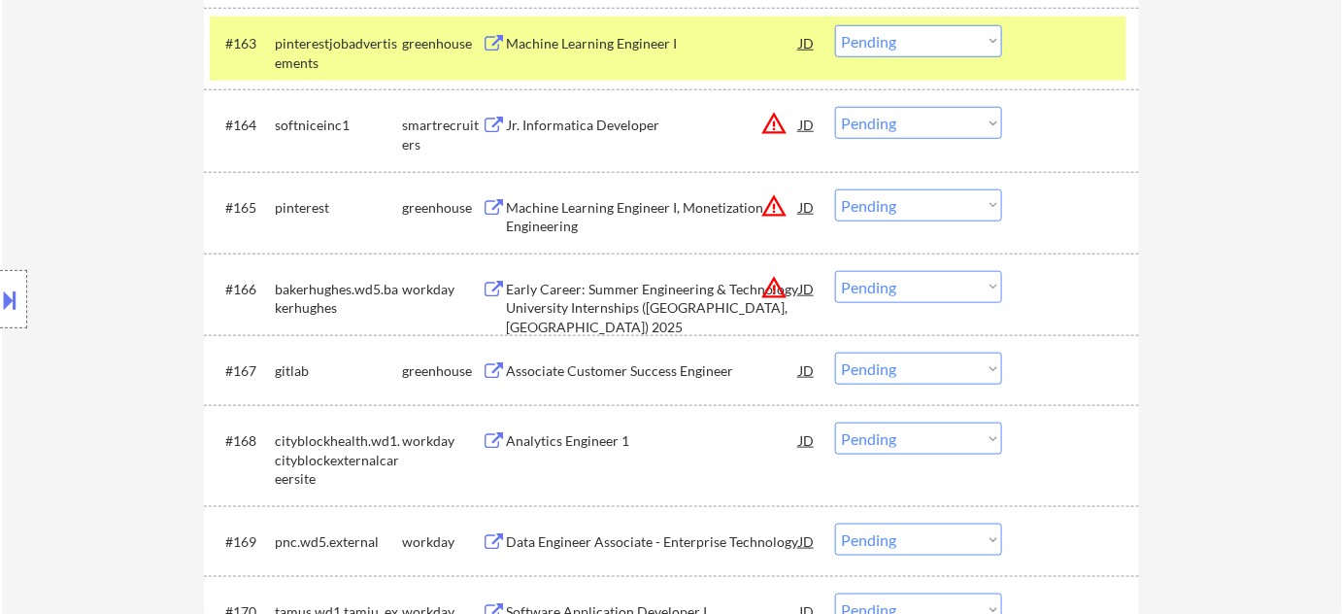
scroll to position [5472, 0]
click at [634, 301] on div "Early Career: Summer Engineering & Technology University Internships (Skaneatel…" at bounding box center [652, 309] width 293 height 57
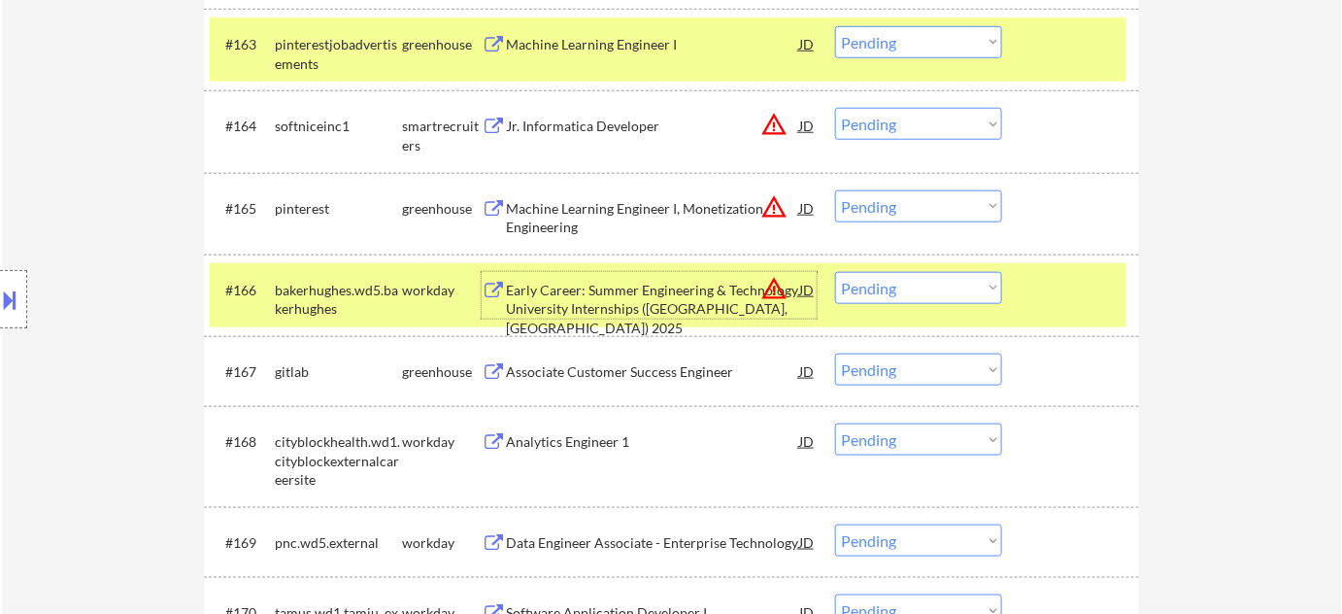
click at [973, 280] on select "Choose an option... Pending Applied Excluded (Questions) Excluded (Expired) Exc…" at bounding box center [918, 288] width 167 height 32
click at [835, 272] on select "Choose an option... Pending Applied Excluded (Questions) Excluded (Expired) Exc…" at bounding box center [918, 288] width 167 height 32
select select ""pending""
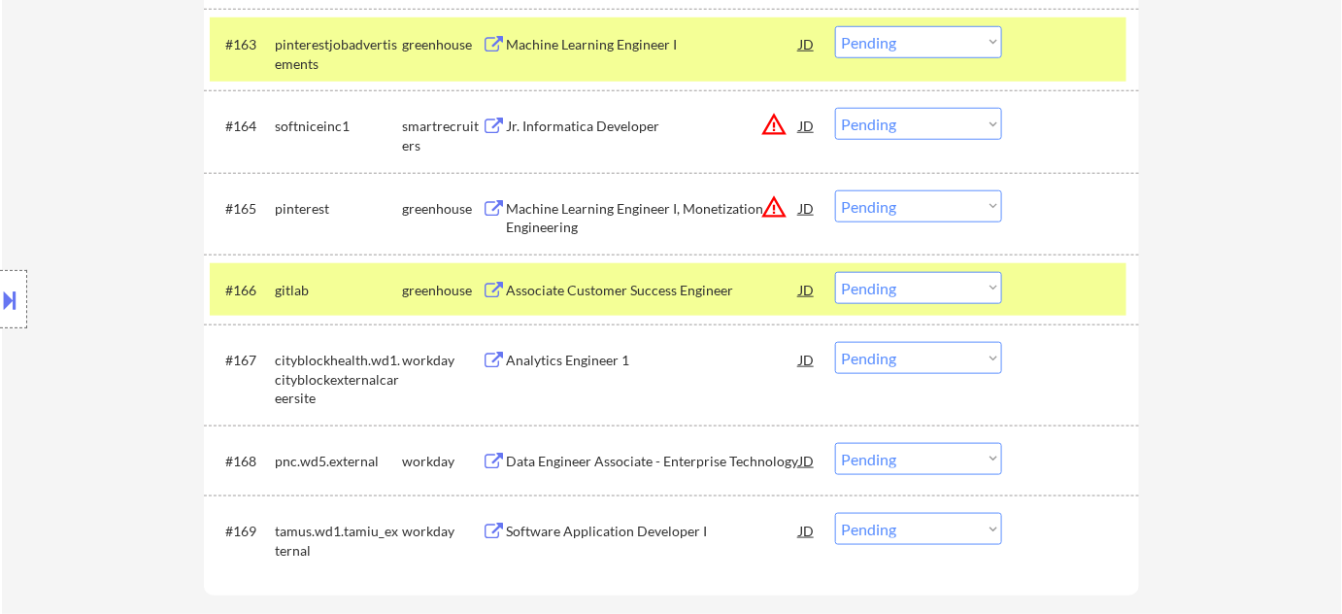
scroll to position [5560, 0]
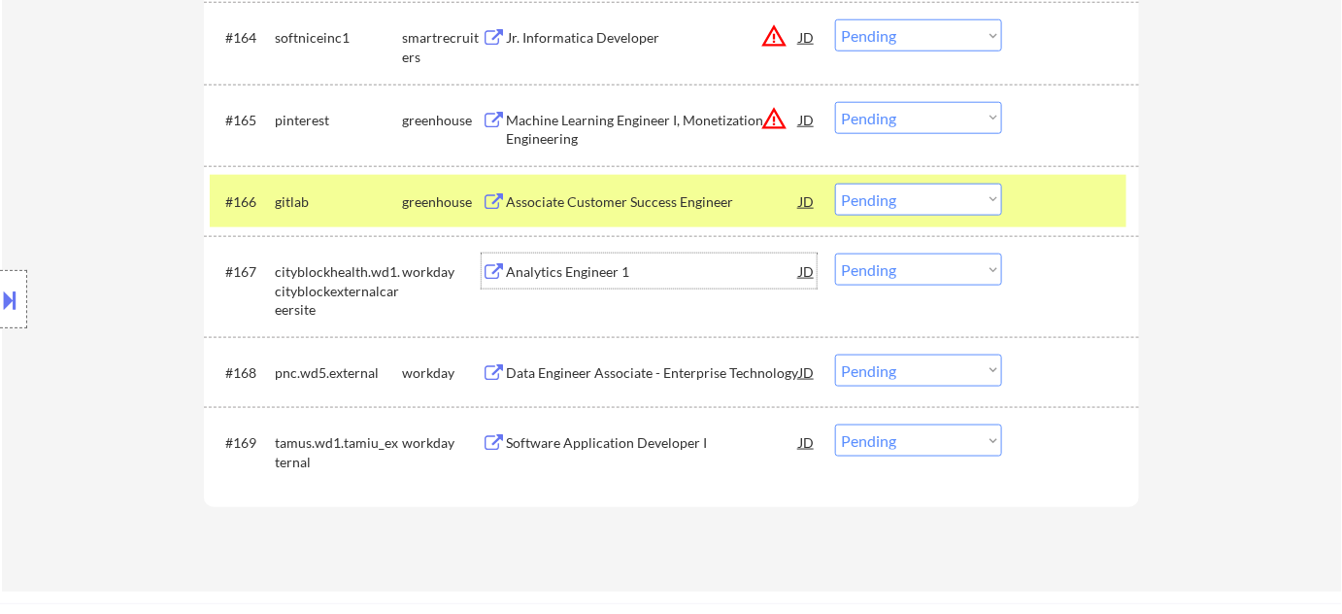
click at [609, 269] on div "Analytics Engineer 1" at bounding box center [652, 271] width 293 height 19
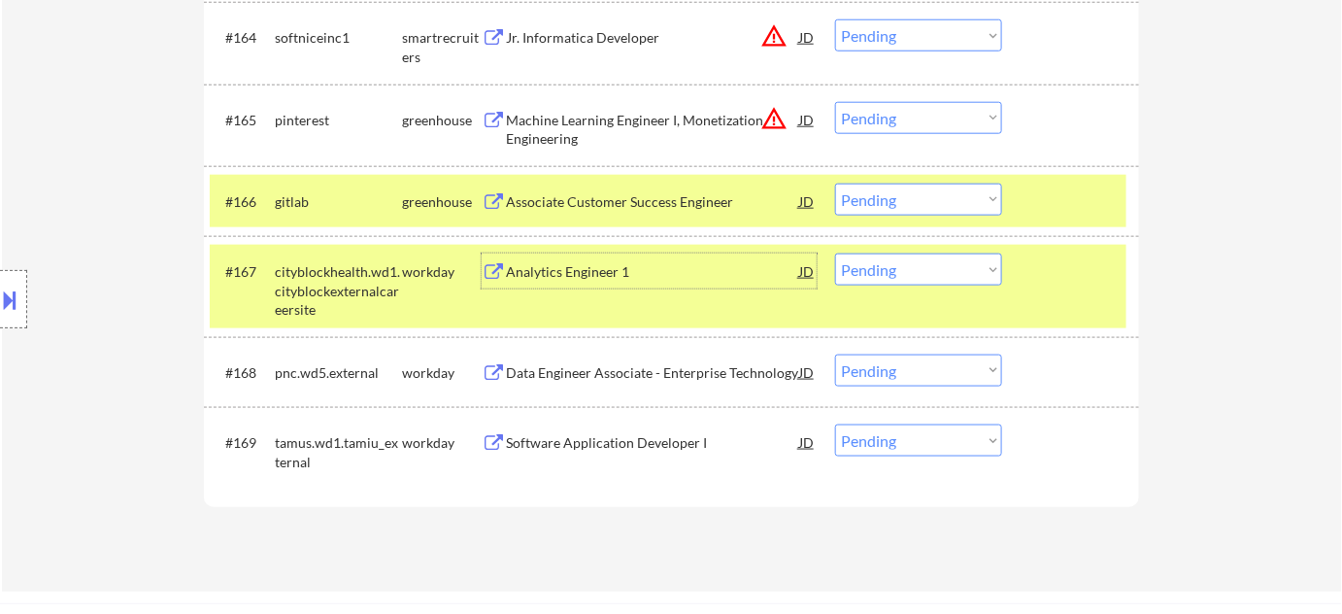
click at [871, 271] on select "Choose an option... Pending Applied Excluded (Questions) Excluded (Expired) Exc…" at bounding box center [918, 269] width 167 height 32
click at [835, 253] on select "Choose an option... Pending Applied Excluded (Questions) Excluded (Expired) Exc…" at bounding box center [918, 269] width 167 height 32
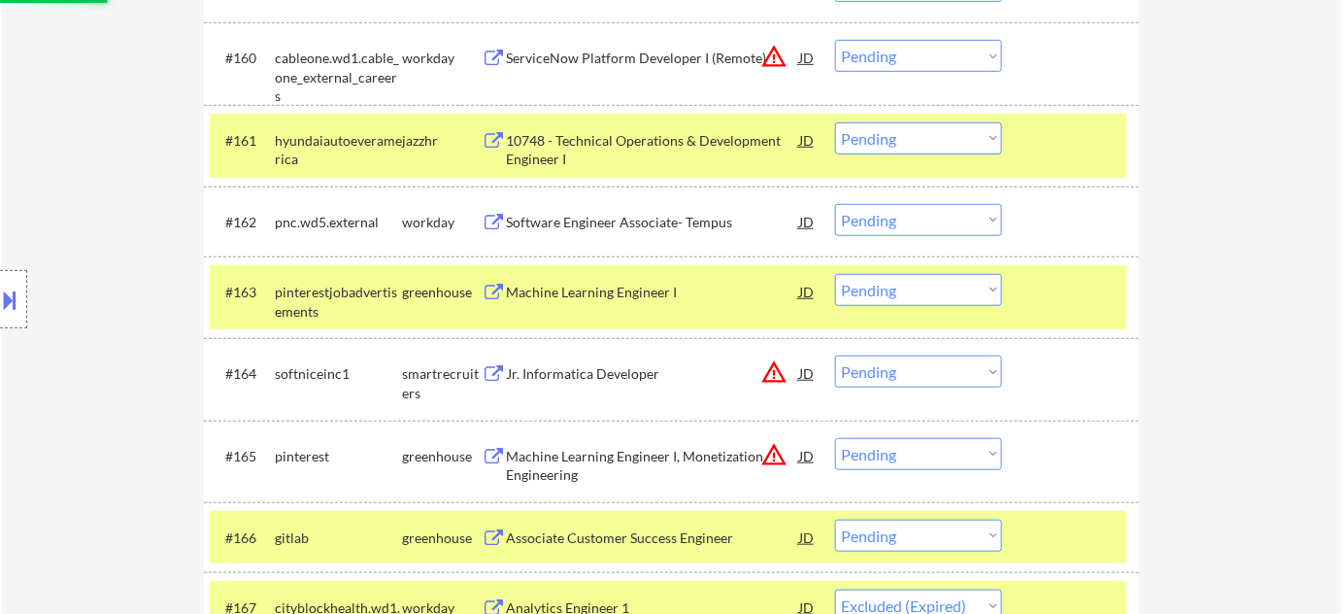
scroll to position [5207, 0]
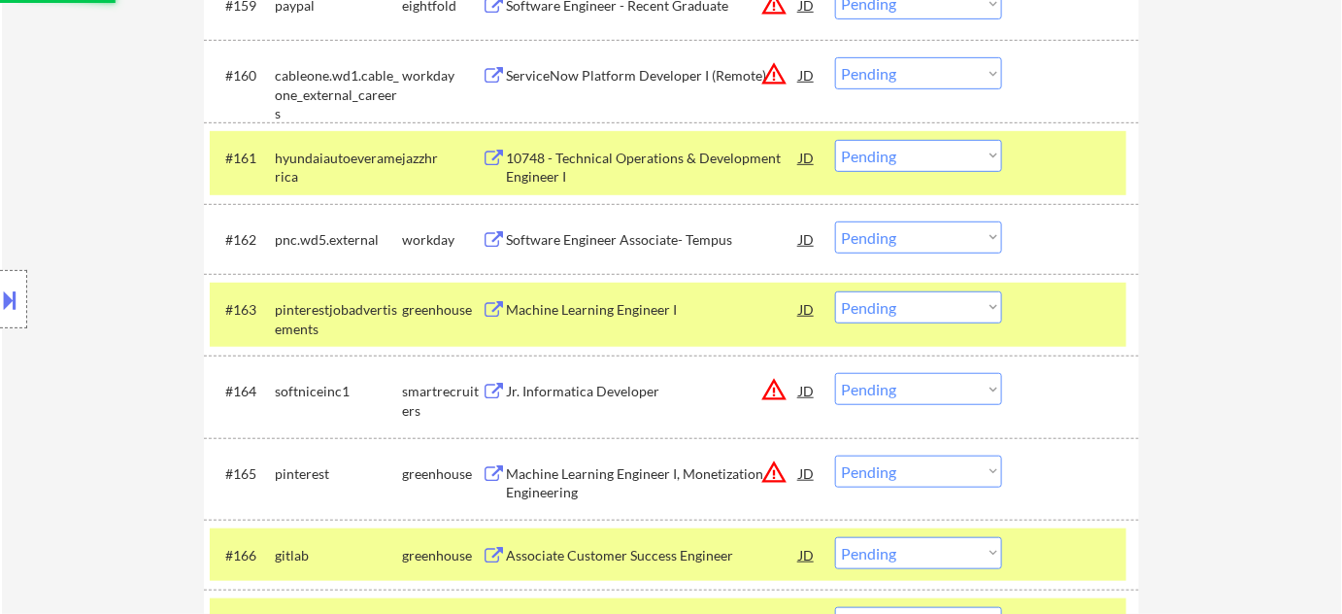
select select ""pending""
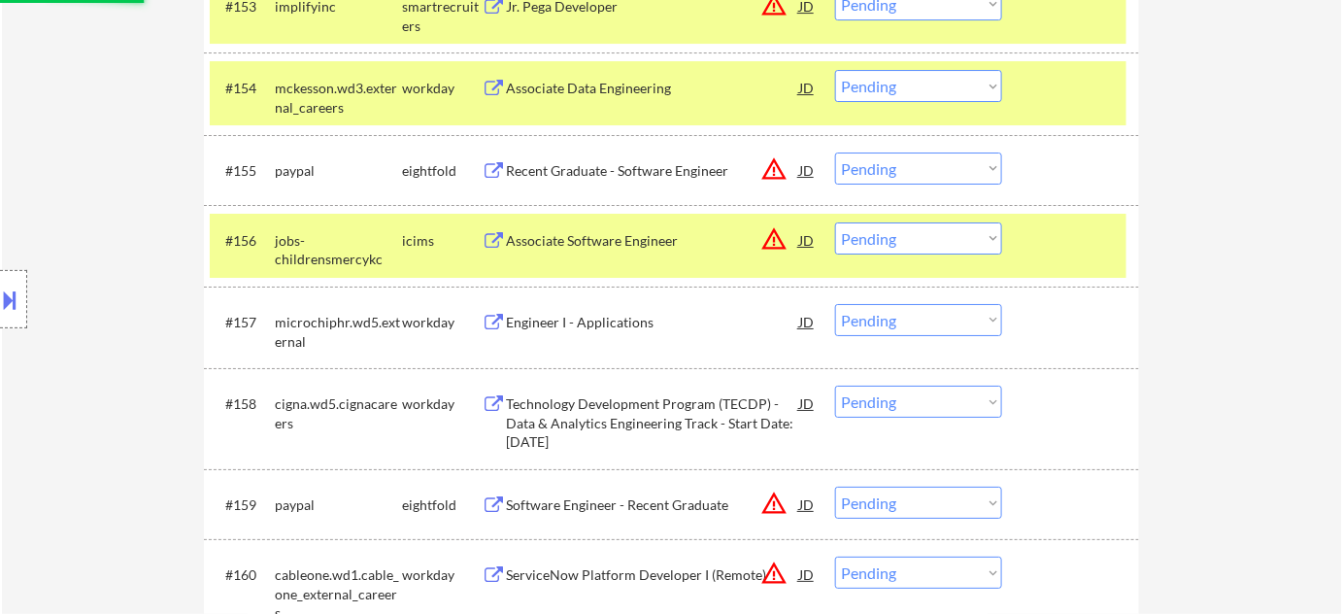
scroll to position [4677, 0]
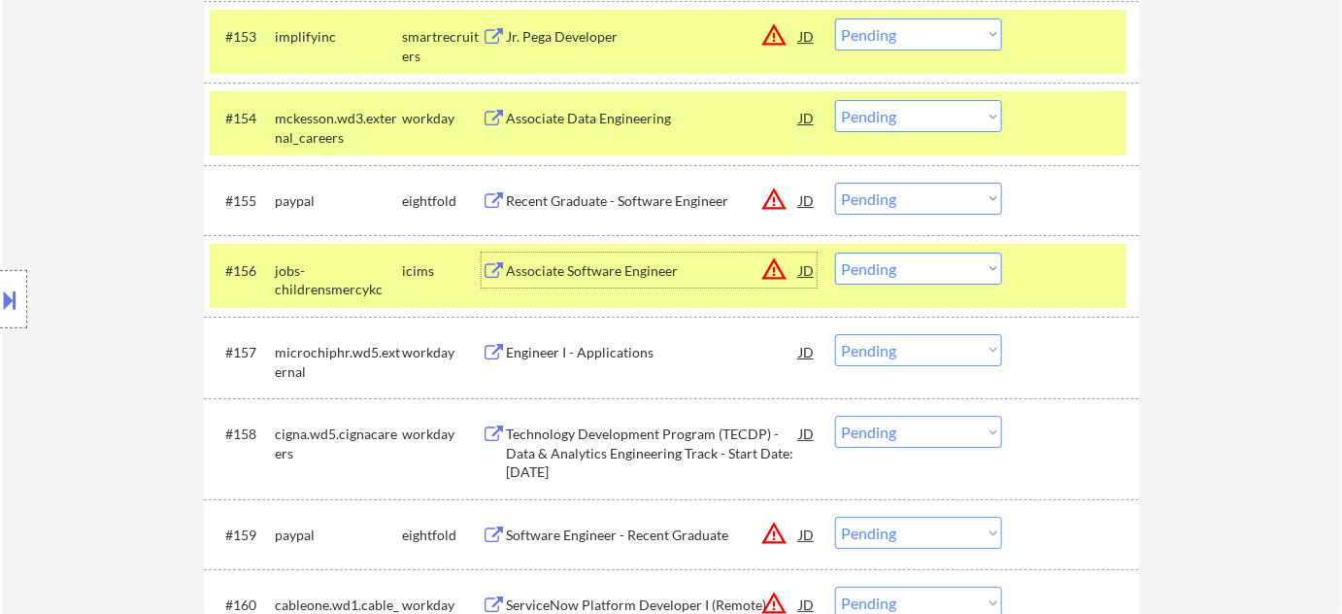
click at [624, 275] on div "Associate Software Engineer" at bounding box center [652, 270] width 293 height 19
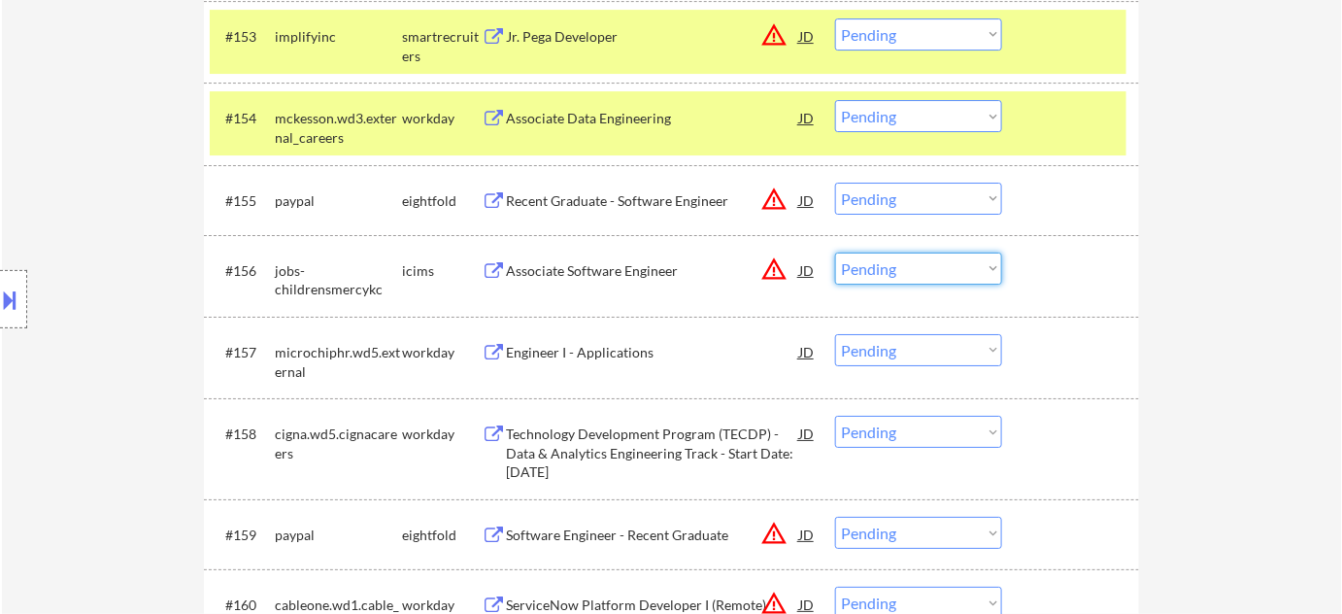
click at [879, 266] on select "Choose an option... Pending Applied Excluded (Questions) Excluded (Expired) Exc…" at bounding box center [918, 268] width 167 height 32
click at [835, 252] on select "Choose an option... Pending Applied Excluded (Questions) Excluded (Expired) Exc…" at bounding box center [918, 268] width 167 height 32
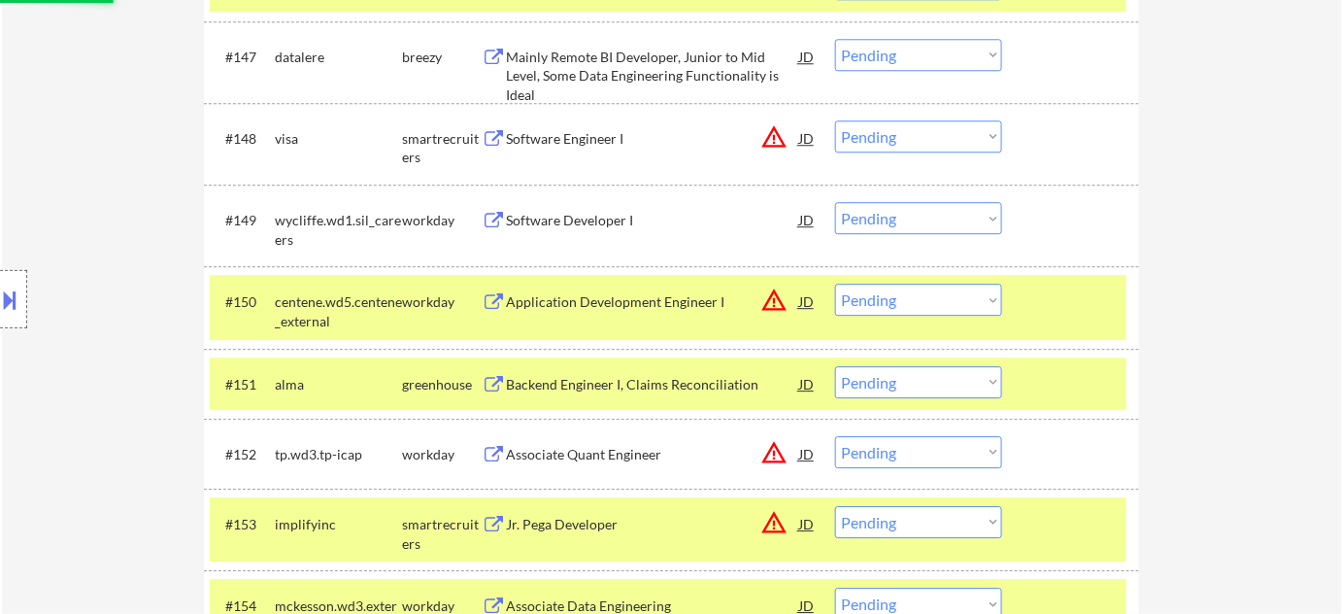
select select ""pending""
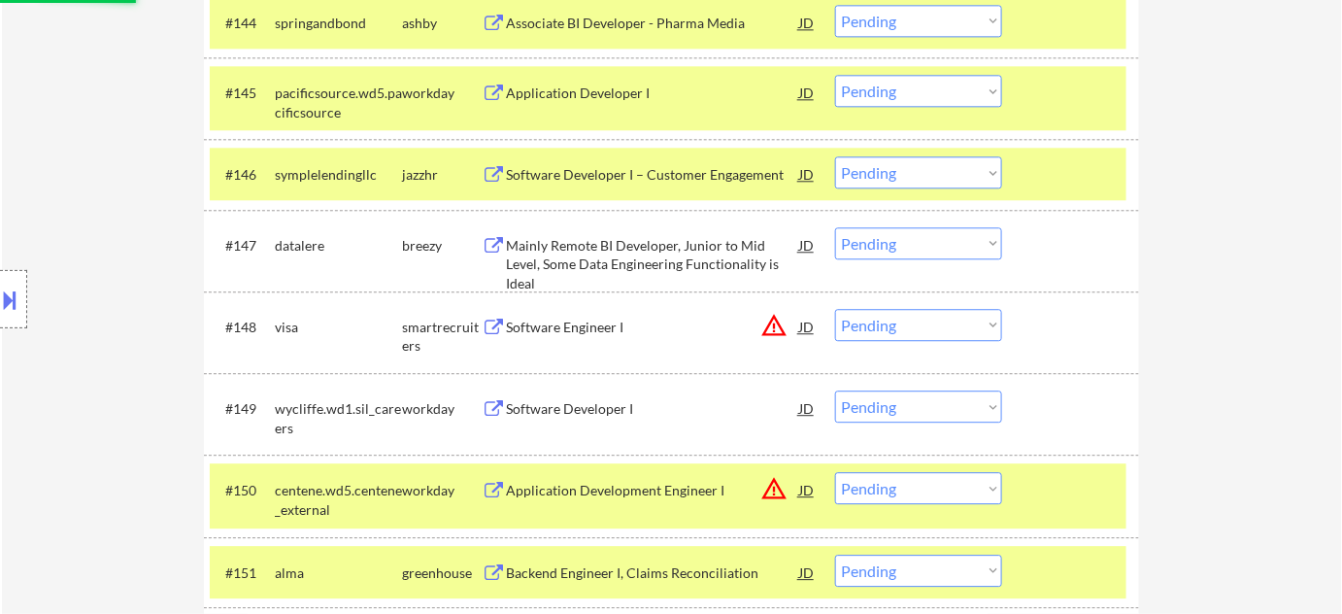
scroll to position [3972, 0]
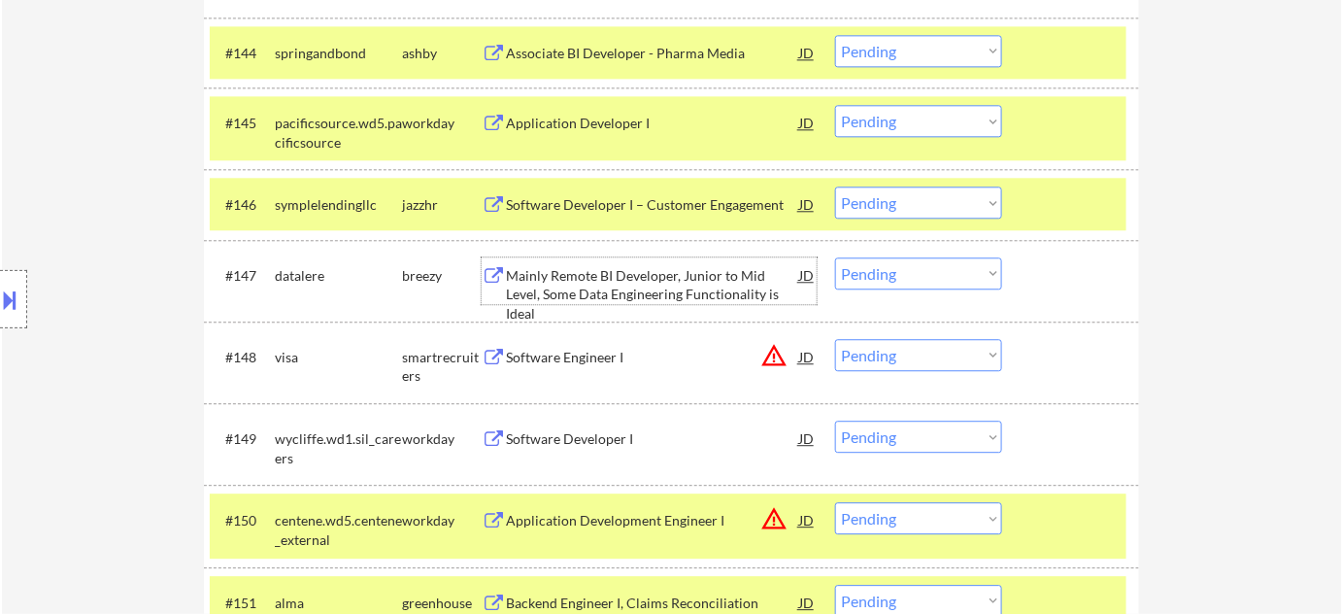
click at [708, 286] on div "Mainly Remote BI Developer, Junior to Mid Level, Some Data Engineering Function…" at bounding box center [652, 294] width 293 height 57
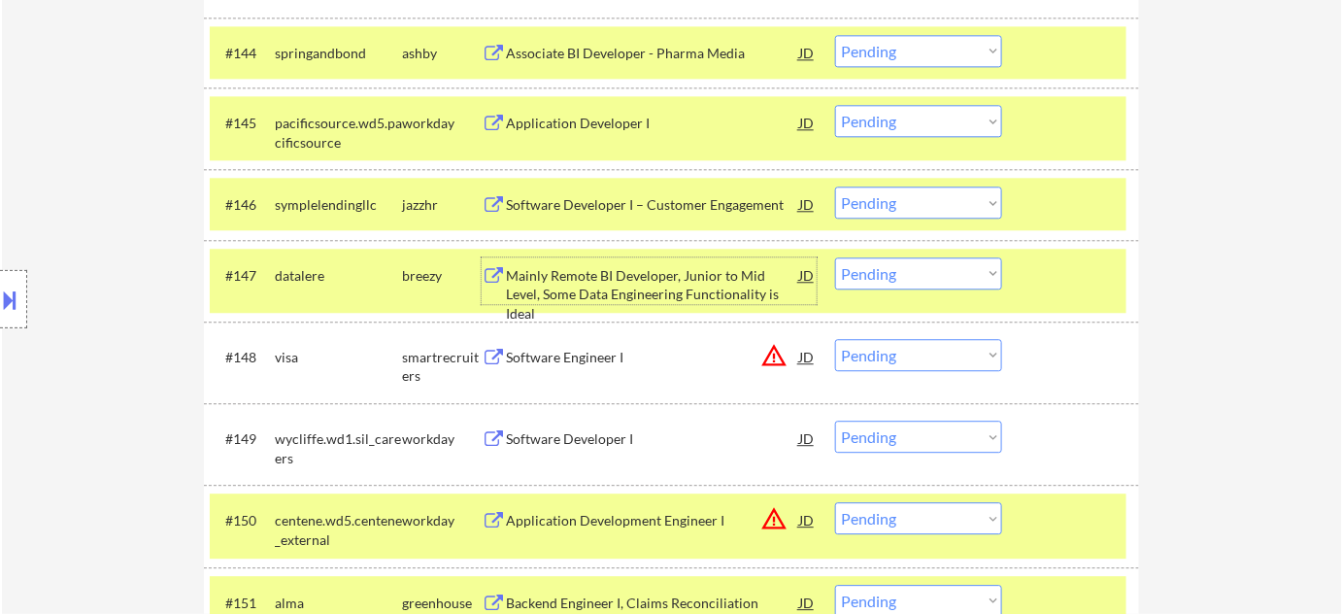
click at [898, 260] on select "Choose an option... Pending Applied Excluded (Questions) Excluded (Expired) Exc…" at bounding box center [918, 273] width 167 height 32
click at [835, 257] on select "Choose an option... Pending Applied Excluded (Questions) Excluded (Expired) Exc…" at bounding box center [918, 273] width 167 height 32
select select ""pending""
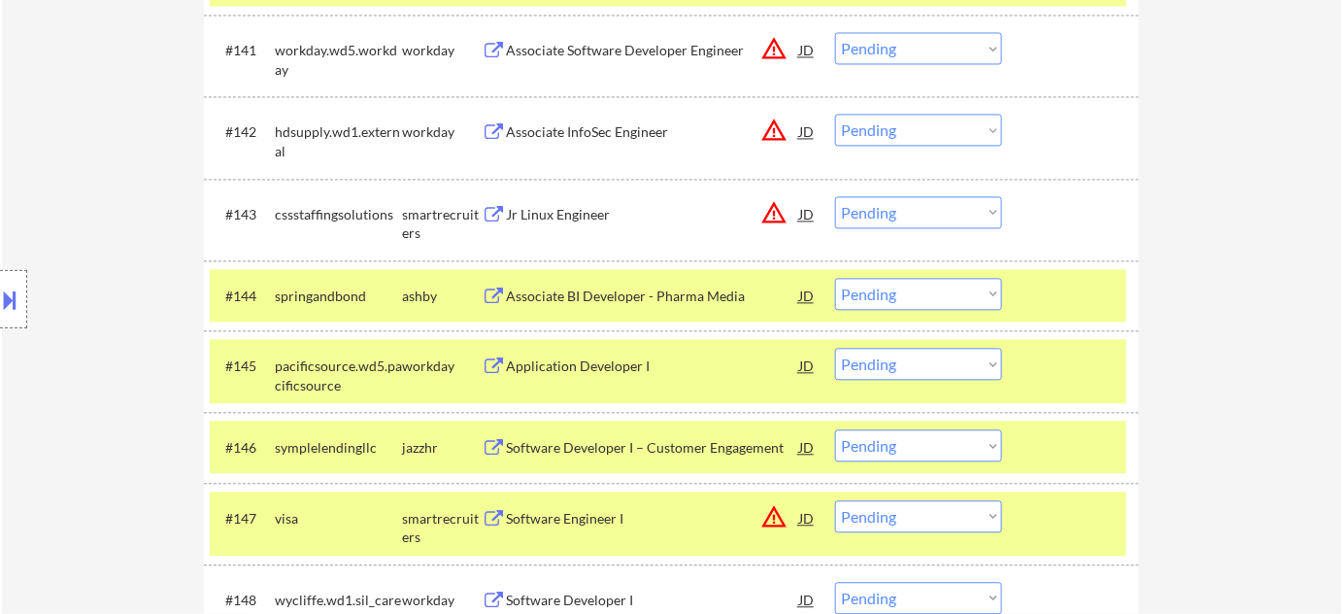
scroll to position [3618, 0]
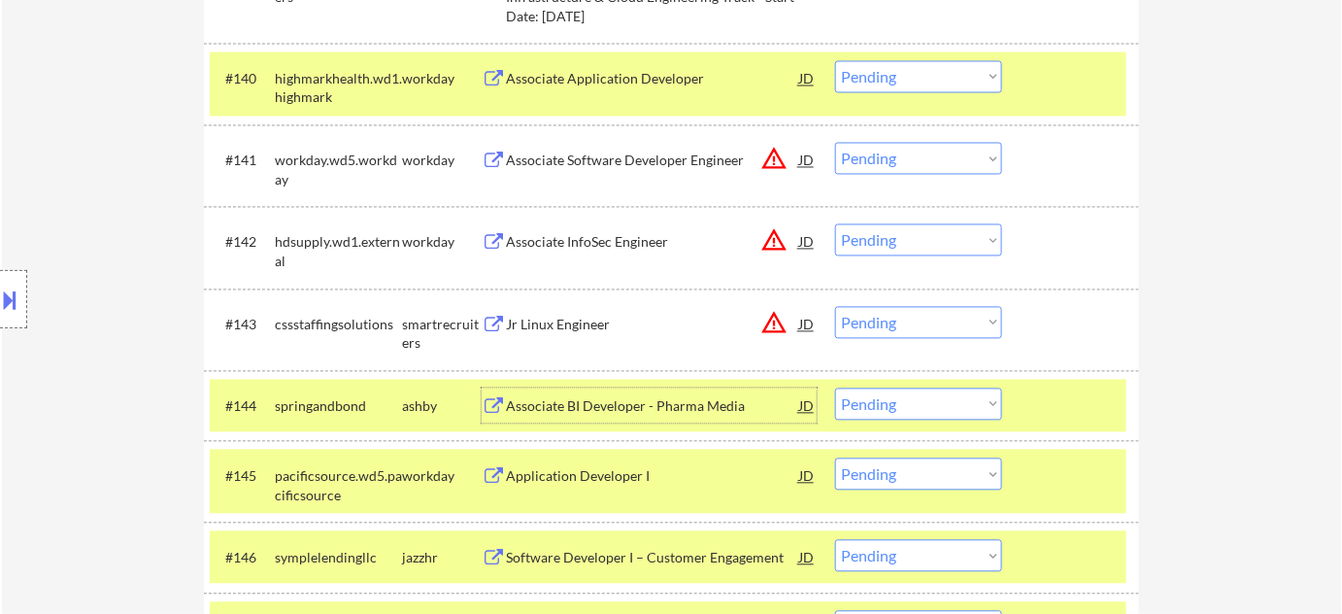
click at [691, 406] on div "Associate BI Developer - Pharma Media" at bounding box center [652, 406] width 293 height 19
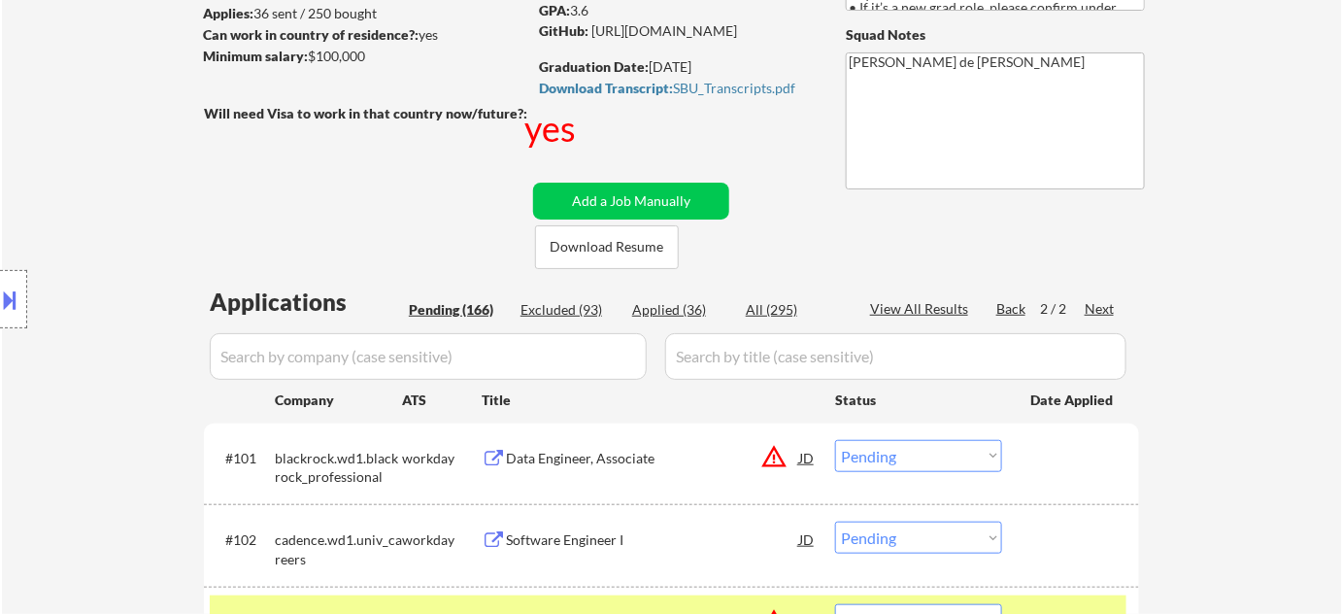
scroll to position [440, 0]
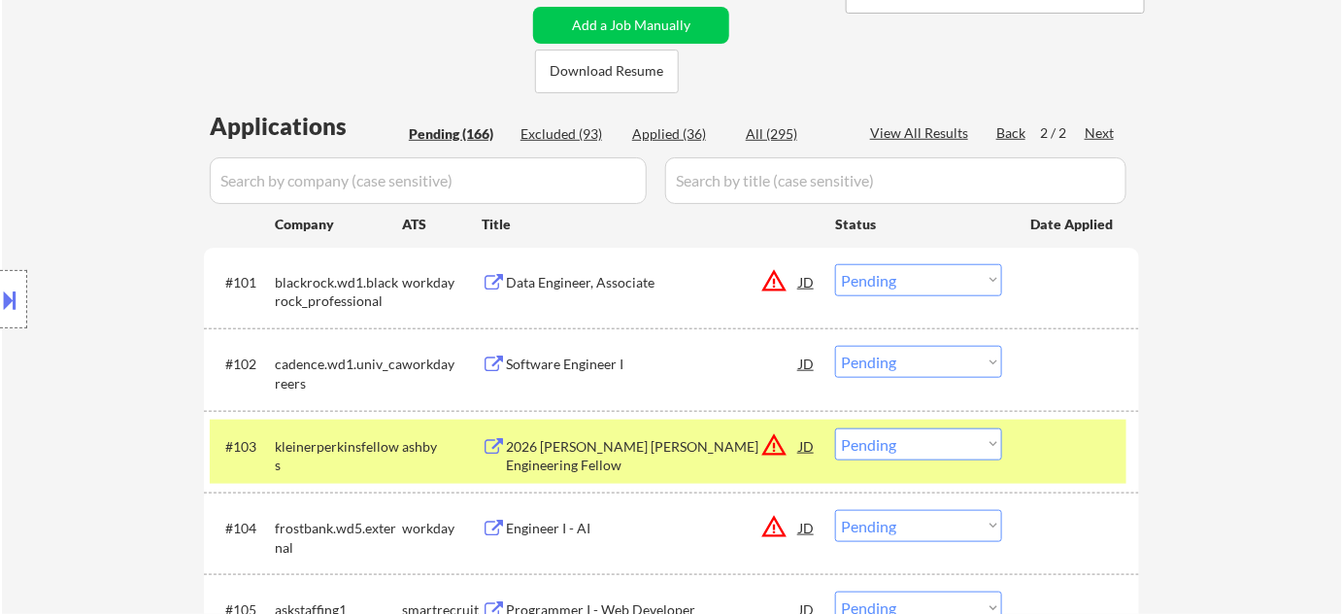
click at [601, 354] on div "Software Engineer I" at bounding box center [652, 363] width 293 height 19
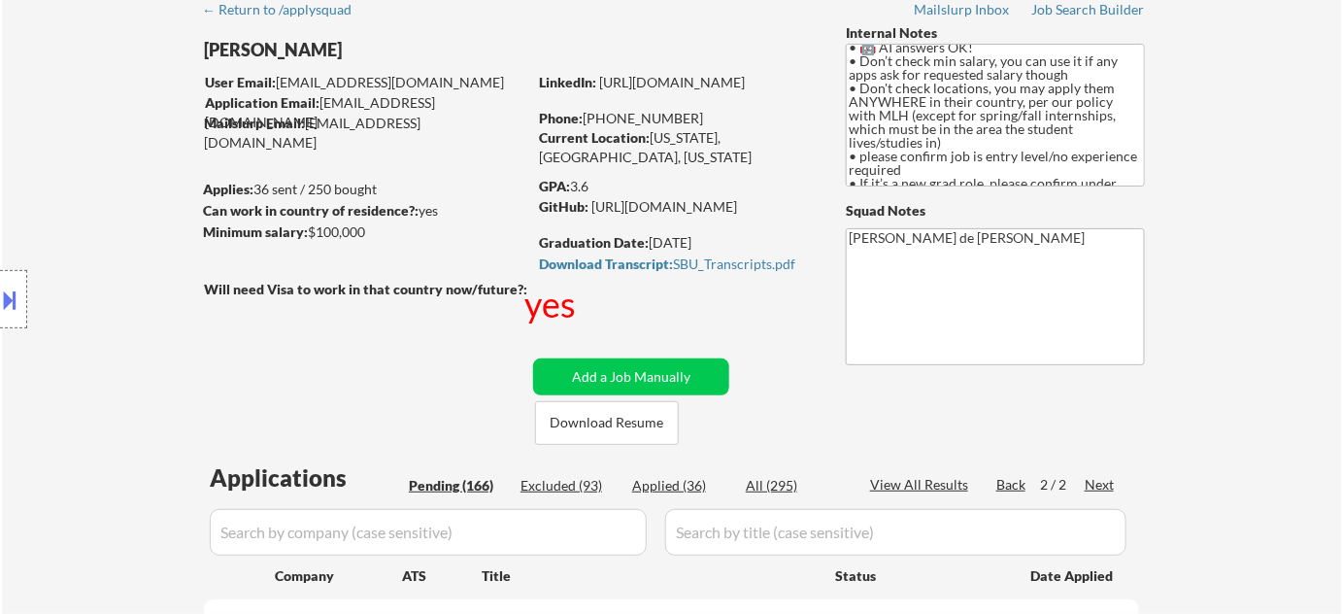
scroll to position [87, 0]
drag, startPoint x: 604, startPoint y: 116, endPoint x: 740, endPoint y: 118, distance: 136.0
click at [740, 118] on div "Phone: +1 516-434-1033" at bounding box center [676, 119] width 275 height 19
copy div "516-434-1033"
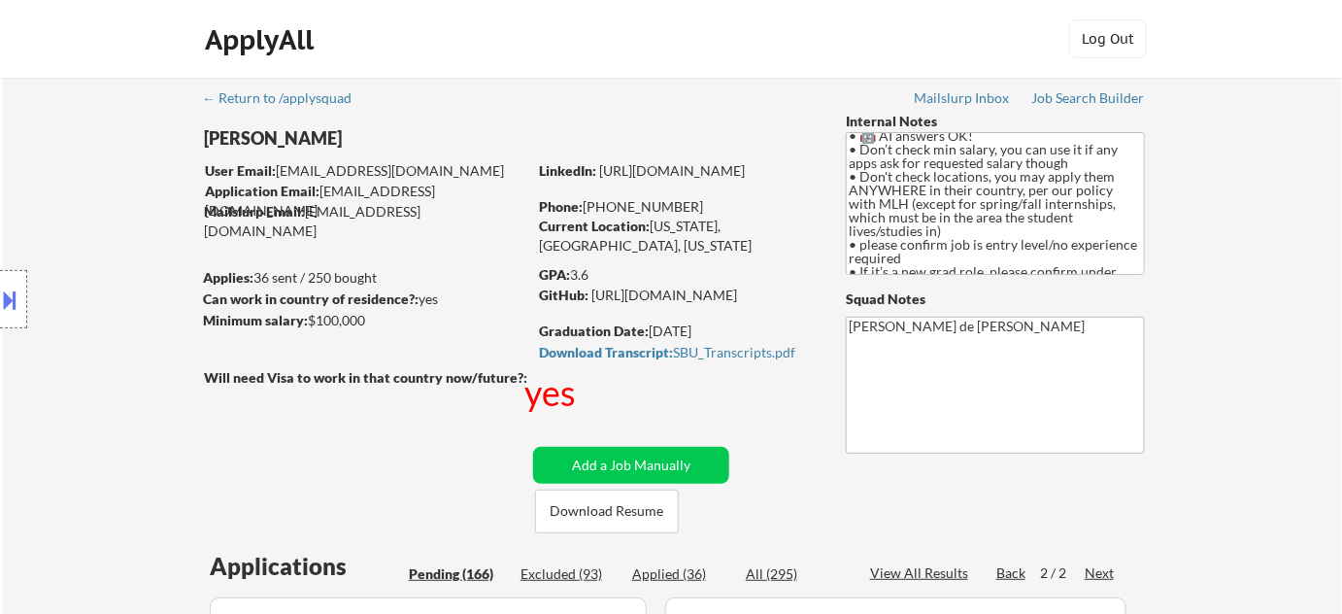
scroll to position [496, 0]
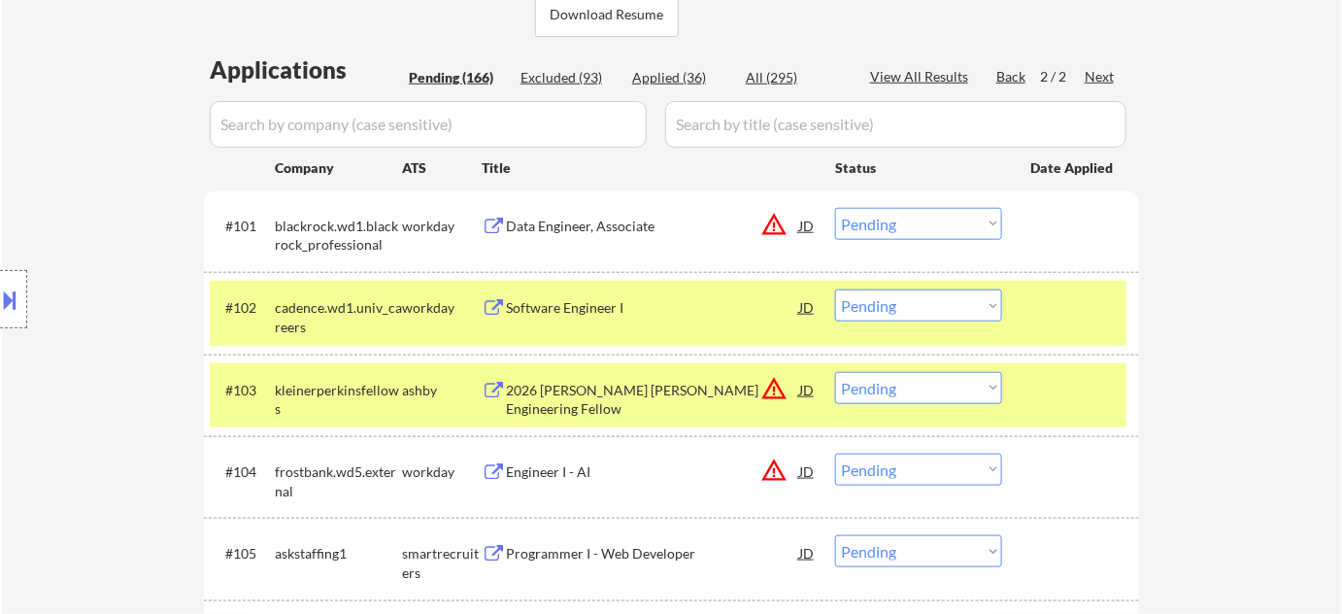
drag, startPoint x: 865, startPoint y: 304, endPoint x: 870, endPoint y: 316, distance: 12.6
click at [865, 304] on select "Choose an option... Pending Applied Excluded (Questions) Excluded (Expired) Exc…" at bounding box center [918, 305] width 167 height 32
click at [835, 289] on select "Choose an option... Pending Applied Excluded (Questions) Excluded (Expired) Exc…" at bounding box center [918, 305] width 167 height 32
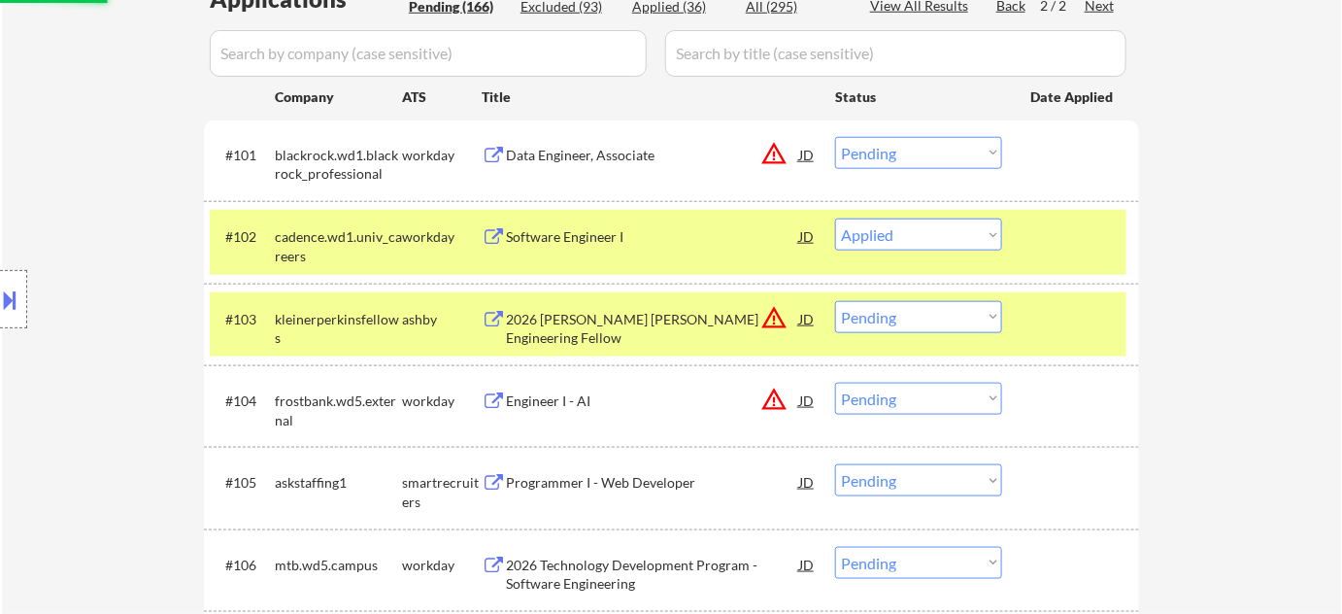
scroll to position [673, 0]
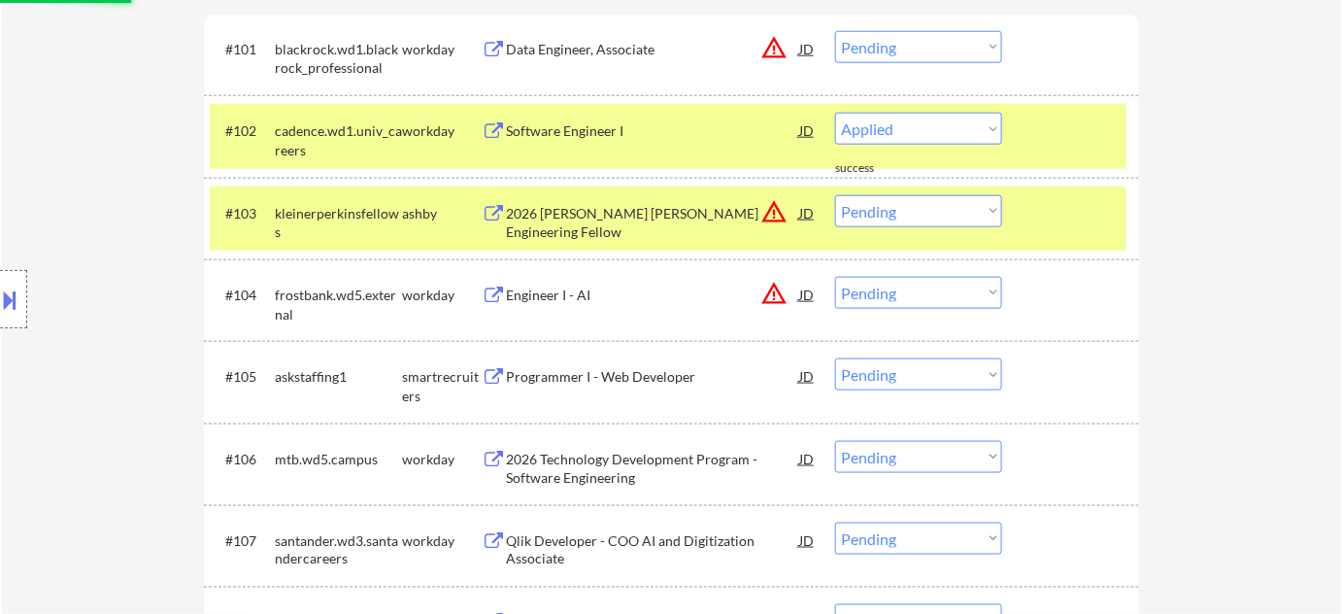
select select ""pending""
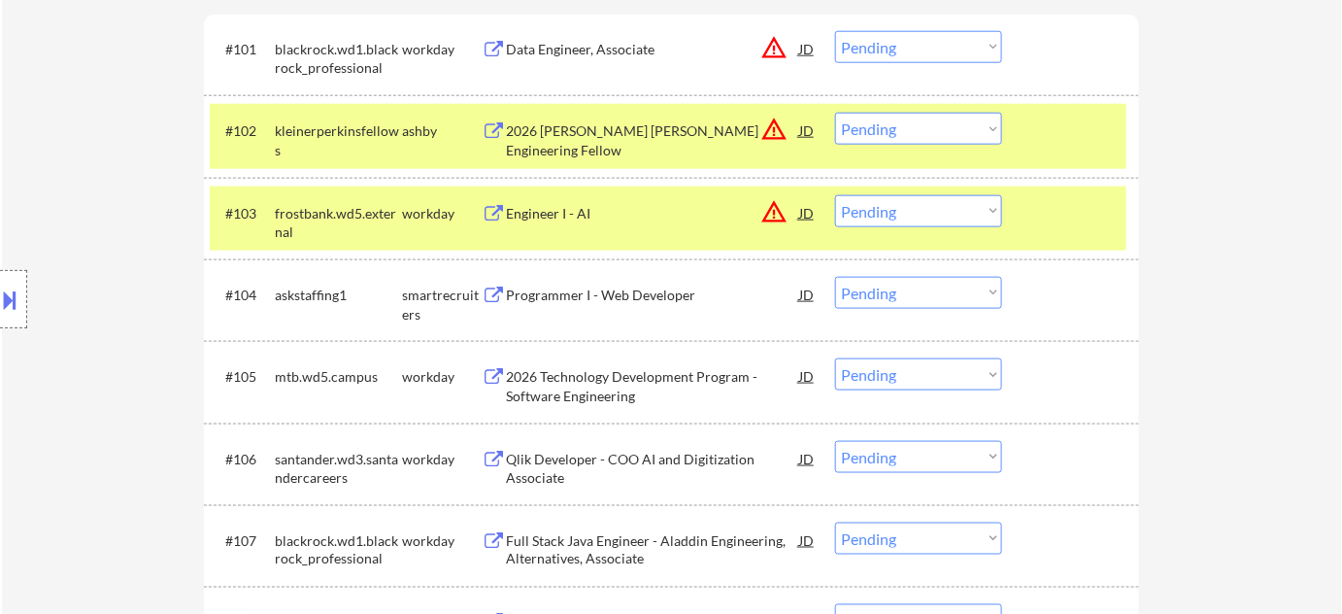
click at [563, 202] on div "Engineer I - AI" at bounding box center [652, 212] width 293 height 35
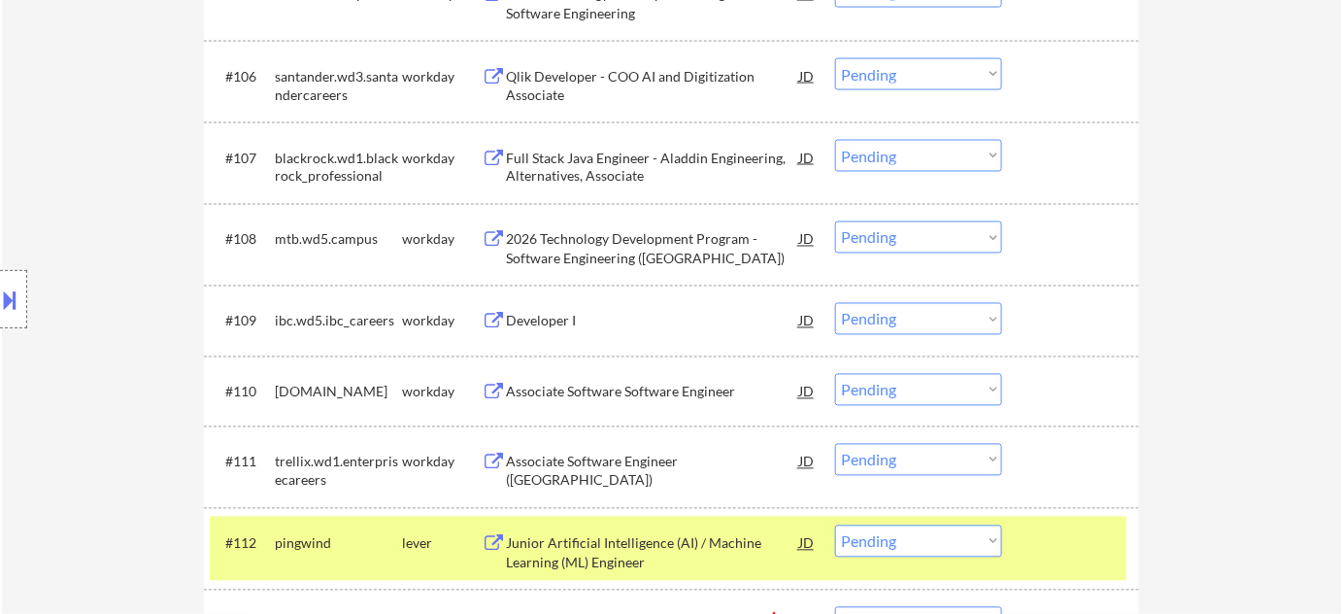
scroll to position [1291, 0]
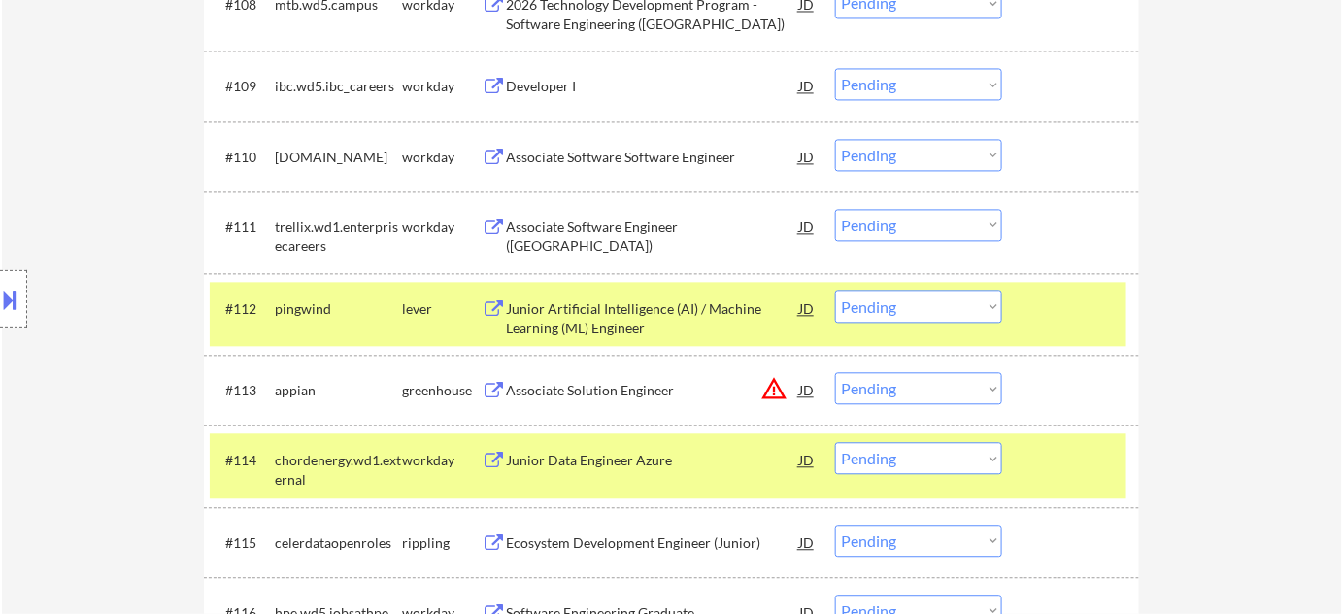
click at [624, 388] on div "Associate Solution Engineer" at bounding box center [652, 390] width 293 height 19
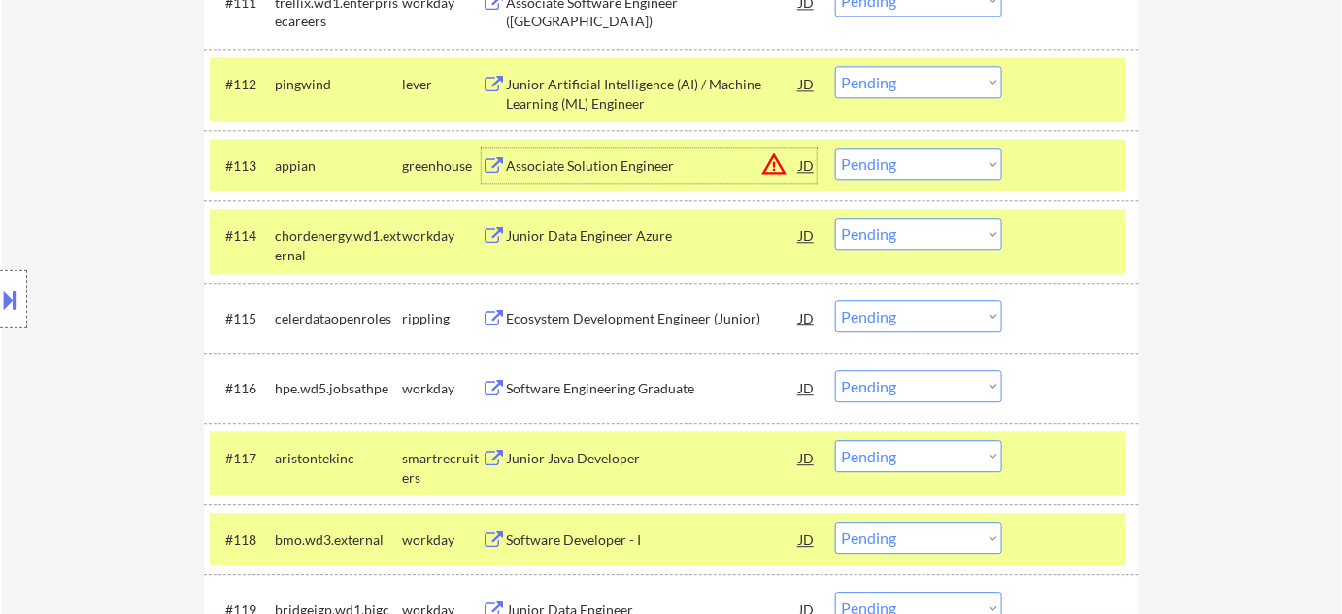
scroll to position [1732, 0]
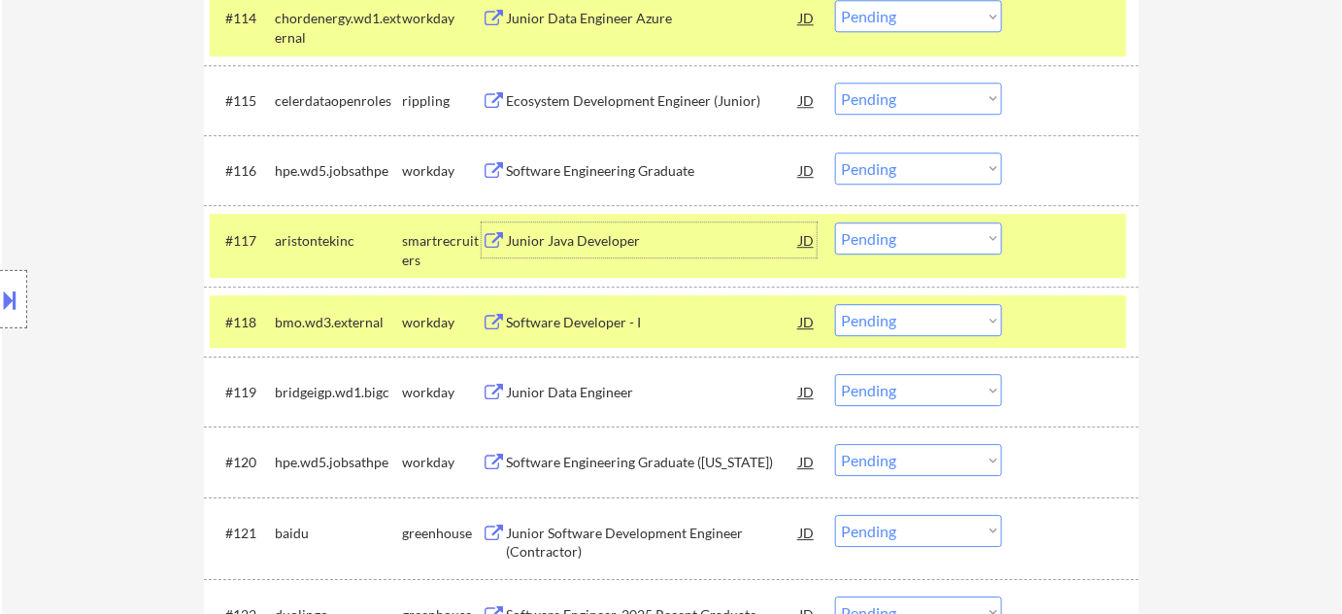
click at [601, 238] on div "Junior Java Developer" at bounding box center [652, 240] width 293 height 19
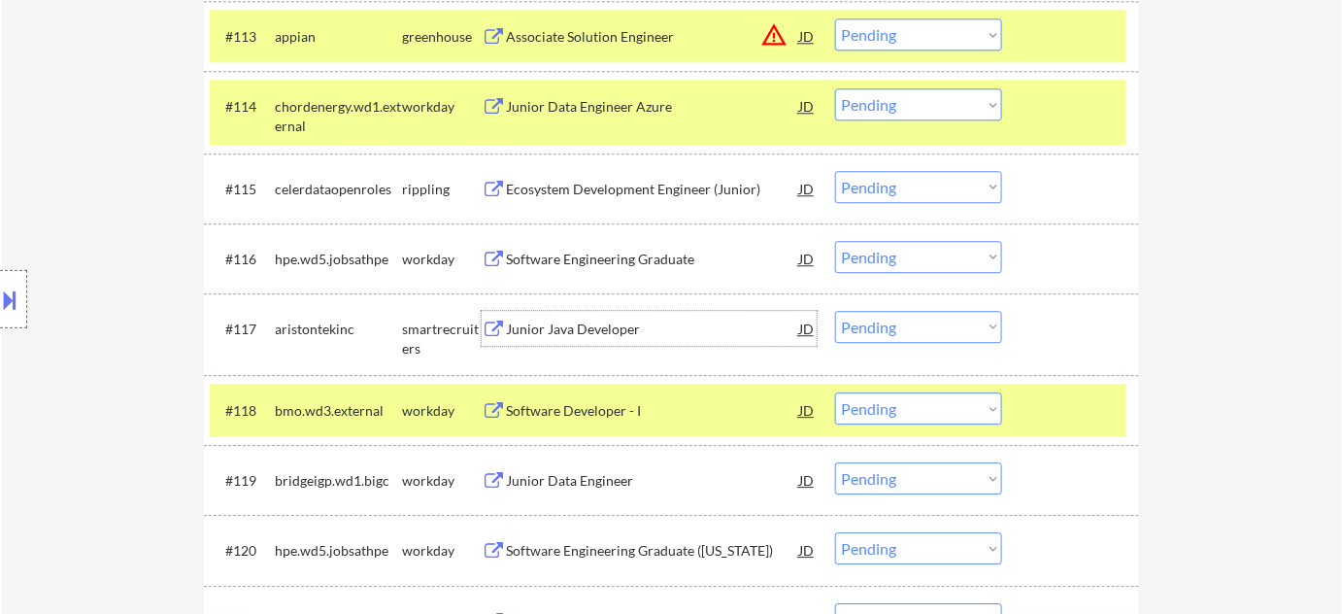
scroll to position [1556, 0]
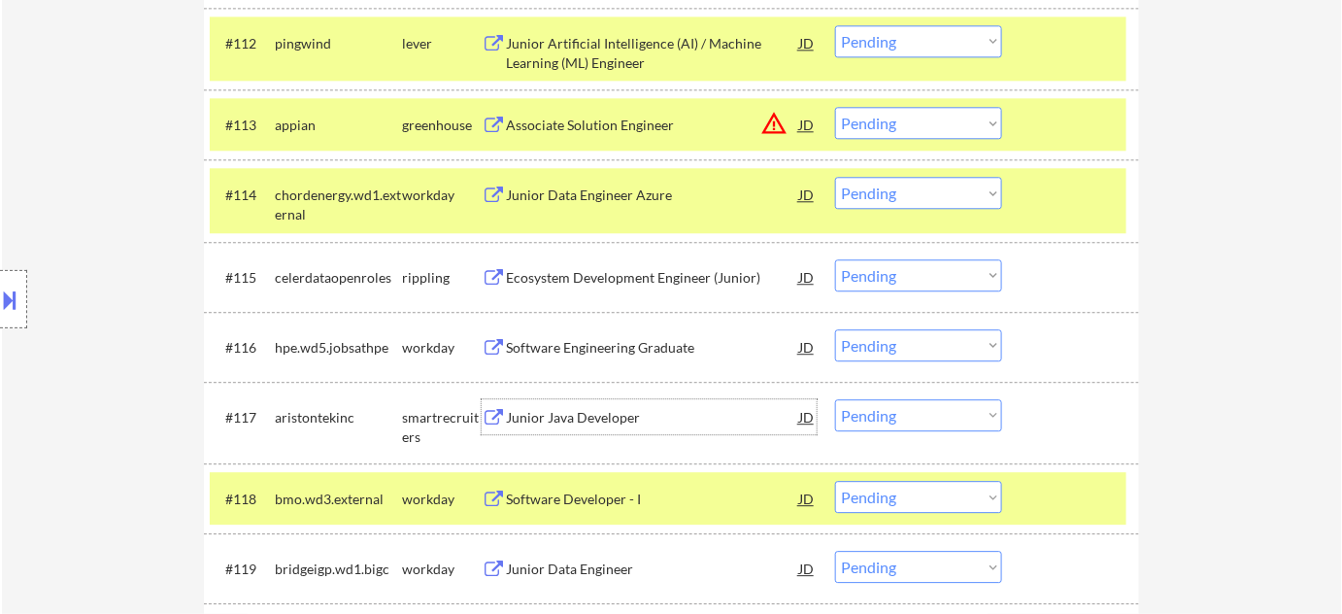
click at [614, 279] on div "Ecosystem Development Engineer (Junior)" at bounding box center [652, 277] width 293 height 19
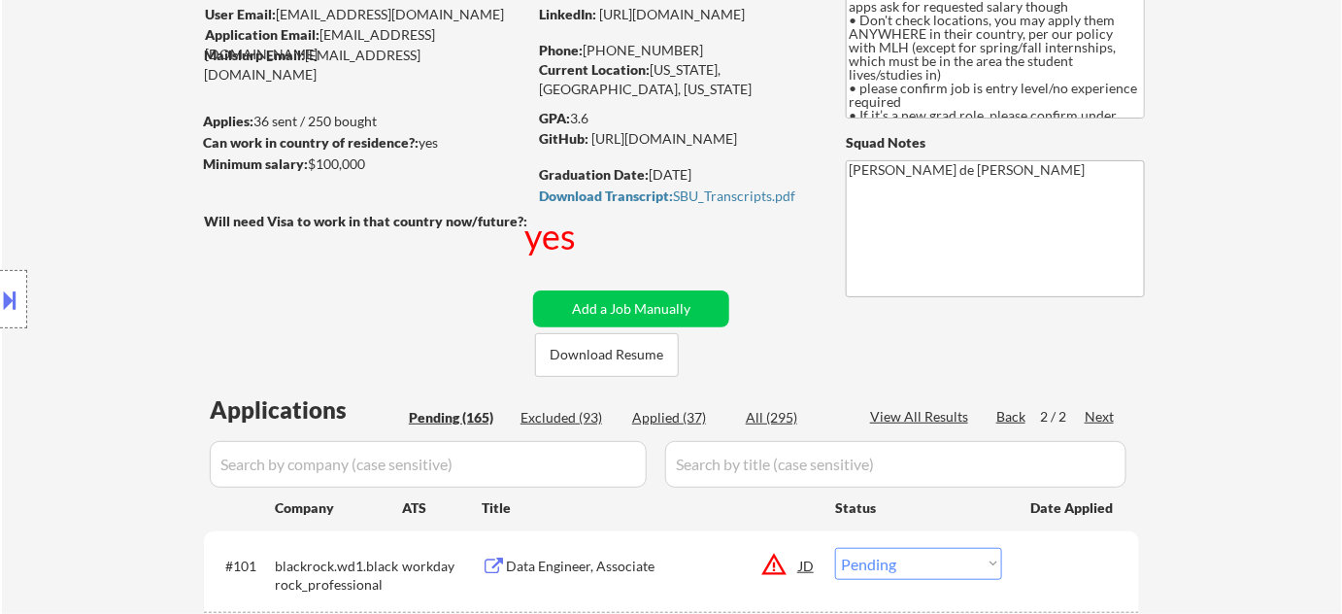
scroll to position [231, 0]
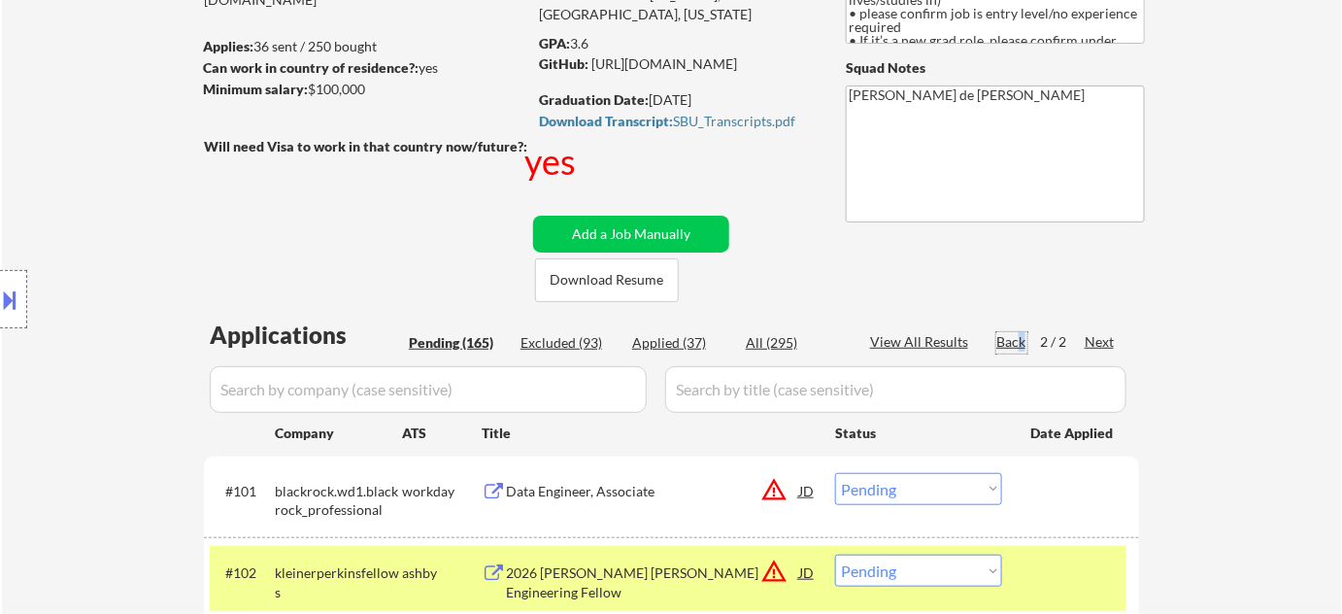
drag, startPoint x: 1023, startPoint y: 335, endPoint x: 1012, endPoint y: 338, distance: 12.0
click at [1012, 338] on div "Back" at bounding box center [1011, 341] width 31 height 19
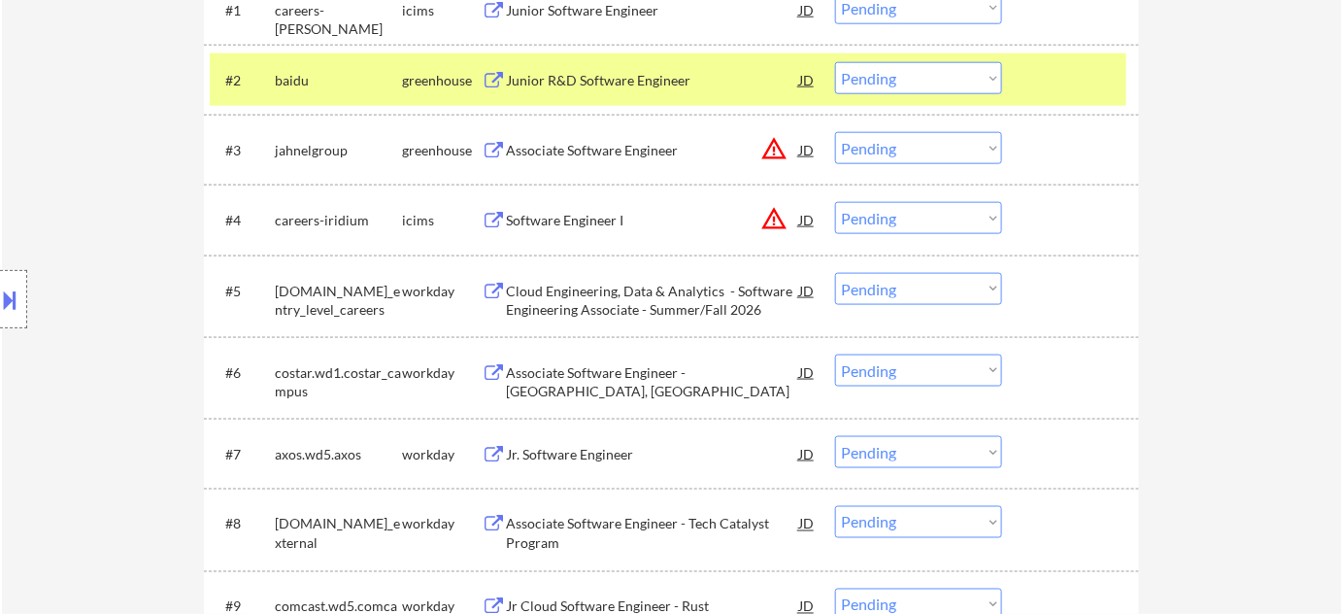
scroll to position [673, 0]
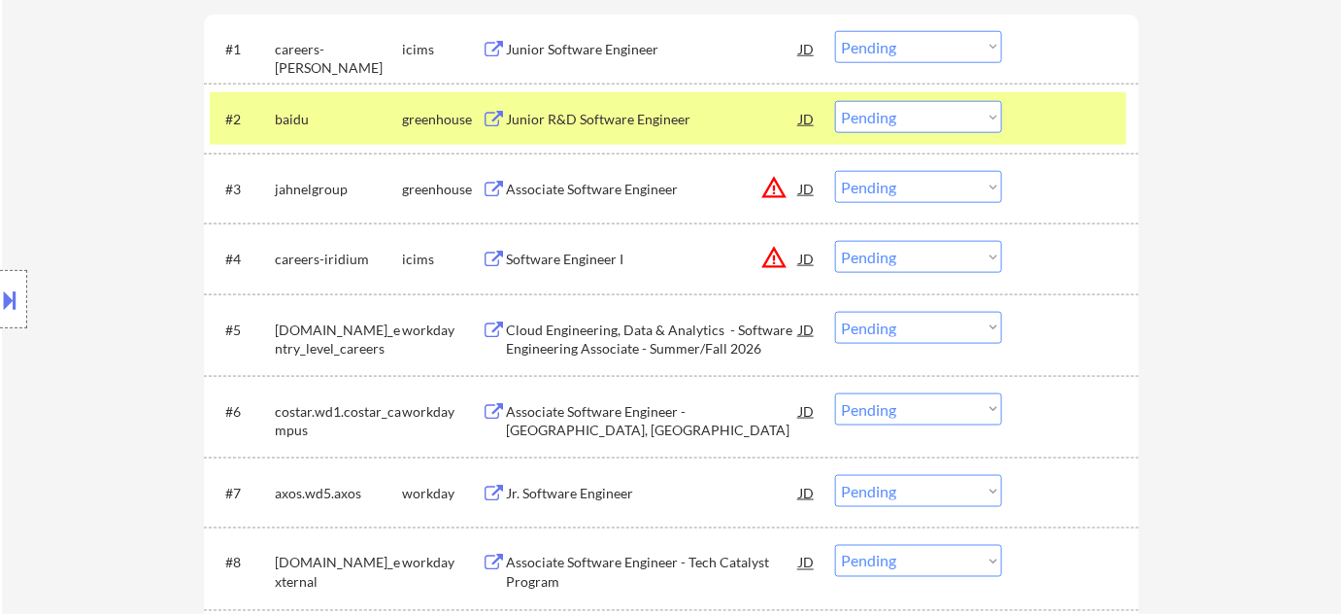
click at [620, 195] on div "Associate Software Engineer" at bounding box center [652, 189] width 293 height 19
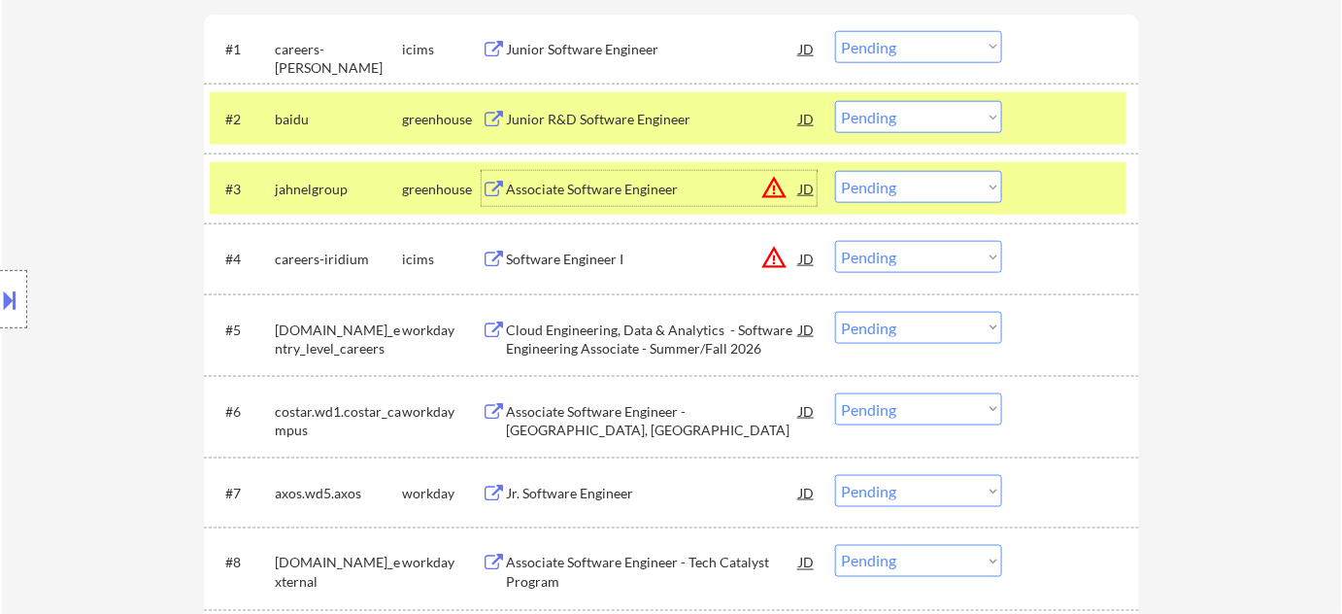
scroll to position [849, 0]
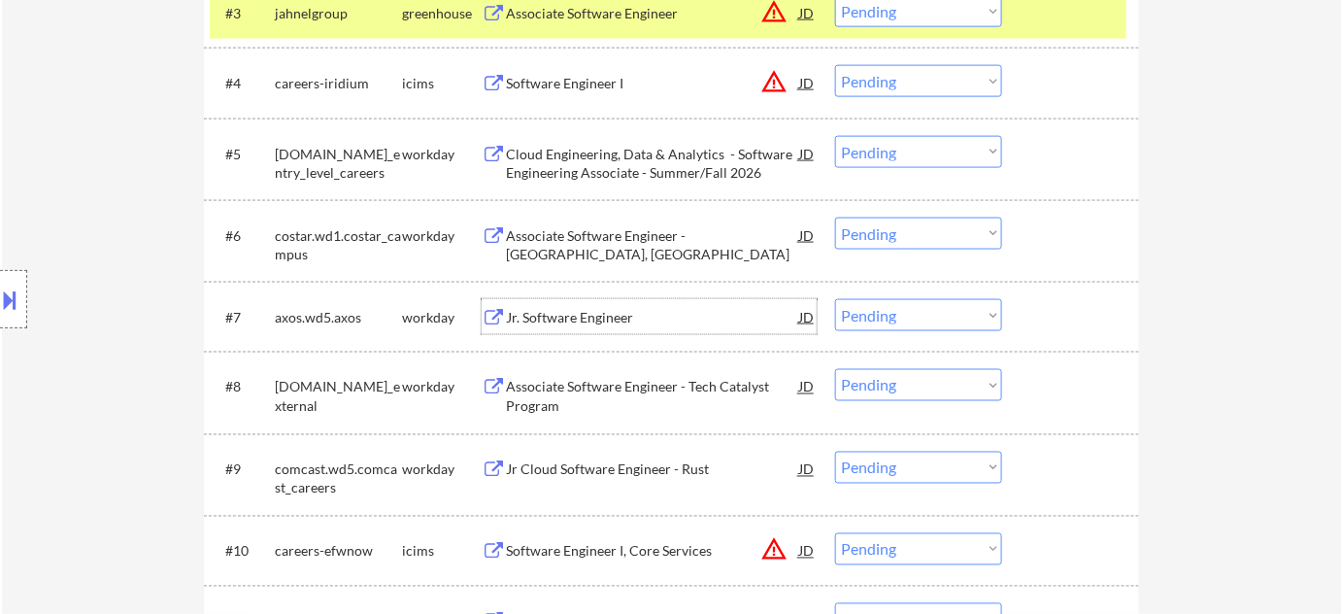
click at [606, 305] on div "Jr. Software Engineer" at bounding box center [652, 316] width 293 height 35
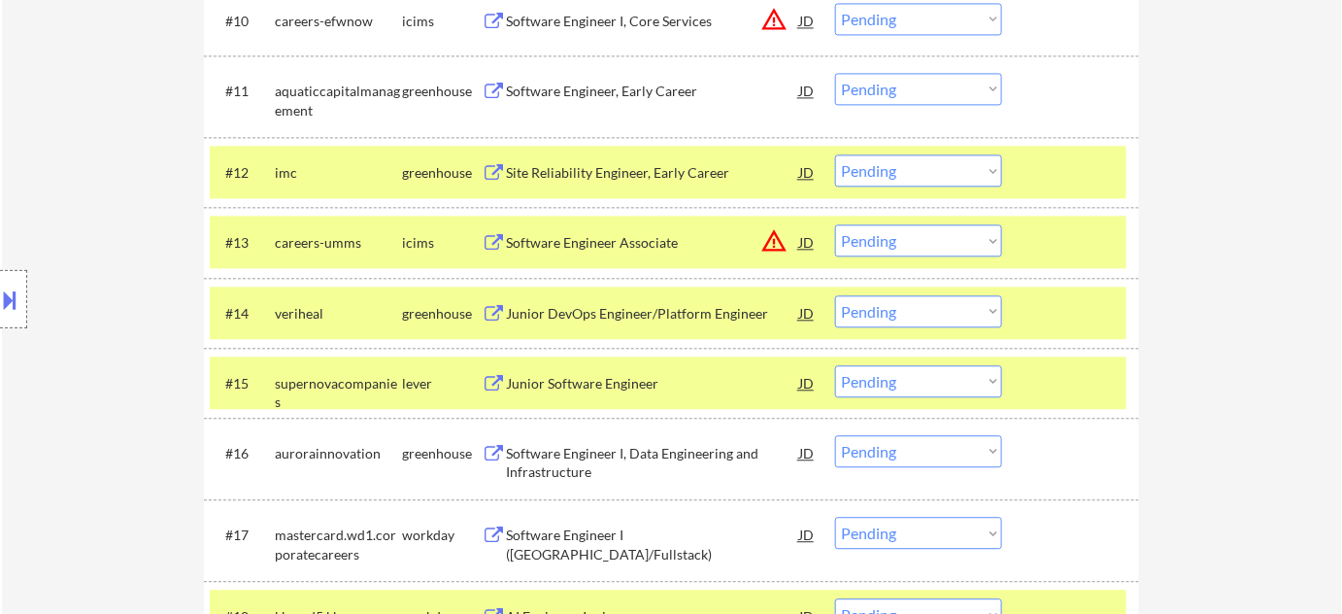
scroll to position [1467, 0]
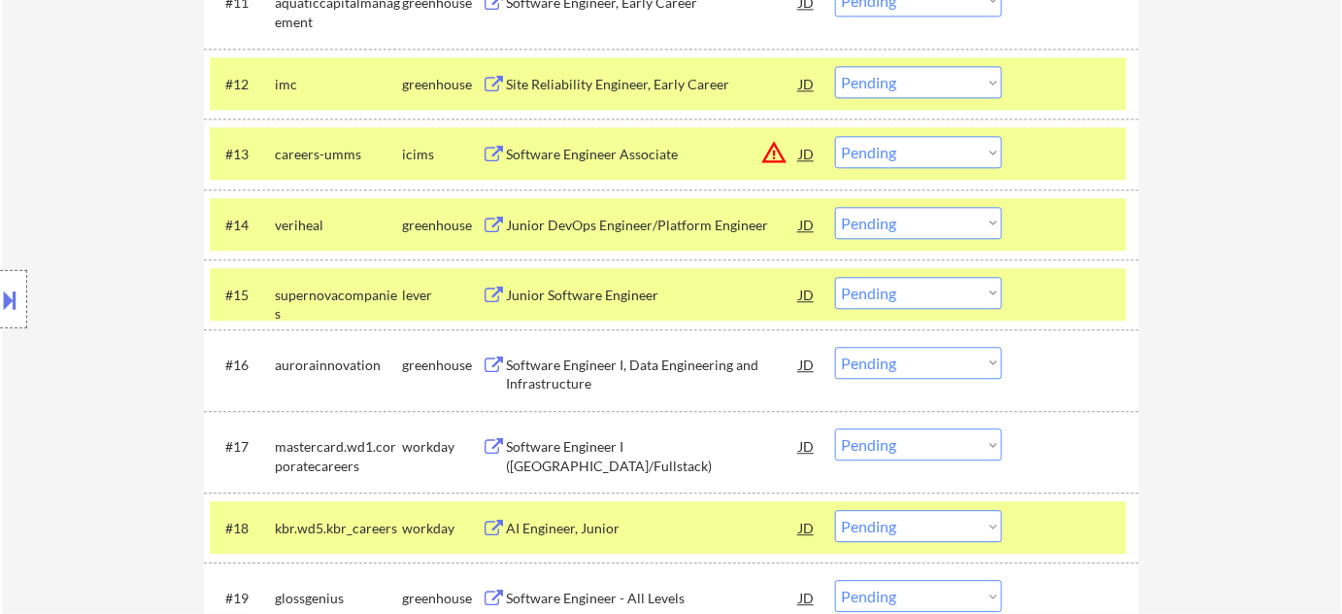
click at [606, 371] on div "Software Engineer I, Data Engineering and Infrastructure" at bounding box center [652, 374] width 293 height 38
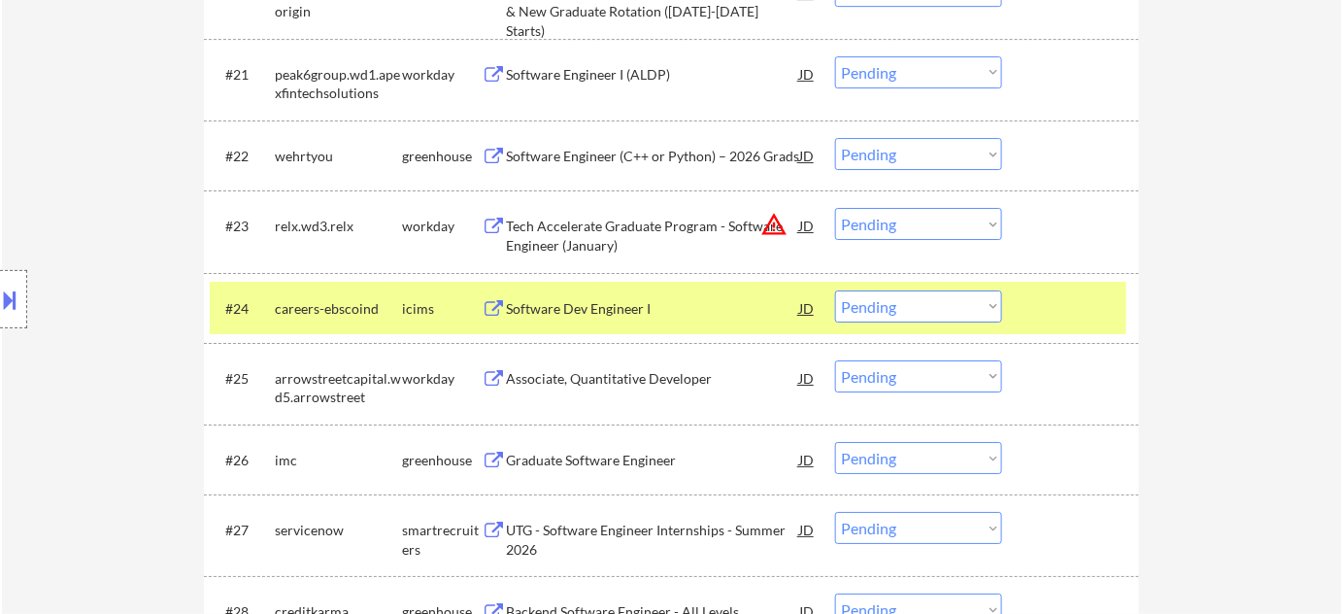
scroll to position [2173, 0]
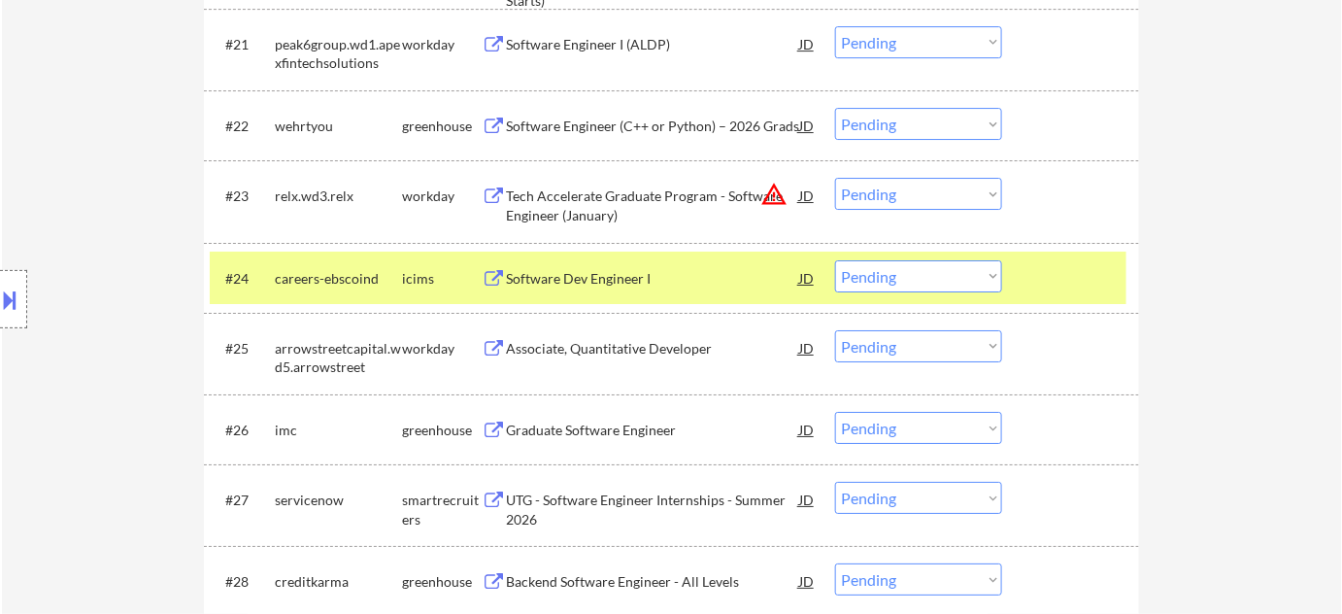
click at [581, 272] on div "Software Dev Engineer I" at bounding box center [652, 278] width 293 height 19
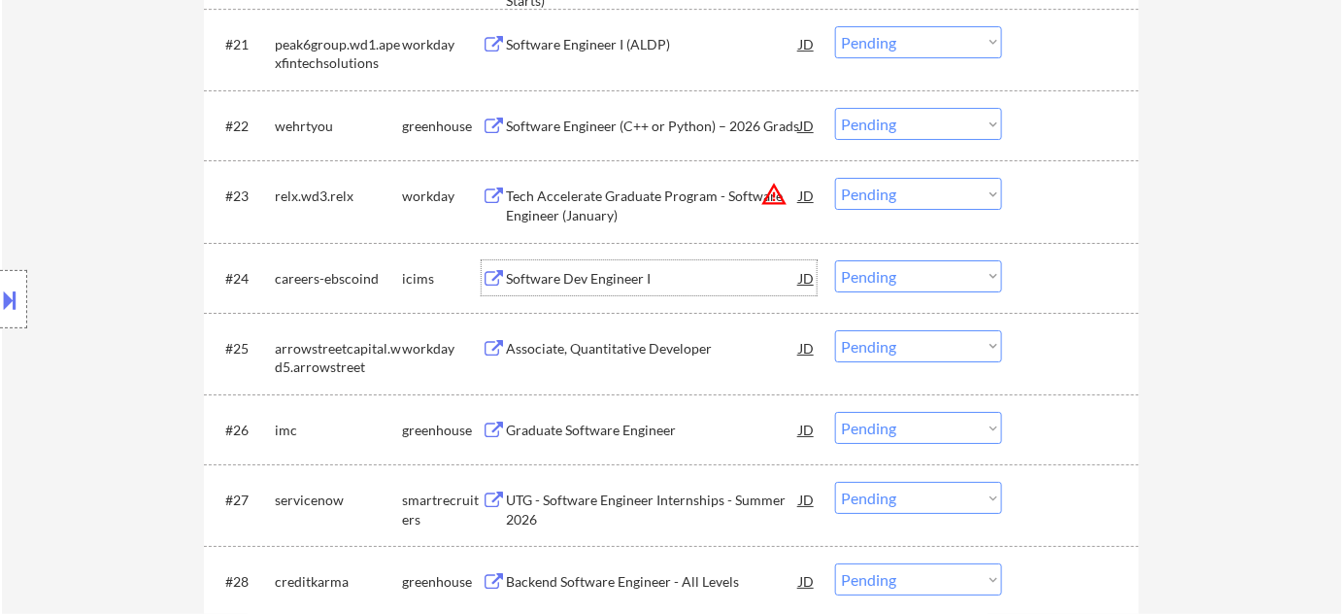
click at [885, 273] on select "Choose an option... Pending Applied Excluded (Questions) Excluded (Expired) Exc…" at bounding box center [918, 276] width 167 height 32
click at [835, 260] on select "Choose an option... Pending Applied Excluded (Questions) Excluded (Expired) Exc…" at bounding box center [918, 276] width 167 height 32
select select ""pending""
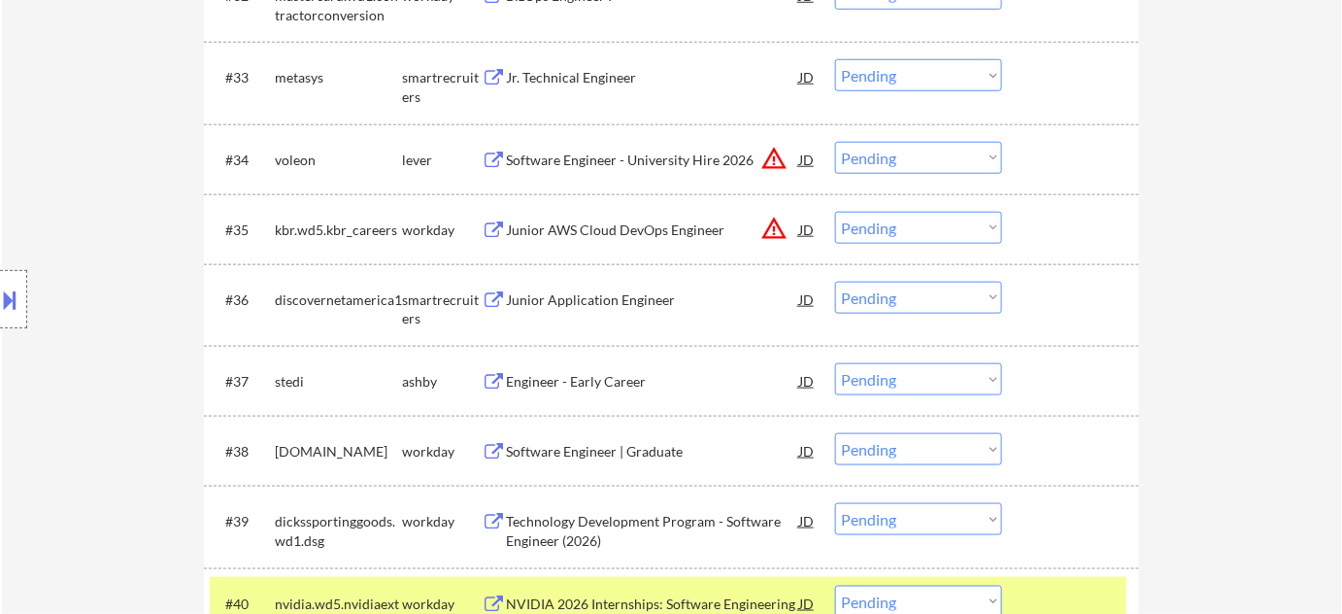
scroll to position [3056, 0]
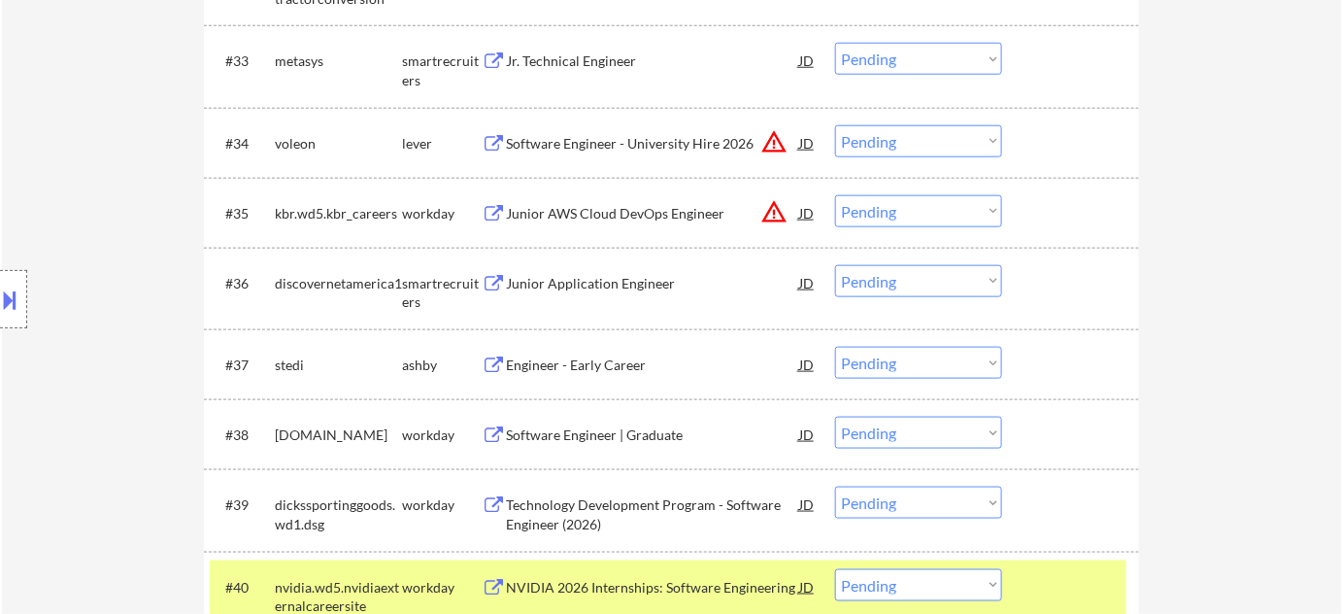
click at [598, 362] on div "Engineer - Early Career" at bounding box center [652, 364] width 293 height 19
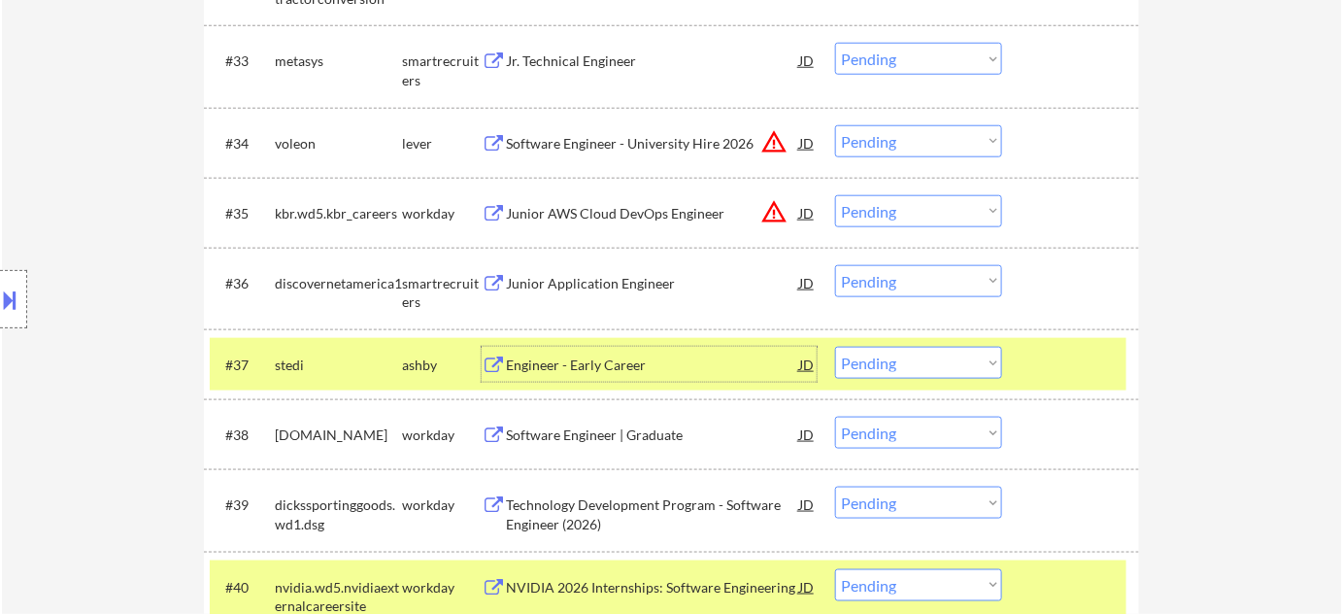
click at [897, 371] on select "Choose an option... Pending Applied Excluded (Questions) Excluded (Expired) Exc…" at bounding box center [918, 363] width 167 height 32
click at [835, 347] on select "Choose an option... Pending Applied Excluded (Questions) Excluded (Expired) Exc…" at bounding box center [918, 363] width 167 height 32
select select ""pending""
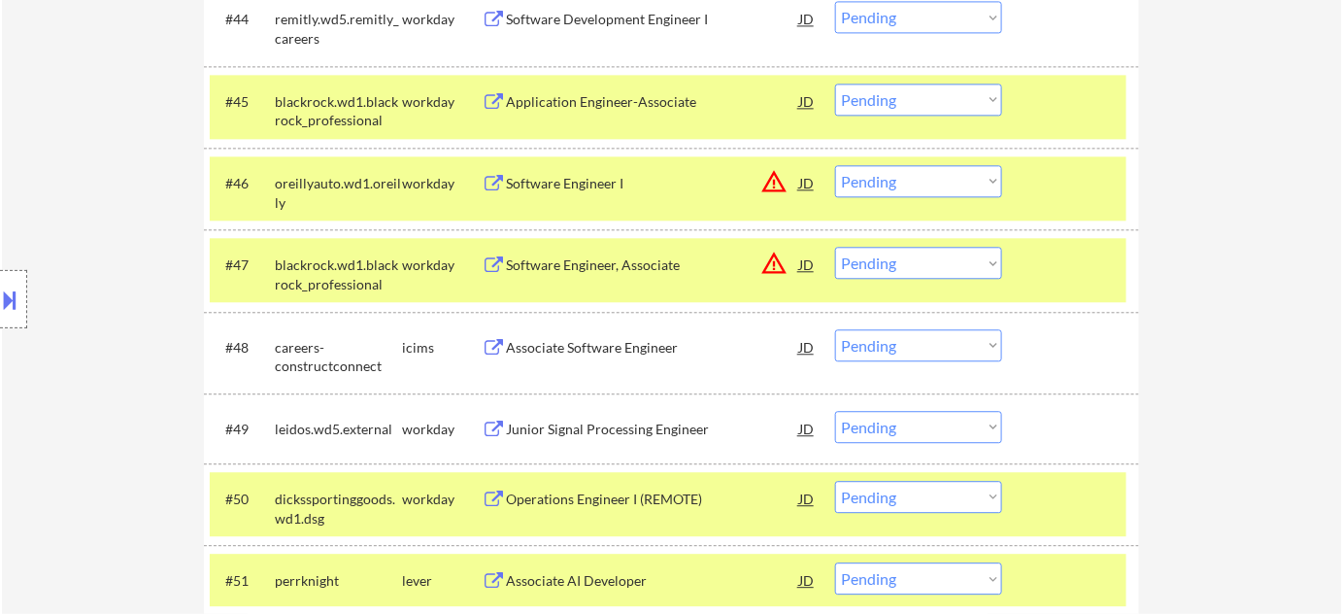
scroll to position [3939, 0]
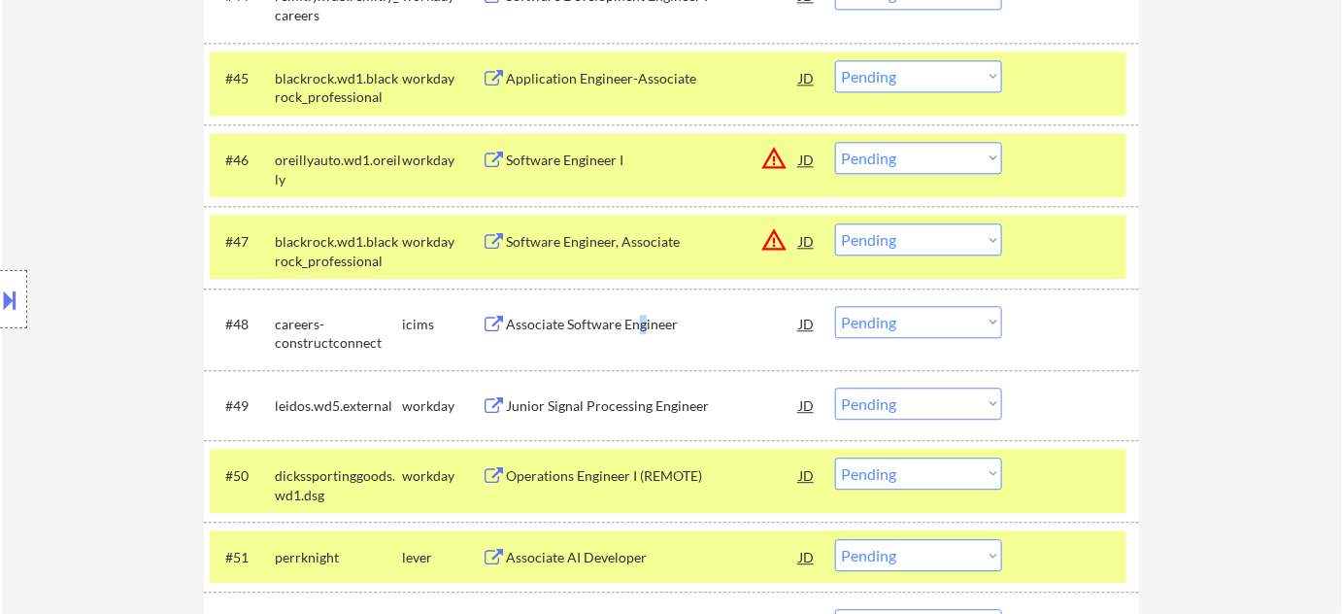
click at [644, 320] on div "Associate Software Engineer" at bounding box center [652, 324] width 293 height 19
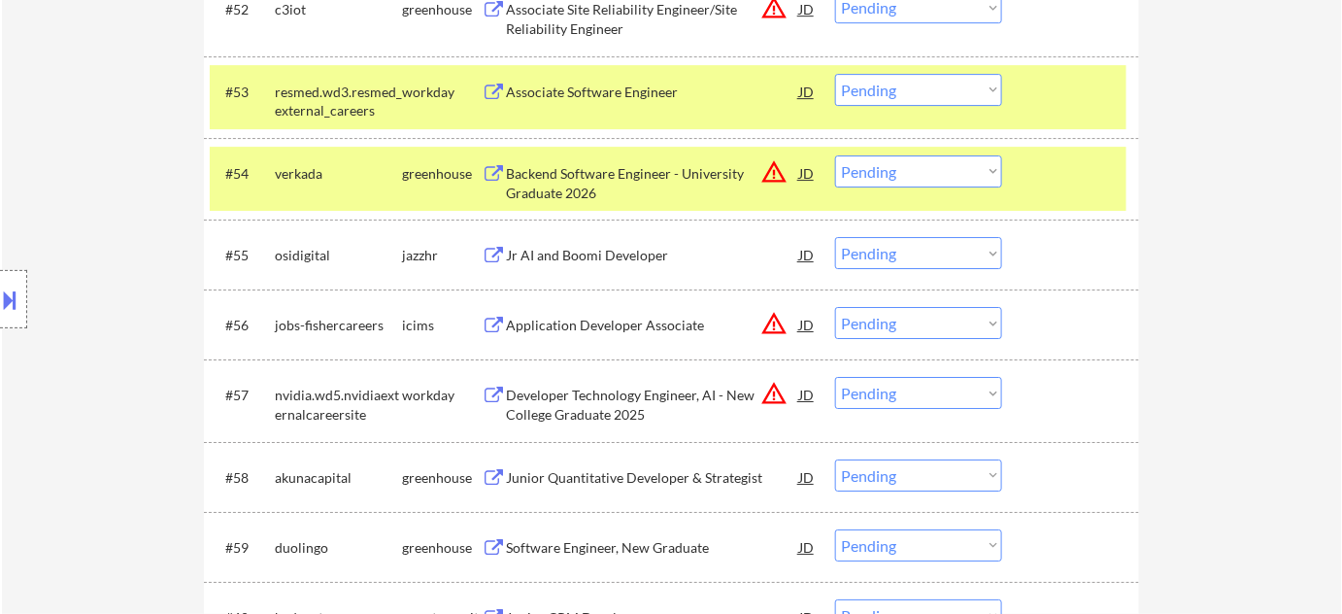
scroll to position [4557, 0]
click at [587, 252] on div "Jr AI and Boomi Developer" at bounding box center [652, 254] width 293 height 19
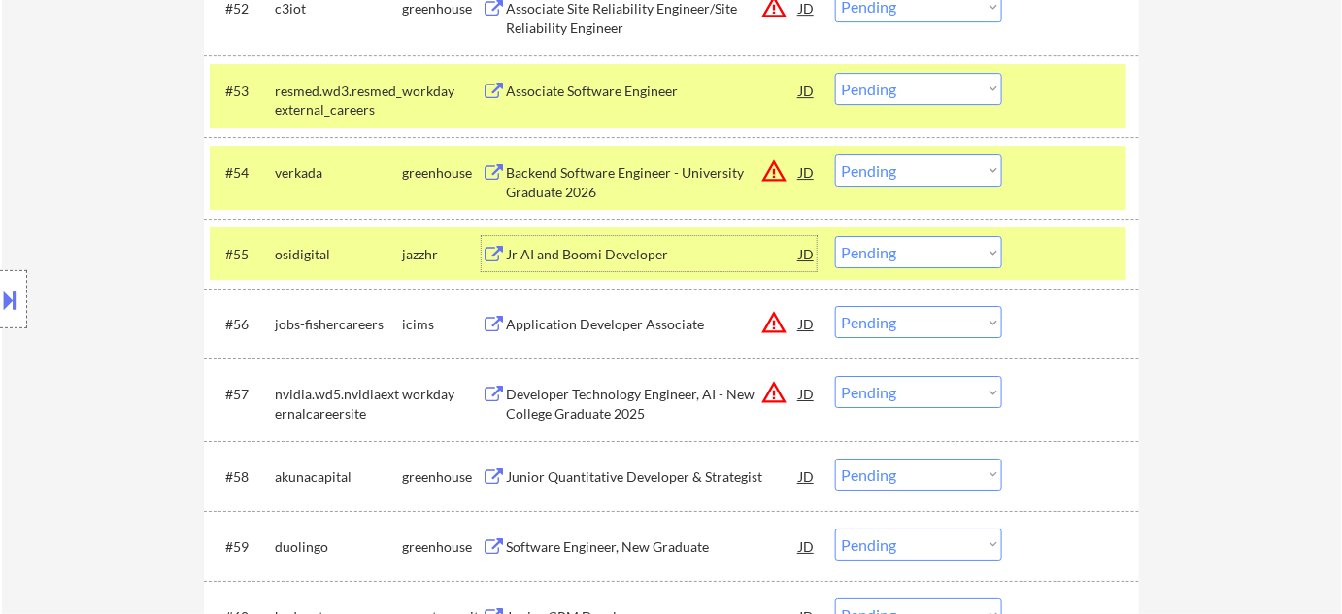
click at [883, 252] on select "Choose an option... Pending Applied Excluded (Questions) Excluded (Expired) Exc…" at bounding box center [918, 252] width 167 height 32
click at [835, 236] on select "Choose an option... Pending Applied Excluded (Questions) Excluded (Expired) Exc…" at bounding box center [918, 252] width 167 height 32
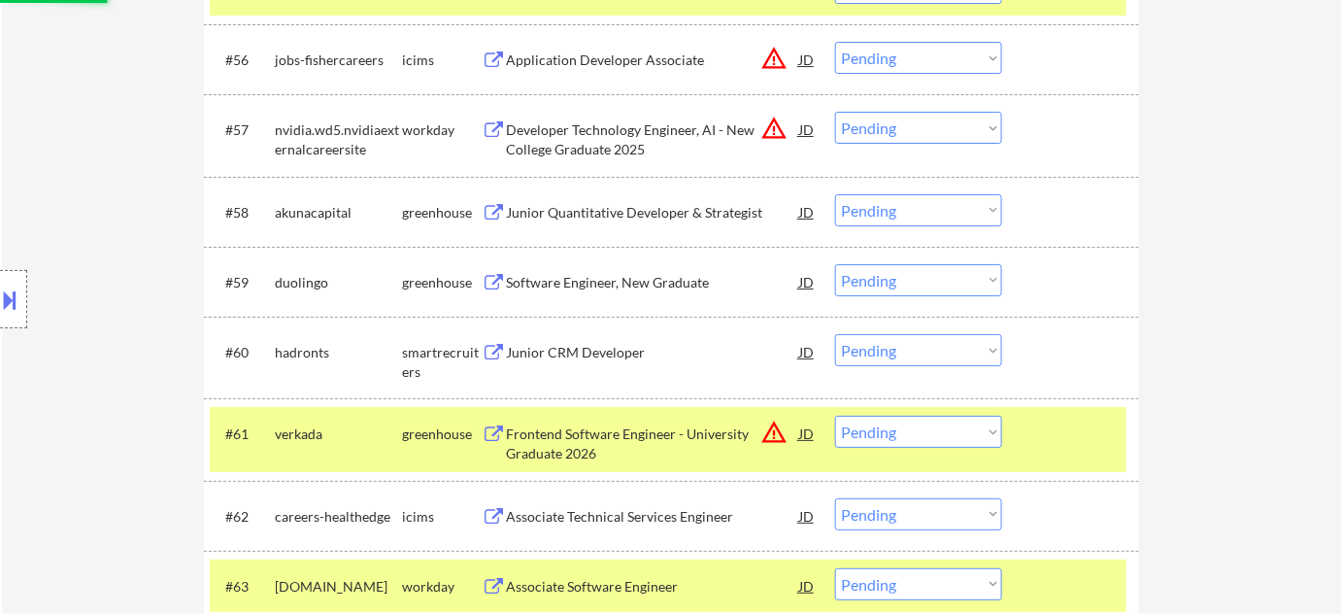
scroll to position [4821, 0]
select select ""pending""
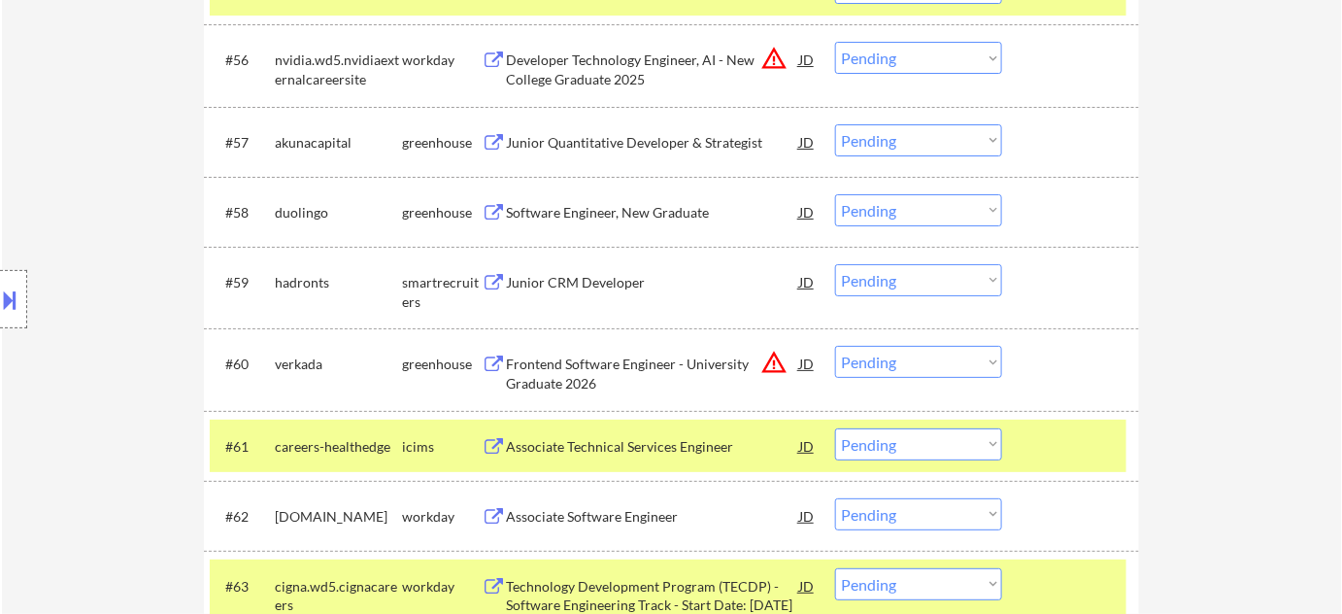
click at [581, 285] on div "Junior CRM Developer" at bounding box center [652, 282] width 293 height 19
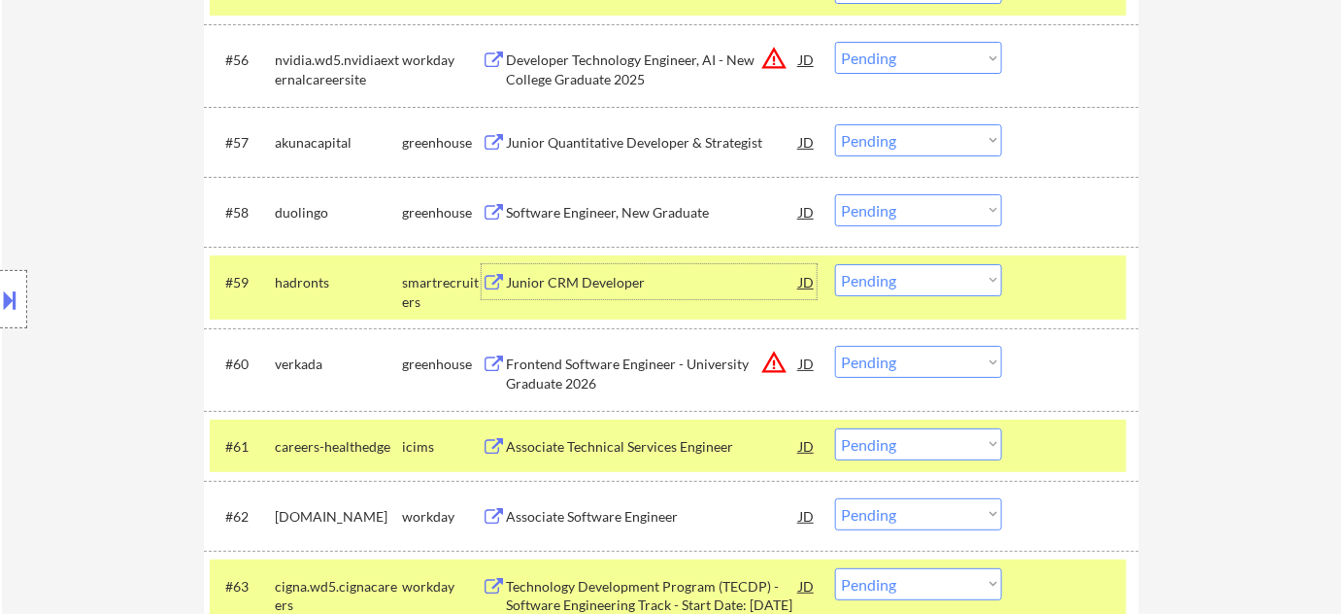
drag, startPoint x: 864, startPoint y: 278, endPoint x: 888, endPoint y: 290, distance: 27.4
click at [864, 278] on select "Choose an option... Pending Applied Excluded (Questions) Excluded (Expired) Exc…" at bounding box center [918, 280] width 167 height 32
click at [835, 264] on select "Choose an option... Pending Applied Excluded (Questions) Excluded (Expired) Exc…" at bounding box center [918, 280] width 167 height 32
select select ""pending""
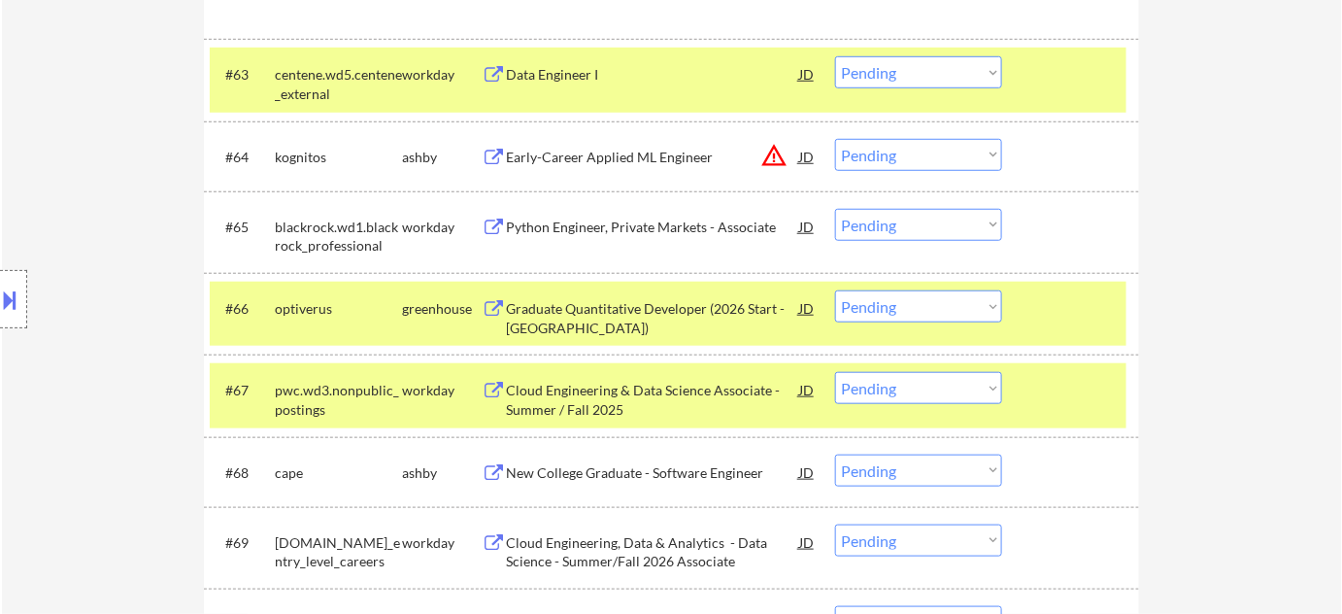
scroll to position [5528, 0]
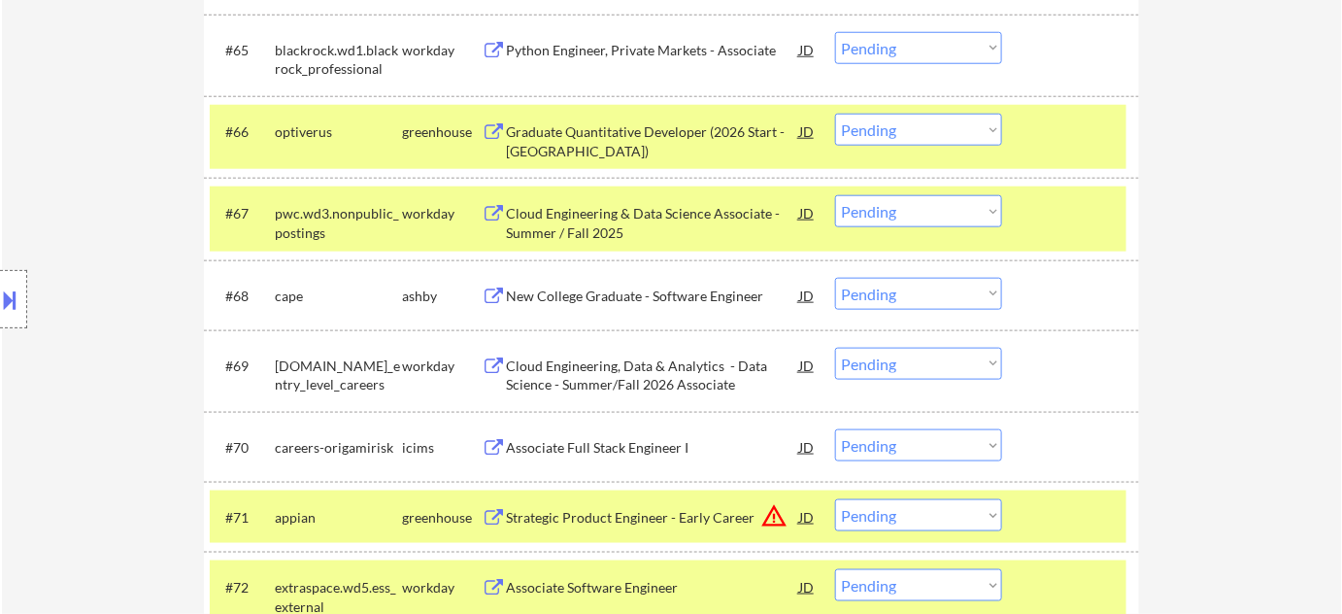
click at [668, 297] on div "New College Graduate - Software Engineer" at bounding box center [652, 295] width 293 height 19
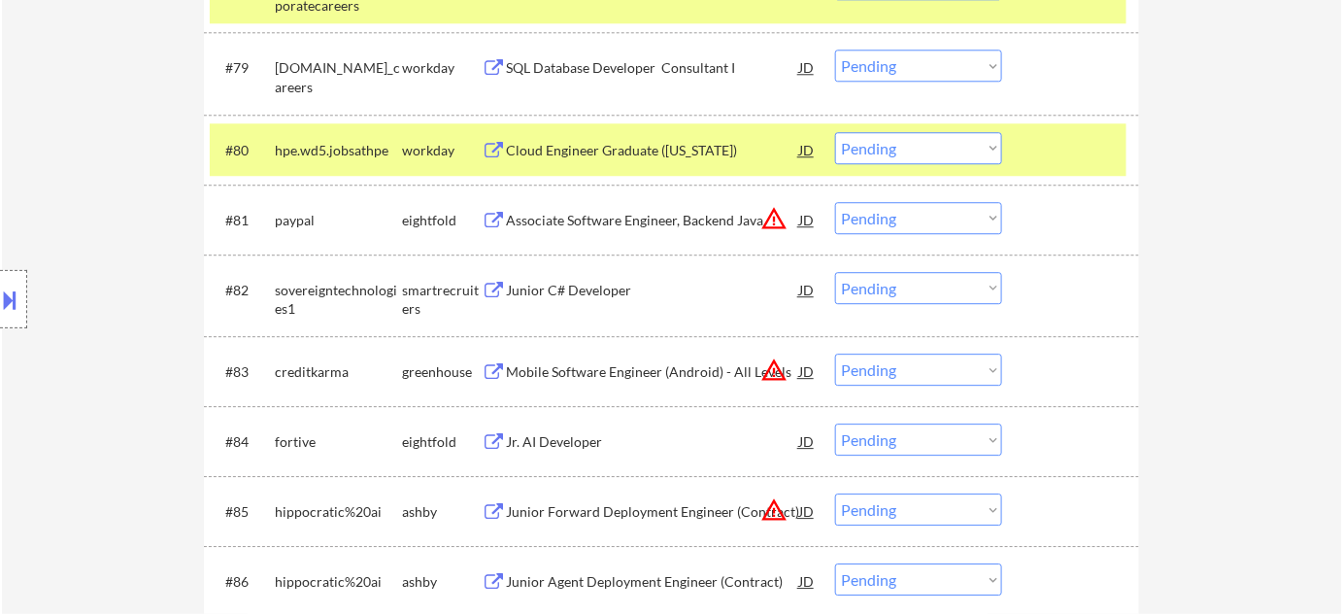
scroll to position [6763, 0]
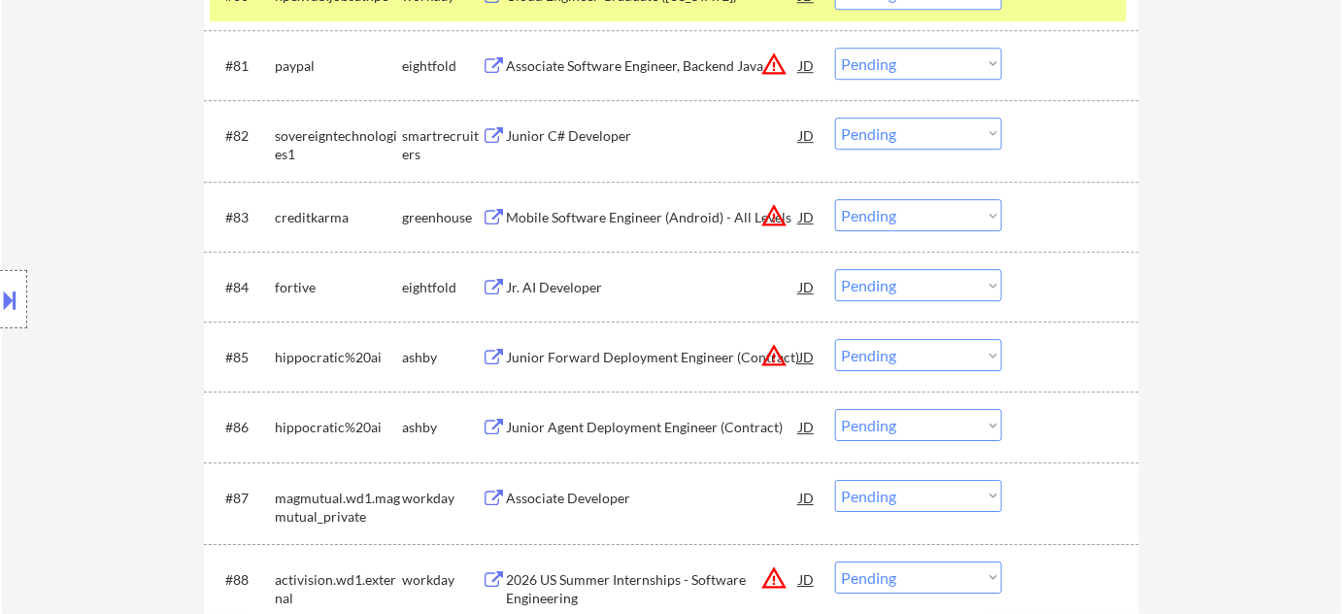
click at [682, 218] on div "Mobile Software Engineer (Android) - All Levels" at bounding box center [652, 217] width 293 height 19
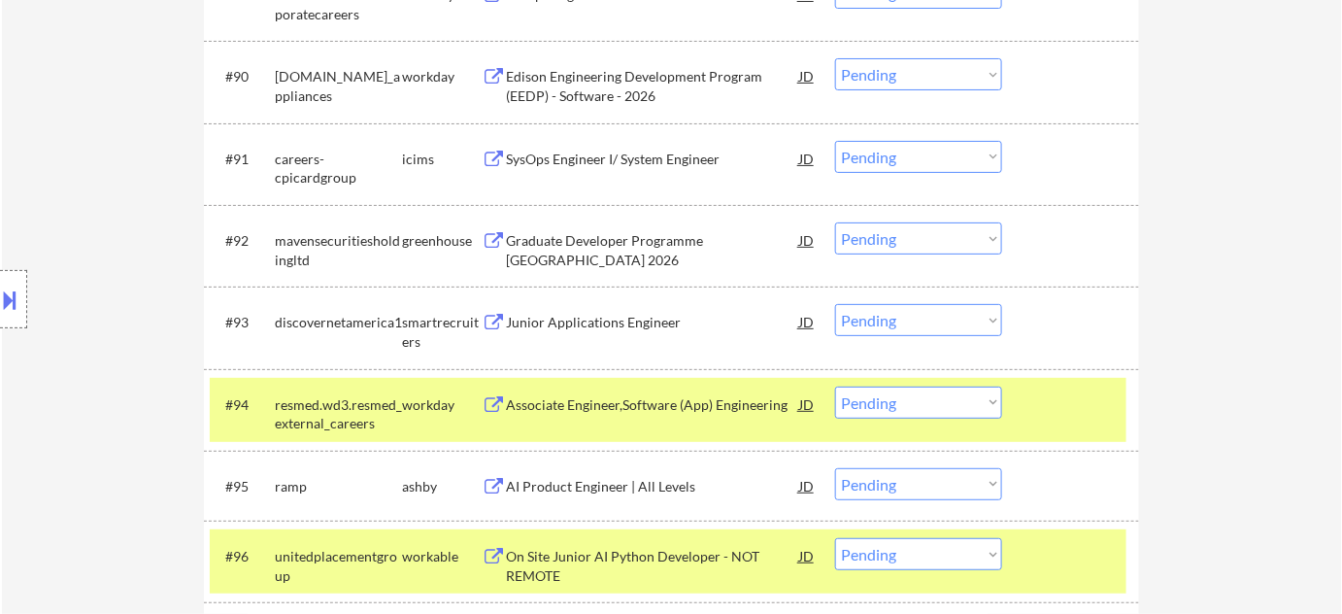
scroll to position [7470, 0]
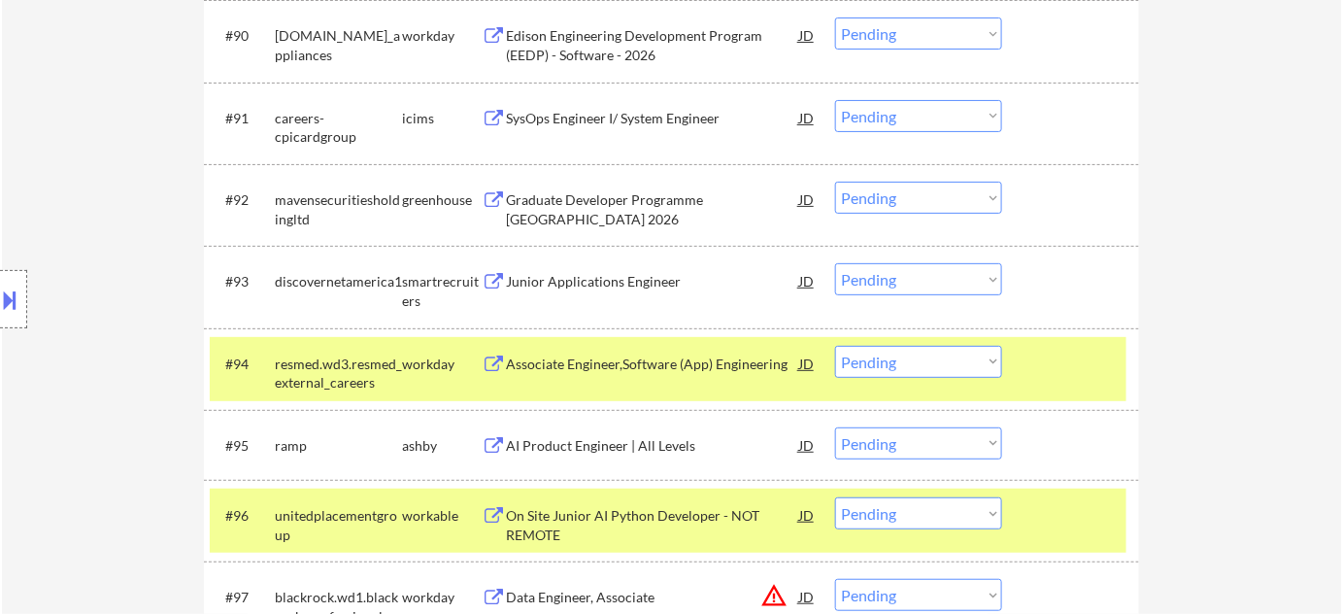
click at [650, 272] on div "Junior Applications Engineer" at bounding box center [652, 281] width 293 height 19
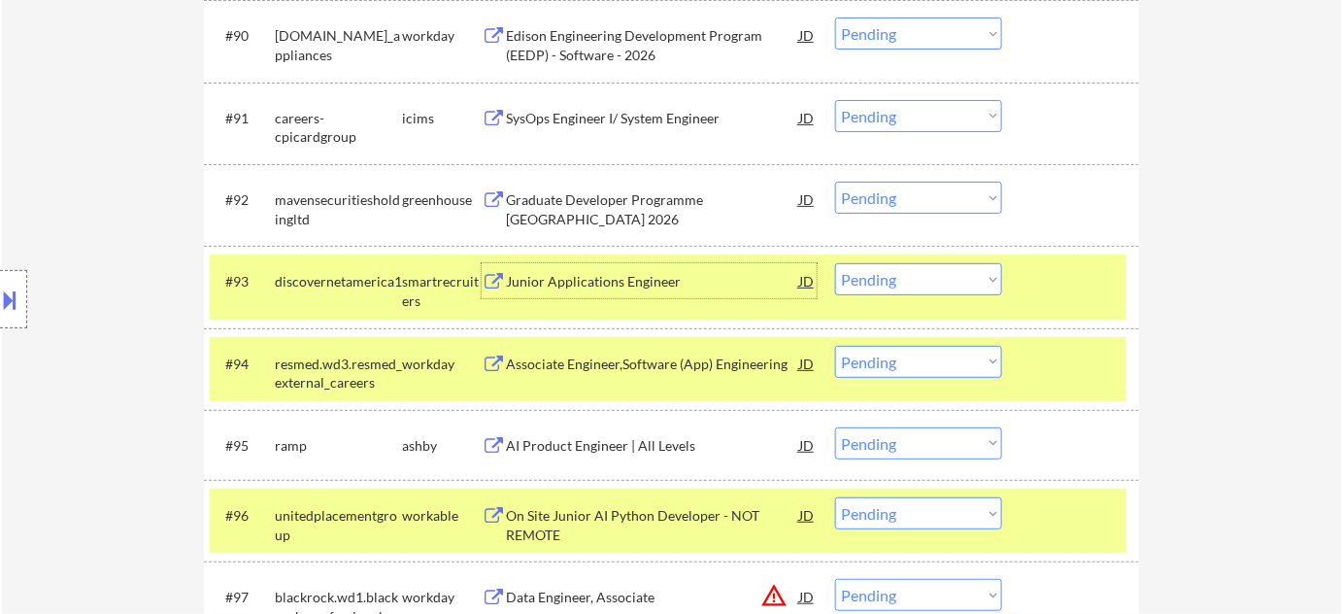
click at [915, 284] on select "Choose an option... Pending Applied Excluded (Questions) Excluded (Expired) Exc…" at bounding box center [918, 279] width 167 height 32
click at [835, 263] on select "Choose an option... Pending Applied Excluded (Questions) Excluded (Expired) Exc…" at bounding box center [918, 279] width 167 height 32
select select ""pending""
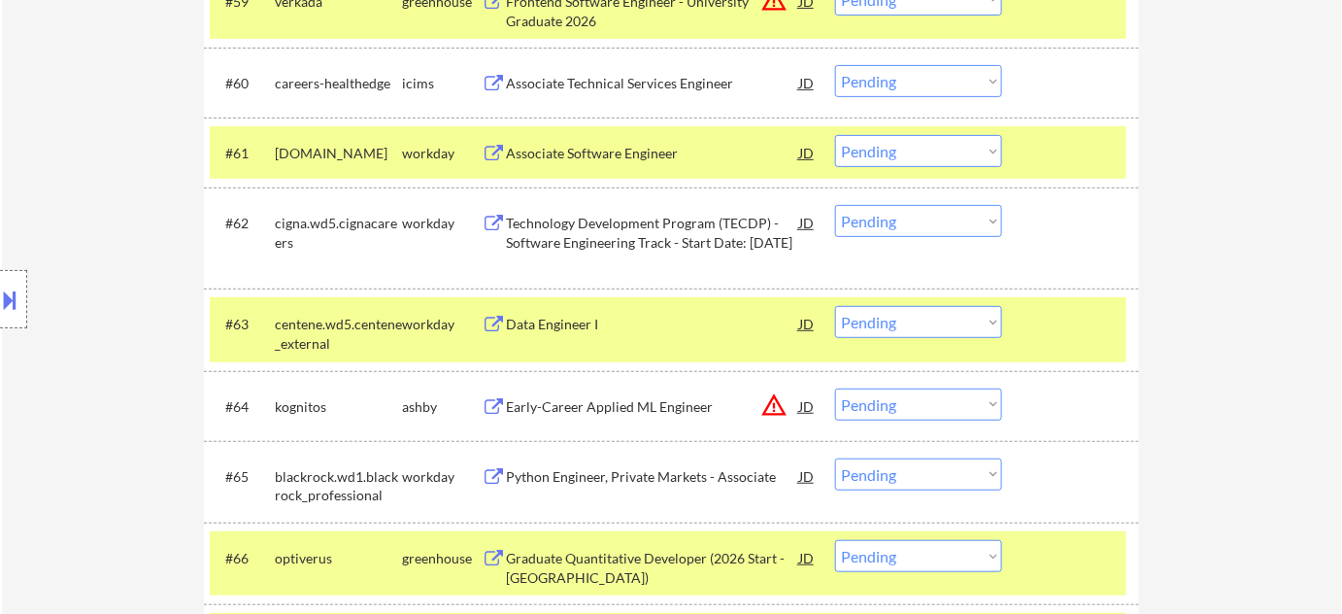
scroll to position [5296, 0]
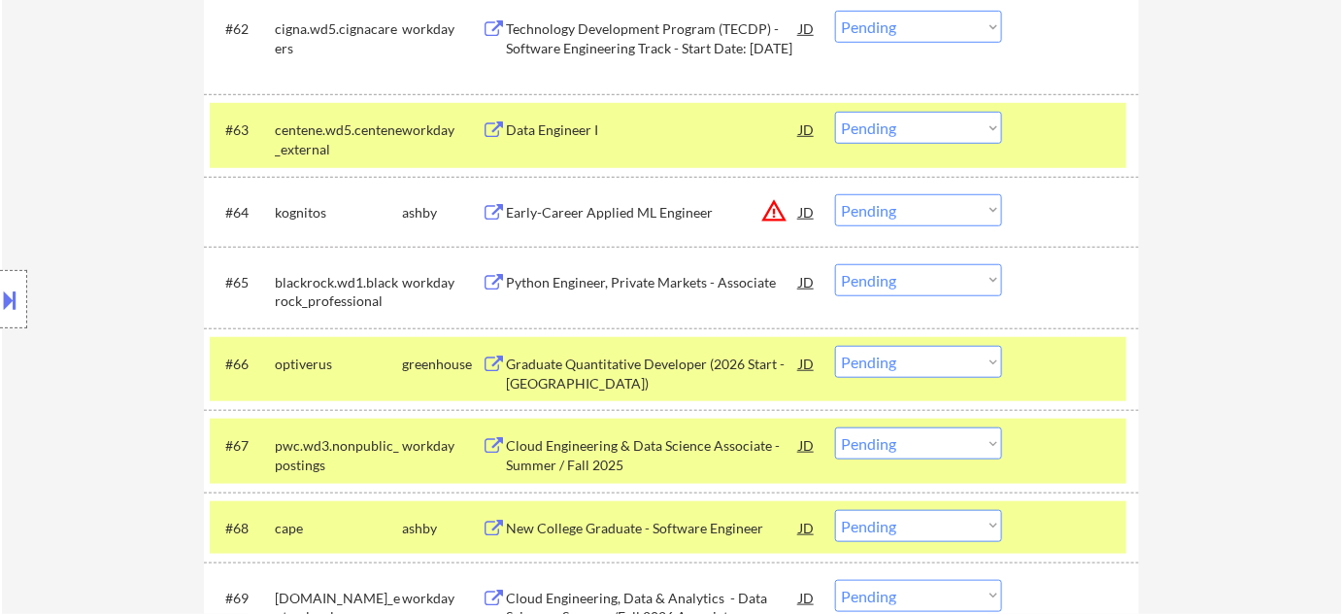
click at [681, 206] on div "Early-Career Applied ML Engineer" at bounding box center [652, 212] width 293 height 19
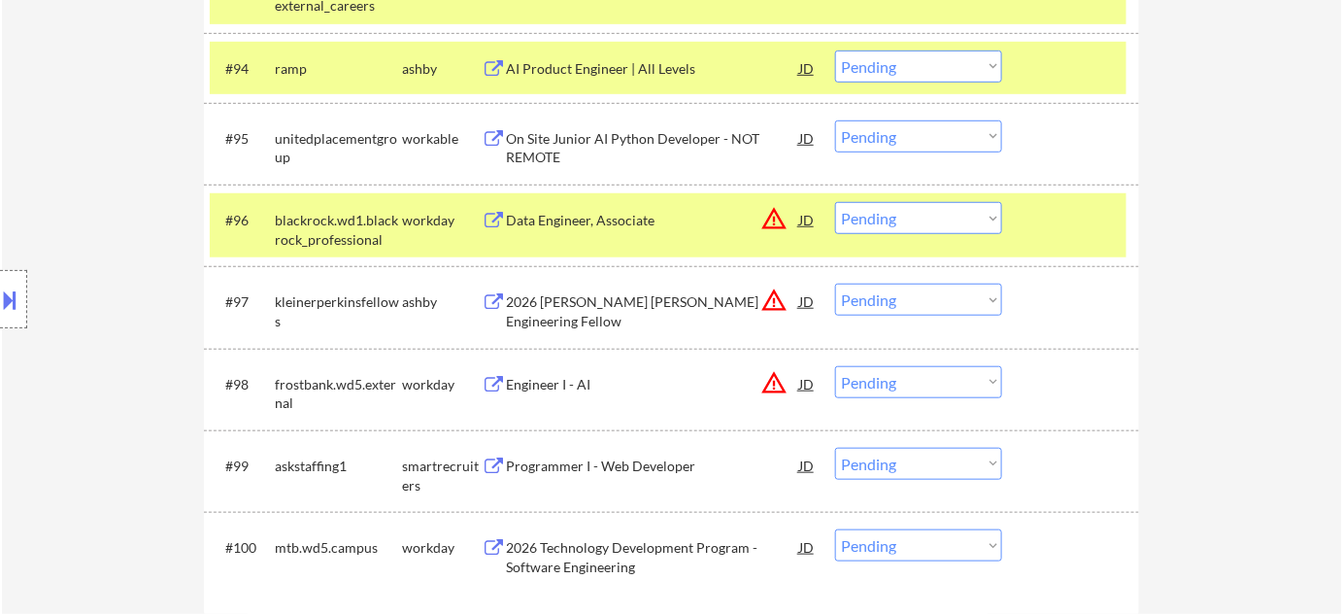
scroll to position [7768, 0]
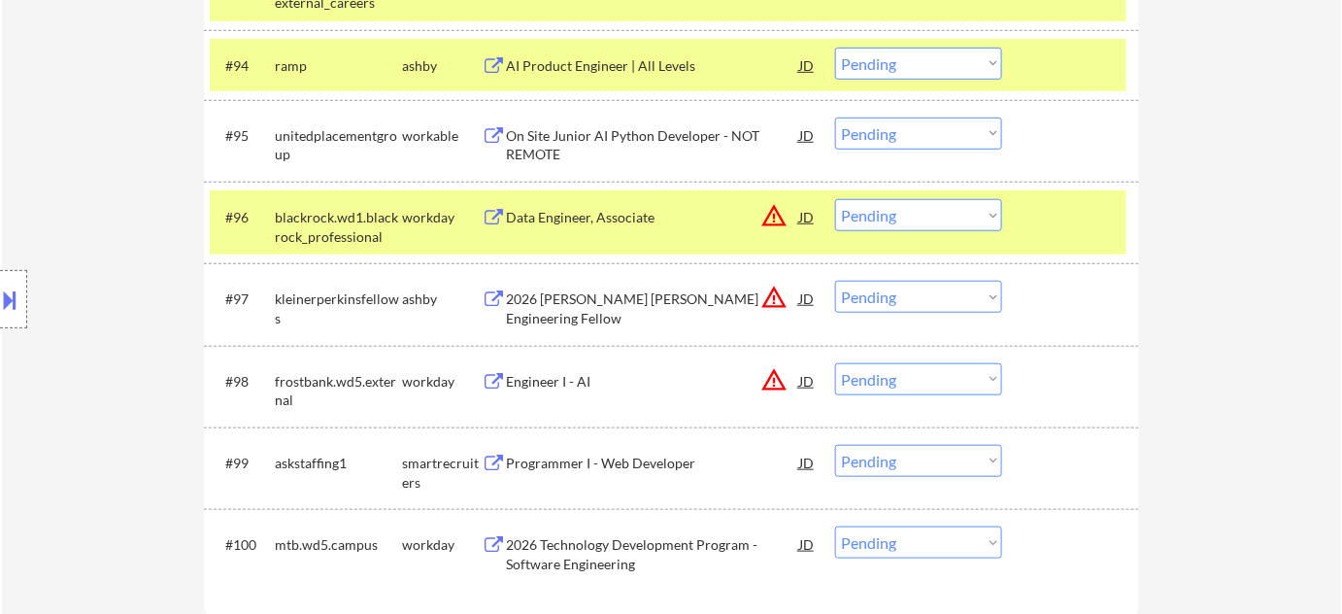
click at [630, 311] on div "2026 Kleiner Perkins Engineering Fellow" at bounding box center [652, 298] width 293 height 35
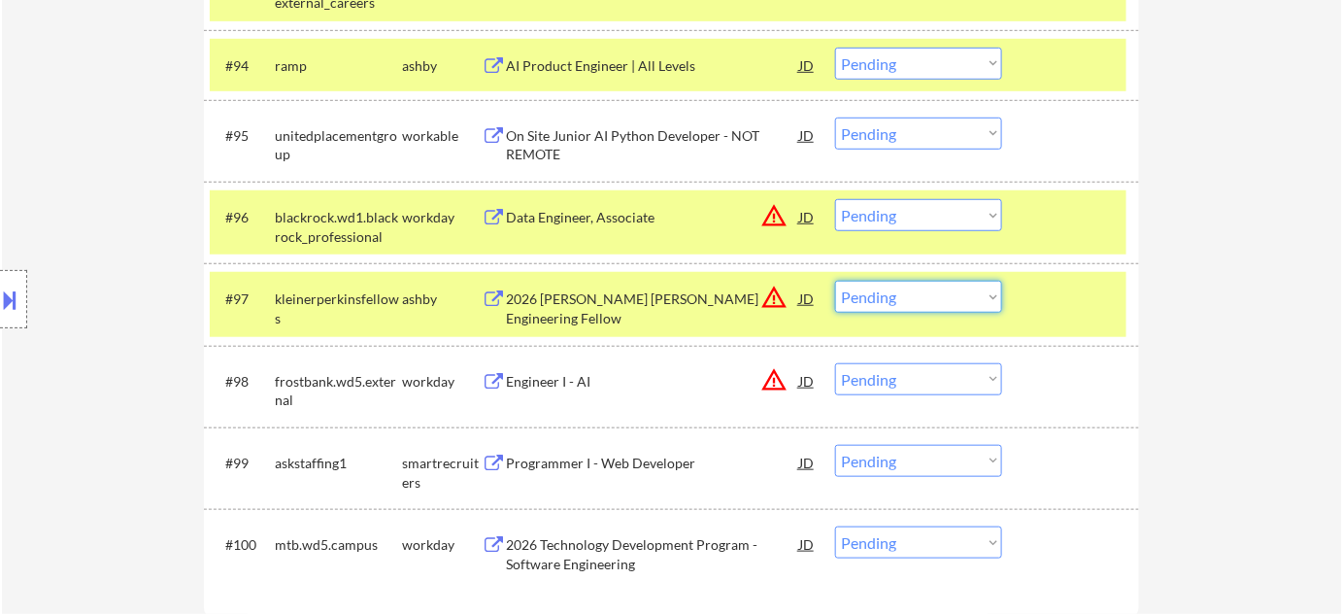
click at [880, 301] on select "Choose an option... Pending Applied Excluded (Questions) Excluded (Expired) Exc…" at bounding box center [918, 297] width 167 height 32
click at [835, 281] on select "Choose an option... Pending Applied Excluded (Questions) Excluded (Expired) Exc…" at bounding box center [918, 297] width 167 height 32
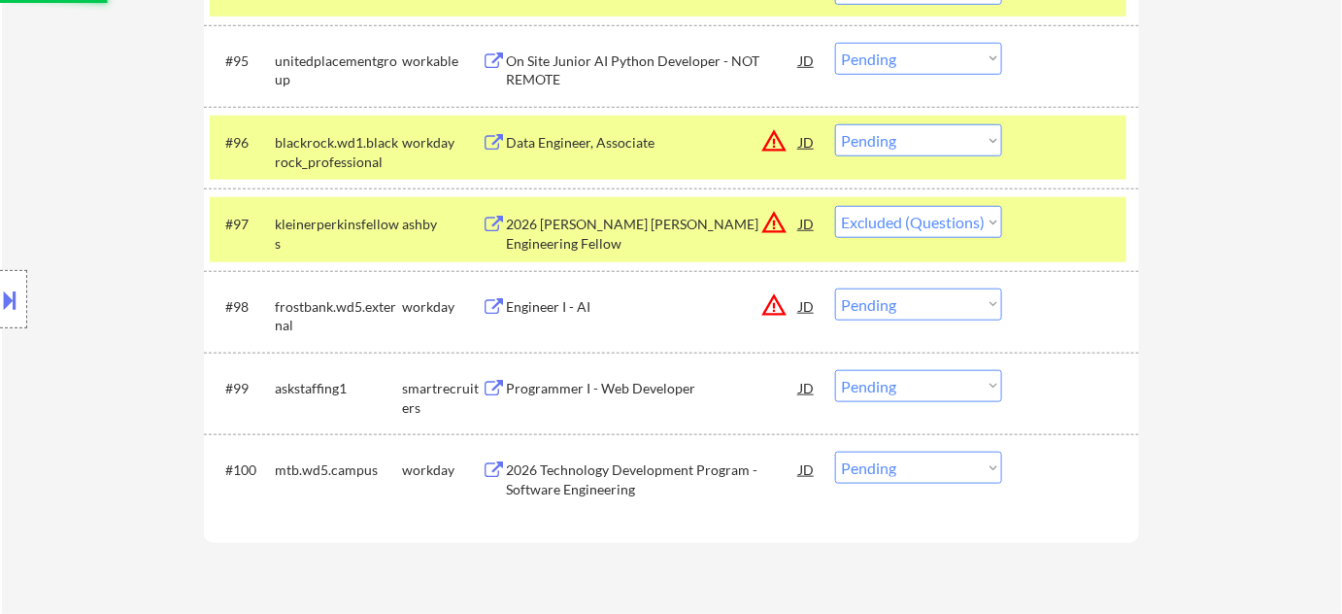
scroll to position [7944, 0]
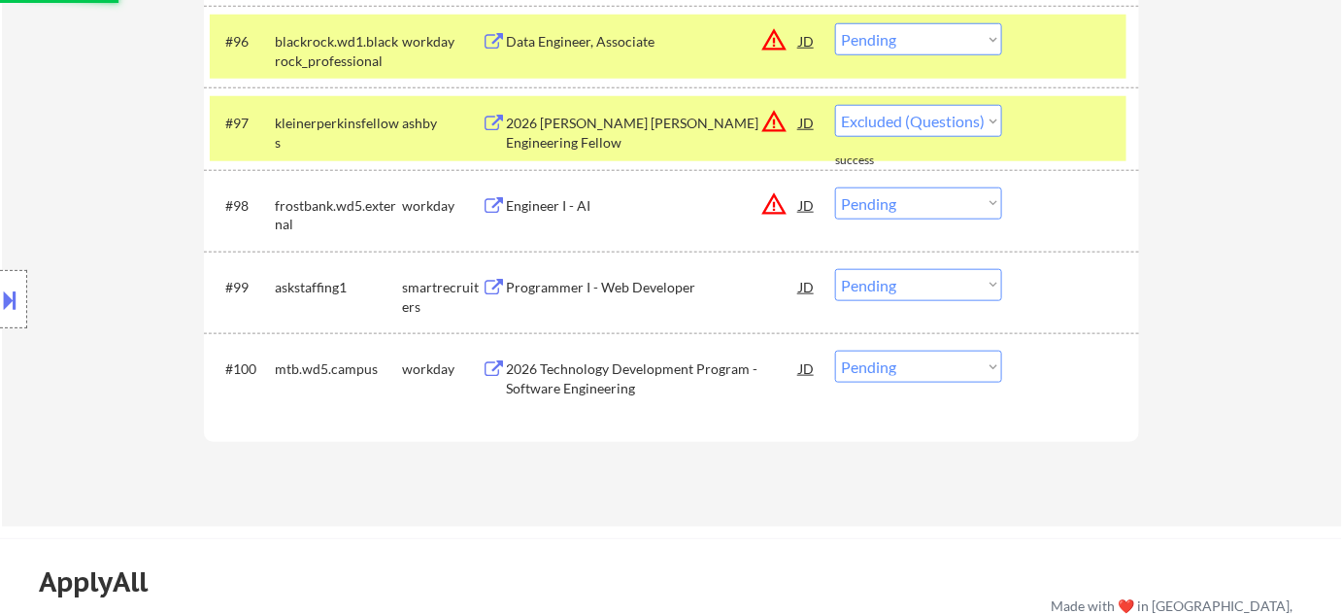
select select ""pending""
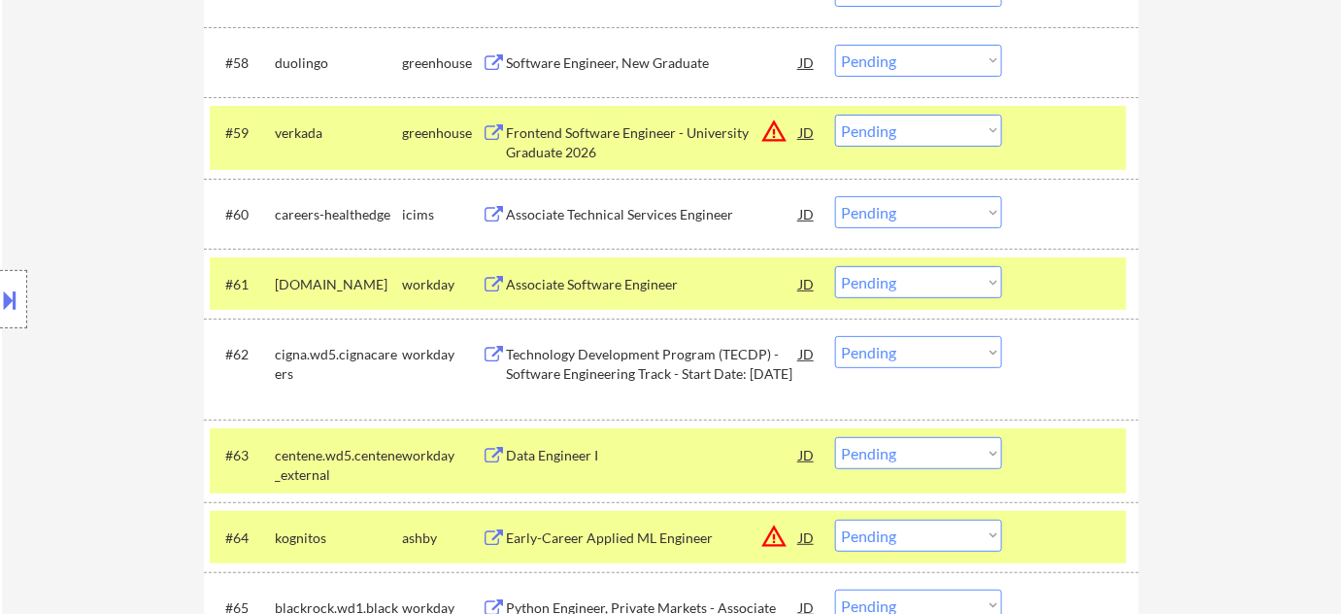
scroll to position [4943, 0]
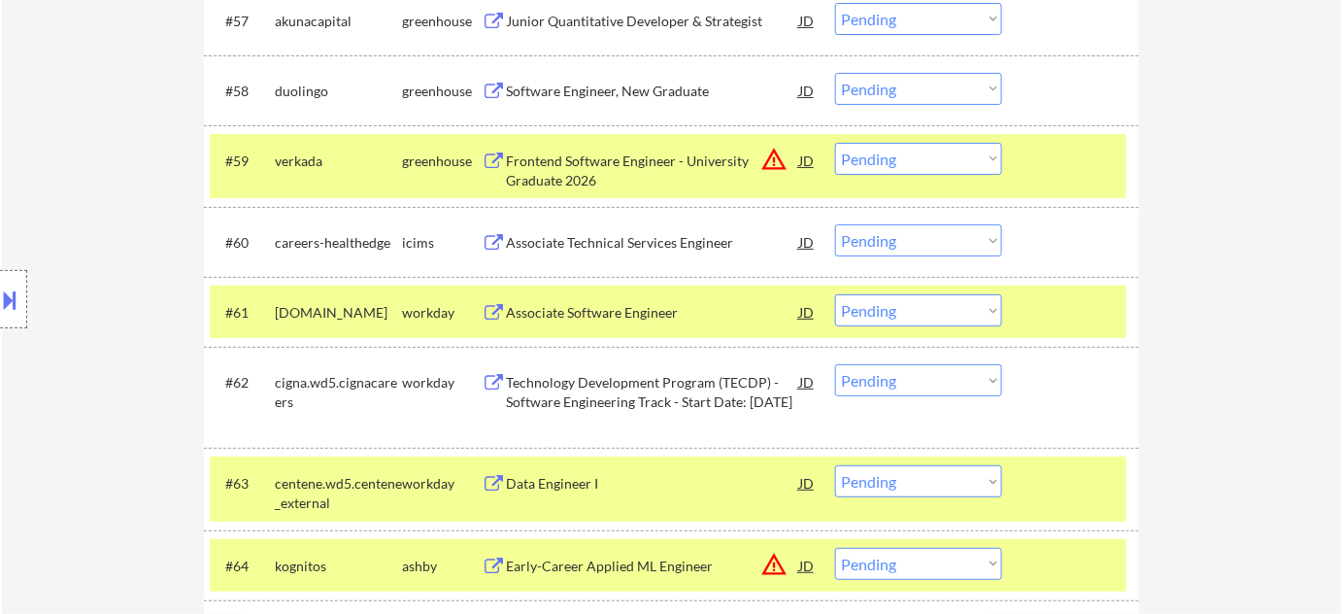
click at [572, 181] on div "Frontend Software Engineer - University Graduate 2026" at bounding box center [652, 170] width 293 height 38
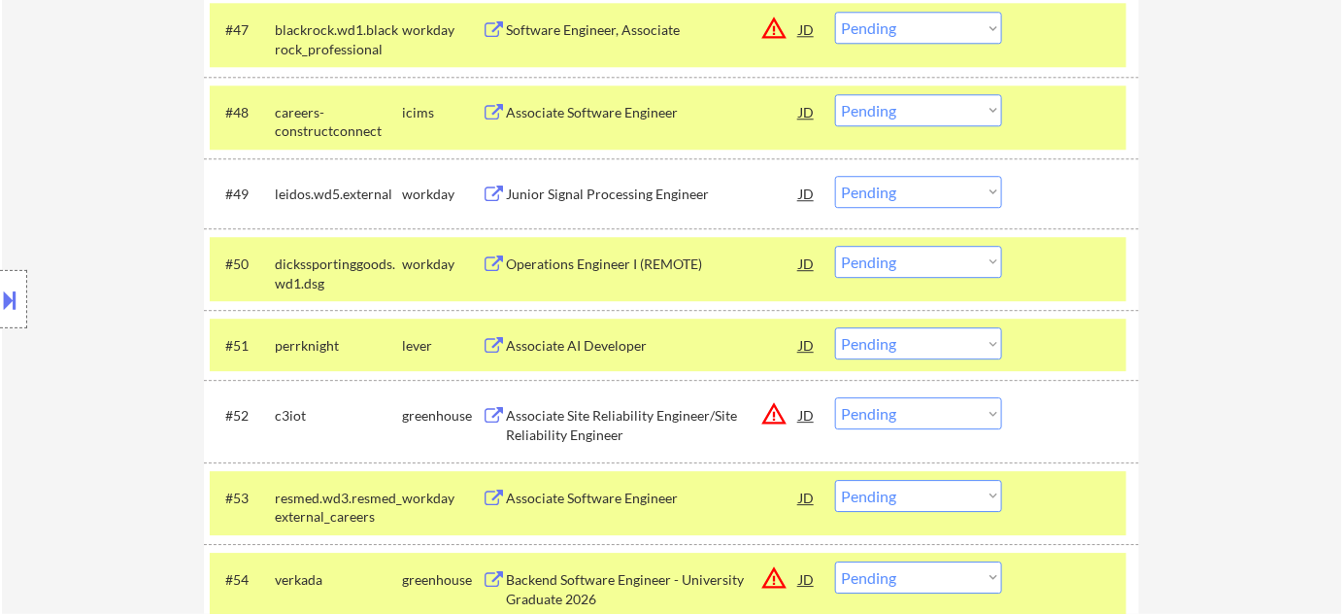
scroll to position [4148, 0]
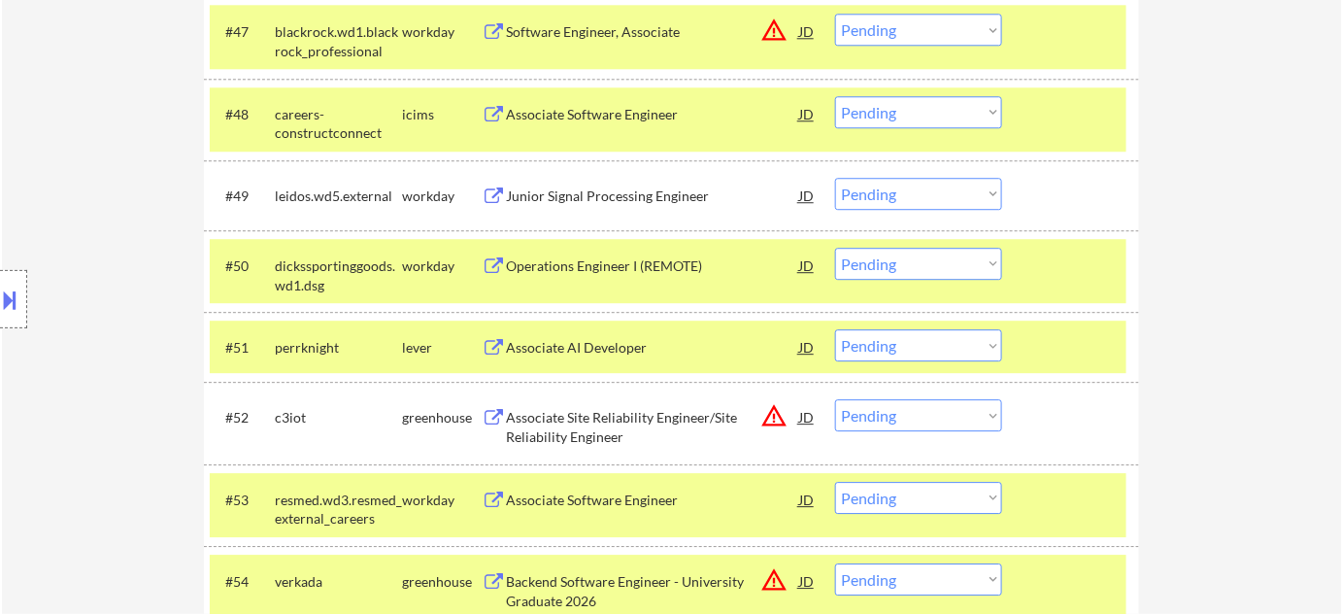
click at [633, 338] on div "Associate AI Developer" at bounding box center [652, 347] width 293 height 19
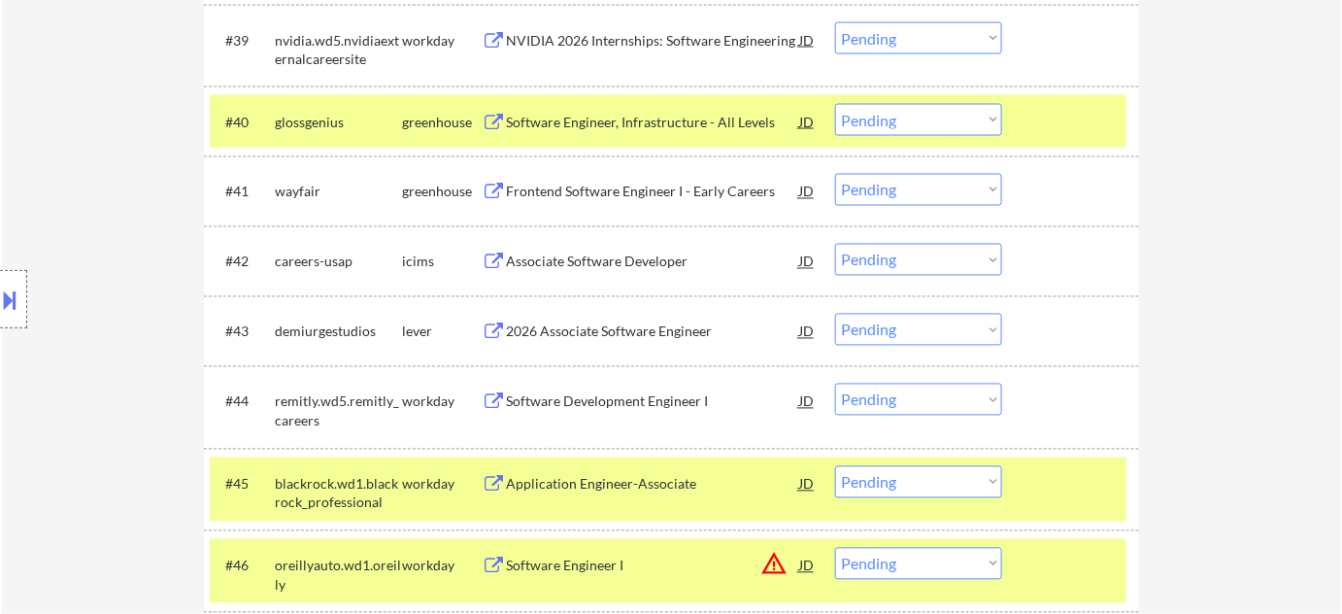
scroll to position [3531, 0]
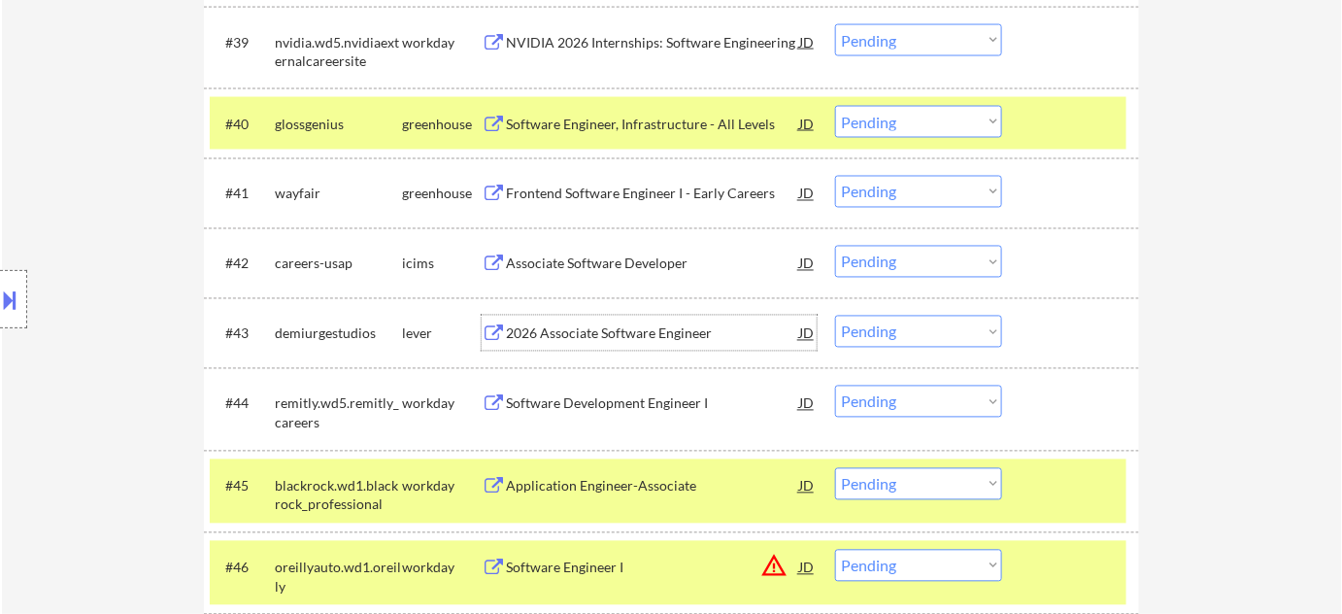
click at [630, 336] on div "2026 Associate Software Engineer" at bounding box center [652, 333] width 293 height 19
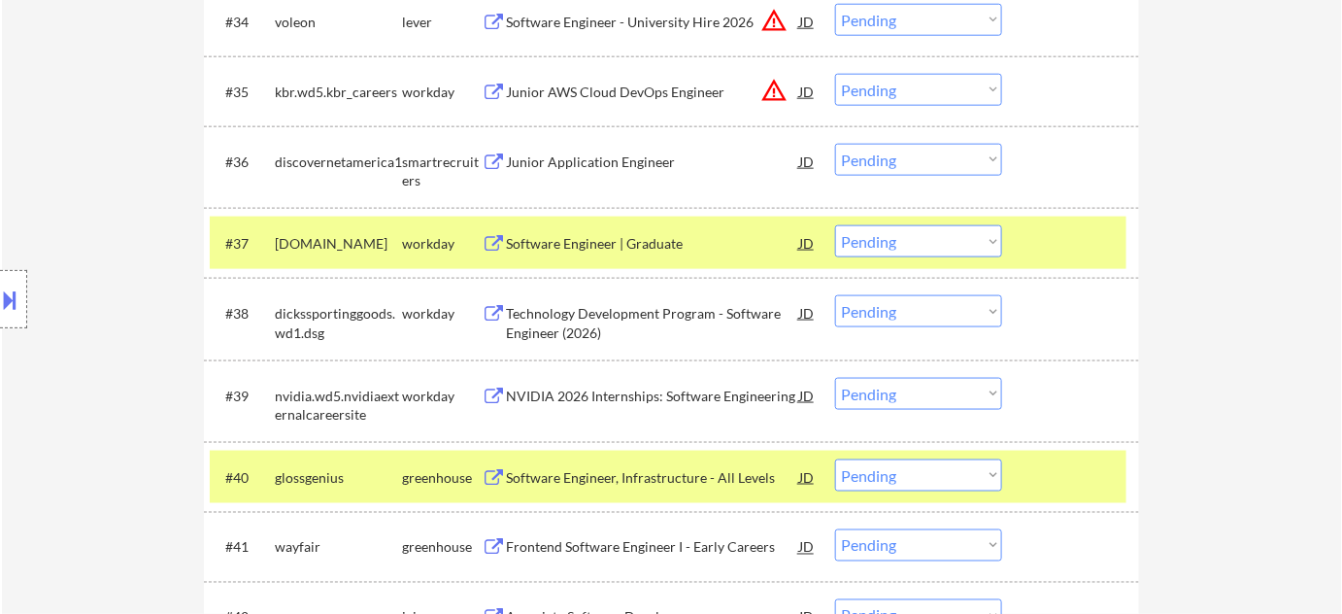
scroll to position [3000, 0]
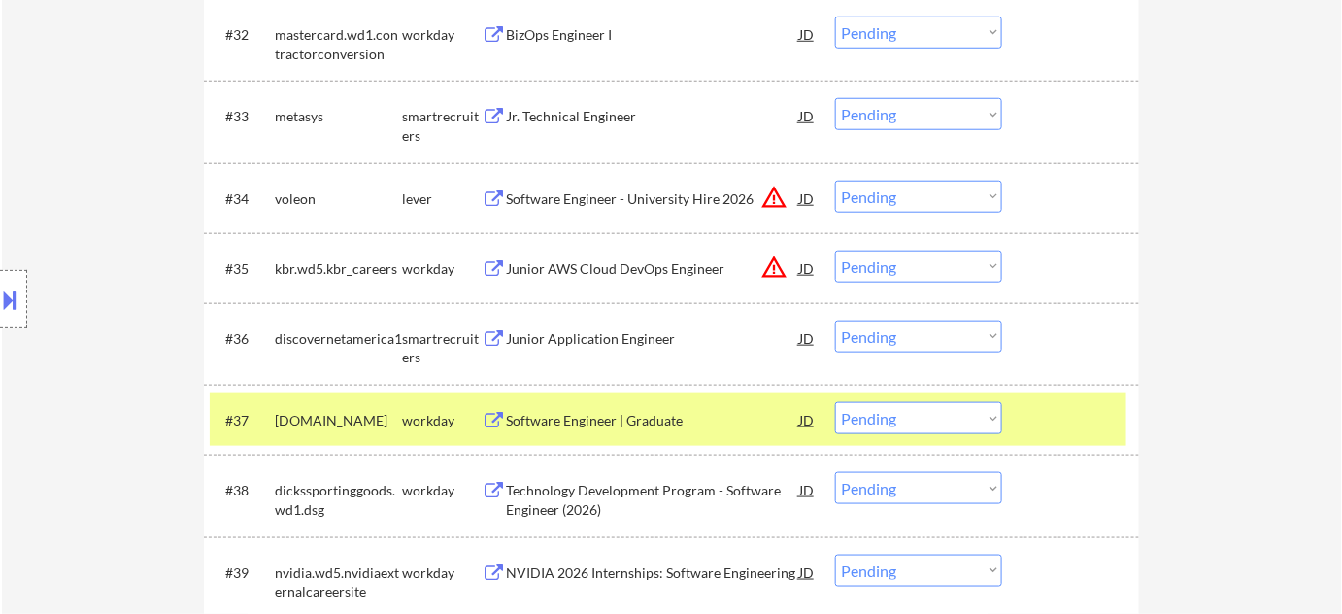
click at [544, 203] on div "Software Engineer - University Hire 2026" at bounding box center [652, 198] width 293 height 19
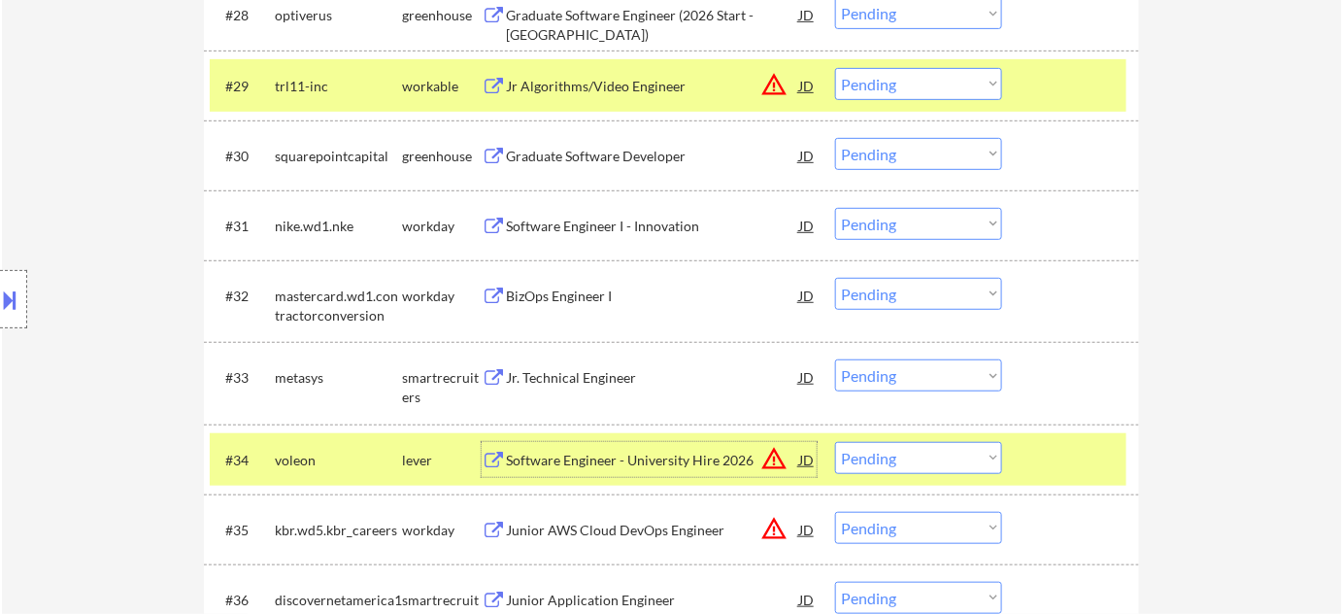
scroll to position [2648, 0]
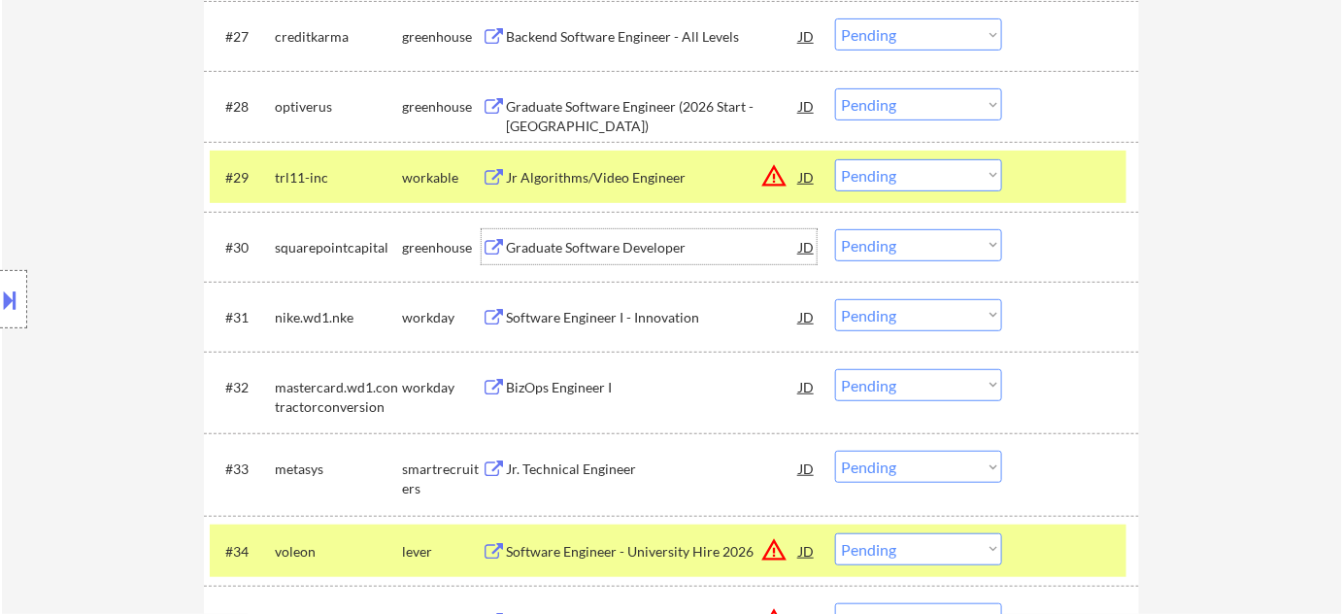
click at [585, 247] on div "Graduate Software Developer" at bounding box center [652, 247] width 293 height 19
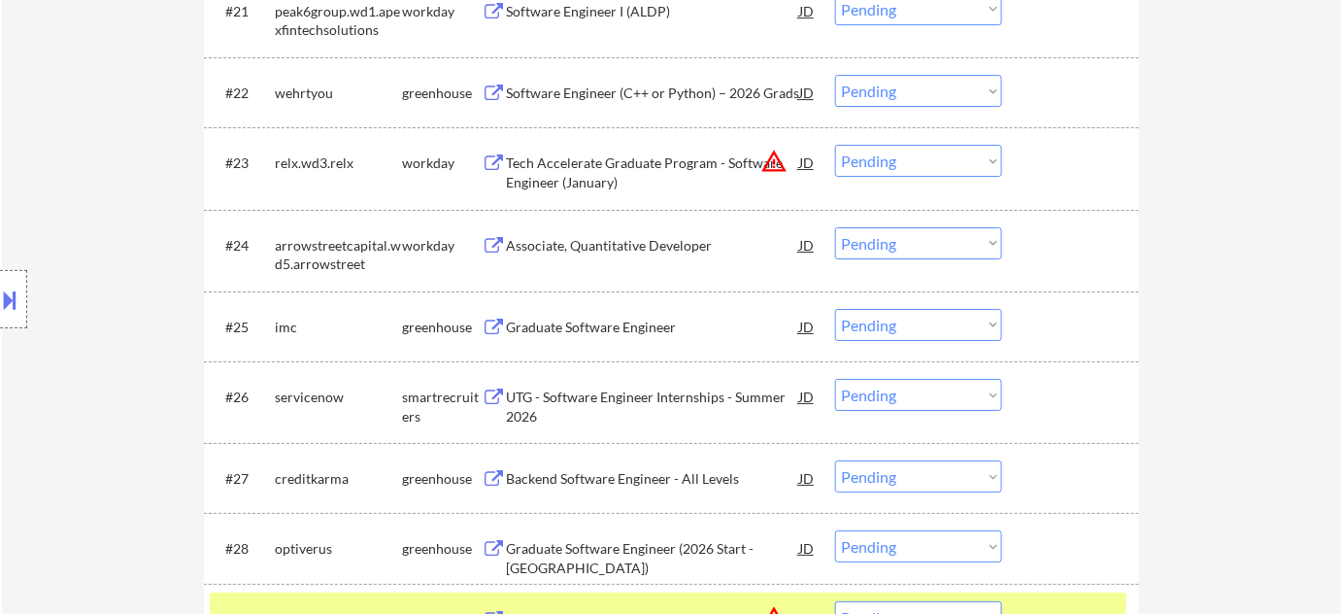
scroll to position [2118, 0]
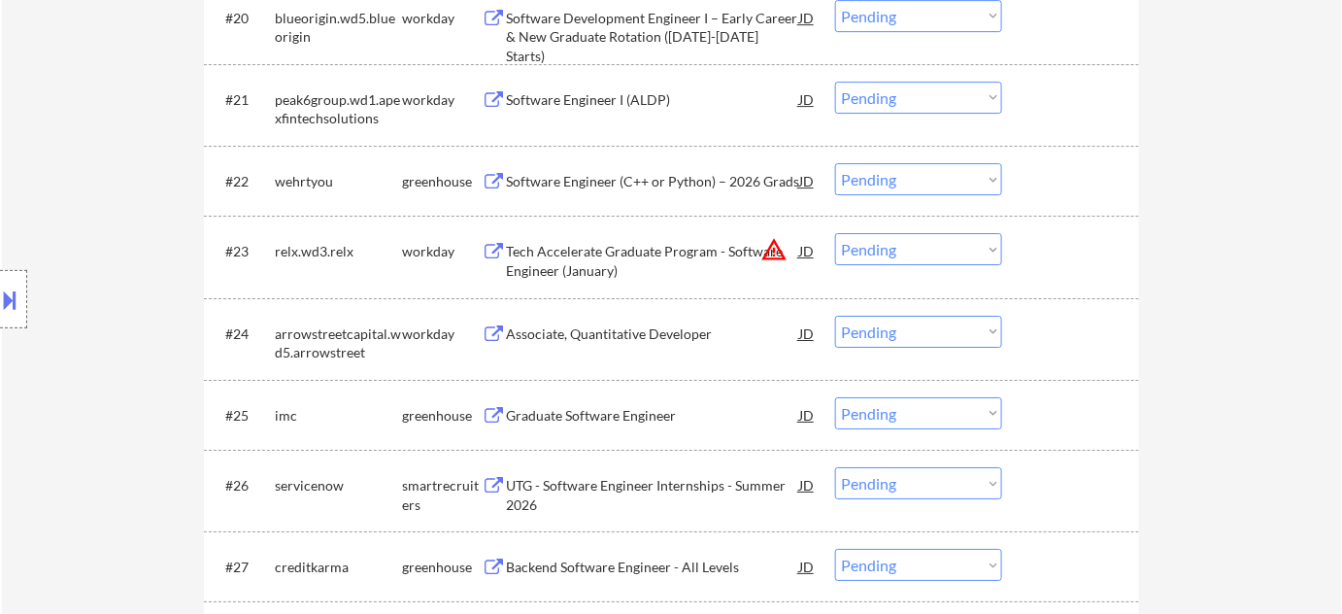
click at [611, 181] on div "Software Engineer (C++ or Python) – 2026 Grads" at bounding box center [652, 181] width 293 height 19
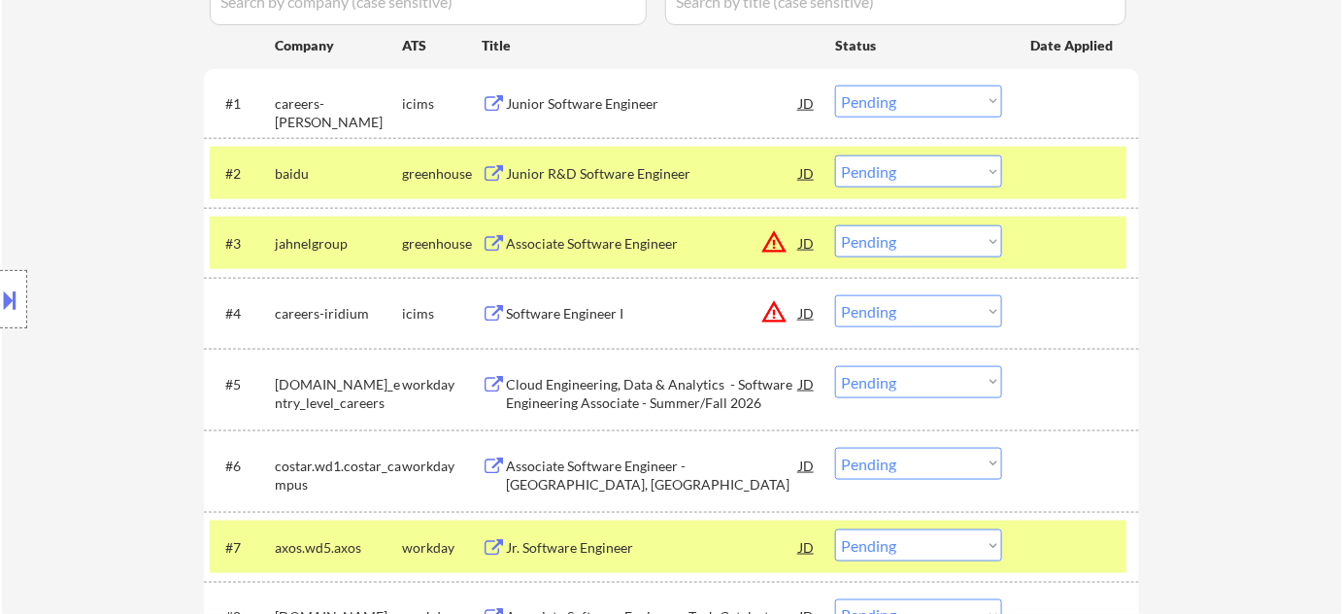
scroll to position [618, 0]
click at [622, 241] on div "Associate Software Engineer" at bounding box center [652, 244] width 293 height 19
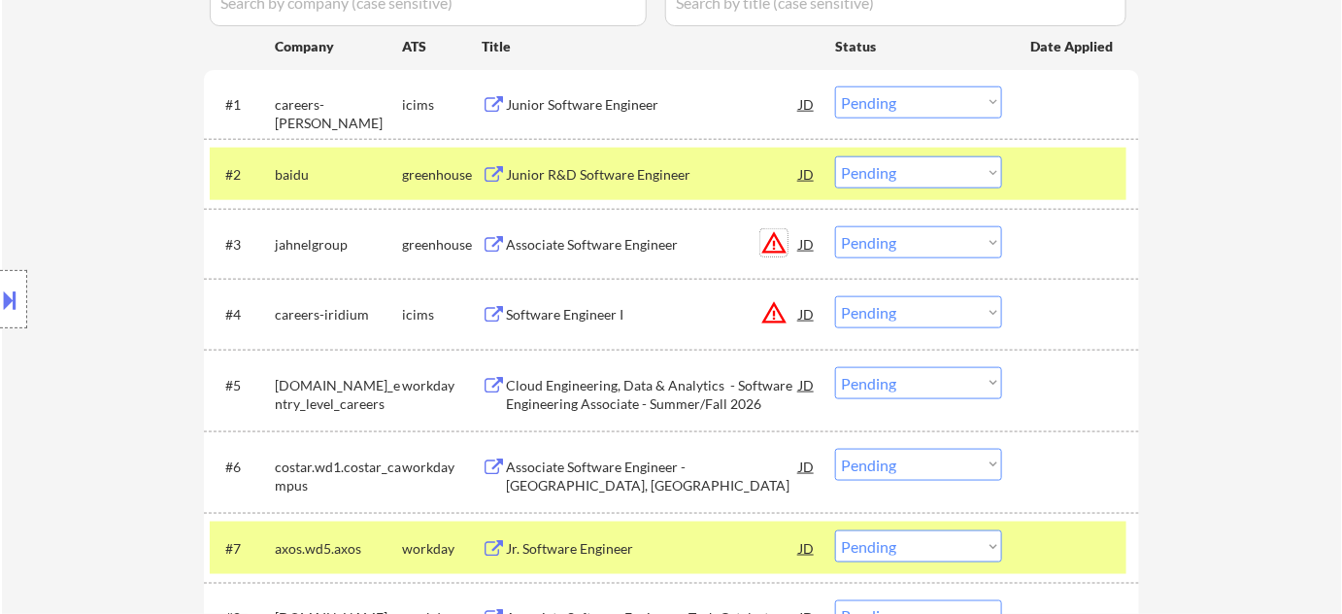
click at [771, 247] on button "warning_amber" at bounding box center [773, 242] width 27 height 27
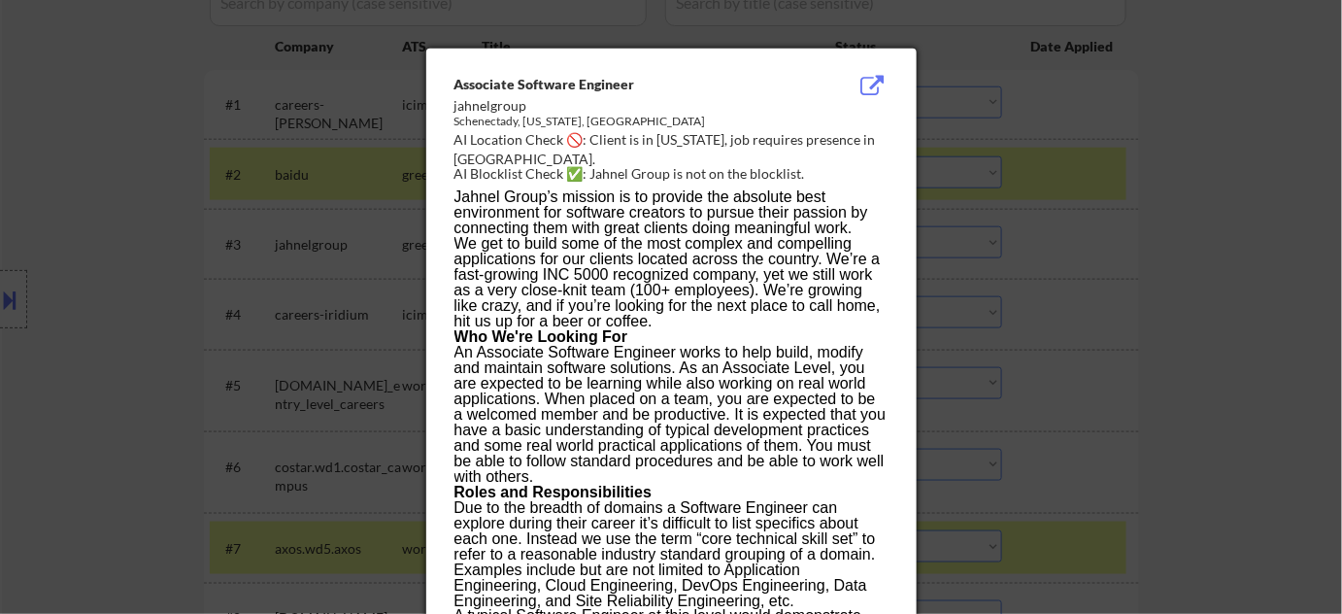
click at [1028, 243] on div at bounding box center [671, 307] width 1342 height 614
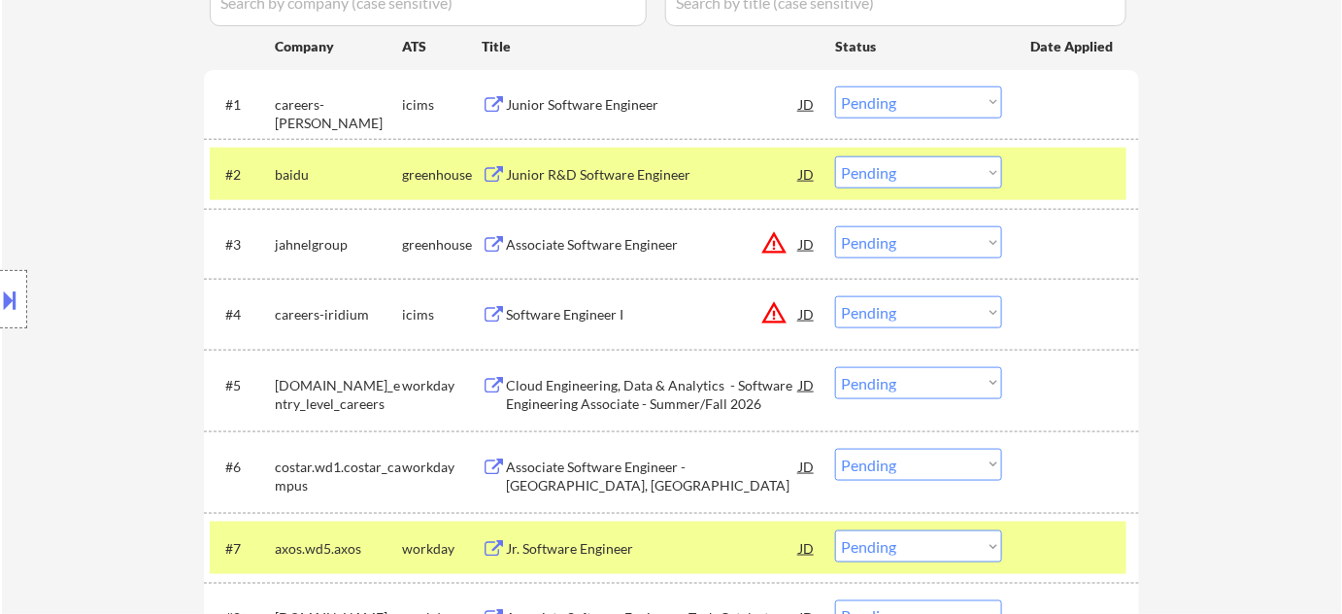
click at [911, 256] on select "Choose an option... Pending Applied Excluded (Questions) Excluded (Expired) Exc…" at bounding box center [918, 242] width 167 height 32
click at [835, 226] on select "Choose an option... Pending Applied Excluded (Questions) Excluded (Expired) Exc…" at bounding box center [918, 242] width 167 height 32
select select ""pending""
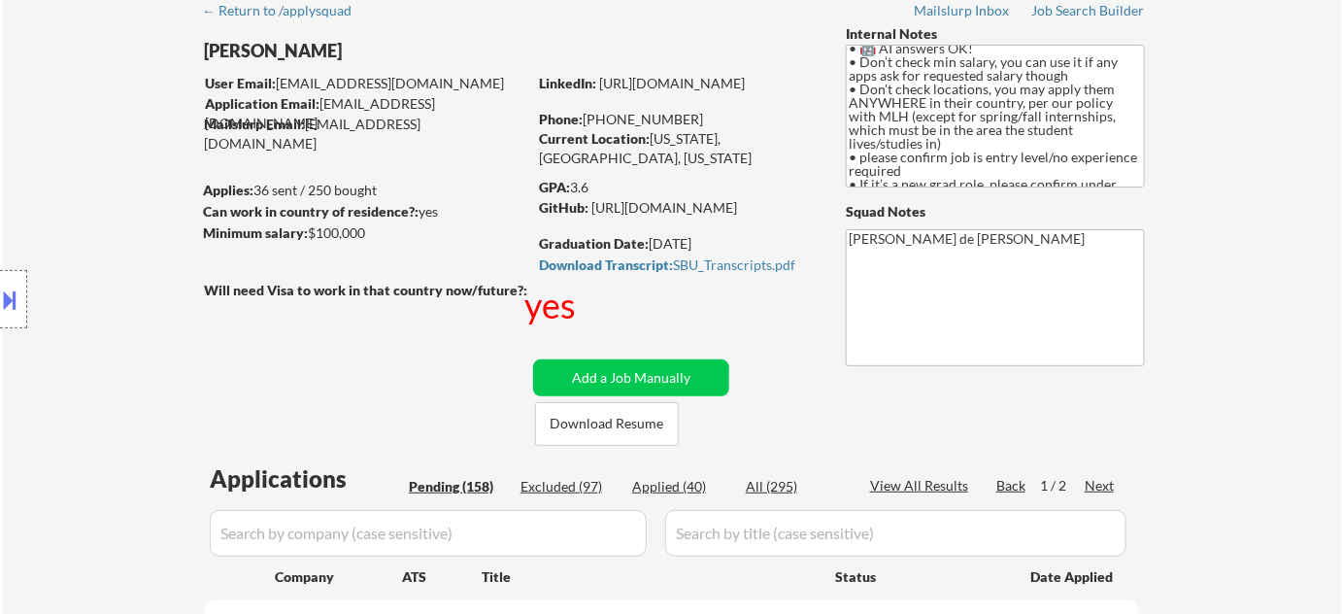
scroll to position [441, 0]
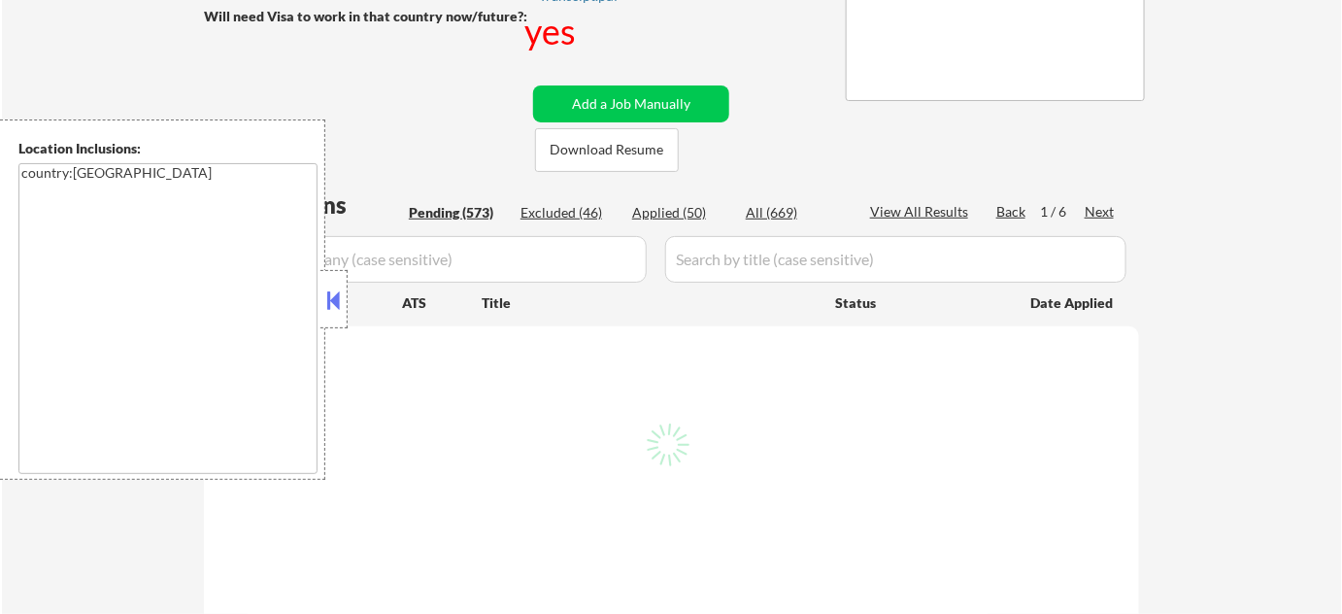
select select ""pending""
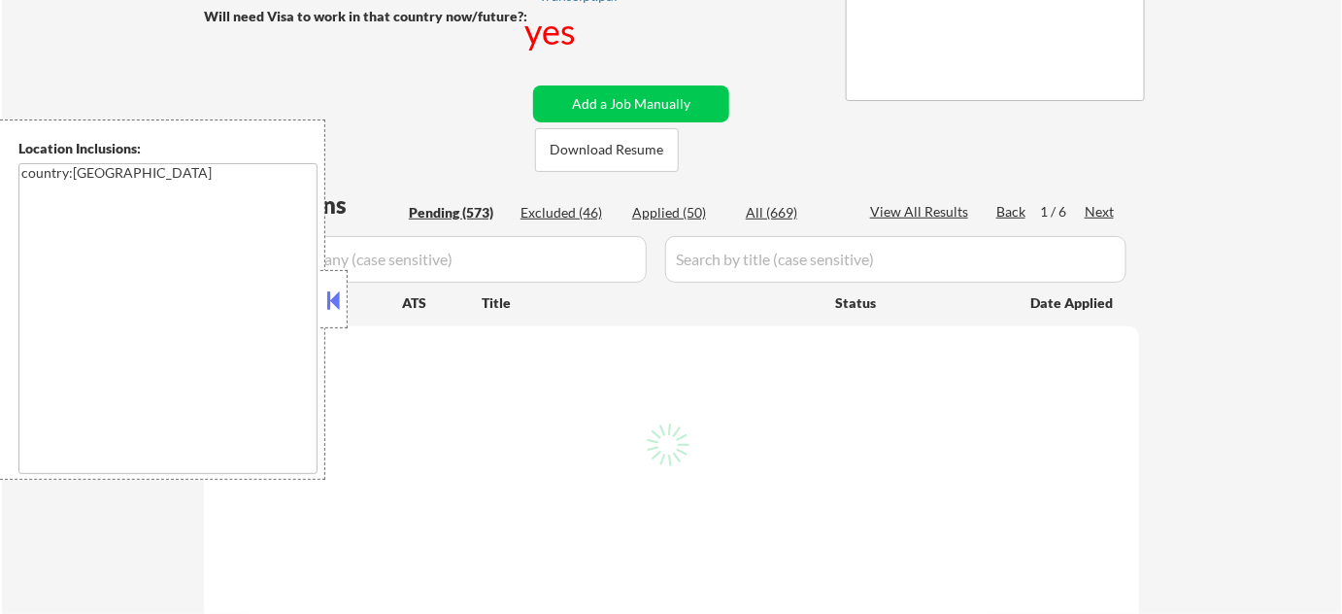
select select ""pending""
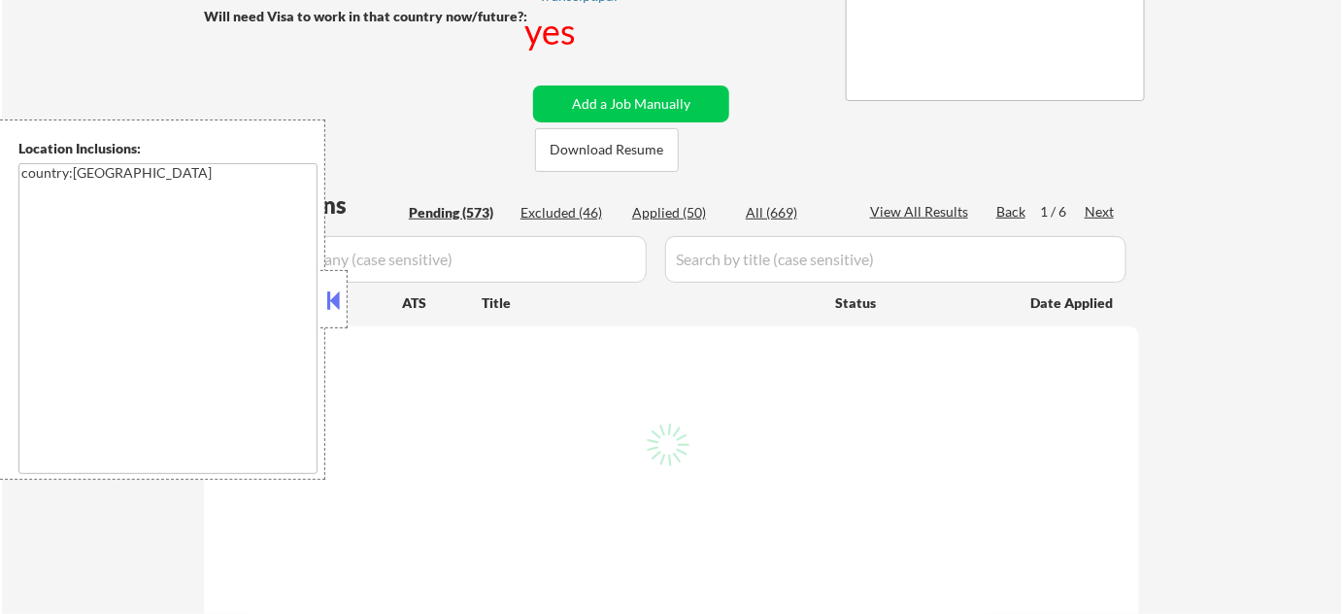
select select ""pending""
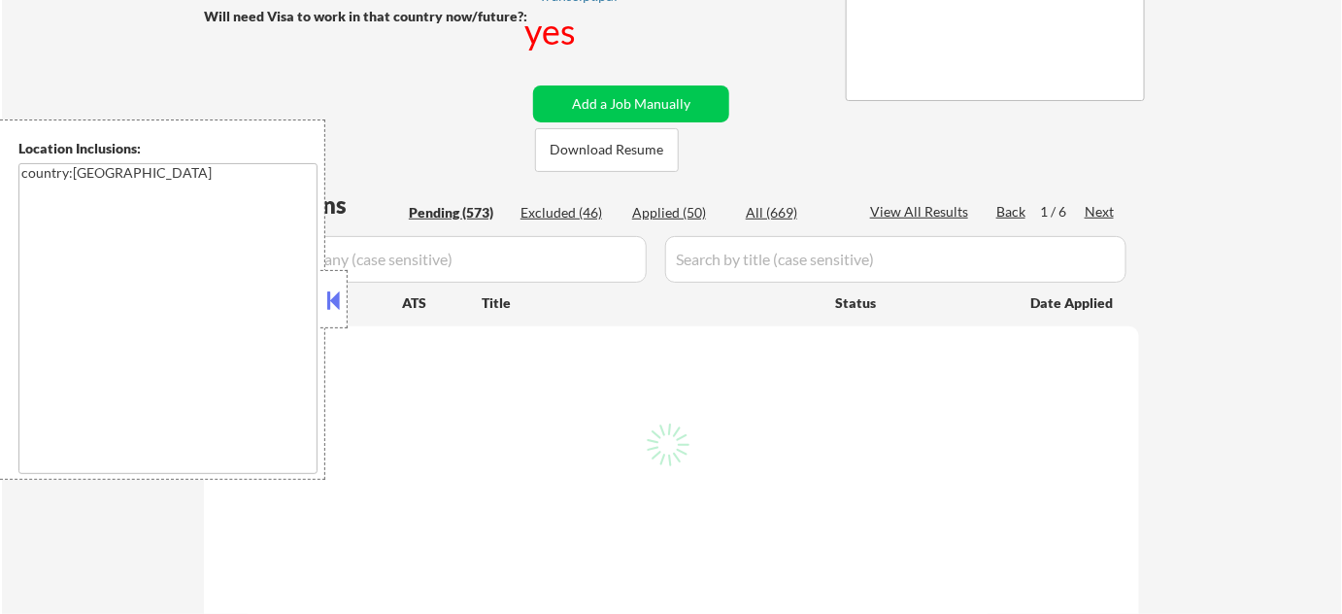
select select ""pending""
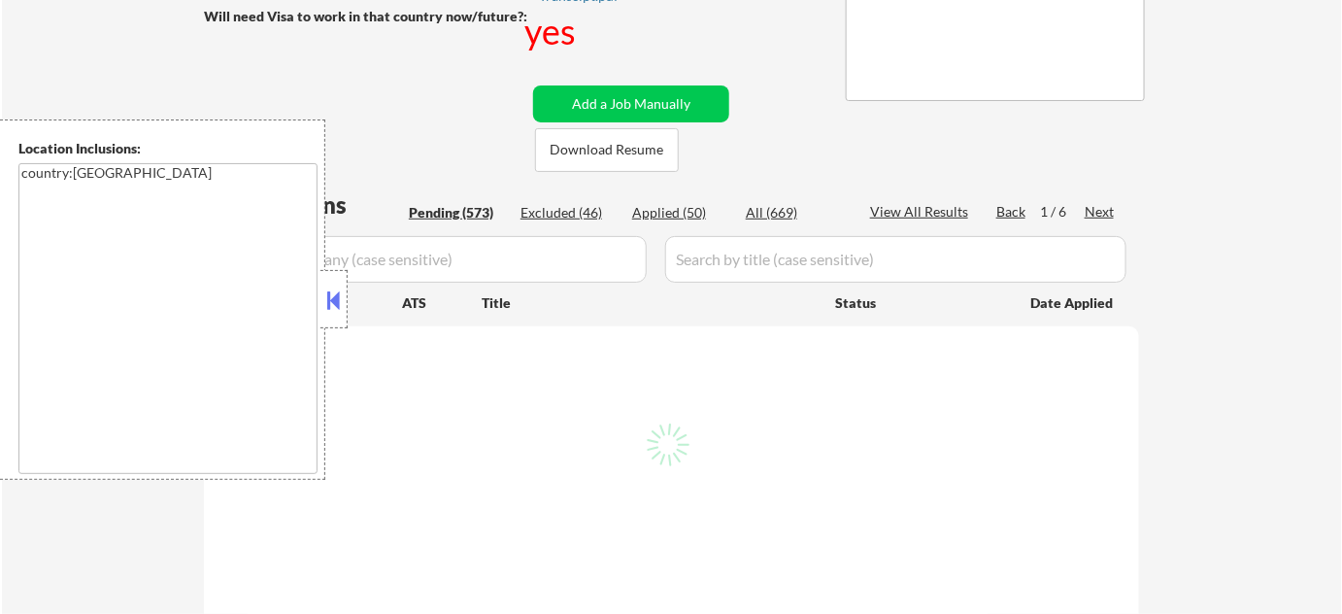
select select ""pending""
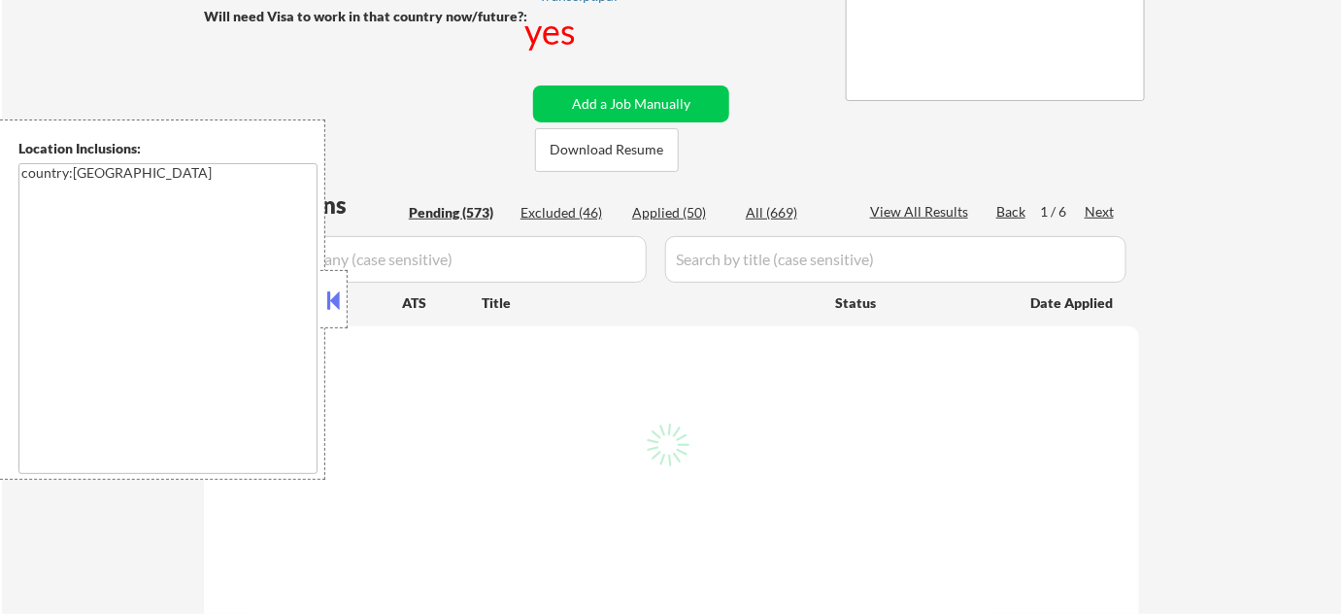
select select ""pending""
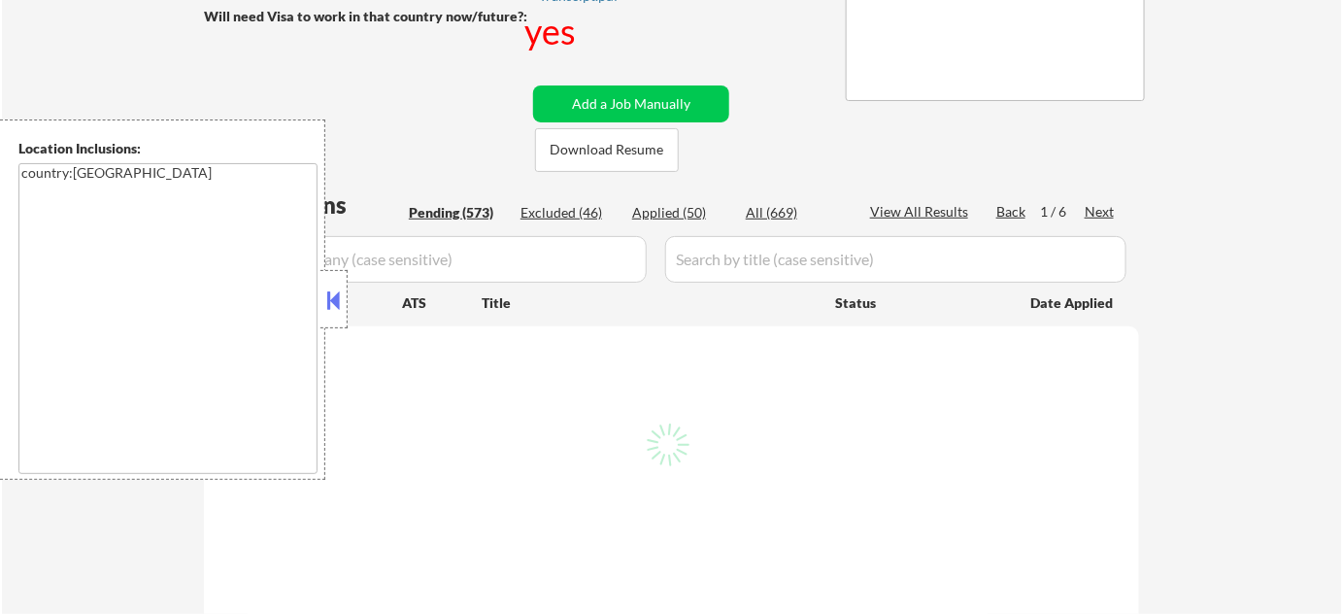
select select ""pending""
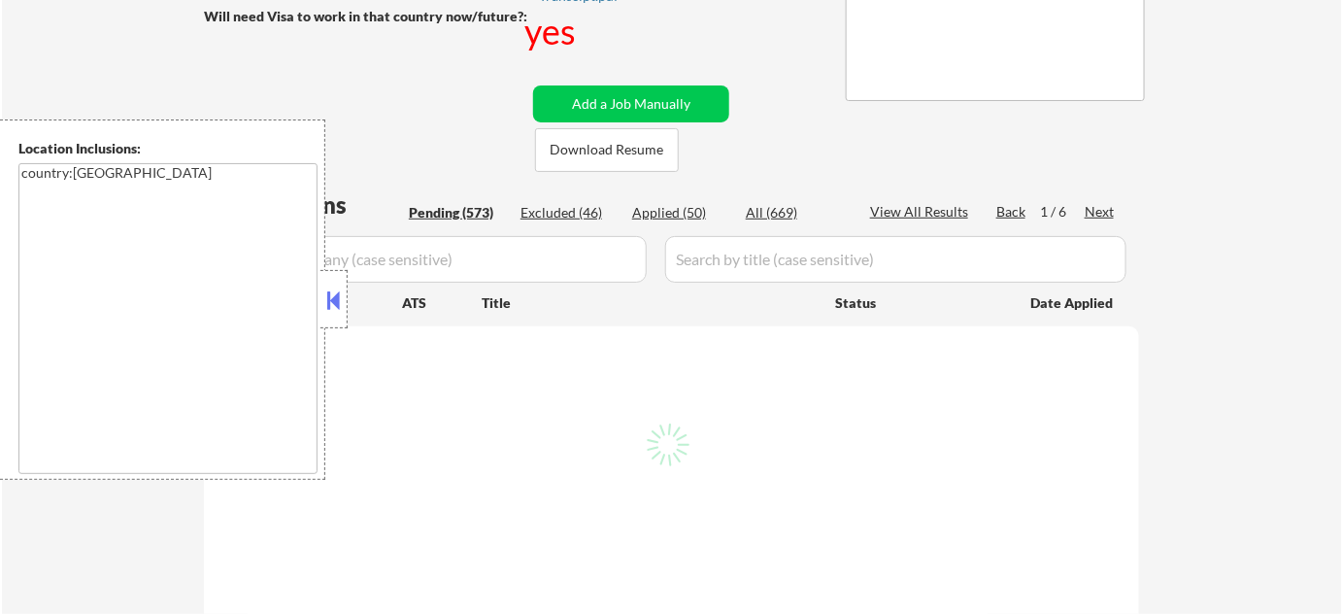
select select ""pending""
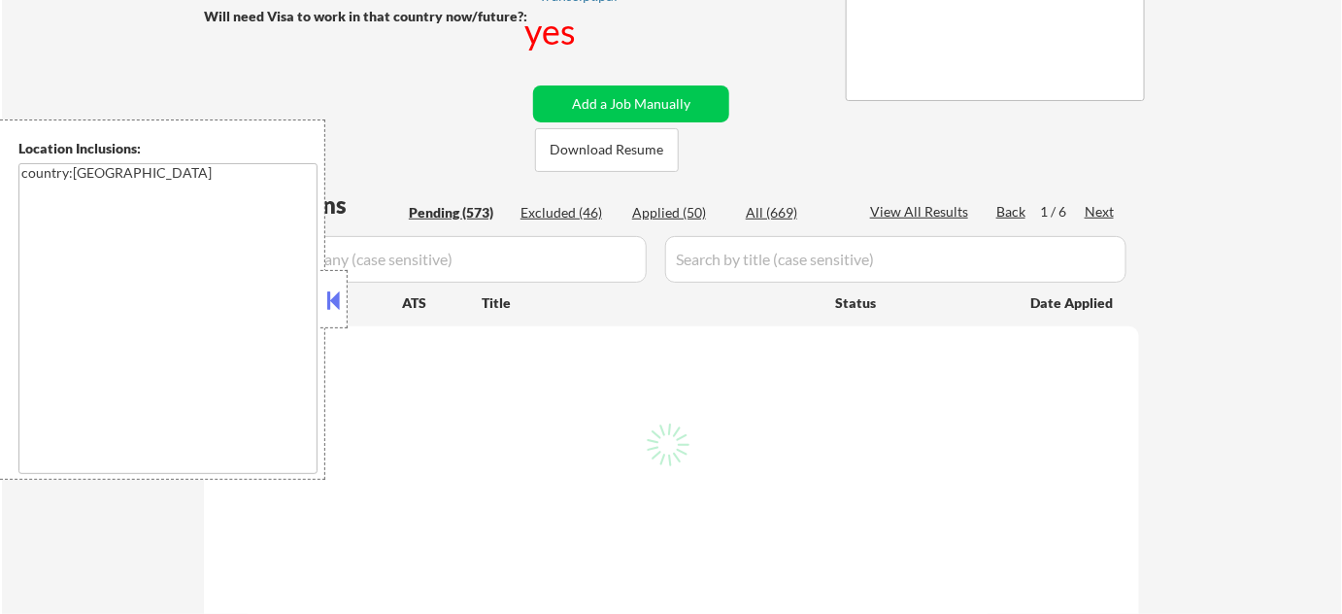
select select ""pending""
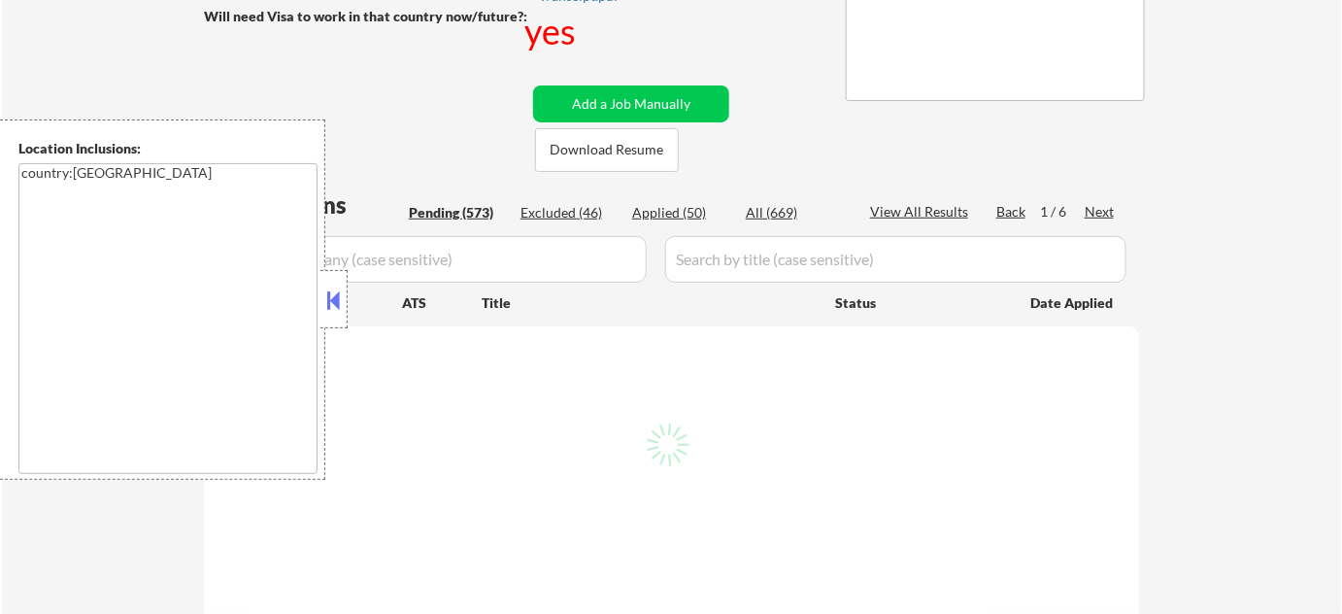
select select ""pending""
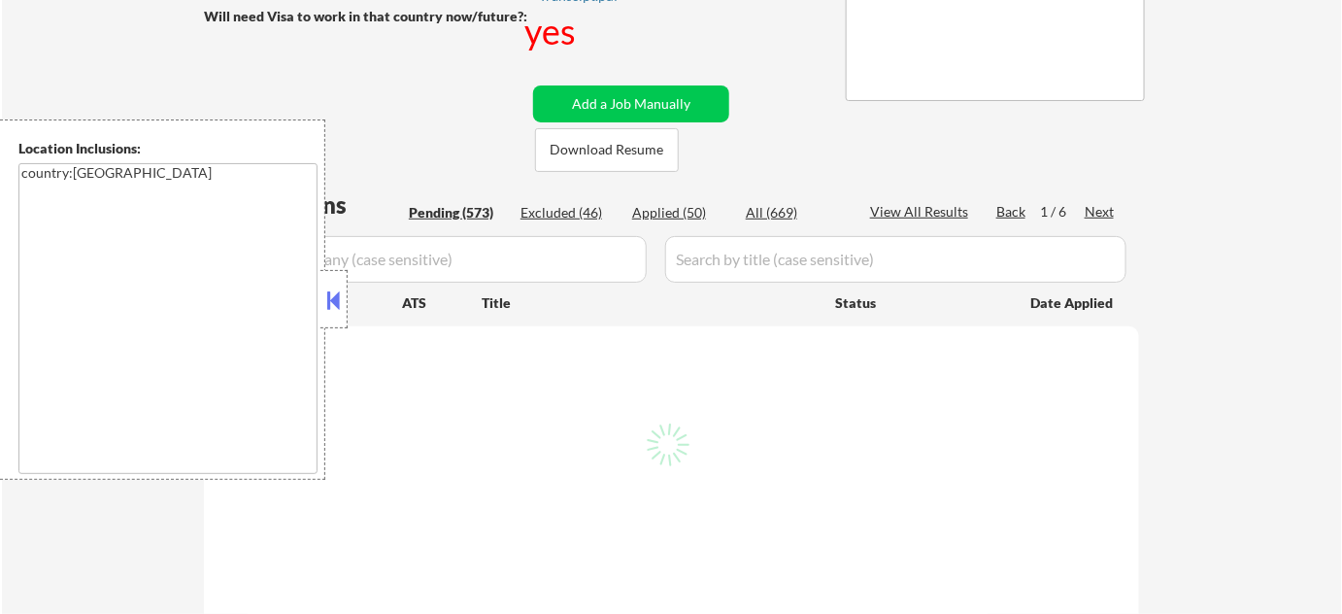
select select ""pending""
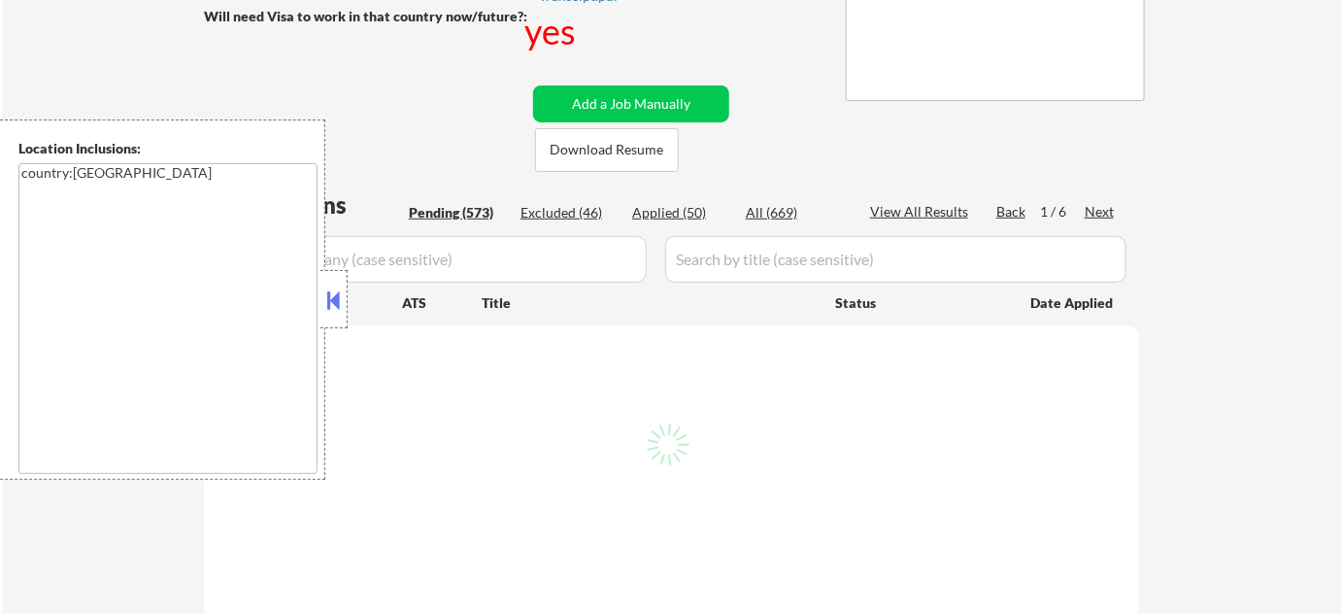
select select ""pending""
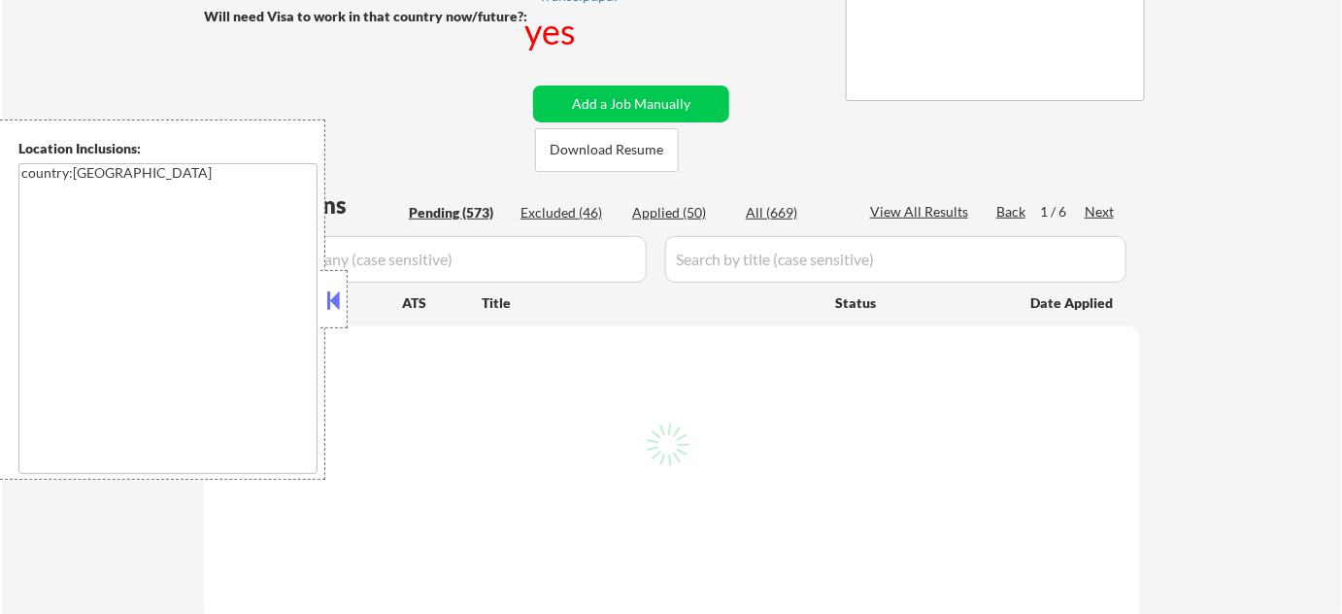
select select ""pending""
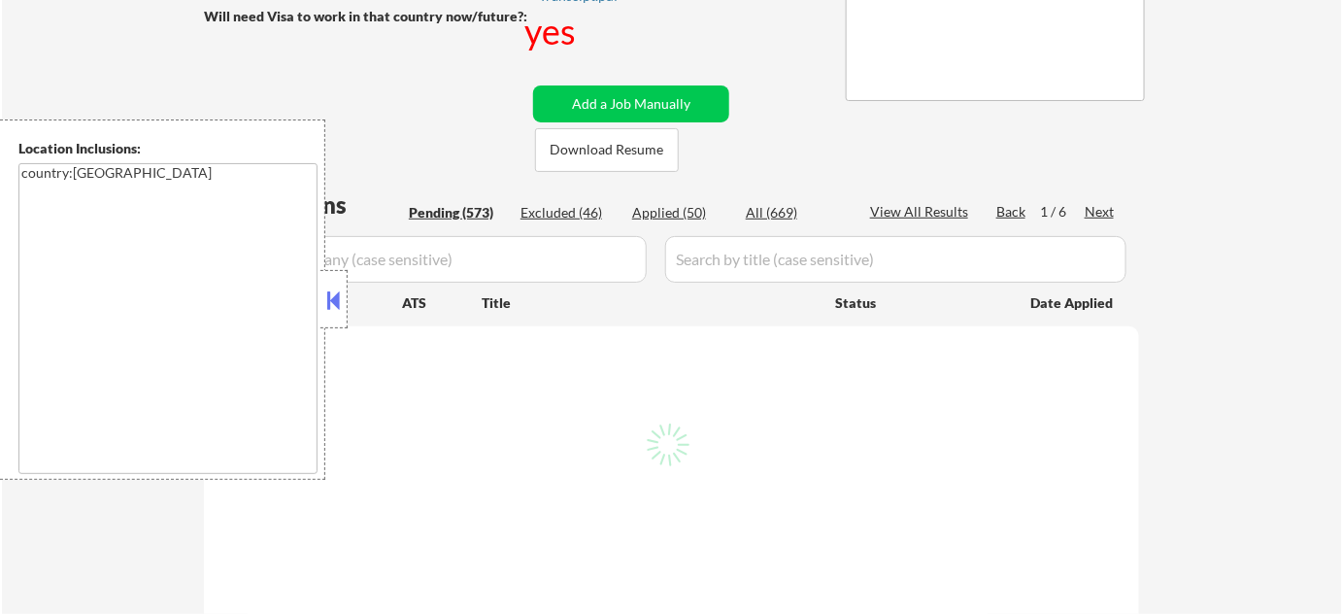
select select ""pending""
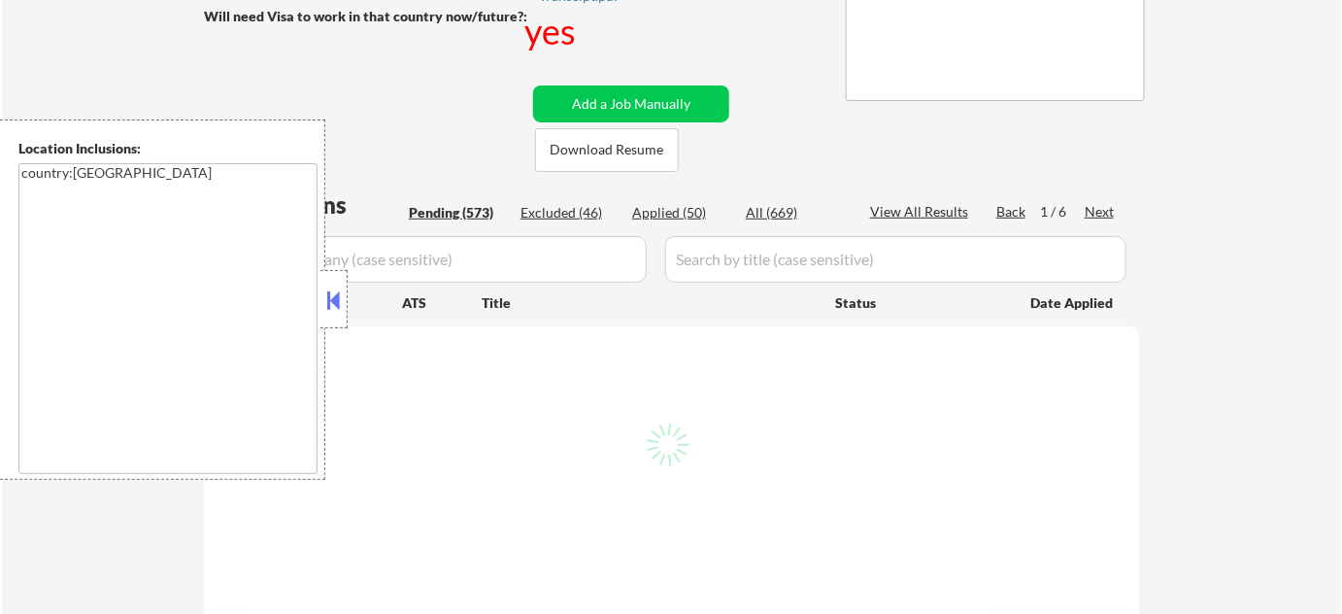
select select ""pending""
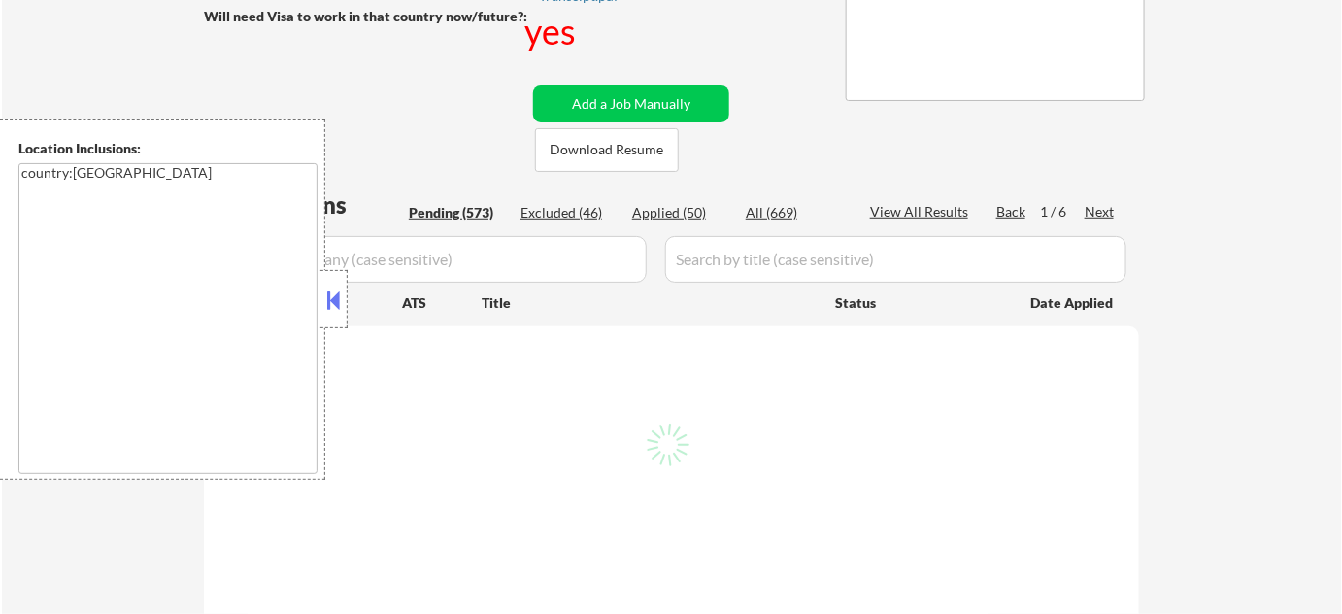
select select ""pending""
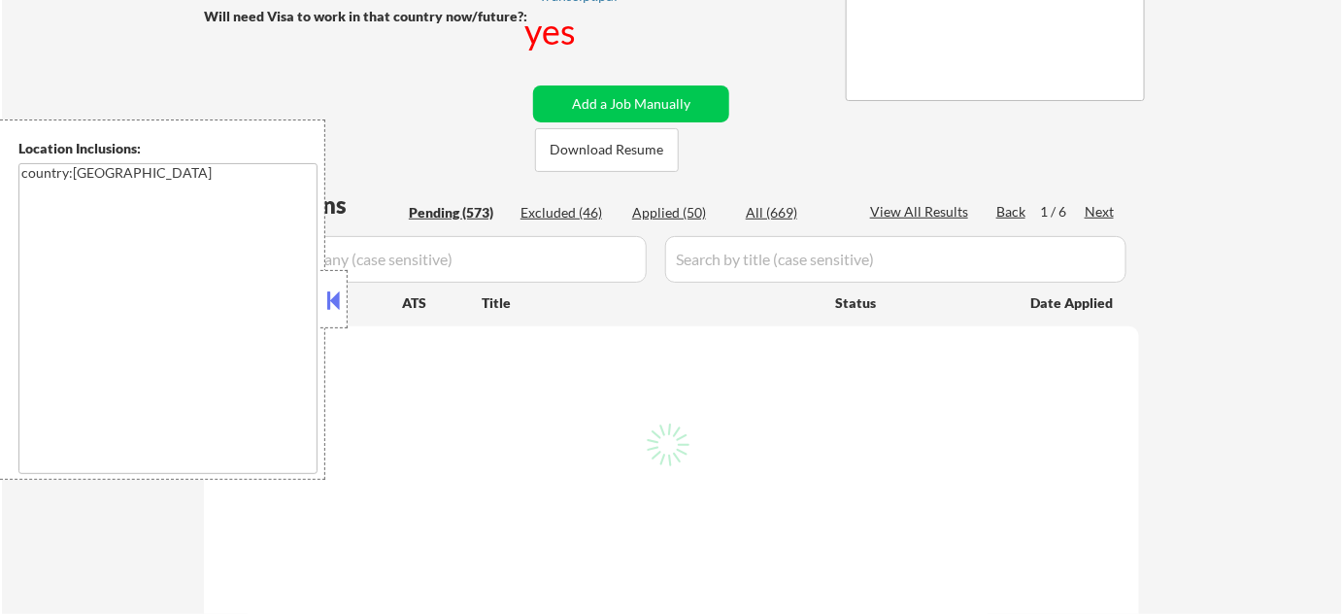
select select ""pending""
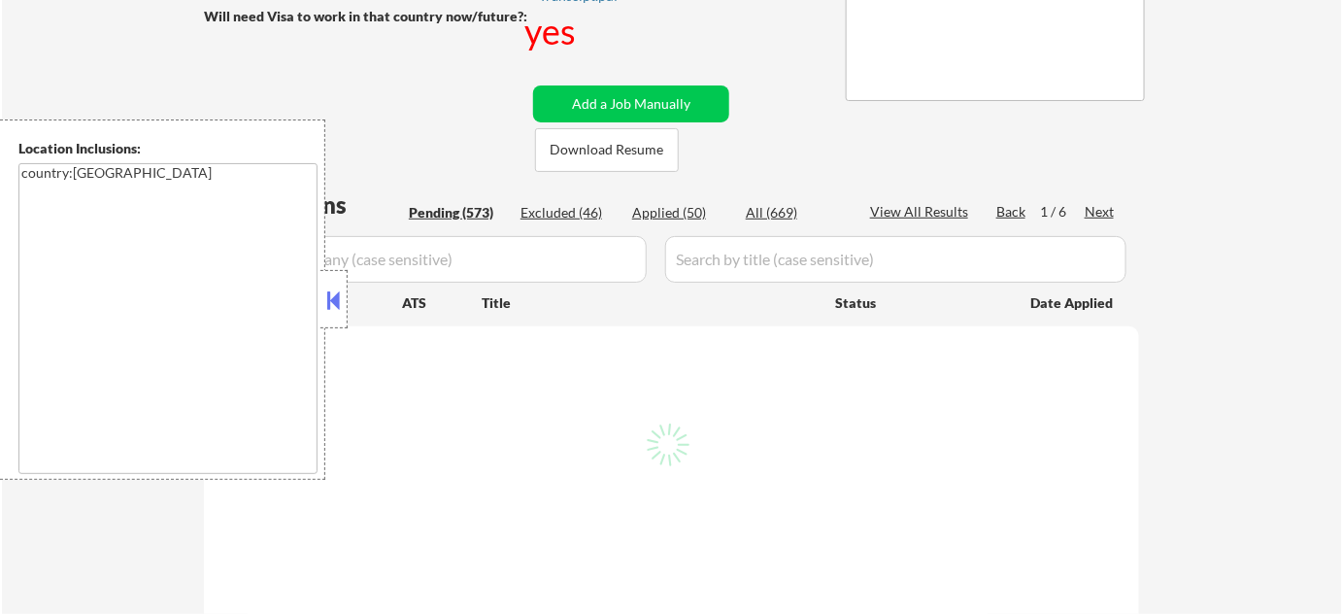
select select ""pending""
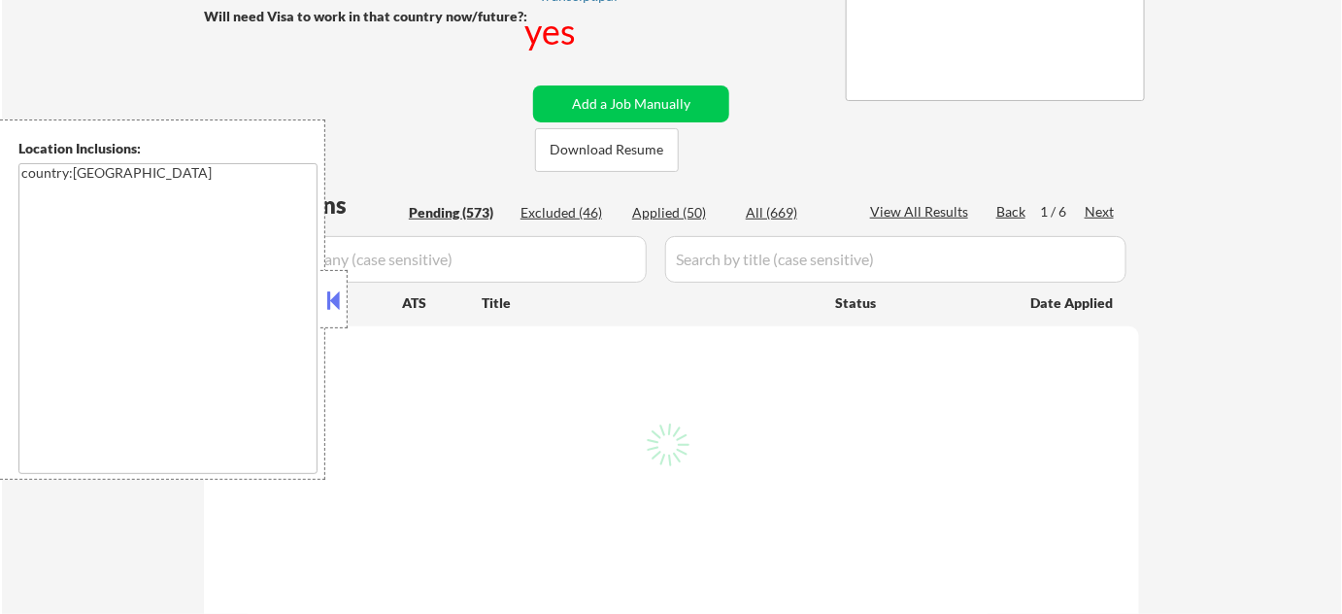
select select ""pending""
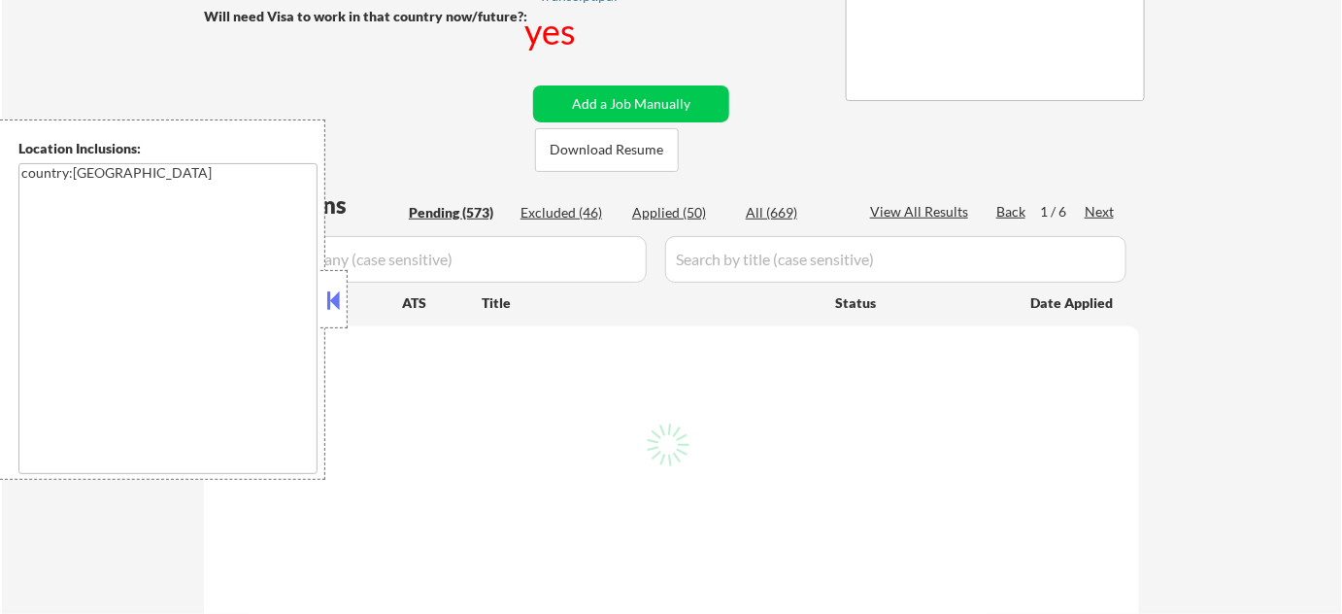
select select ""pending""
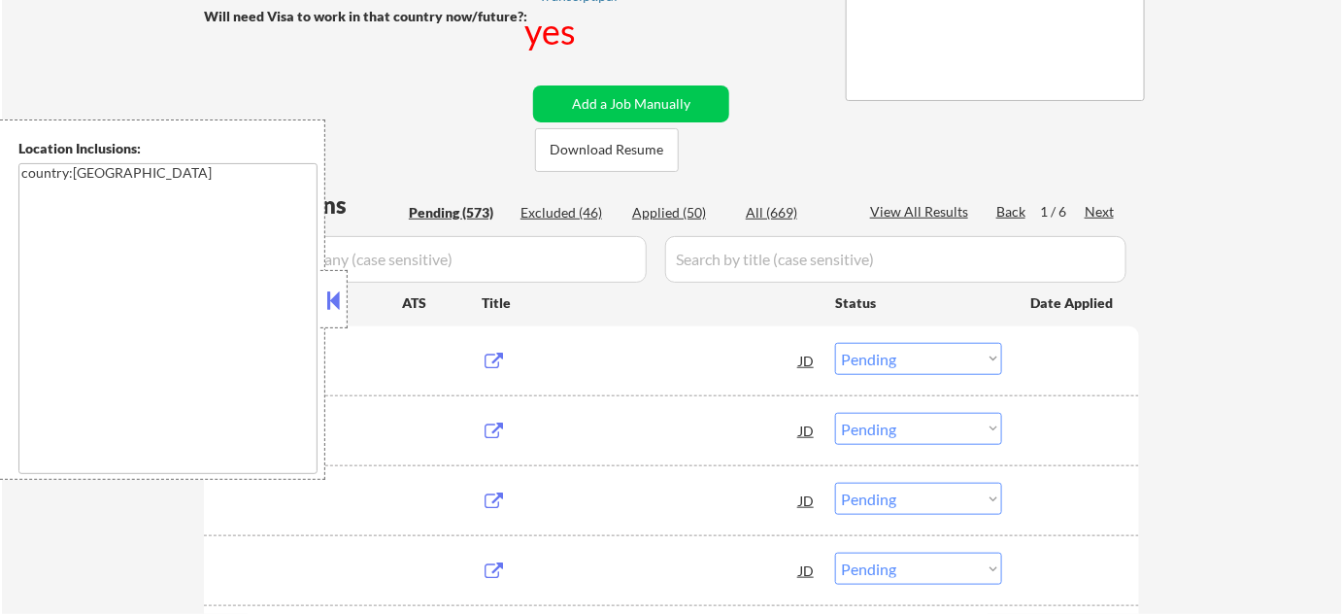
scroll to position [352, 0]
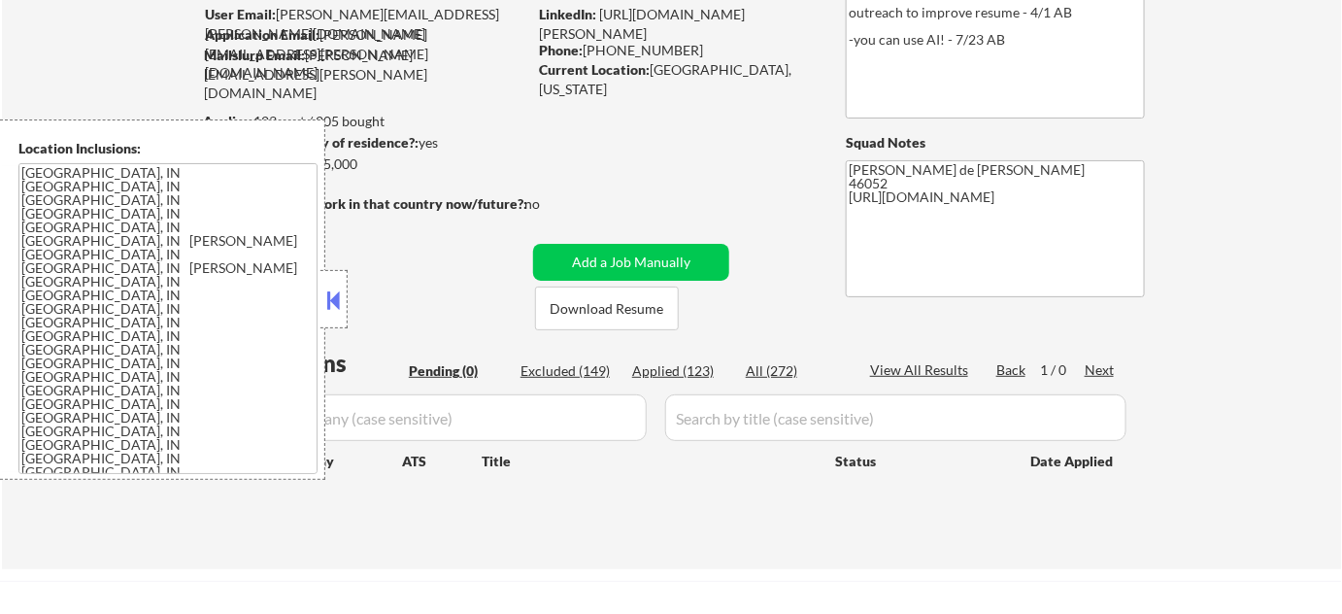
scroll to position [264, 0]
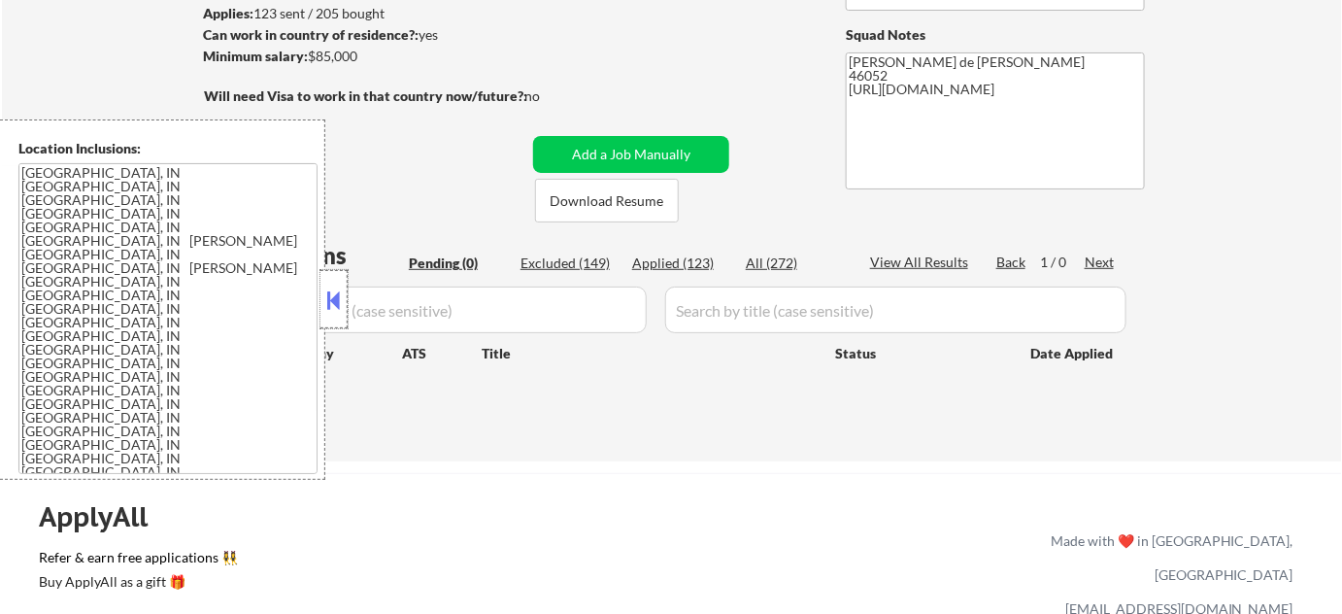
click at [334, 281] on div at bounding box center [333, 299] width 27 height 58
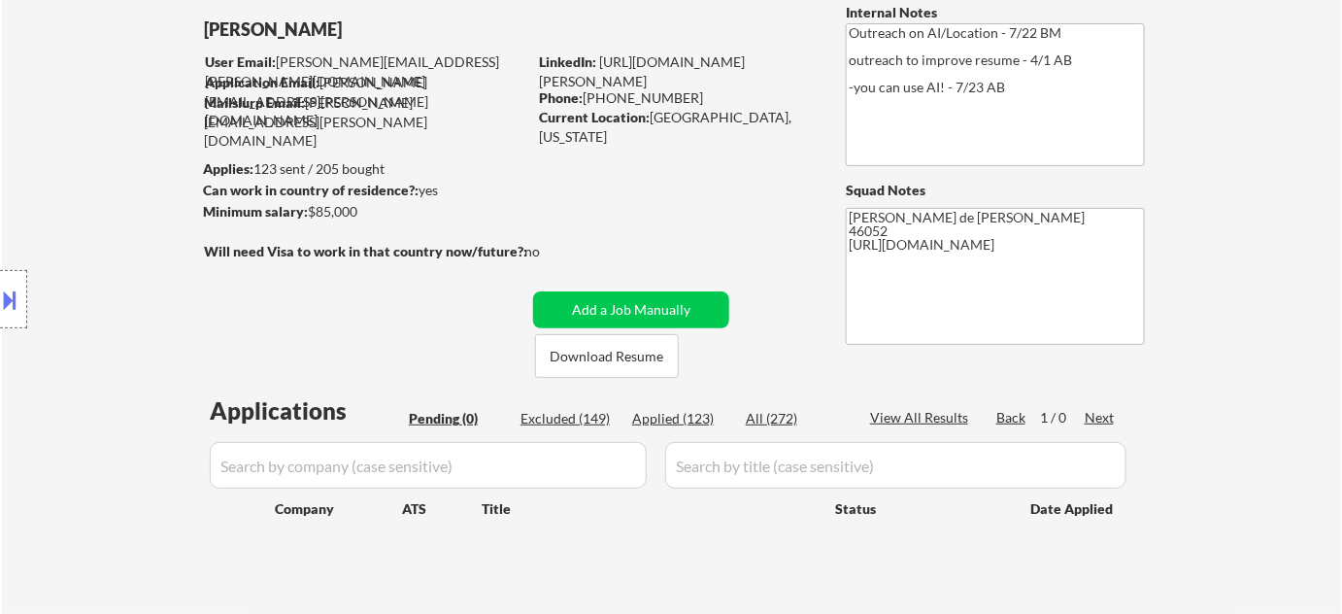
scroll to position [0, 0]
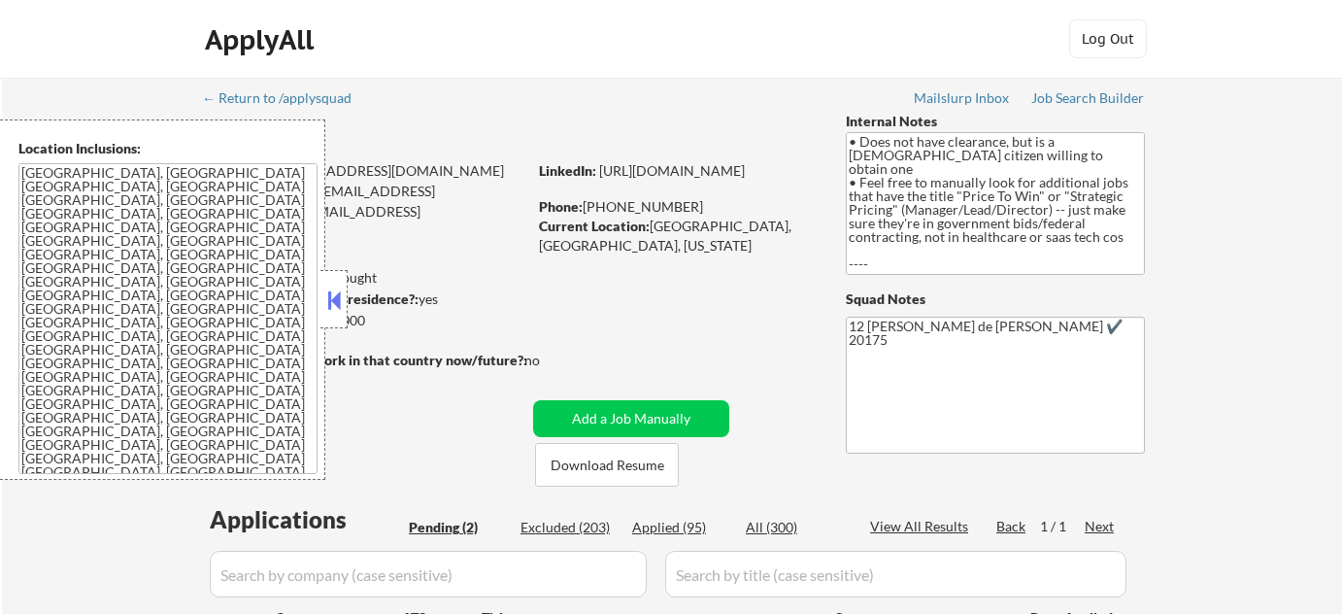
select select ""pending""
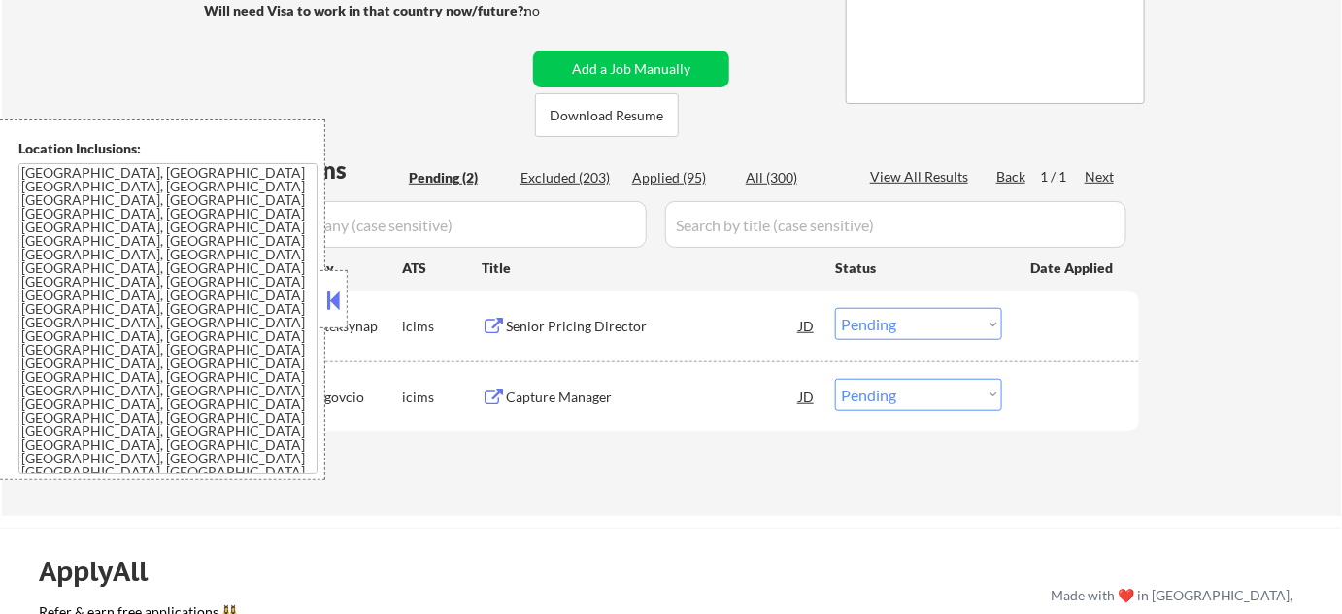
scroll to position [352, 0]
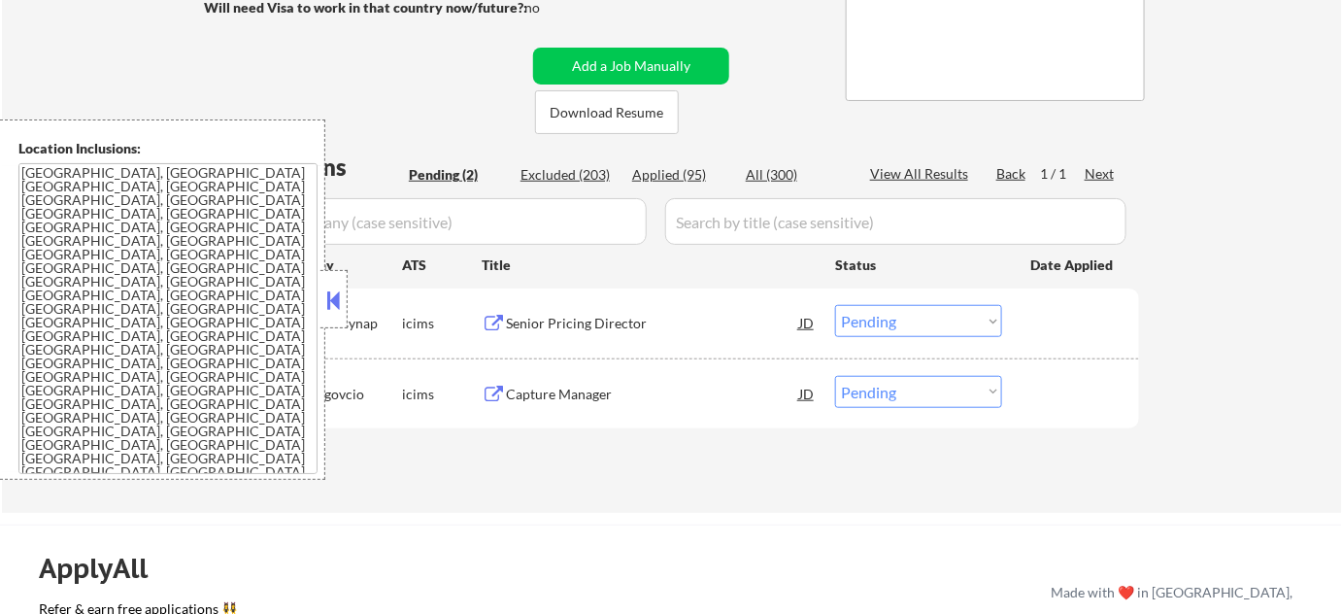
click at [650, 170] on div "Applied (95)" at bounding box center [680, 174] width 97 height 19
click at [345, 312] on div at bounding box center [333, 299] width 27 height 58
select select ""applied""
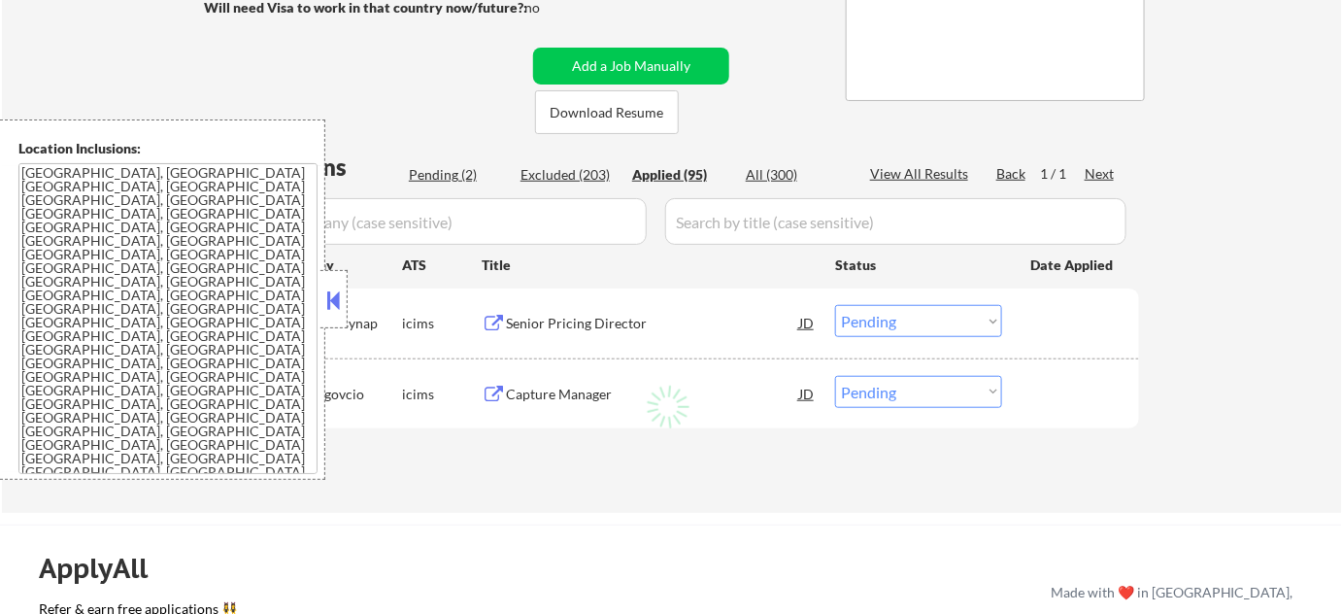
select select ""applied""
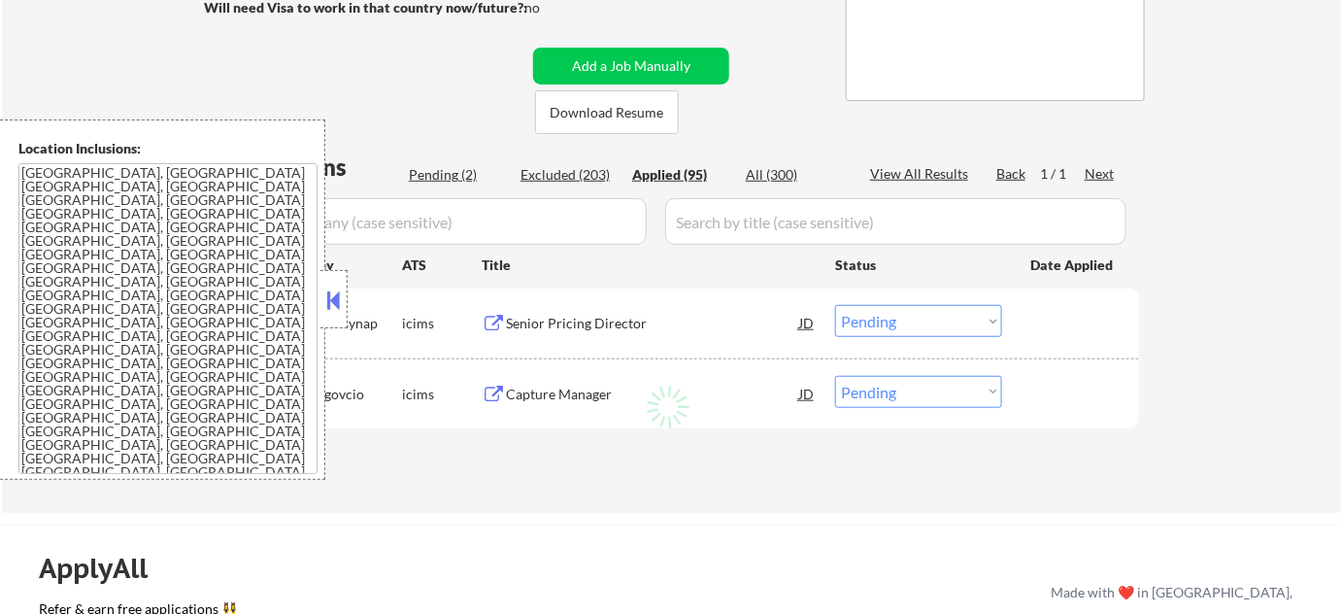
select select ""applied""
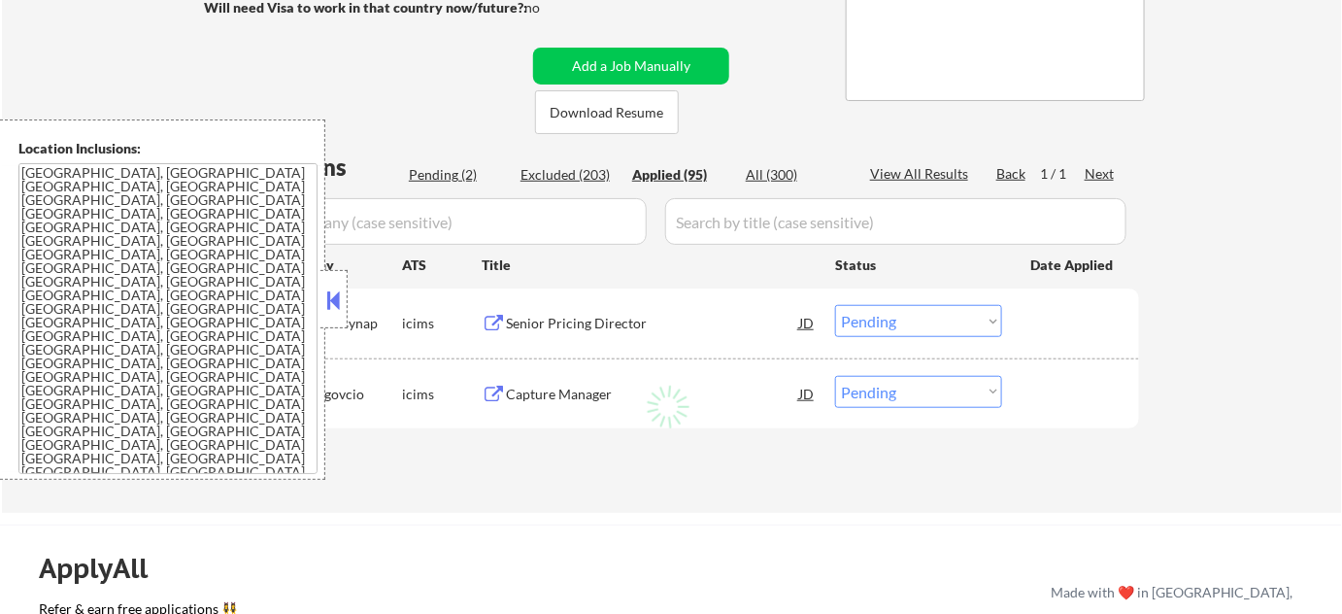
select select ""applied""
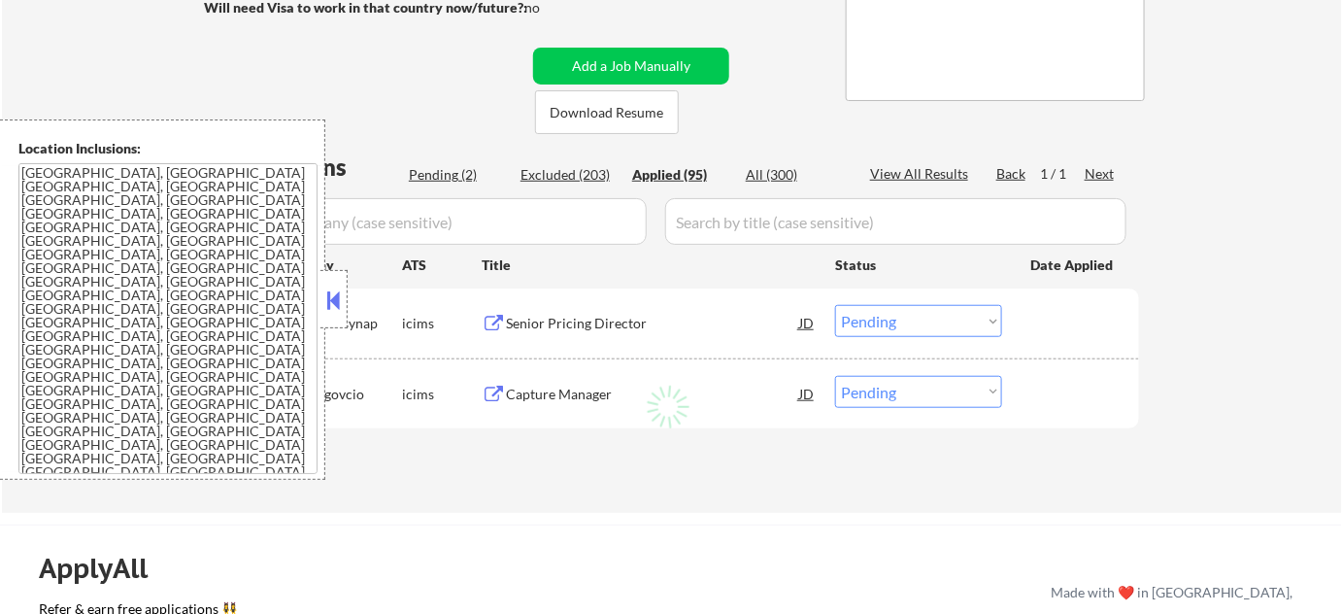
select select ""applied""
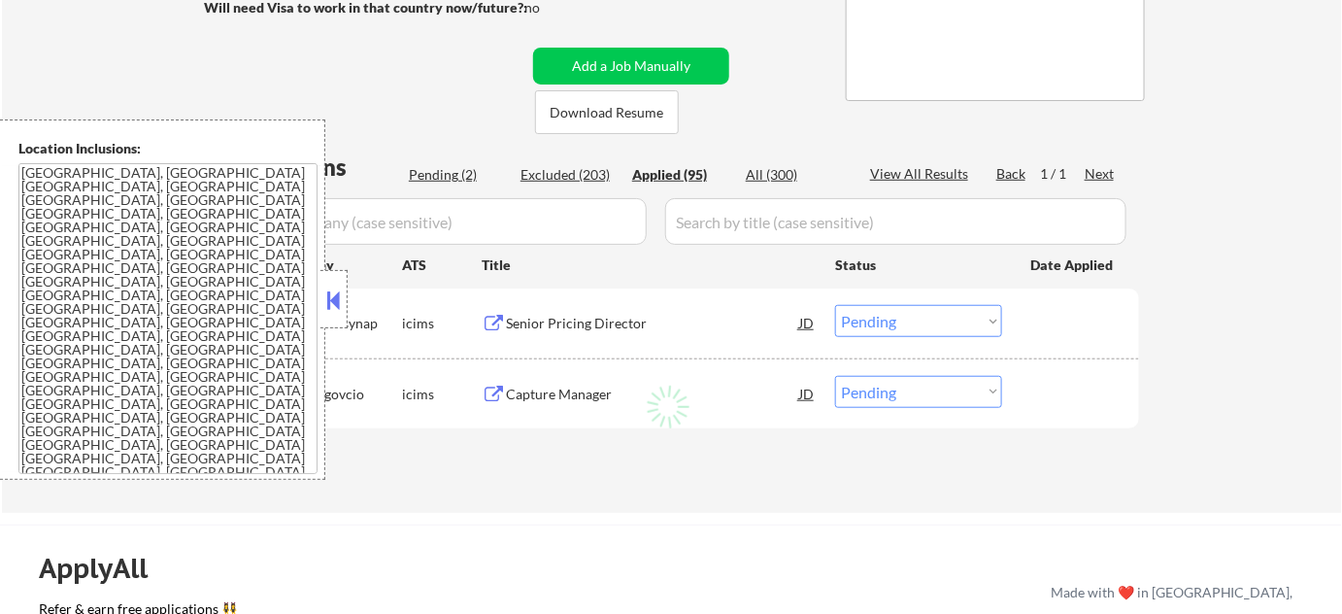
select select ""applied""
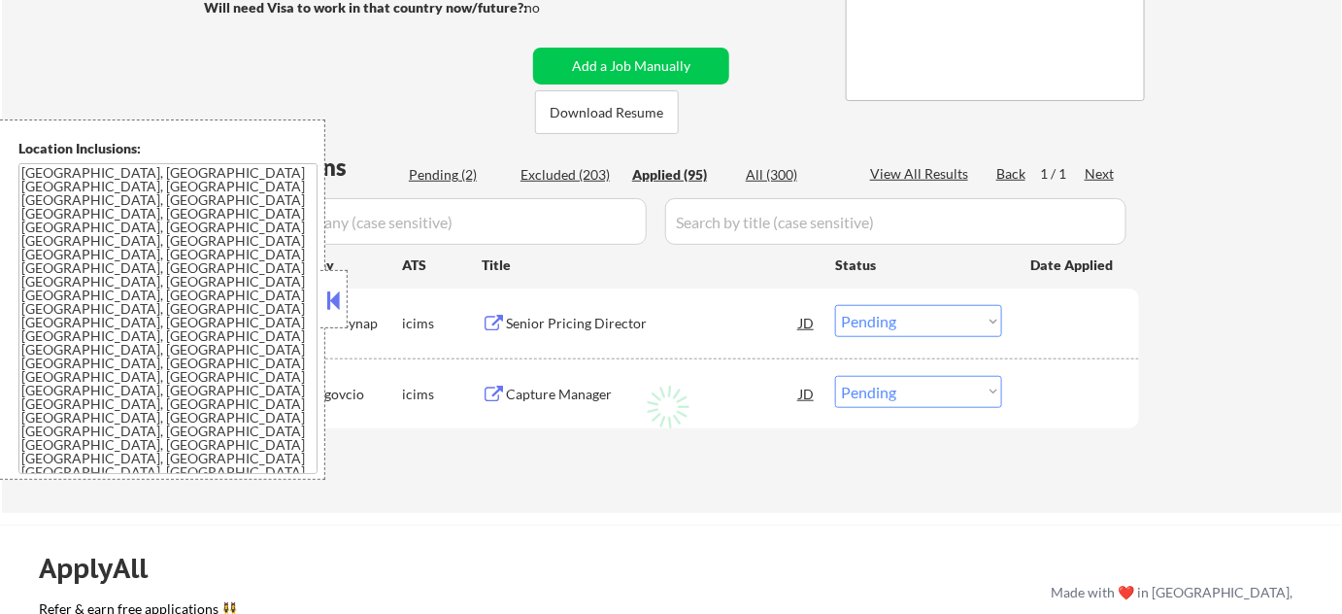
select select ""applied""
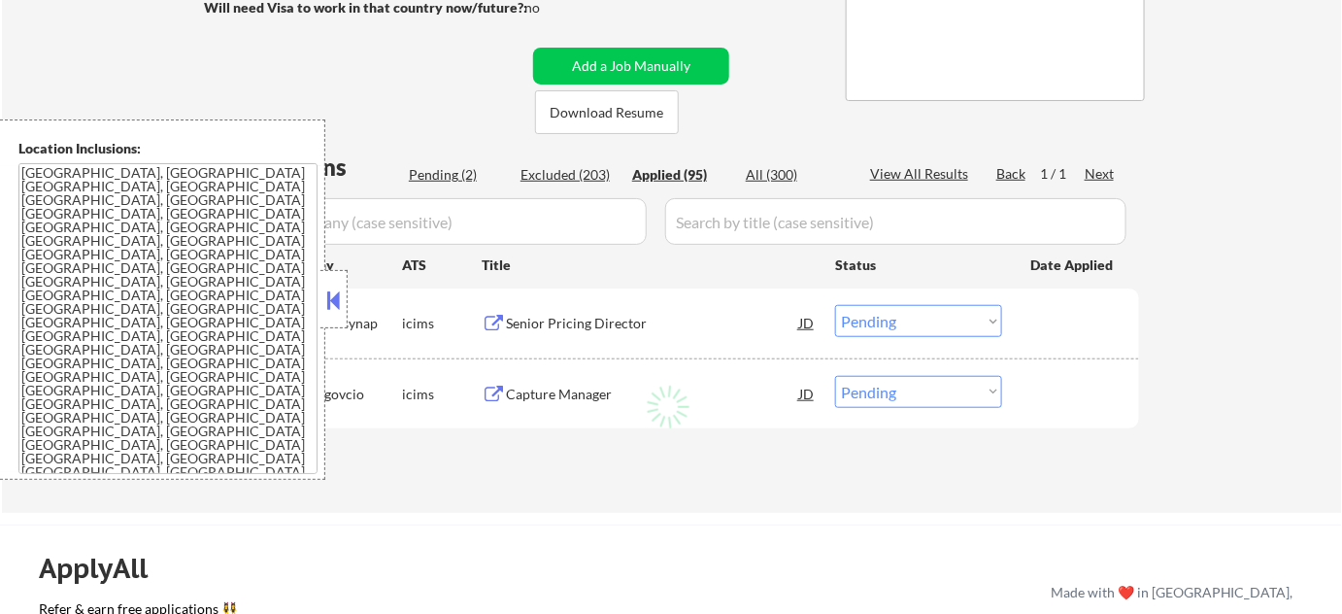
select select ""applied""
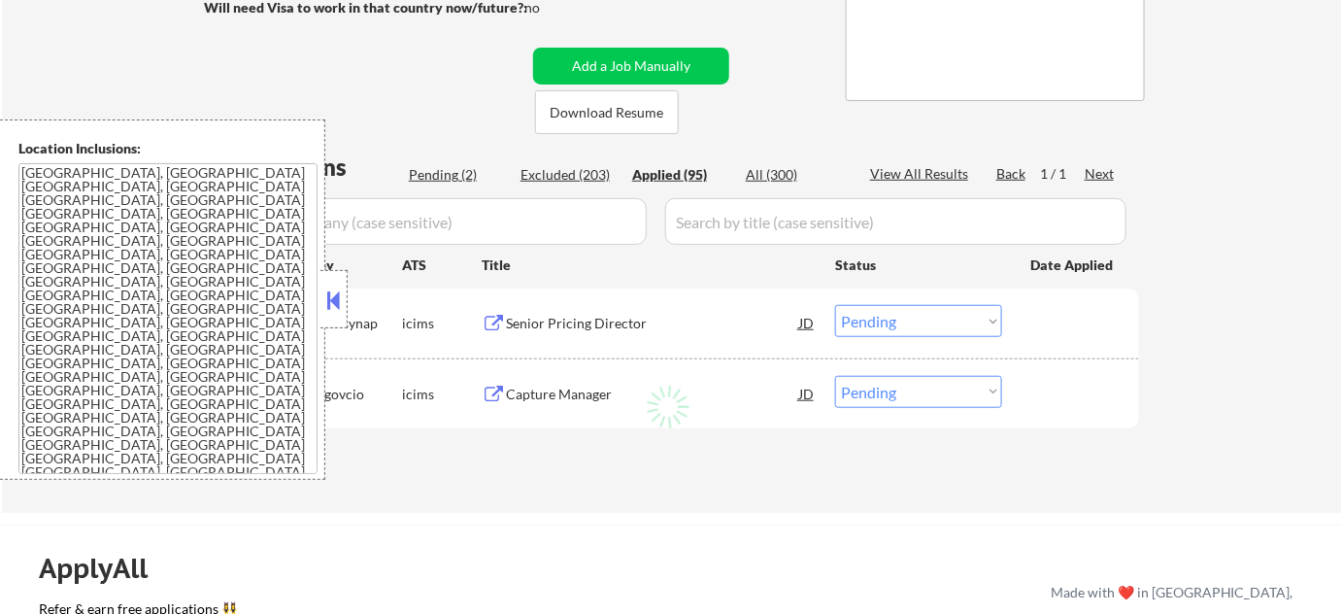
select select ""applied""
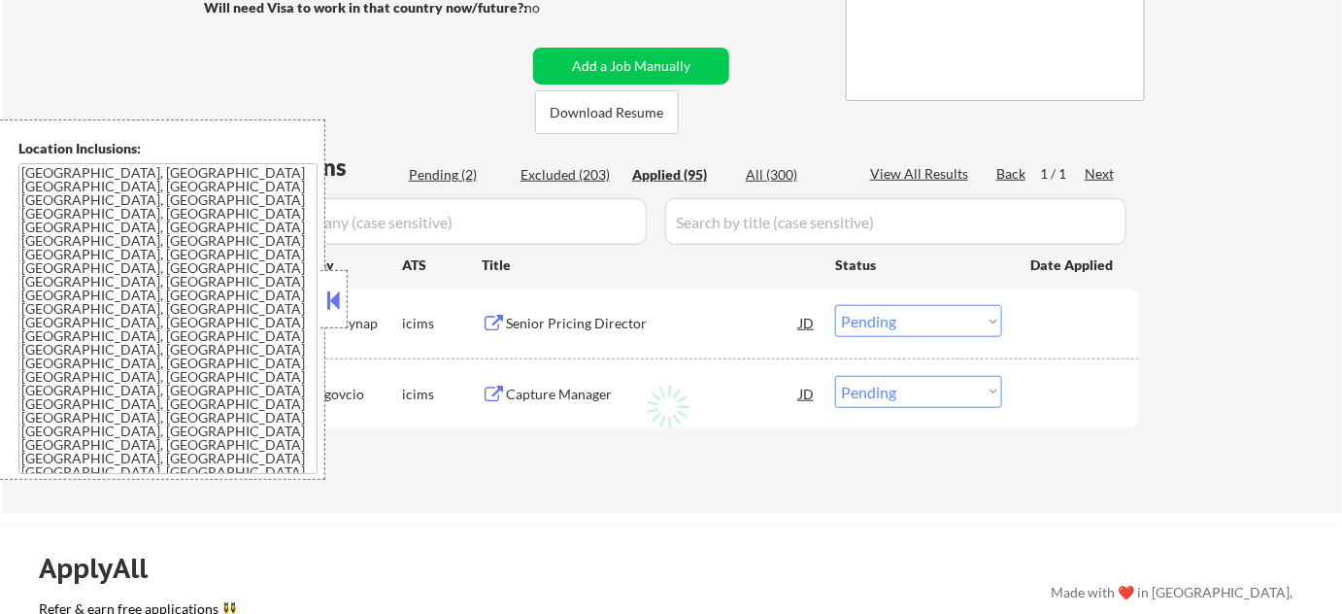
select select ""applied""
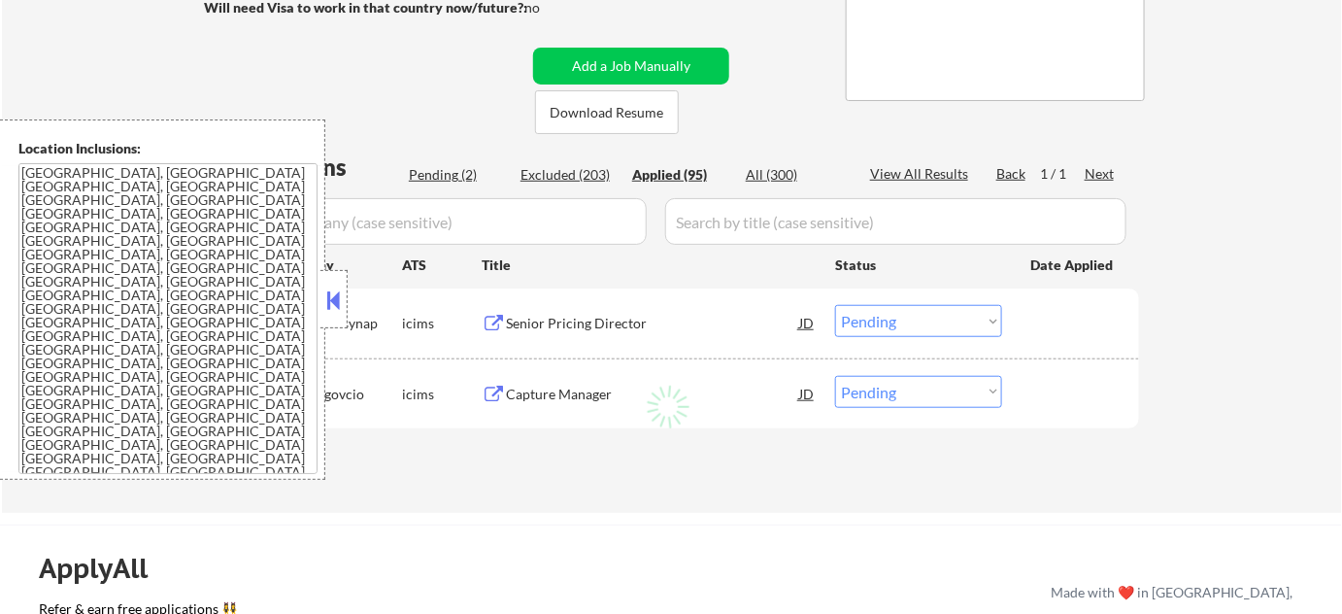
select select ""applied""
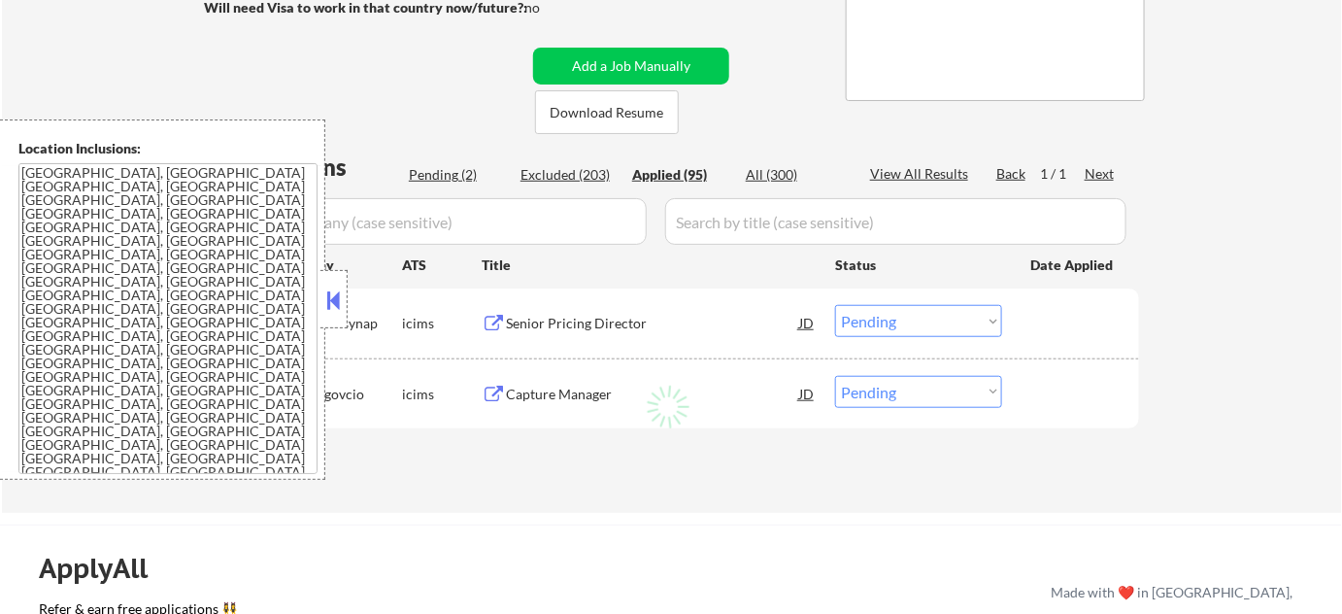
select select ""applied""
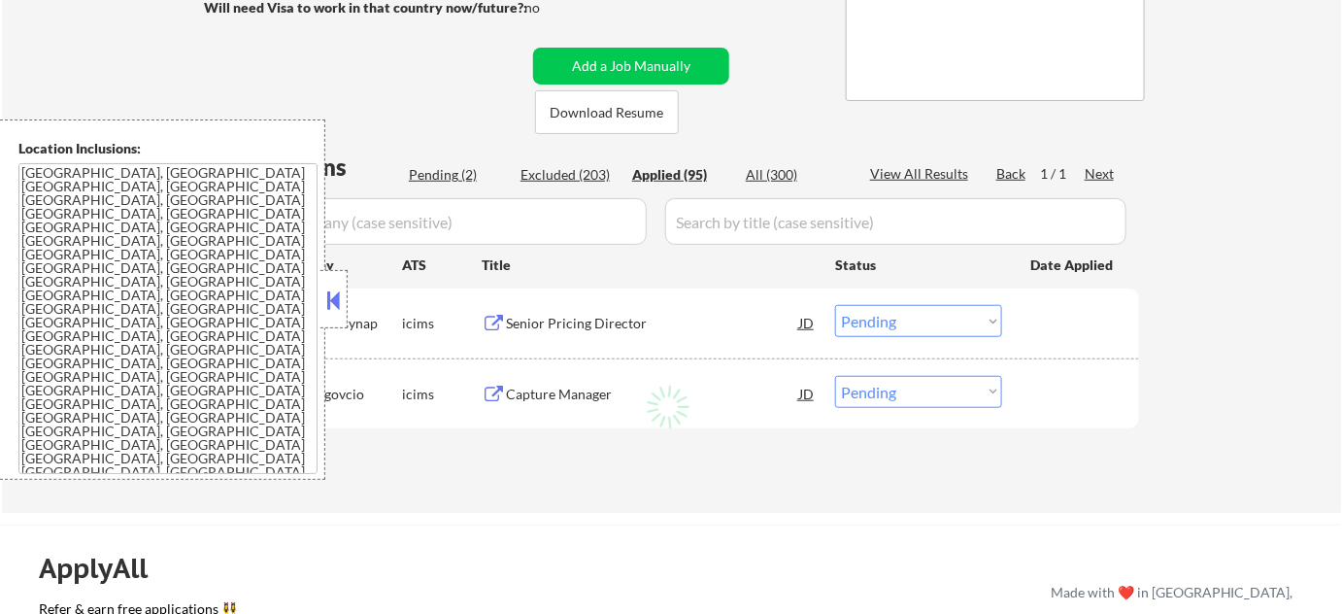
select select ""applied""
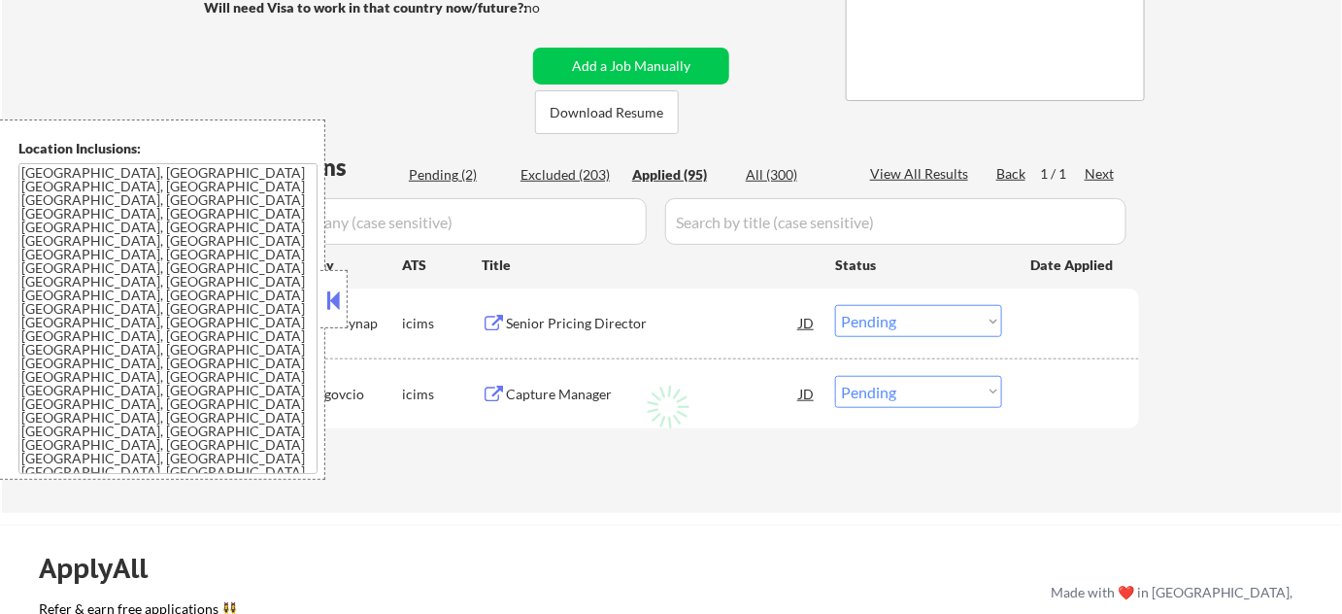
select select ""applied""
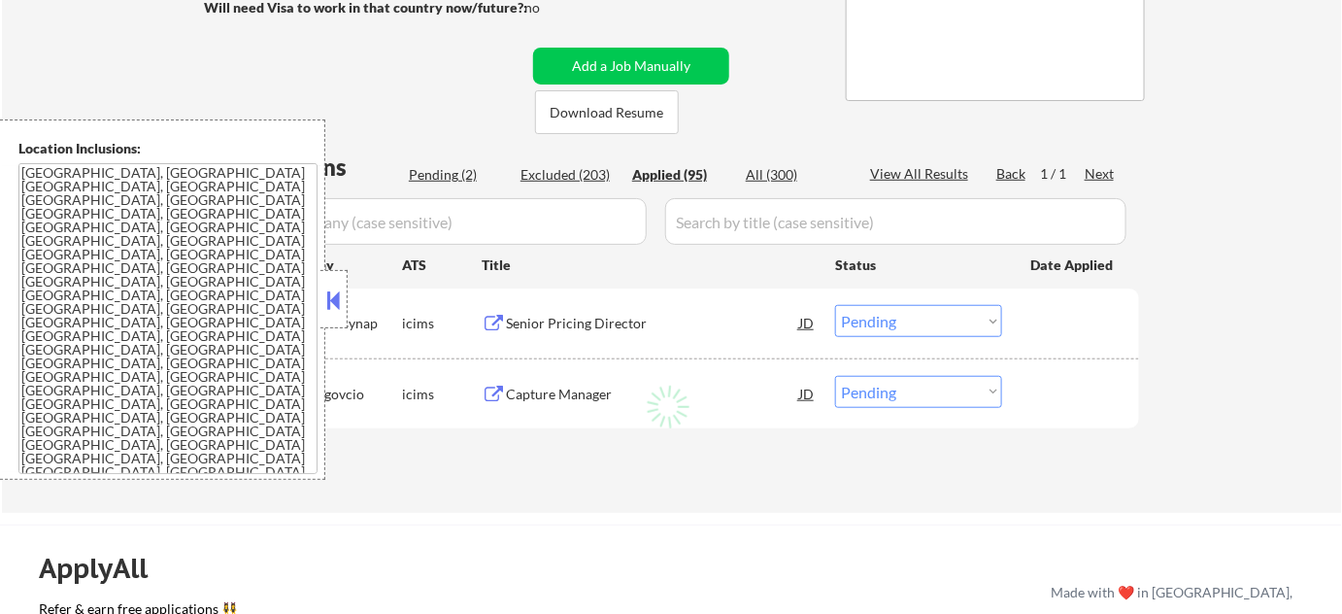
select select ""applied""
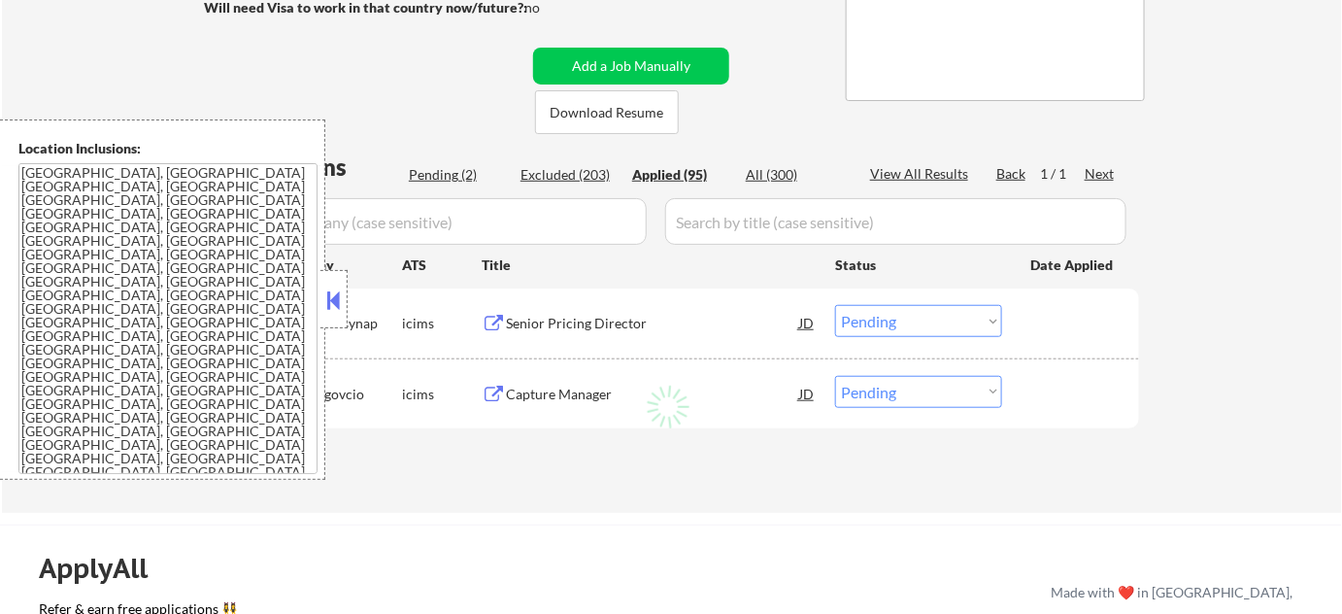
select select ""applied""
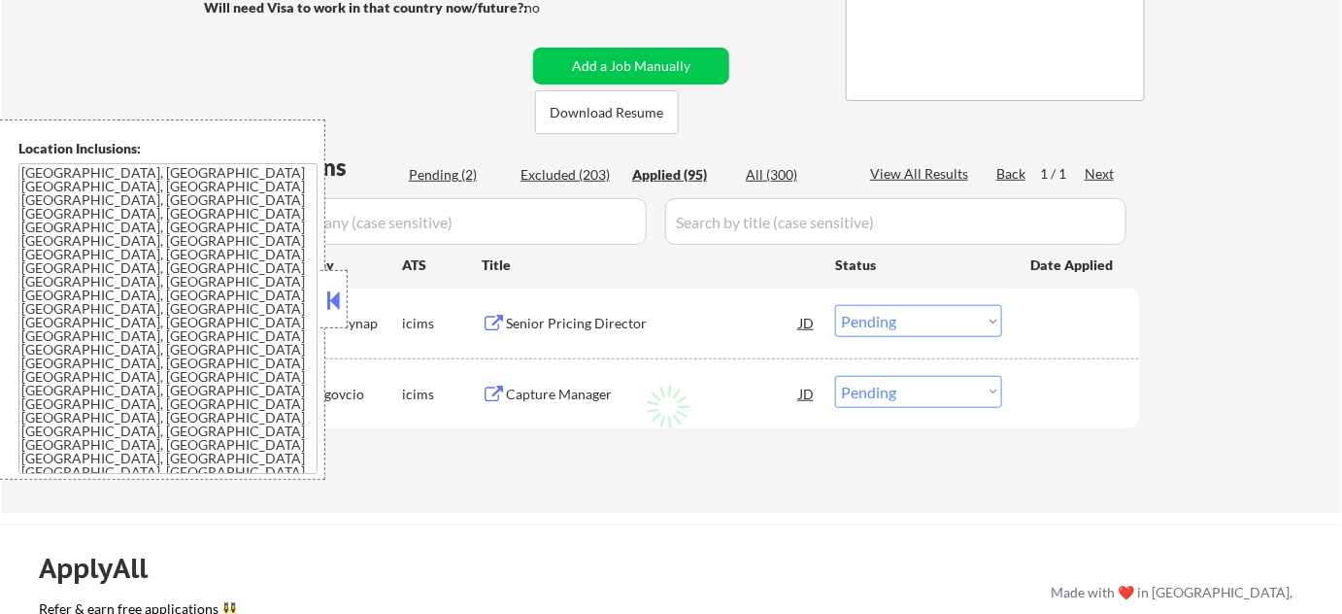
select select ""applied""
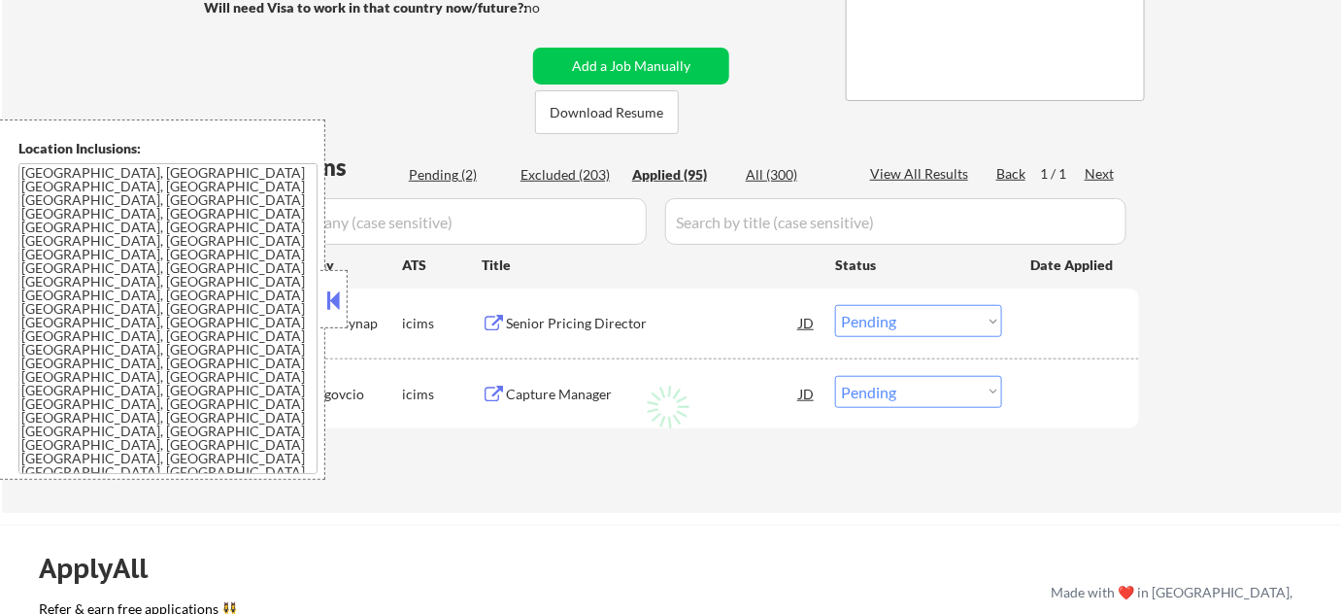
select select ""applied""
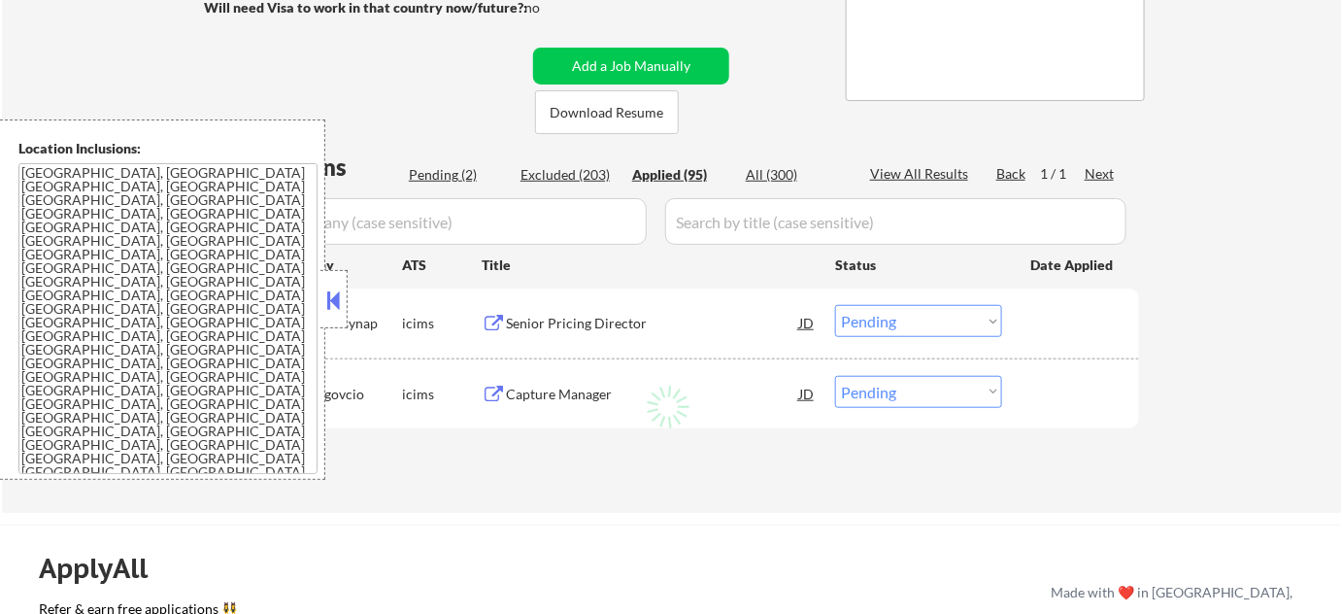
select select ""applied""
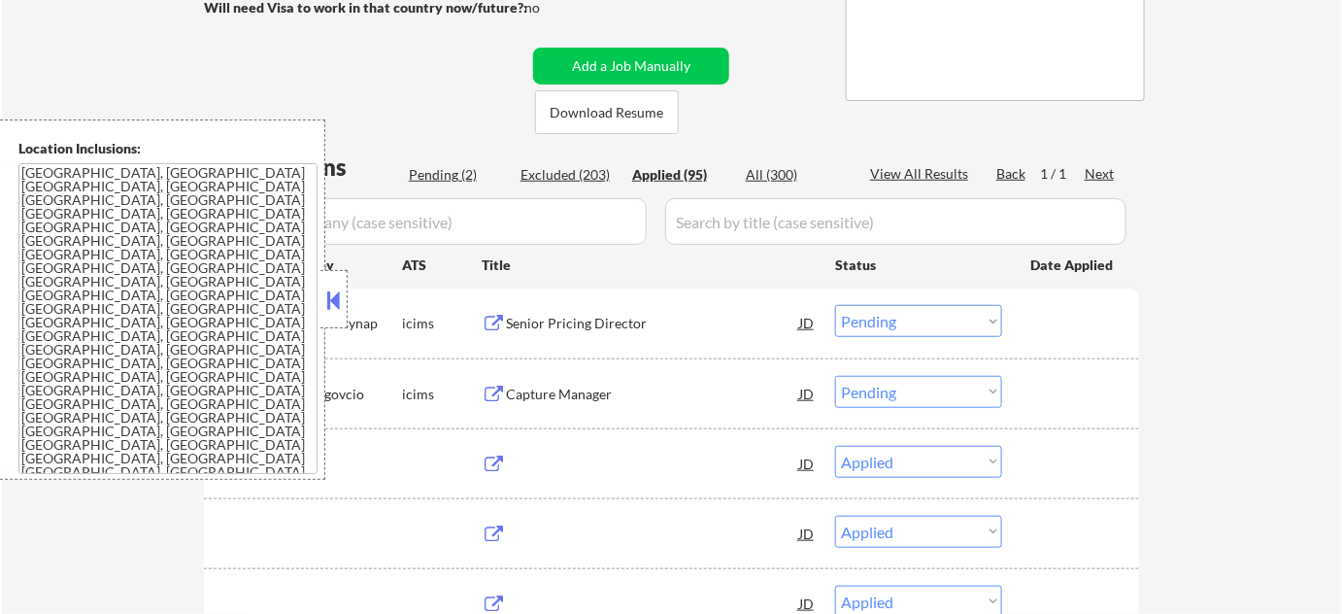
select select ""applied""
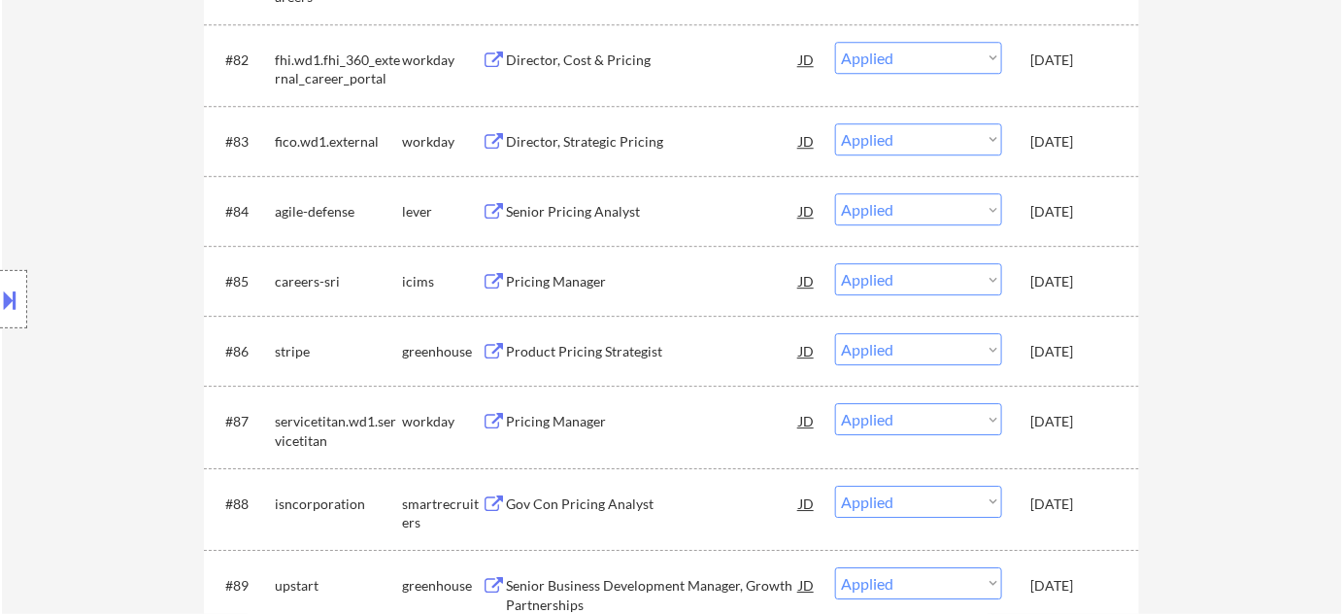
scroll to position [6532, 0]
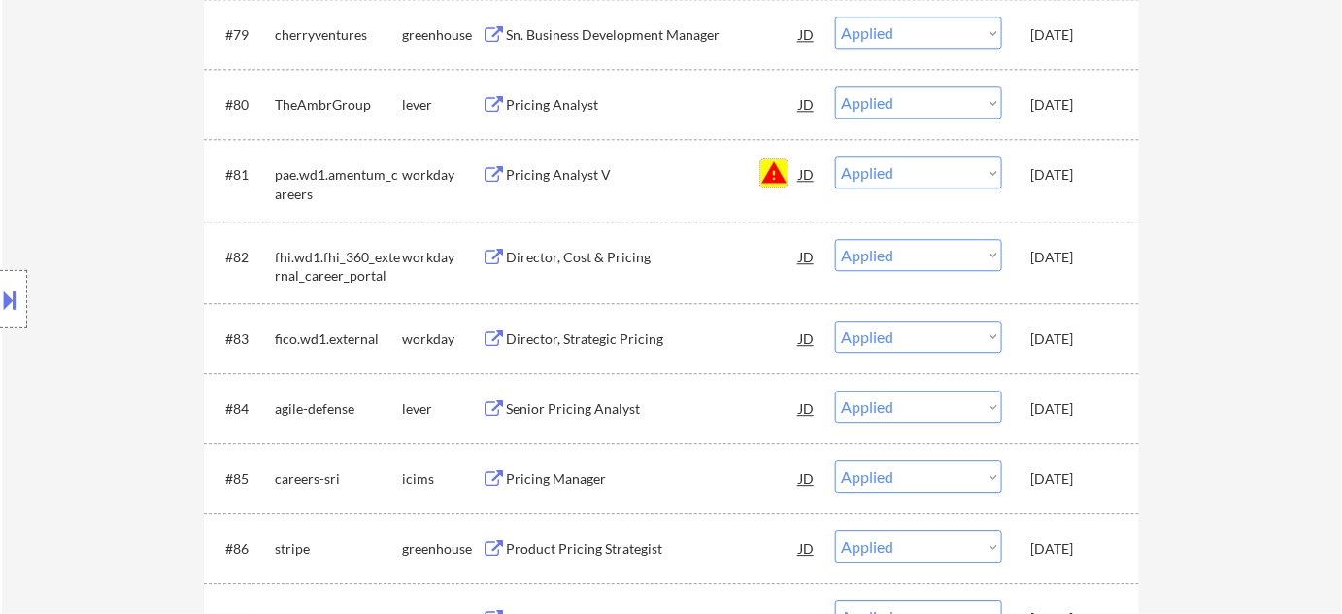
click at [769, 167] on button "warning" at bounding box center [773, 172] width 27 height 27
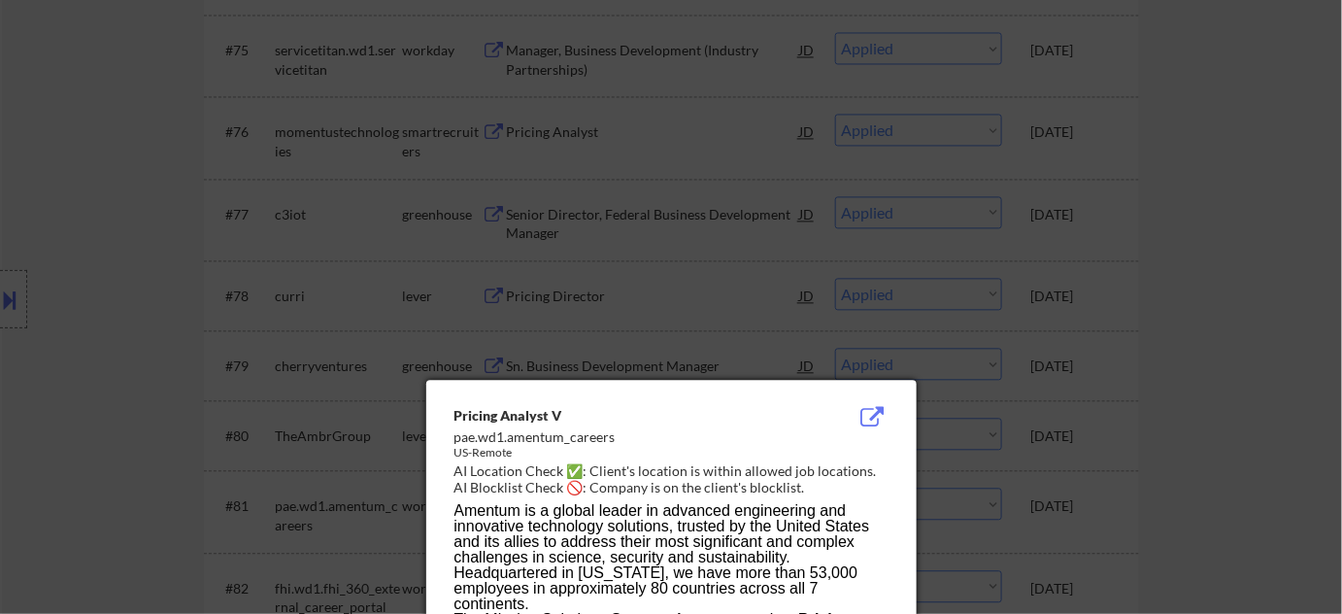
scroll to position [6179, 0]
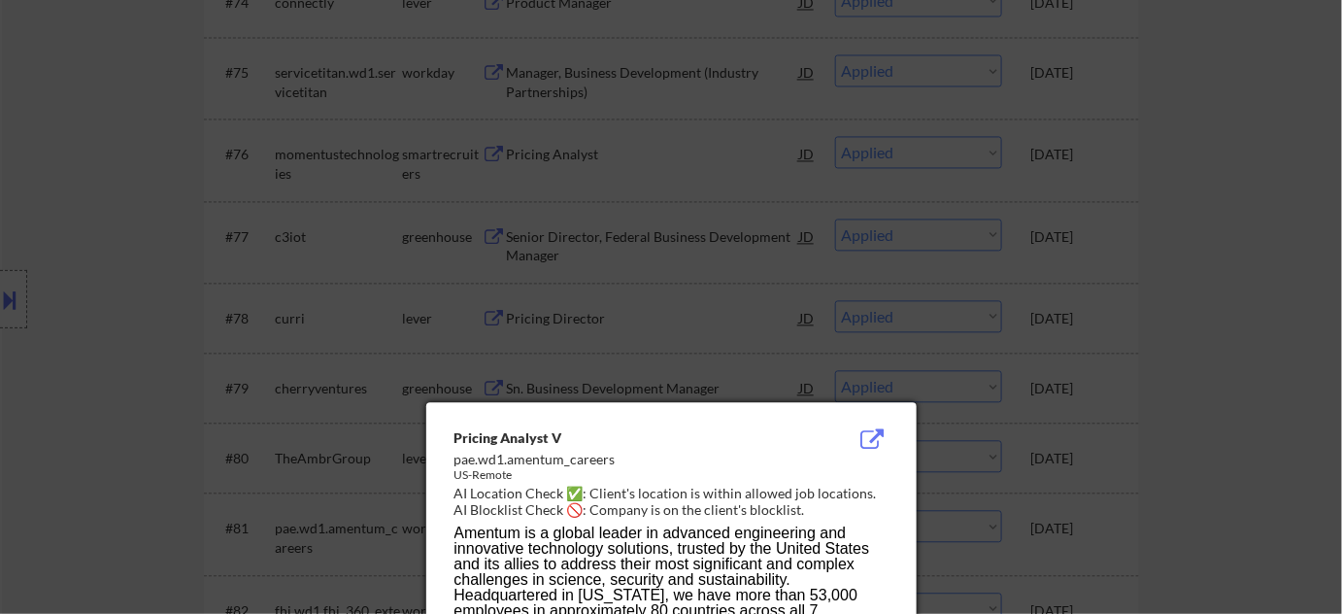
click at [526, 192] on div at bounding box center [671, 307] width 1342 height 614
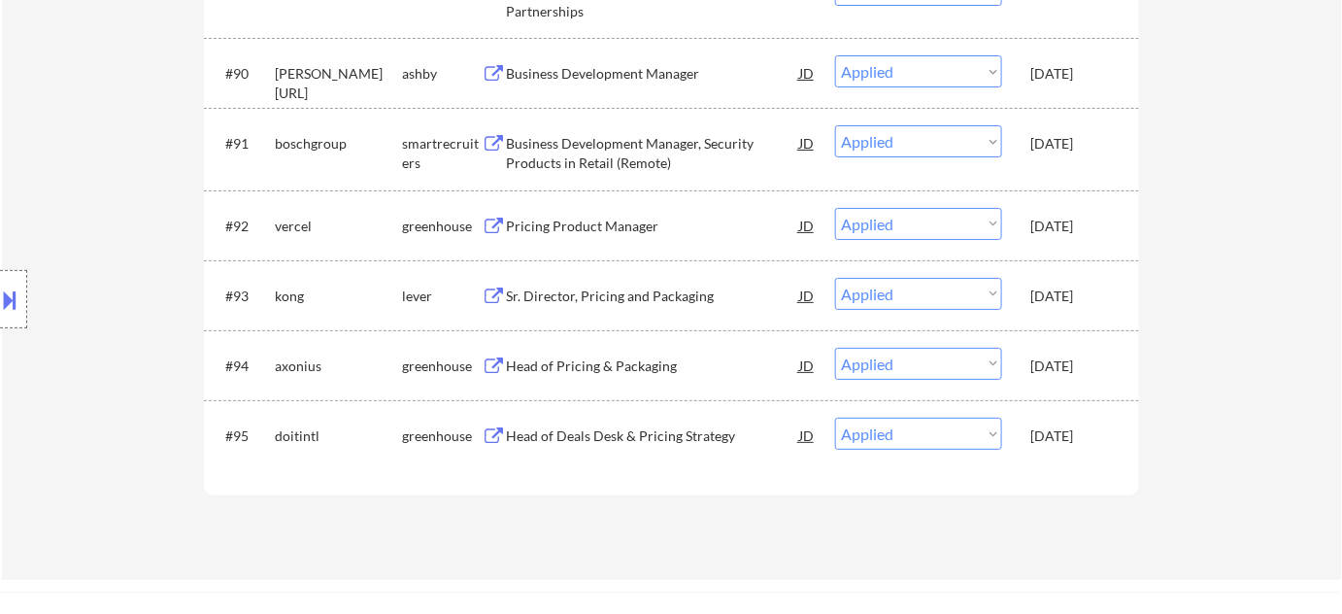
scroll to position [7326, 0]
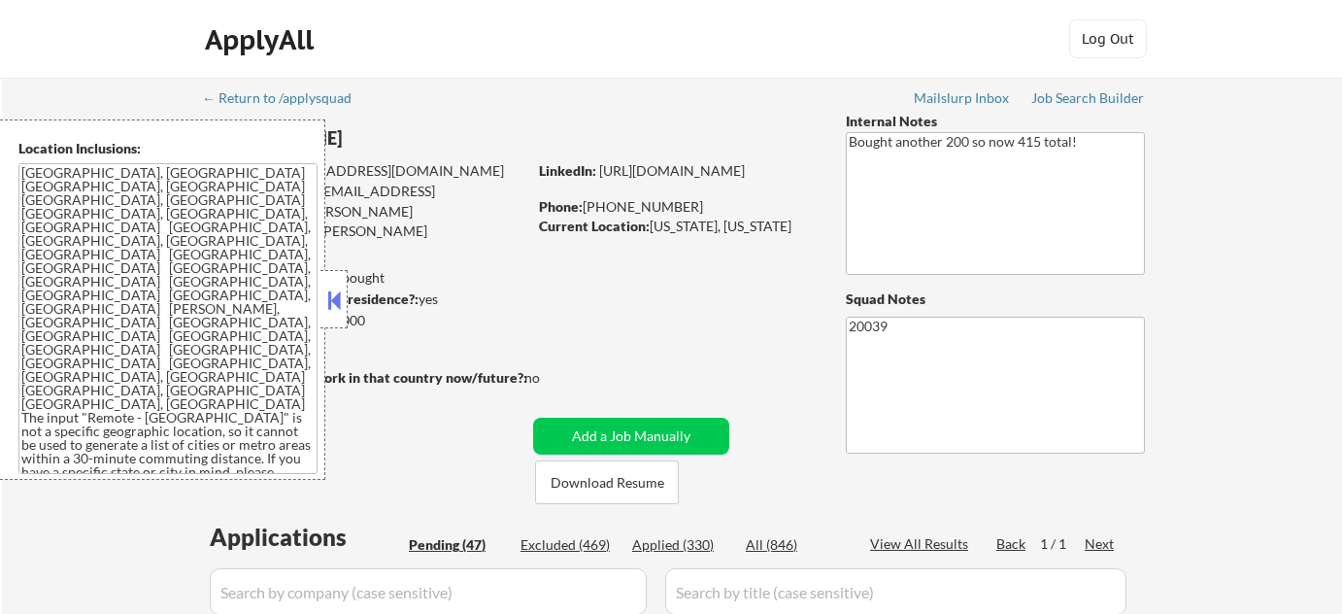
select select ""pending""
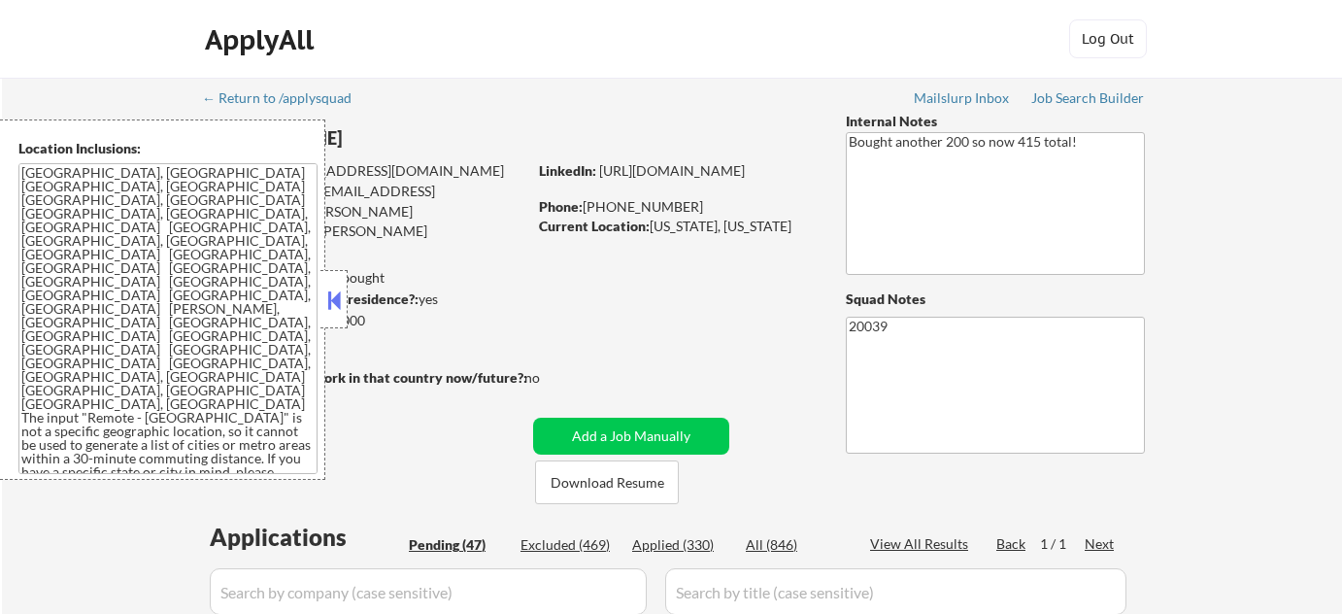
select select ""pending""
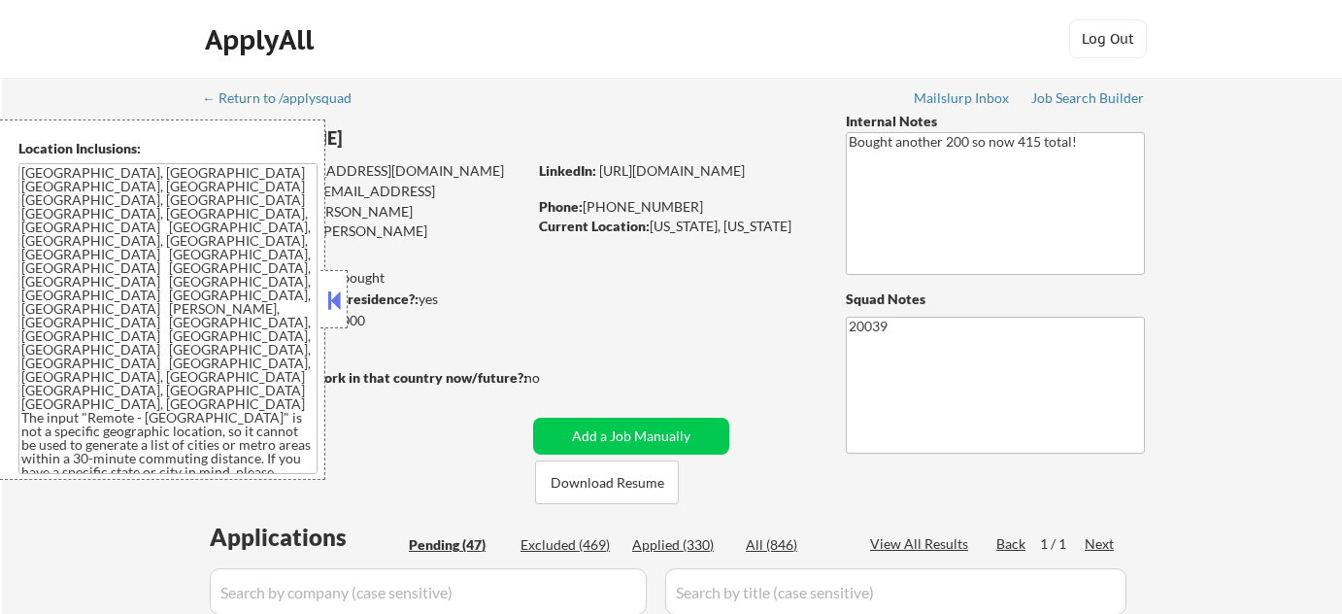
select select ""pending""
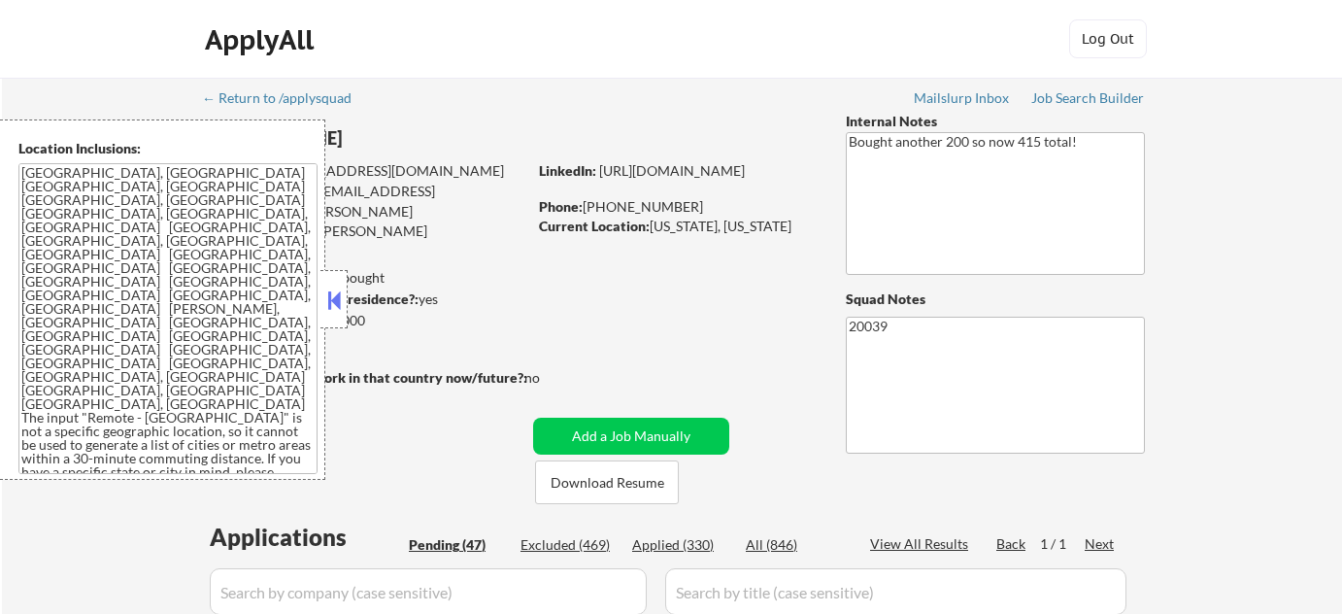
select select ""pending""
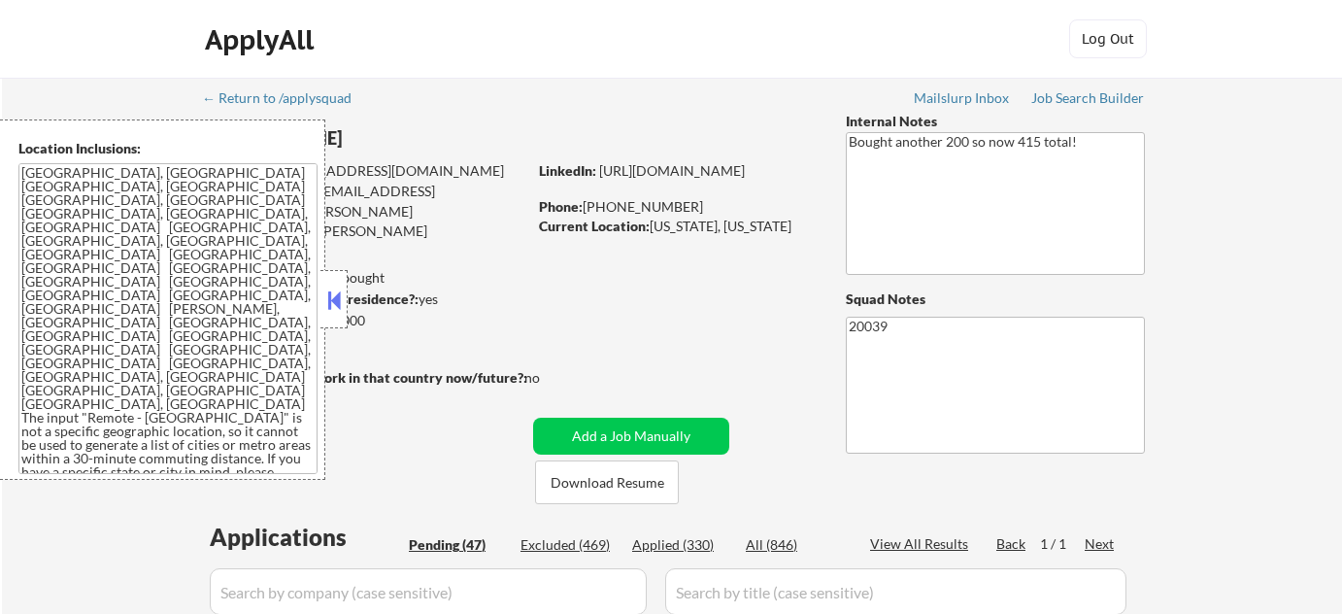
select select ""pending""
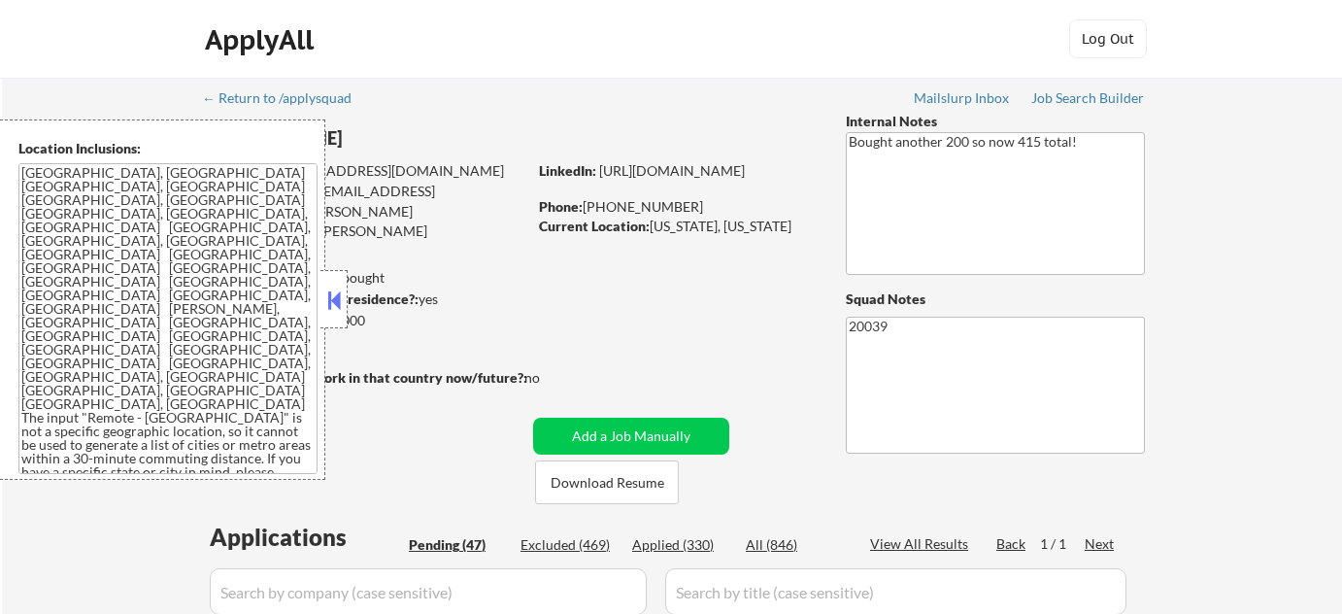
select select ""pending""
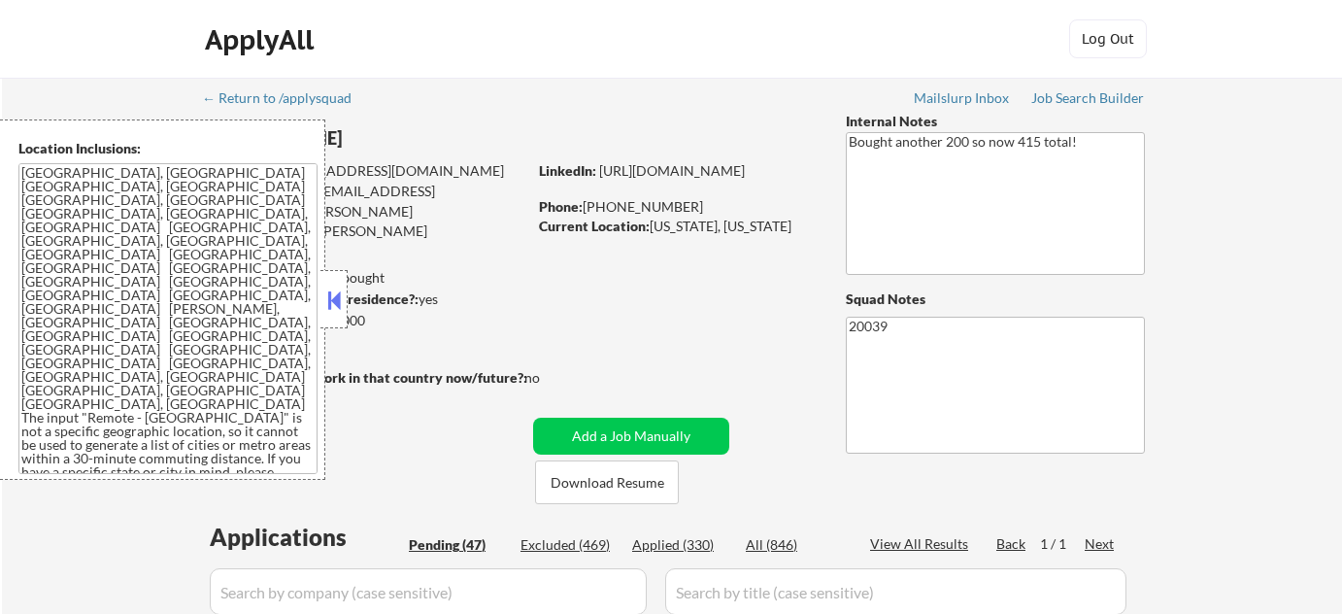
select select ""pending""
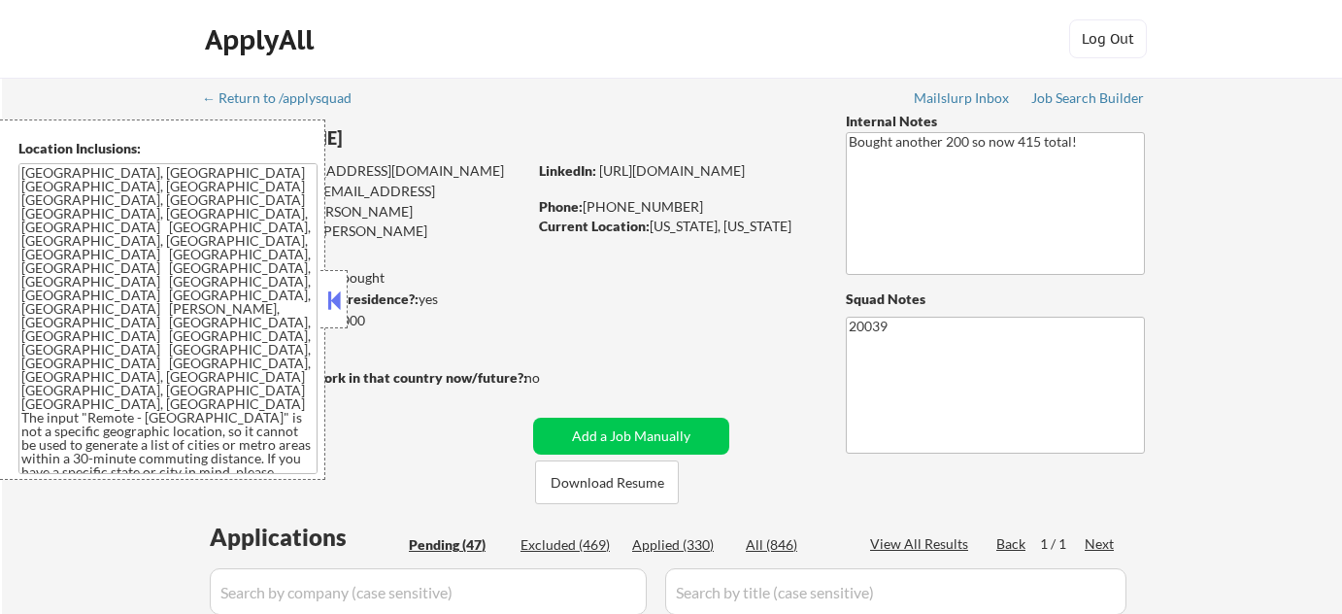
select select ""pending""
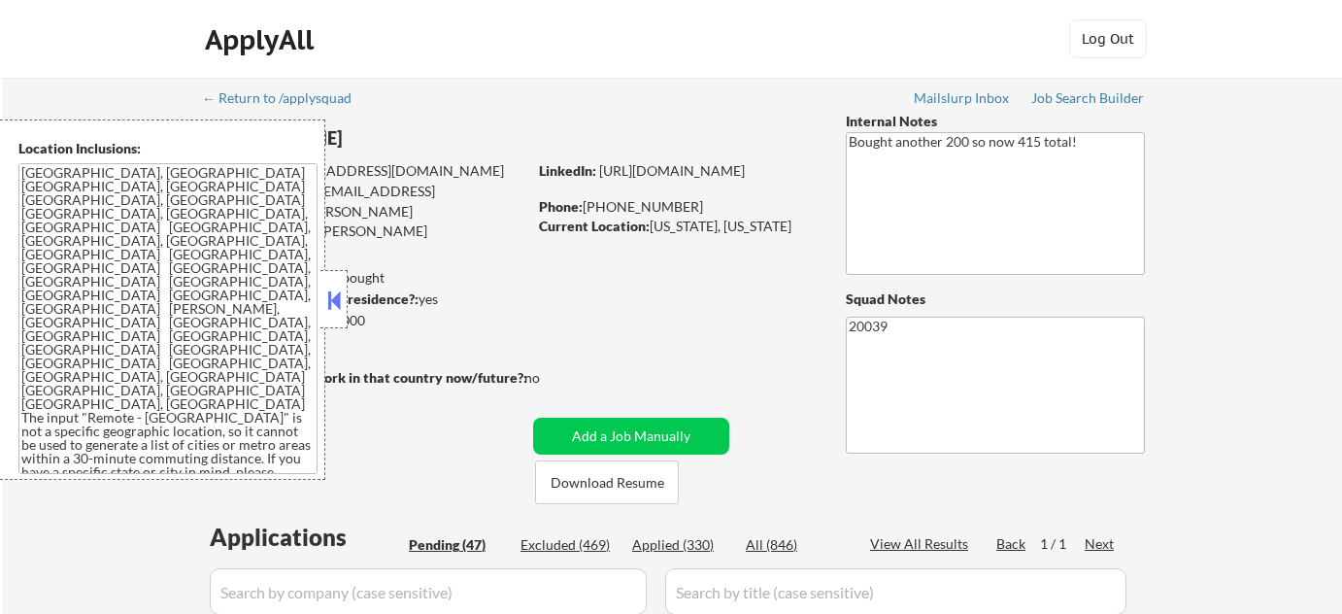
select select ""pending""
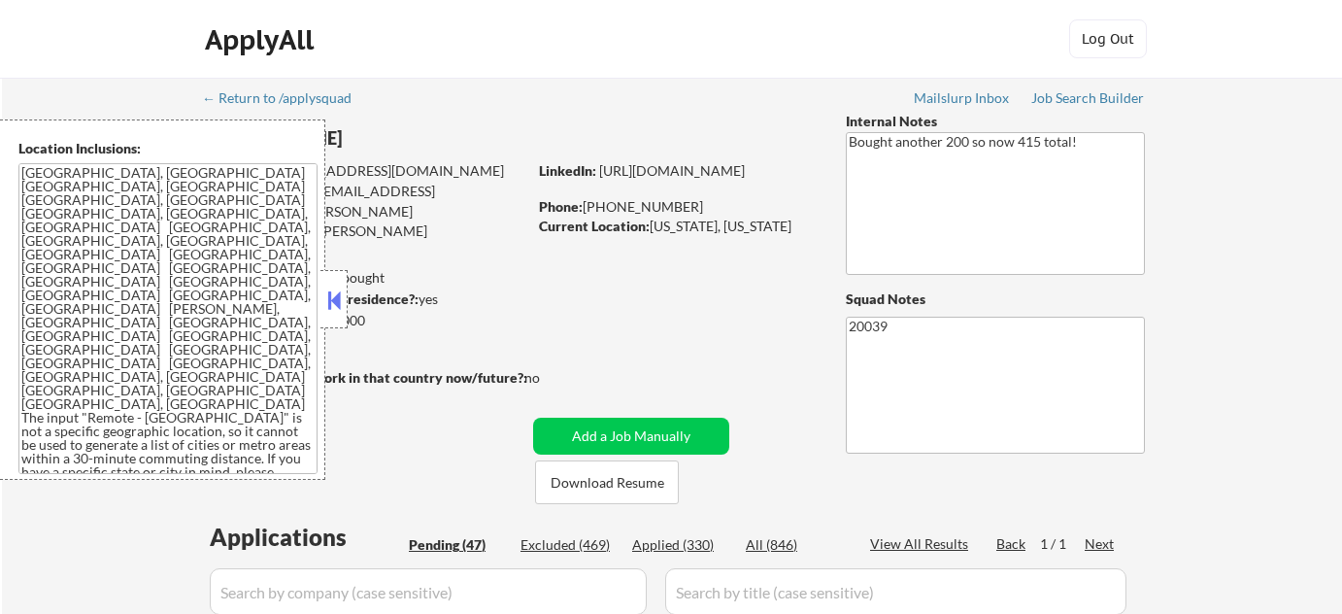
select select ""pending""
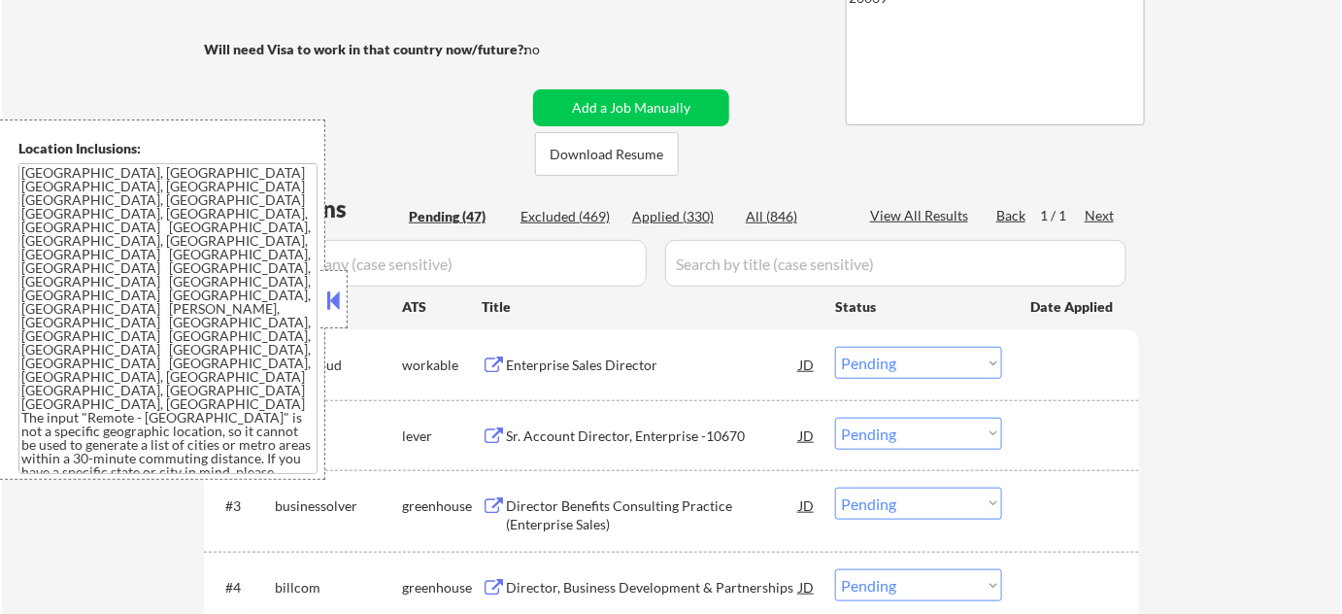
scroll to position [529, 0]
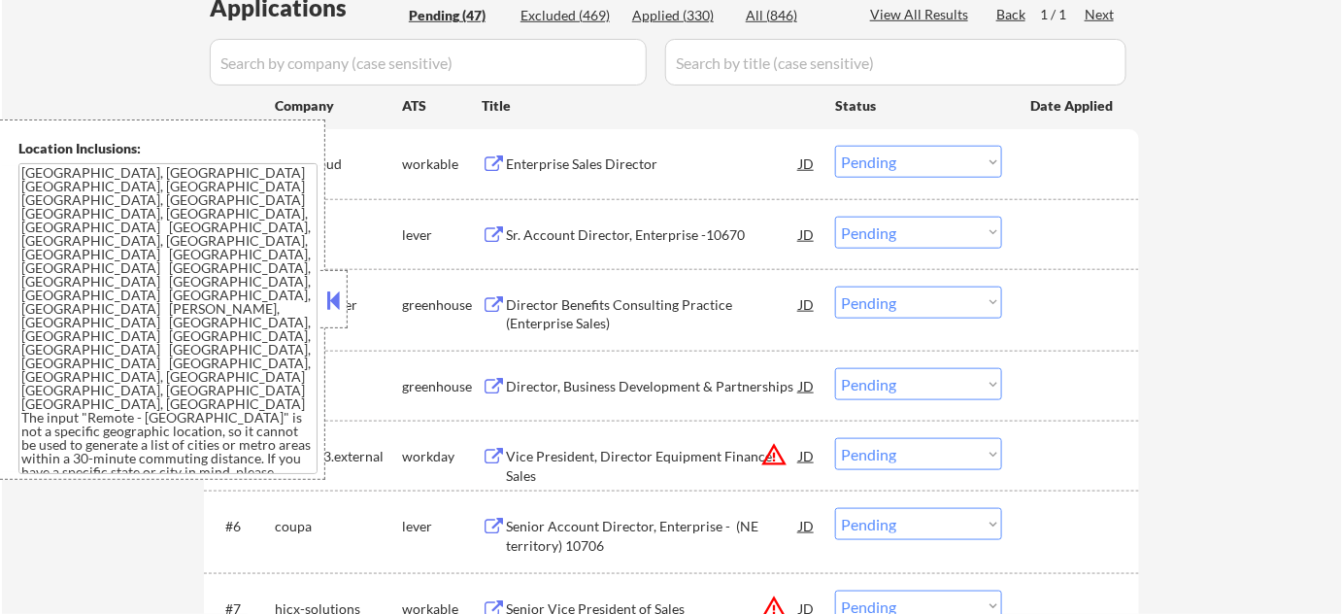
click at [342, 302] on button at bounding box center [333, 299] width 21 height 29
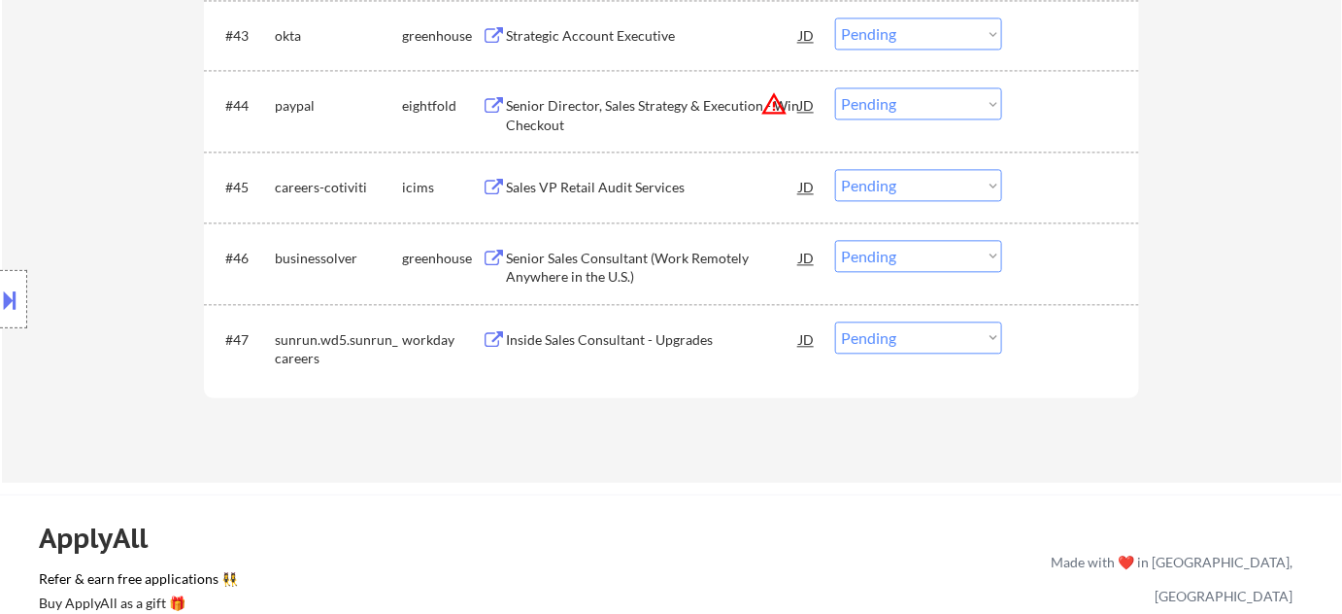
scroll to position [3354, 0]
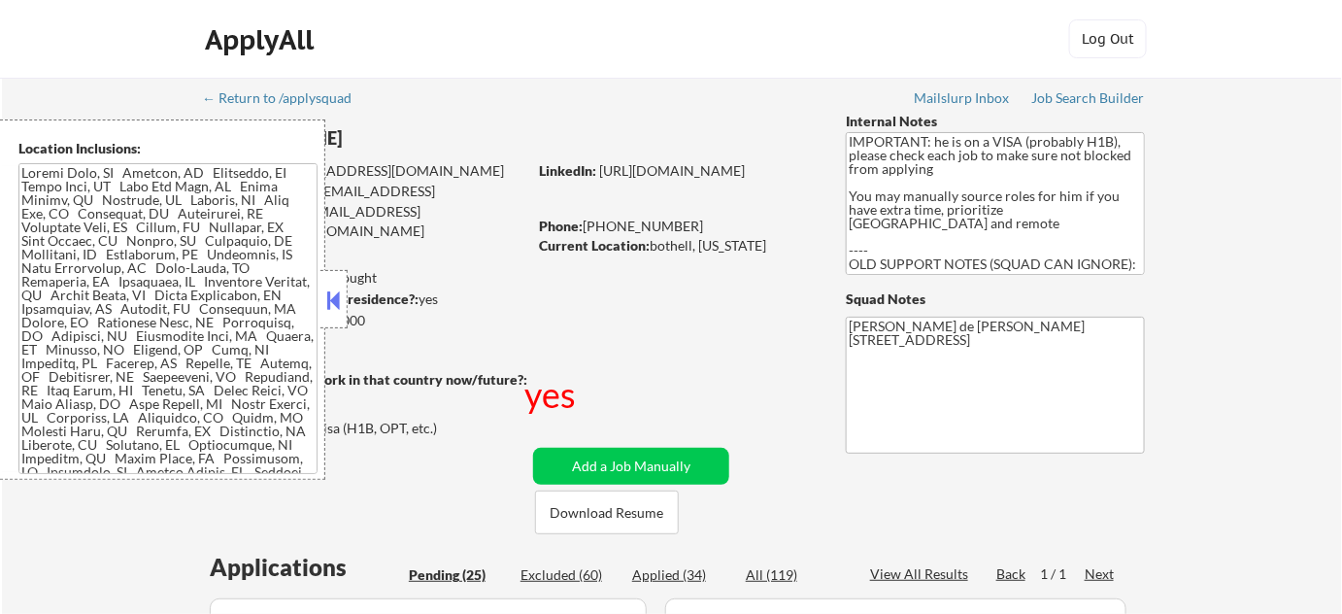
select select ""pending""
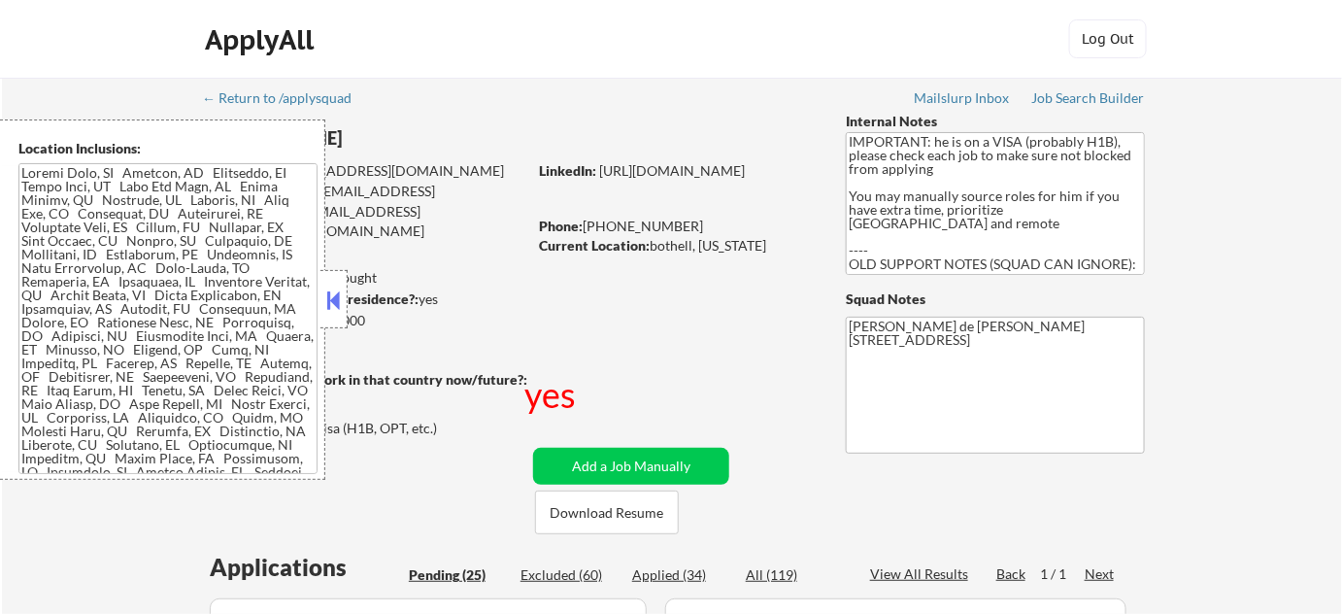
select select ""pending""
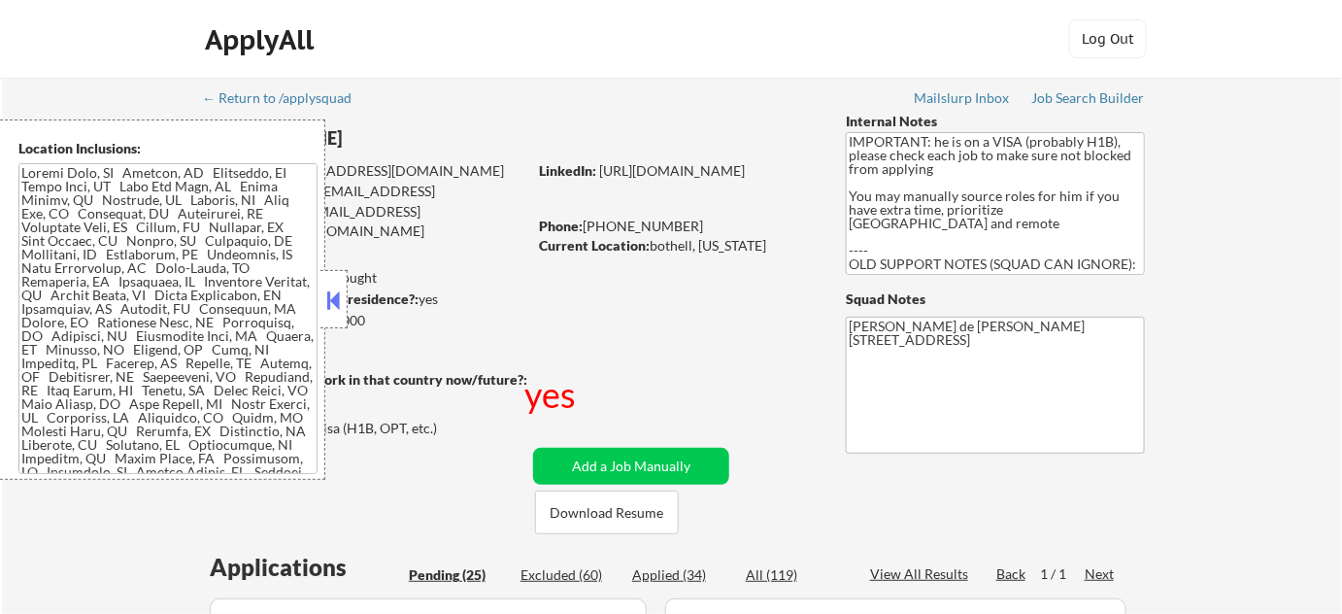
select select ""pending""
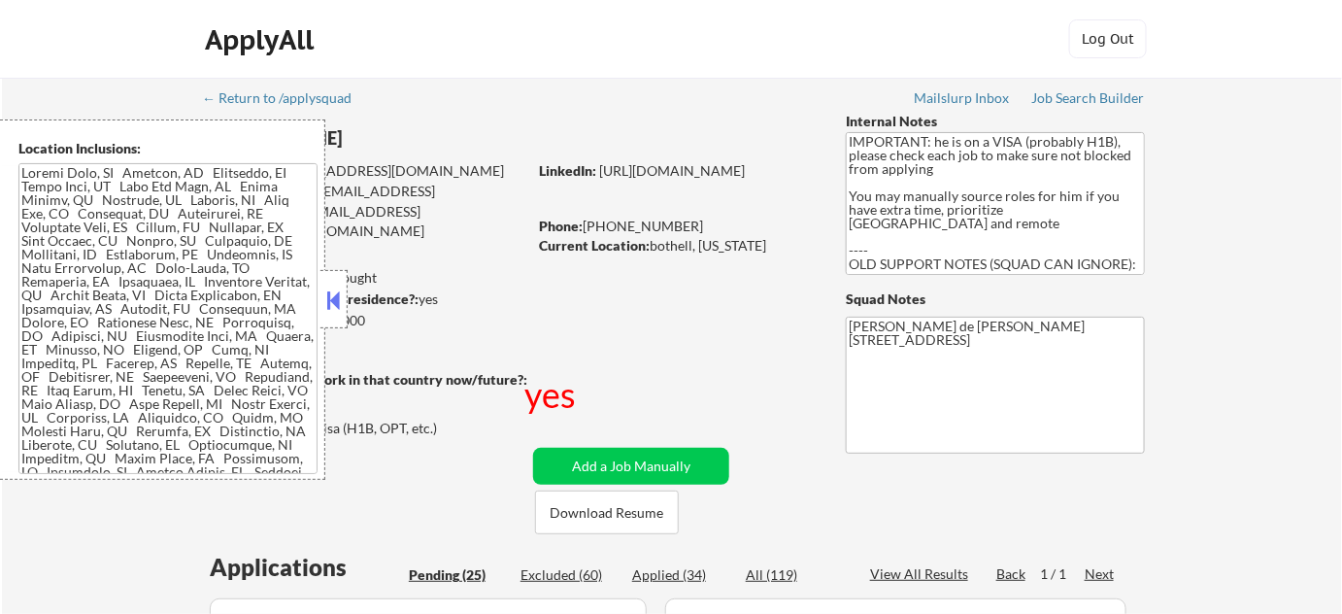
select select ""pending""
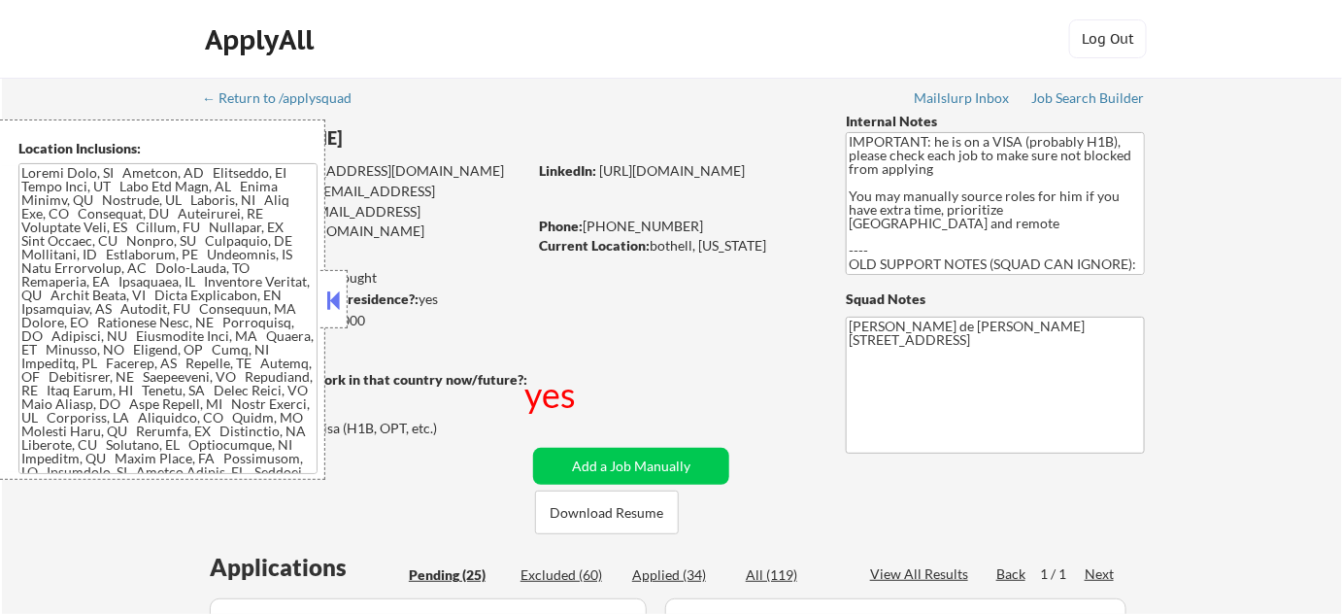
select select ""pending""
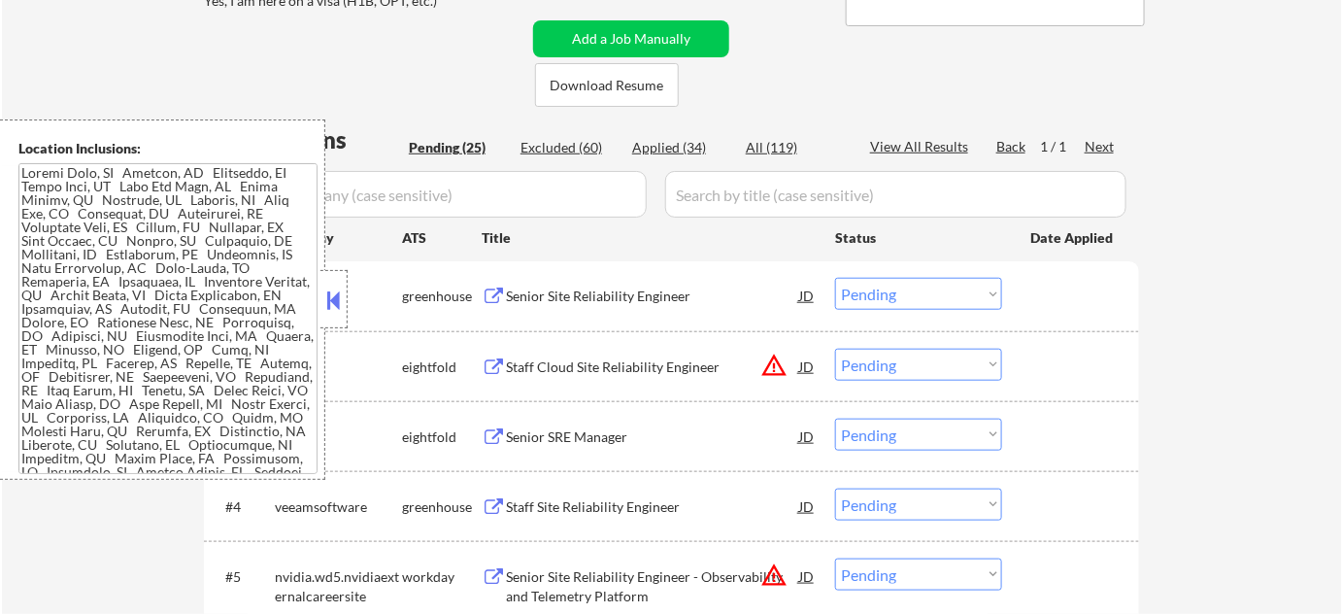
scroll to position [441, 0]
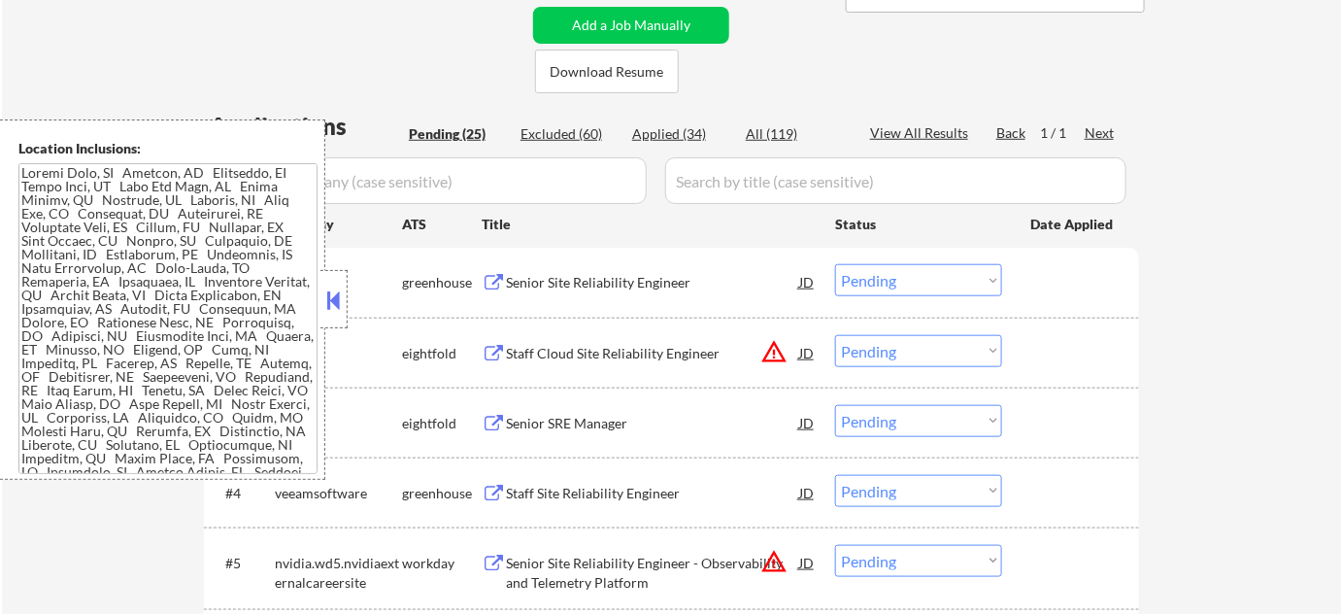
click at [331, 295] on button at bounding box center [333, 299] width 21 height 29
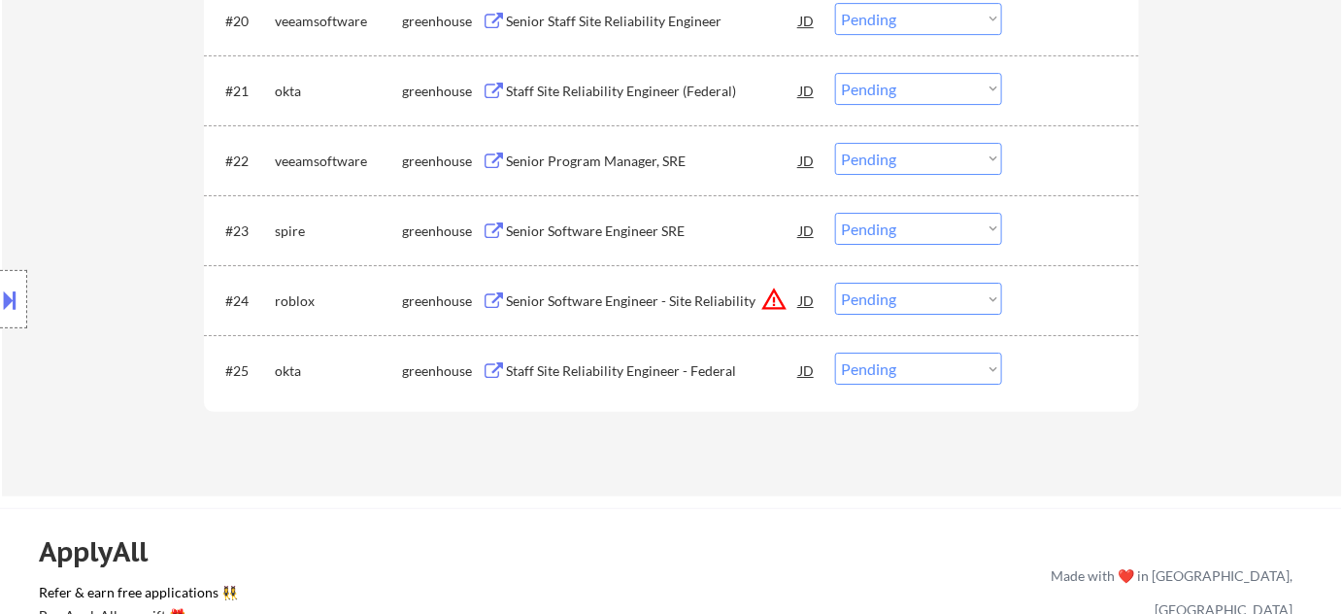
scroll to position [2206, 0]
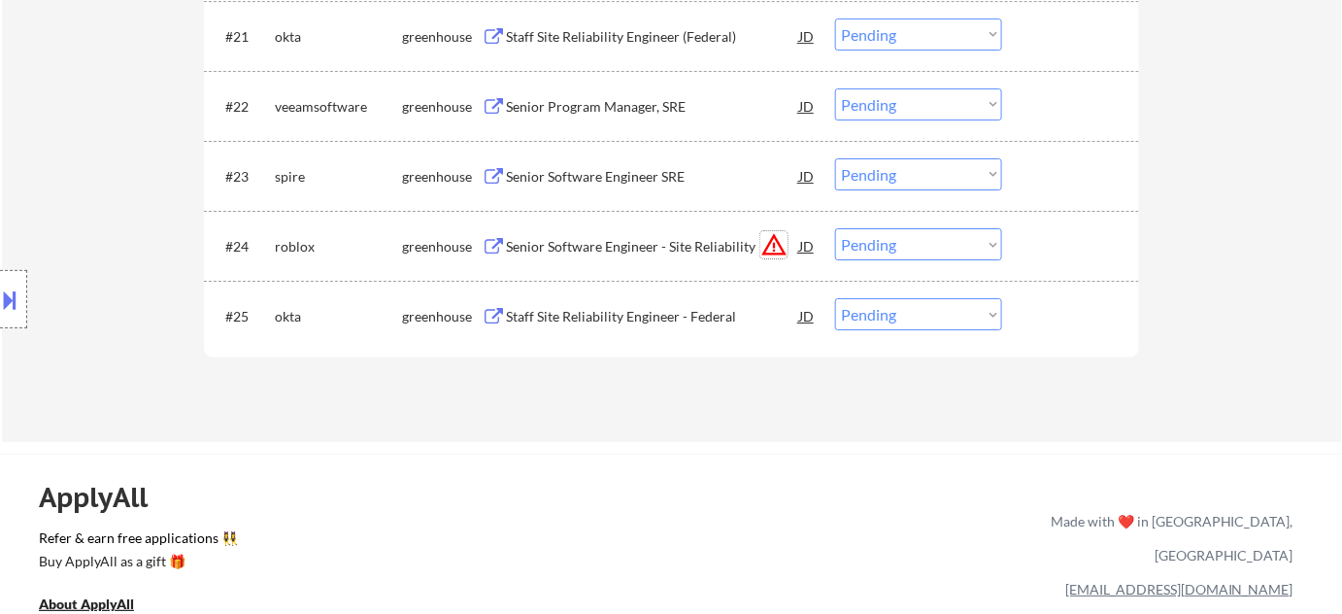
click at [766, 241] on button "warning_amber" at bounding box center [773, 244] width 27 height 27
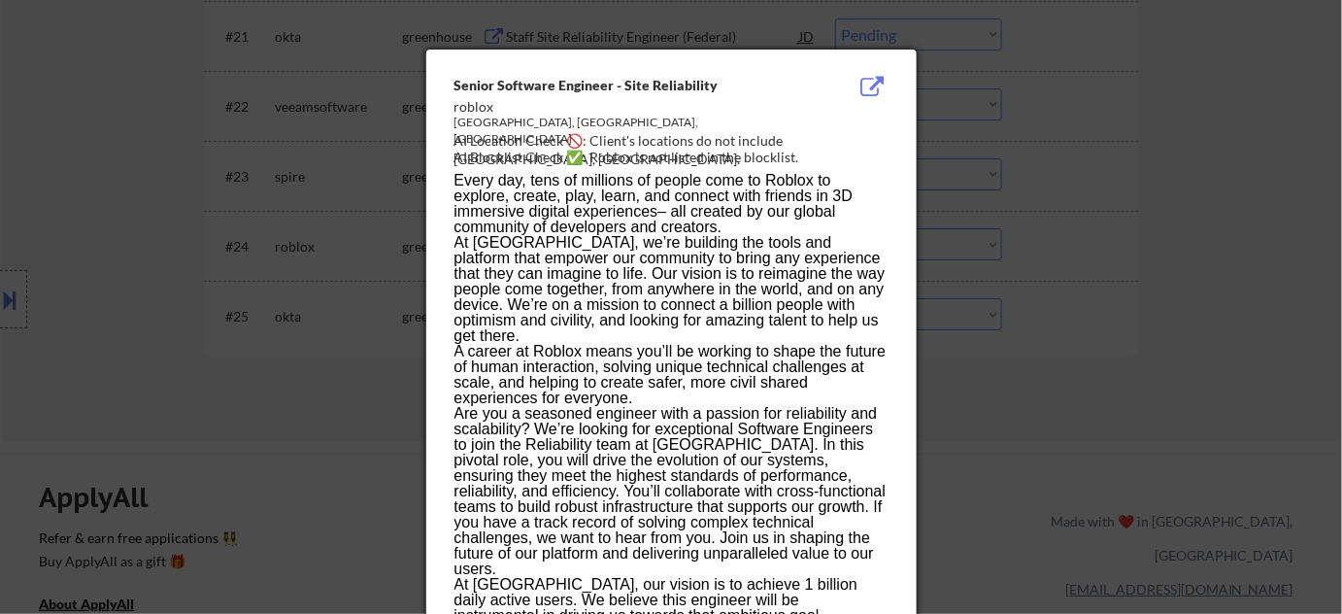
click at [866, 221] on p "Every day, tens of millions of people come to Roblox to explore, create, play, …" at bounding box center [670, 204] width 433 height 62
click at [979, 209] on div at bounding box center [671, 307] width 1342 height 614
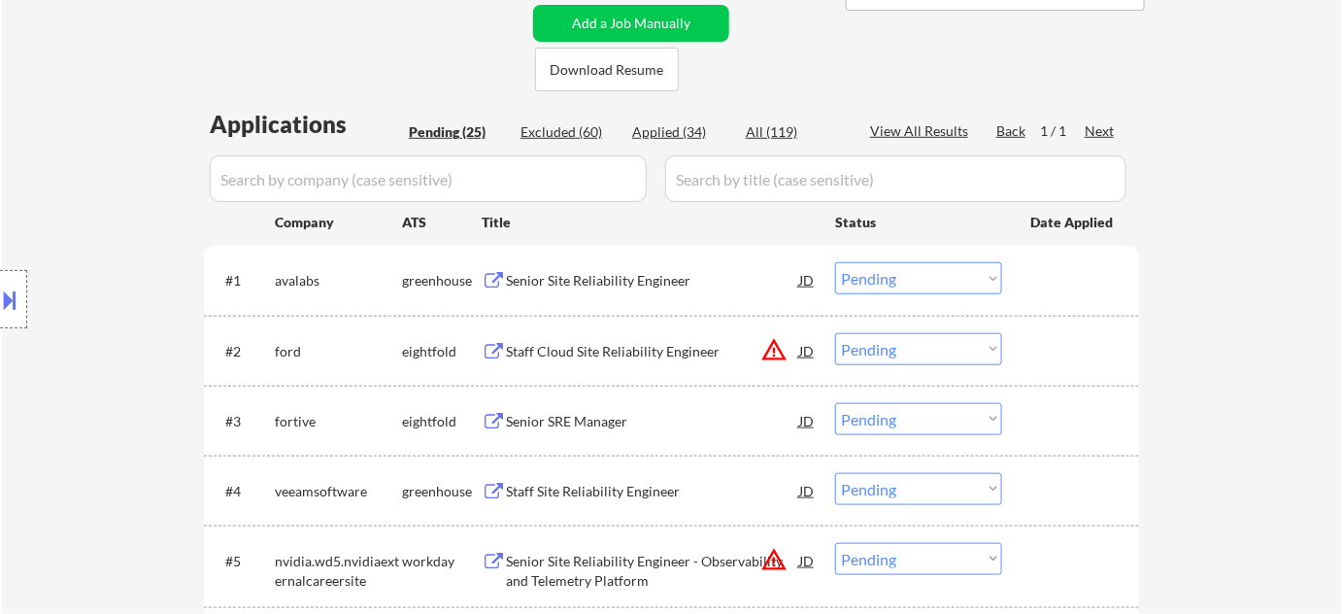
scroll to position [441, 0]
click at [673, 140] on div "Applied (34)" at bounding box center [680, 133] width 97 height 19
select select ""applied""
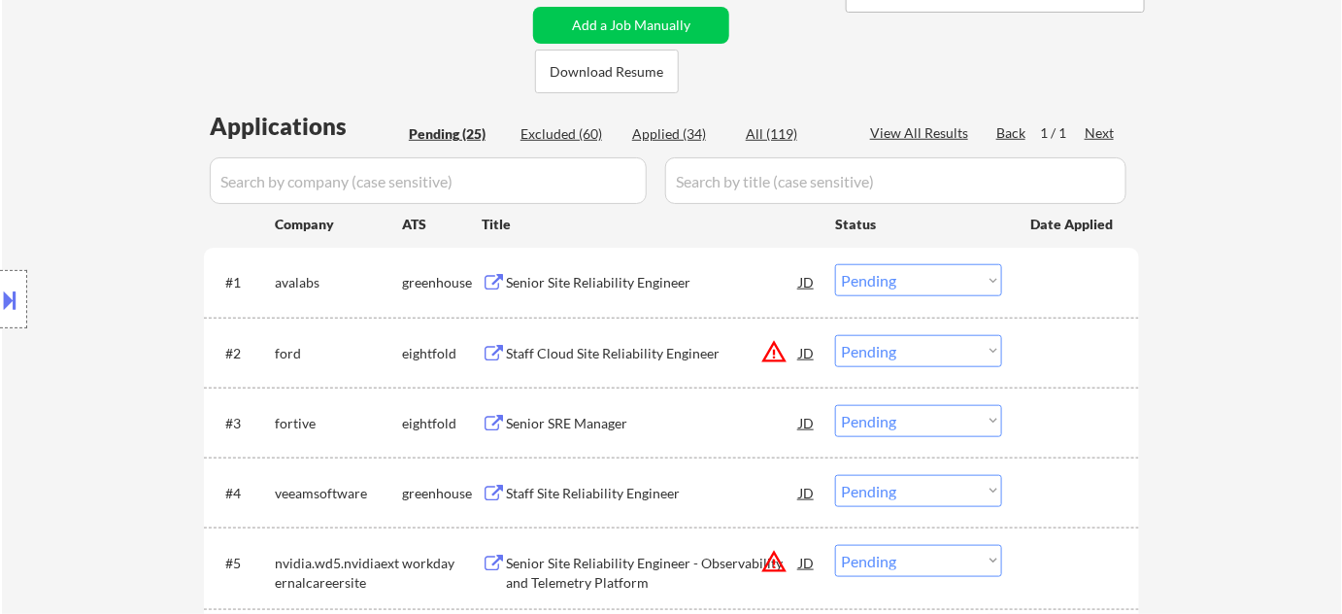
select select ""applied""
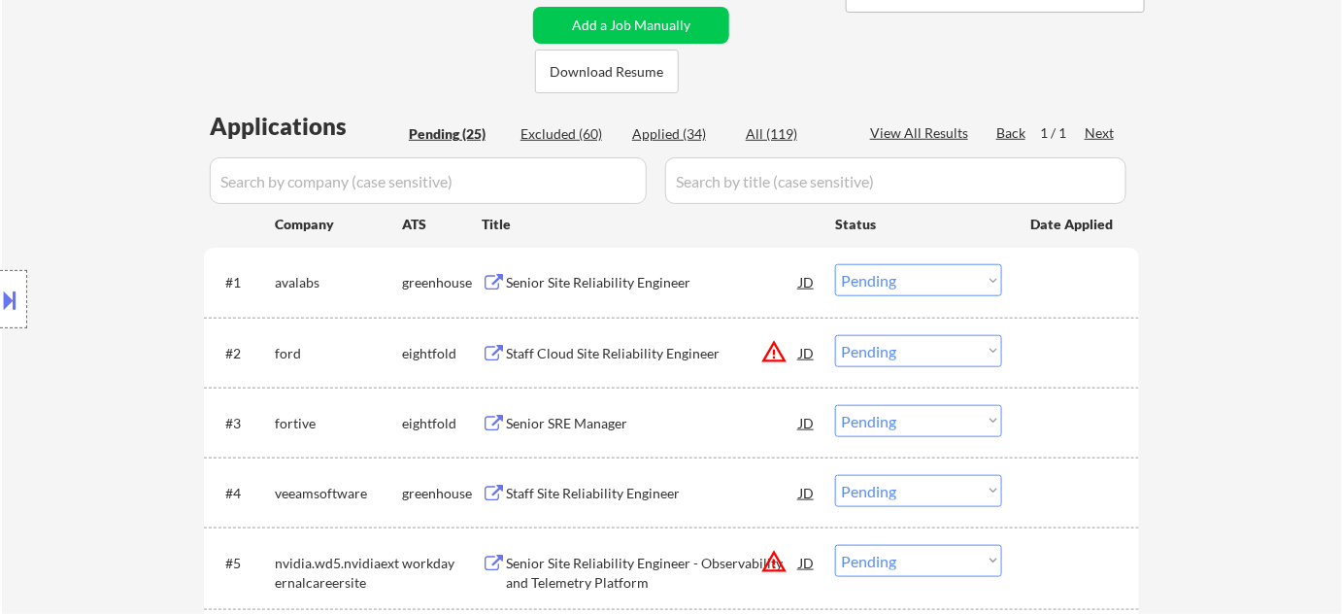
select select ""applied""
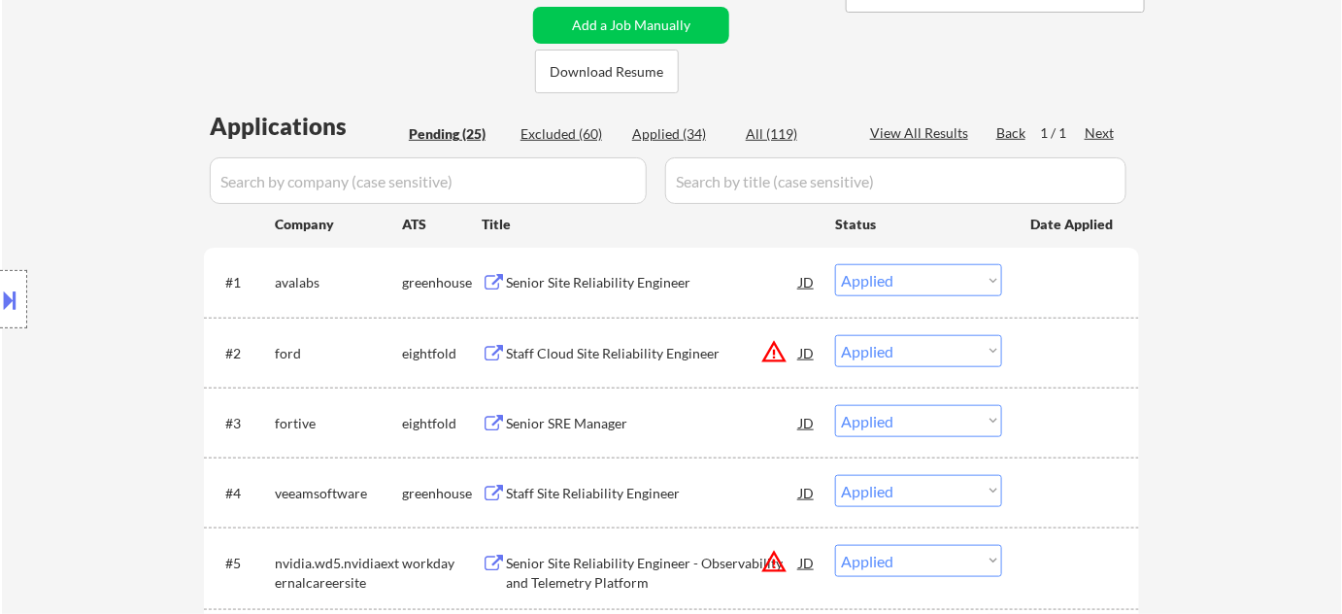
select select ""applied""
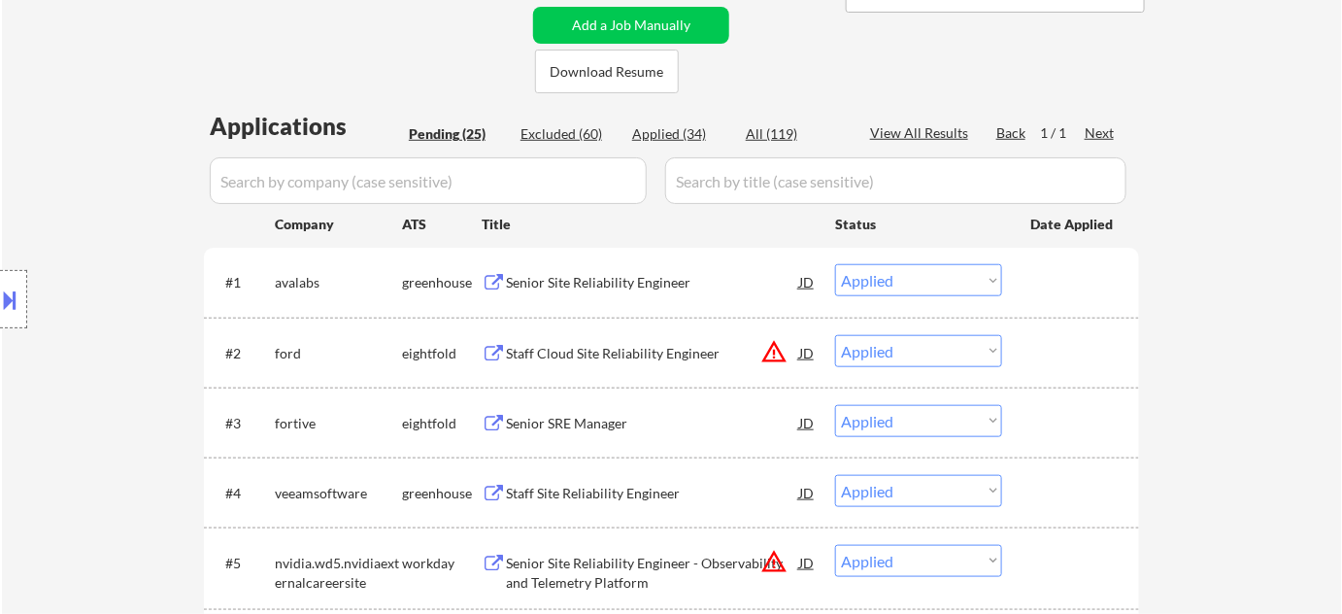
select select ""applied""
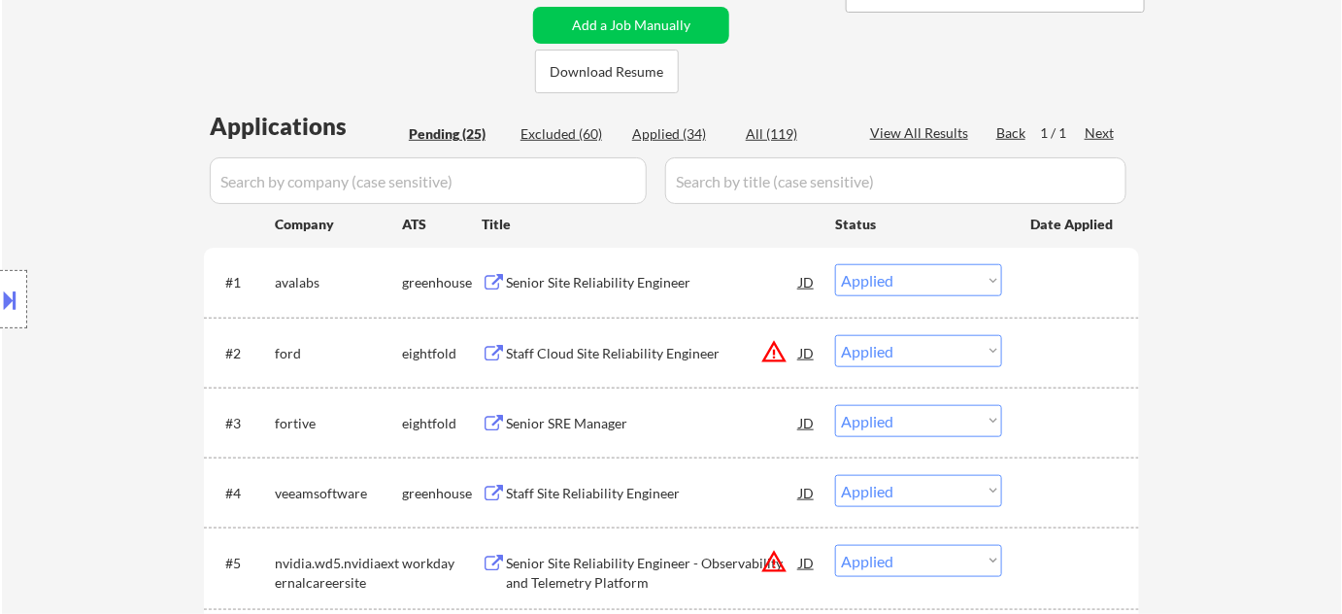
select select ""applied""
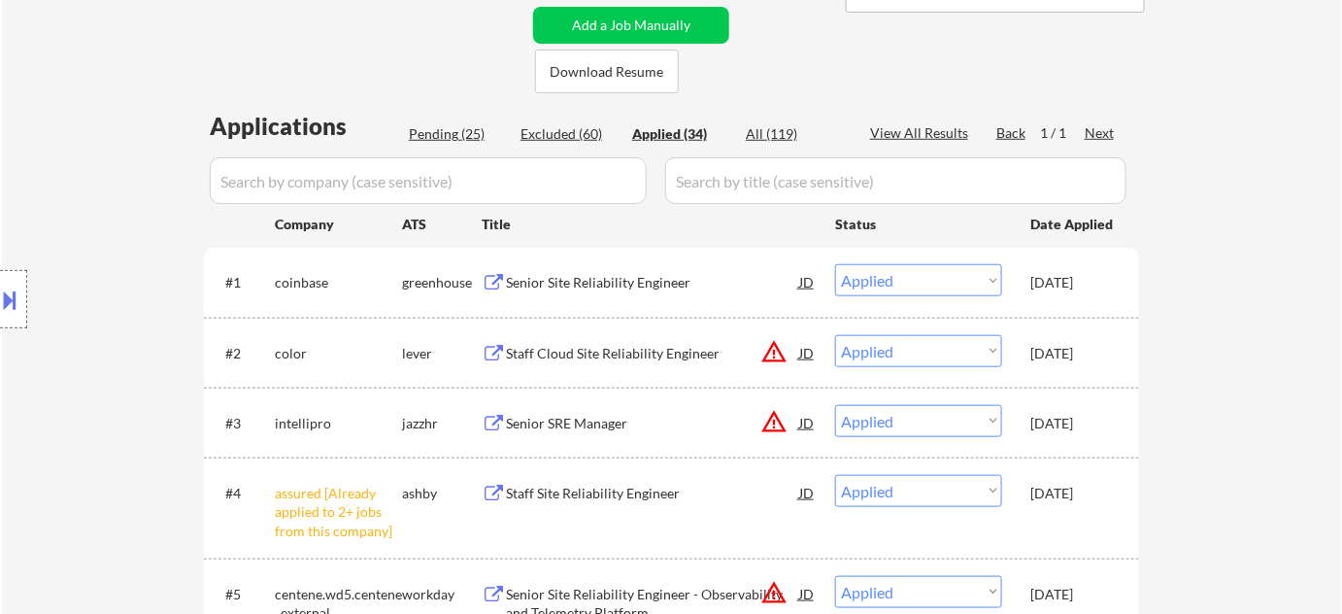
click at [600, 184] on input "input" at bounding box center [428, 180] width 437 height 47
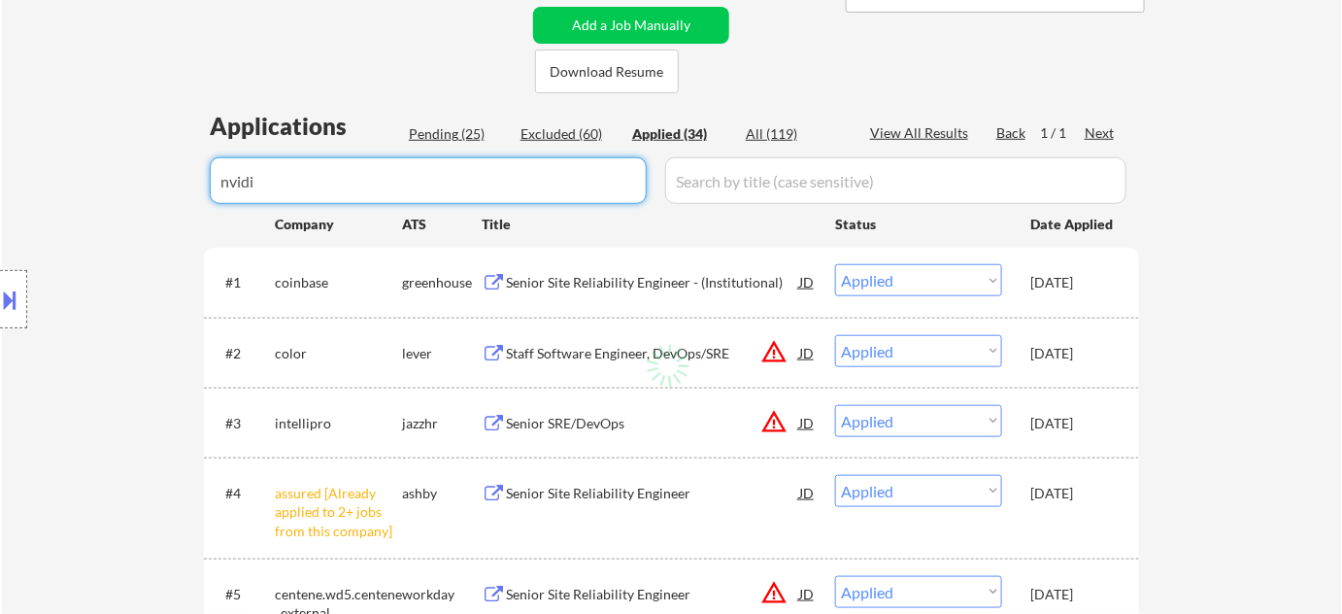
type input "nvidia"
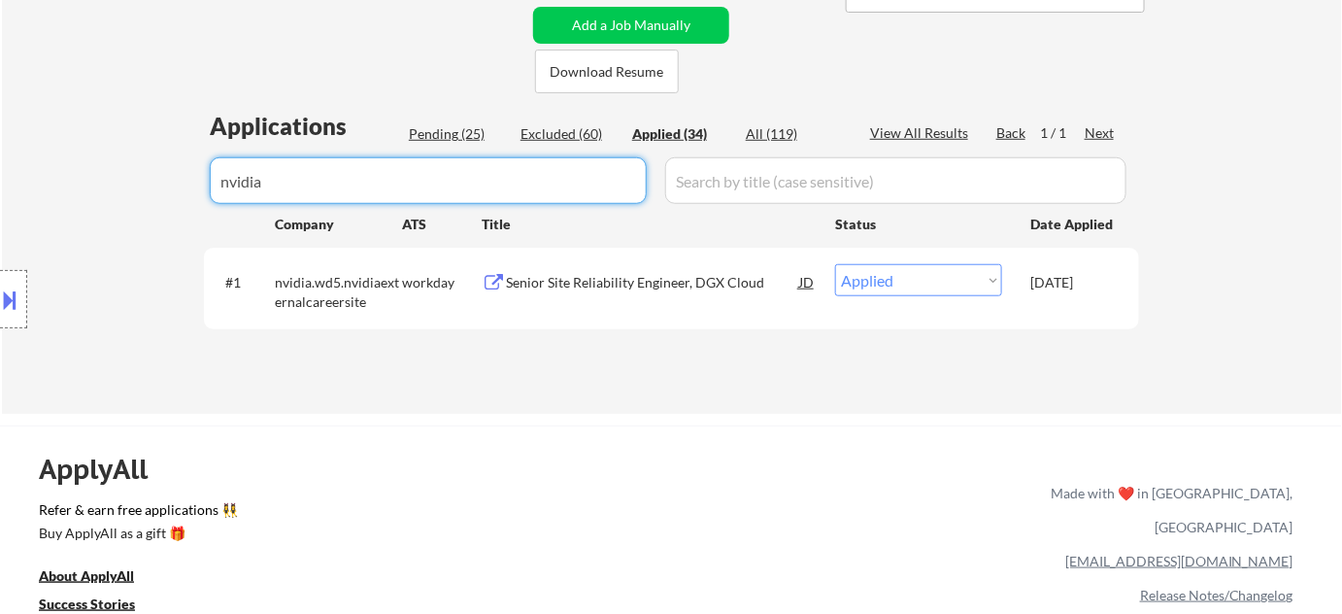
drag, startPoint x: 444, startPoint y: 190, endPoint x: 40, endPoint y: 187, distance: 404.0
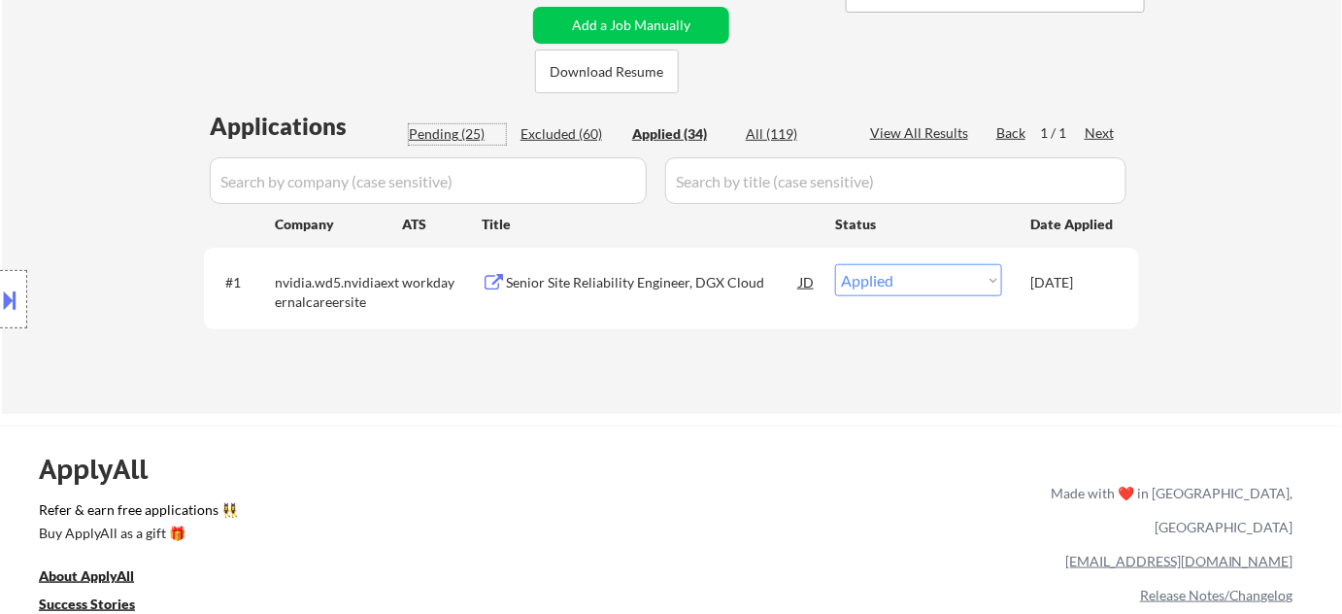
click at [429, 125] on div "Pending (25)" at bounding box center [457, 133] width 97 height 19
select select ""pending""
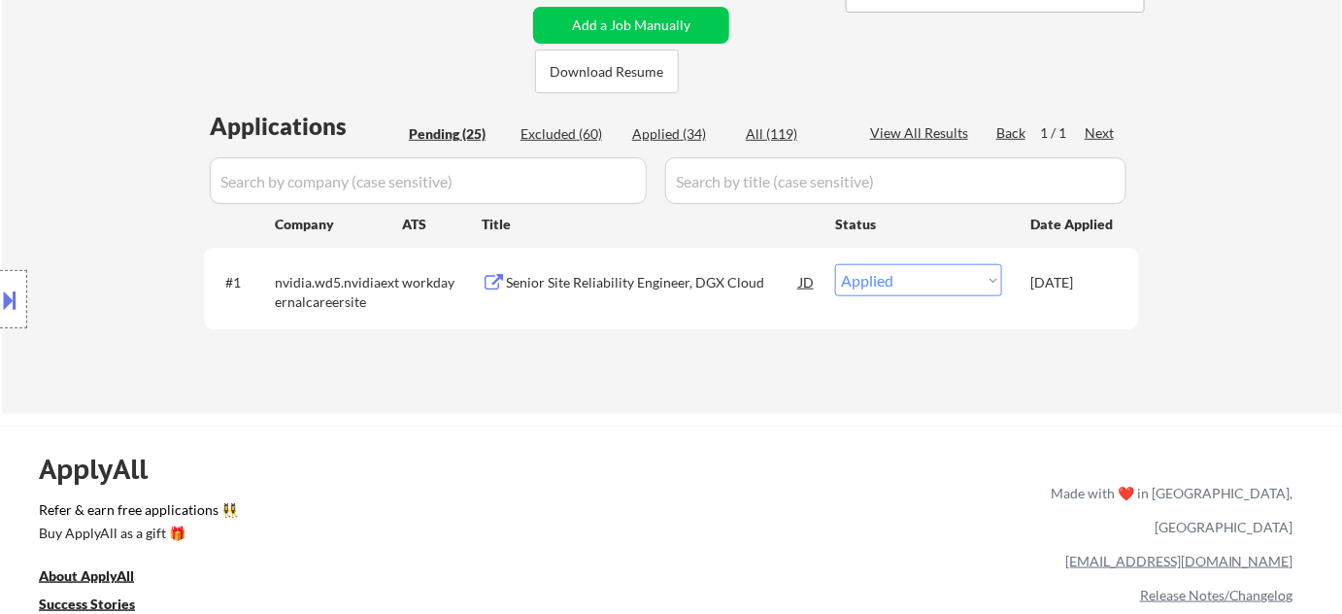
select select ""pending""
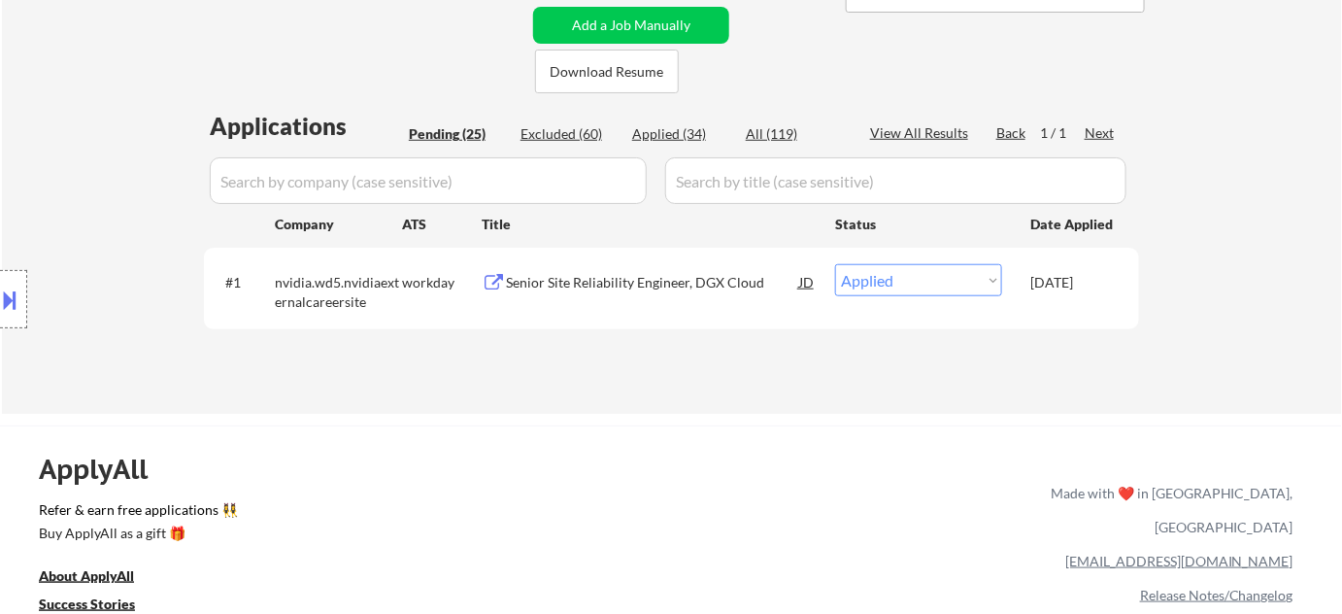
select select ""pending""
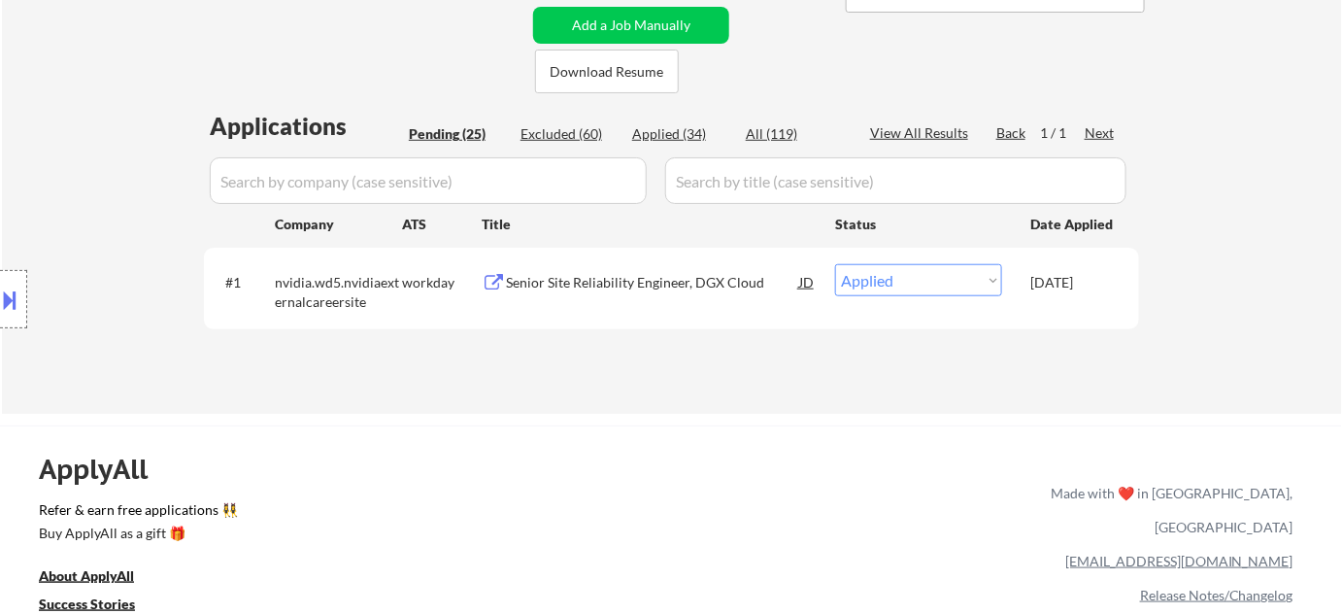
select select ""pending""
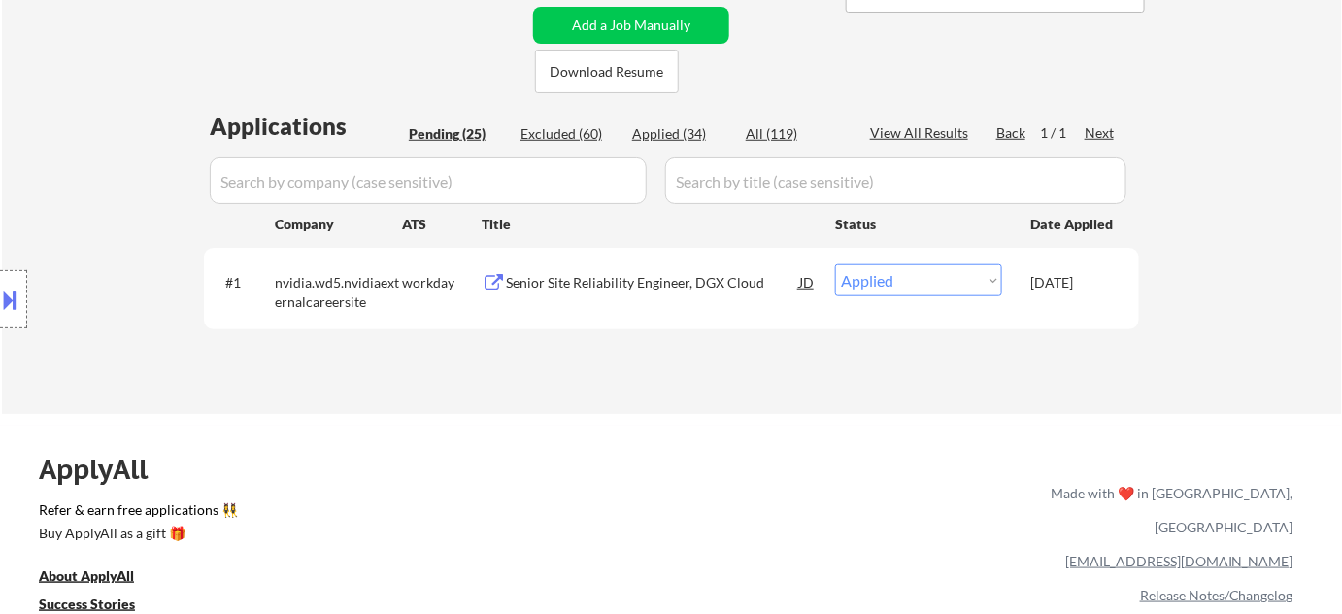
select select ""pending""
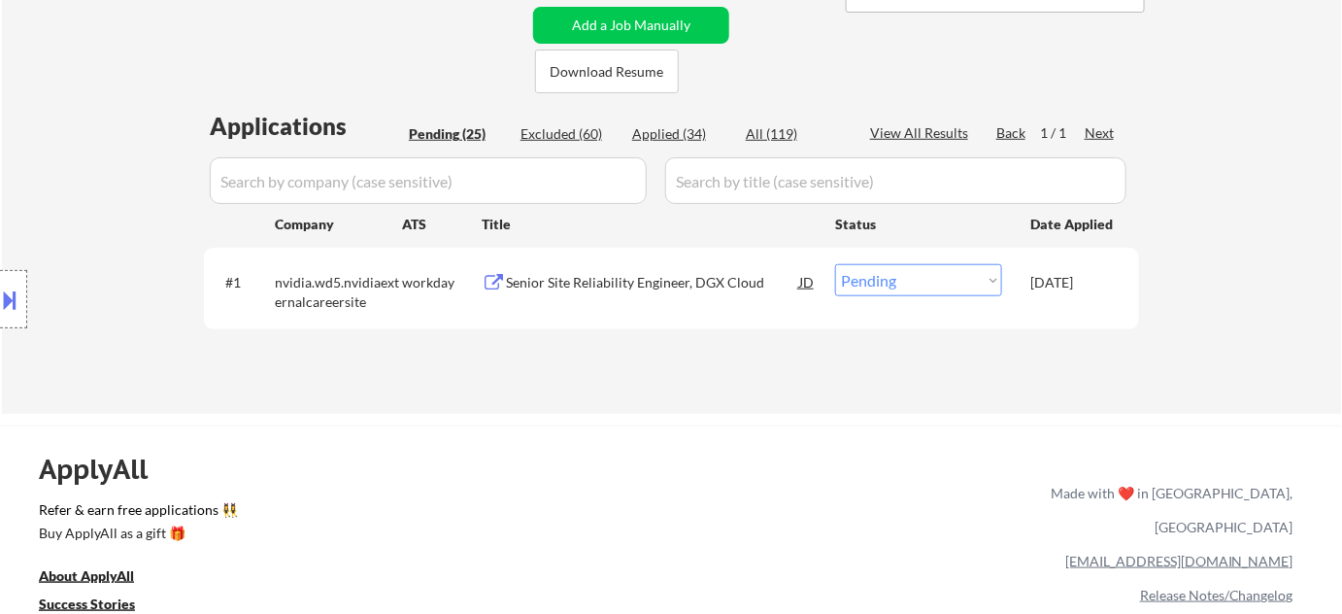
select select ""pending""
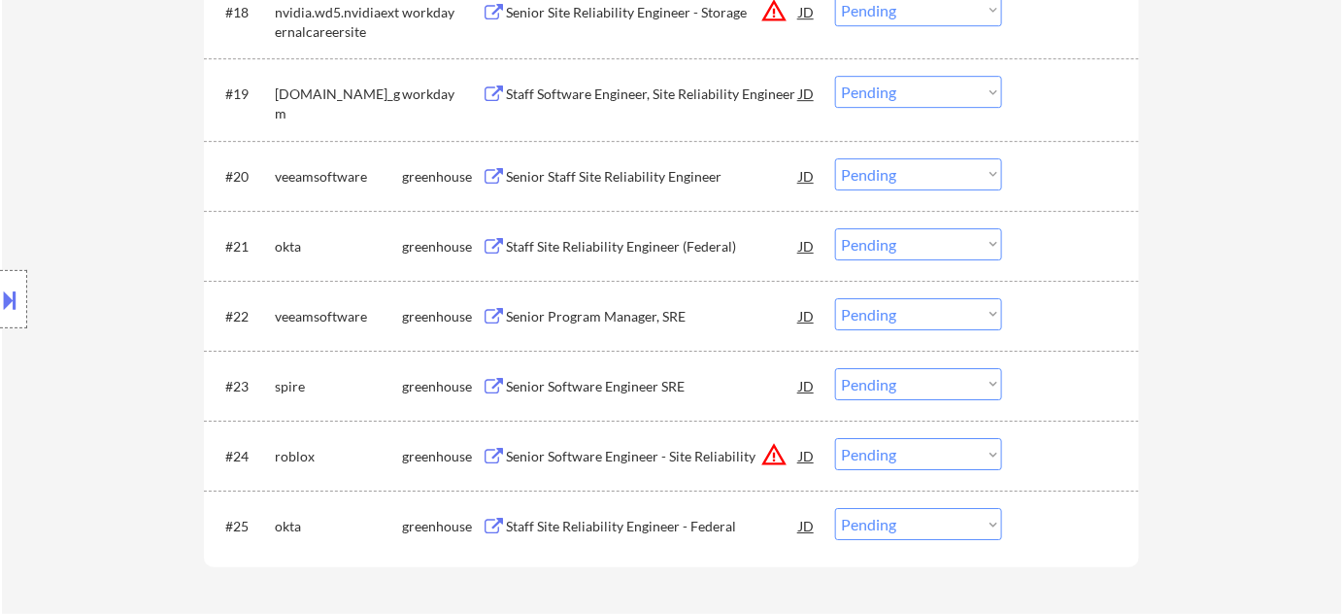
scroll to position [2029, 0]
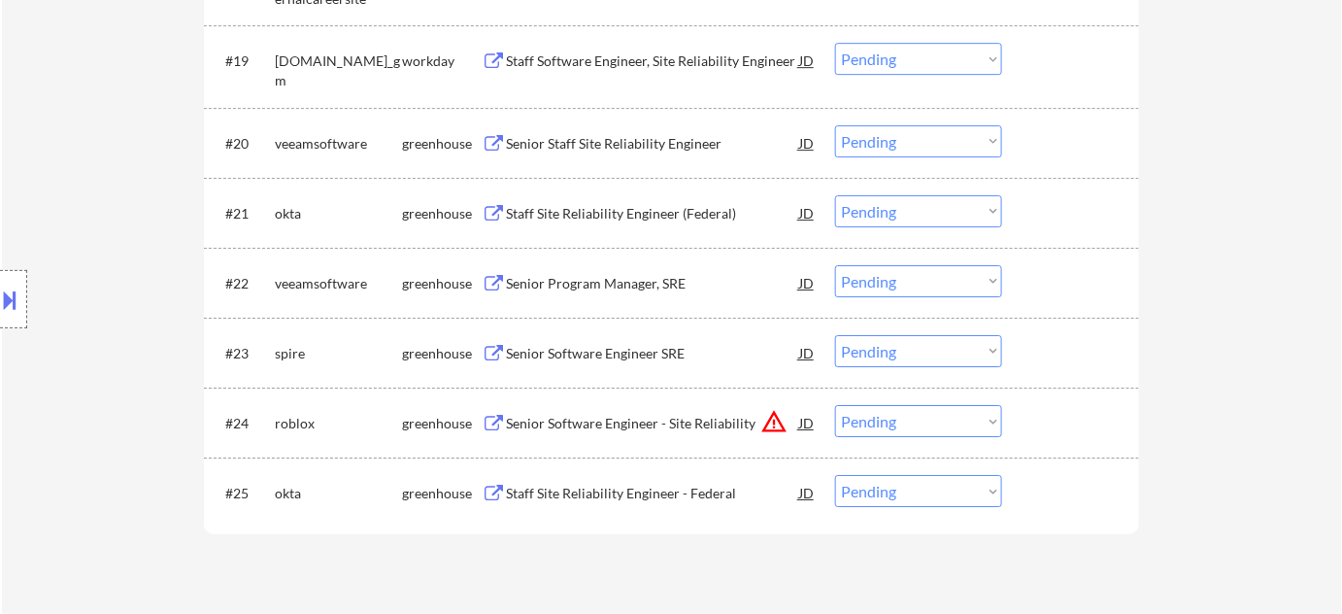
click at [611, 352] on div "Senior Software Engineer SRE" at bounding box center [652, 353] width 293 height 19
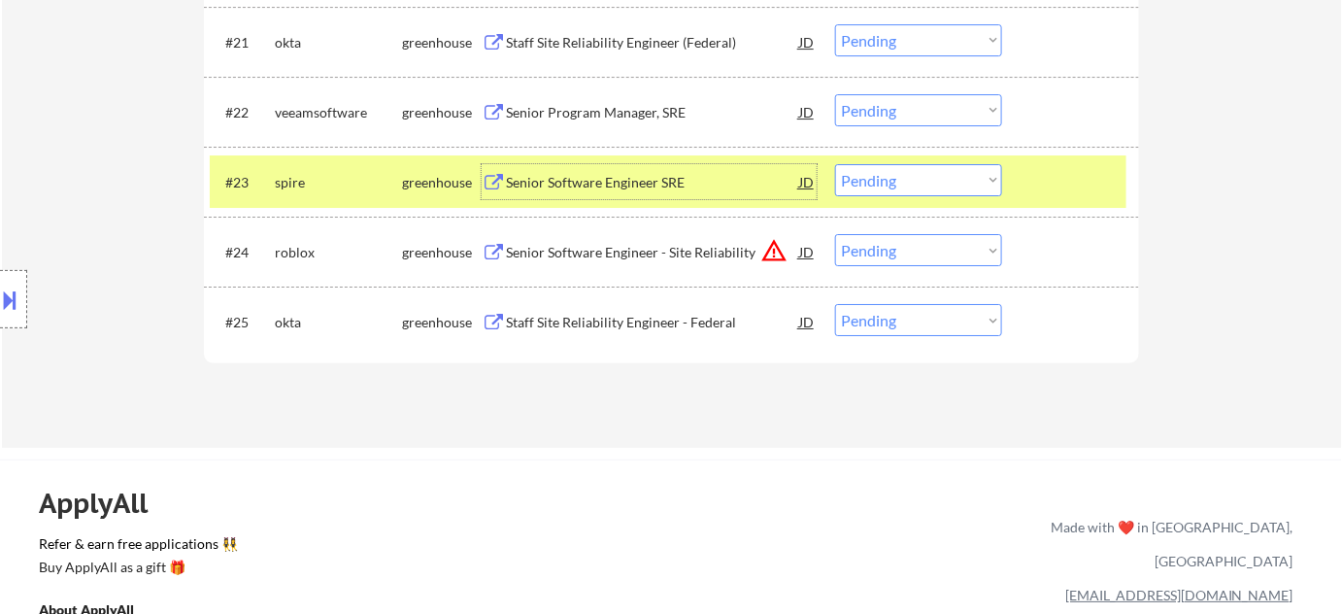
scroll to position [2206, 0]
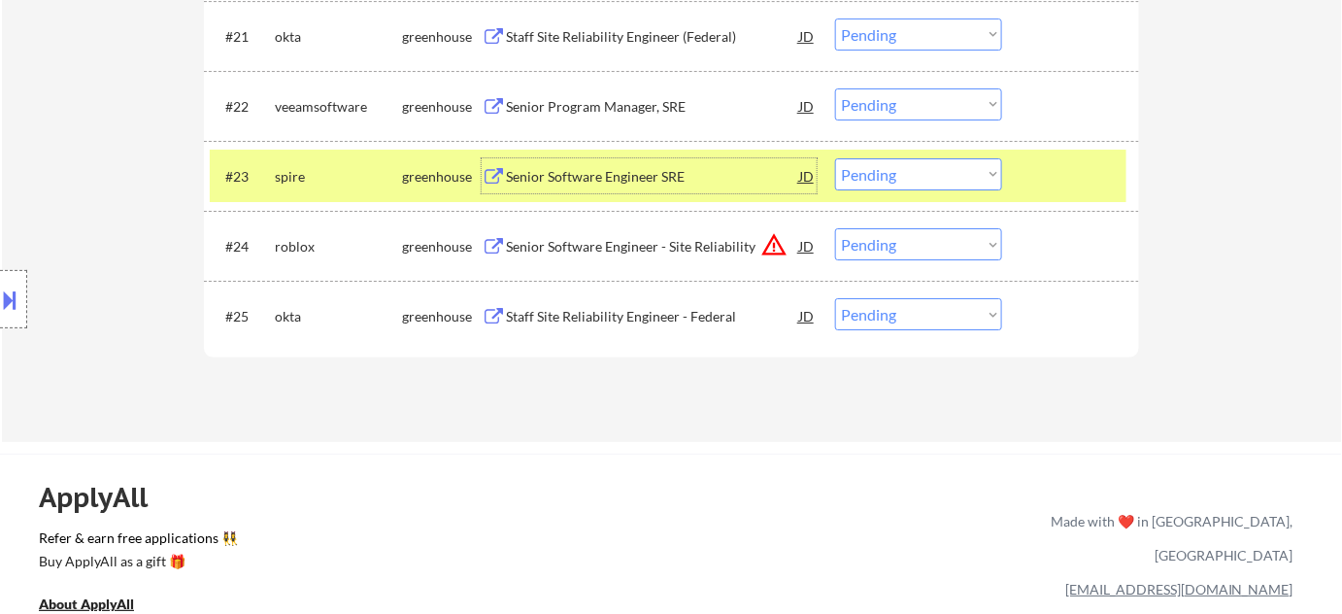
click at [624, 317] on div "Staff Site Reliability Engineer - Federal" at bounding box center [652, 316] width 293 height 19
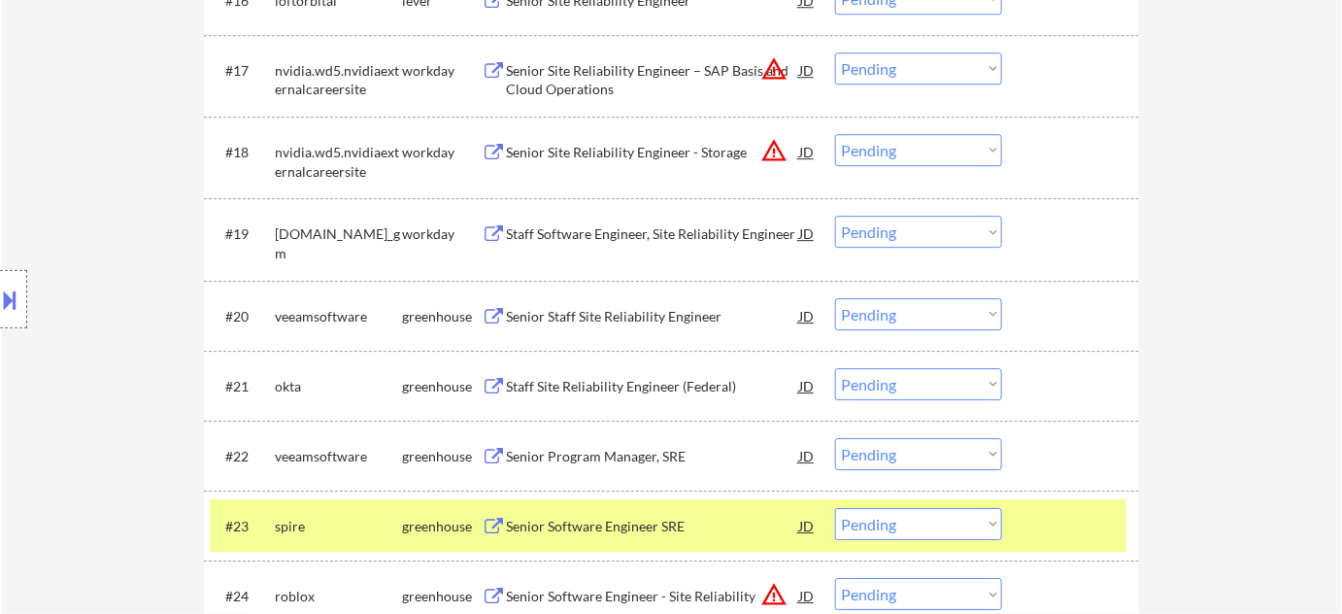
scroll to position [1854, 0]
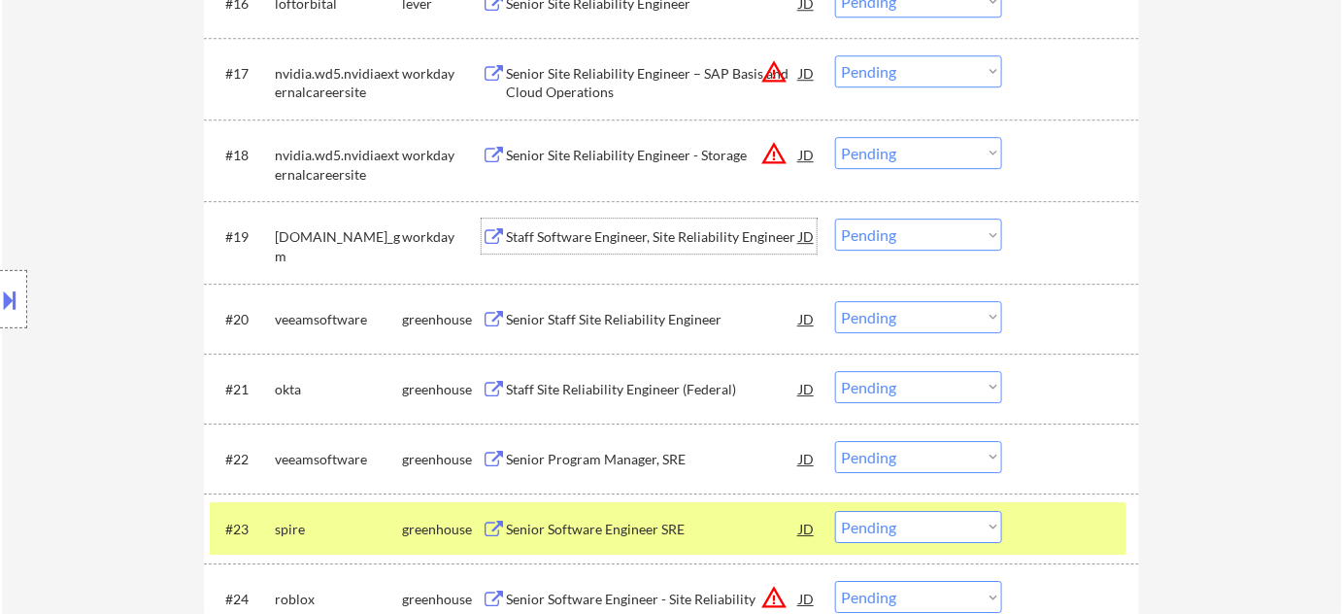
click at [645, 243] on div "Staff Software Engineer, Site Reliability Engineer" at bounding box center [652, 236] width 293 height 19
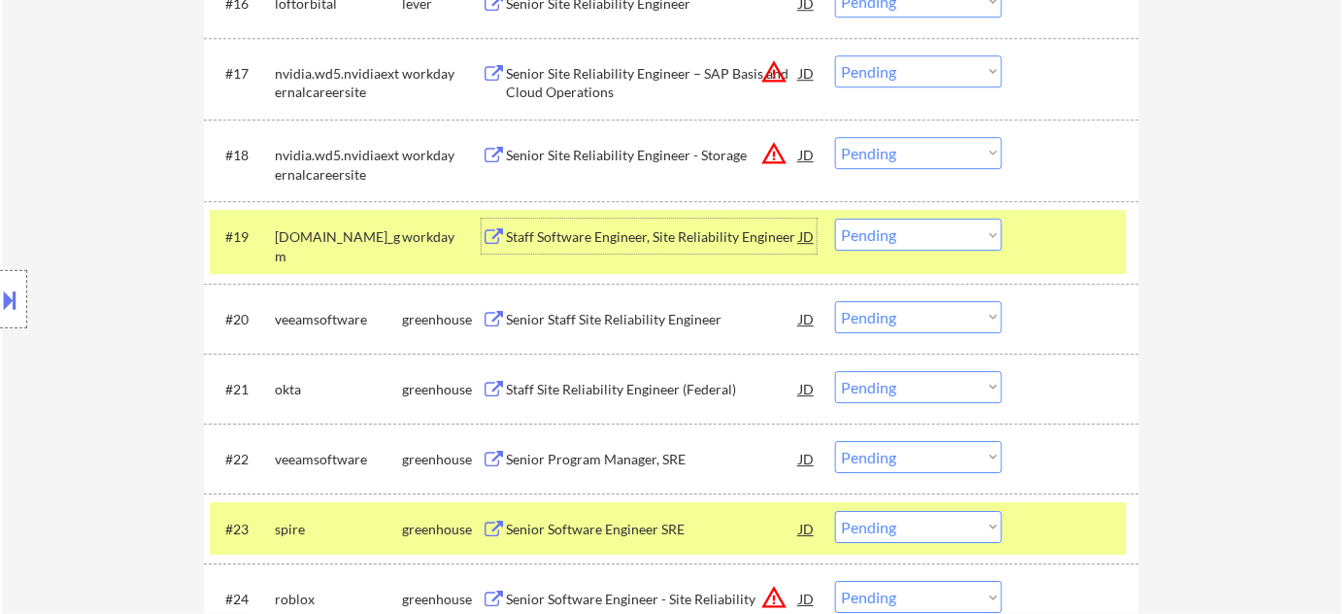
click at [0, 364] on div "Location Inclusions:" at bounding box center [174, 299] width 348 height 360
click at [4, 318] on div at bounding box center [13, 299] width 27 height 58
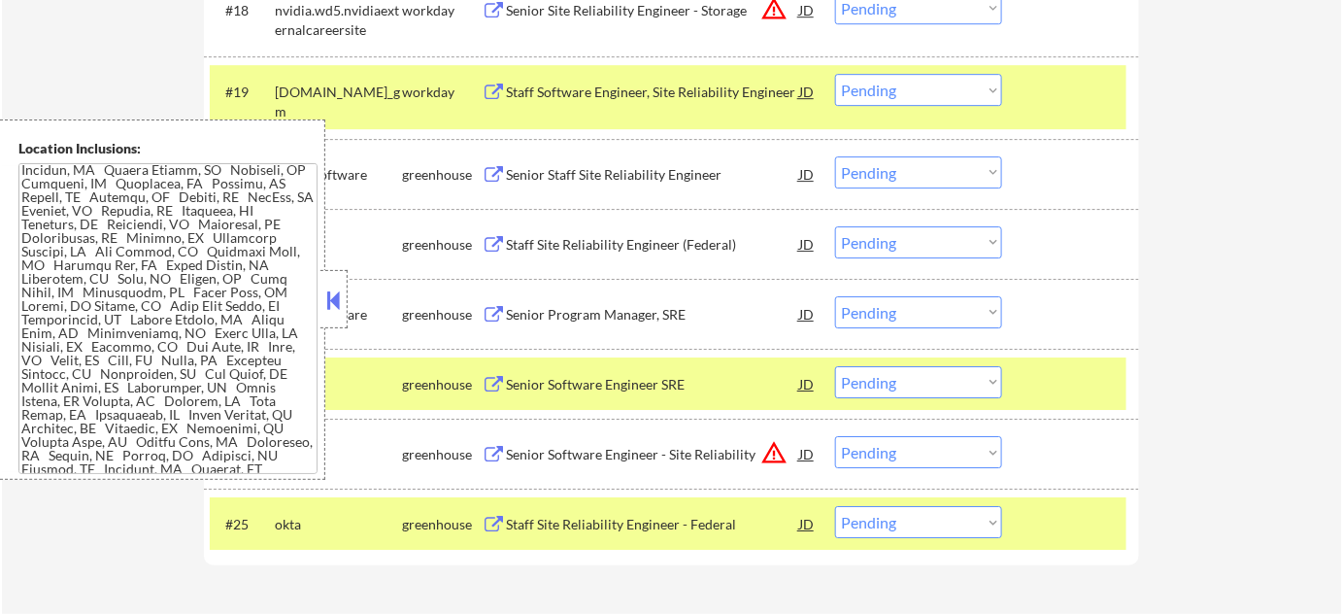
scroll to position [2206, 0]
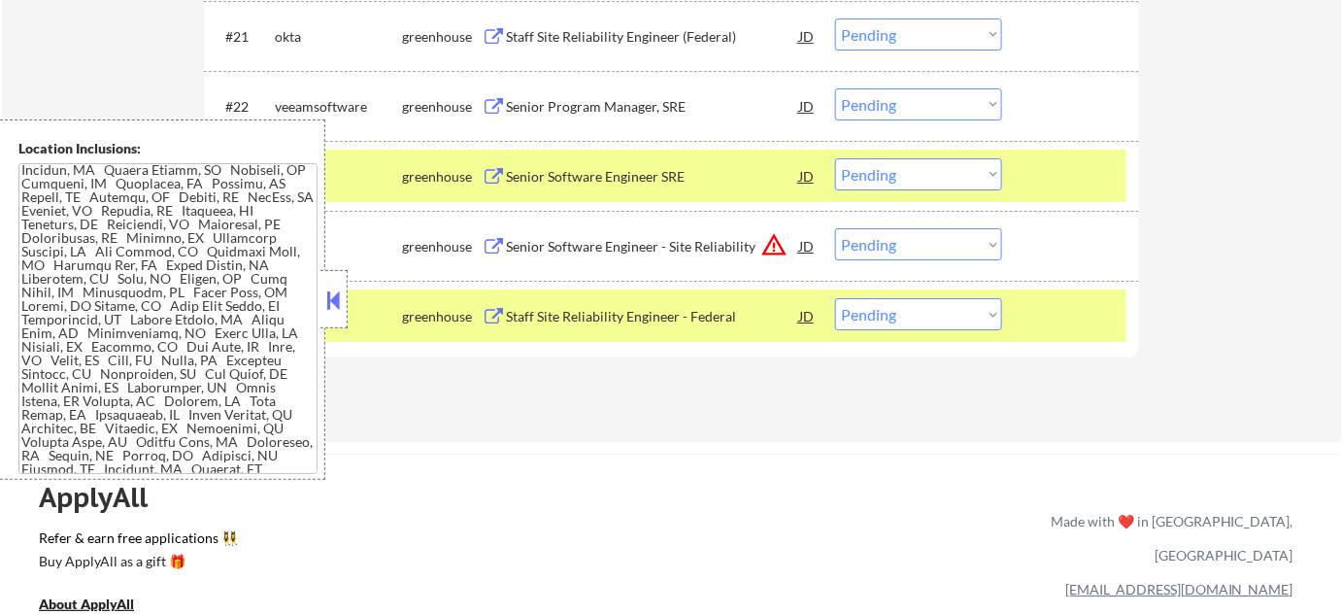
click at [330, 297] on button at bounding box center [333, 299] width 21 height 29
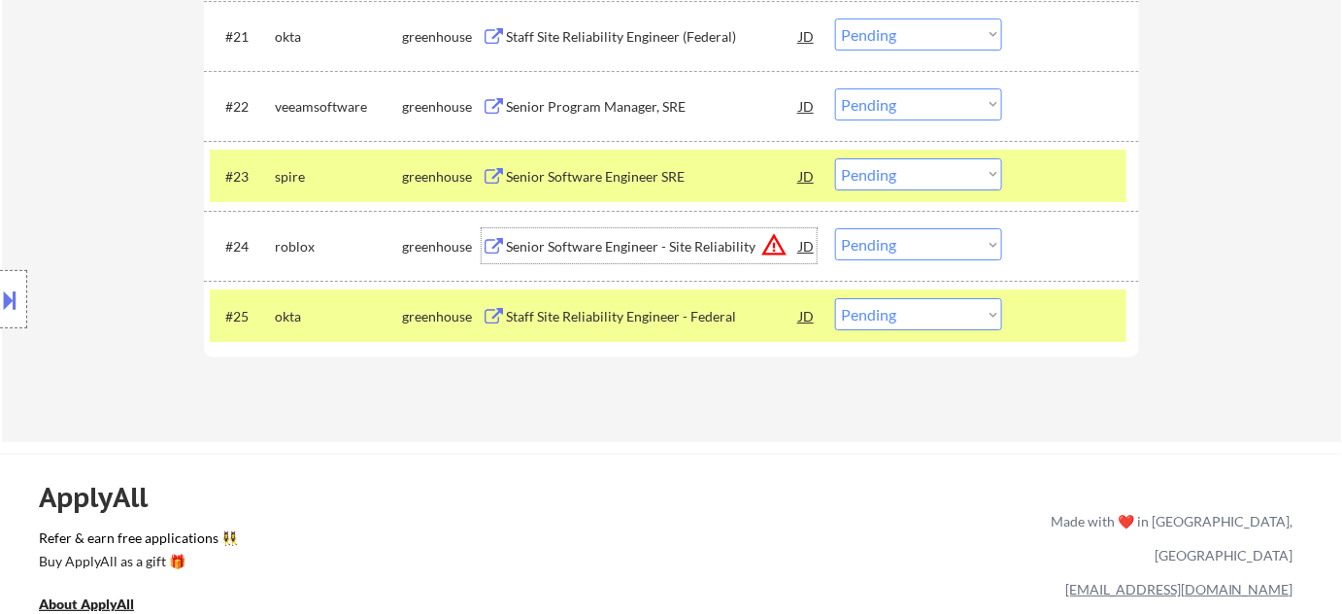
click at [650, 251] on div "Senior Software Engineer - Site Reliability" at bounding box center [652, 246] width 293 height 19
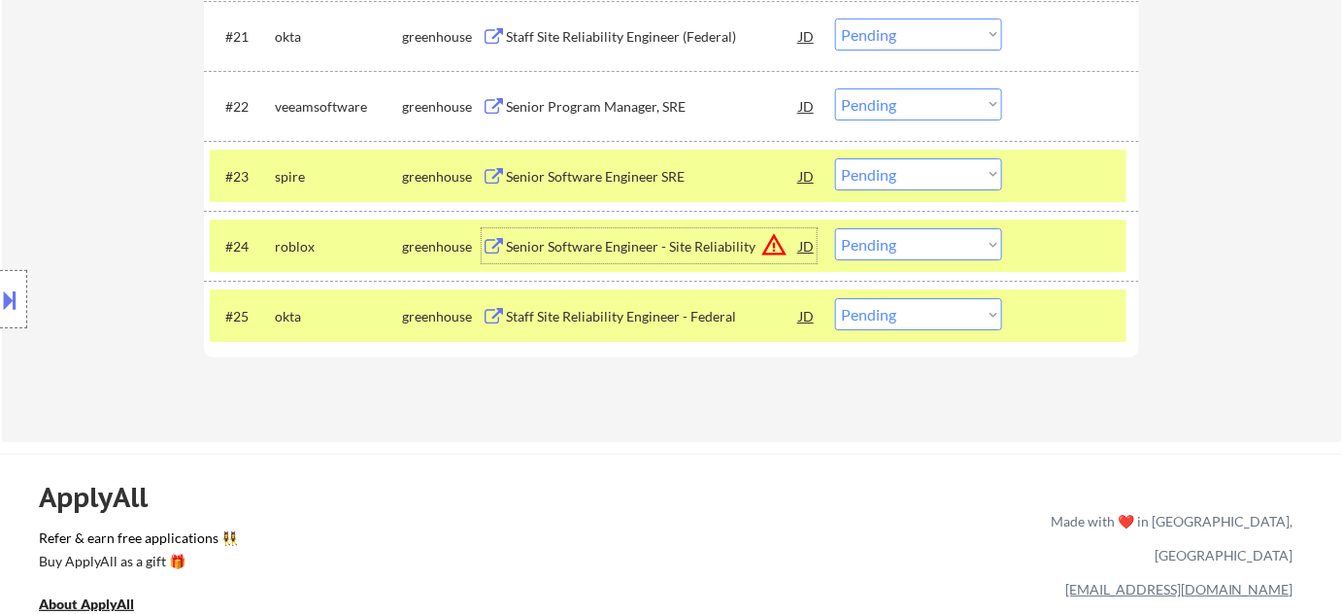
click at [17, 296] on button at bounding box center [10, 300] width 21 height 32
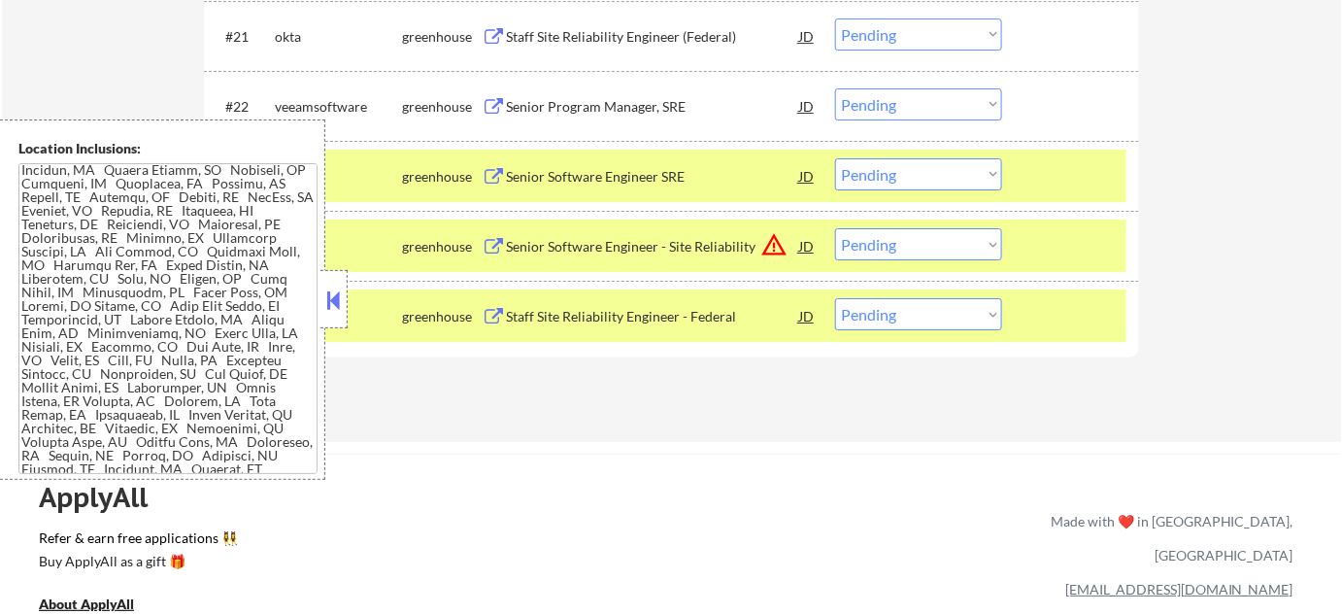
scroll to position [1050, 0]
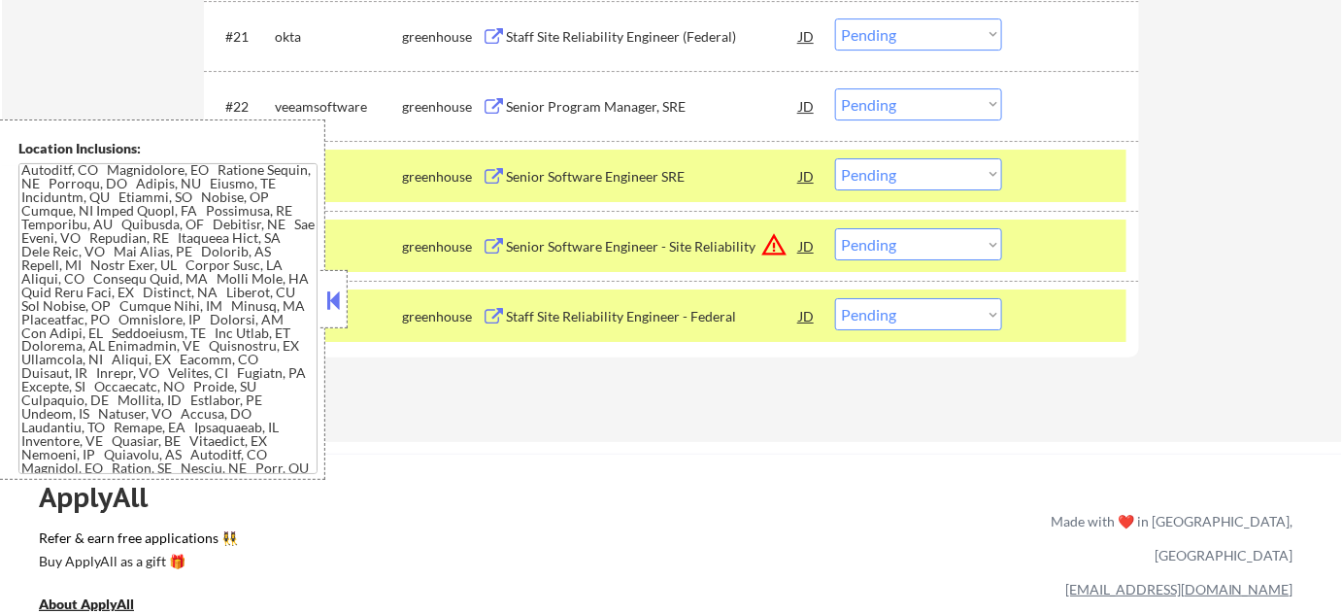
click at [330, 310] on button at bounding box center [333, 299] width 21 height 29
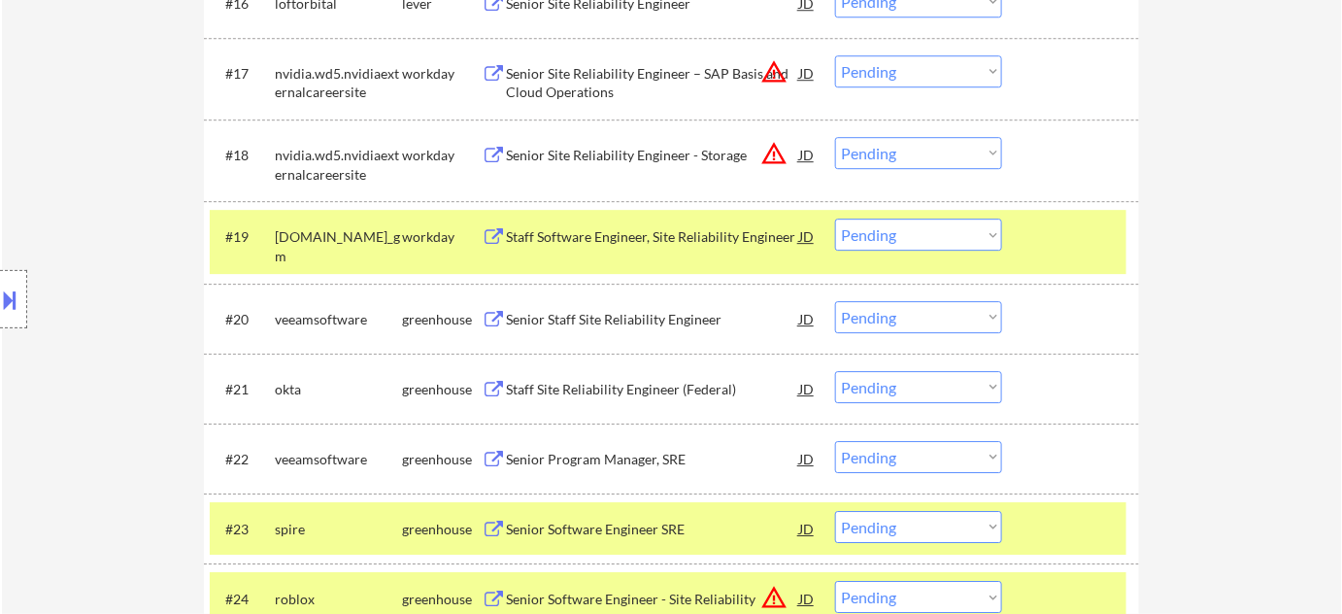
scroll to position [1589, 0]
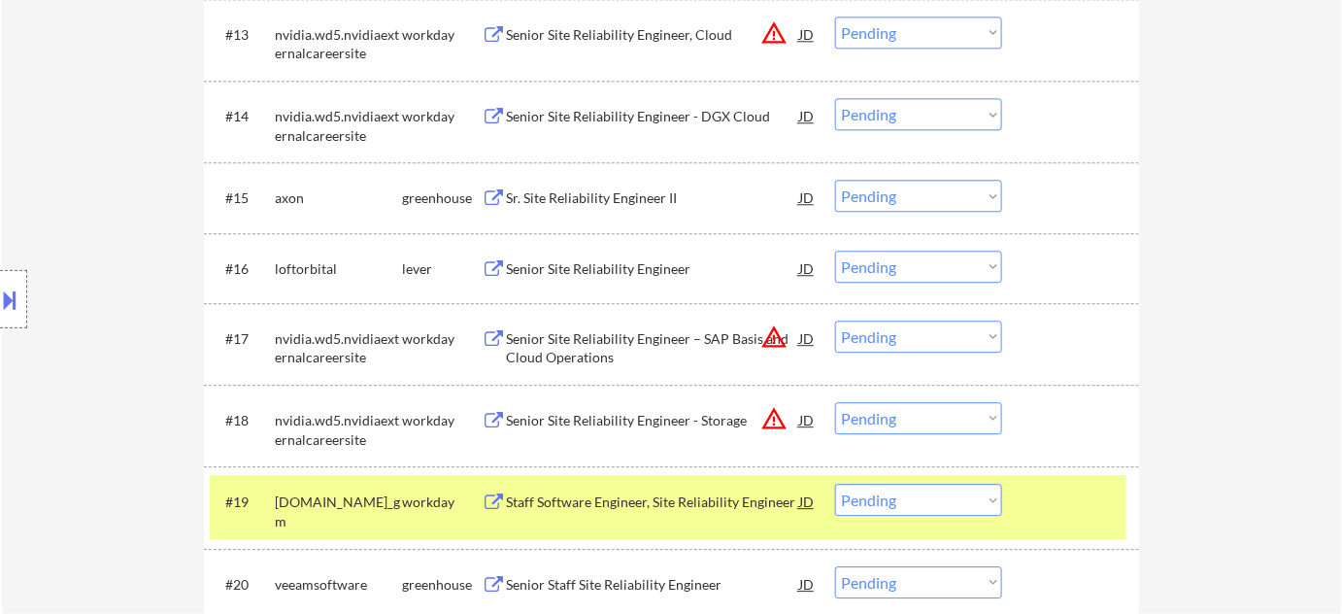
click at [577, 263] on div "Senior Site Reliability Engineer" at bounding box center [652, 268] width 293 height 19
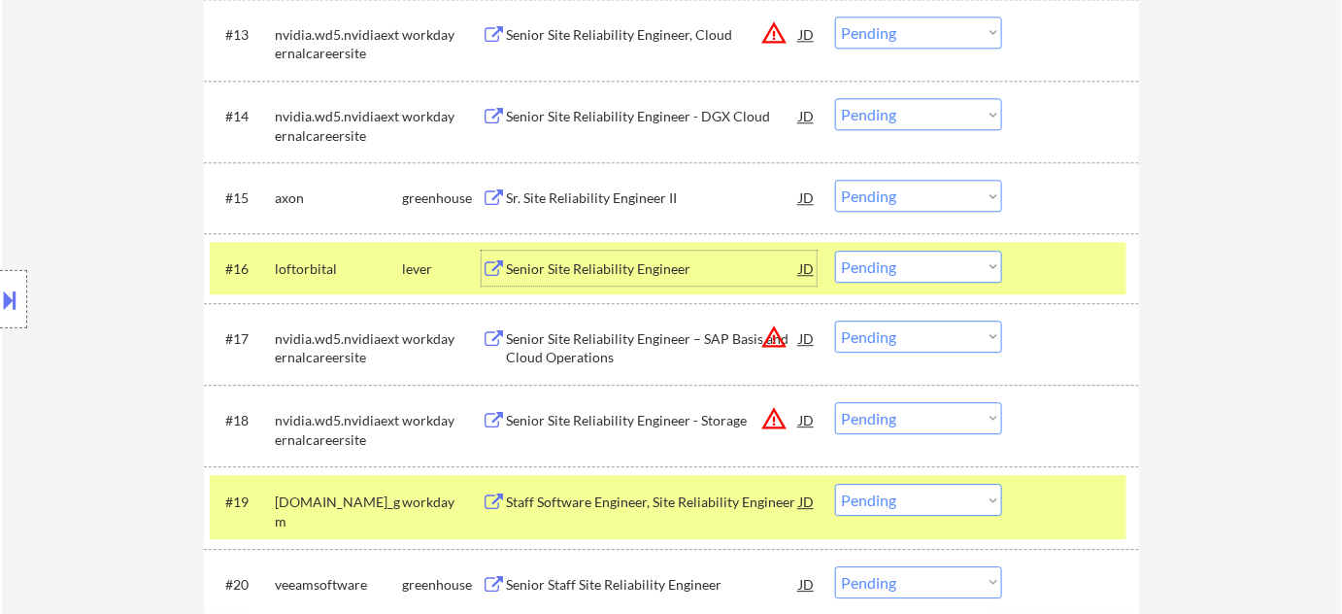
click at [629, 191] on div "Sr. Site Reliability Engineer II" at bounding box center [652, 197] width 293 height 19
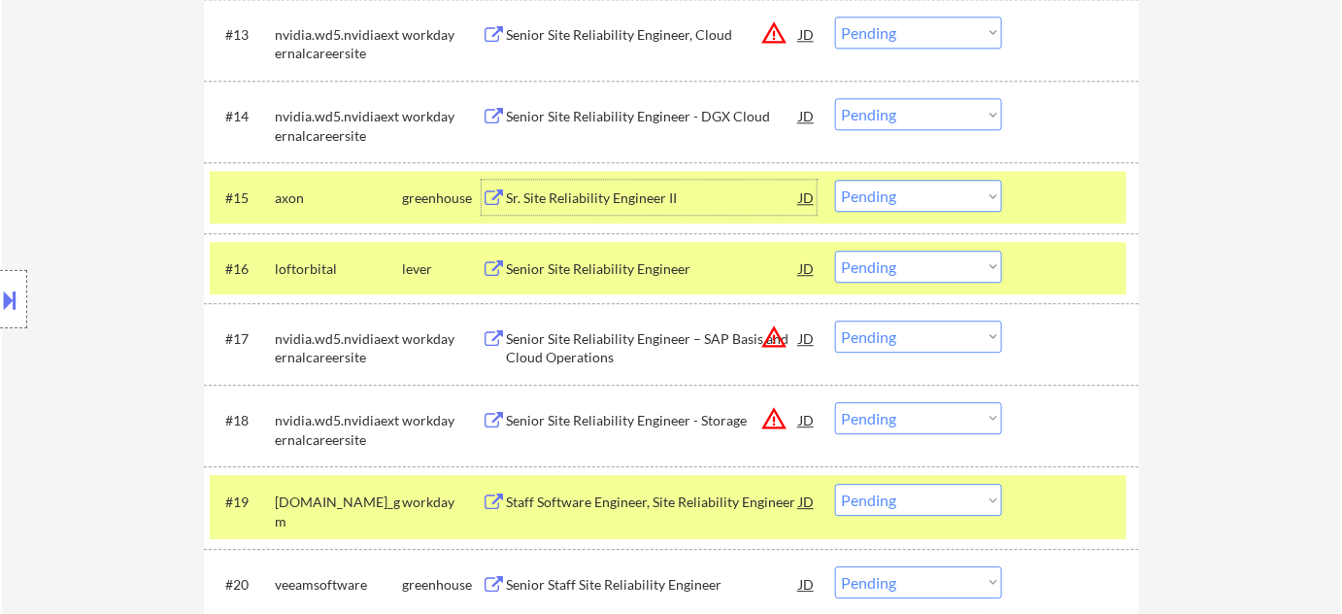
click at [953, 204] on select "Choose an option... Pending Applied Excluded (Questions) Excluded (Expired) Exc…" at bounding box center [918, 196] width 167 height 32
click at [835, 180] on select "Choose an option... Pending Applied Excluded (Questions) Excluded (Expired) Exc…" at bounding box center [918, 196] width 167 height 32
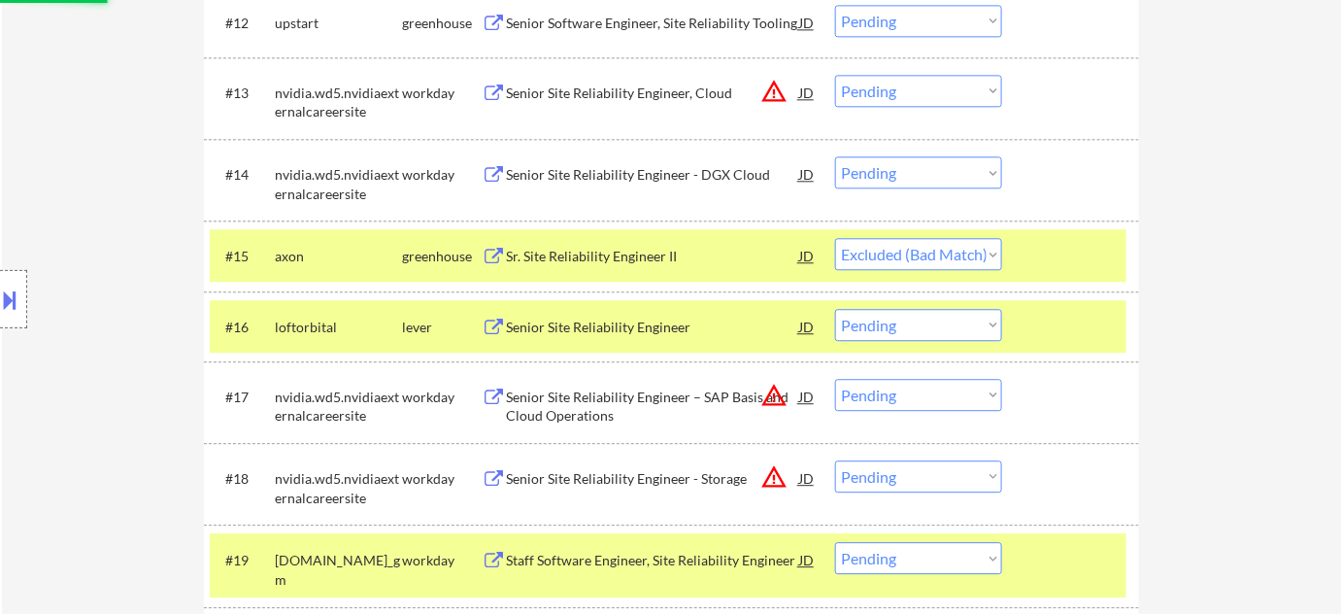
scroll to position [1500, 0]
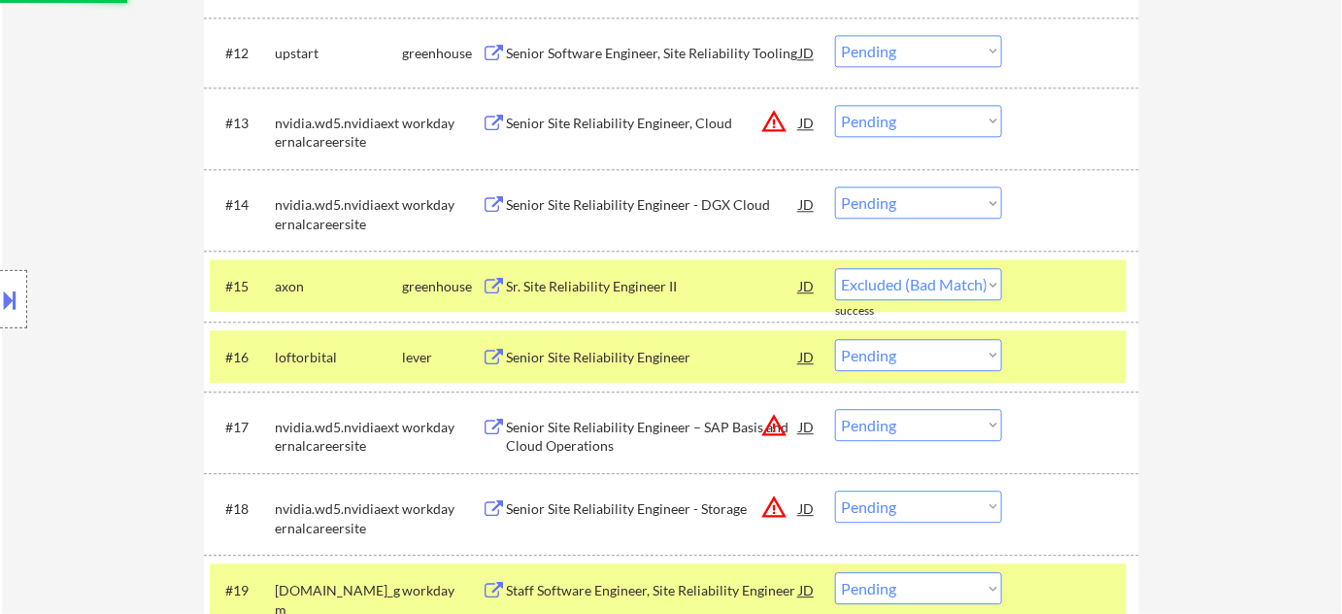
select select ""pending""
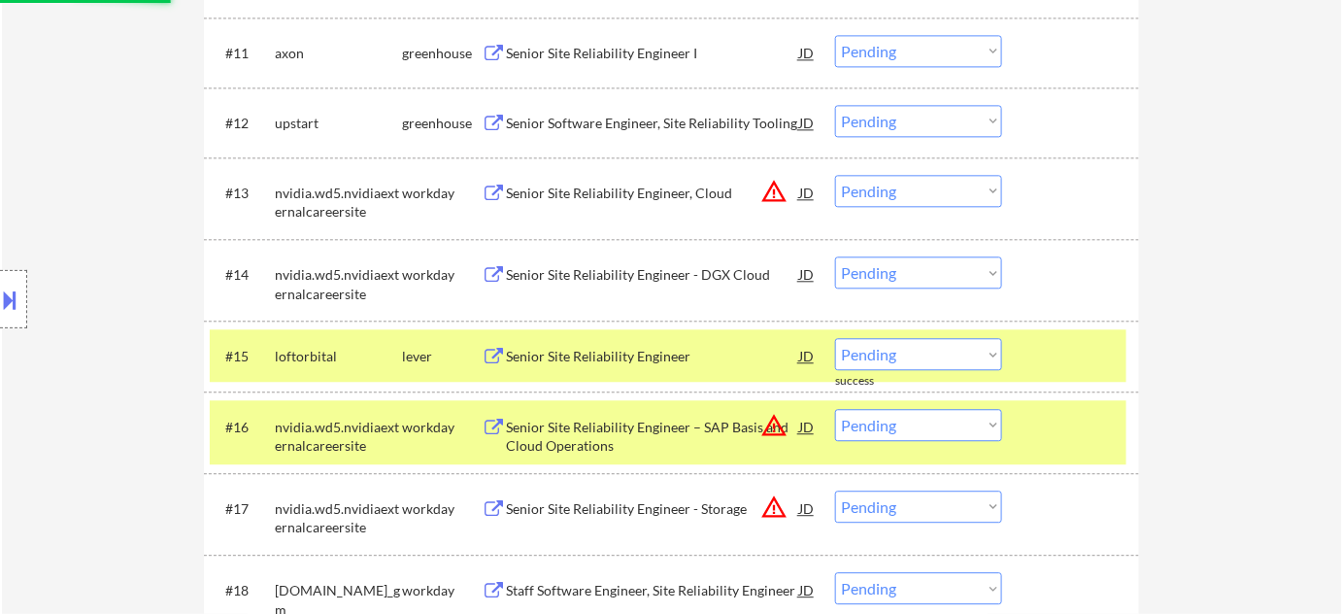
scroll to position [1324, 0]
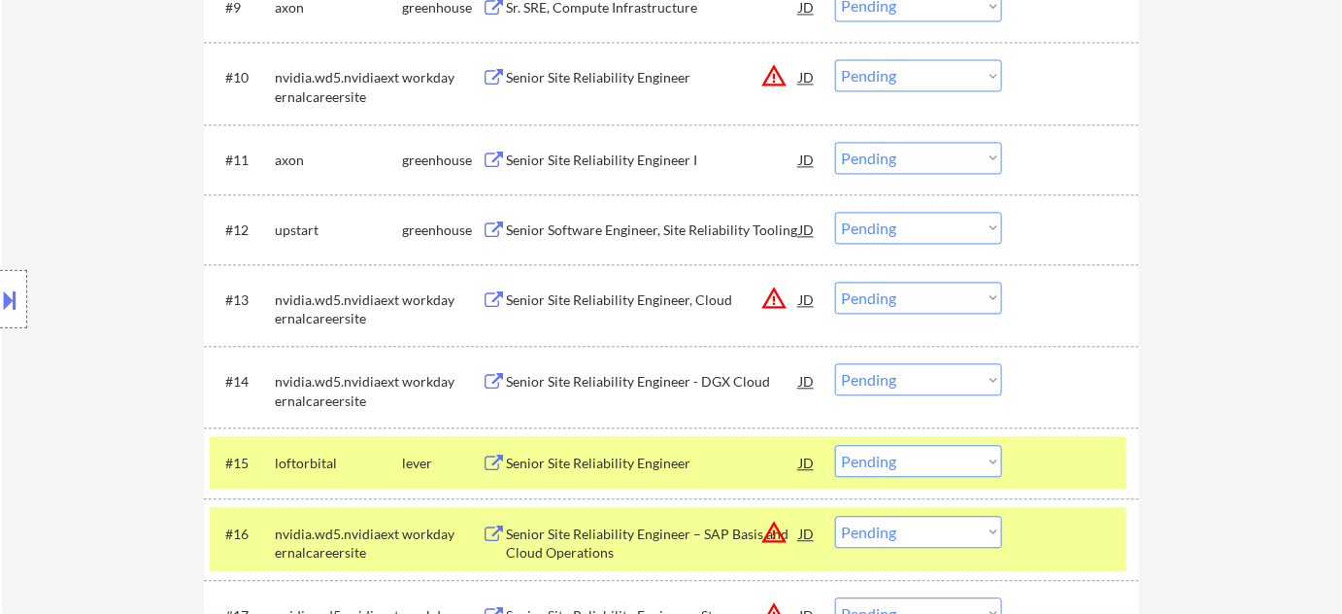
click at [642, 226] on div "Senior Software Engineer, Site Reliability Tooling" at bounding box center [652, 229] width 293 height 19
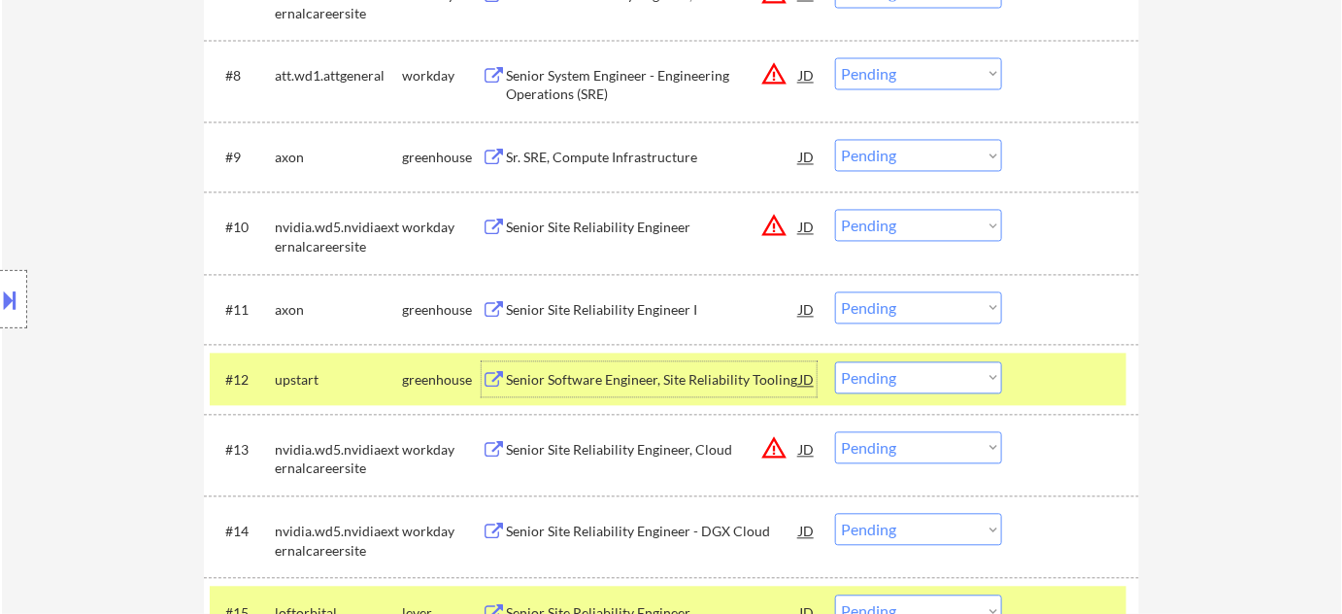
scroll to position [1058, 0]
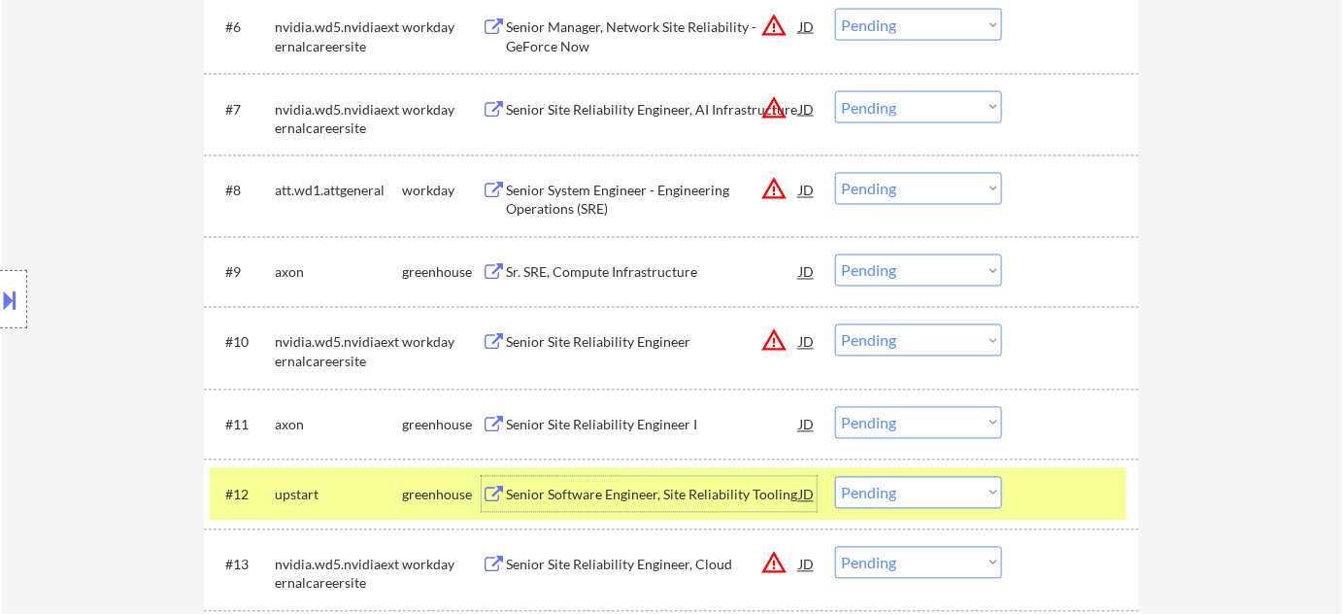
click at [565, 275] on div "Sr. SRE, Compute Infrastructure" at bounding box center [652, 272] width 293 height 19
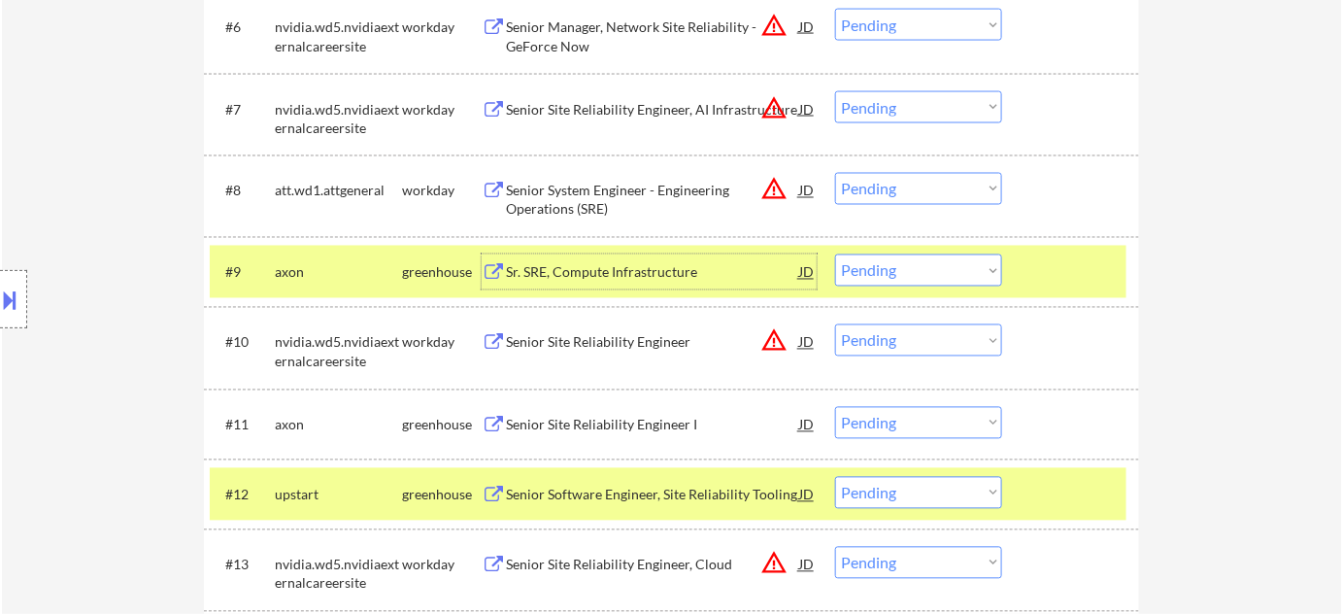
click at [909, 258] on select "Choose an option... Pending Applied Excluded (Questions) Excluded (Expired) Exc…" at bounding box center [918, 270] width 167 height 32
click at [835, 254] on select "Choose an option... Pending Applied Excluded (Questions) Excluded (Expired) Exc…" at bounding box center [918, 270] width 167 height 32
select select ""pending""
